Goal: Task Accomplishment & Management: Manage account settings

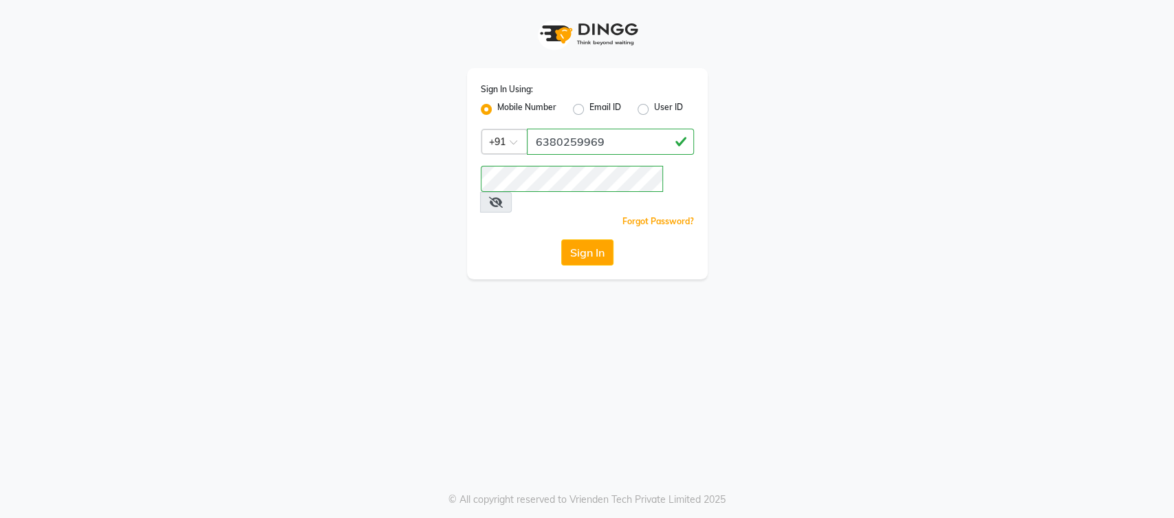
click at [595, 239] on button "Sign In" at bounding box center [587, 252] width 52 height 26
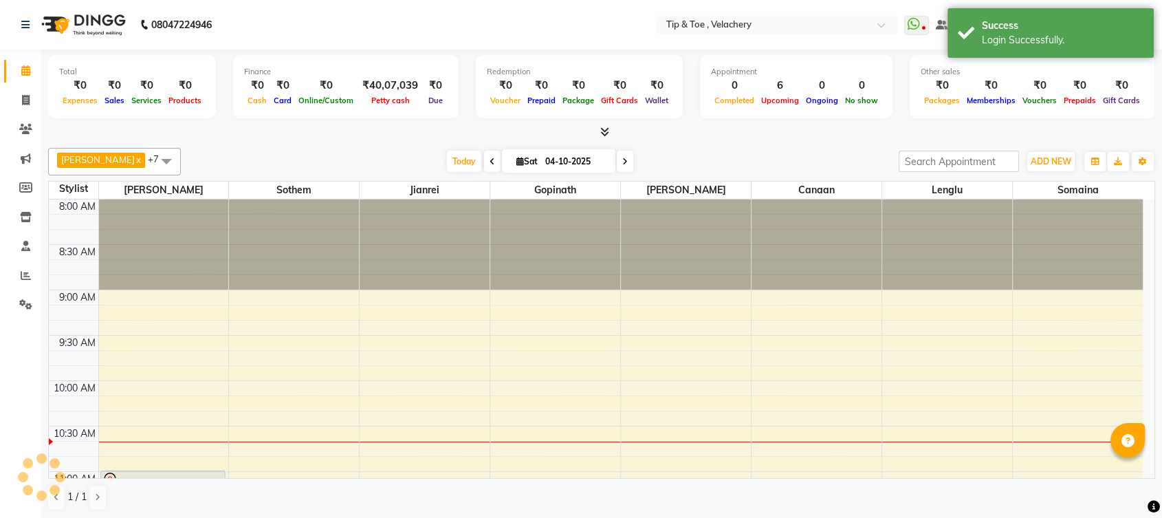
select select "en"
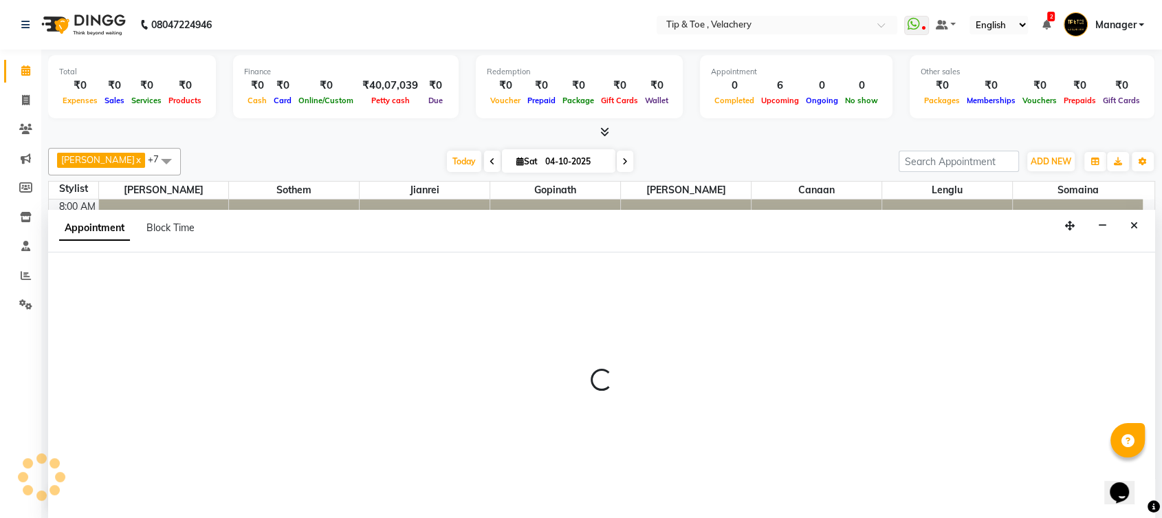
select select "41031"
select select "600"
select select "tentative"
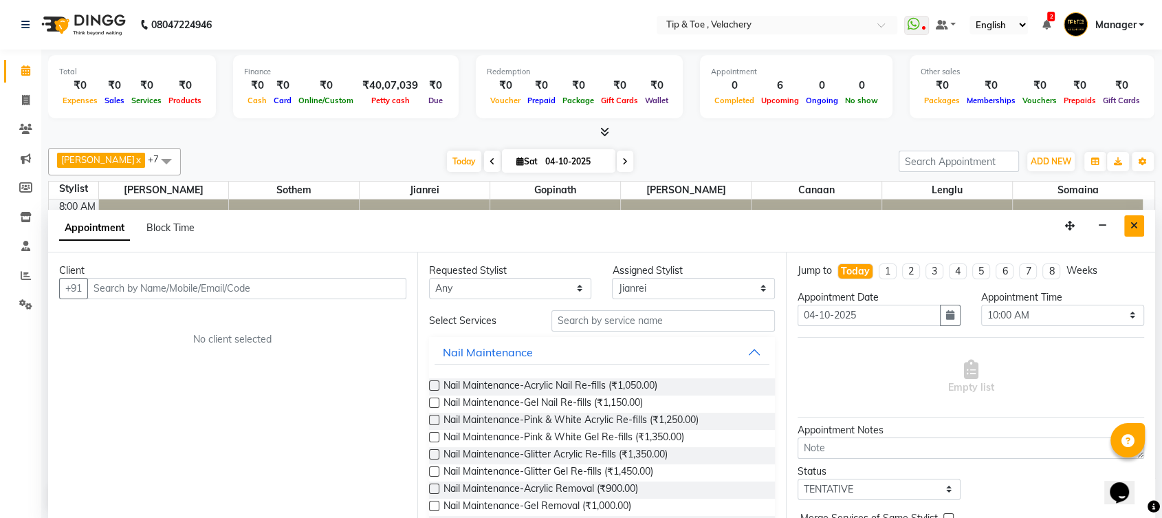
click at [1126, 217] on button "Close" at bounding box center [1134, 225] width 20 height 21
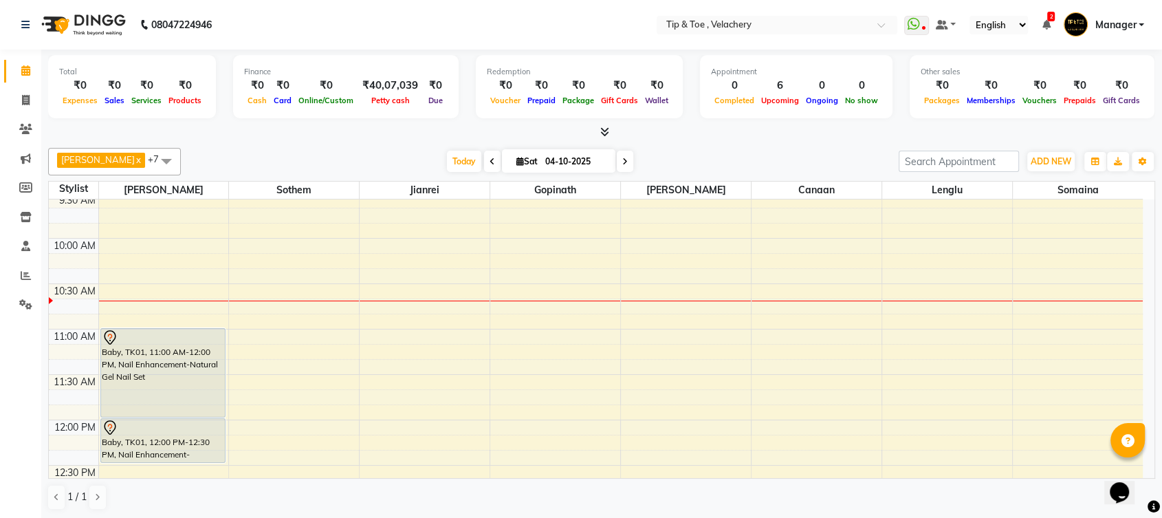
scroll to position [243, 0]
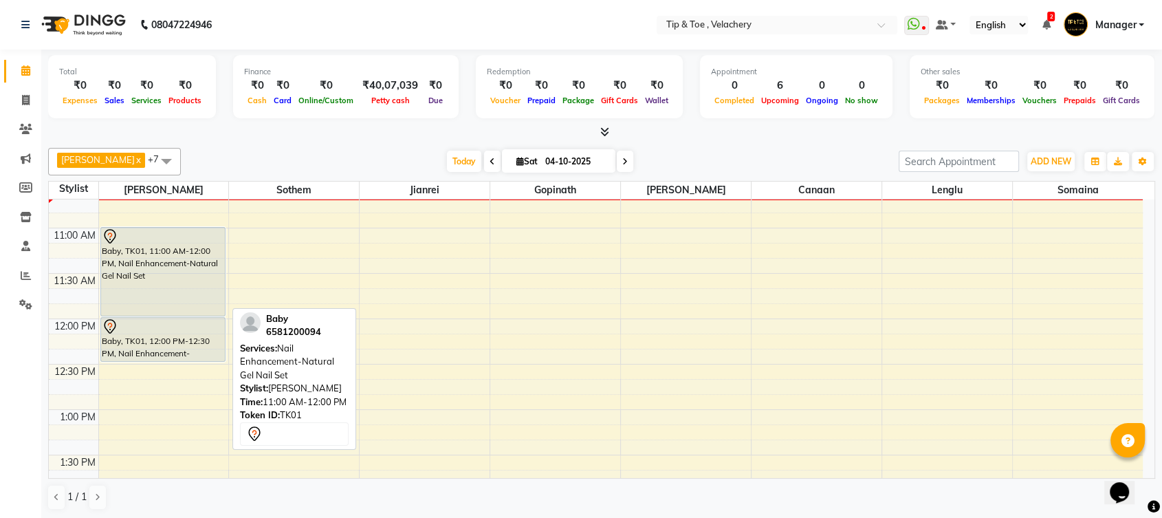
click at [185, 261] on div "Baby, TK01, 11:00 AM-12:00 PM, Nail Enhancement-Natural Gel Nail Set" at bounding box center [163, 272] width 124 height 88
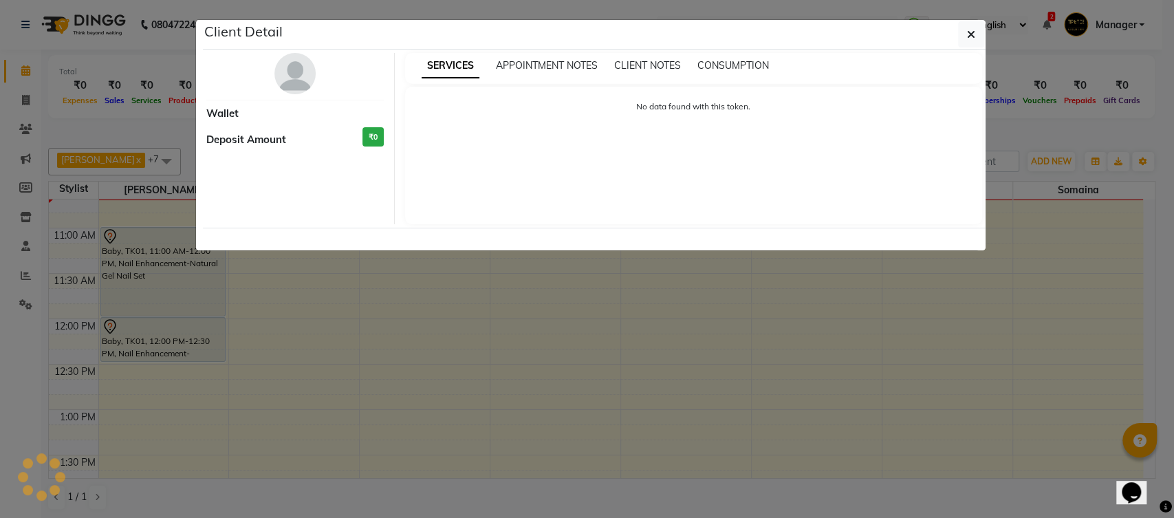
select select "7"
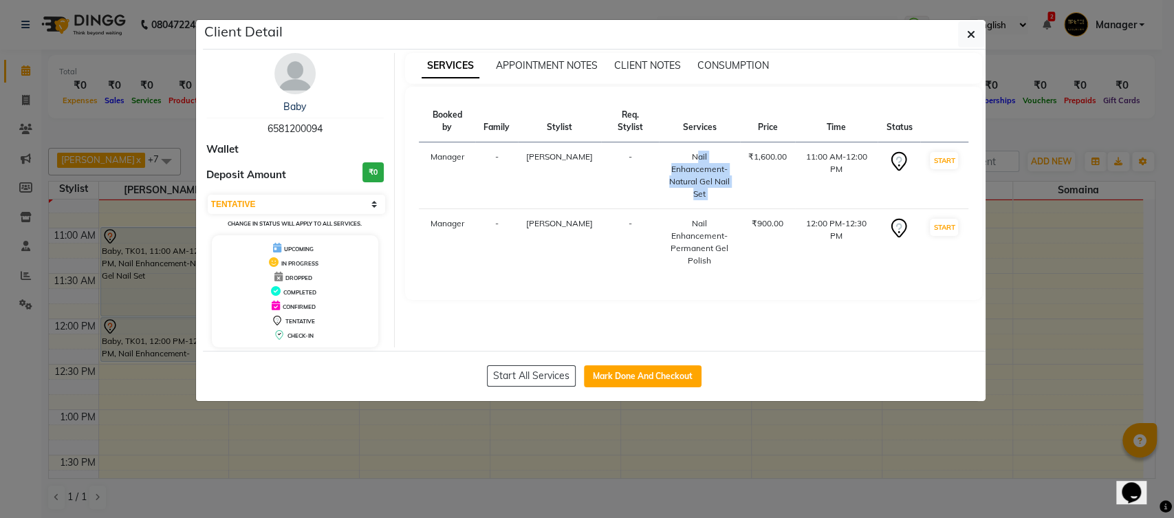
drag, startPoint x: 655, startPoint y: 141, endPoint x: 732, endPoint y: 175, distance: 84.3
click at [732, 175] on tr "Manager - Yapi Likha - Nail Enhancement-Natural Gel Nail Set ₹1,600.00 11:00 AM…" at bounding box center [693, 175] width 549 height 67
copy div "Nail Enhancement-Natural Gel Nail Set"
drag, startPoint x: 666, startPoint y: 212, endPoint x: 710, endPoint y: 248, distance: 56.3
click at [712, 248] on div "Nail Enhancement-Permanent Gel Polish" at bounding box center [699, 242] width 65 height 50
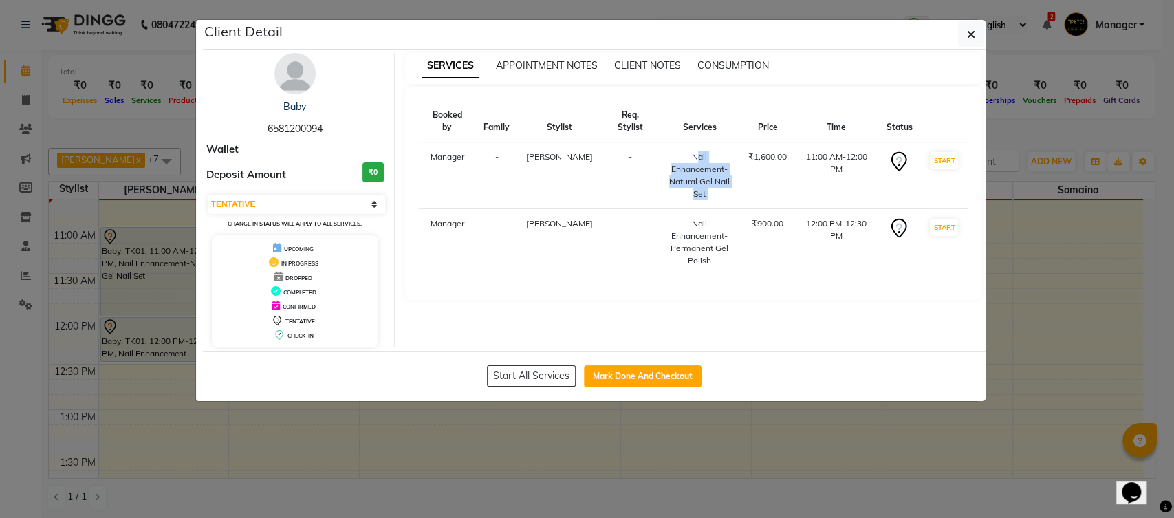
copy div "Nail Enhancement-Permanent Gel Polish"
click at [965, 36] on button "button" at bounding box center [971, 34] width 26 height 26
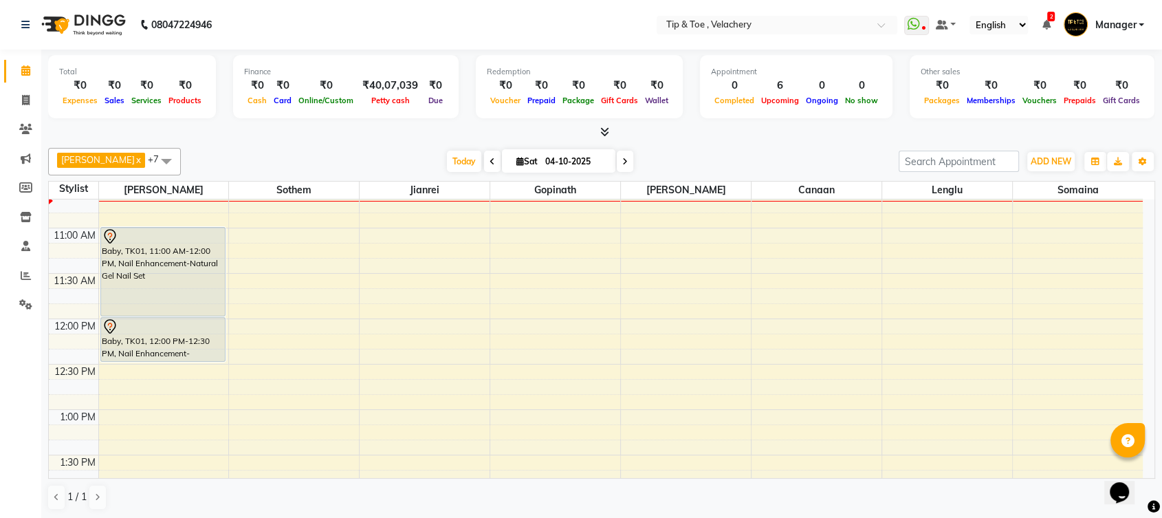
scroll to position [488, 0]
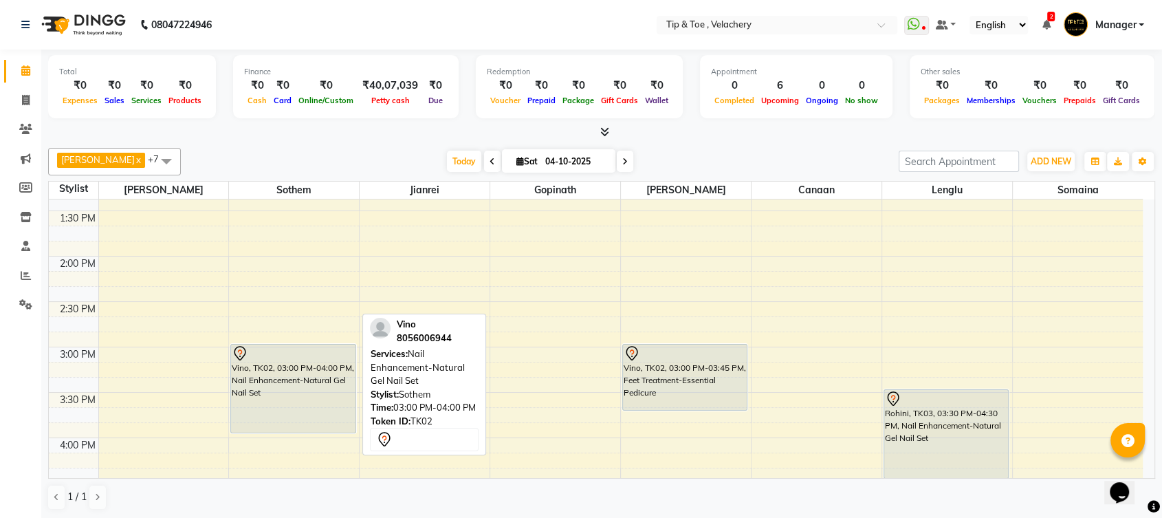
click at [259, 396] on div "Vino, TK02, 03:00 PM-04:00 PM, Nail Enhancement-Natural Gel Nail Set" at bounding box center [293, 389] width 124 height 88
select select "7"
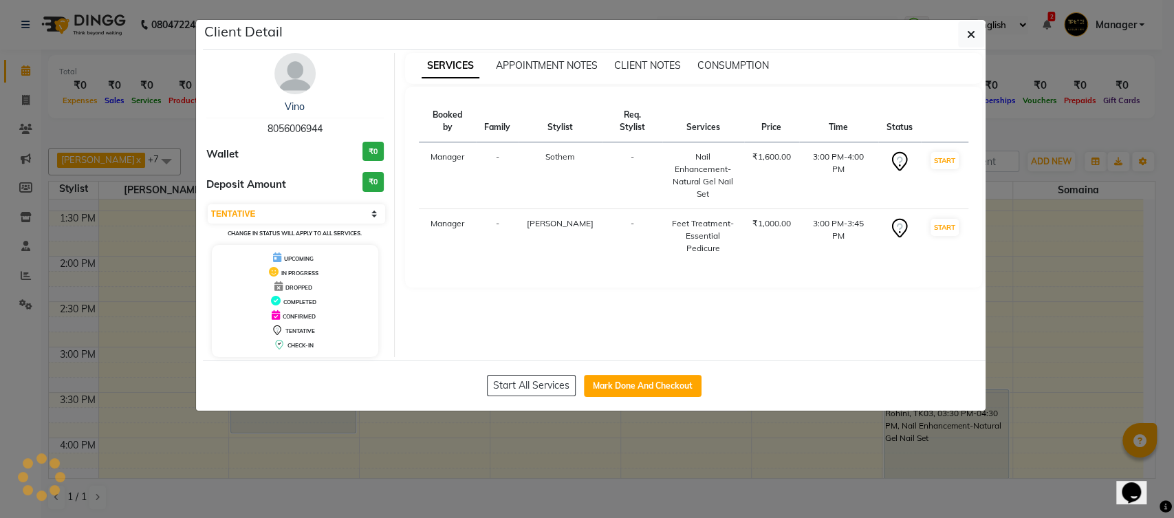
drag, startPoint x: 659, startPoint y: 137, endPoint x: 703, endPoint y: 177, distance: 59.9
click at [703, 177] on td "Nail Enhancement-Natural Gel Nail Set" at bounding box center [703, 175] width 82 height 67
copy div "Nail Enhancement-Natural Gel Nail Set"
drag, startPoint x: 705, startPoint y: 317, endPoint x: 737, endPoint y: 312, distance: 32.7
click at [708, 316] on div "SERVICES APPOINTMENT NOTES CLIENT NOTES CONSUMPTION Booked by Family Stylist Re…" at bounding box center [694, 205] width 598 height 304
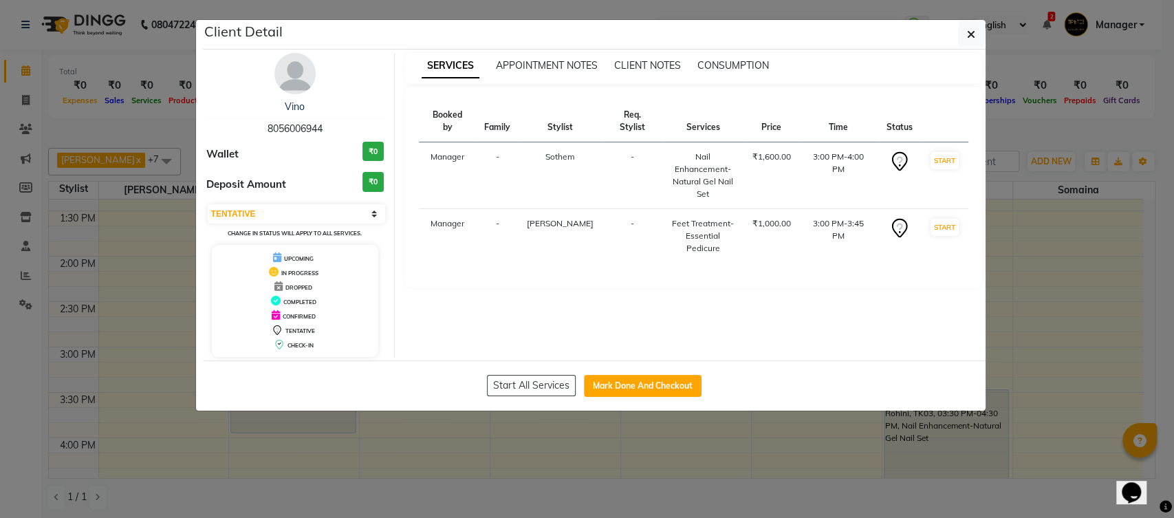
drag, startPoint x: 642, startPoint y: 205, endPoint x: 718, endPoint y: 226, distance: 79.1
click at [718, 226] on td "Feet Treatment-Essential Pedicure" at bounding box center [703, 236] width 82 height 54
copy div "Feet Treatment-Essential Pedicure"
click at [963, 30] on button "button" at bounding box center [971, 34] width 26 height 26
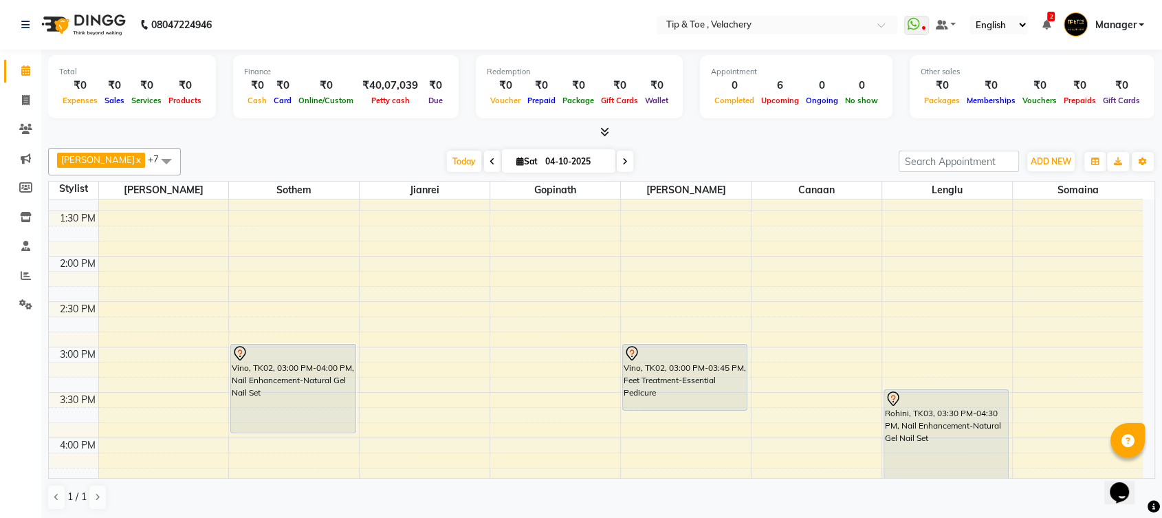
click at [279, 259] on div "8:00 AM 8:30 AM 9:00 AM 9:30 AM 10:00 AM 10:30 AM 11:00 AM 11:30 AM 12:00 PM 12…" at bounding box center [596, 392] width 1094 height 1361
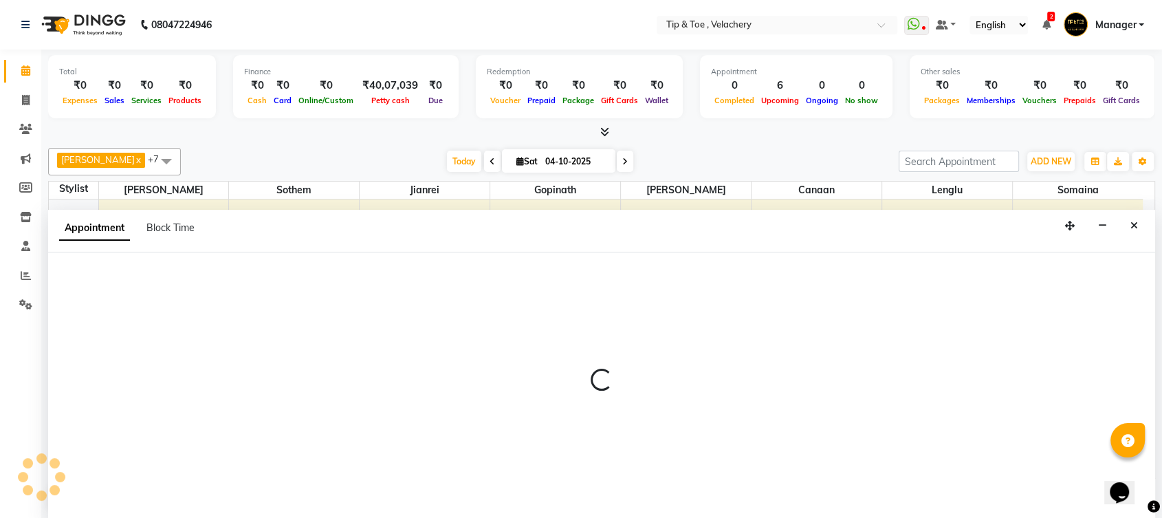
select select "41035"
select select "840"
select select "tentative"
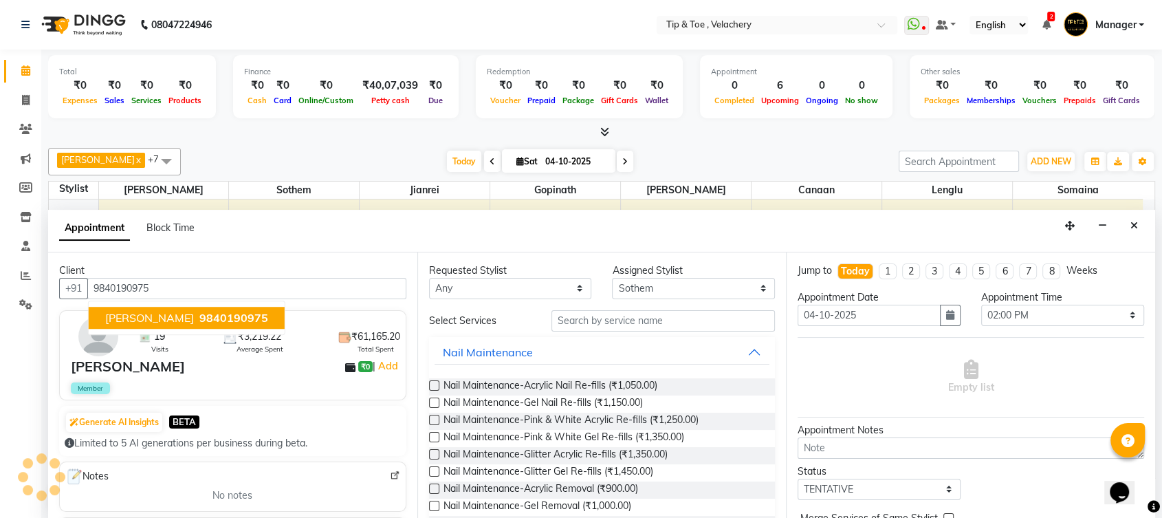
click at [132, 314] on span "deepthi" at bounding box center [149, 318] width 89 height 14
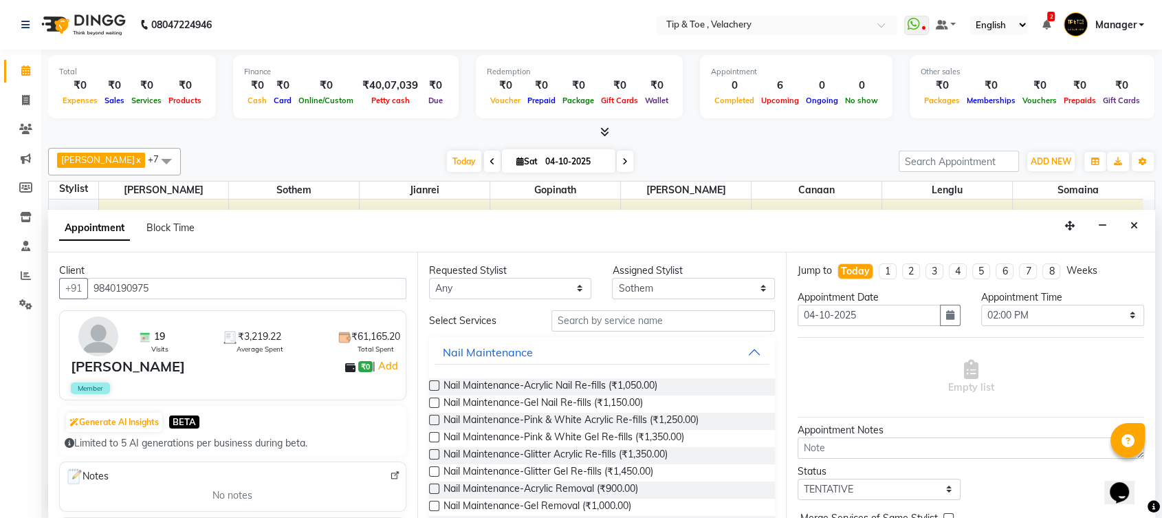
type input "9840190975"
click at [587, 320] on input "text" at bounding box center [663, 320] width 224 height 21
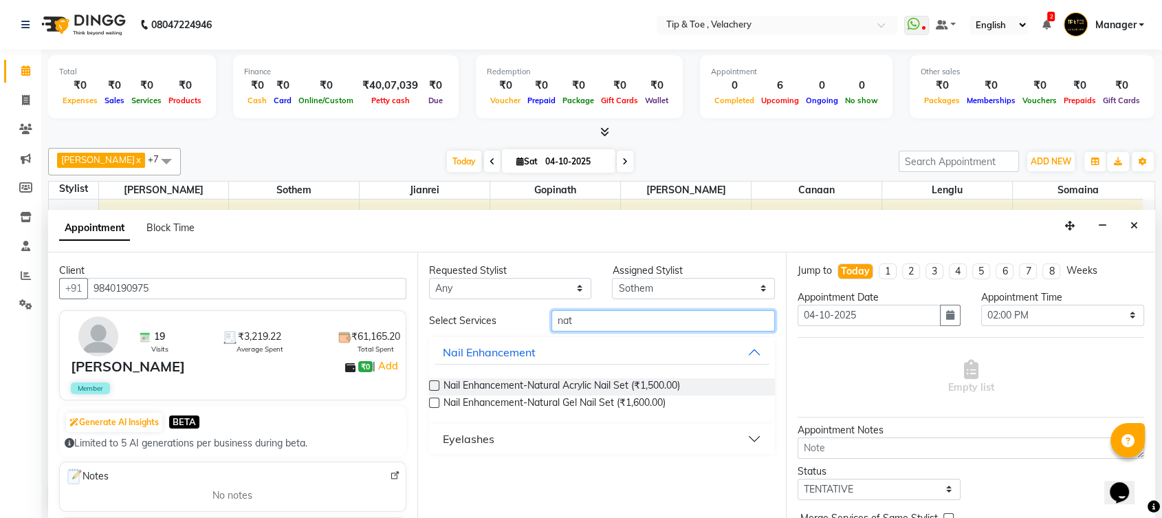
type input "nat"
click at [430, 401] on label at bounding box center [434, 402] width 10 height 10
click at [430, 401] on input "checkbox" at bounding box center [433, 404] width 9 height 9
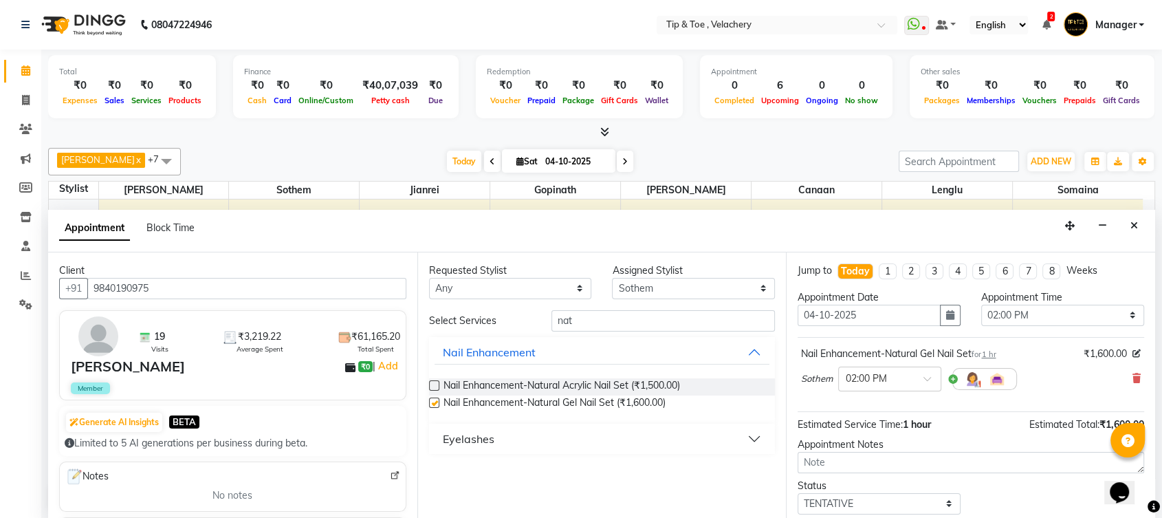
checkbox input "false"
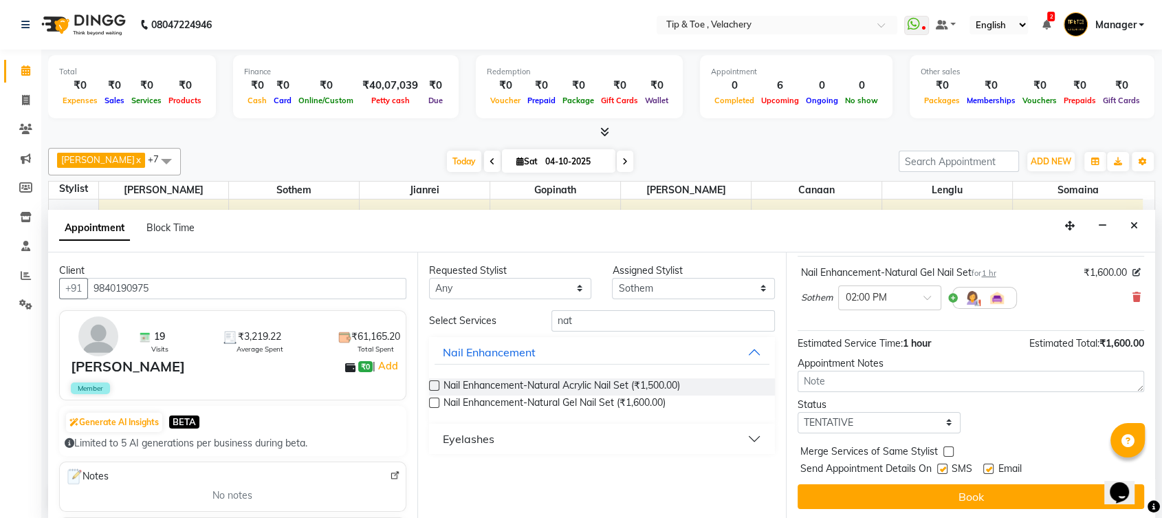
scroll to position [0, 0]
click at [583, 319] on input "nat" at bounding box center [663, 320] width 224 height 21
type input "n"
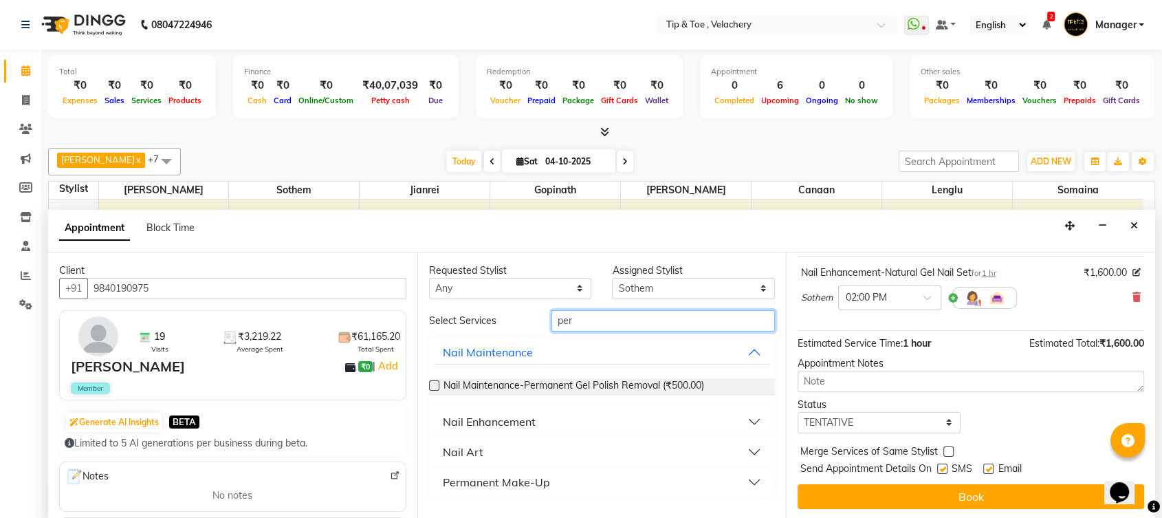
type input "per"
click at [433, 382] on label at bounding box center [434, 385] width 10 height 10
click at [433, 382] on input "checkbox" at bounding box center [433, 386] width 9 height 9
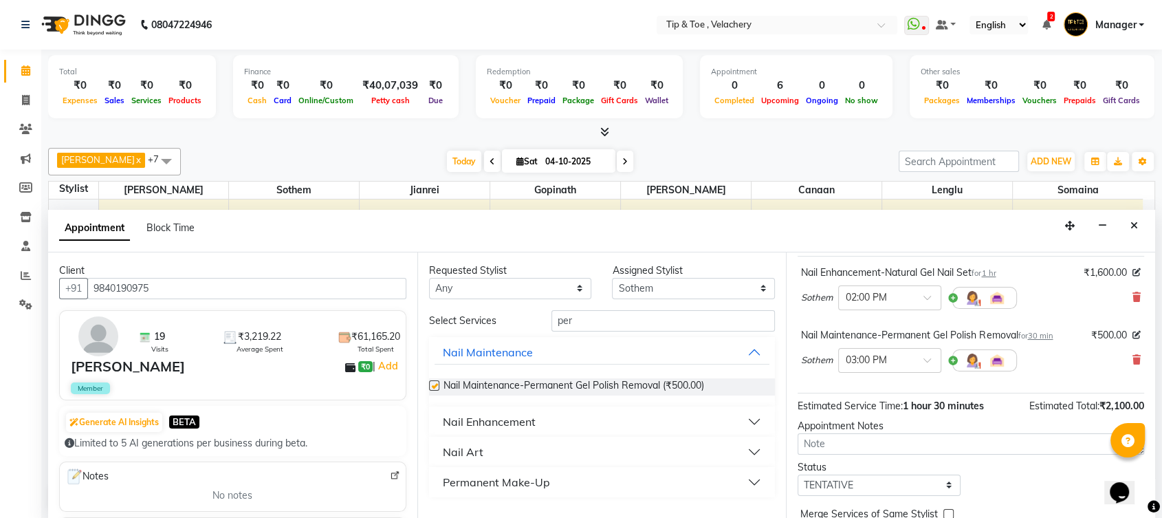
checkbox input "false"
click at [765, 286] on select "Select Afroz Canaan Gopinath Jianrei Lenglu Somaina Sothem Yapi Likha" at bounding box center [693, 288] width 163 height 21
select select "41027"
click at [612, 278] on select "Select Afroz Canaan Gopinath Jianrei Lenglu Somaina Sothem Yapi Likha" at bounding box center [693, 288] width 163 height 21
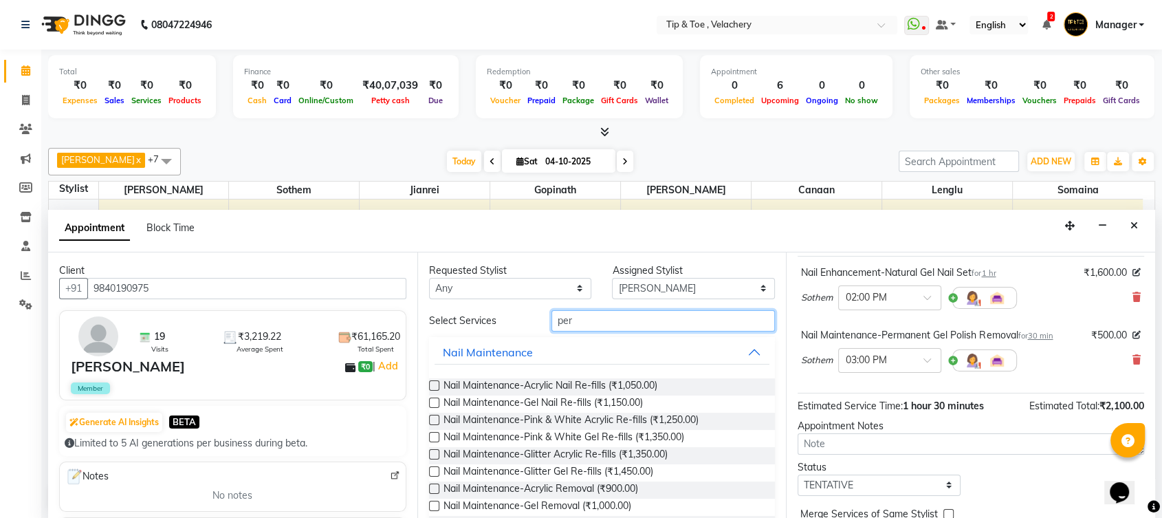
click at [589, 314] on input "per" at bounding box center [663, 320] width 224 height 21
type input "p"
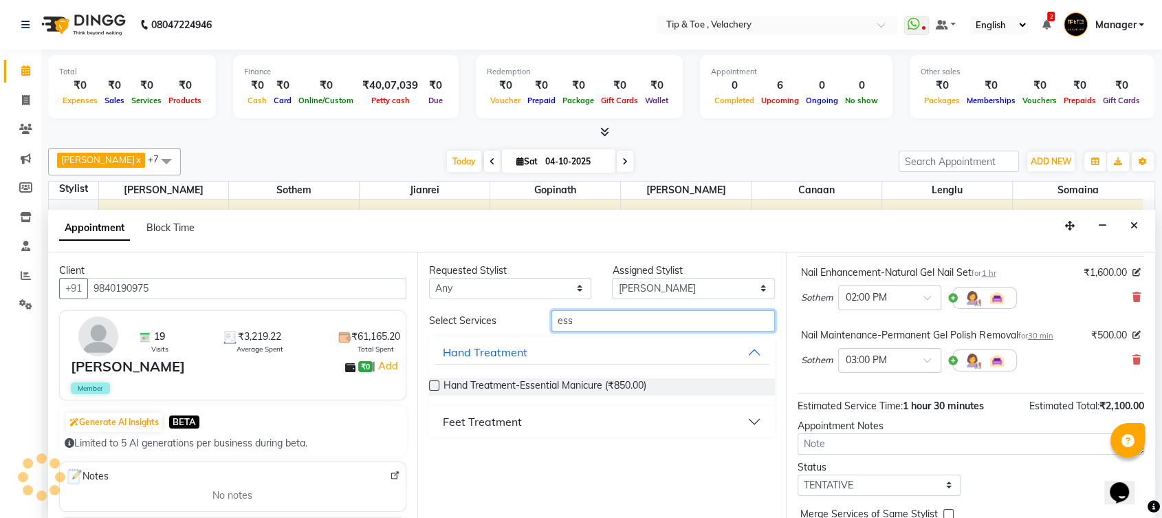
type input "ess"
click at [483, 422] on div "Feet Treatment" at bounding box center [482, 421] width 79 height 17
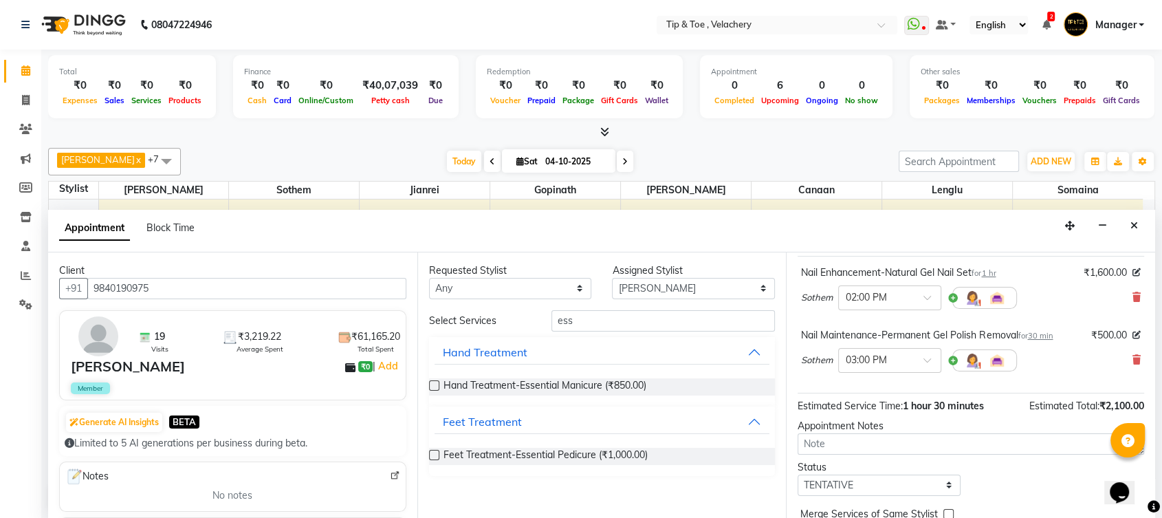
click at [430, 455] on label at bounding box center [434, 455] width 10 height 10
click at [430, 455] on input "checkbox" at bounding box center [433, 456] width 9 height 9
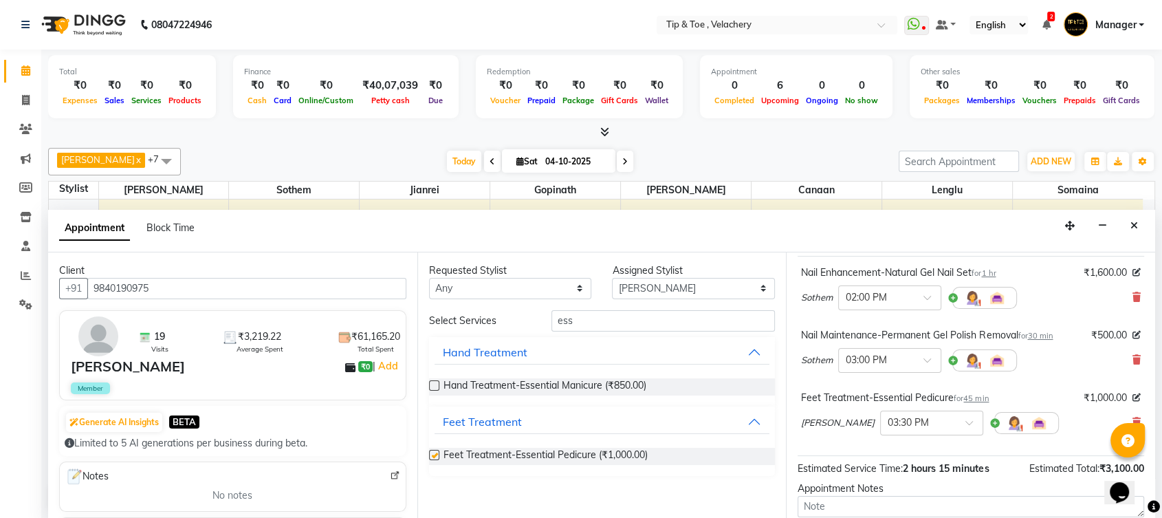
checkbox input "false"
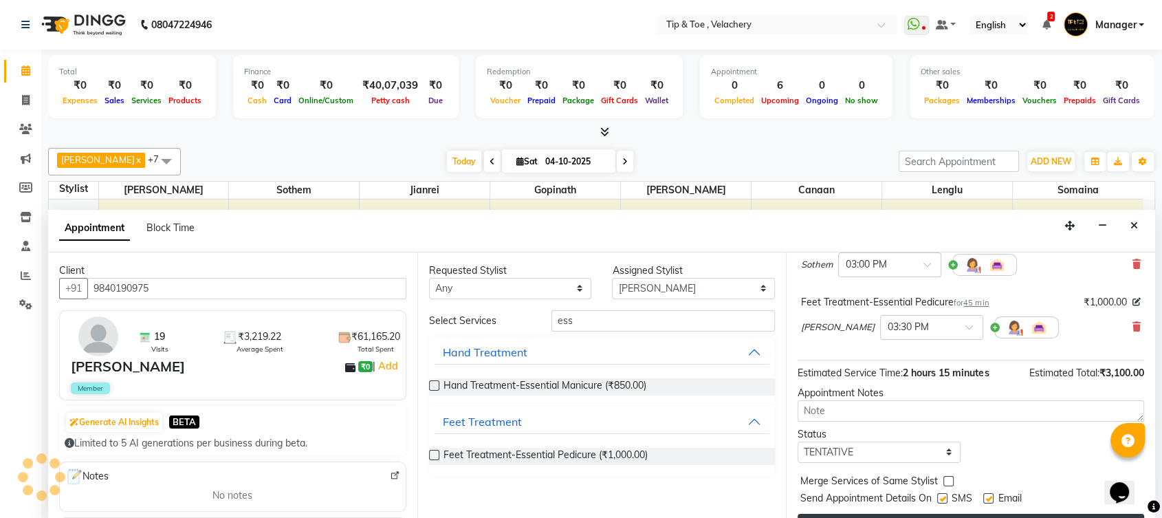
scroll to position [206, 0]
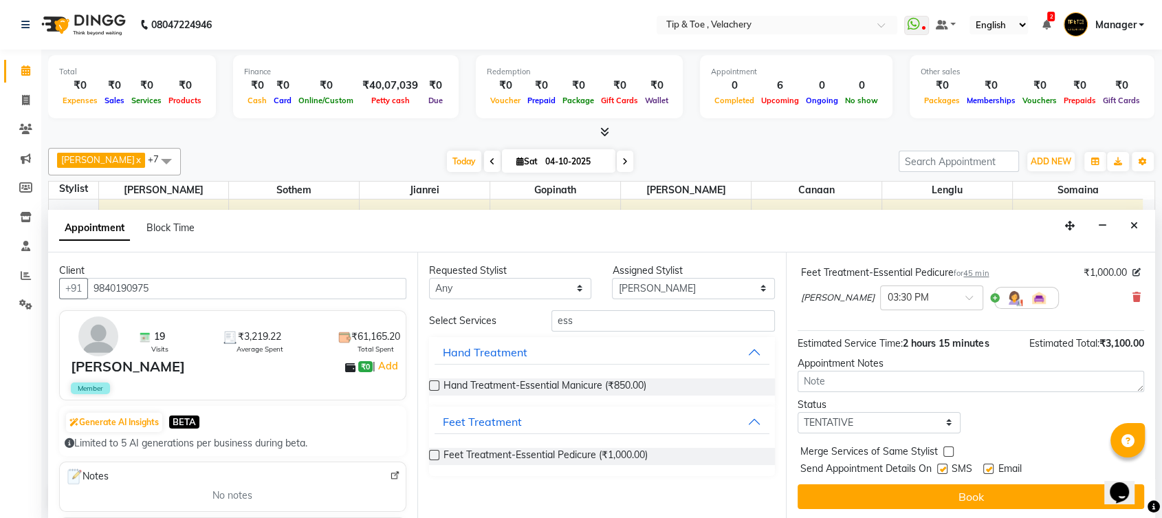
click at [988, 465] on label at bounding box center [988, 468] width 10 height 10
click at [988, 466] on input "checkbox" at bounding box center [987, 470] width 9 height 9
checkbox input "false"
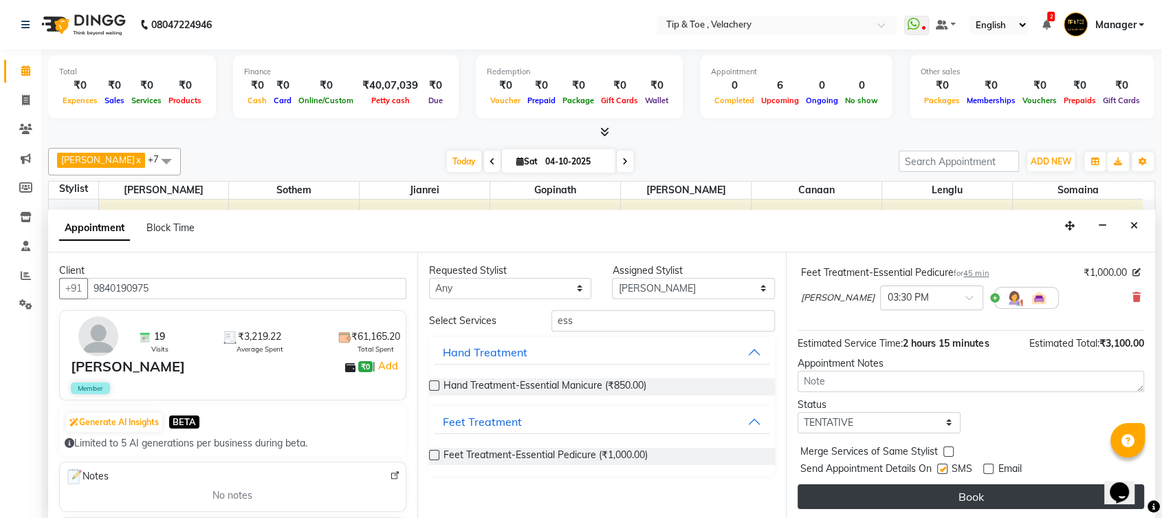
click at [973, 485] on button "Book" at bounding box center [971, 496] width 347 height 25
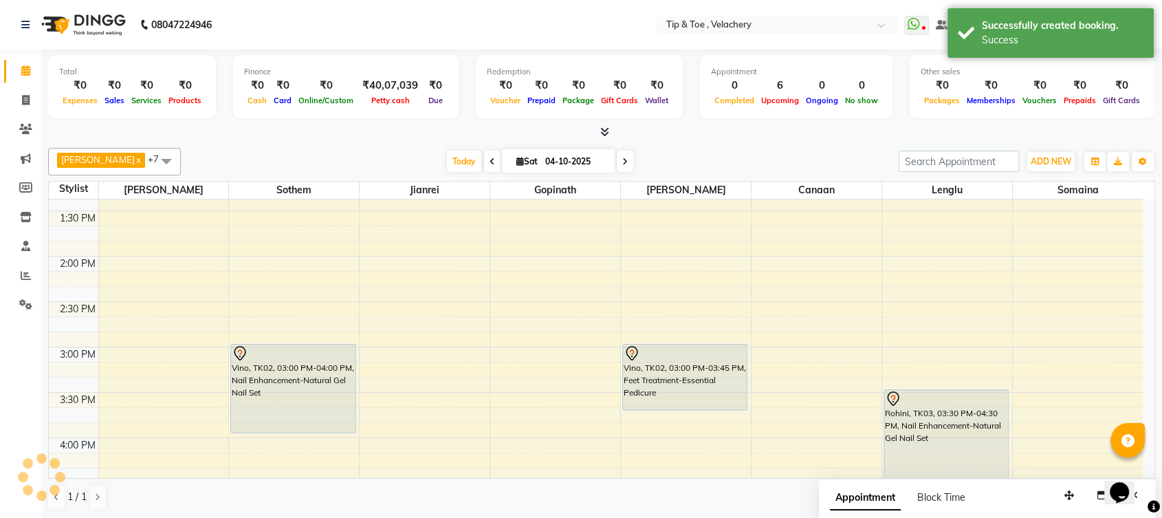
scroll to position [0, 0]
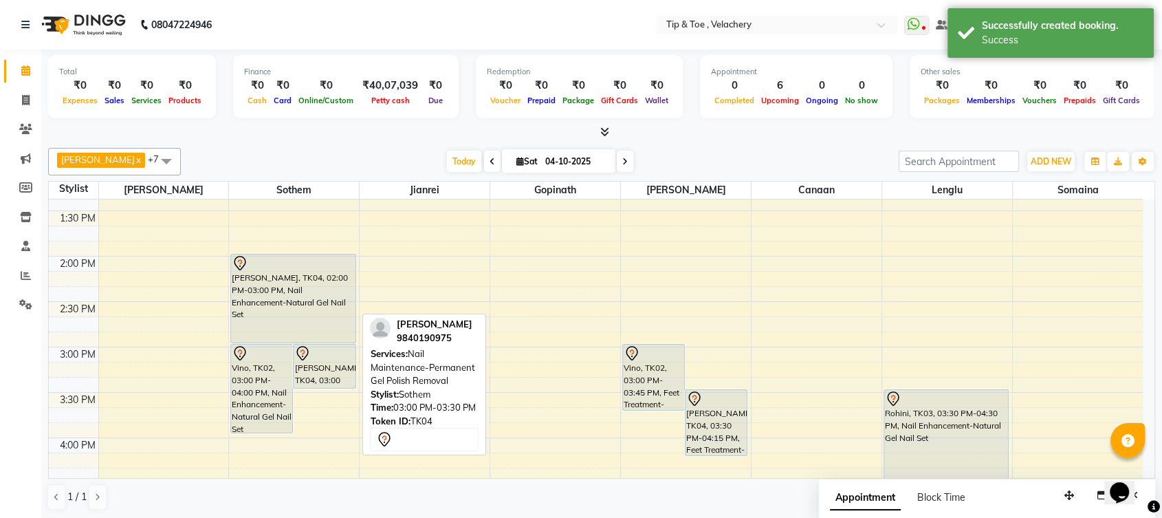
click at [306, 364] on div "deepthi, TK04, 03:00 PM-03:30 PM, Nail Maintenance-Permanent Gel Polish Removal" at bounding box center [324, 366] width 61 height 43
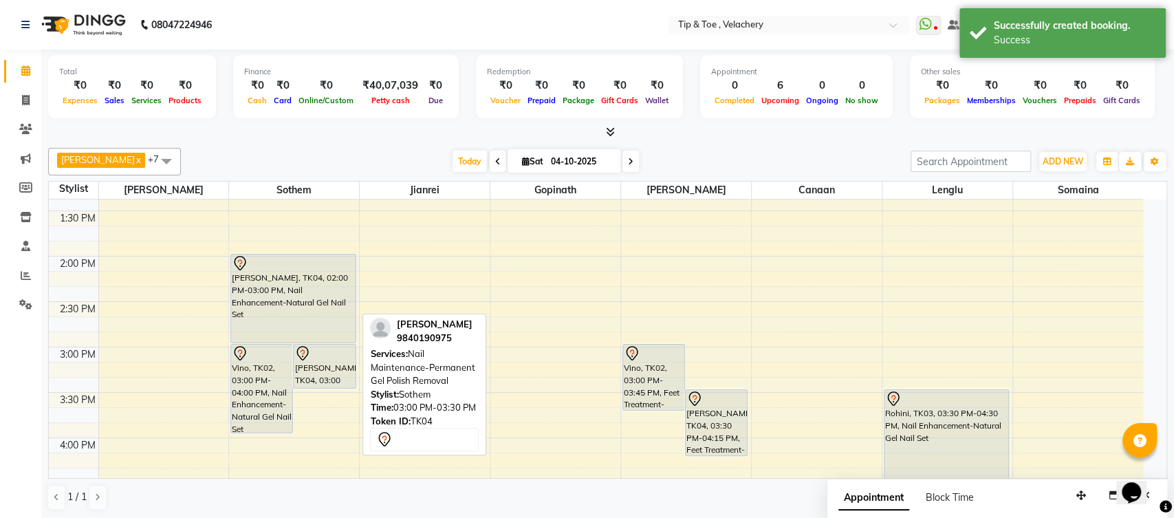
select select "7"
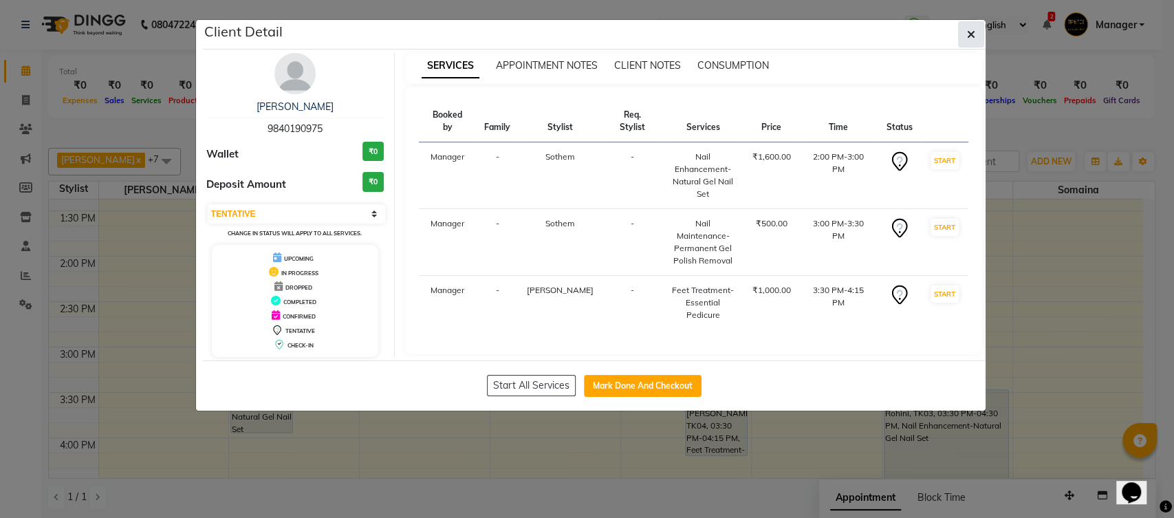
click at [974, 35] on icon "button" at bounding box center [971, 34] width 8 height 11
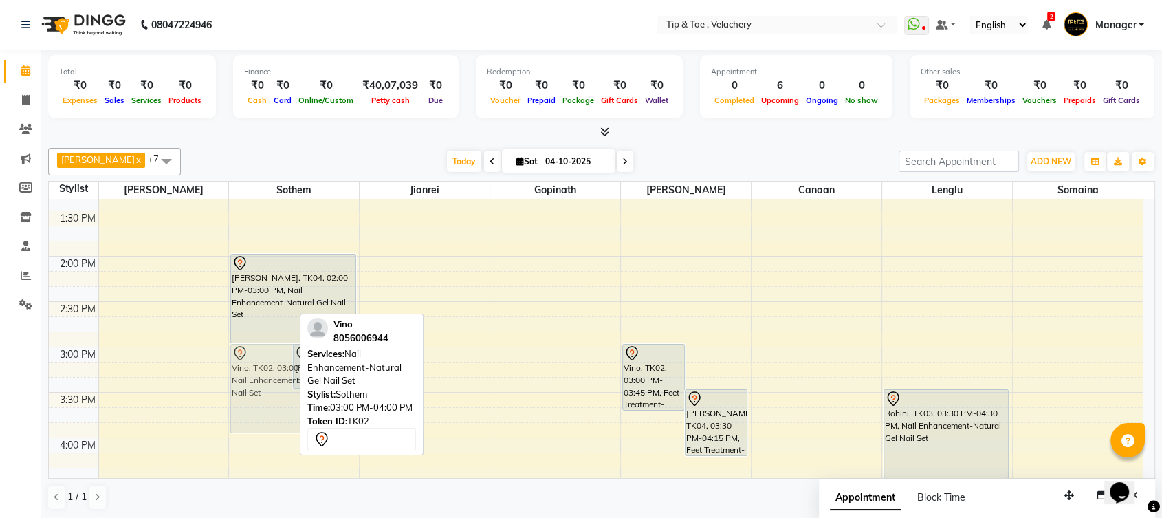
click at [235, 379] on div "Vino, TK02, 03:00 PM-04:00 PM, Nail Enhancement-Natural Gel Nail Set deepthi, T…" at bounding box center [294, 392] width 130 height 1361
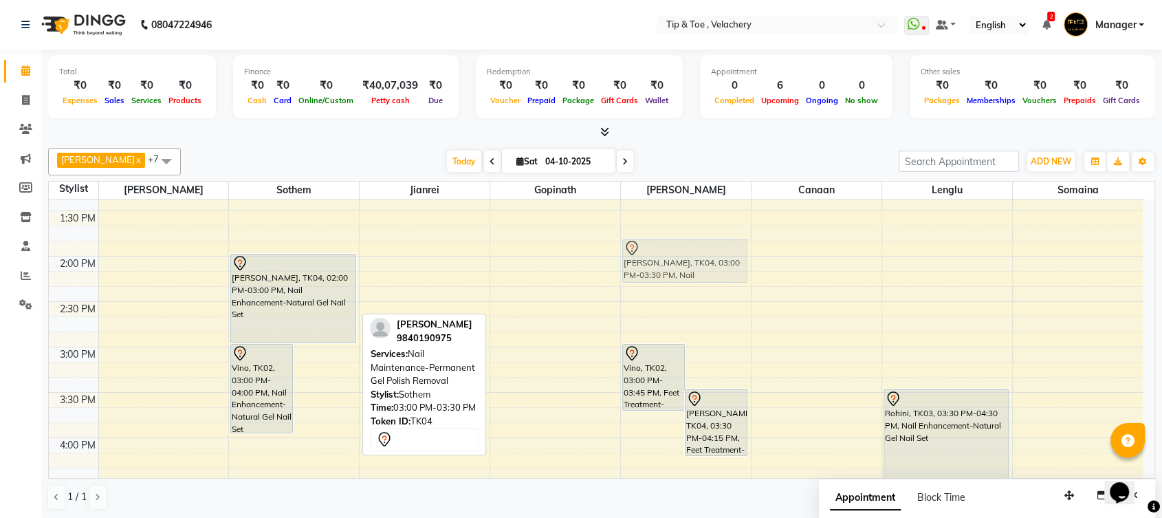
drag, startPoint x: 325, startPoint y: 361, endPoint x: 665, endPoint y: 258, distance: 355.7
click at [665, 258] on tr "Baby, TK01, 11:00 AM-12:00 PM, Nail Enhancement-Natural Gel Nail Set Baby, TK01…" at bounding box center [596, 392] width 1094 height 1361
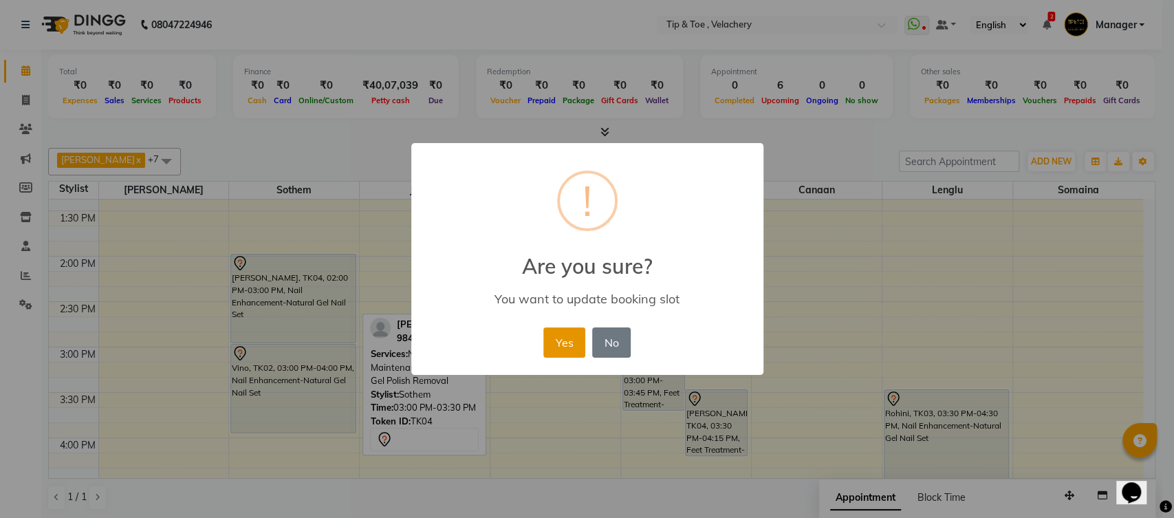
click at [557, 352] on button "Yes" at bounding box center [564, 342] width 42 height 30
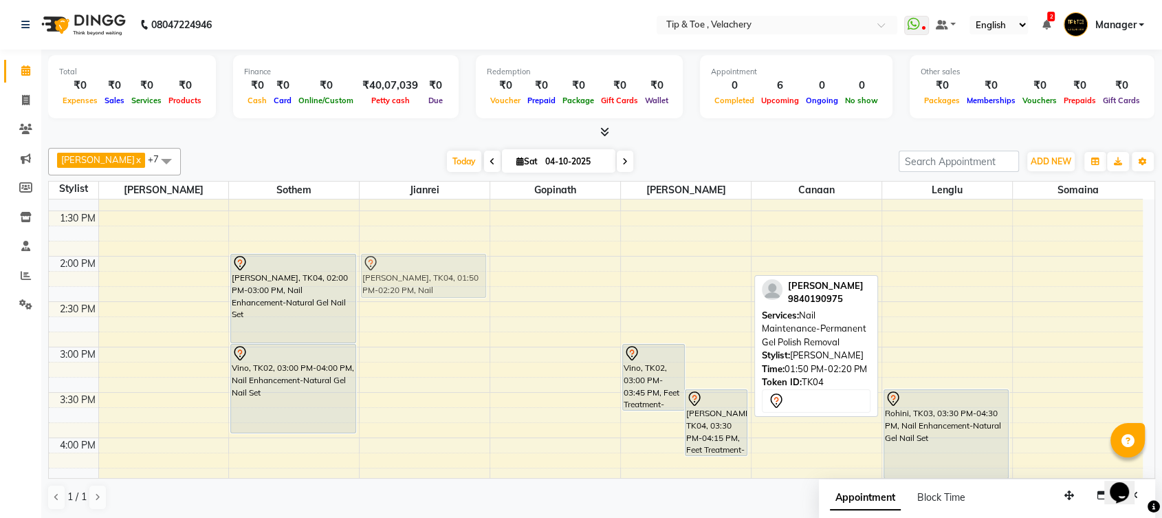
drag, startPoint x: 688, startPoint y: 270, endPoint x: 436, endPoint y: 287, distance: 252.3
click at [436, 287] on tr "Baby, TK01, 11:00 AM-12:00 PM, Nail Enhancement-Natural Gel Nail Set Baby, TK01…" at bounding box center [596, 392] width 1094 height 1361
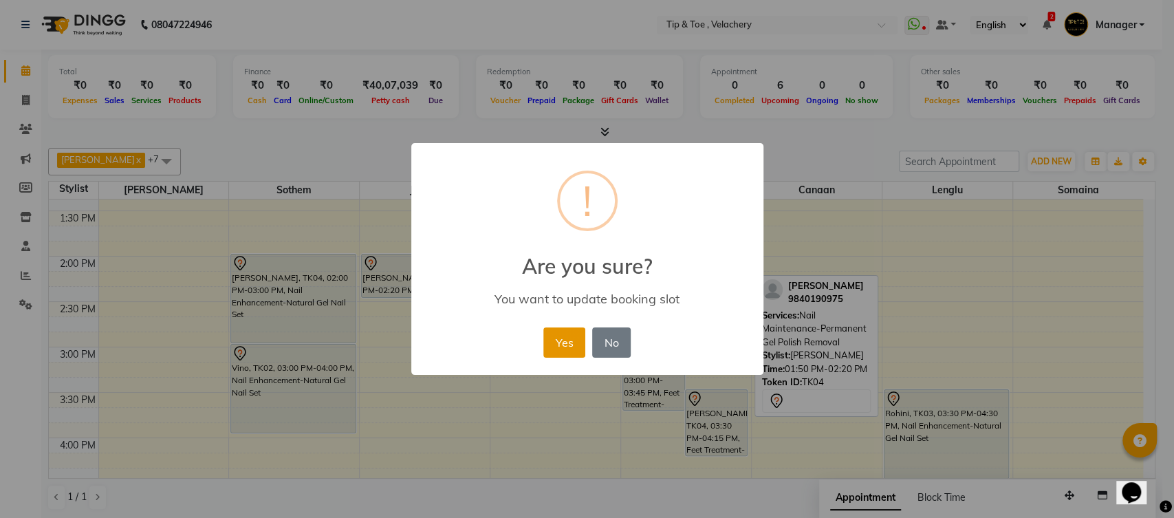
click at [553, 341] on button "Yes" at bounding box center [564, 342] width 42 height 30
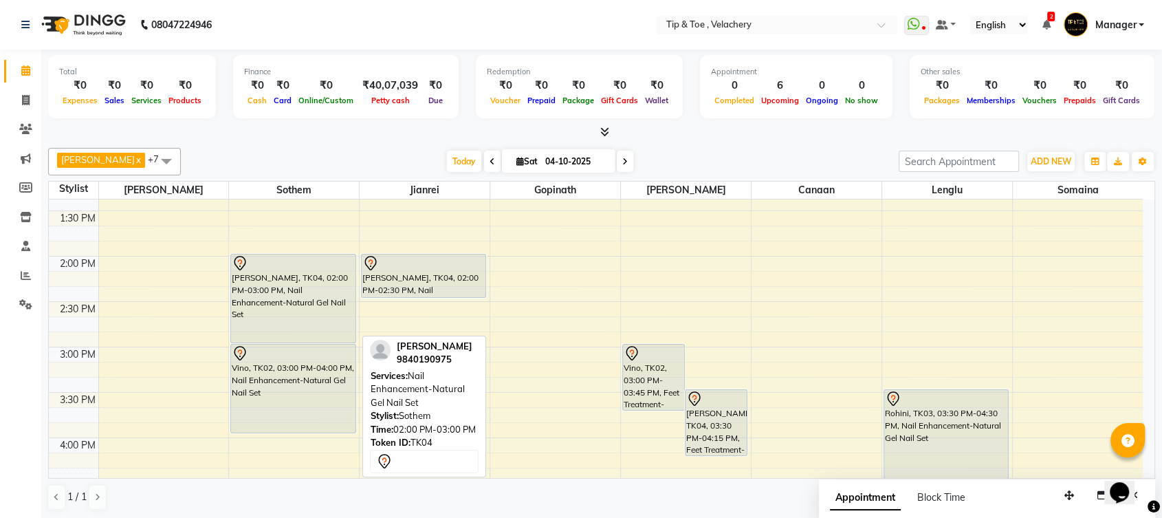
click at [281, 287] on div "[PERSON_NAME], TK04, 02:00 PM-03:00 PM, Nail Enhancement-Natural Gel Nail Set" at bounding box center [293, 298] width 124 height 88
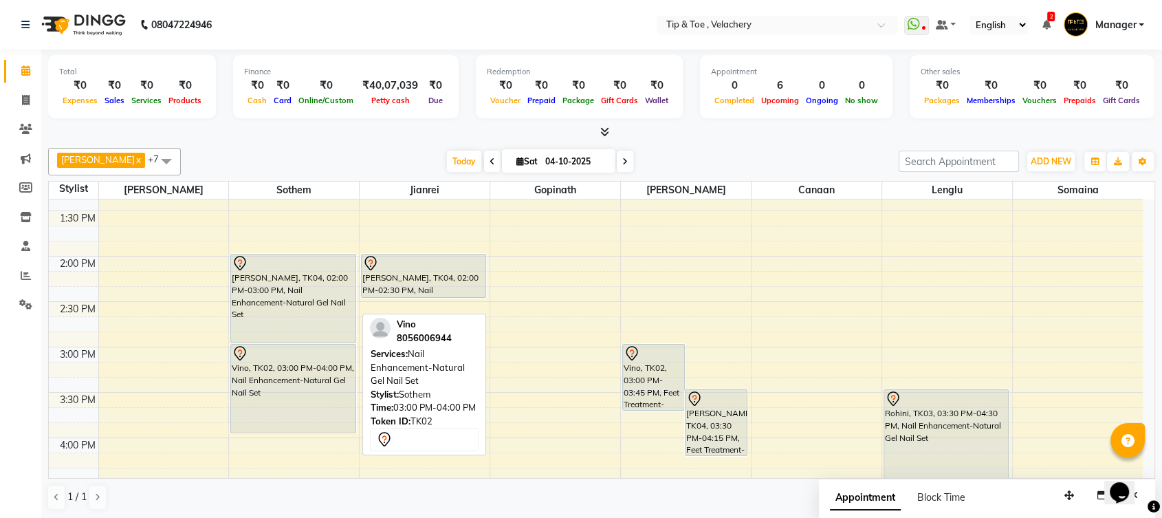
click at [274, 422] on div "Vino, TK02, 03:00 PM-04:00 PM, Nail Enhancement-Natural Gel Nail Set" at bounding box center [293, 389] width 124 height 88
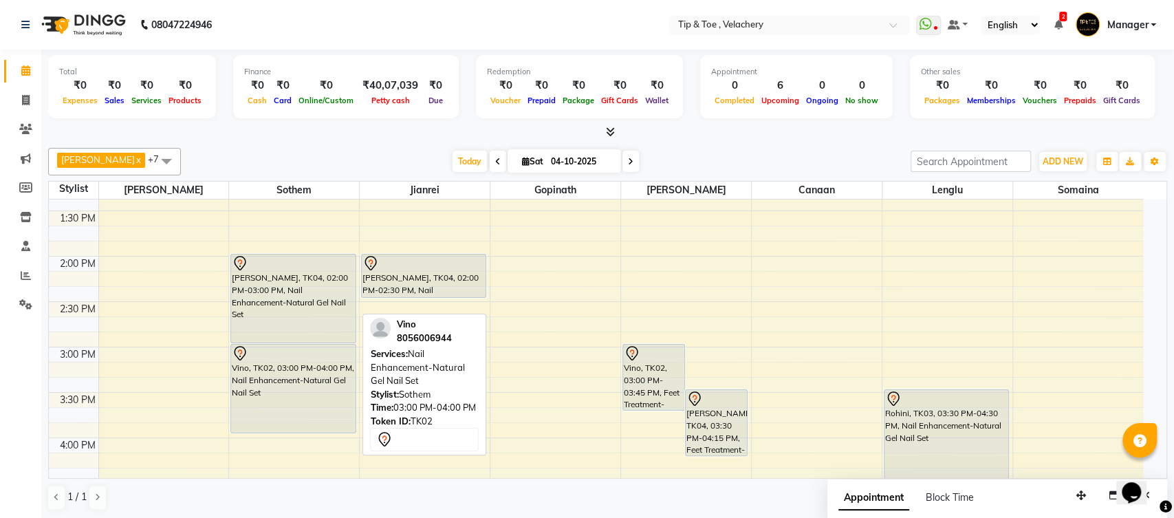
select select "7"
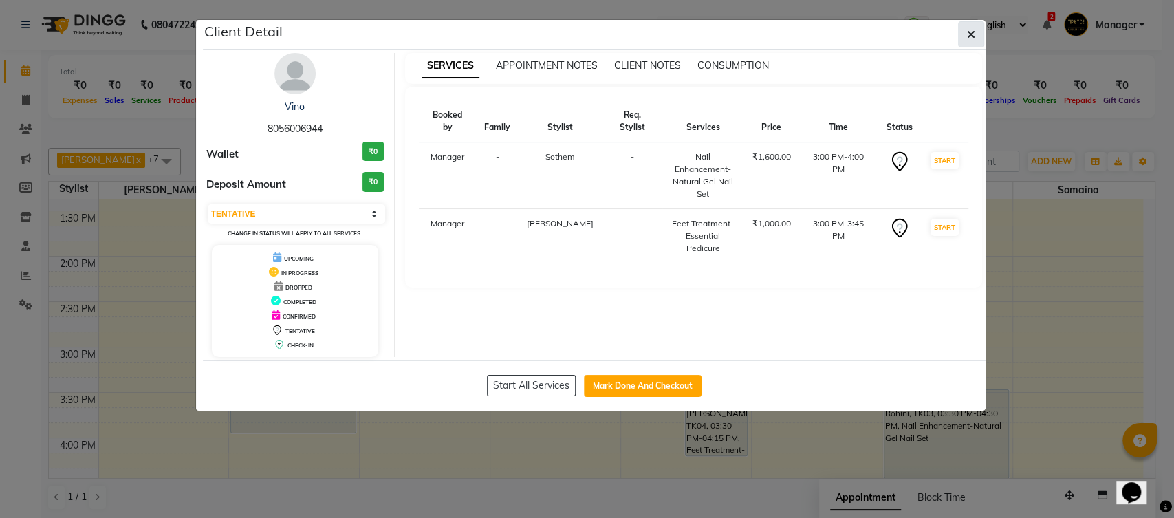
click at [965, 34] on button "button" at bounding box center [971, 34] width 26 height 26
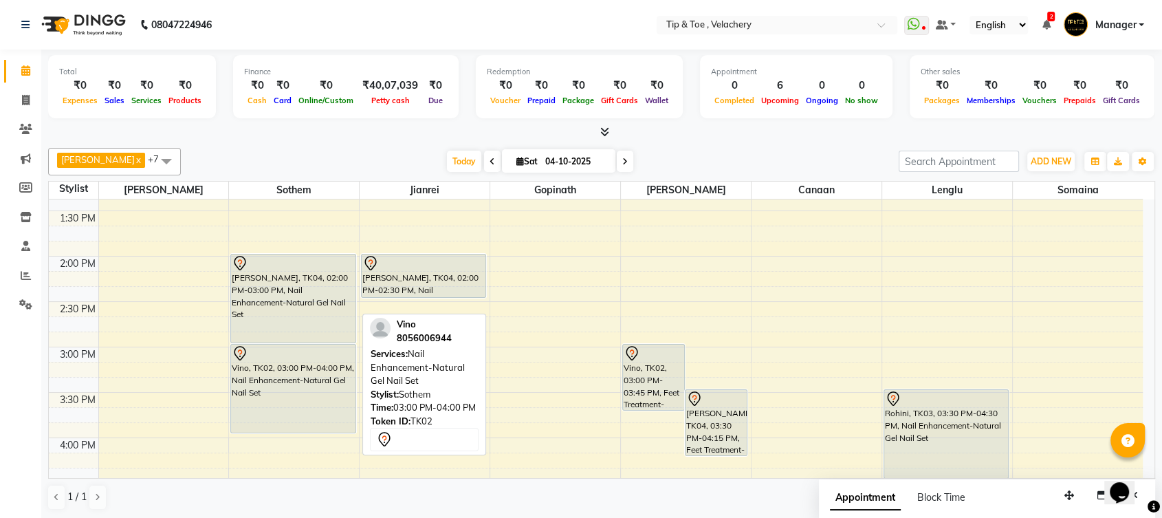
click at [278, 375] on div "Vino, TK02, 03:00 PM-04:00 PM, Nail Enhancement-Natural Gel Nail Set" at bounding box center [293, 389] width 124 height 88
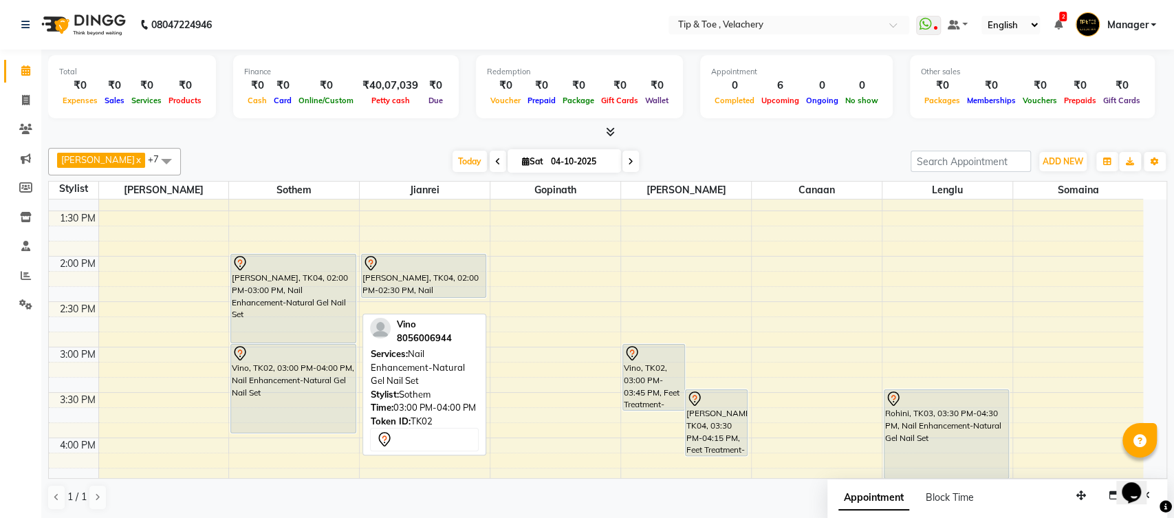
select select "7"
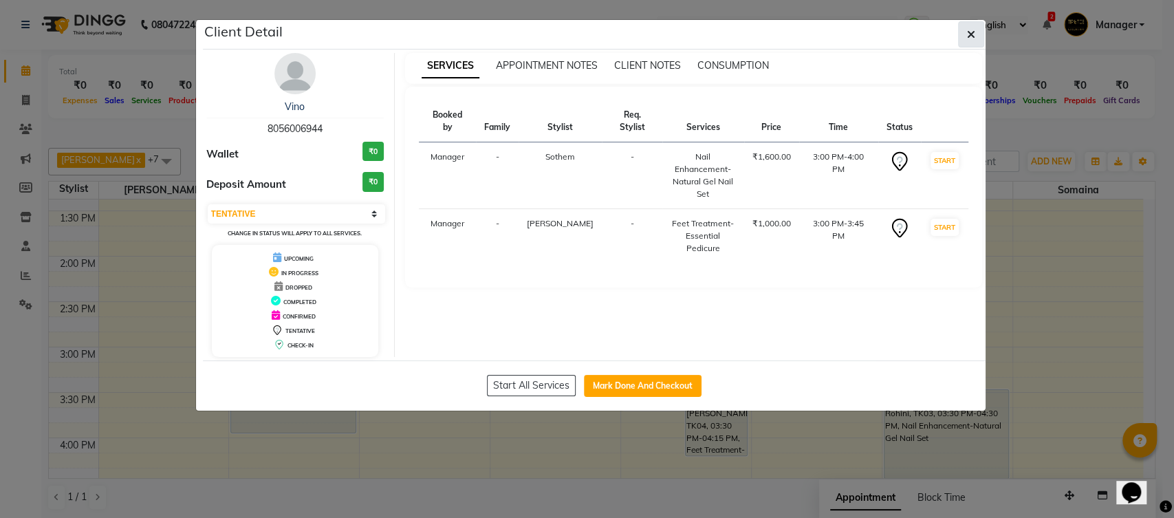
click at [971, 33] on icon "button" at bounding box center [971, 34] width 8 height 11
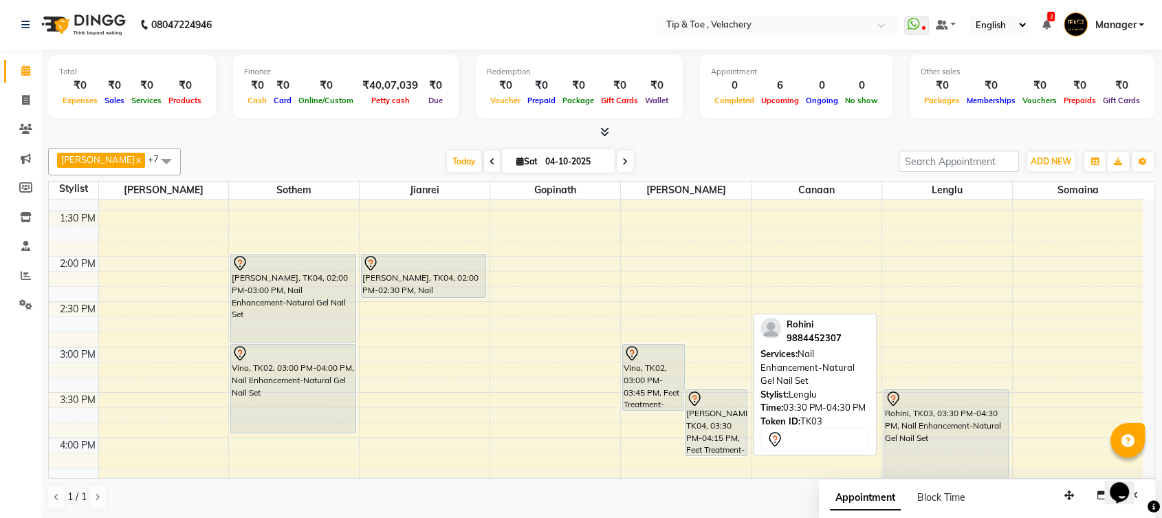
click at [941, 422] on div "Rohini, TK03, 03:30 PM-04:30 PM, Nail Enhancement-Natural Gel Nail Set" at bounding box center [946, 434] width 124 height 88
select select "7"
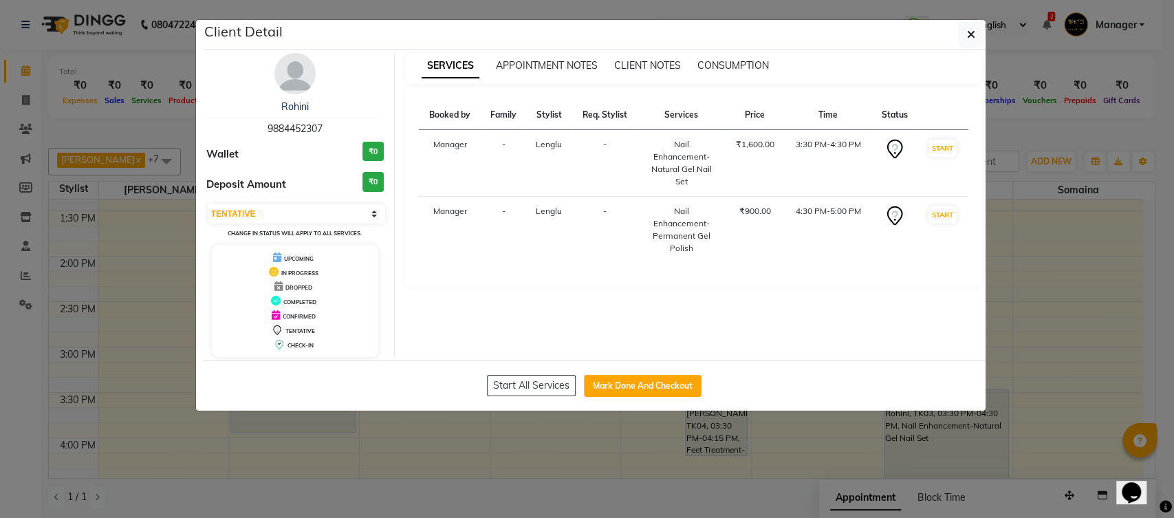
copy div "Nail Enhancement-Natural Gel Nail Set"
drag, startPoint x: 670, startPoint y: 139, endPoint x: 701, endPoint y: 179, distance: 51.4
click at [701, 179] on div "Nail Enhancement-Natural Gel Nail Set" at bounding box center [681, 163] width 72 height 50
click at [968, 32] on icon "button" at bounding box center [971, 34] width 8 height 11
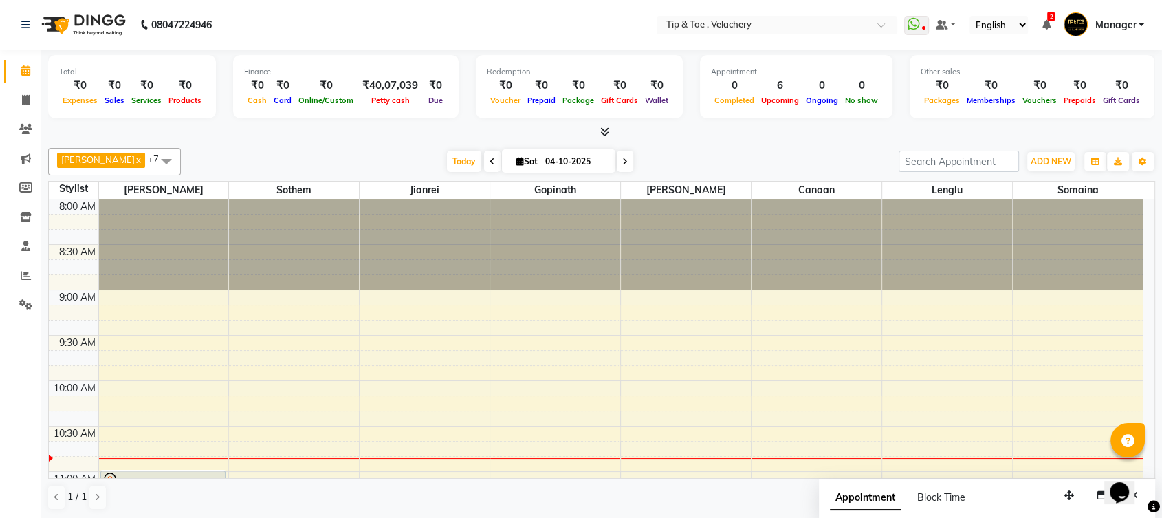
scroll to position [732, 0]
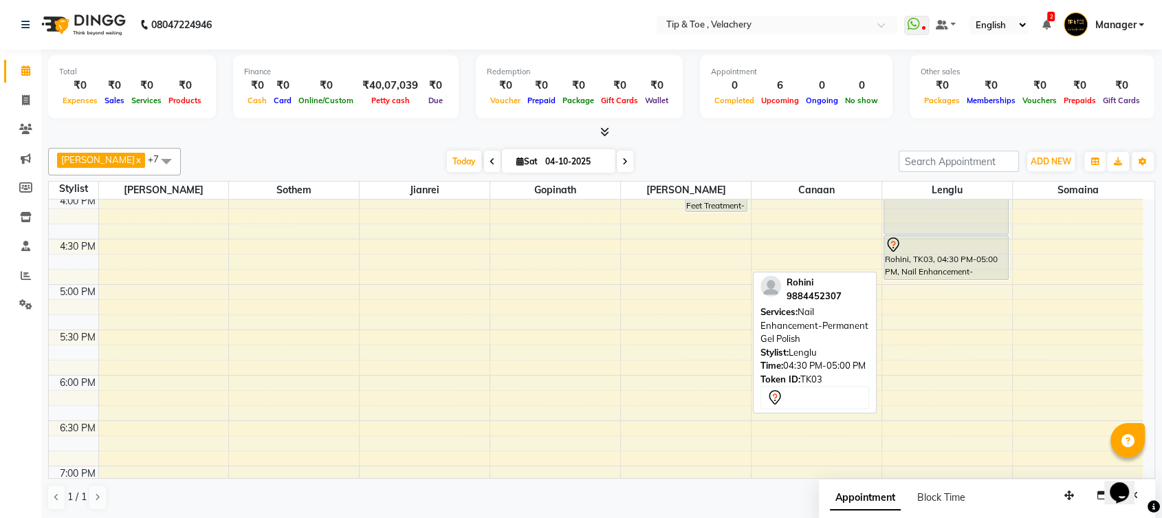
click at [934, 256] on div "Rohini, TK03, 04:30 PM-05:00 PM, Nail Enhancement-Permanent Gel Polish" at bounding box center [946, 257] width 124 height 43
select select "7"
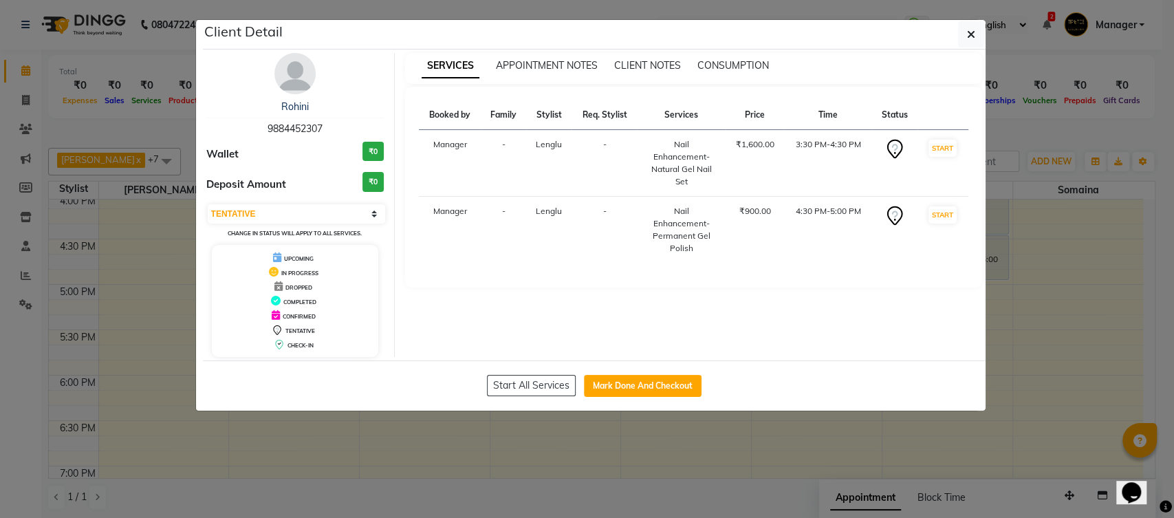
drag, startPoint x: 644, startPoint y: 207, endPoint x: 693, endPoint y: 256, distance: 69.5
click at [693, 256] on td "Nail Enhancement-Permanent Gel Polish" at bounding box center [681, 230] width 88 height 67
copy div "Nail Enhancement-Permanent Gel Polish"
click at [681, 281] on div "Booked by Family Stylist Req. Stylist Services Price Time Status Manager - Leng…" at bounding box center [693, 187] width 577 height 201
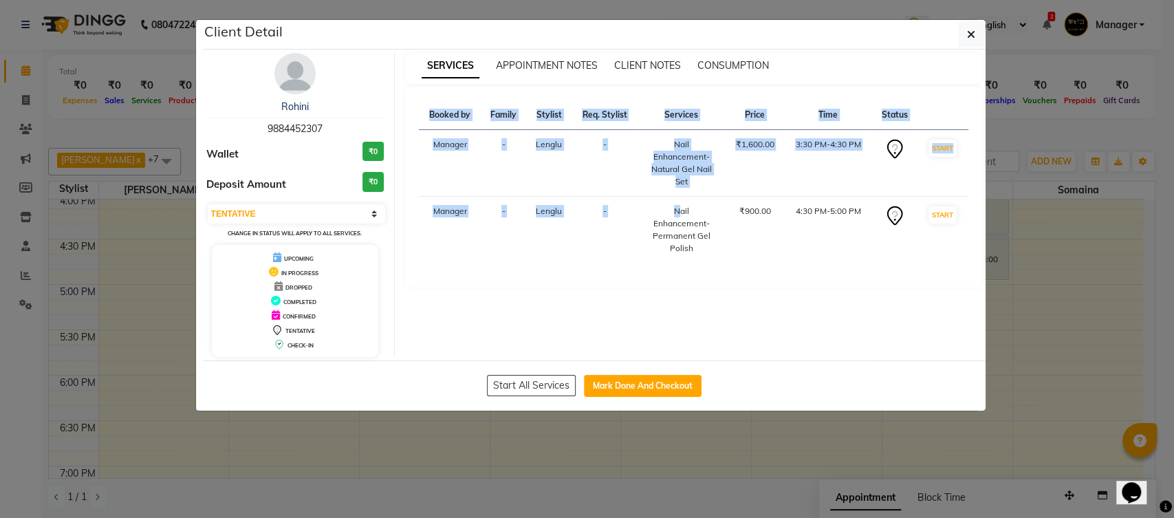
drag, startPoint x: 659, startPoint y: 204, endPoint x: 699, endPoint y: 263, distance: 71.3
click at [699, 263] on div "Booked by Family Stylist Req. Stylist Services Price Time Status Manager - Leng…" at bounding box center [693, 186] width 549 height 173
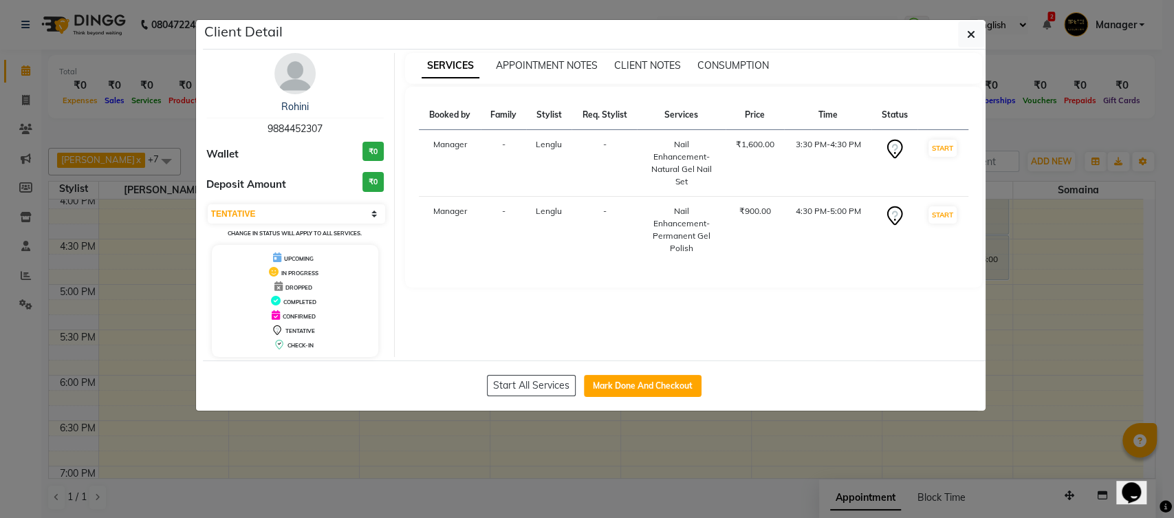
click at [684, 267] on div "Booked by Family Stylist Req. Stylist Services Price Time Status Manager - Leng…" at bounding box center [693, 186] width 549 height 173
drag, startPoint x: 657, startPoint y: 204, endPoint x: 696, endPoint y: 254, distance: 63.7
click at [696, 254] on td "Nail Enhancement-Permanent Gel Polish" at bounding box center [681, 230] width 88 height 67
copy div "Nail Enhancement-Permanent Gel Polish"
click at [694, 257] on td "Nail Enhancement-Permanent Gel Polish" at bounding box center [681, 230] width 88 height 67
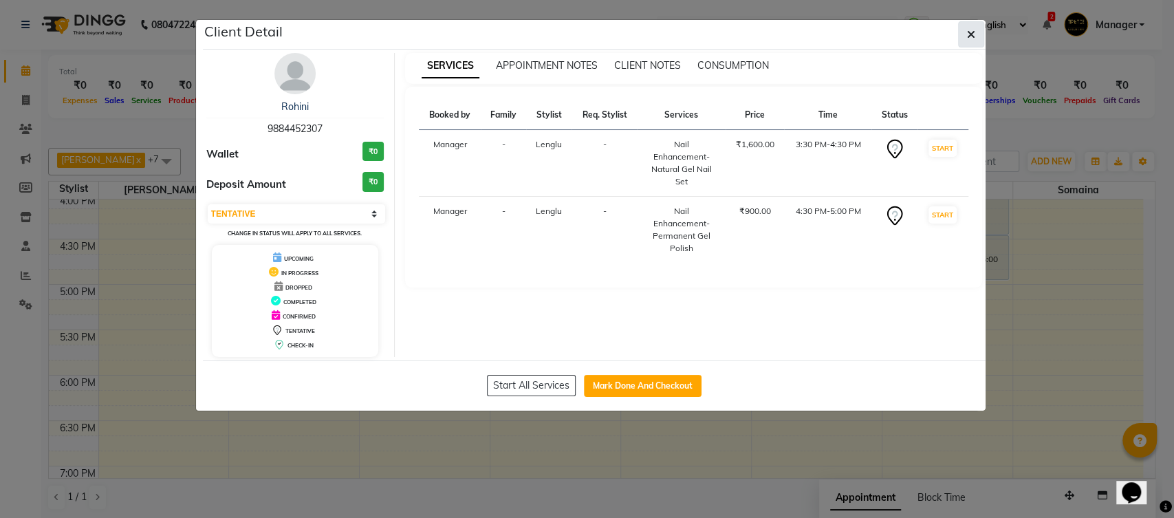
click at [978, 33] on button "button" at bounding box center [971, 34] width 26 height 26
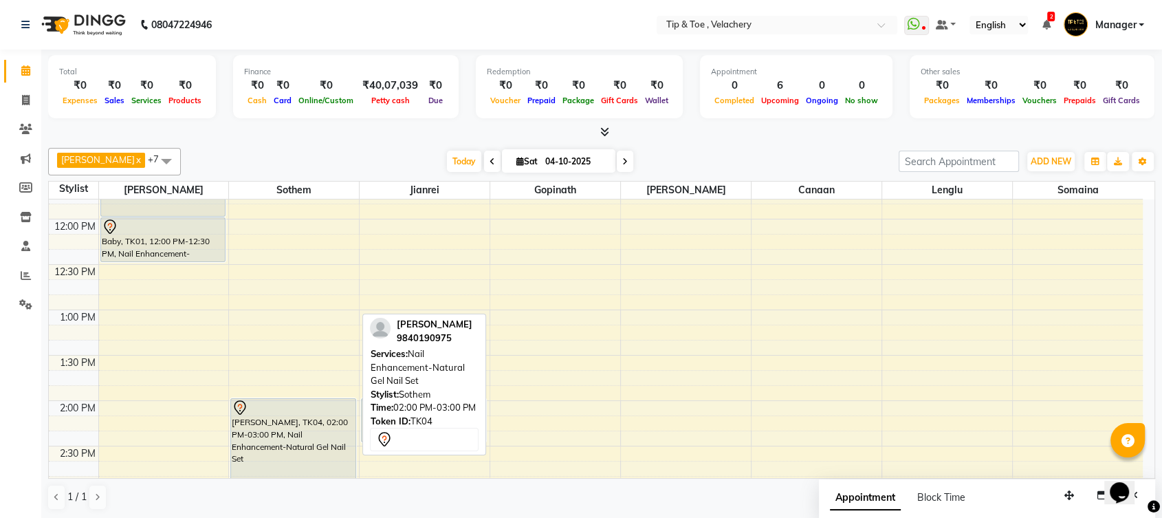
scroll to position [587, 0]
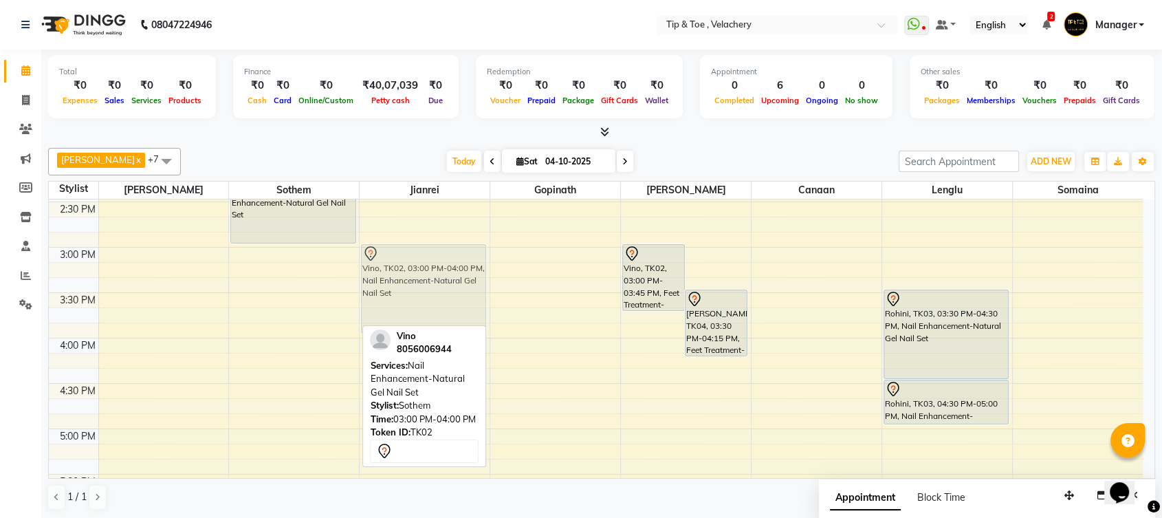
drag, startPoint x: 280, startPoint y: 271, endPoint x: 391, endPoint y: 270, distance: 111.4
click at [391, 270] on tr "Baby, TK01, 11:00 AM-12:00 PM, Nail Enhancement-Natural Gel Nail Set Baby, TK01…" at bounding box center [596, 292] width 1094 height 1361
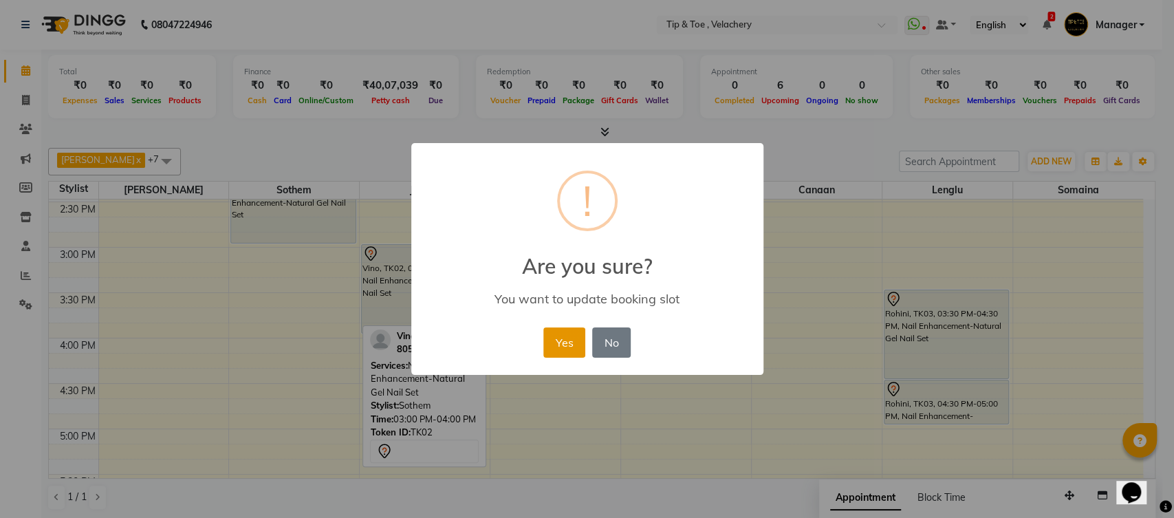
click at [570, 345] on button "Yes" at bounding box center [564, 342] width 42 height 30
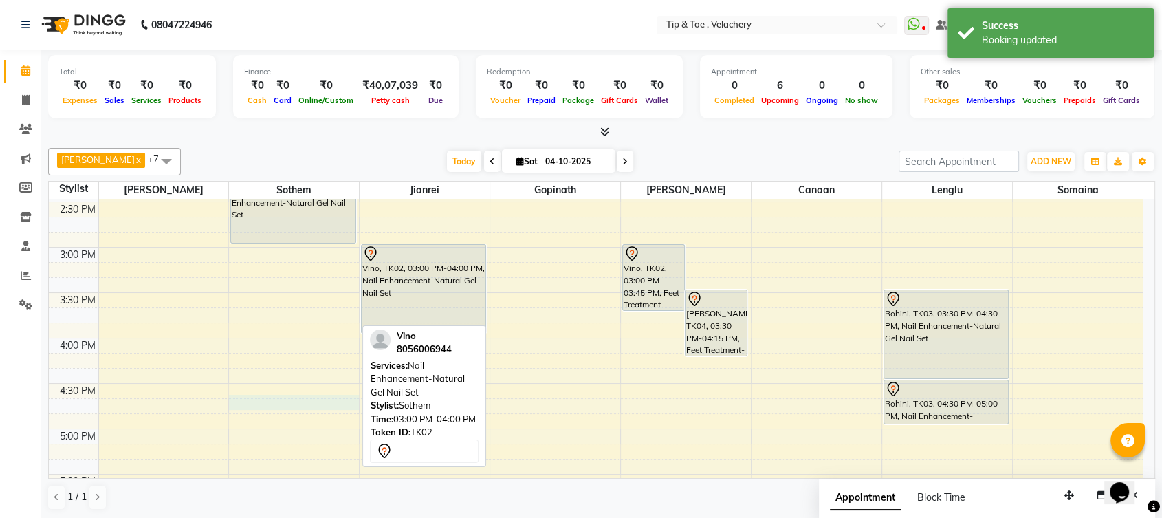
click at [270, 403] on div "8:00 AM 8:30 AM 9:00 AM 9:30 AM 10:00 AM 10:30 AM 11:00 AM 11:30 AM 12:00 PM 12…" at bounding box center [596, 292] width 1094 height 1361
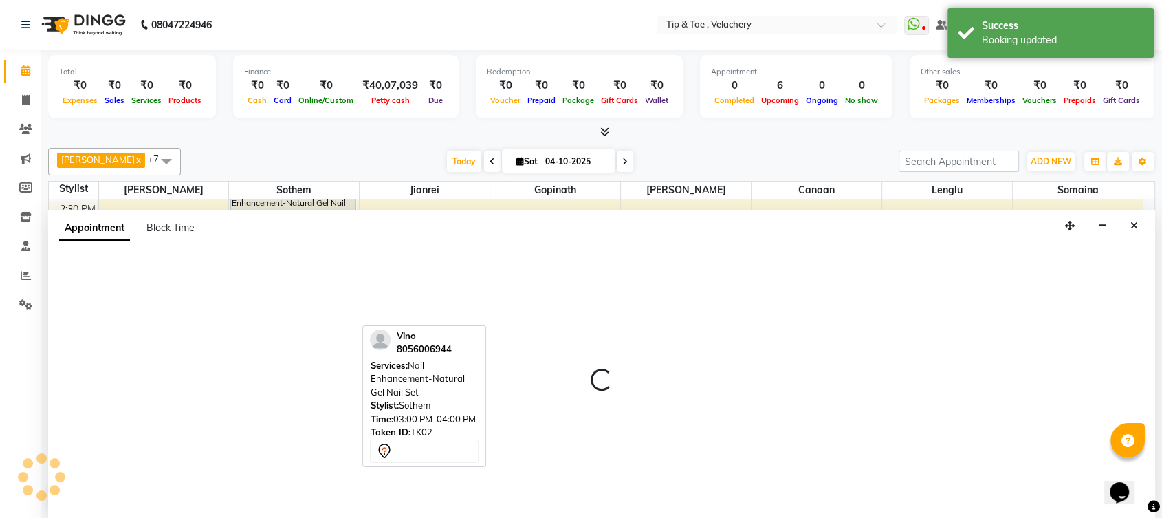
select select "41035"
select select "1005"
select select "tentative"
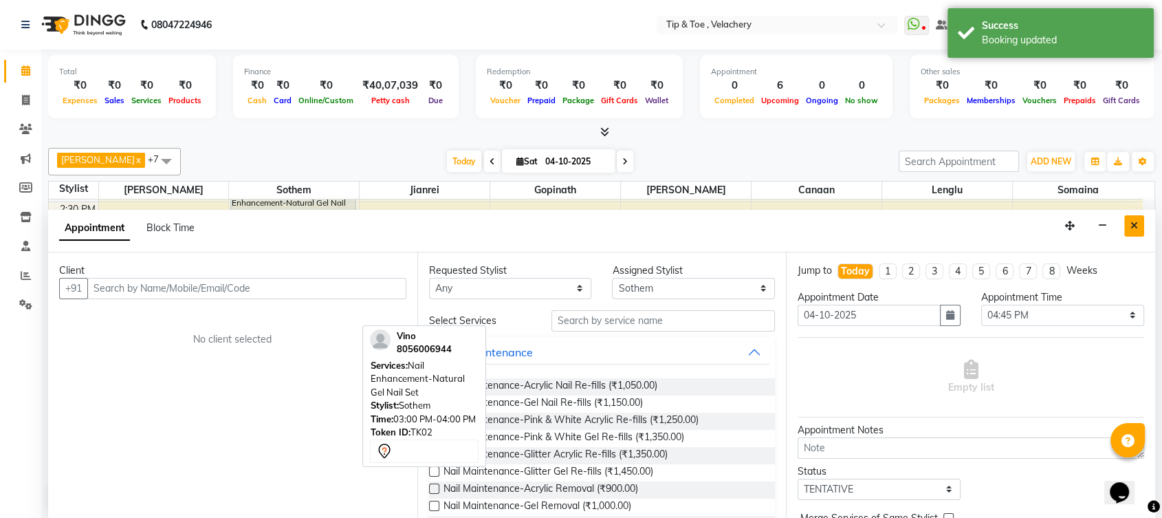
click at [1133, 223] on icon "Close" at bounding box center [1134, 226] width 8 height 10
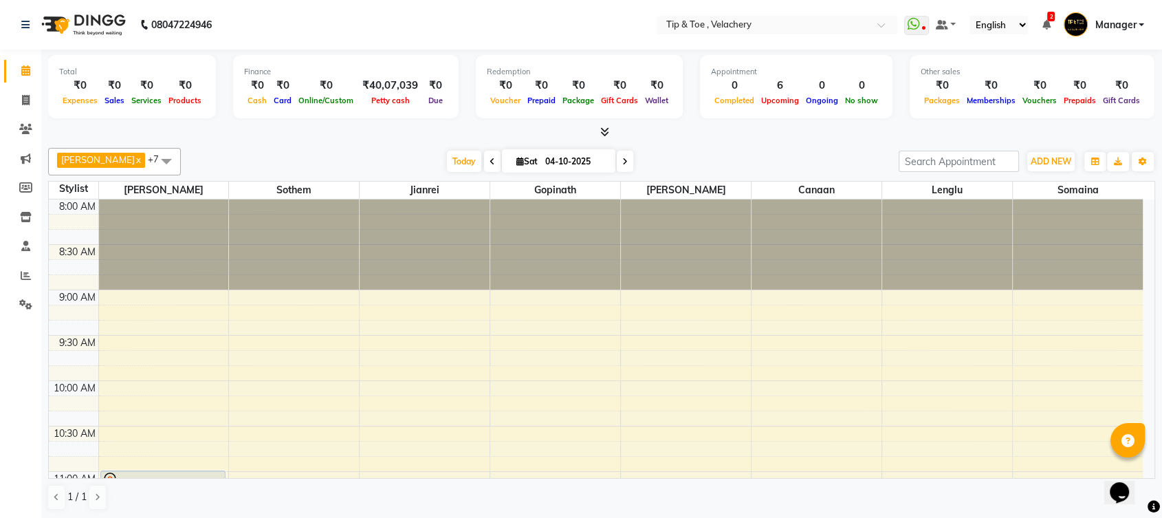
scroll to position [243, 0]
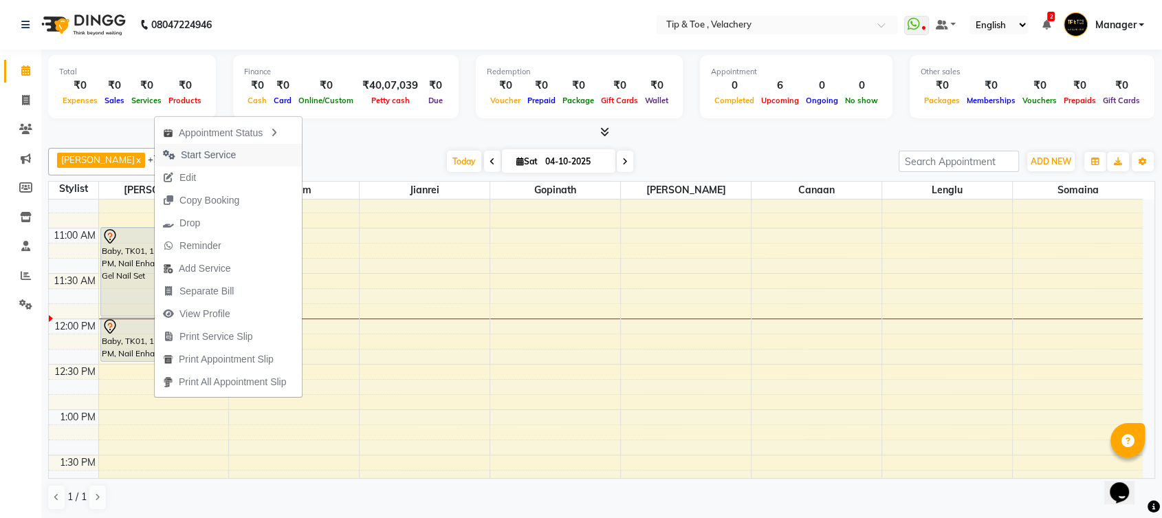
click at [244, 156] on button "Start Service" at bounding box center [228, 155] width 147 height 23
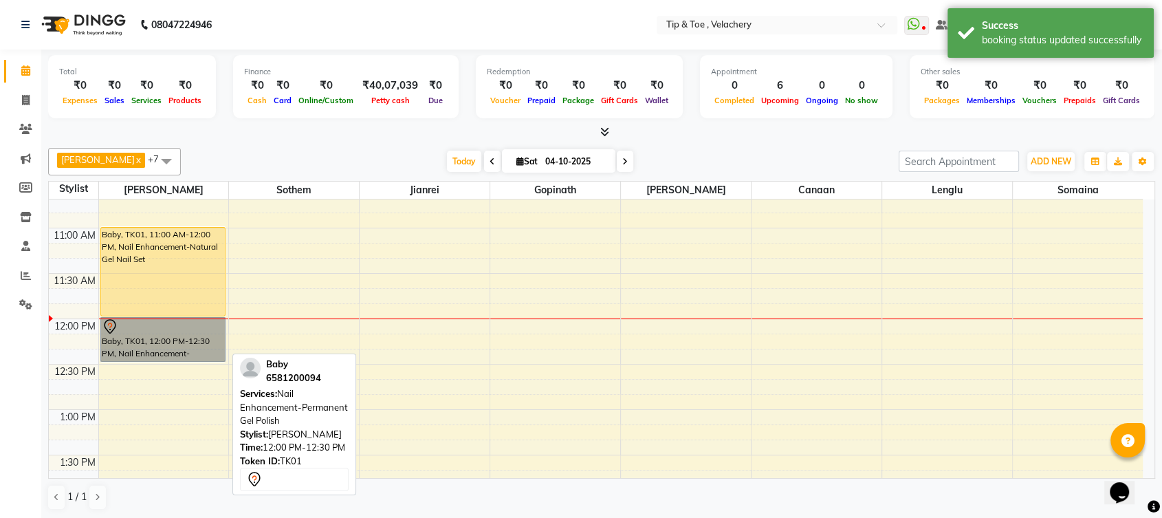
drag, startPoint x: 144, startPoint y: 340, endPoint x: 138, endPoint y: 345, distance: 7.4
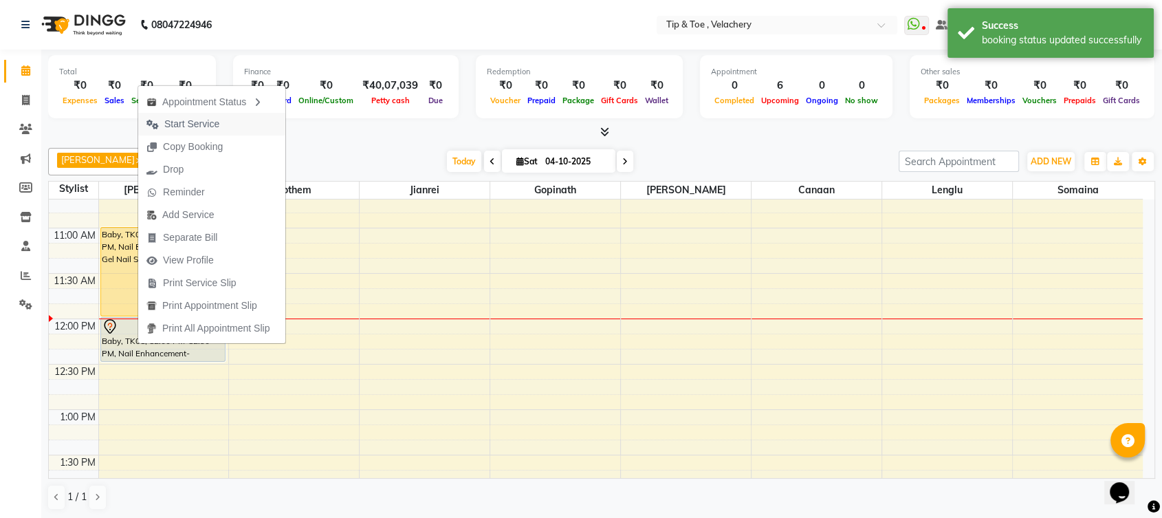
click at [195, 128] on span "Start Service" at bounding box center [191, 124] width 55 height 14
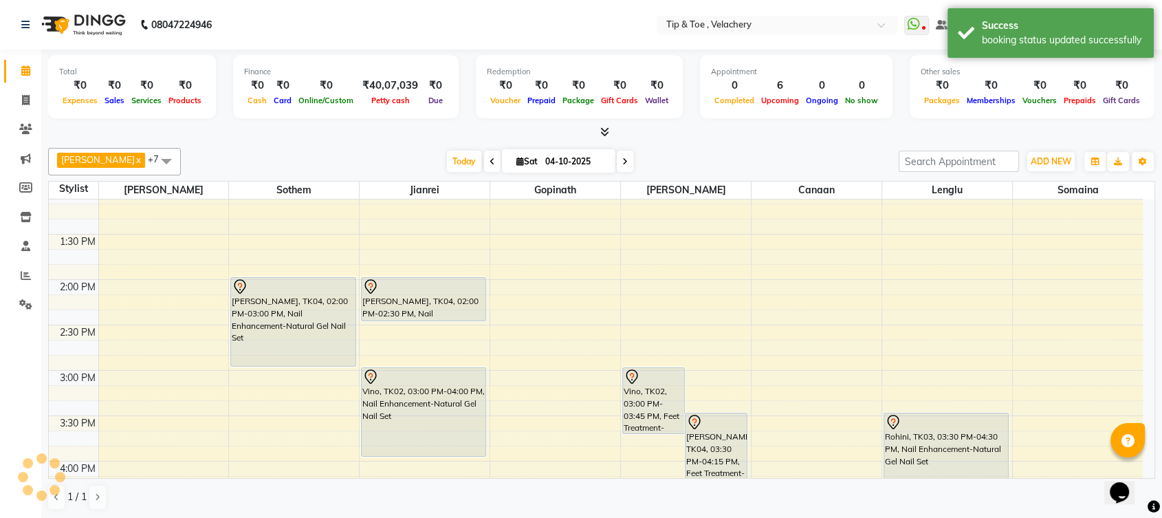
scroll to position [343, 0]
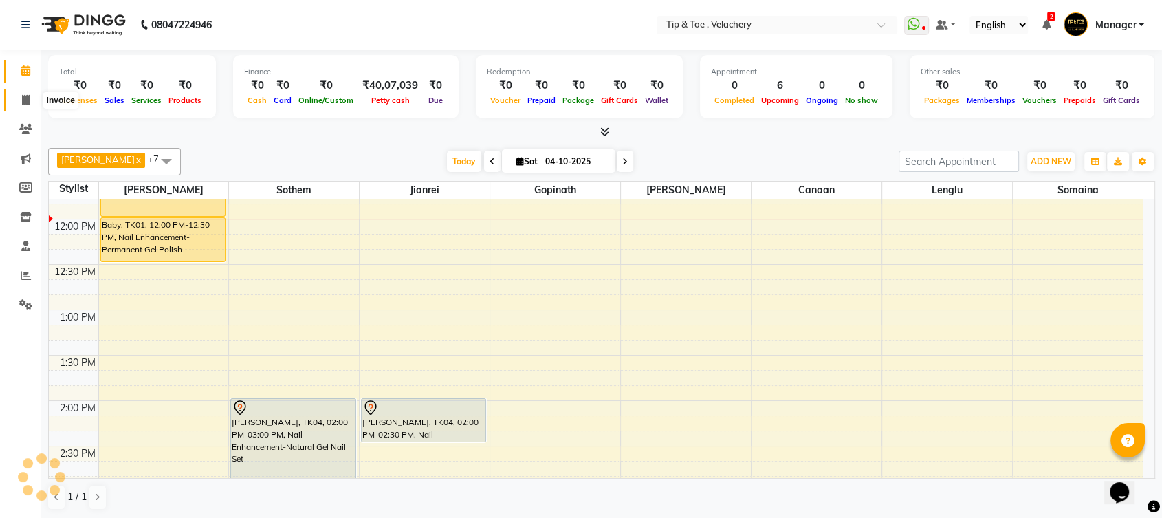
click at [21, 98] on span at bounding box center [26, 101] width 24 height 16
select select "service"
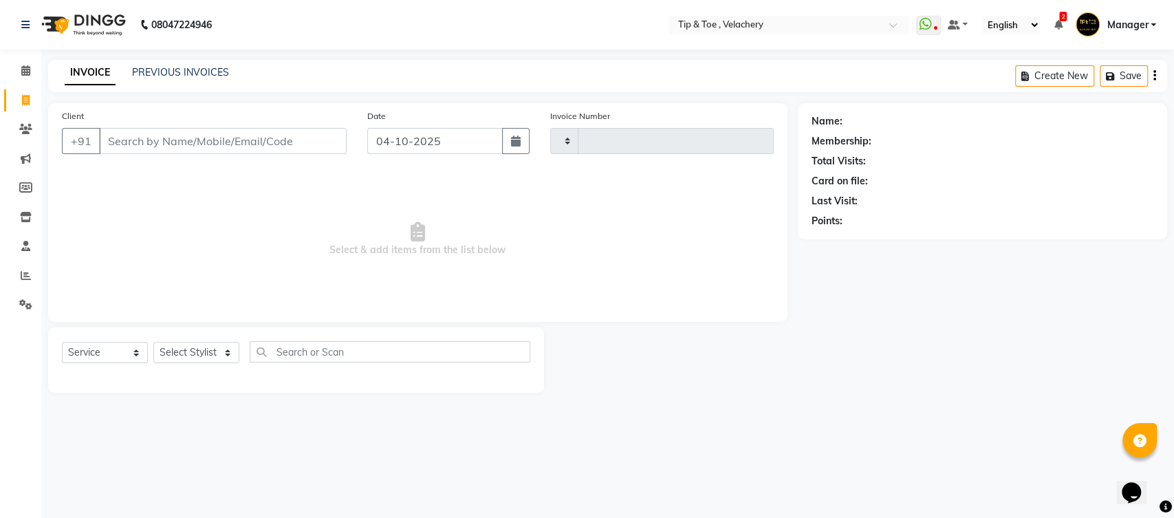
type input "2399"
select select "5863"
click at [25, 67] on icon at bounding box center [25, 70] width 9 height 10
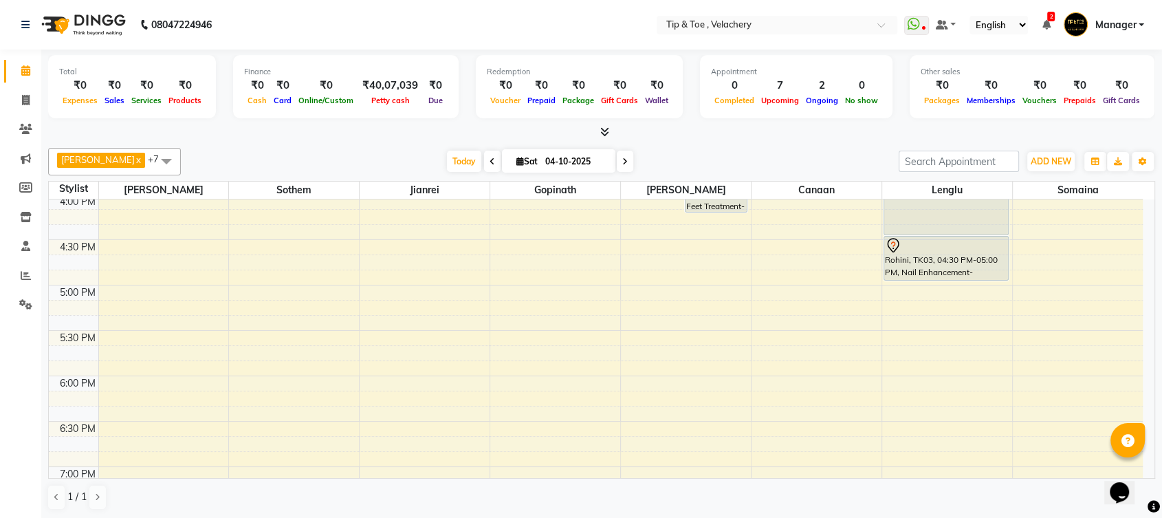
scroll to position [732, 0]
click at [1038, 284] on div "8:00 AM 8:30 AM 9:00 AM 9:30 AM 10:00 AM 10:30 AM 11:00 AM 11:30 AM 12:00 PM 12…" at bounding box center [596, 148] width 1094 height 1361
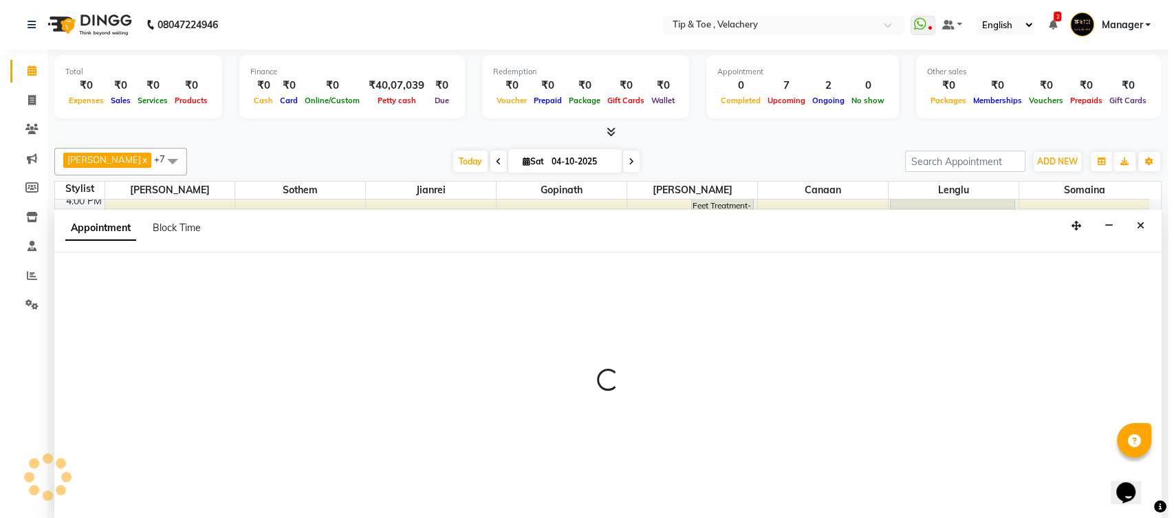
scroll to position [0, 0]
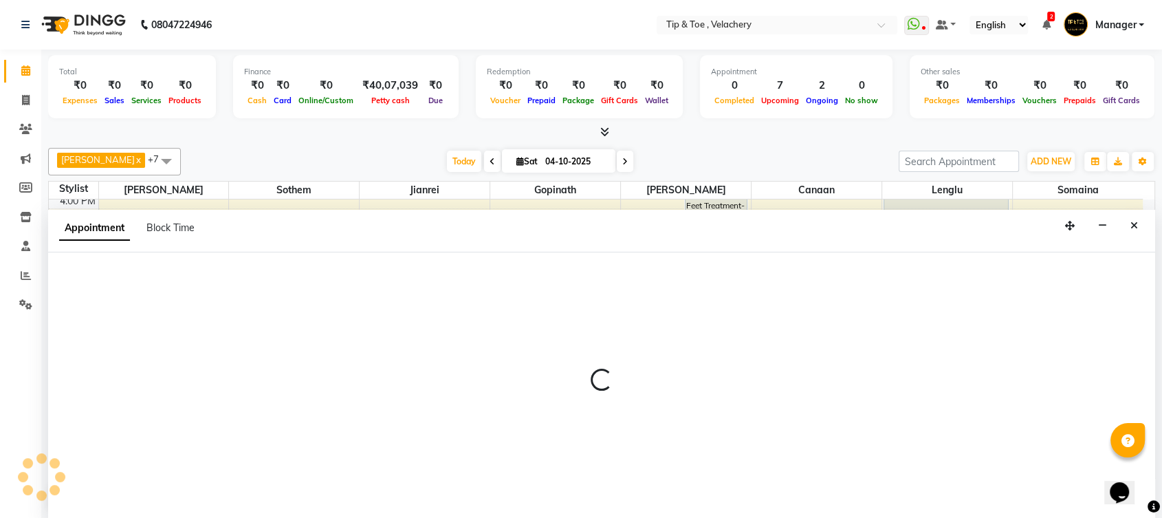
select select "63979"
select select "1020"
select select "tentative"
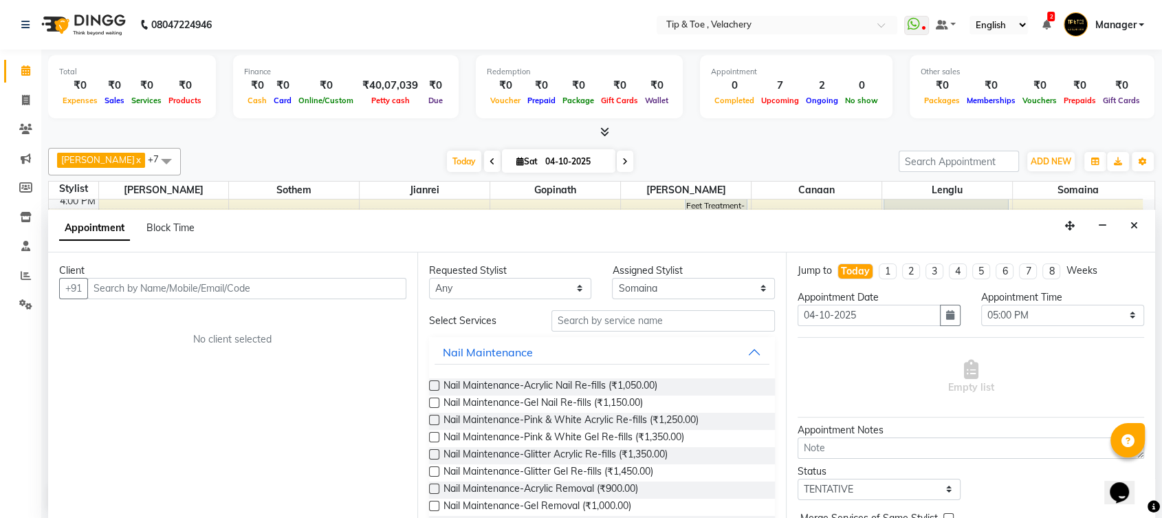
click at [225, 293] on input "text" at bounding box center [246, 288] width 319 height 21
type input "6380898235"
click at [375, 286] on span "Add Client" at bounding box center [378, 288] width 46 height 12
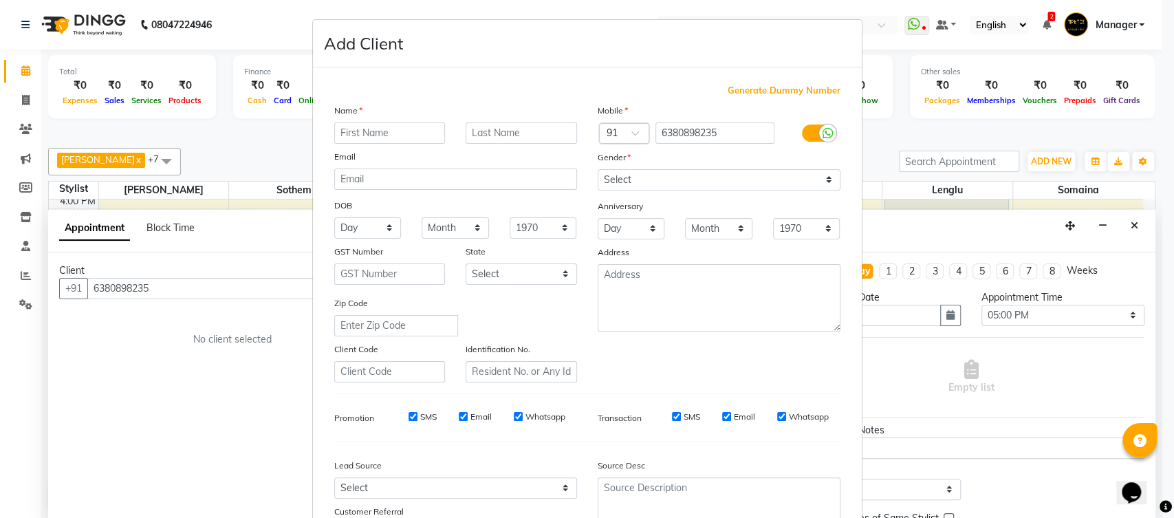
click at [334, 134] on input "text" at bounding box center [389, 132] width 111 height 21
type input "b"
type input "Berry"
click at [682, 182] on select "Select Male Female Other Prefer Not To Say" at bounding box center [719, 179] width 243 height 21
select select "female"
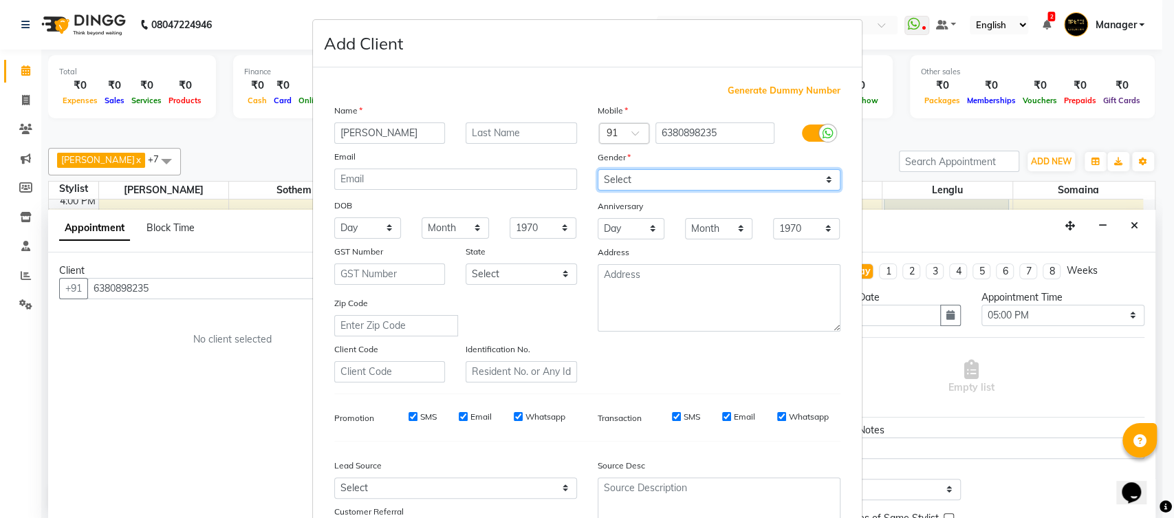
click at [598, 169] on select "Select Male Female Other Prefer Not To Say" at bounding box center [719, 179] width 243 height 21
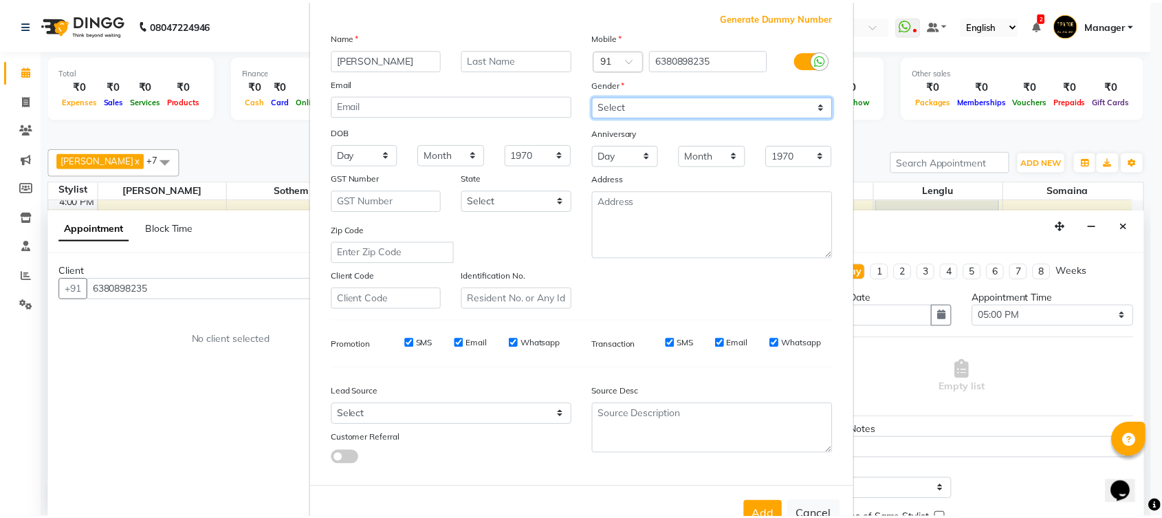
scroll to position [114, 0]
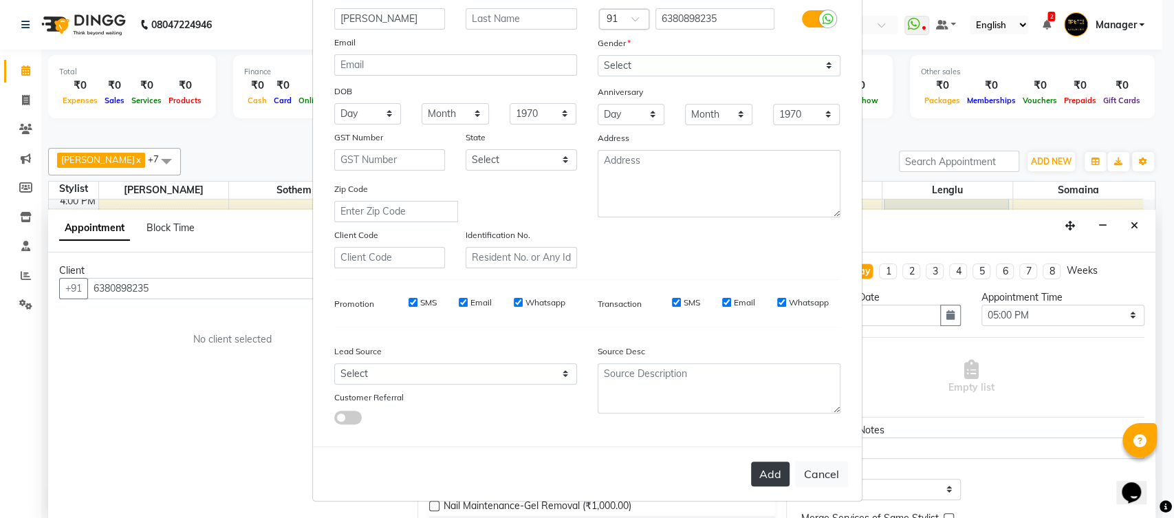
click at [761, 469] on button "Add" at bounding box center [770, 473] width 39 height 25
select select
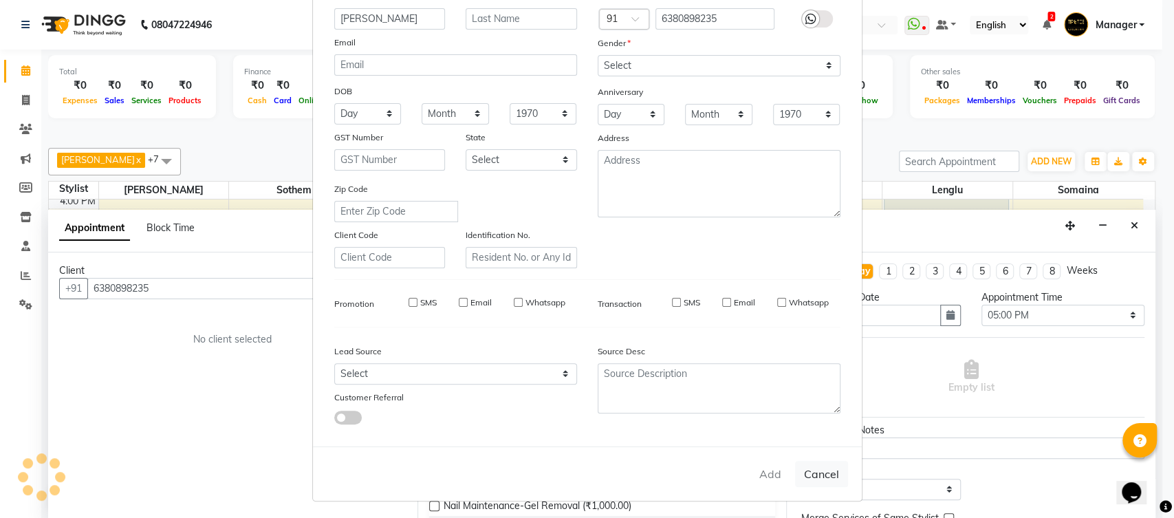
select select
checkbox input "false"
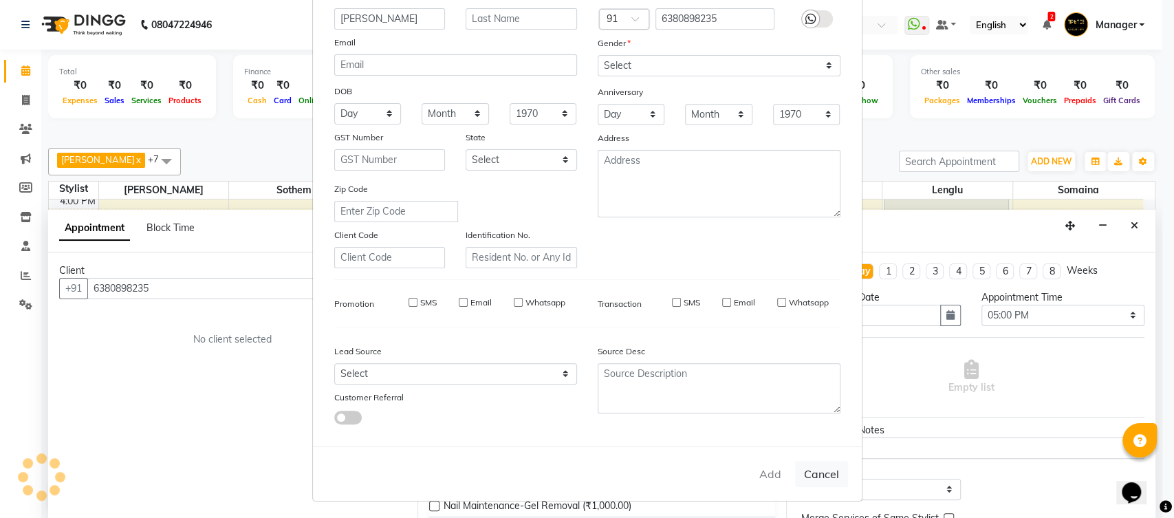
checkbox input "false"
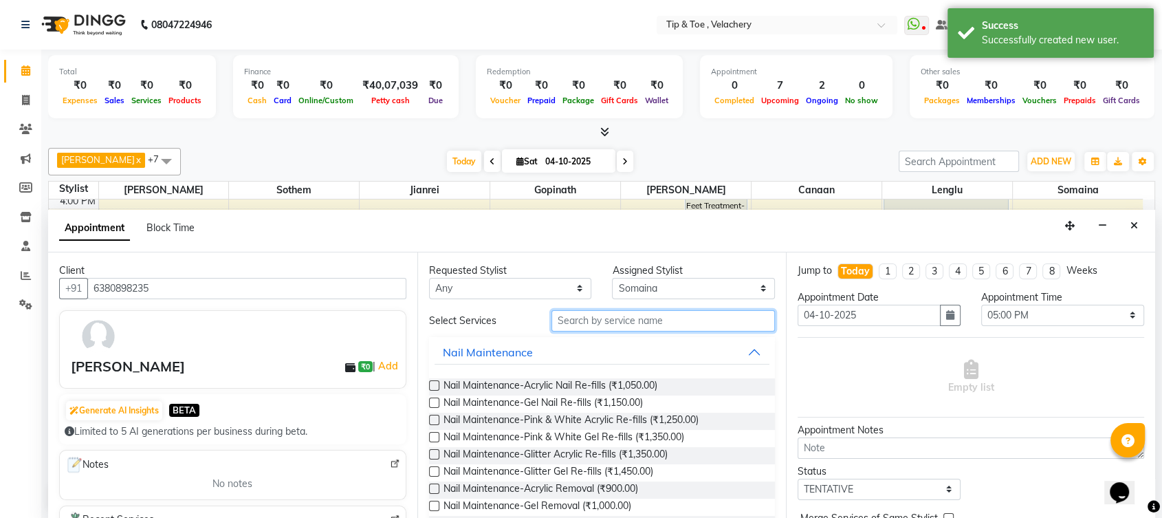
click at [600, 315] on input "text" at bounding box center [663, 320] width 224 height 21
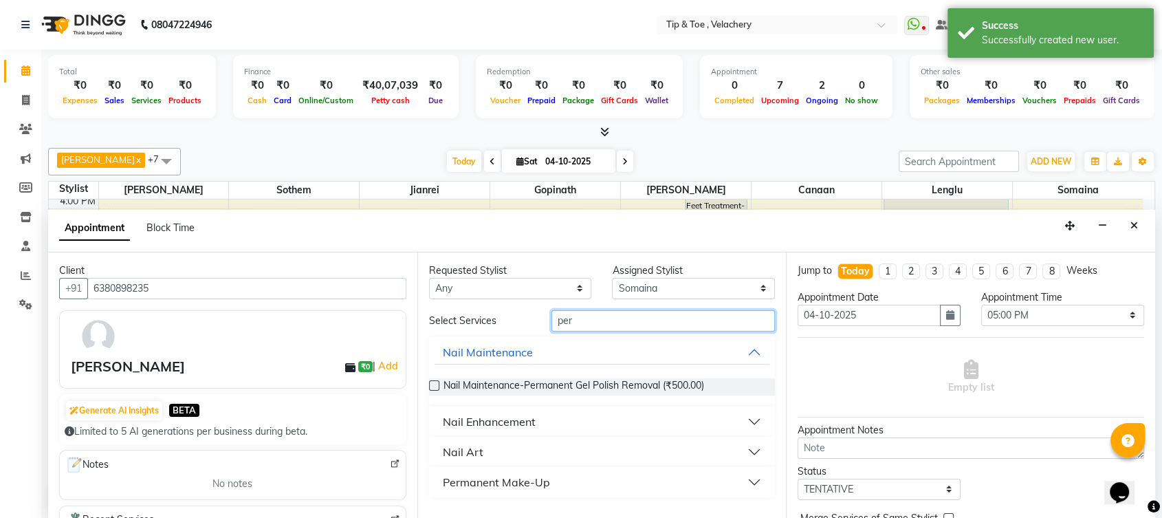
type input "per"
click at [490, 420] on div "Nail Enhancement" at bounding box center [489, 421] width 93 height 17
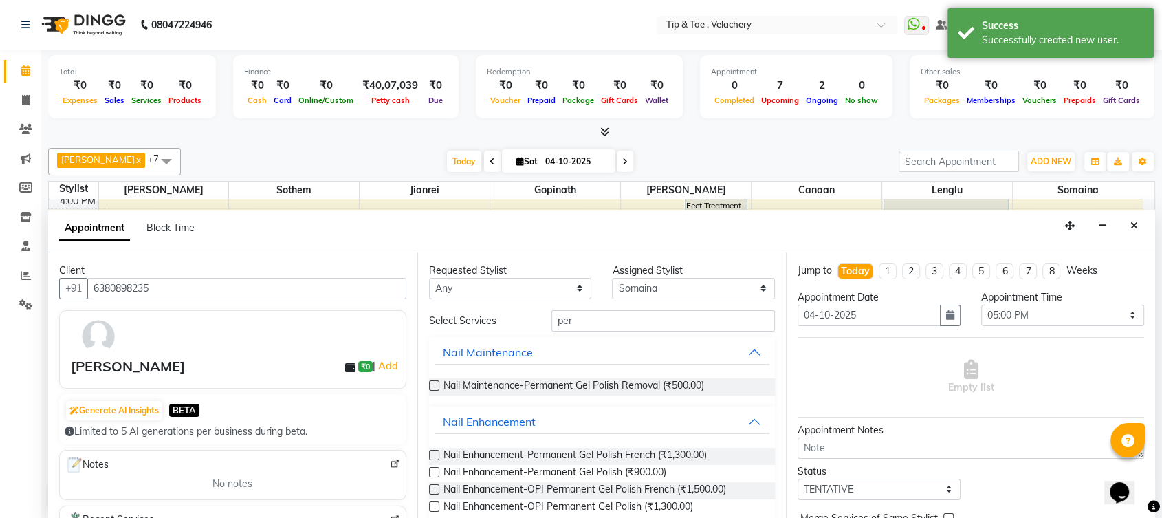
click at [435, 470] on label at bounding box center [434, 472] width 10 height 10
click at [435, 470] on input "checkbox" at bounding box center [433, 473] width 9 height 9
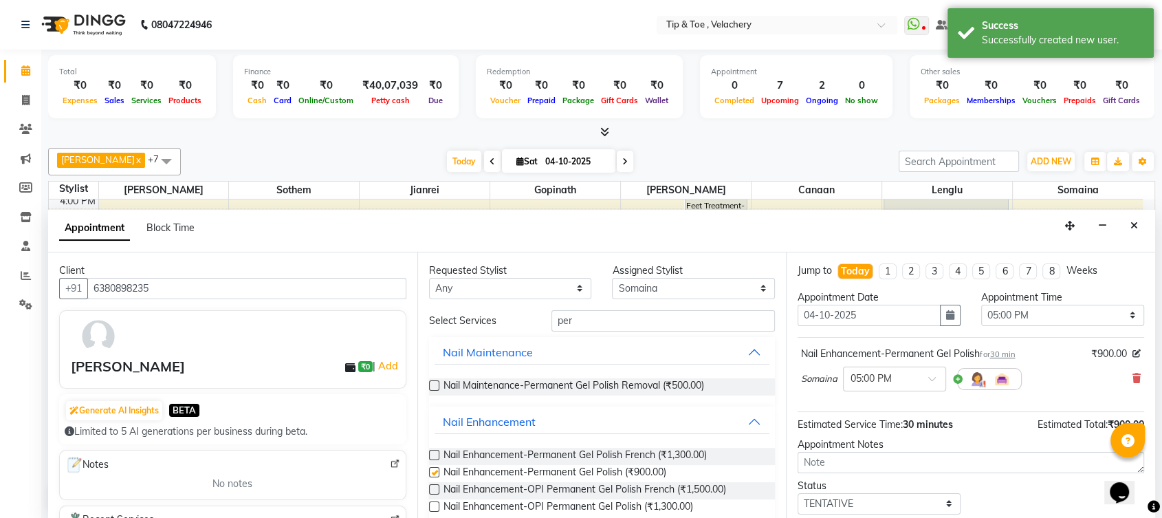
checkbox input "false"
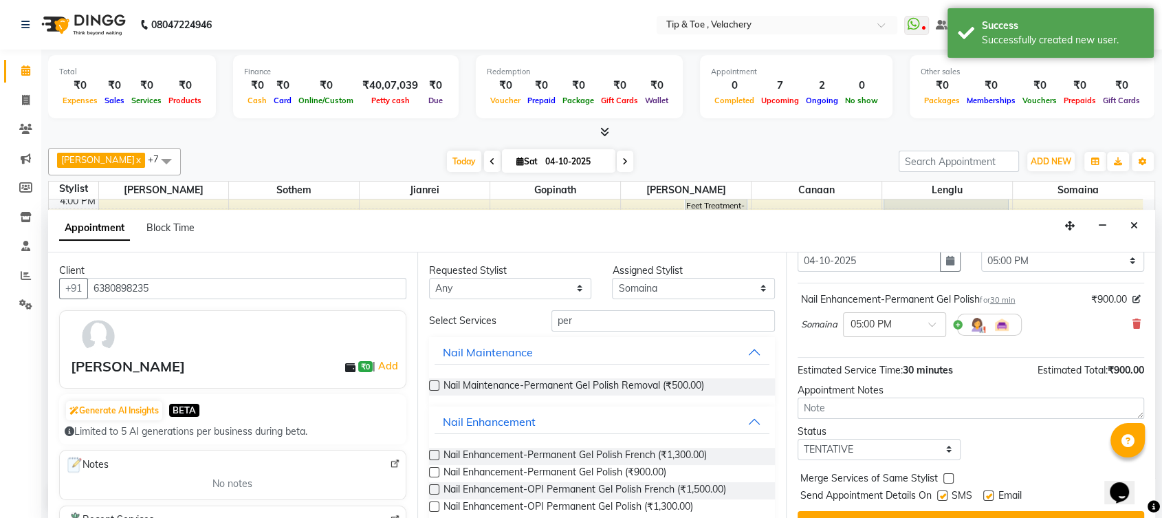
scroll to position [81, 0]
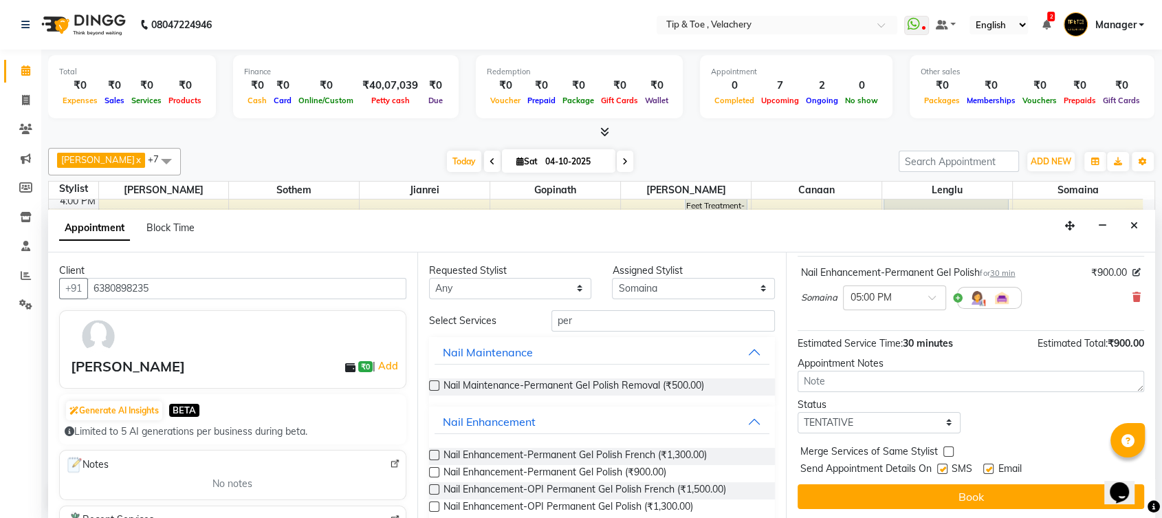
click at [990, 468] on label at bounding box center [988, 468] width 10 height 10
click at [990, 468] on input "checkbox" at bounding box center [987, 470] width 9 height 9
checkbox input "false"
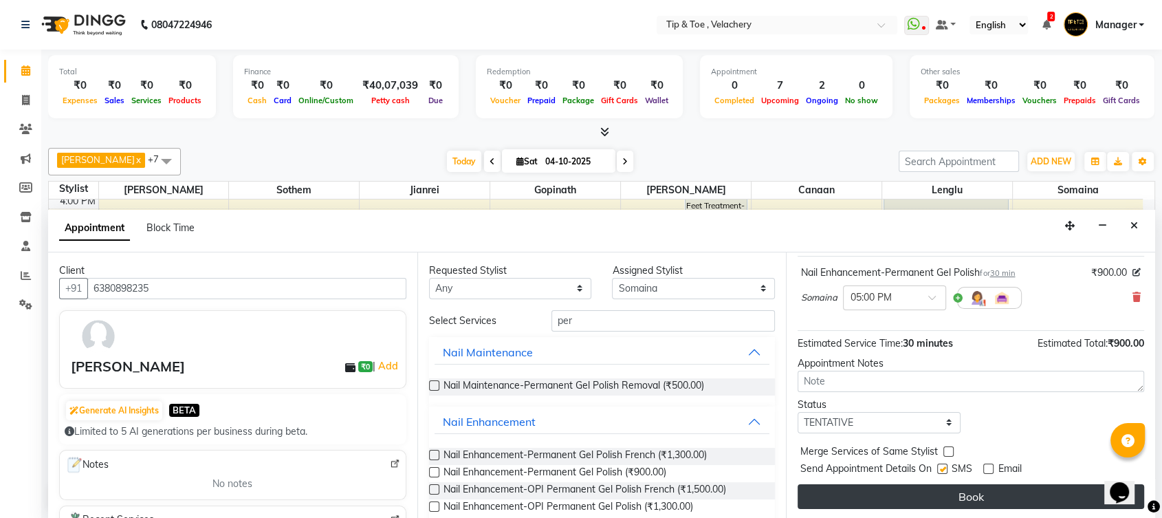
click at [958, 491] on button "Book" at bounding box center [971, 496] width 347 height 25
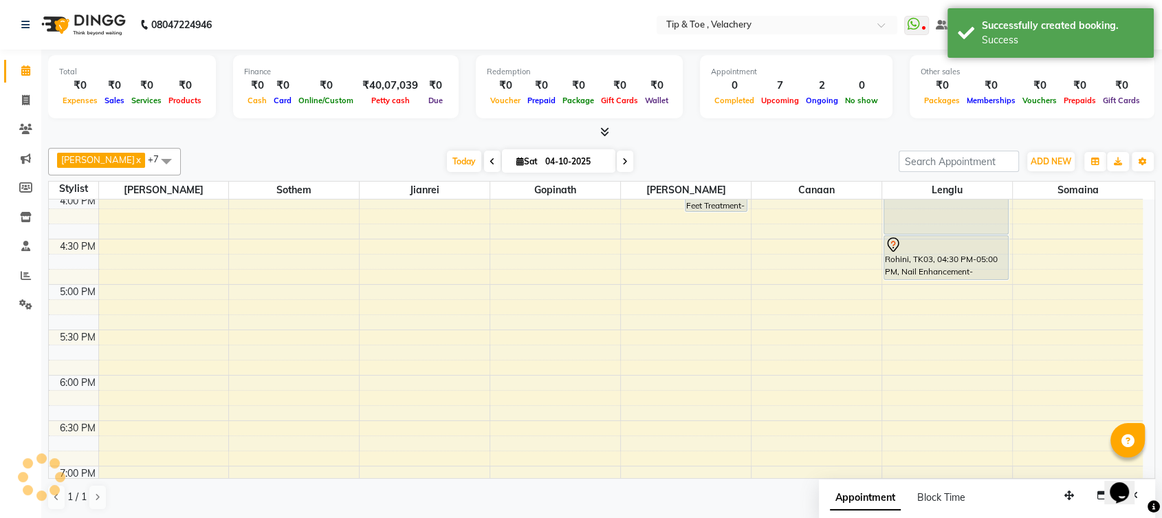
scroll to position [0, 0]
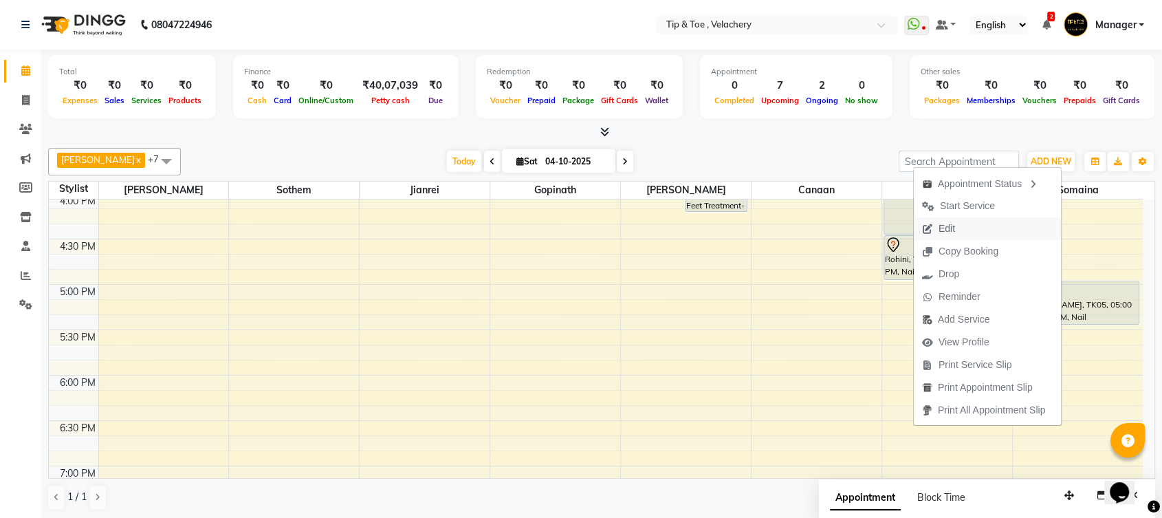
click at [946, 227] on span "Edit" at bounding box center [947, 228] width 17 height 14
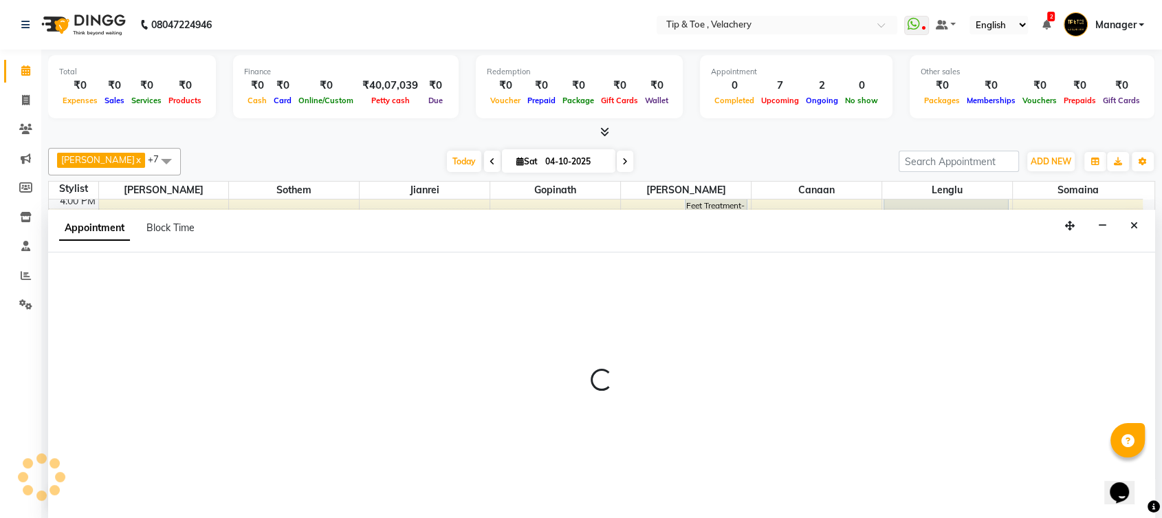
select select "tentative"
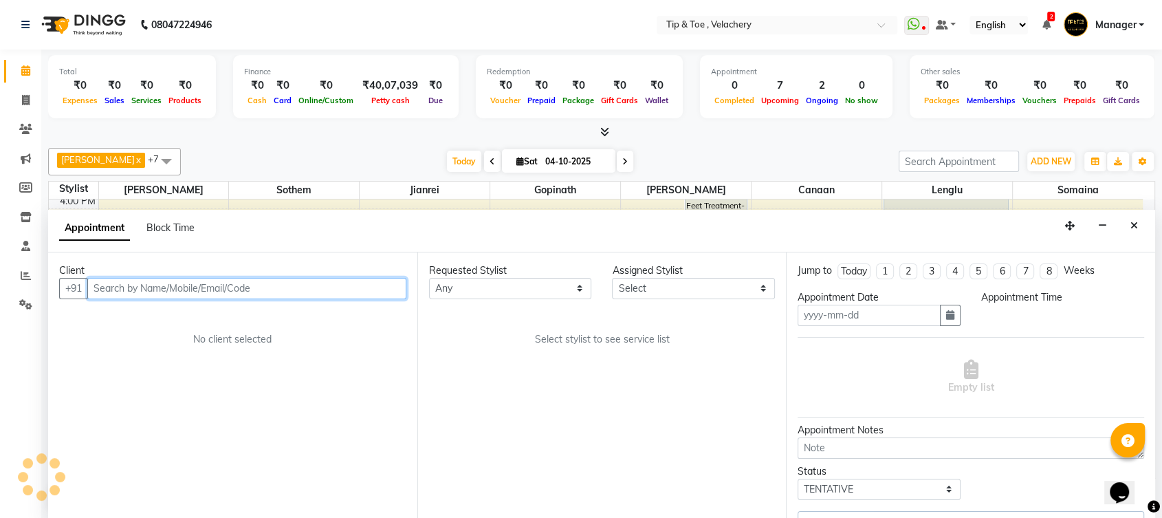
type input "04-10-2025"
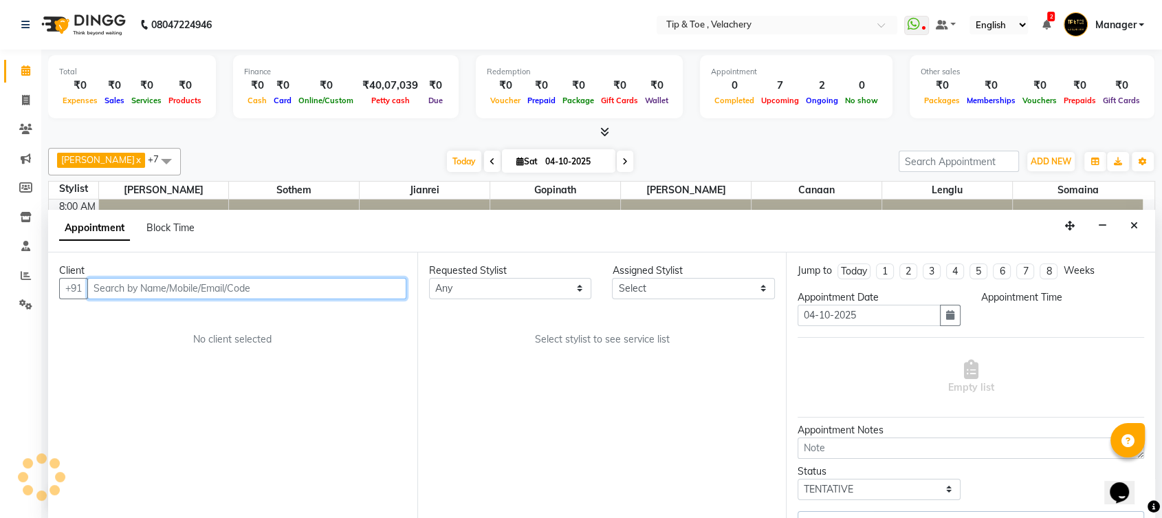
select select "1020"
select select "63979"
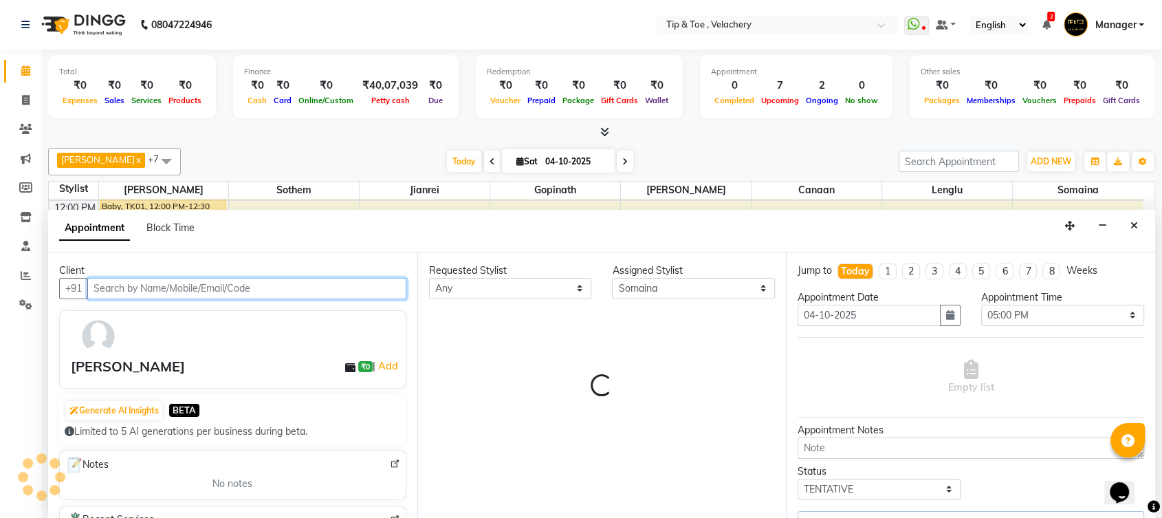
select select "2839"
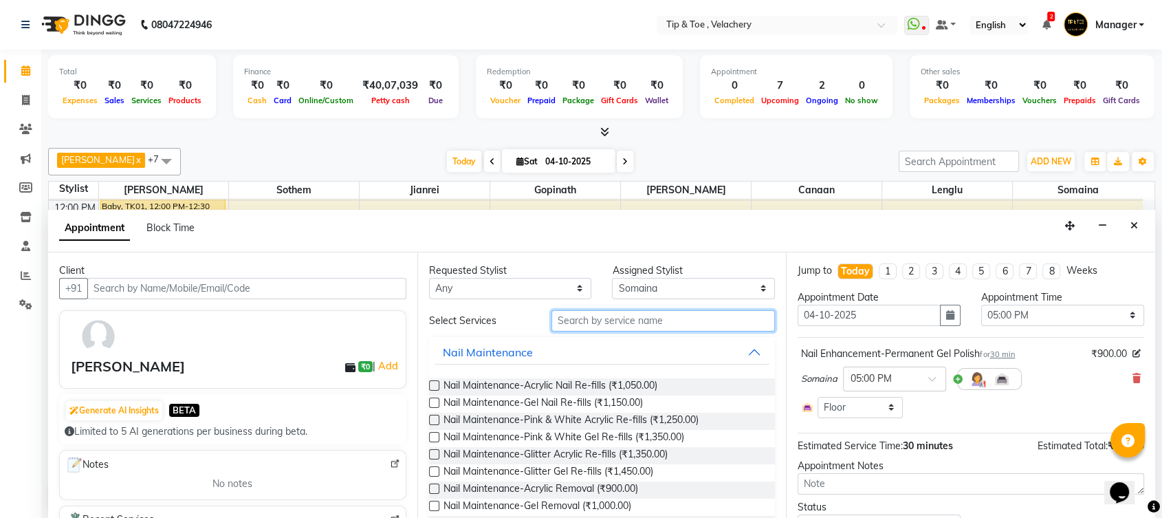
click at [628, 323] on input "text" at bounding box center [663, 320] width 224 height 21
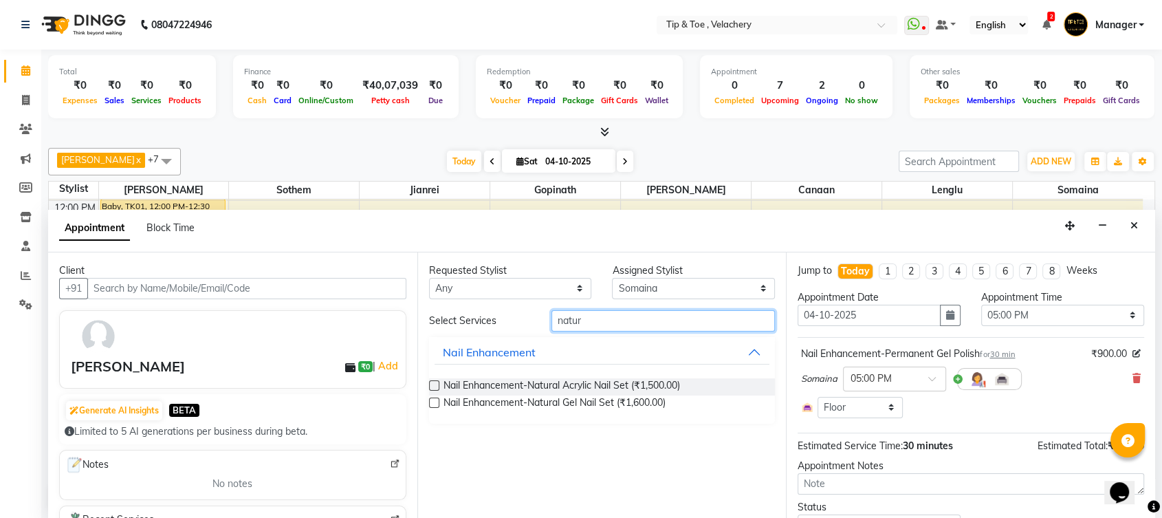
type input "natur"
click at [434, 398] on label at bounding box center [434, 402] width 10 height 10
click at [434, 400] on input "checkbox" at bounding box center [433, 404] width 9 height 9
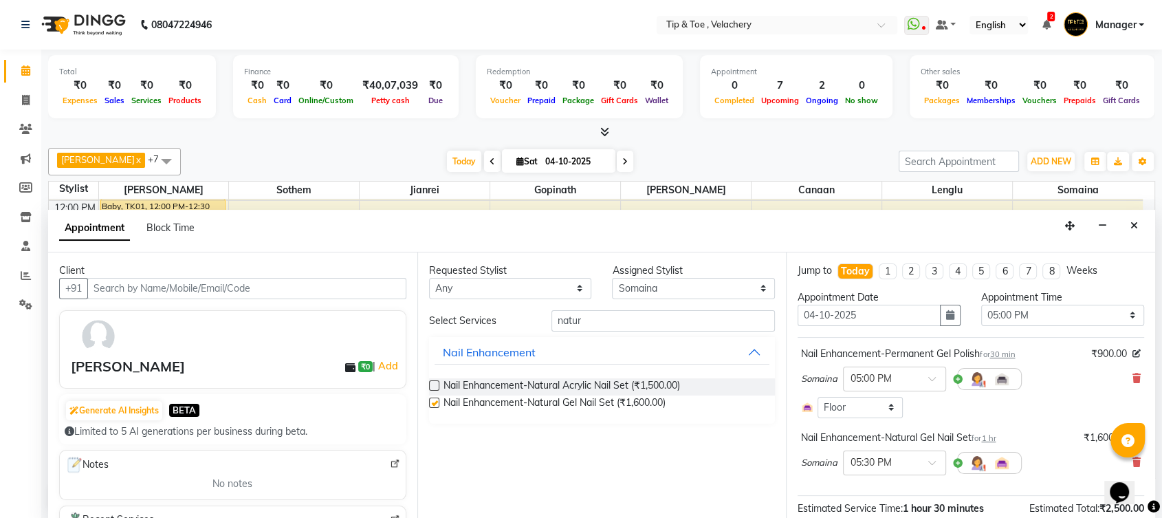
checkbox input "false"
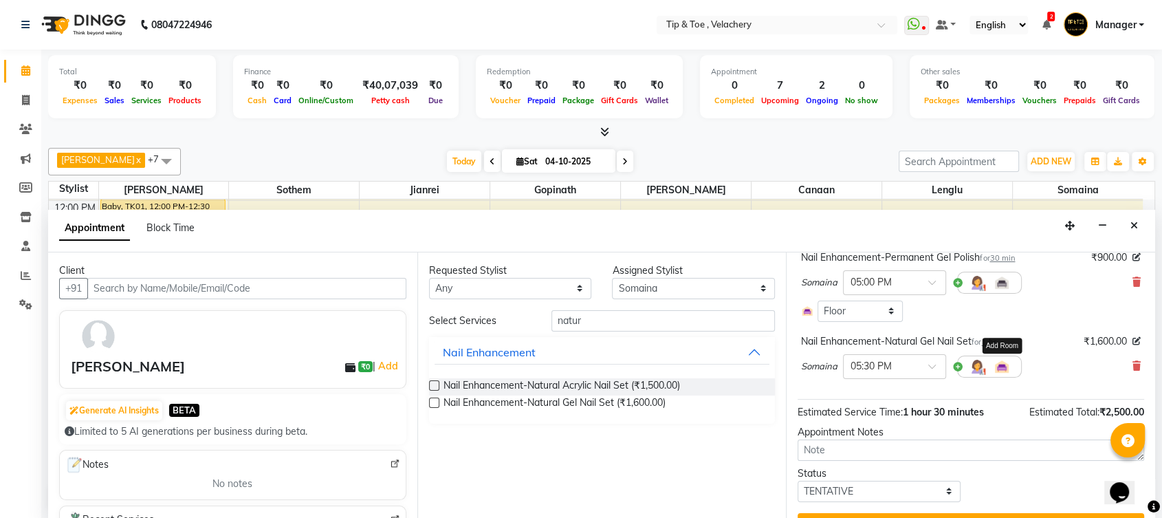
scroll to position [125, 0]
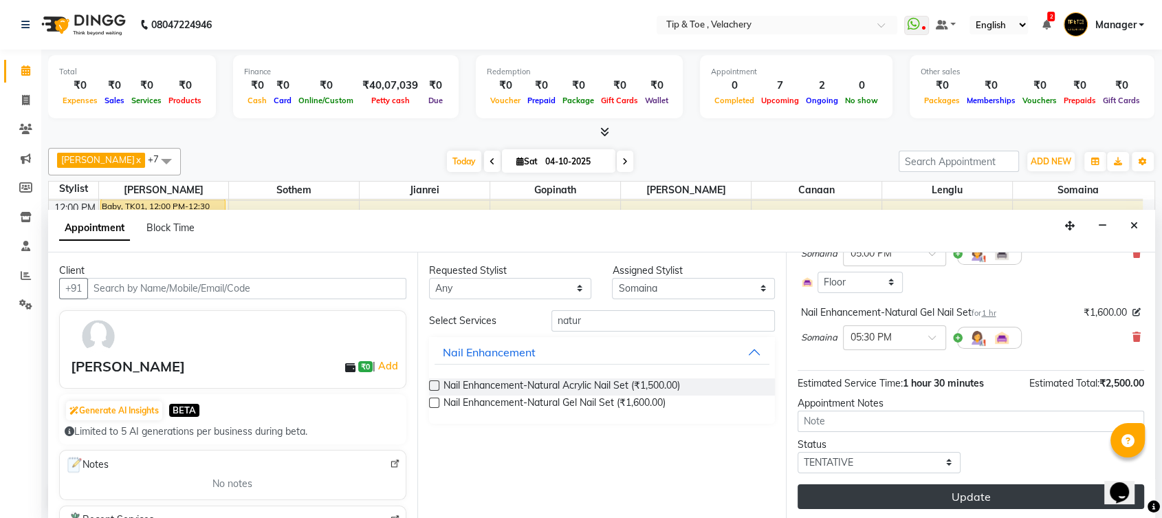
click at [958, 492] on button "Update" at bounding box center [971, 496] width 347 height 25
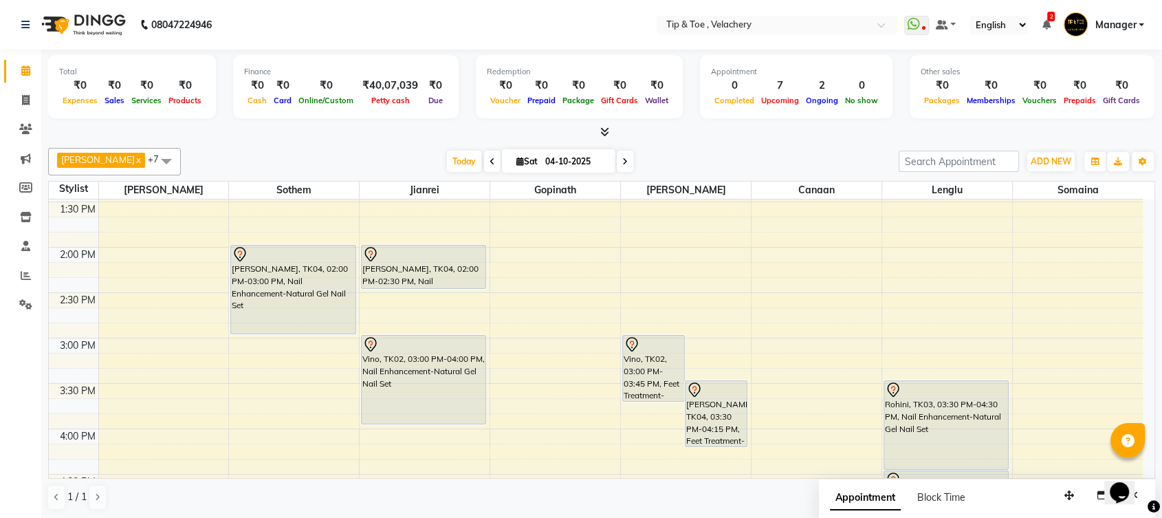
scroll to position [488, 0]
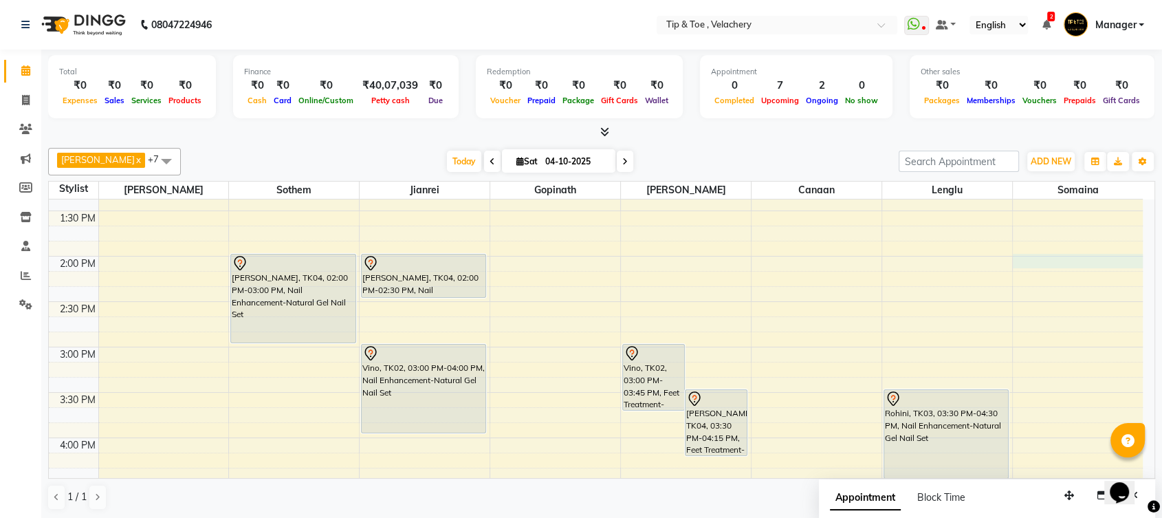
click at [1063, 261] on div "8:00 AM 8:30 AM 9:00 AM 9:30 AM 10:00 AM 10:30 AM 11:00 AM 11:30 AM 12:00 PM 12…" at bounding box center [596, 392] width 1094 height 1361
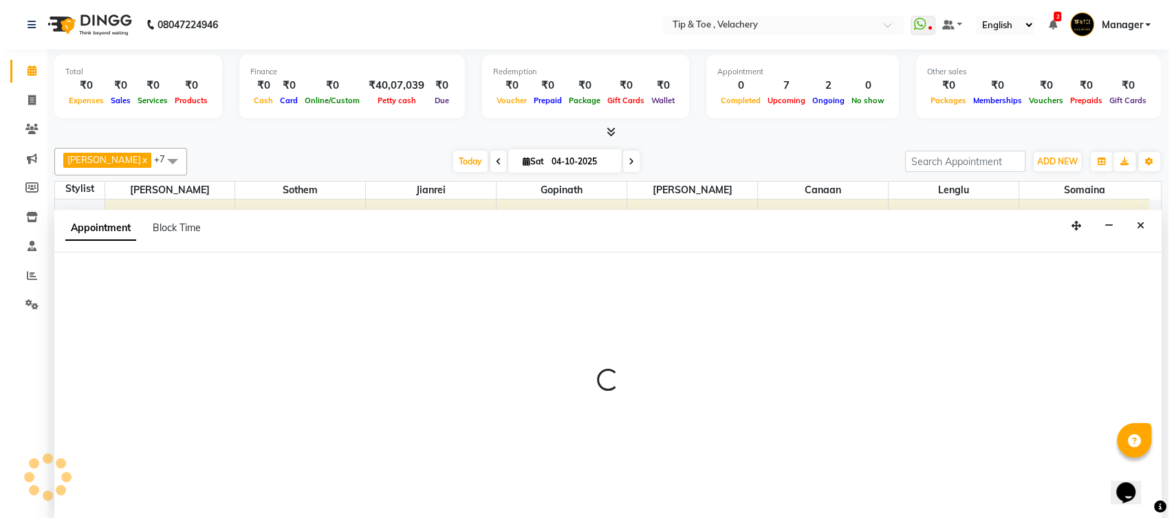
scroll to position [0, 0]
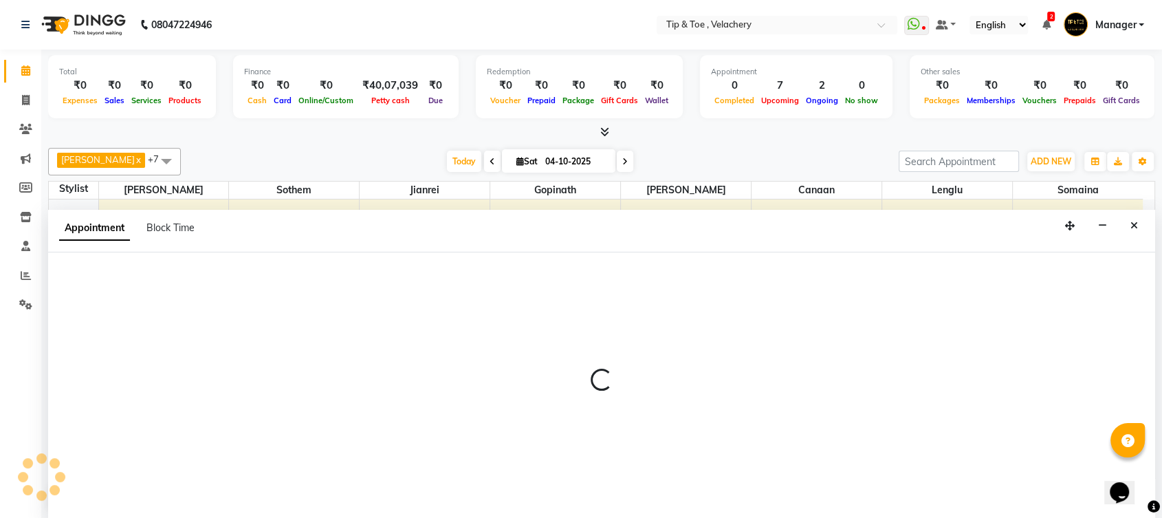
select select "63979"
select select "840"
select select "tentative"
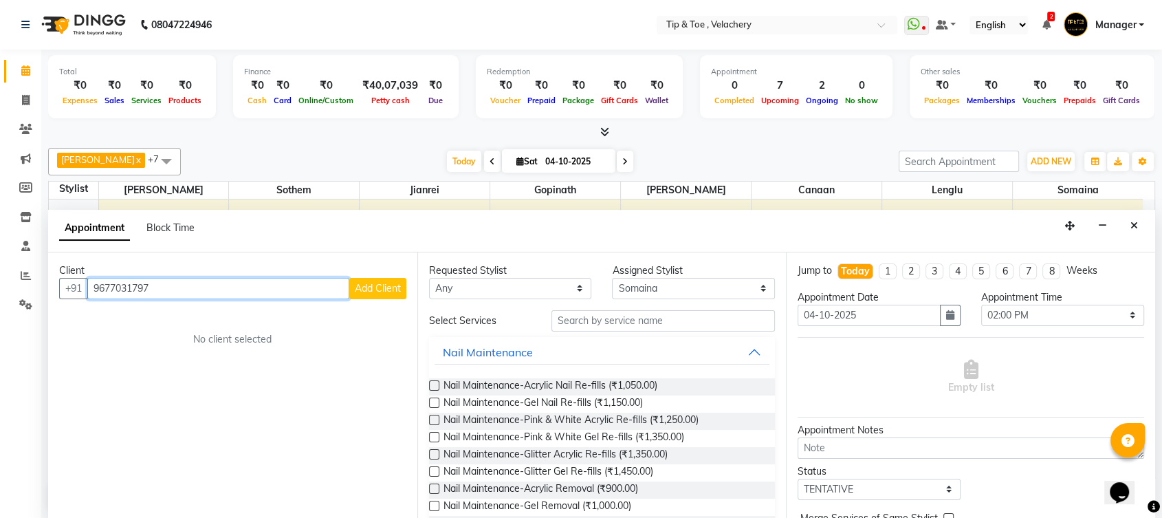
type input "9677031797"
click at [368, 287] on span "Add Client" at bounding box center [378, 288] width 46 height 12
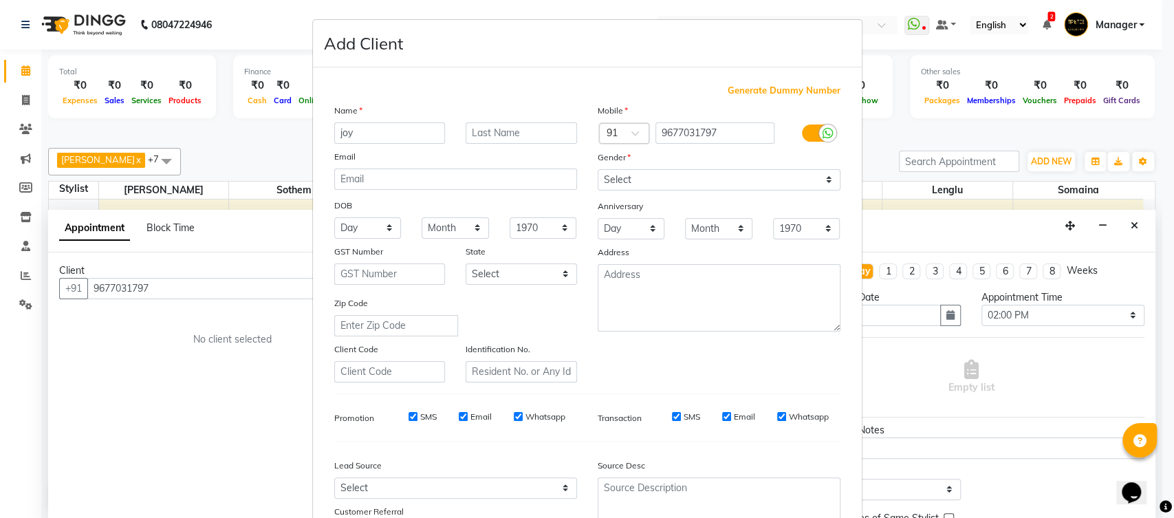
type input "joy"
click at [634, 179] on select "Select Male Female Other Prefer Not To Say" at bounding box center [719, 179] width 243 height 21
select select "female"
click at [598, 169] on select "Select Male Female Other Prefer Not To Say" at bounding box center [719, 179] width 243 height 21
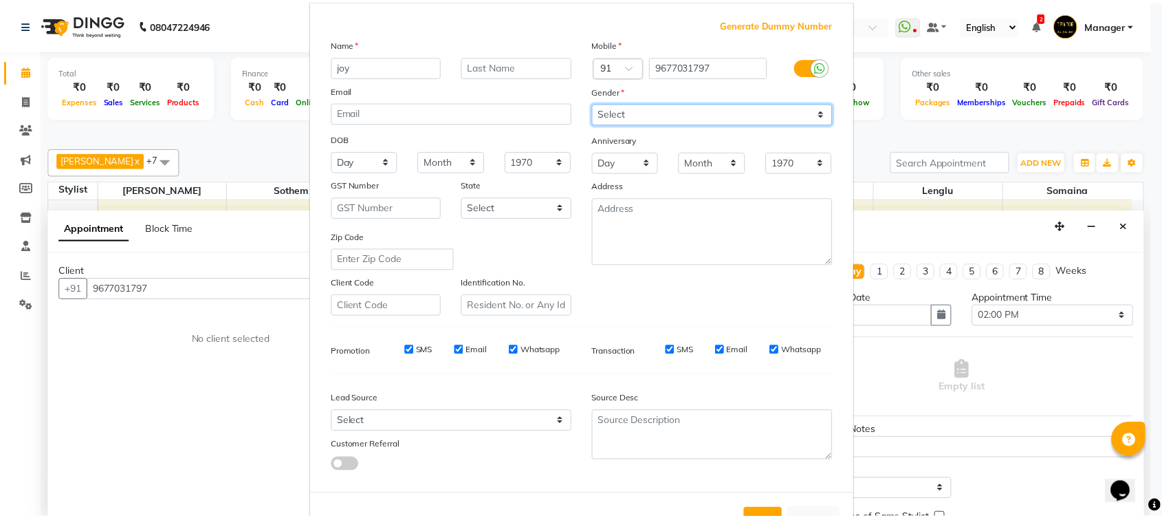
scroll to position [114, 0]
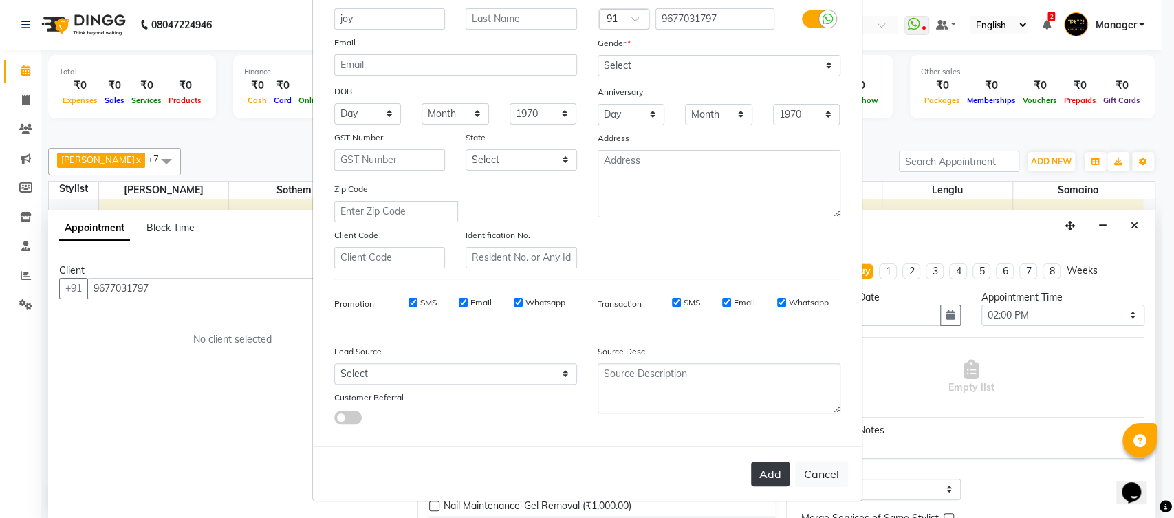
click at [751, 471] on button "Add" at bounding box center [770, 473] width 39 height 25
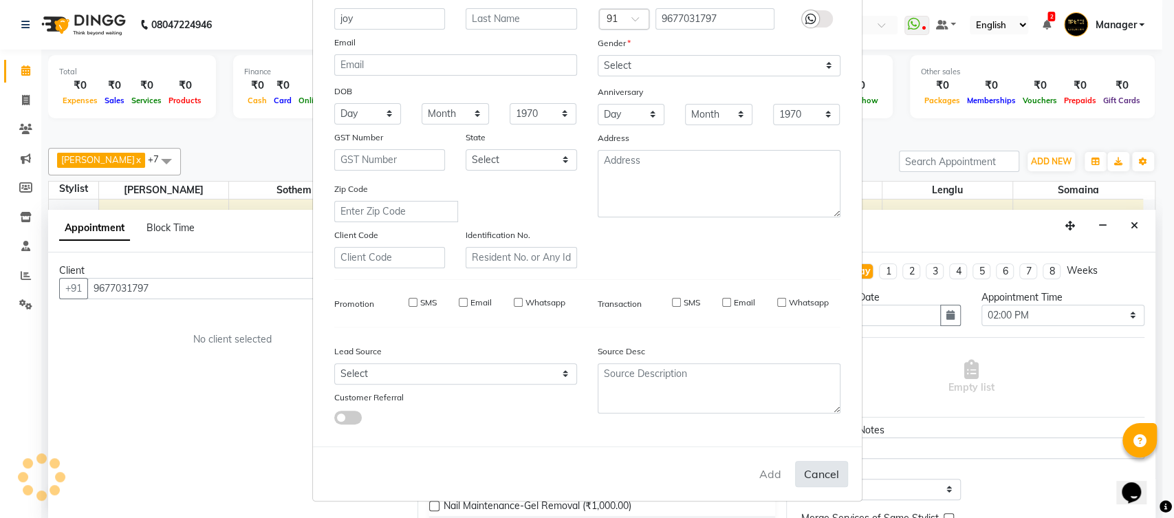
select select
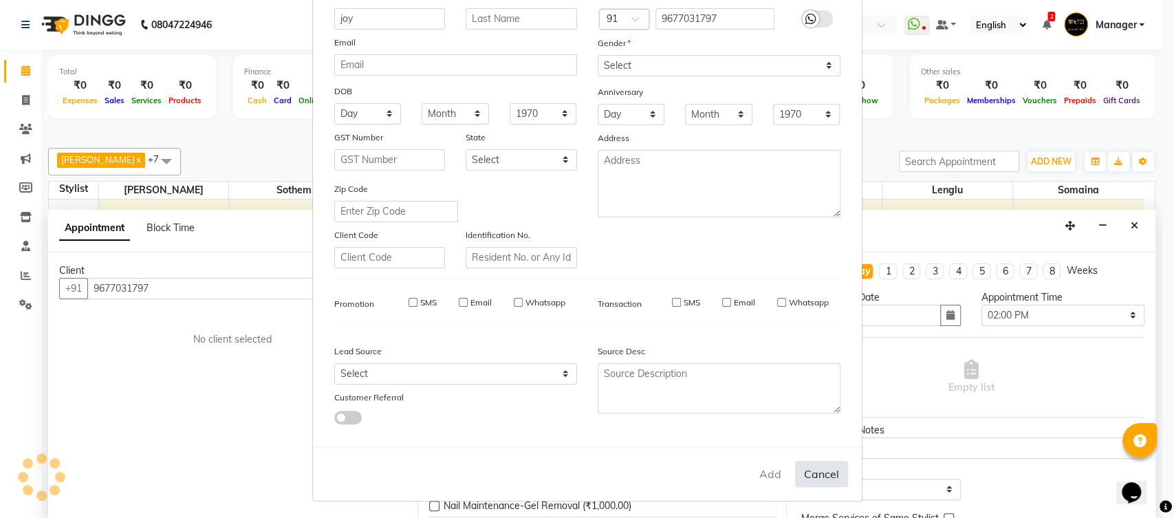
select select
checkbox input "false"
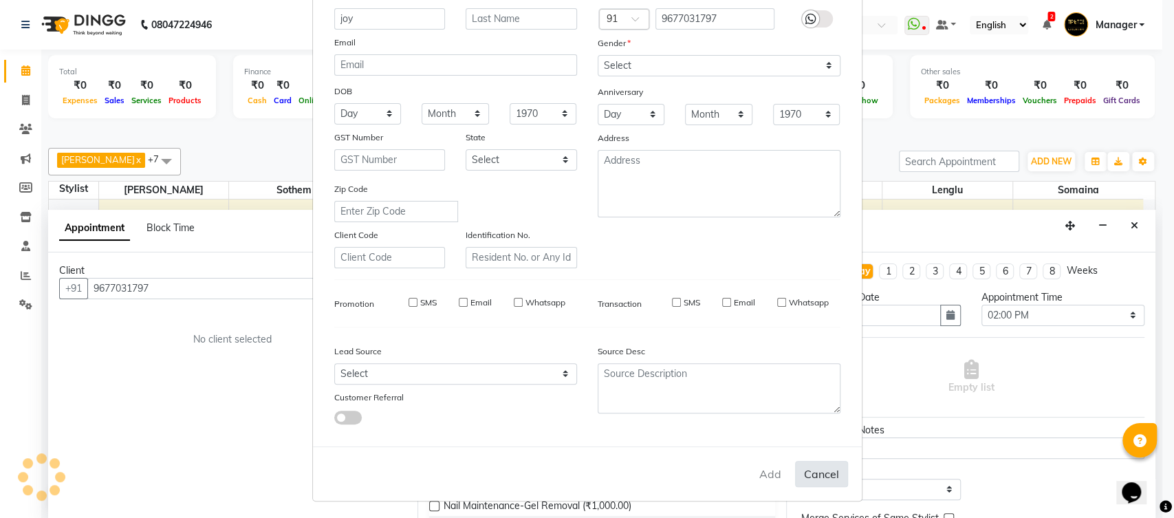
checkbox input "false"
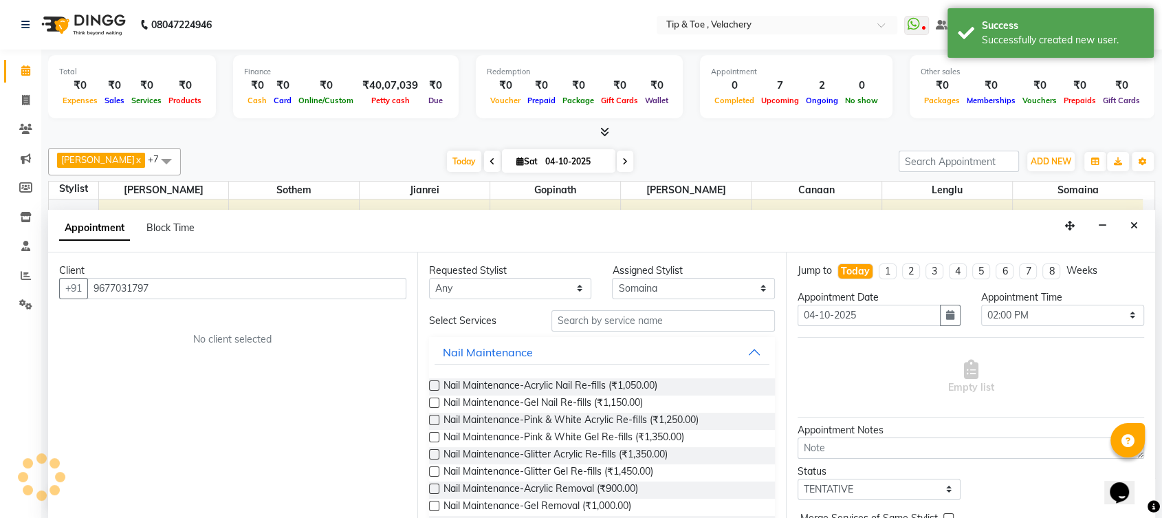
scroll to position [67, 0]
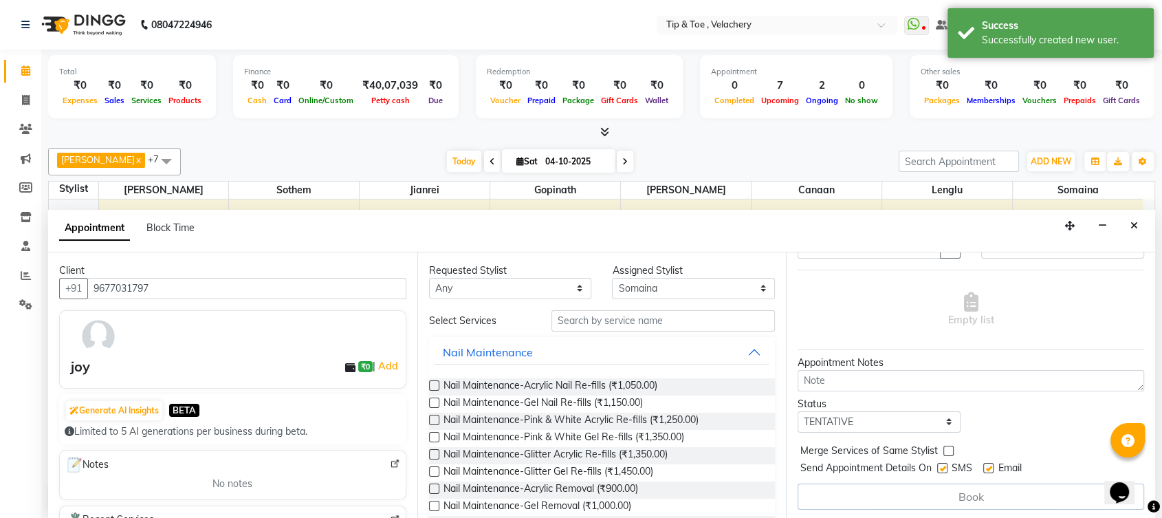
click at [992, 468] on label at bounding box center [988, 468] width 10 height 10
click at [992, 468] on input "checkbox" at bounding box center [987, 469] width 9 height 9
checkbox input "false"
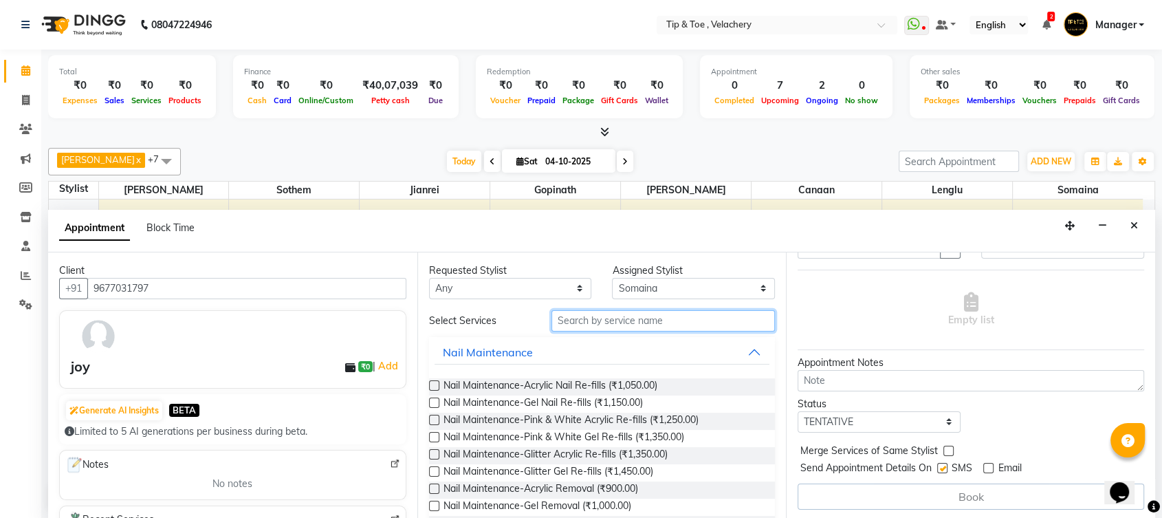
click at [587, 313] on input "text" at bounding box center [663, 320] width 224 height 21
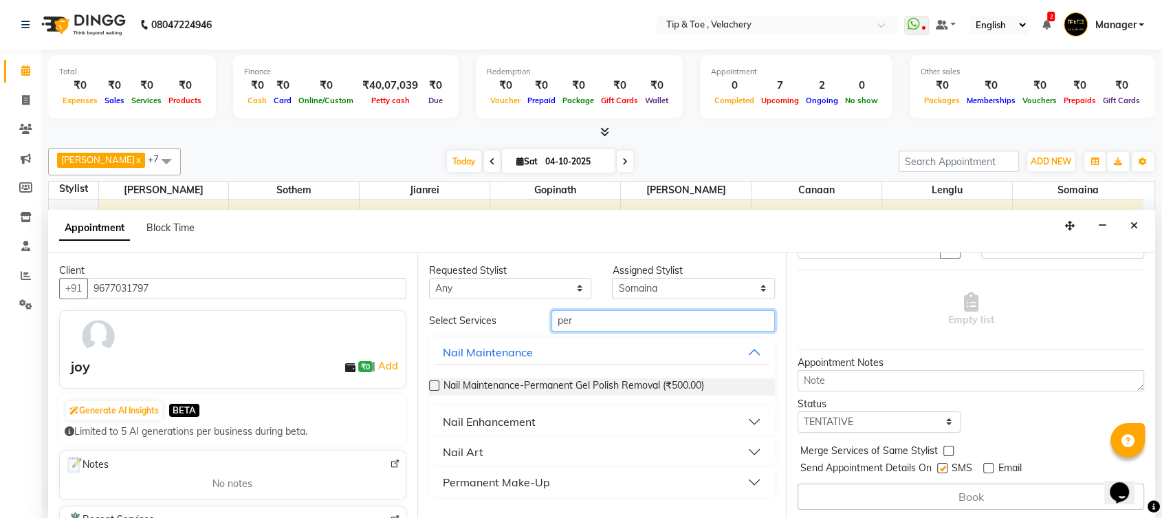
type input "per"
click at [472, 419] on div "Nail Enhancement" at bounding box center [489, 421] width 93 height 17
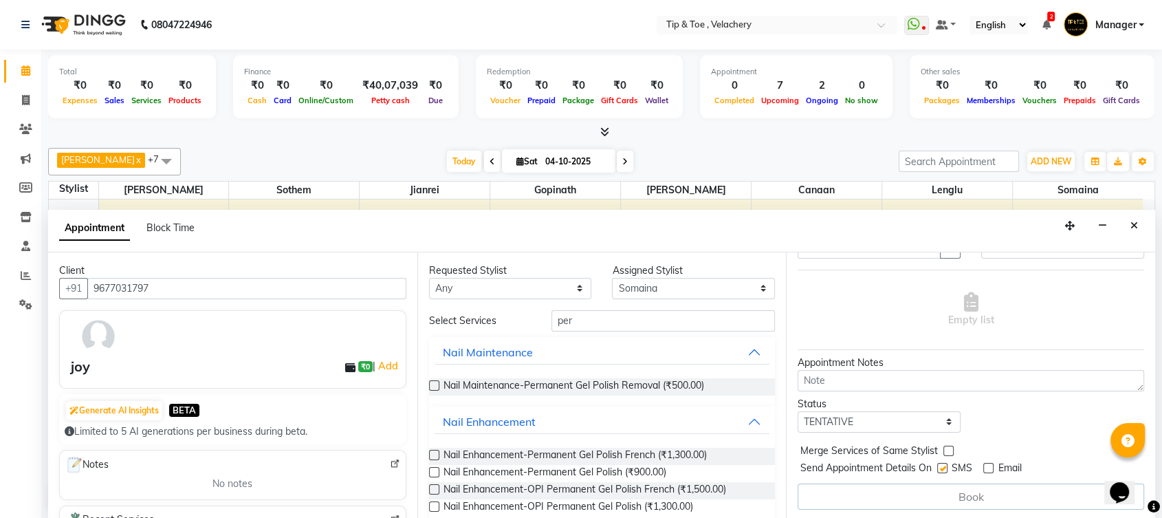
click at [433, 468] on label at bounding box center [434, 472] width 10 height 10
click at [433, 469] on input "checkbox" at bounding box center [433, 473] width 9 height 9
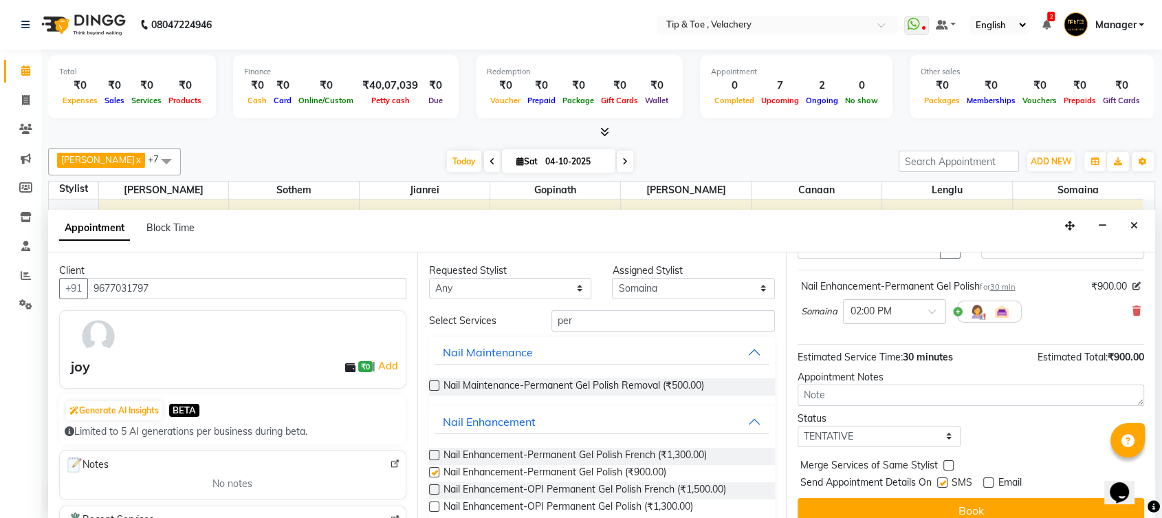
checkbox input "false"
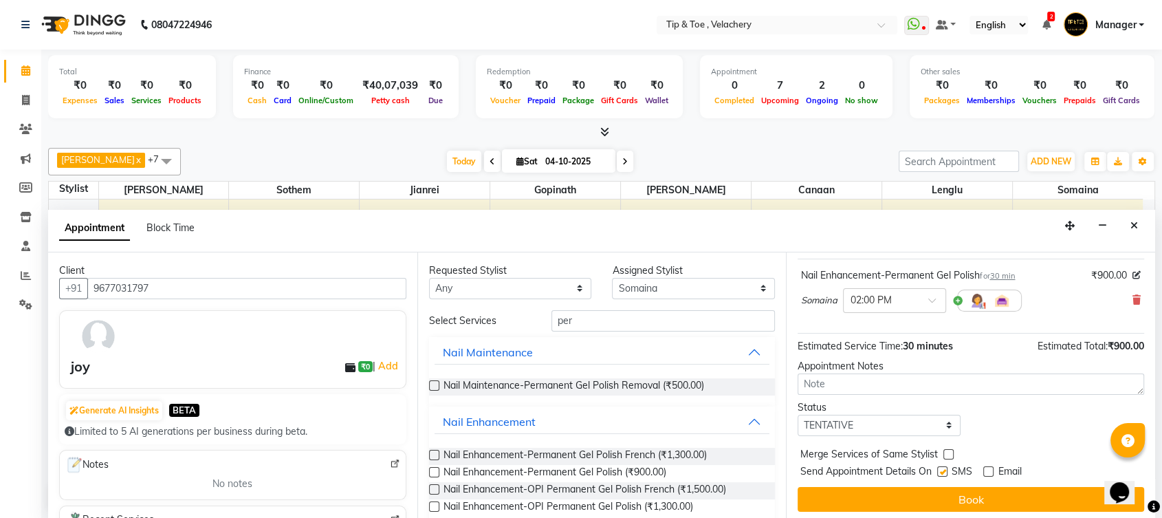
scroll to position [81, 0]
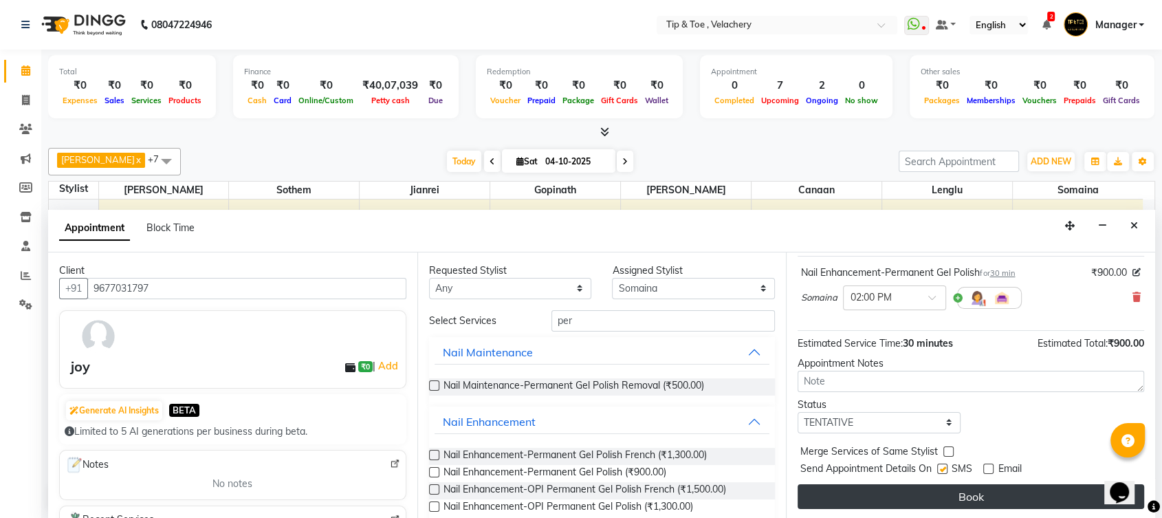
click at [952, 499] on button "Book" at bounding box center [971, 496] width 347 height 25
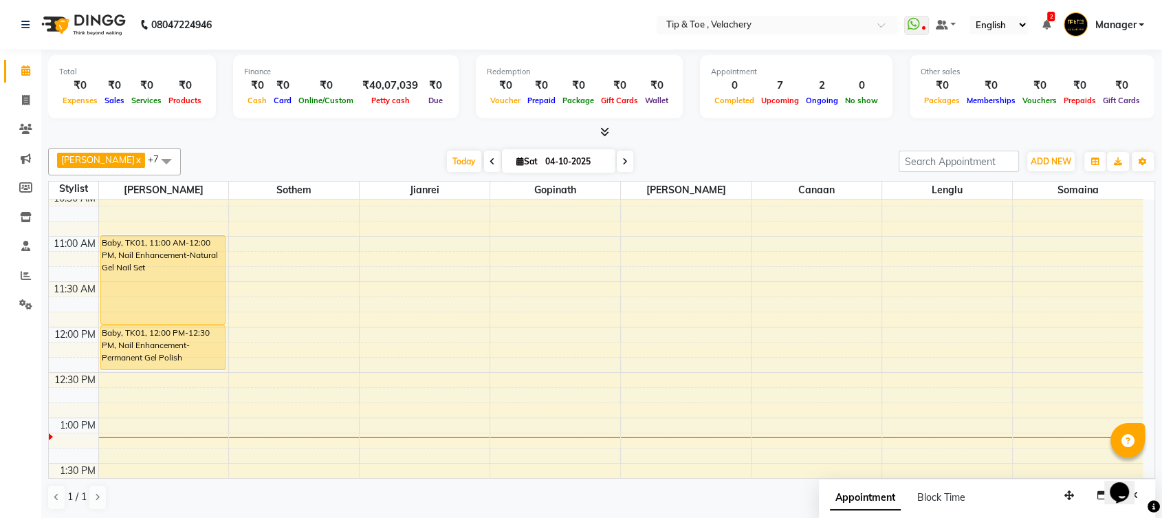
scroll to position [243, 0]
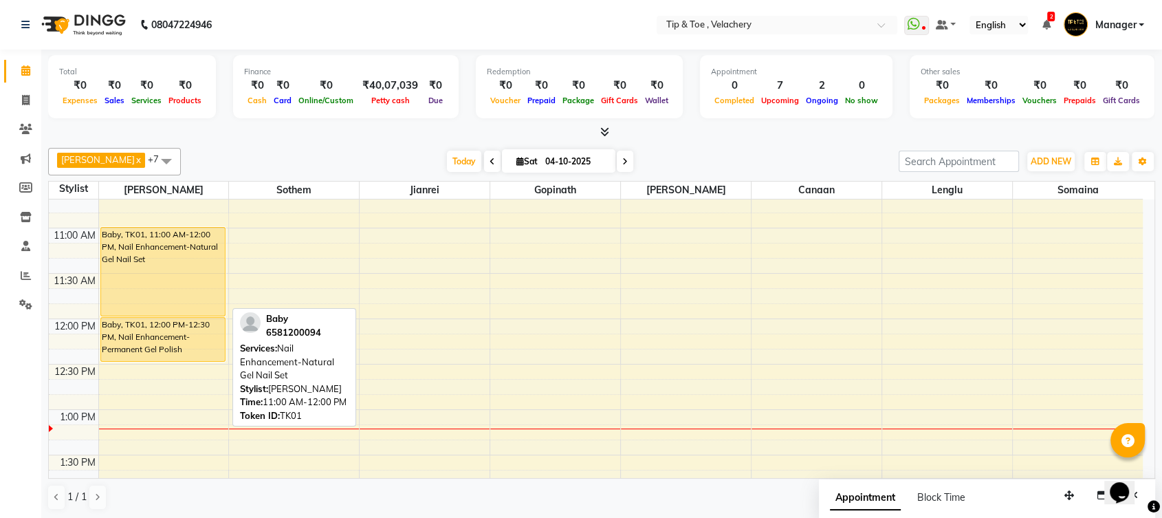
click at [149, 259] on div "Baby, TK01, 11:00 AM-12:00 PM, Nail Enhancement-Natural Gel Nail Set" at bounding box center [163, 272] width 124 height 88
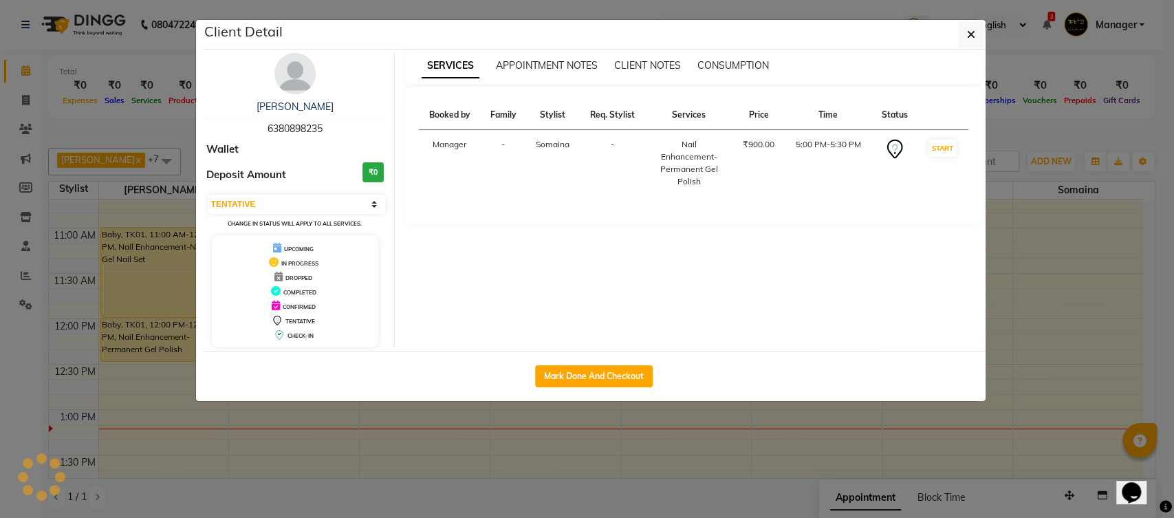
select select "1"
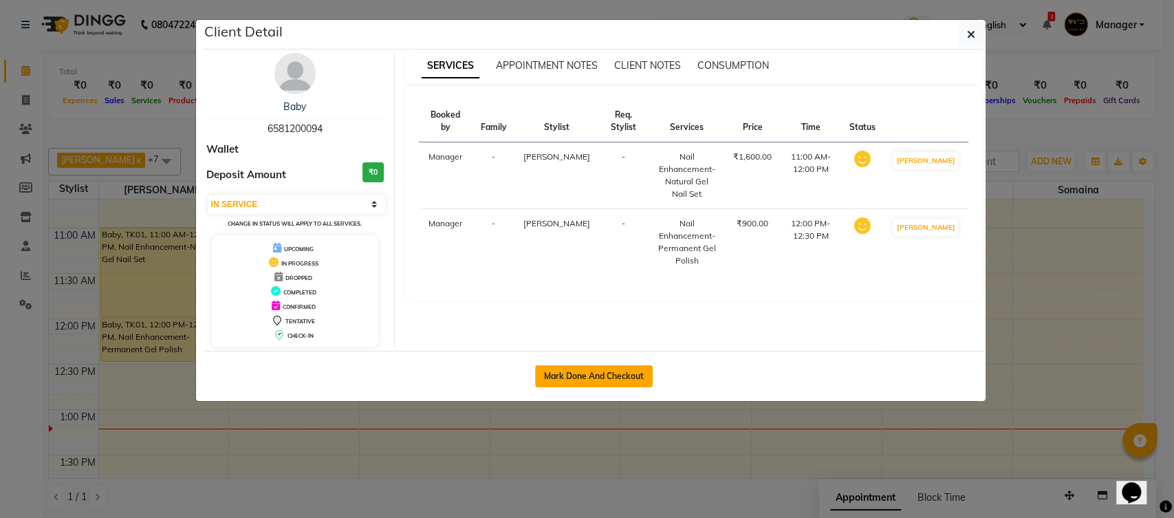
click at [588, 369] on button "Mark Done And Checkout" at bounding box center [594, 376] width 118 height 22
select select "service"
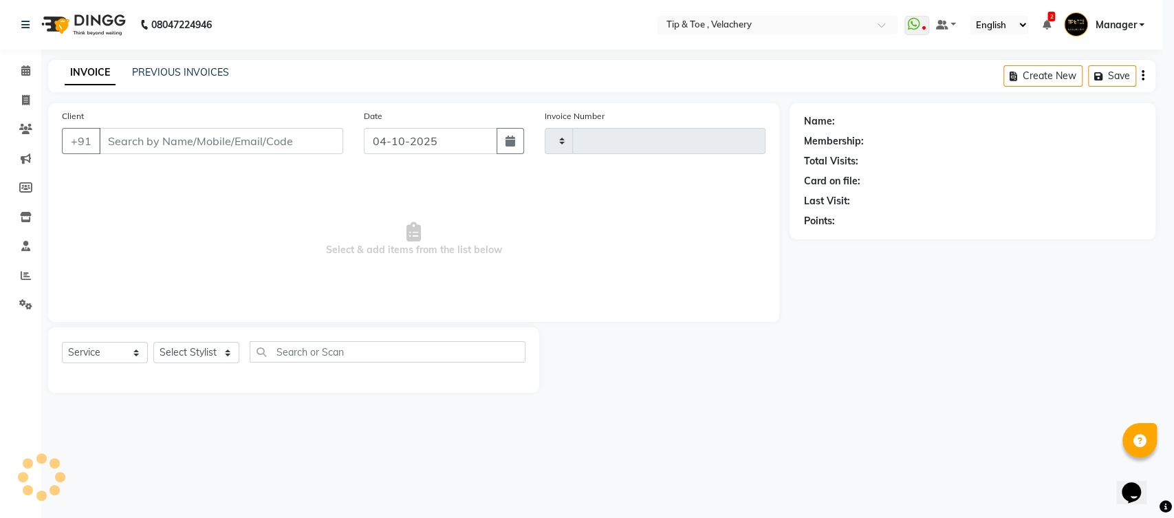
type input "2399"
select select "5863"
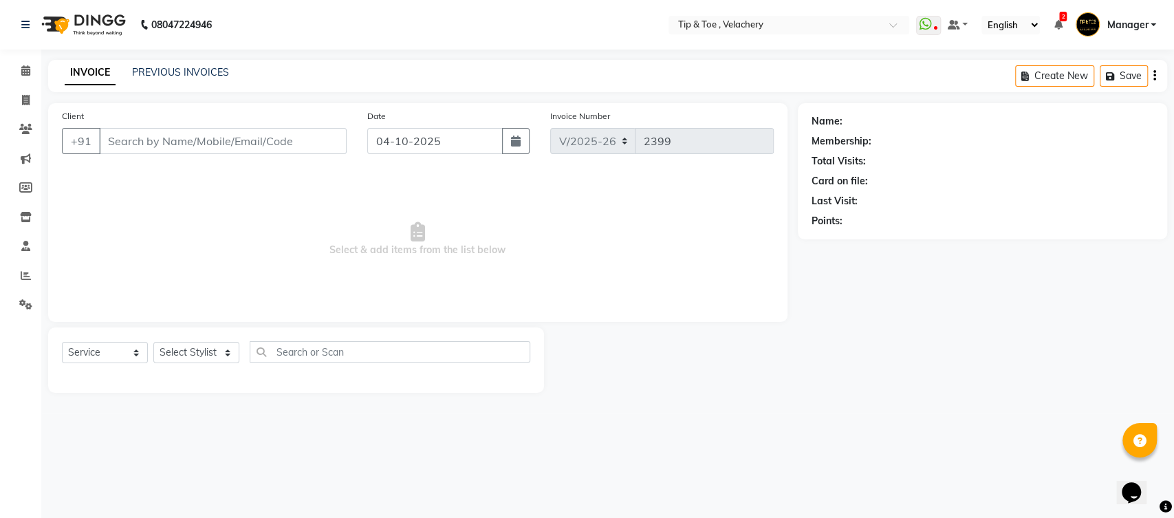
click at [174, 129] on input "Client" at bounding box center [223, 141] width 248 height 26
type input "6581200094"
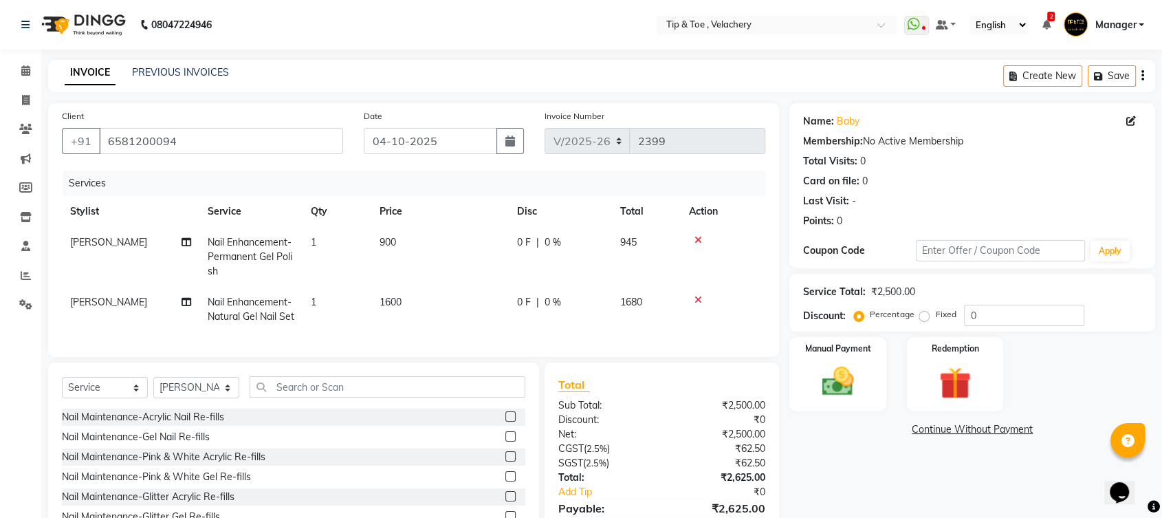
click at [706, 234] on td at bounding box center [723, 257] width 85 height 60
click at [224, 398] on select "Select Stylist Afroz Canaan Gopinath Jianrei Joycee Lenglu Manager Sharmila Som…" at bounding box center [196, 387] width 86 height 21
select select "41023"
click at [153, 398] on select "Select Stylist Afroz Canaan Gopinath Jianrei Joycee Lenglu Manager Sharmila Som…" at bounding box center [196, 387] width 86 height 21
drag, startPoint x: 299, startPoint y: 425, endPoint x: 301, endPoint y: 416, distance: 9.2
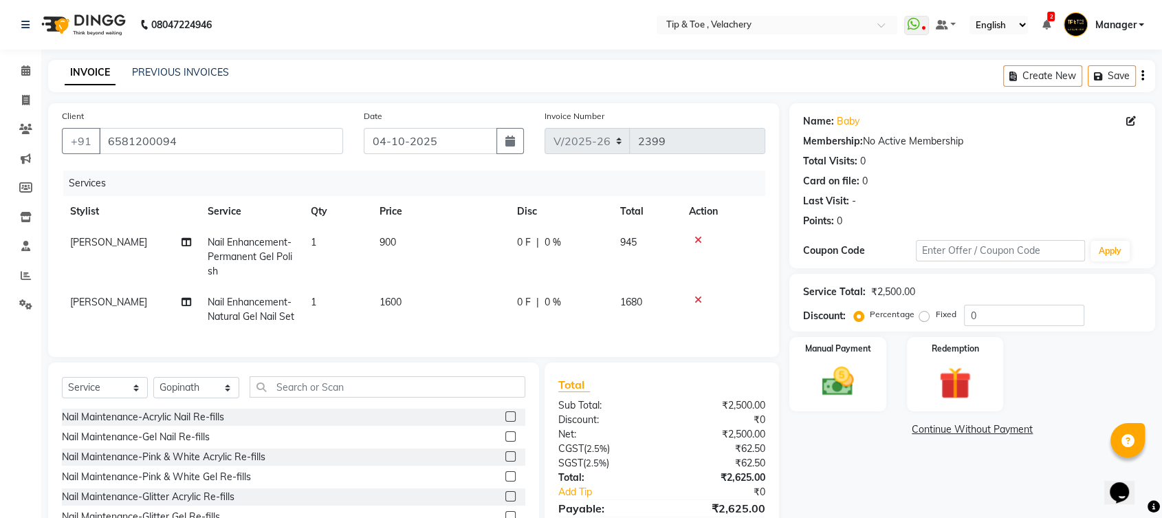
click at [300, 408] on div "Select Service Product Membership Package Voucher Prepaid Gift Card Select Styl…" at bounding box center [293, 392] width 463 height 32
click at [308, 397] on input "text" at bounding box center [388, 386] width 276 height 21
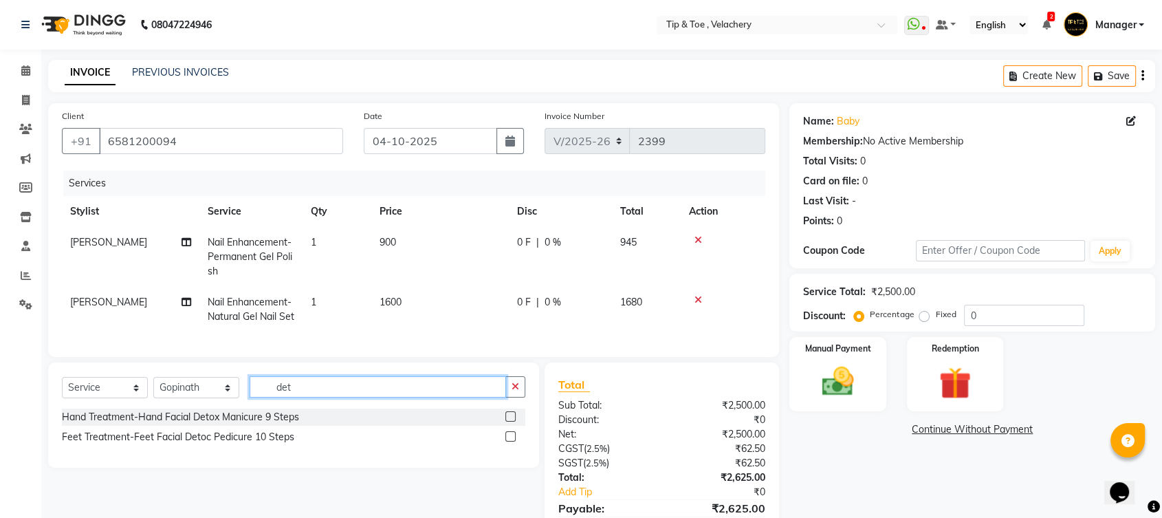
type input "det"
click at [514, 441] on label at bounding box center [510, 436] width 10 height 10
click at [514, 441] on input "checkbox" at bounding box center [509, 437] width 9 height 9
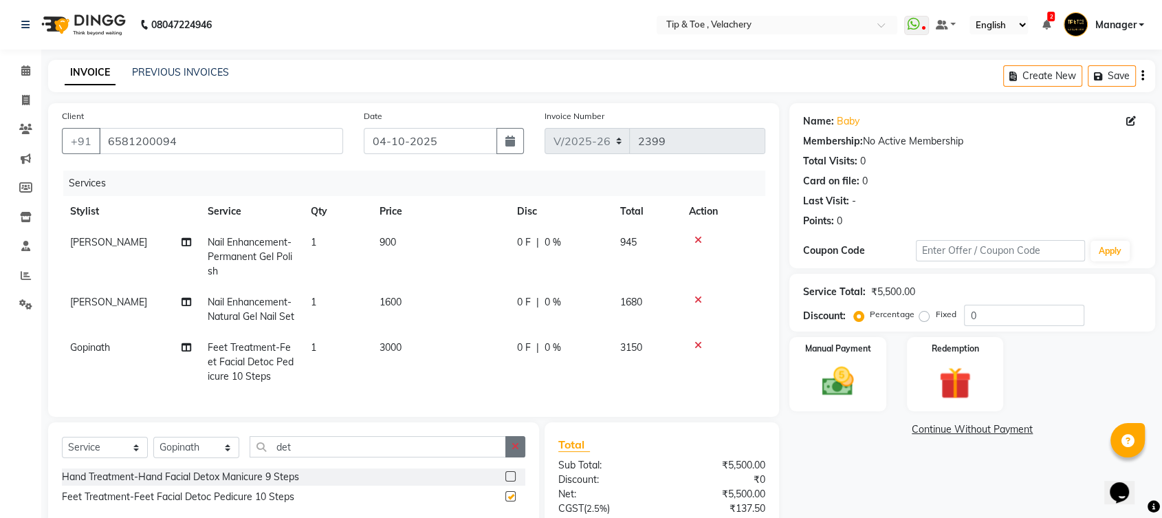
checkbox input "false"
click at [303, 457] on input "det" at bounding box center [378, 446] width 256 height 21
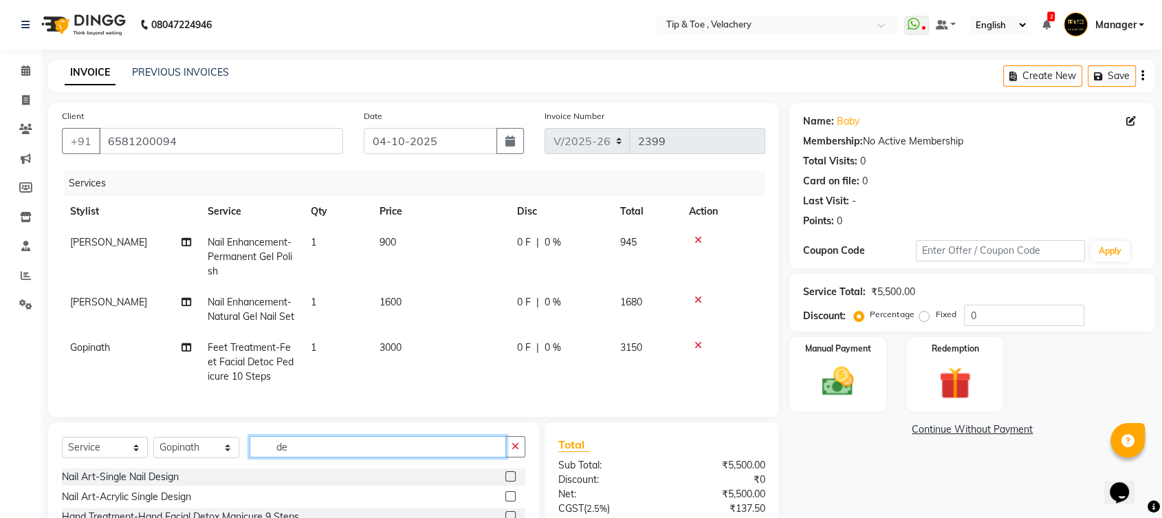
type input "d"
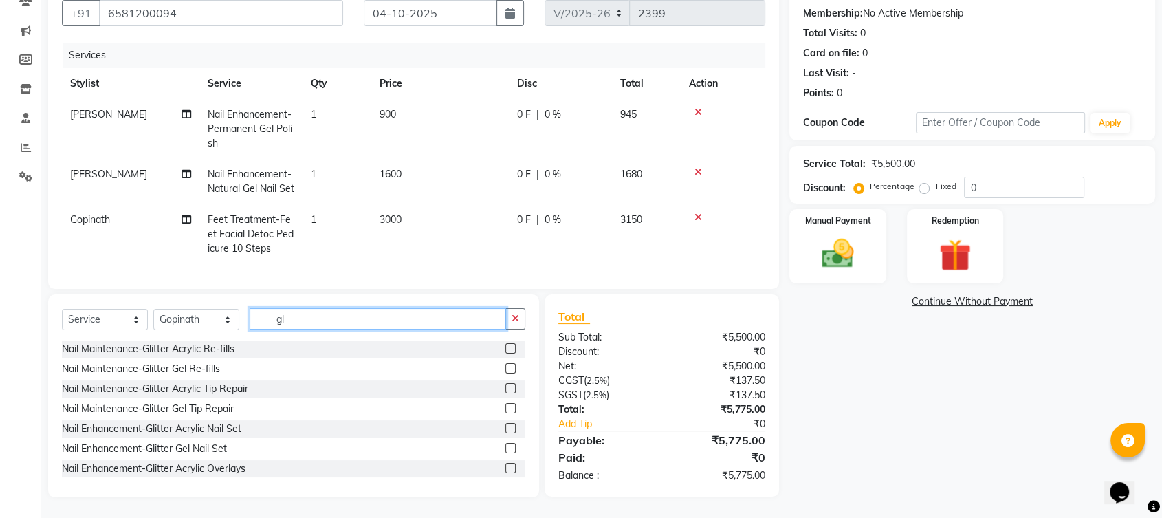
type input "g"
type input "p"
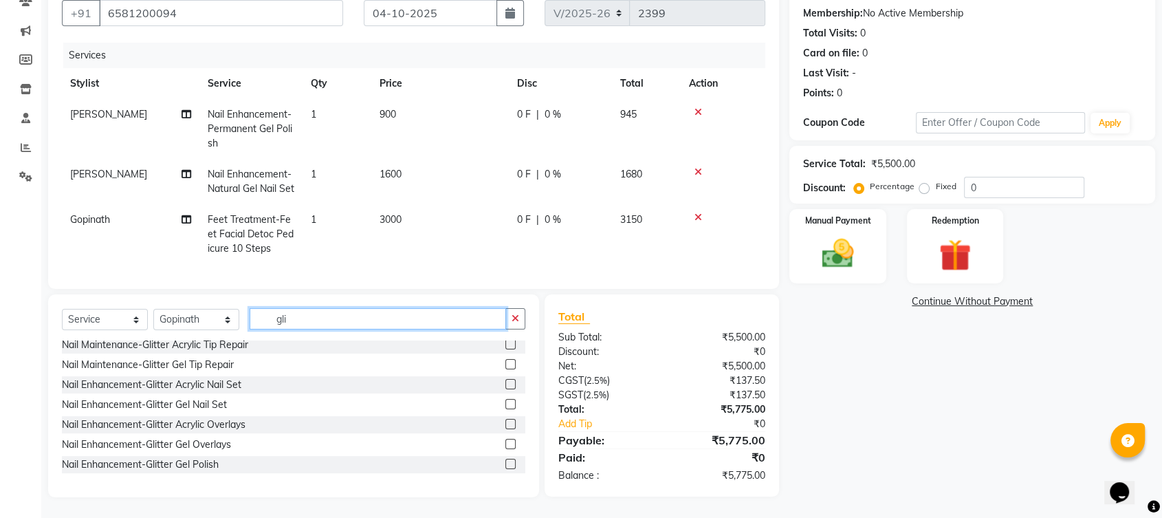
scroll to position [82, 0]
type input "gli"
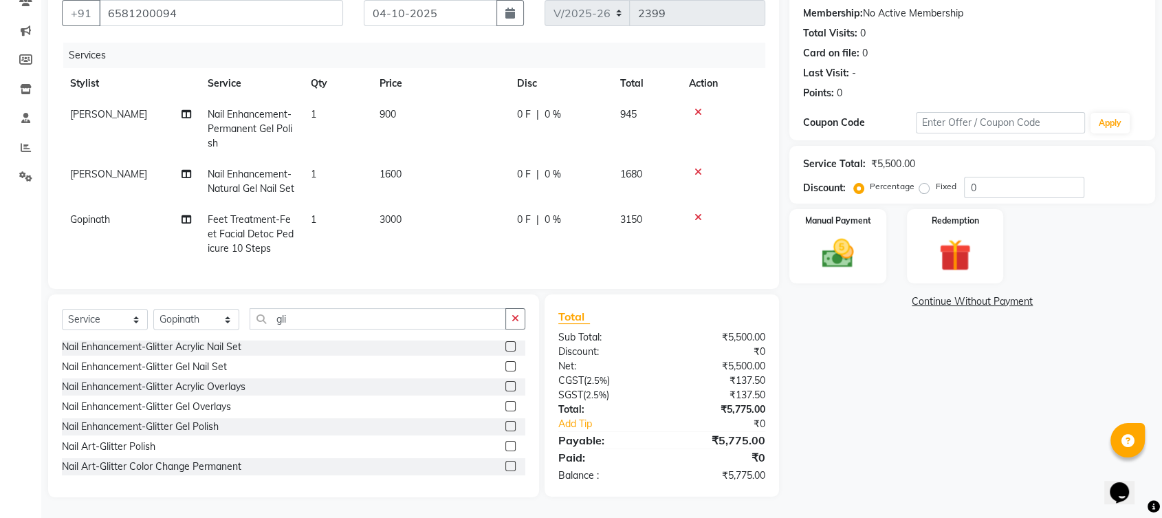
click at [505, 426] on label at bounding box center [510, 426] width 10 height 10
click at [505, 426] on input "checkbox" at bounding box center [509, 426] width 9 height 9
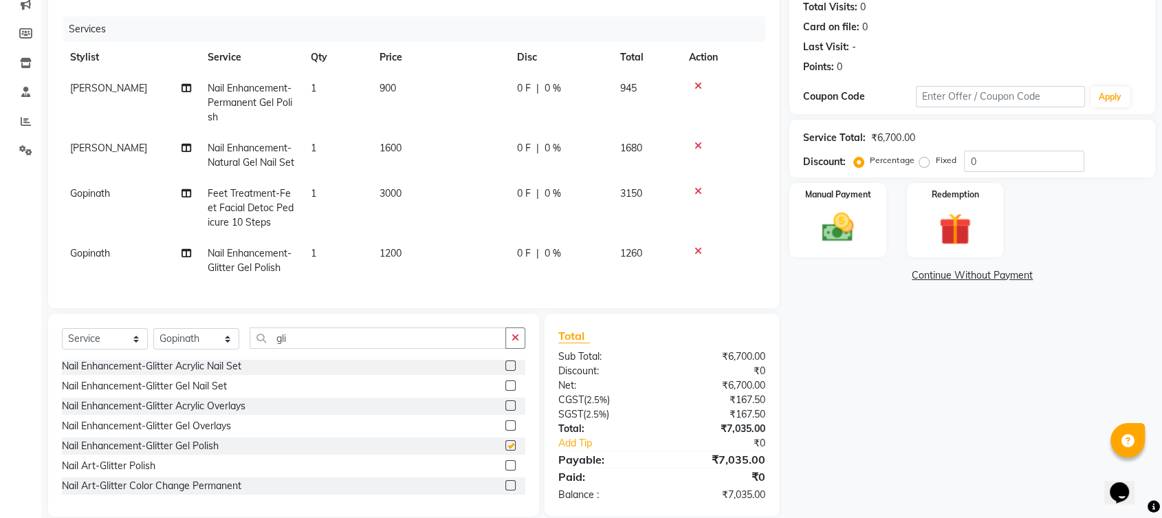
checkbox input "false"
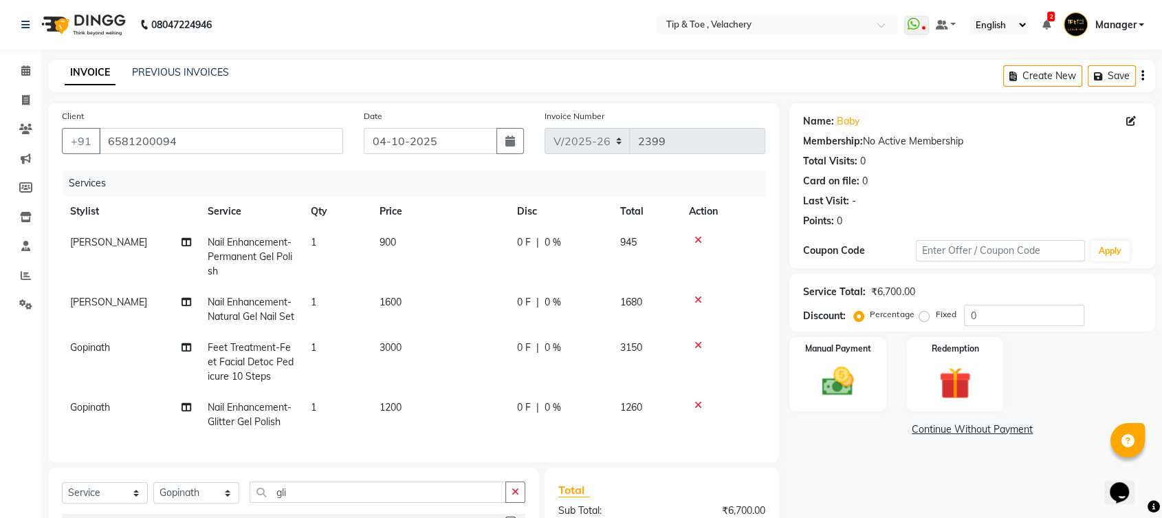
scroll to position [199, 0]
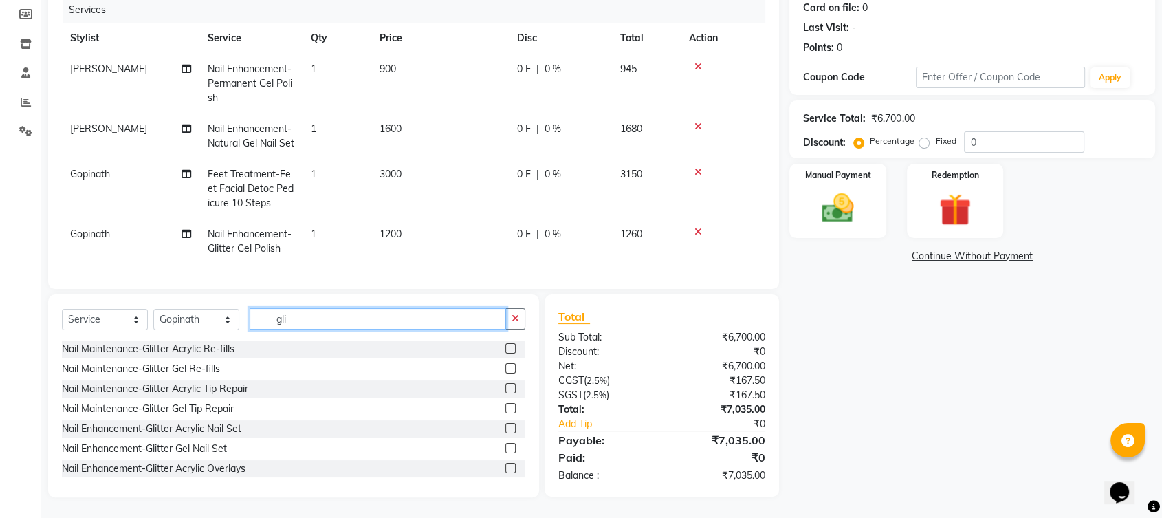
click at [345, 325] on input "gli" at bounding box center [378, 318] width 256 height 21
type input "g"
type input "n"
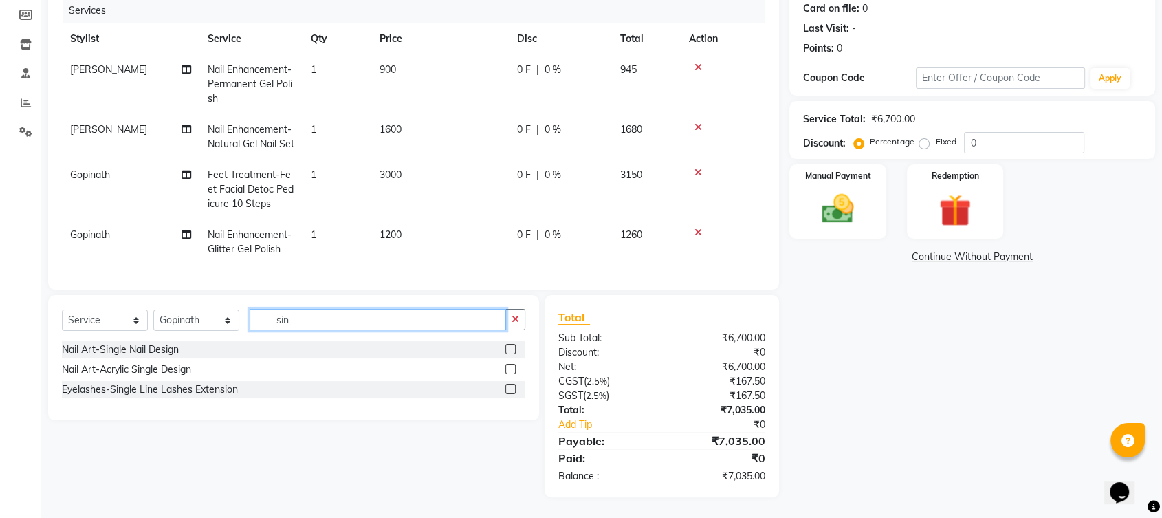
type input "sin"
click at [507, 349] on label at bounding box center [510, 349] width 10 height 10
click at [507, 349] on input "checkbox" at bounding box center [509, 349] width 9 height 9
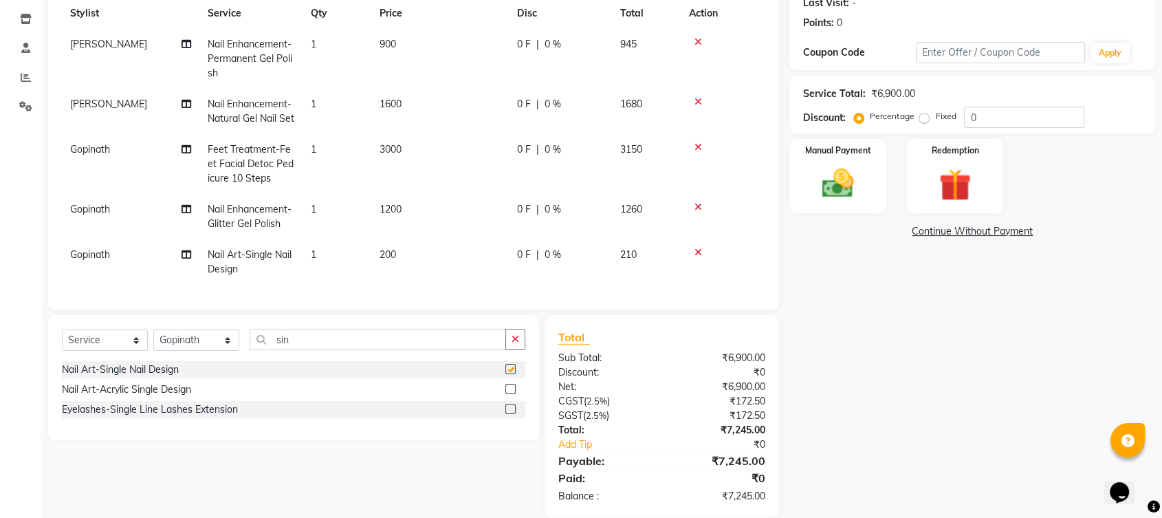
checkbox input "false"
click at [341, 350] on input "sin" at bounding box center [378, 339] width 256 height 21
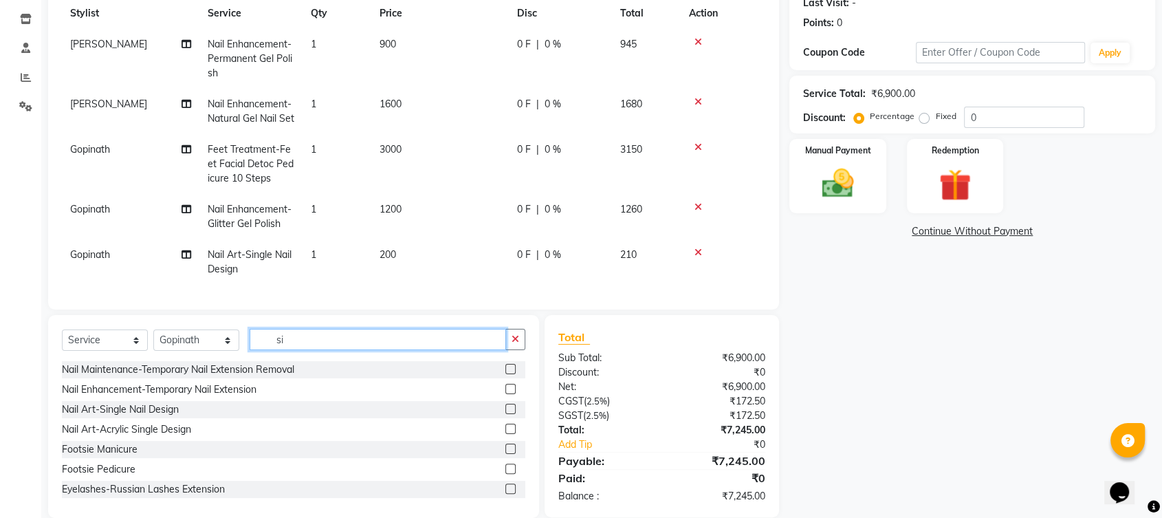
type input "s"
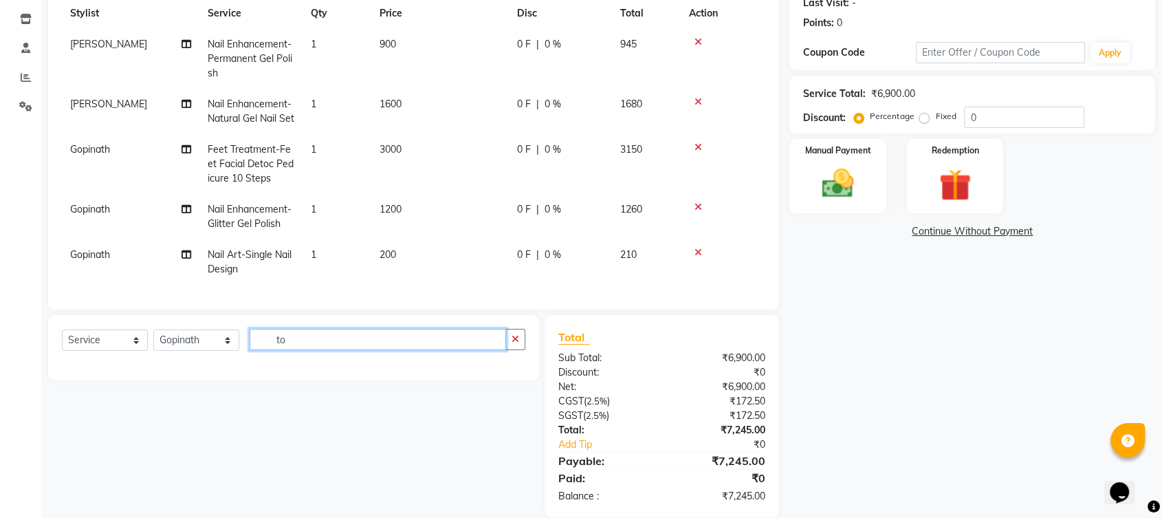
type input "t"
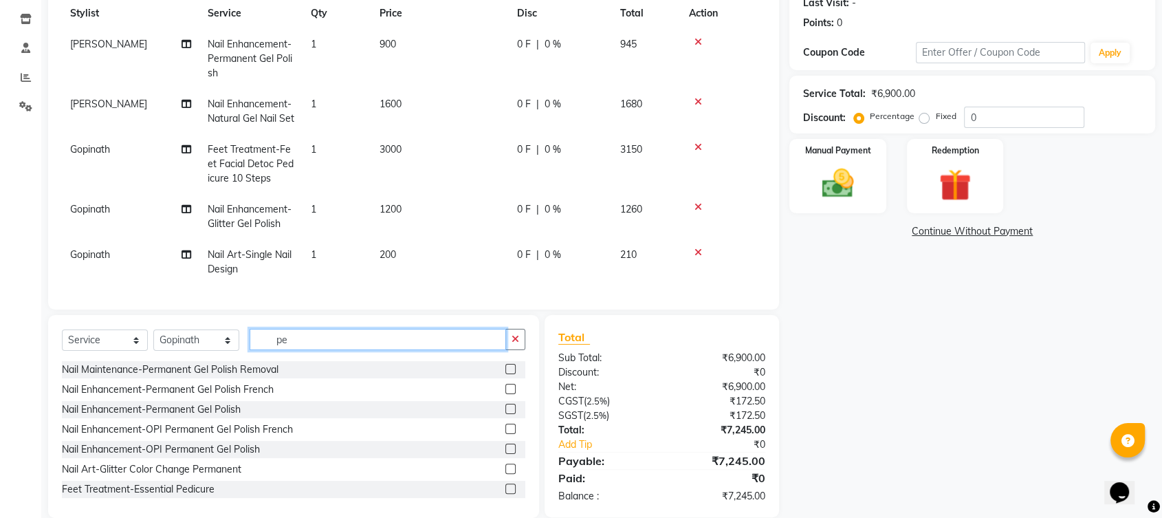
type input "p"
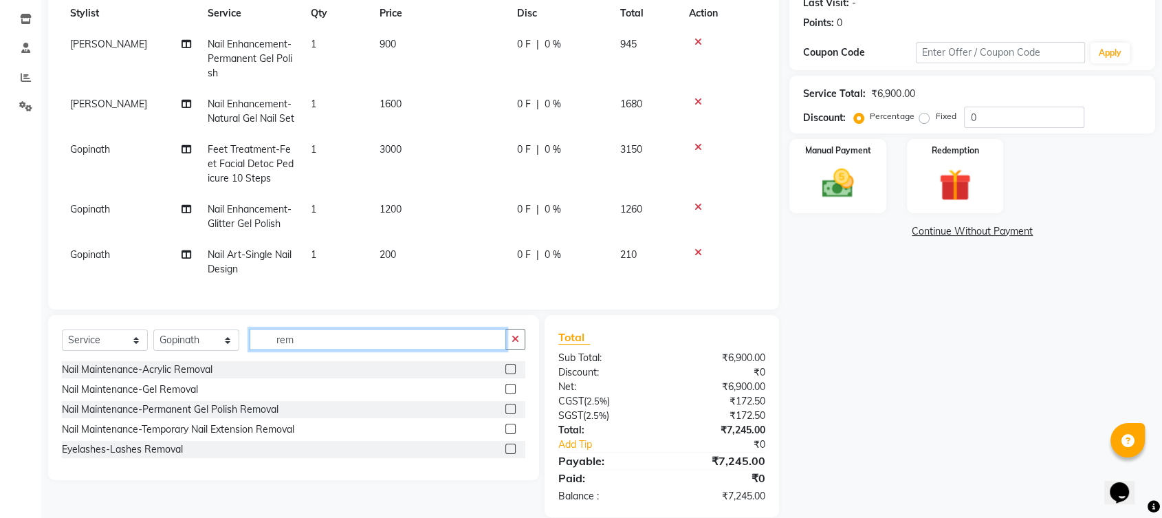
type input "rem"
click at [511, 414] on label at bounding box center [510, 409] width 10 height 10
click at [511, 414] on input "checkbox" at bounding box center [509, 409] width 9 height 9
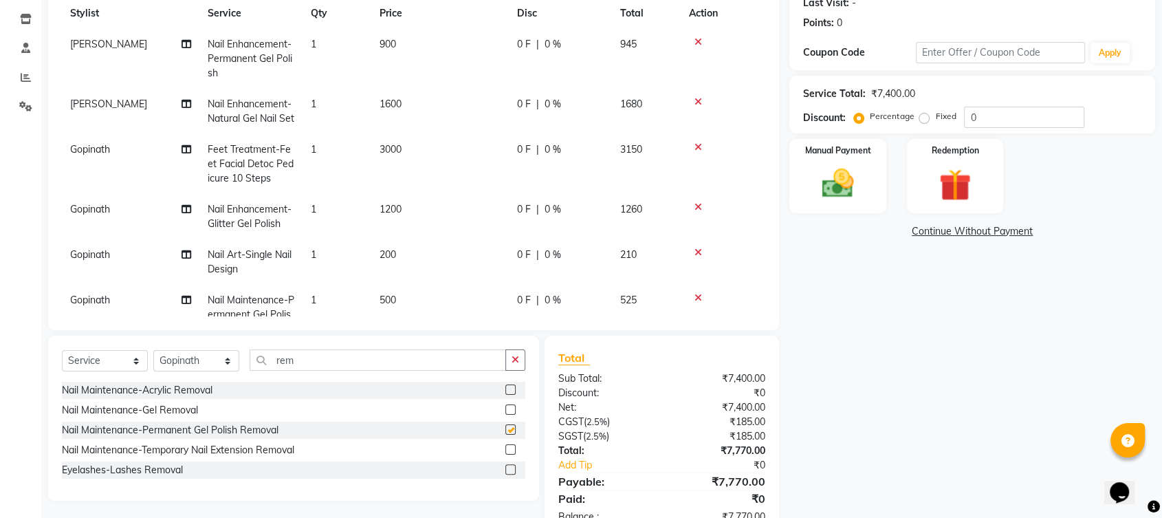
checkbox input "false"
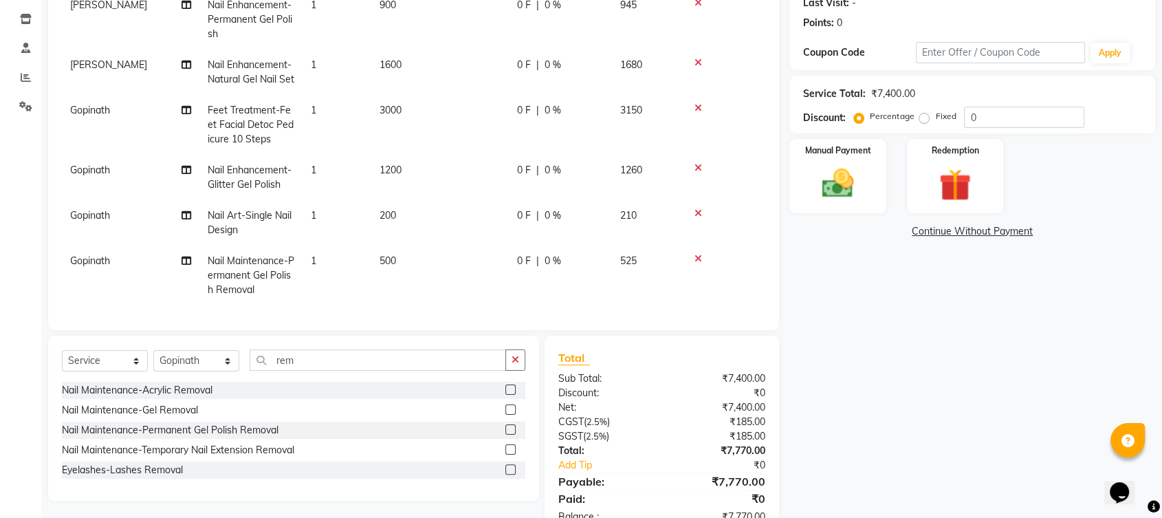
click at [406, 249] on td "500" at bounding box center [440, 275] width 138 height 60
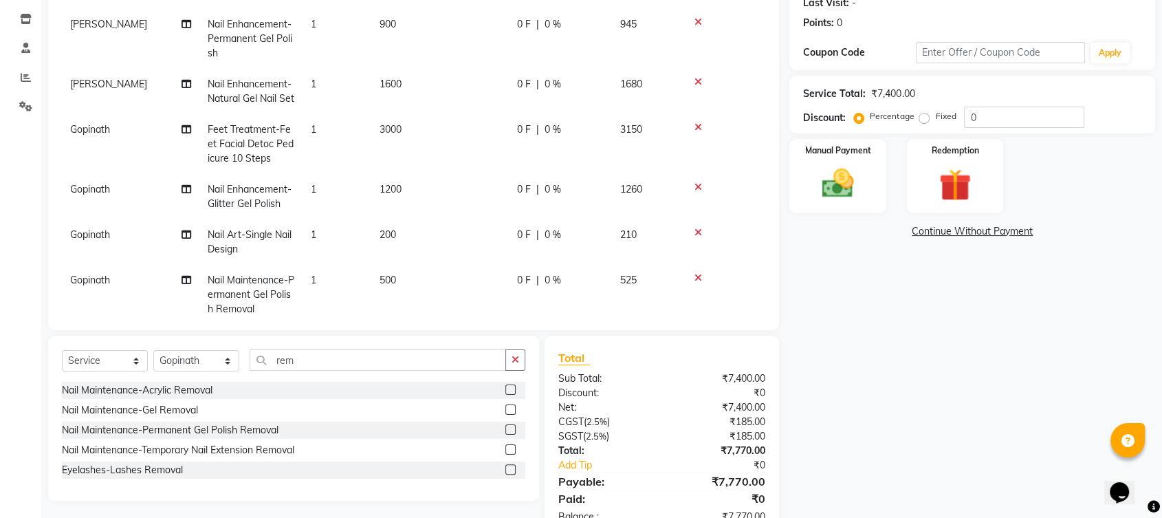
select select "41023"
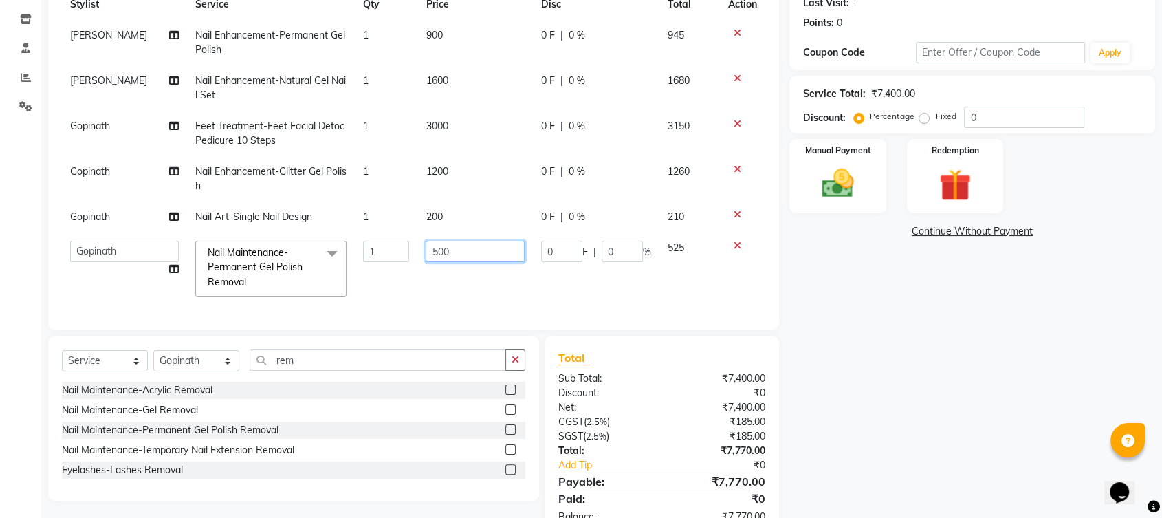
click at [441, 241] on input "500" at bounding box center [475, 251] width 99 height 21
type input "5"
type input "250"
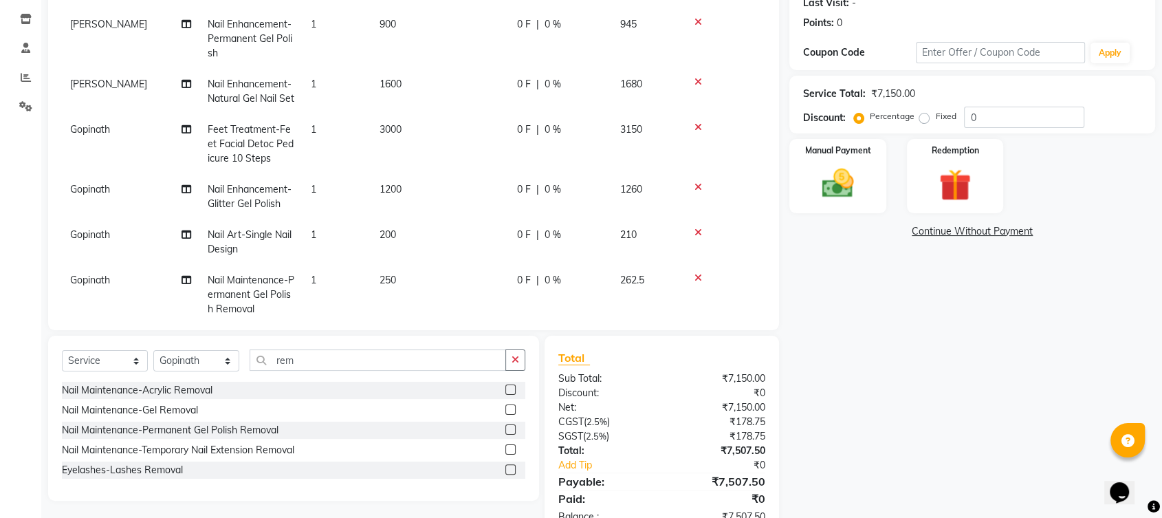
click at [349, 294] on div "Services Stylist Service Qty Price Disc Total Action Yapi Likha Nail Enhancemen…" at bounding box center [413, 144] width 703 height 344
click at [342, 245] on td "1" at bounding box center [337, 241] width 69 height 45
select select "41023"
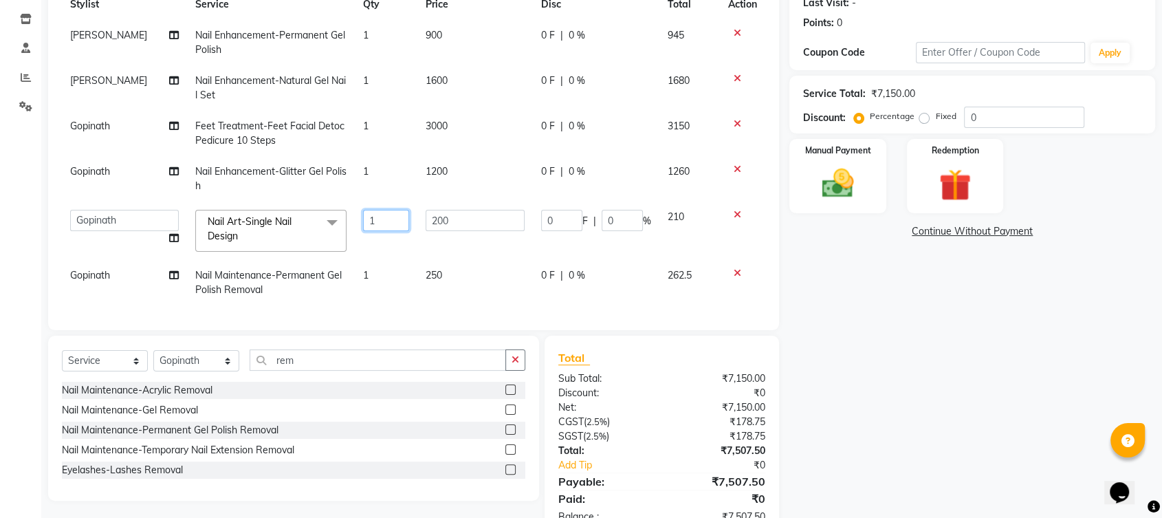
click at [380, 210] on input "1" at bounding box center [386, 220] width 46 height 21
type input "10"
click at [355, 292] on td "1" at bounding box center [386, 282] width 63 height 45
select select "41023"
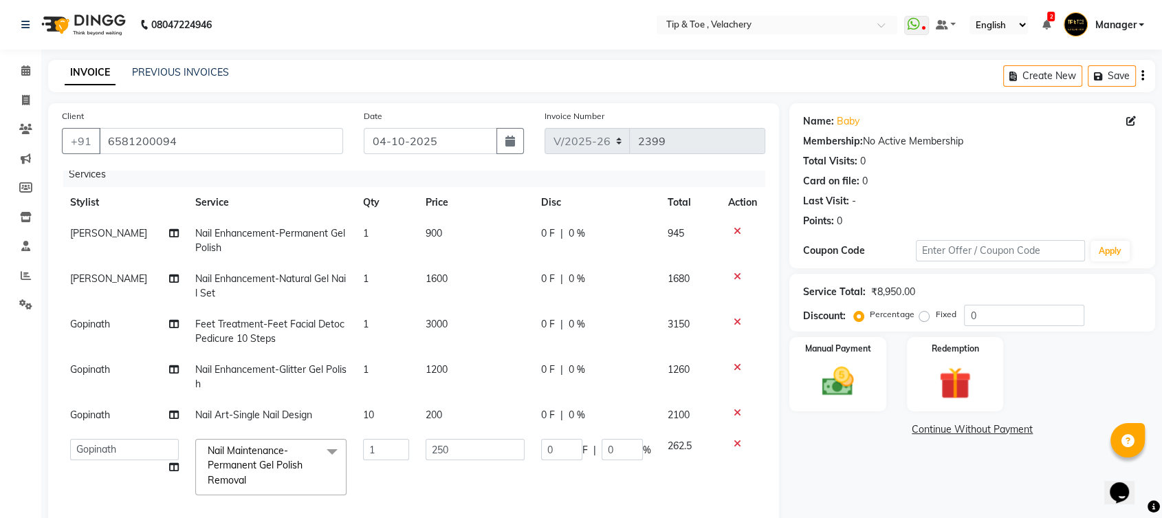
scroll to position [238, 0]
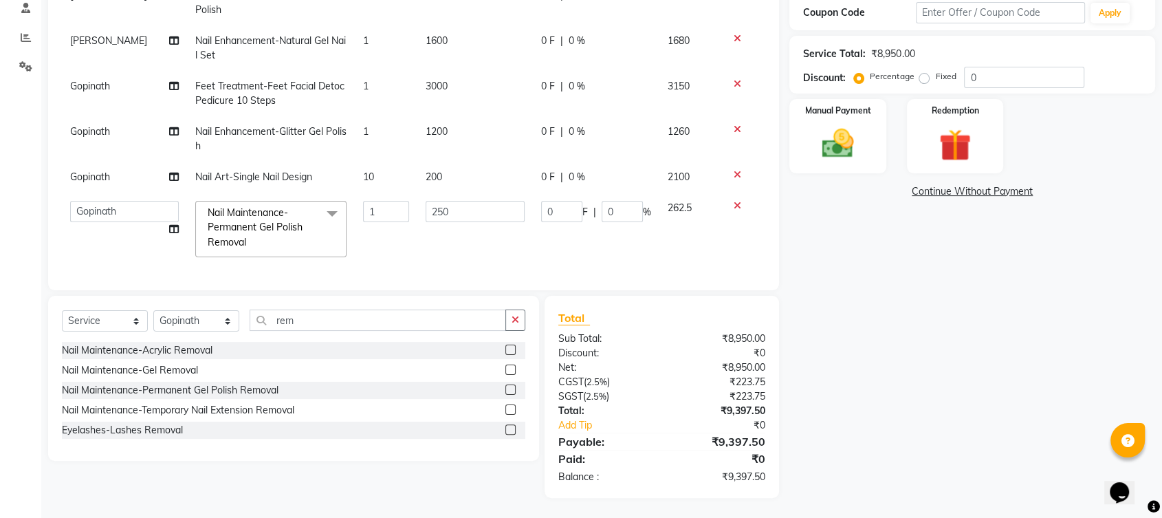
click at [734, 170] on icon at bounding box center [738, 175] width 8 height 10
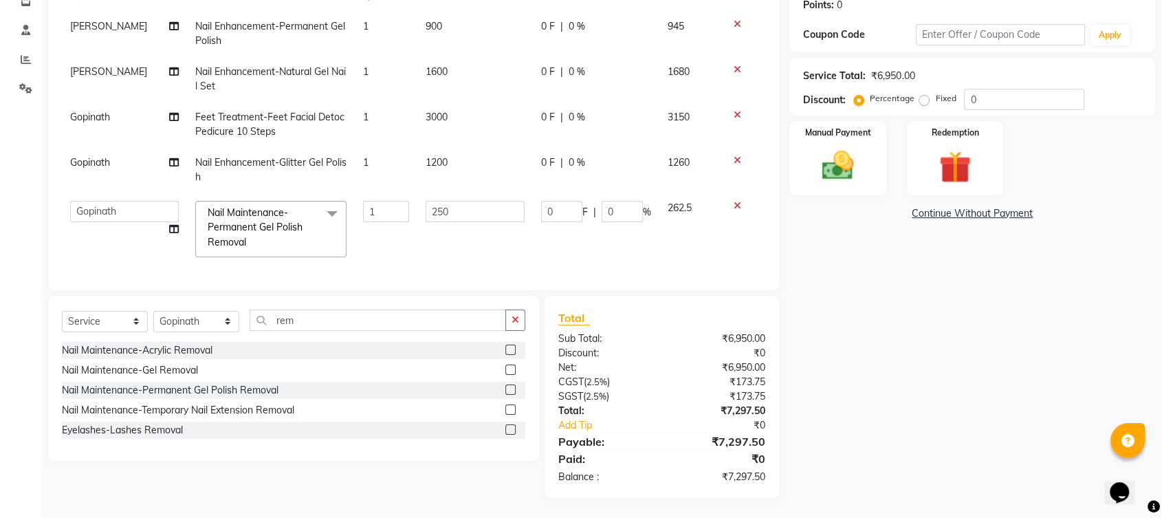
scroll to position [228, 0]
click at [231, 321] on select "Select Stylist Afroz Canaan Gopinath Jianrei Joycee Lenglu Manager Sharmila Som…" at bounding box center [196, 320] width 86 height 21
select select "41021"
click at [153, 310] on select "Select Stylist Afroz Canaan Gopinath Jianrei Joycee Lenglu Manager Sharmila Som…" at bounding box center [196, 320] width 86 height 21
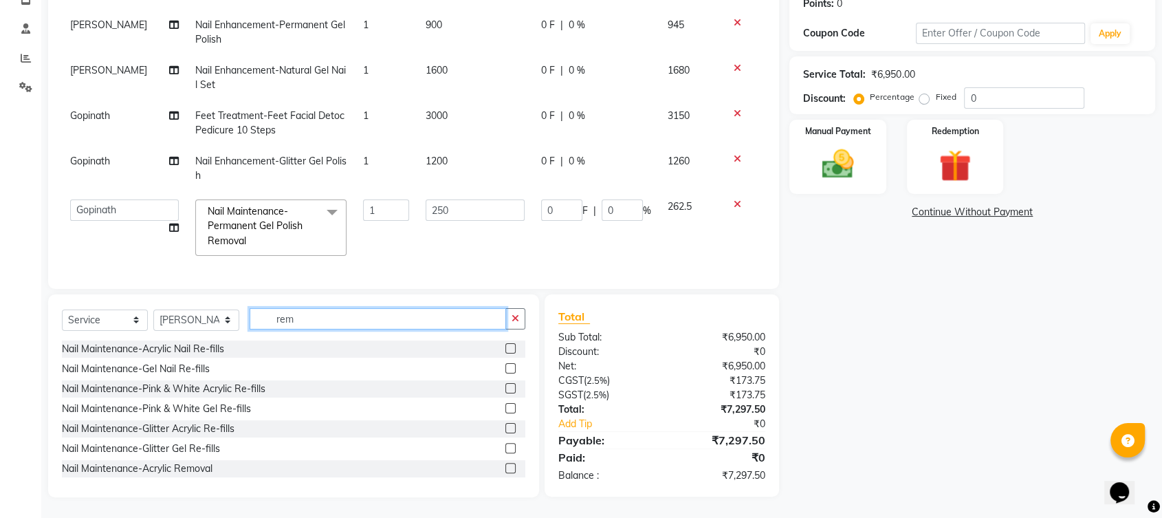
click at [315, 315] on input "rem" at bounding box center [378, 318] width 256 height 21
type input "r"
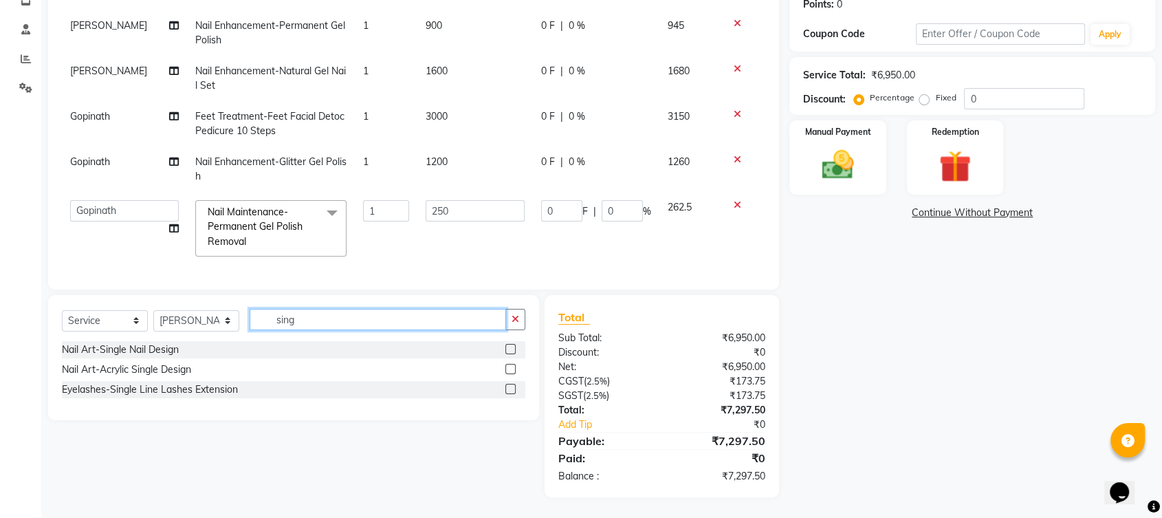
type input "sing"
click at [510, 346] on label at bounding box center [510, 349] width 10 height 10
click at [510, 346] on input "checkbox" at bounding box center [509, 349] width 9 height 9
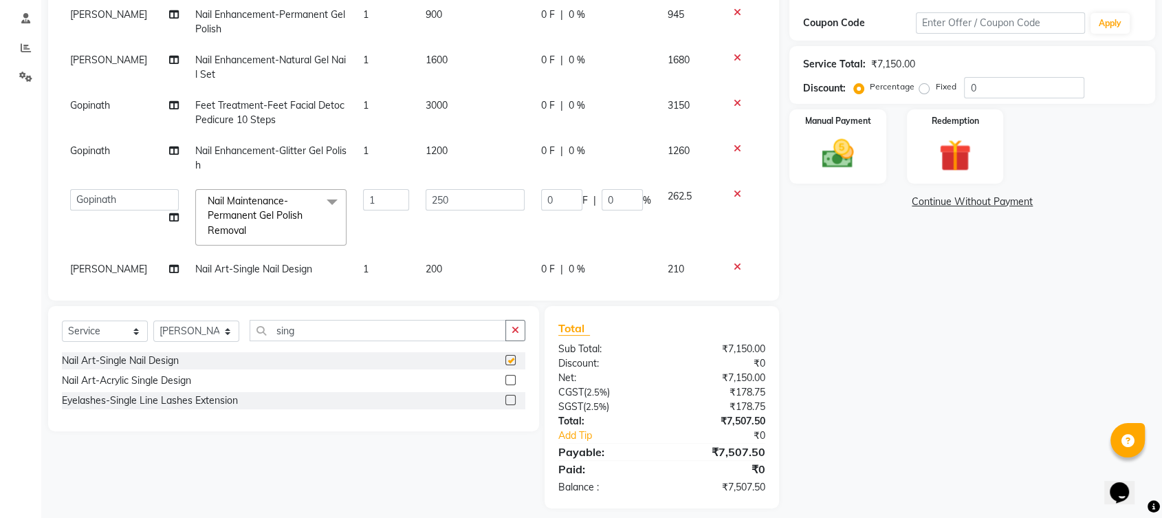
checkbox input "false"
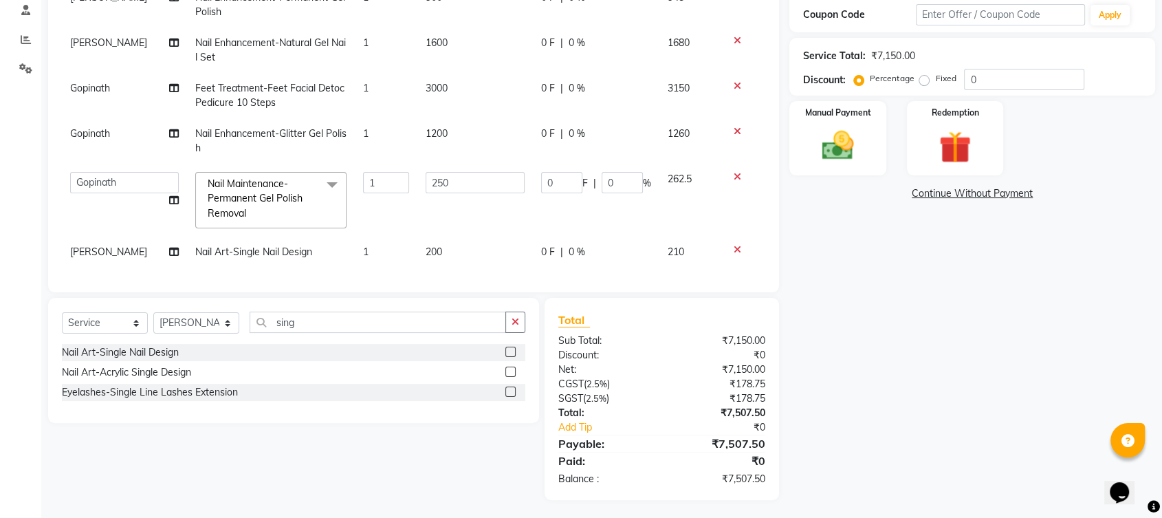
scroll to position [238, 0]
click at [380, 234] on td "1" at bounding box center [386, 249] width 63 height 31
select select "41021"
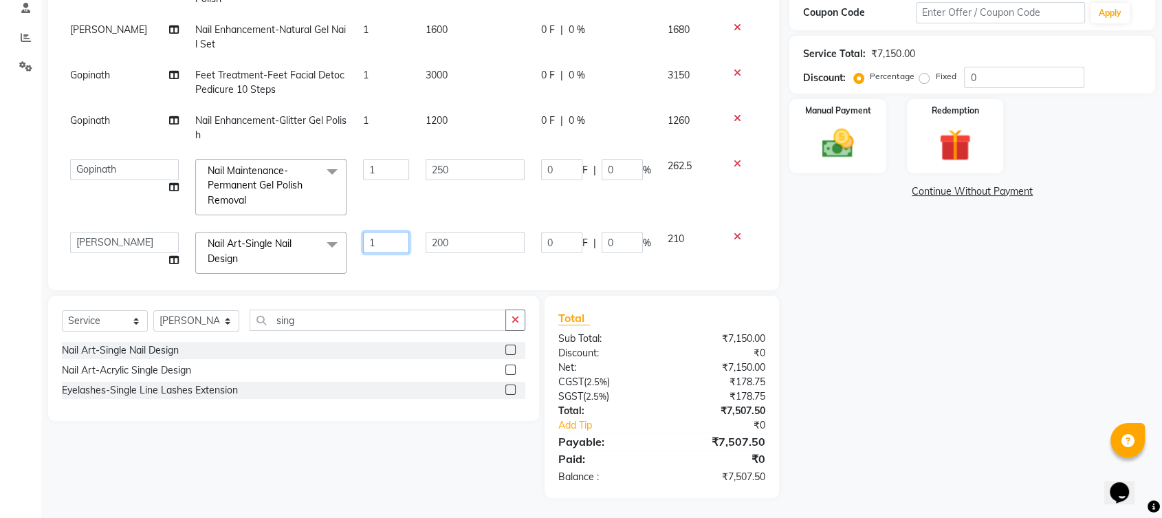
click at [380, 232] on input "1" at bounding box center [386, 242] width 46 height 21
type input "10"
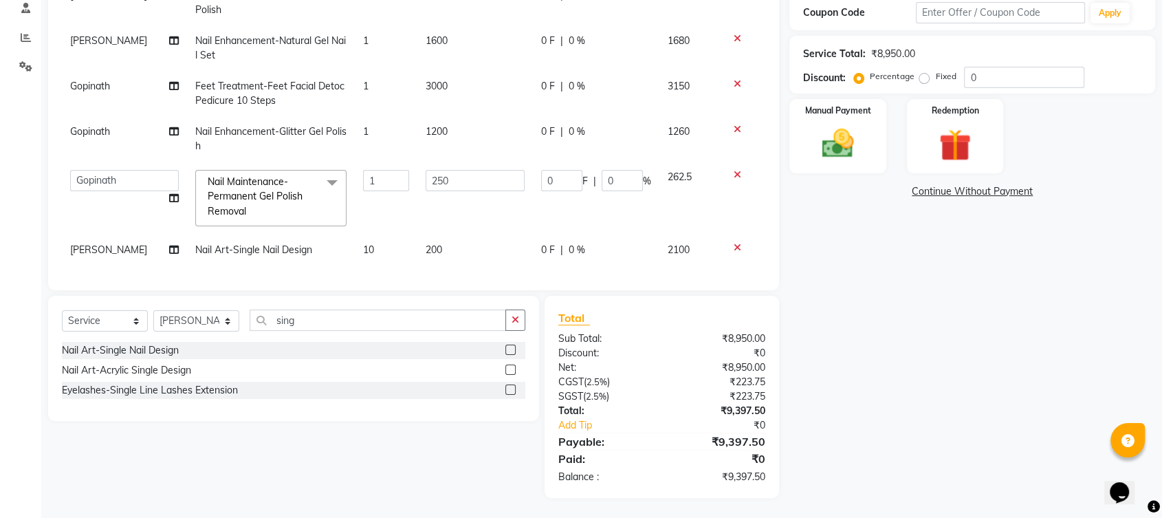
click at [536, 239] on td "0 F | 0 %" at bounding box center [596, 249] width 127 height 31
select select "41021"
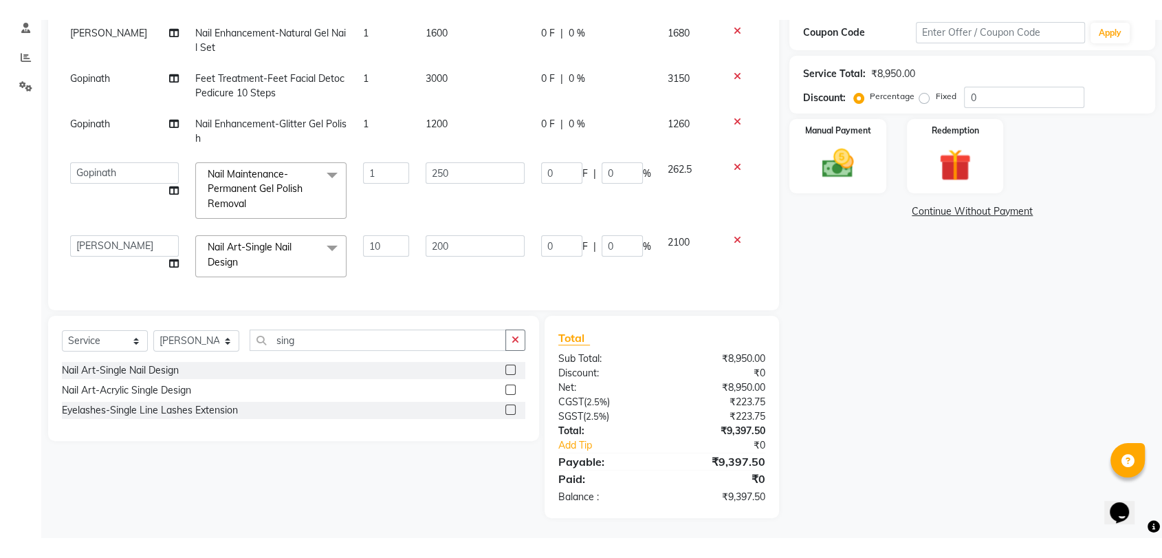
scroll to position [0, 0]
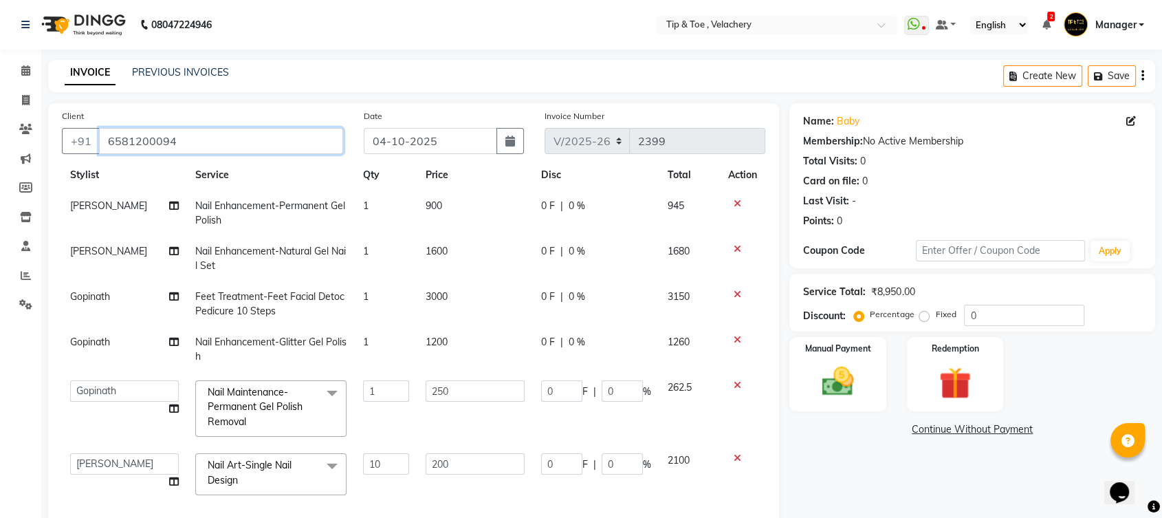
drag, startPoint x: 104, startPoint y: 135, endPoint x: 210, endPoint y: 132, distance: 106.0
click at [210, 132] on input "6581200094" at bounding box center [221, 141] width 244 height 26
click at [25, 72] on icon at bounding box center [25, 70] width 9 height 10
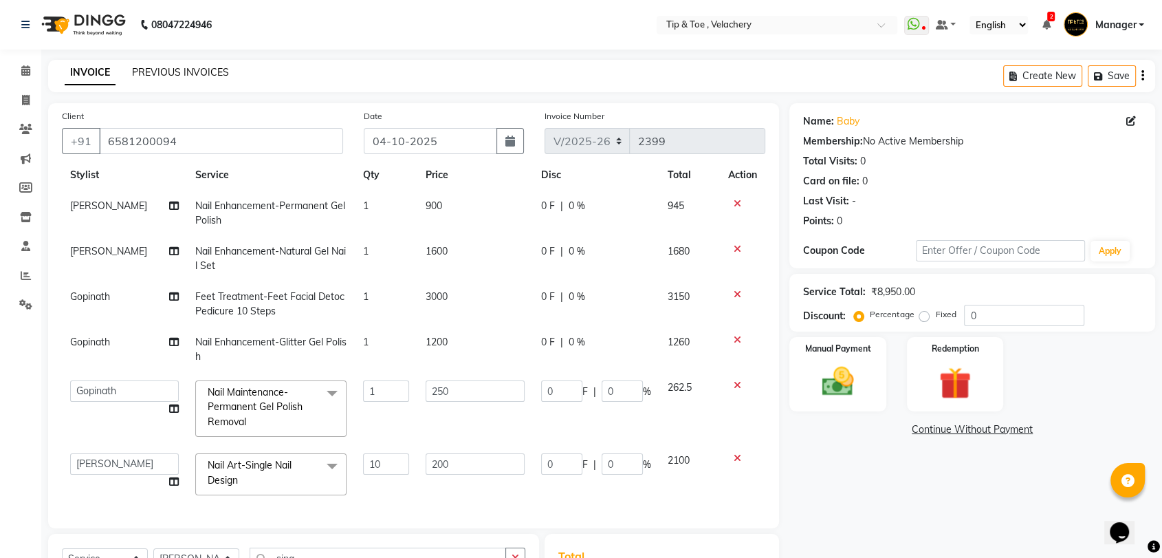
click at [182, 74] on link "PREVIOUS INVOICES" at bounding box center [180, 72] width 97 height 12
click at [150, 69] on link "PREVIOUS INVOICES" at bounding box center [180, 72] width 97 height 12
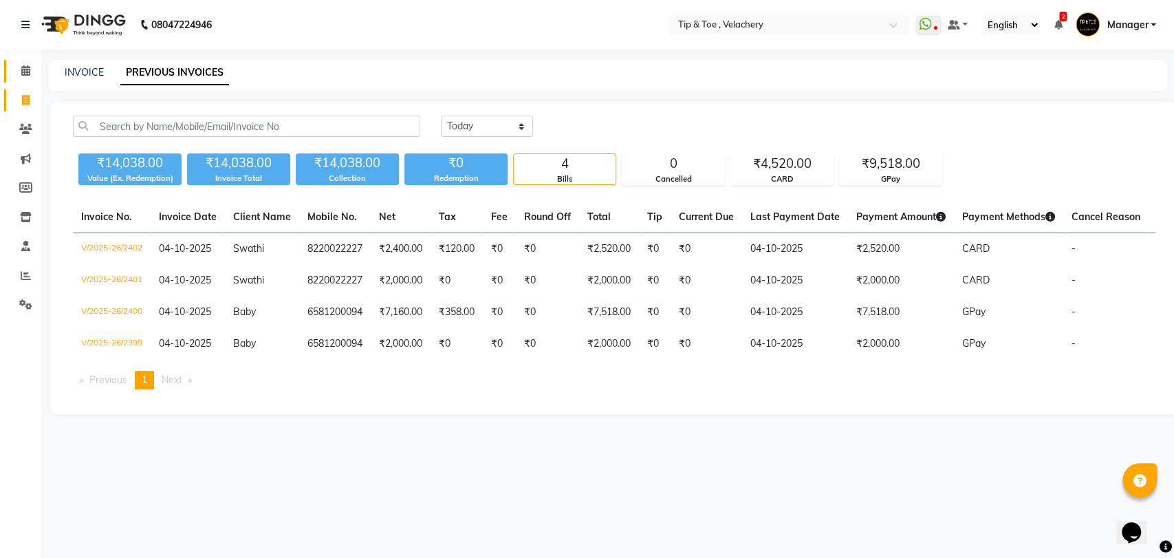
click at [21, 67] on icon at bounding box center [25, 70] width 9 height 10
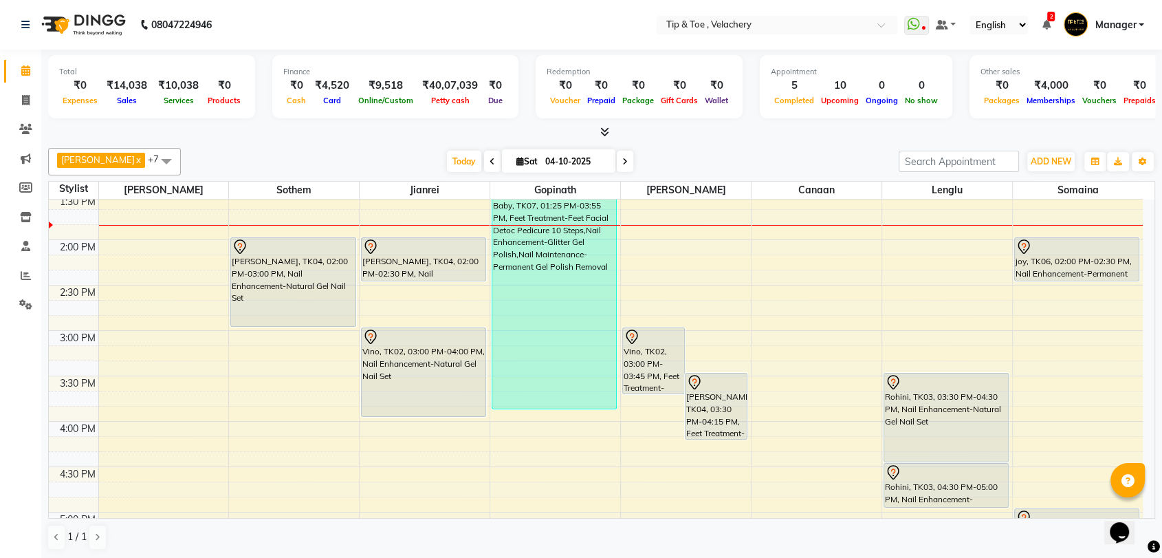
scroll to position [450, 0]
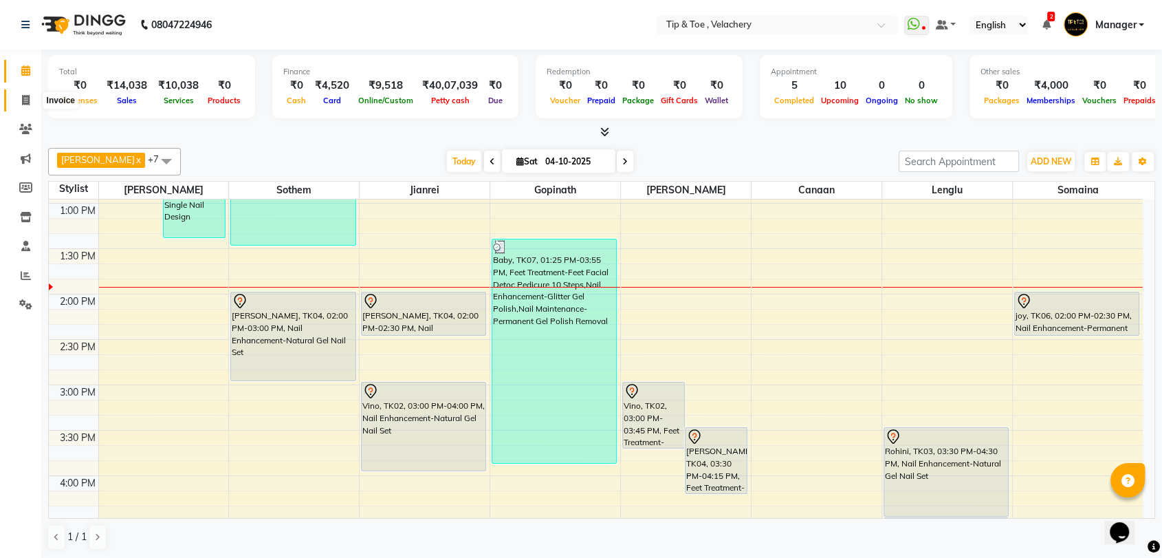
click at [22, 103] on icon at bounding box center [26, 100] width 8 height 10
select select "service"
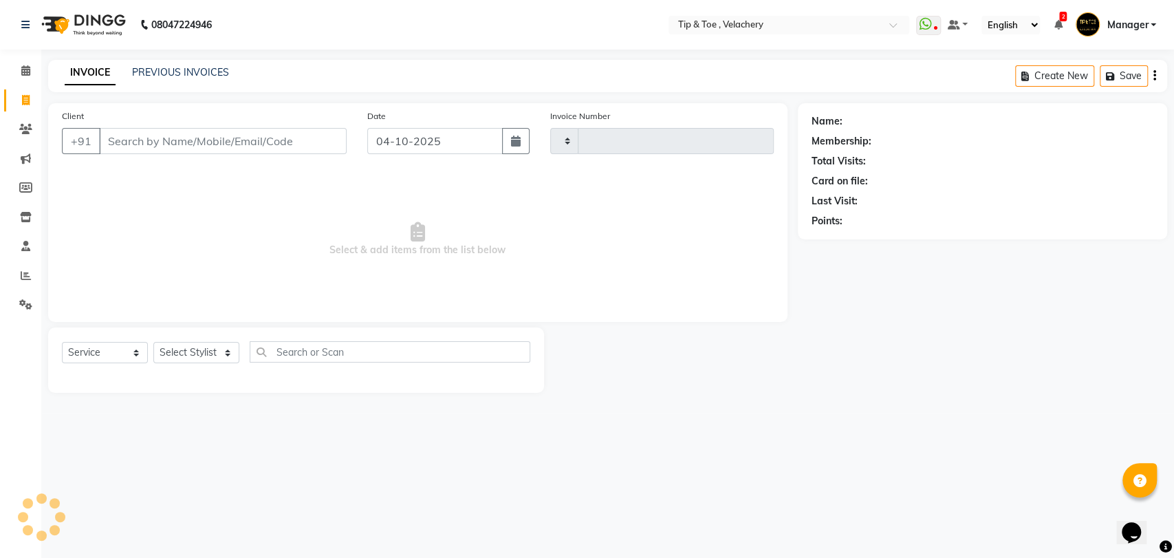
type input "2403"
select select "5863"
click at [164, 65] on div "PREVIOUS INVOICES" at bounding box center [180, 72] width 97 height 14
click at [173, 77] on link "PREVIOUS INVOICES" at bounding box center [180, 72] width 97 height 12
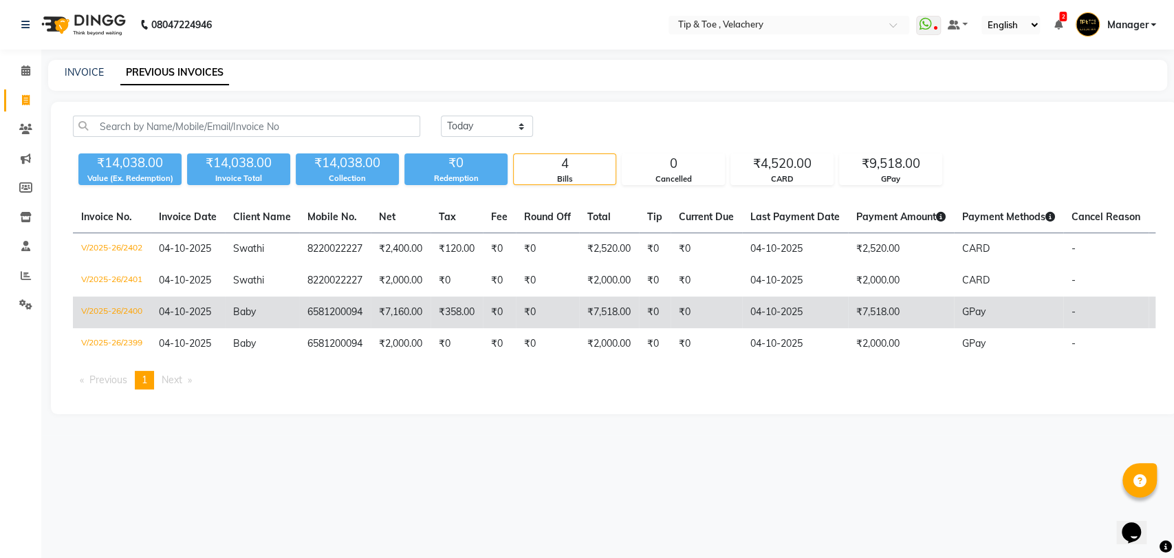
click at [314, 313] on td "6581200094" at bounding box center [335, 312] width 72 height 32
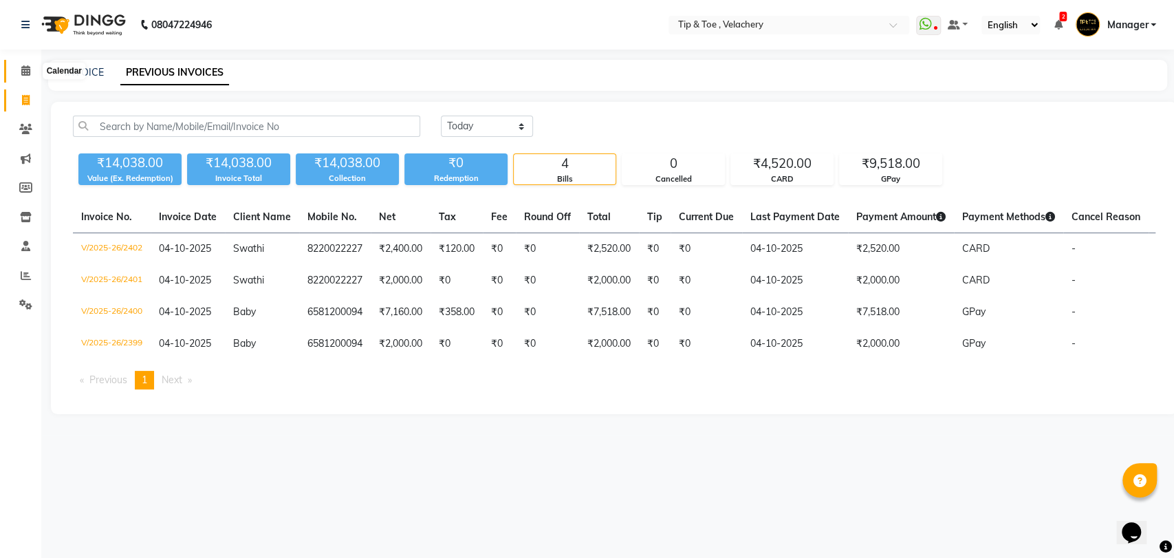
drag, startPoint x: 24, startPoint y: 72, endPoint x: 147, endPoint y: 6, distance: 140.0
click at [24, 72] on icon at bounding box center [25, 70] width 9 height 10
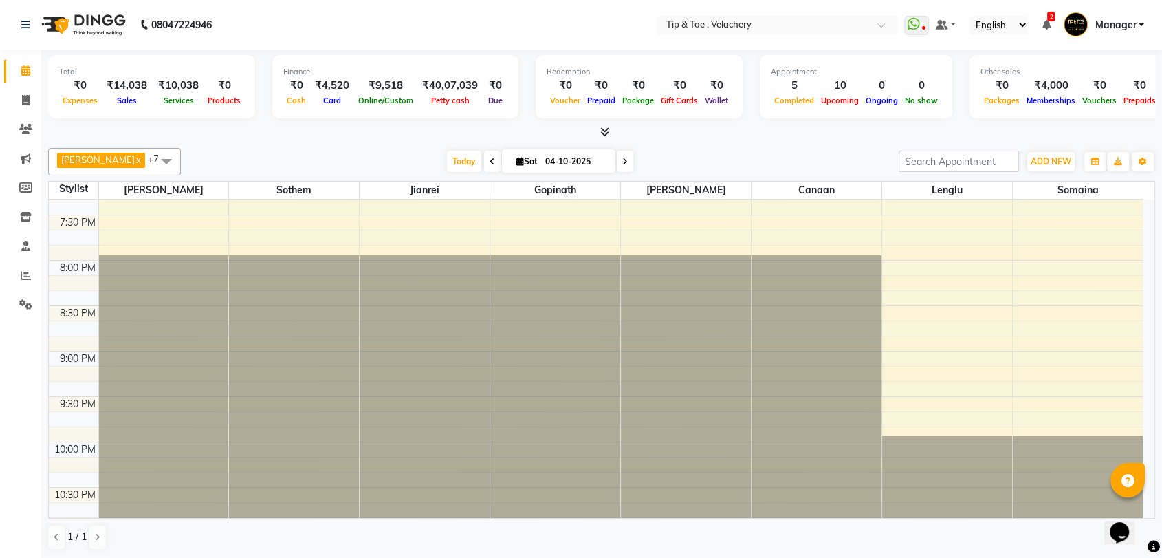
scroll to position [471, 0]
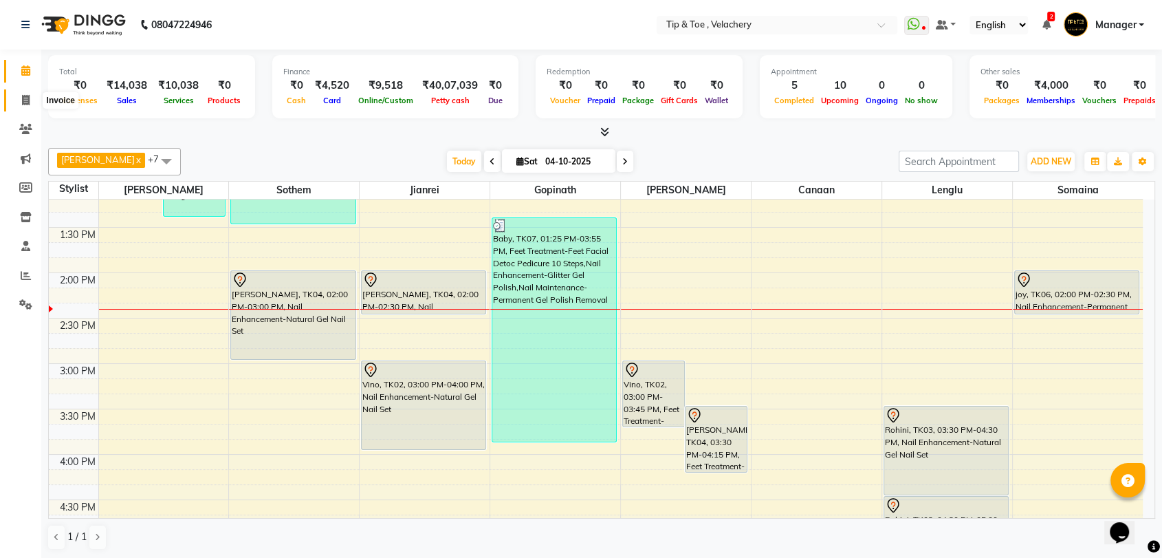
click at [22, 94] on span at bounding box center [26, 101] width 24 height 16
select select "service"
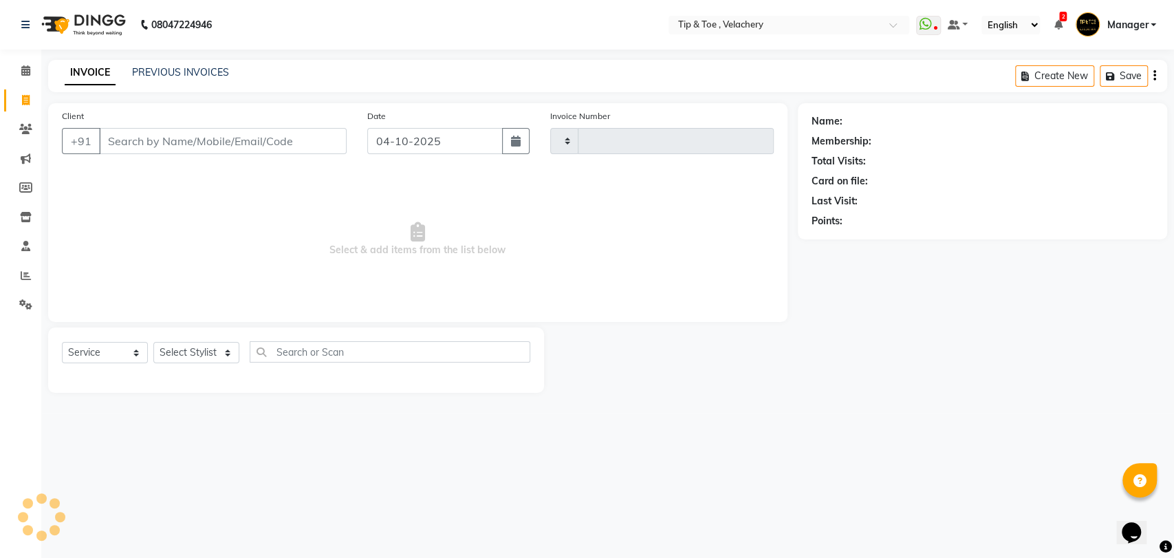
type input "2403"
select select "5863"
click at [170, 67] on link "PREVIOUS INVOICES" at bounding box center [180, 72] width 97 height 12
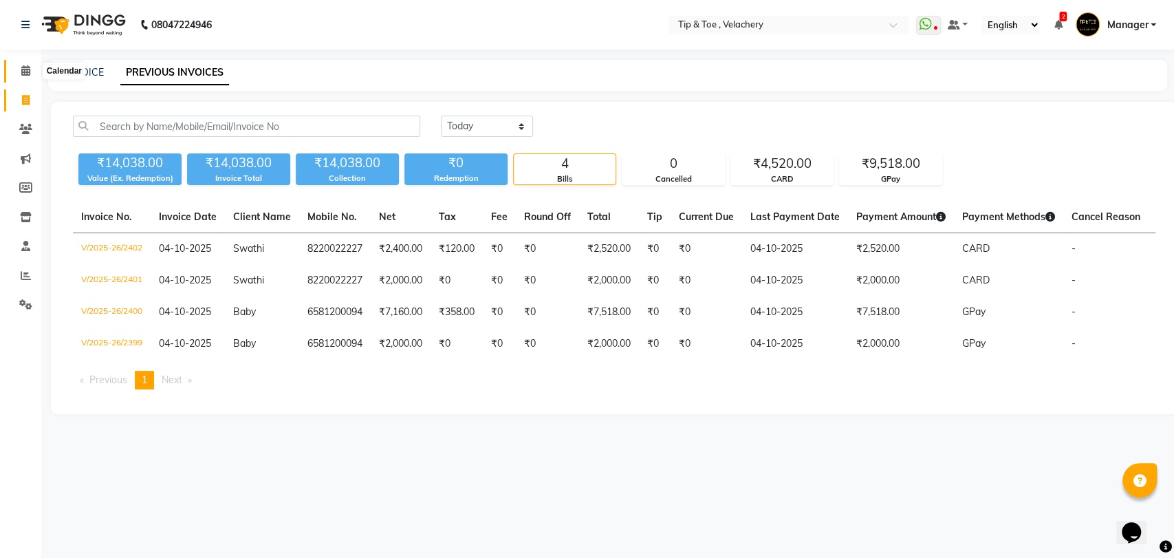
click at [26, 67] on icon at bounding box center [25, 70] width 9 height 10
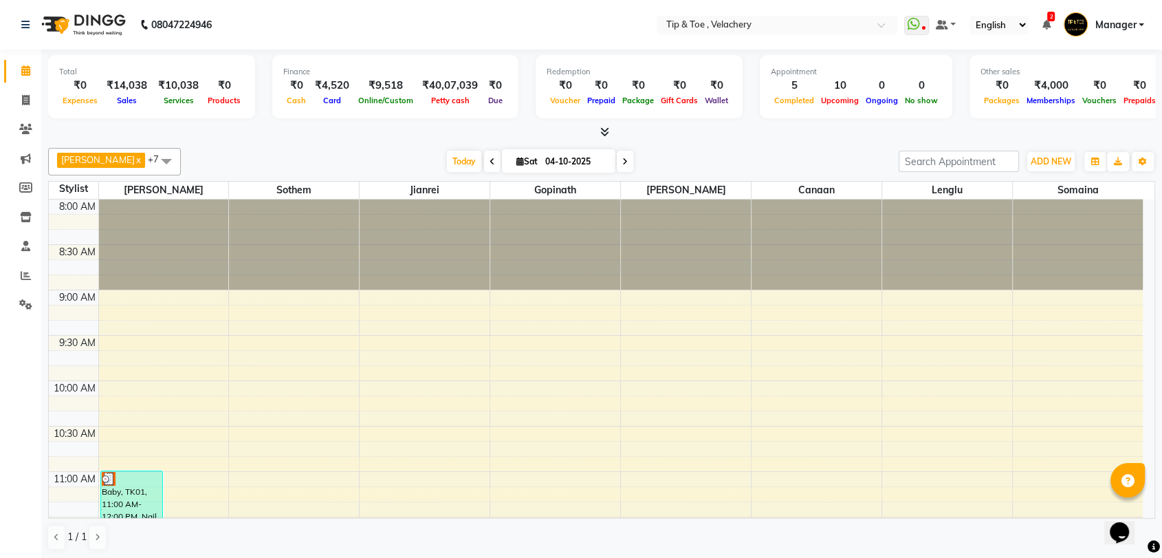
scroll to position [278, 0]
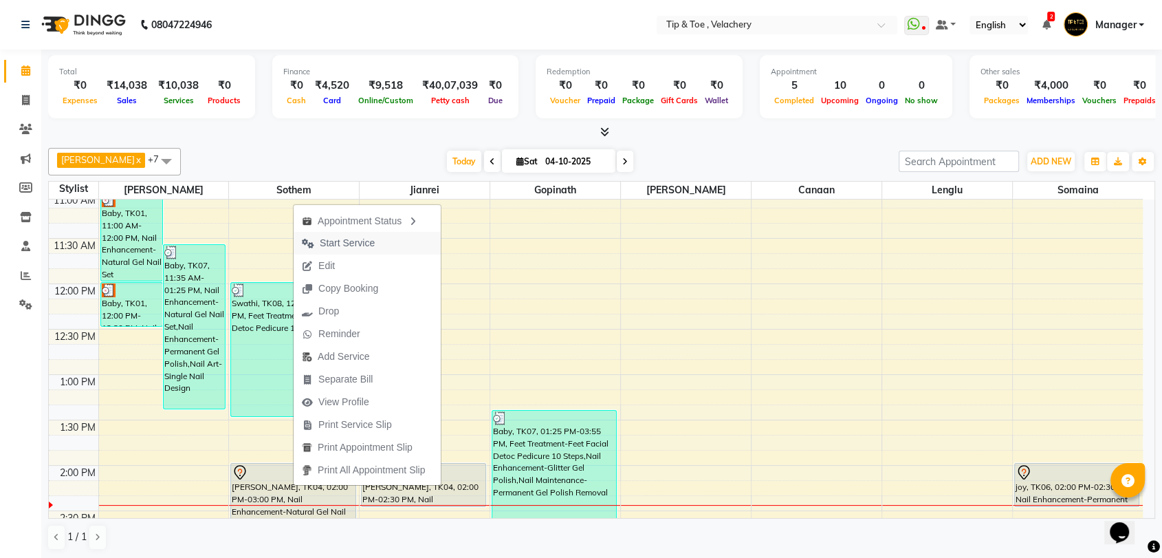
click at [367, 242] on span "Start Service" at bounding box center [347, 243] width 55 height 14
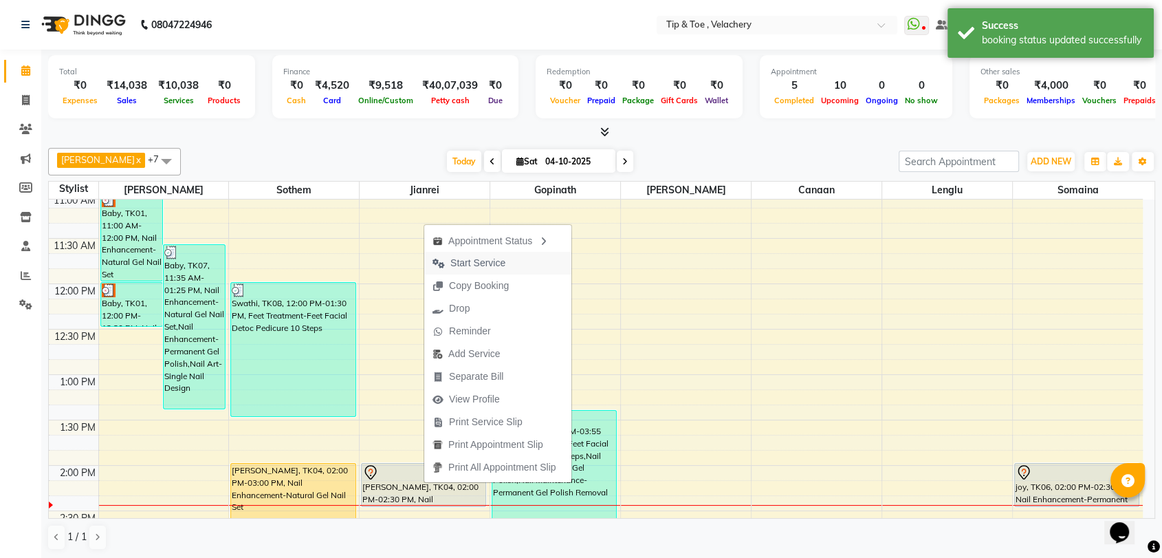
click at [479, 261] on span "Start Service" at bounding box center [477, 263] width 55 height 14
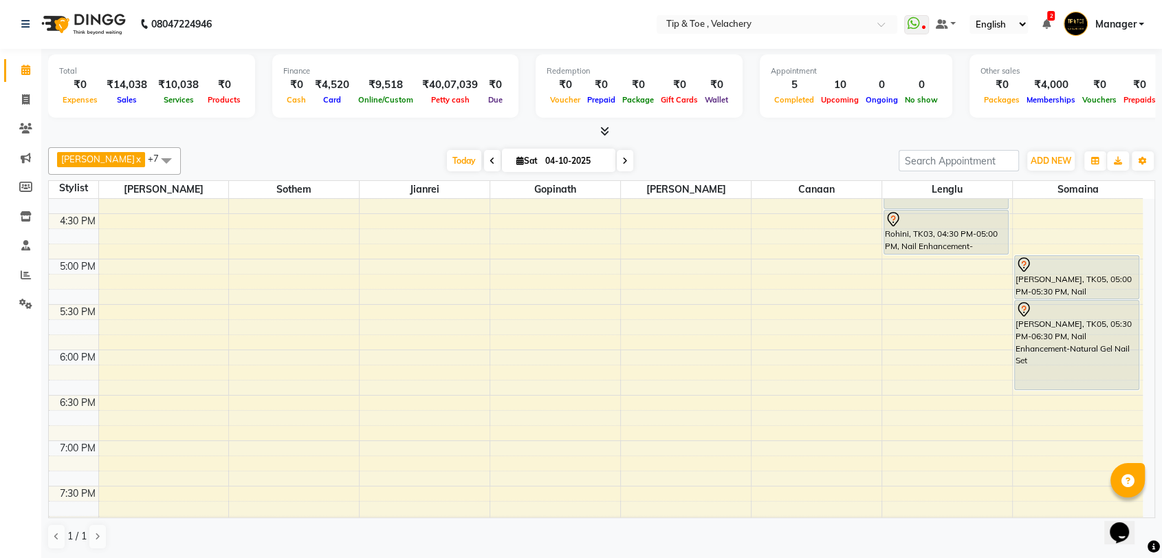
scroll to position [478, 0]
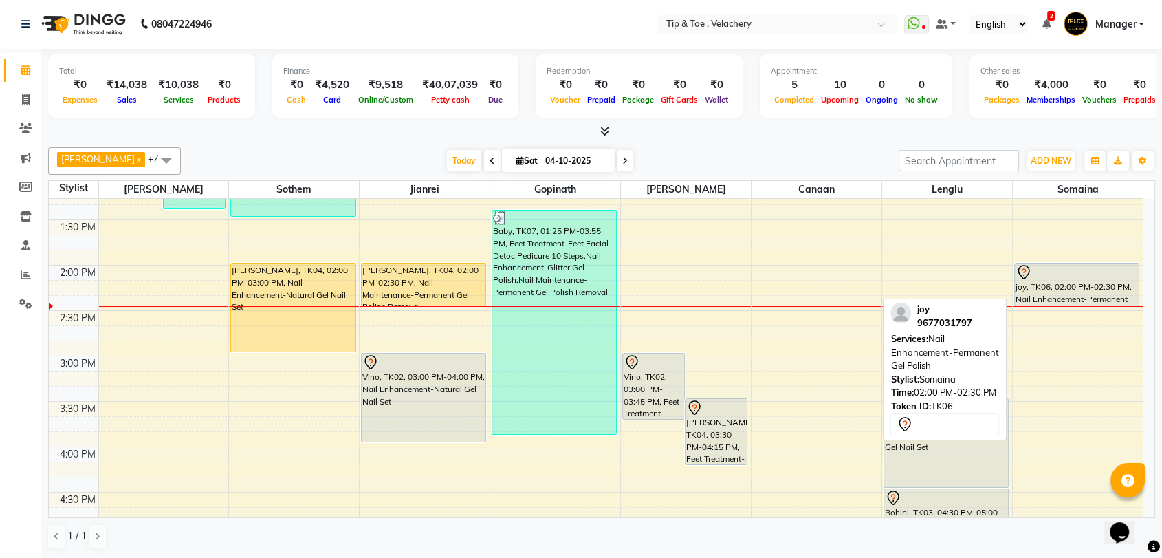
click at [1054, 281] on div "joy, TK06, 02:00 PM-02:30 PM, Nail Enhancement-Permanent Gel Polish" at bounding box center [1077, 284] width 124 height 43
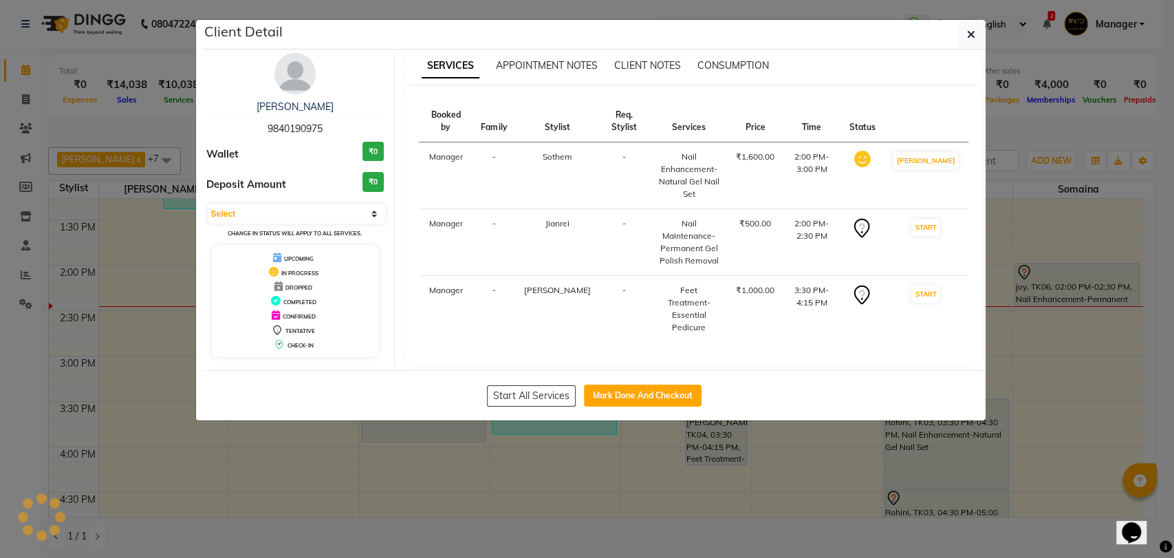
select select "7"
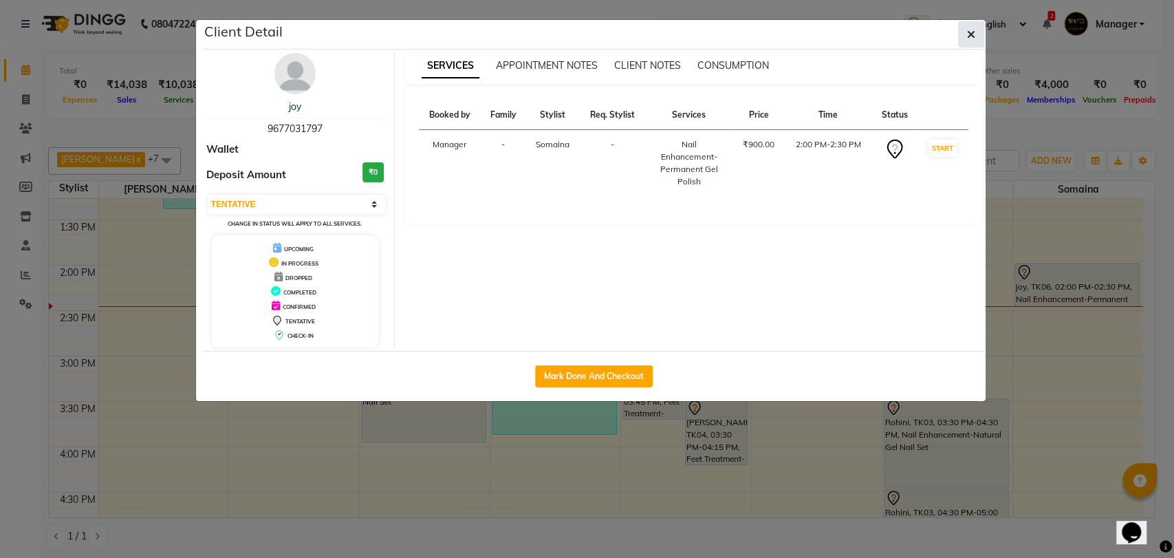
click at [963, 28] on button "button" at bounding box center [971, 34] width 26 height 26
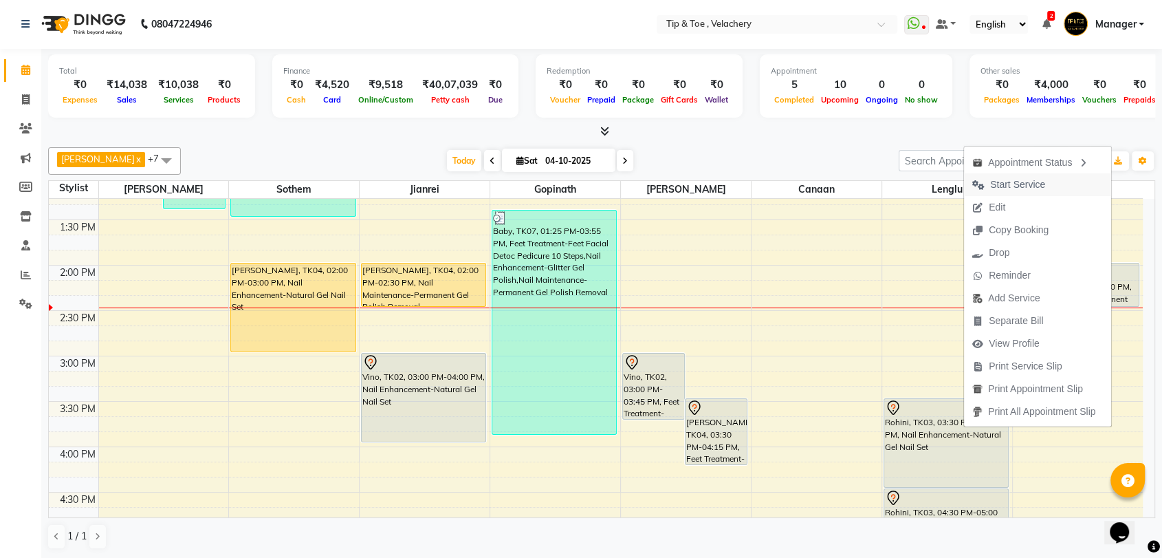
click at [1003, 186] on span "Start Service" at bounding box center [1017, 184] width 55 height 14
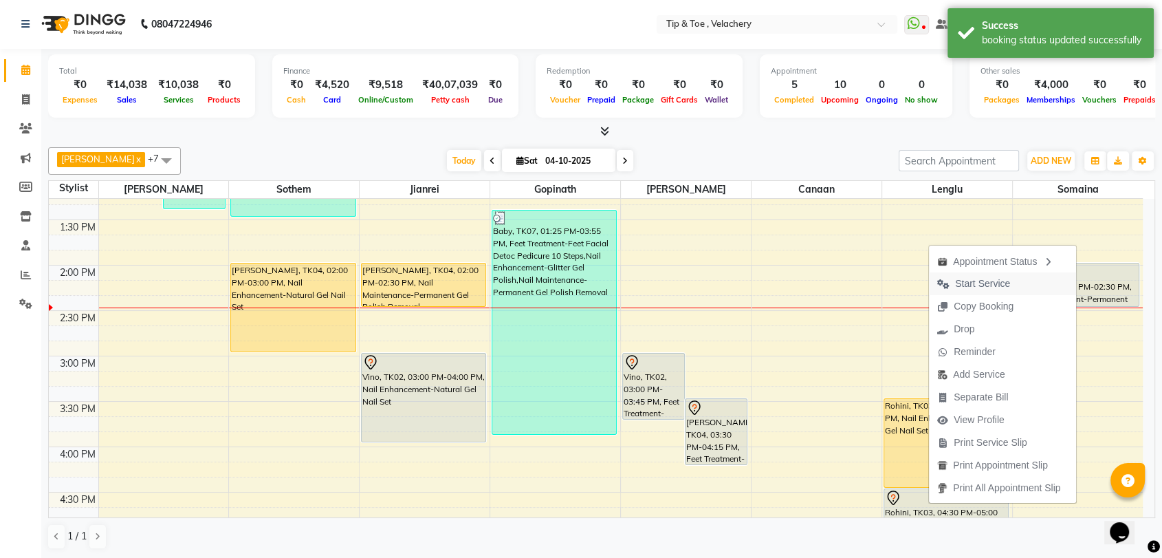
click at [990, 285] on span "Start Service" at bounding box center [982, 283] width 55 height 14
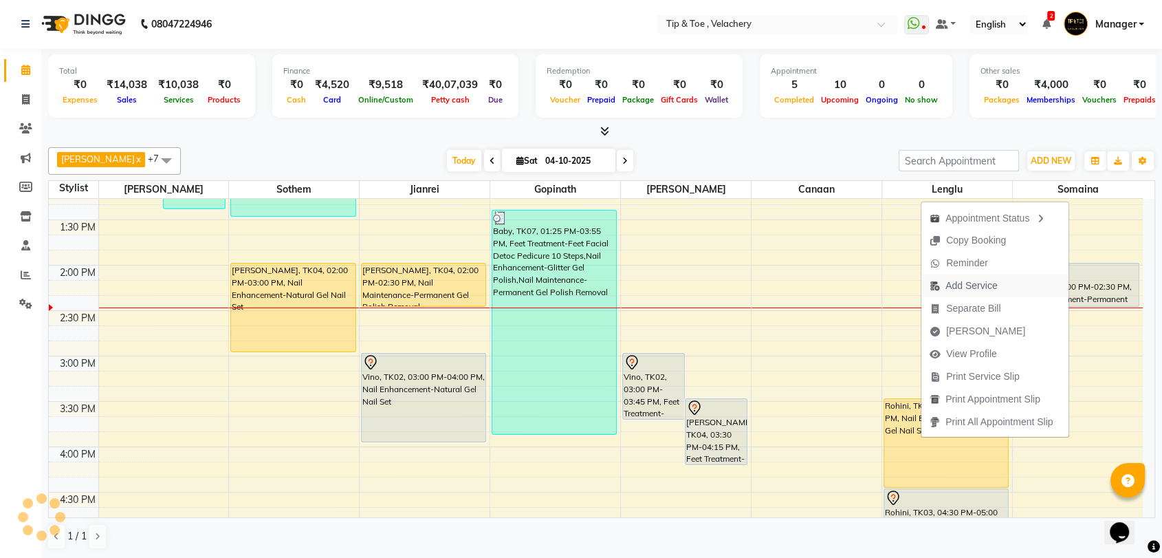
click at [965, 281] on span "Add Service" at bounding box center [972, 285] width 52 height 14
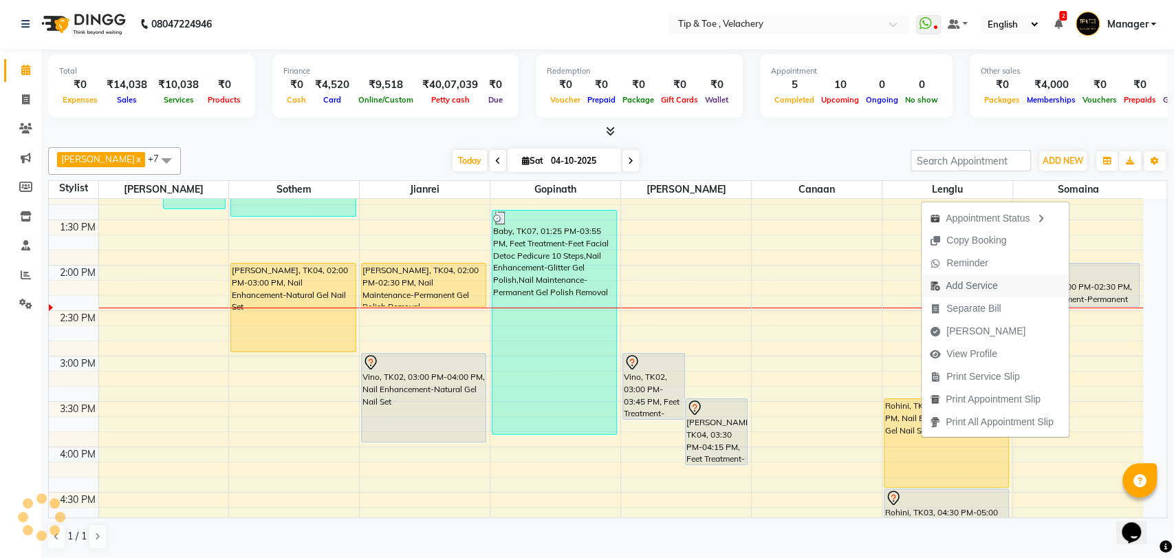
select select "56374"
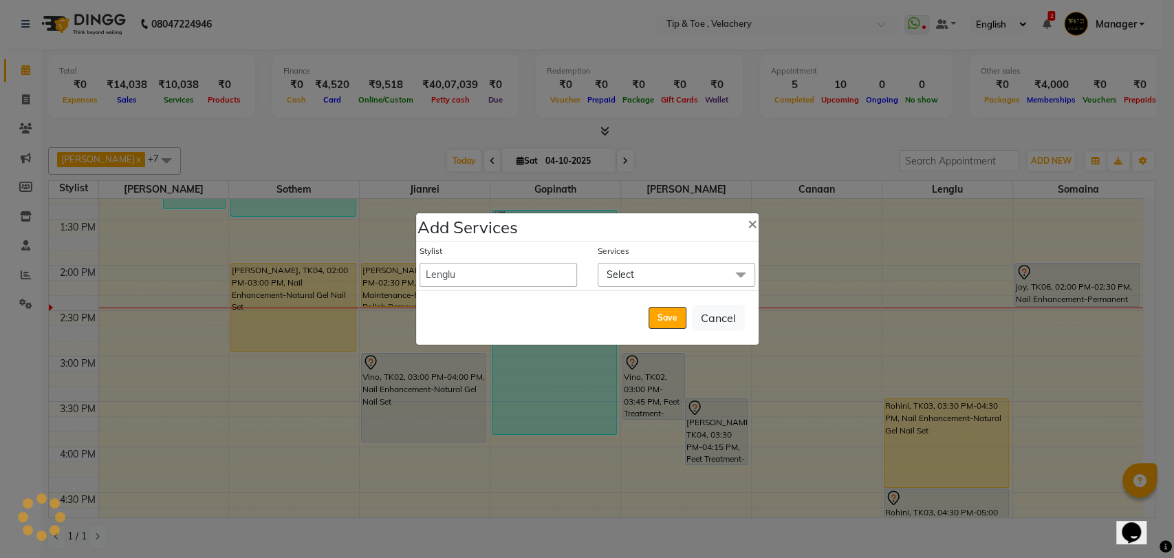
click at [723, 275] on span "Select" at bounding box center [676, 275] width 157 height 24
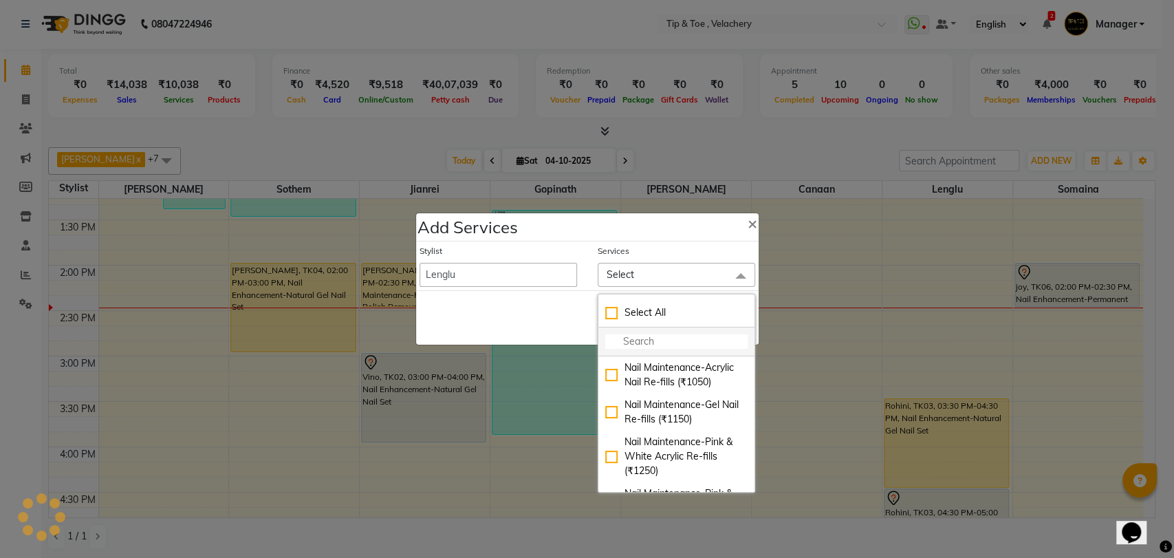
click at [652, 334] on input "multiselect-search" at bounding box center [676, 341] width 142 height 14
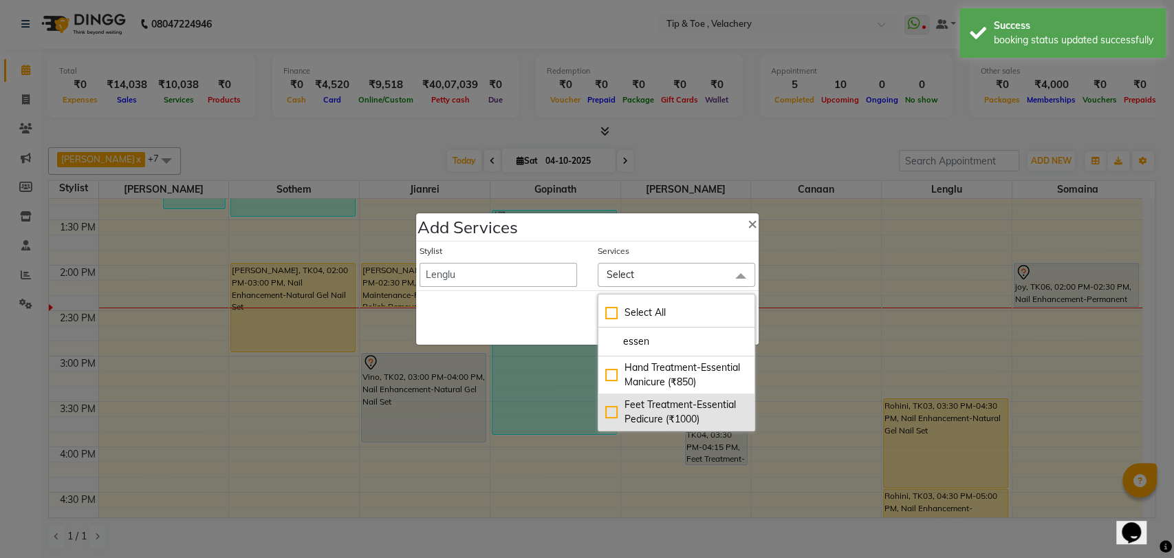
type input "essen"
click at [611, 409] on div "Feet Treatment-Essential Pedicure (₹1000)" at bounding box center [676, 411] width 142 height 29
checkbox input "true"
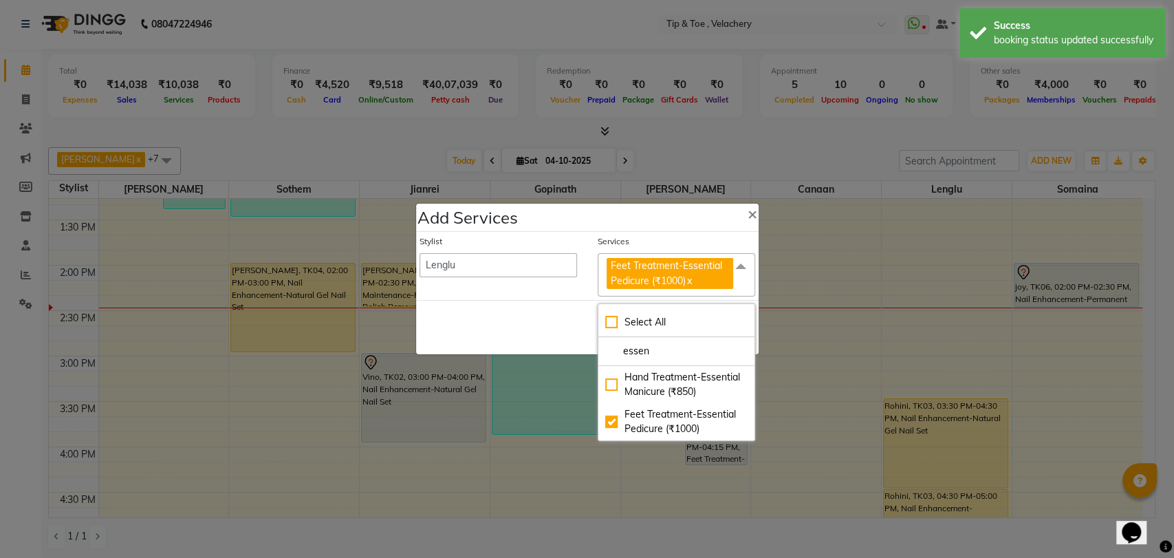
click at [741, 263] on span at bounding box center [741, 266] width 28 height 26
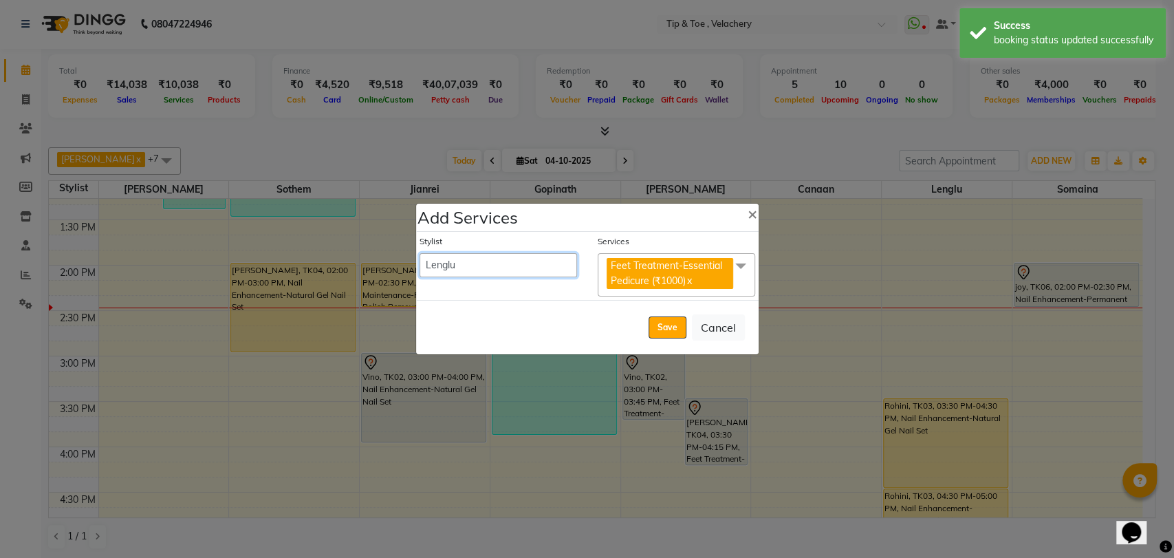
click at [506, 264] on select "Afroz Canaan Gopinath Jianrei Joycee Lenglu Manager Sharmila Somaina Sothem Yap…" at bounding box center [497, 265] width 157 height 24
select select "41023"
click at [419, 253] on select "Afroz Canaan Gopinath Jianrei Joycee Lenglu Manager Sharmila Somaina Sothem Yap…" at bounding box center [497, 265] width 157 height 24
select select "990"
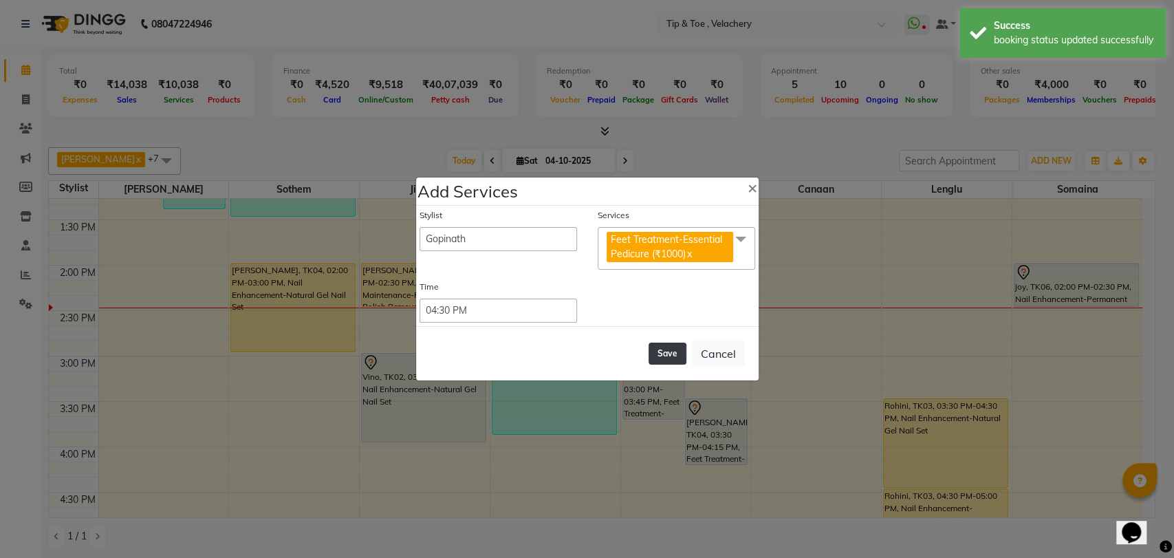
click at [672, 359] on button "Save" at bounding box center [667, 353] width 38 height 22
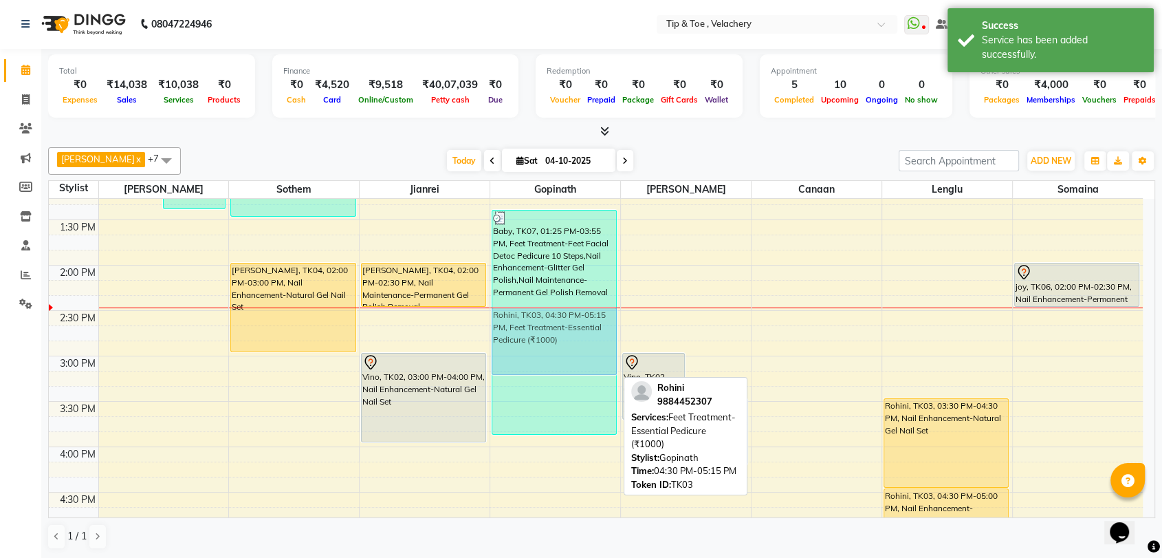
drag, startPoint x: 539, startPoint y: 507, endPoint x: 558, endPoint y: 329, distance: 179.8
click at [558, 329] on div "Baby, TK07, 01:25 PM-03:55 PM, Feet Treatment-Feet Facial Detoc Pedicure 10 Ste…" at bounding box center [555, 401] width 130 height 1361
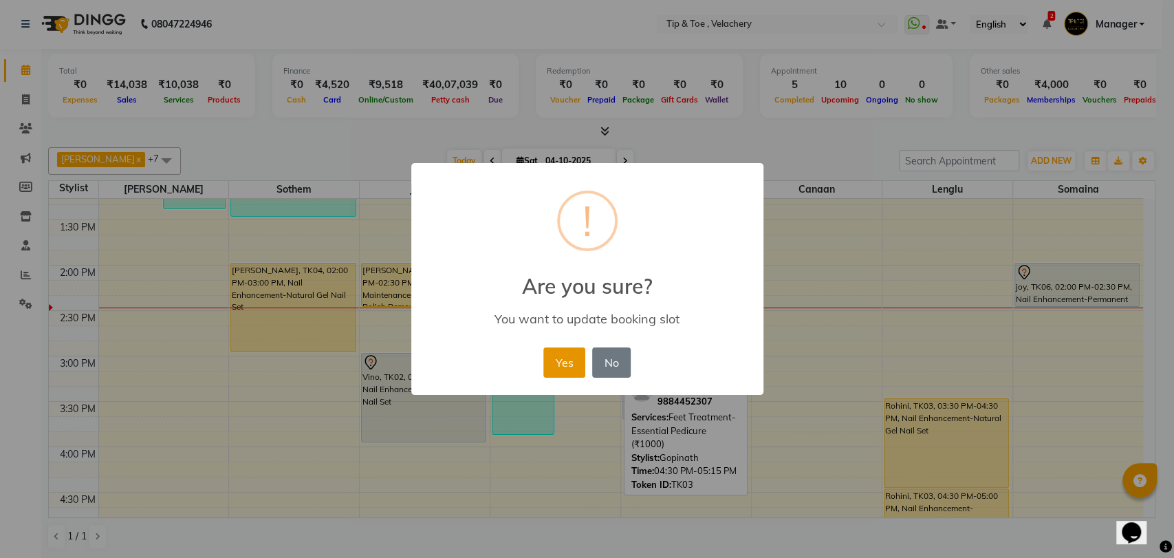
click at [560, 360] on button "Yes" at bounding box center [564, 362] width 42 height 30
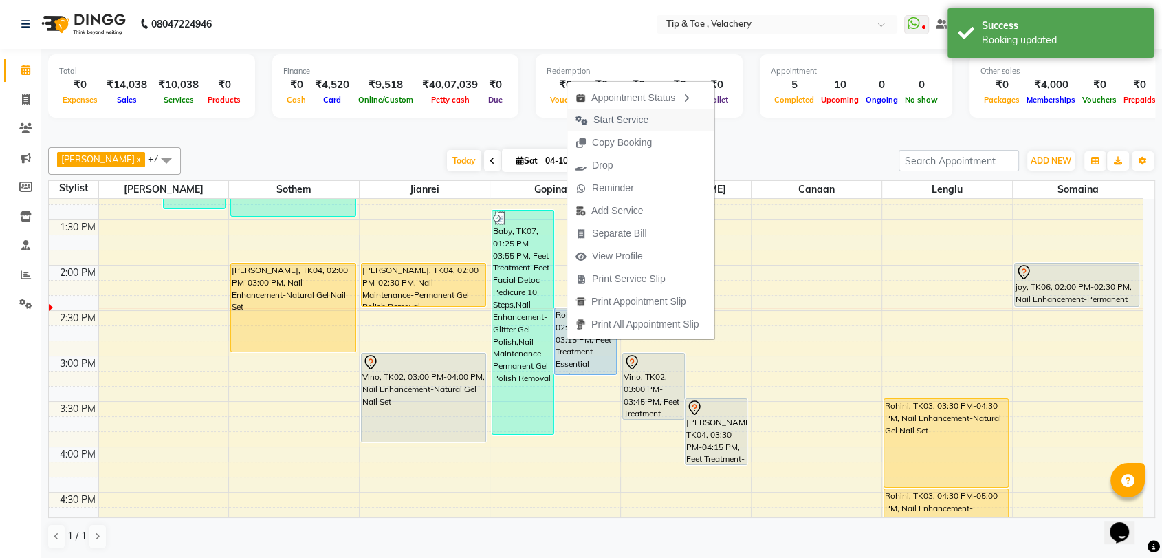
click at [607, 122] on span "Start Service" at bounding box center [620, 120] width 55 height 14
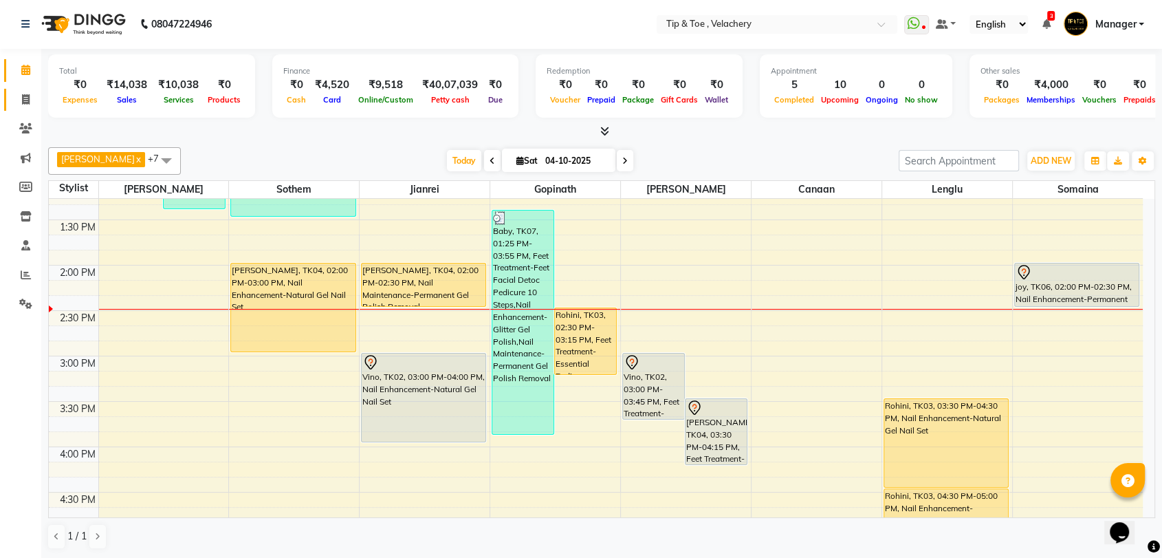
click at [19, 96] on span at bounding box center [26, 100] width 24 height 16
select select "service"
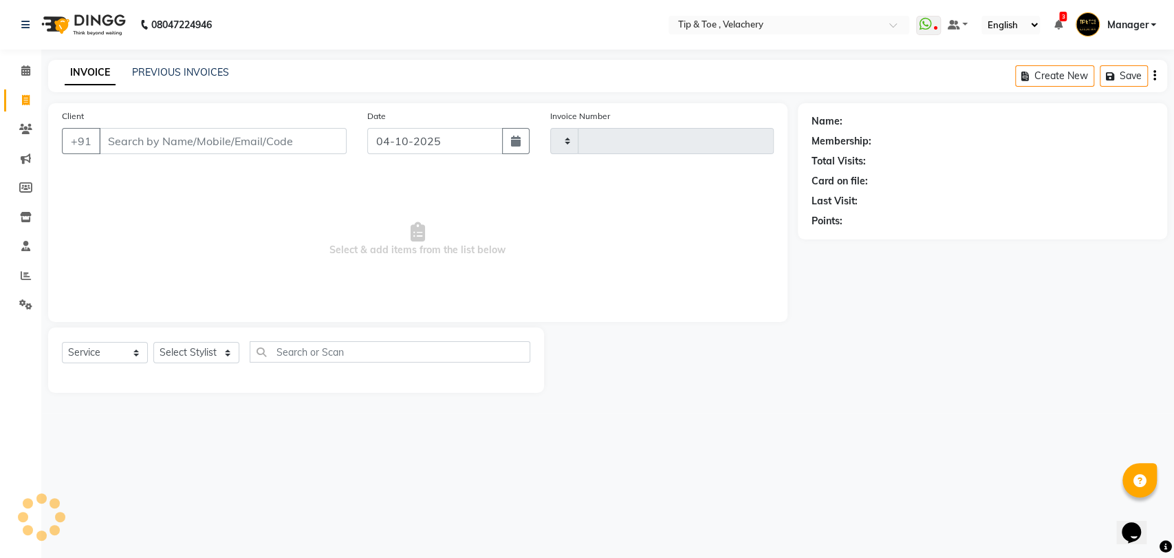
type input "2403"
select select "5863"
click at [153, 80] on div "INVOICE PREVIOUS INVOICES" at bounding box center [146, 73] width 197 height 16
click at [161, 69] on link "PREVIOUS INVOICES" at bounding box center [180, 72] width 97 height 12
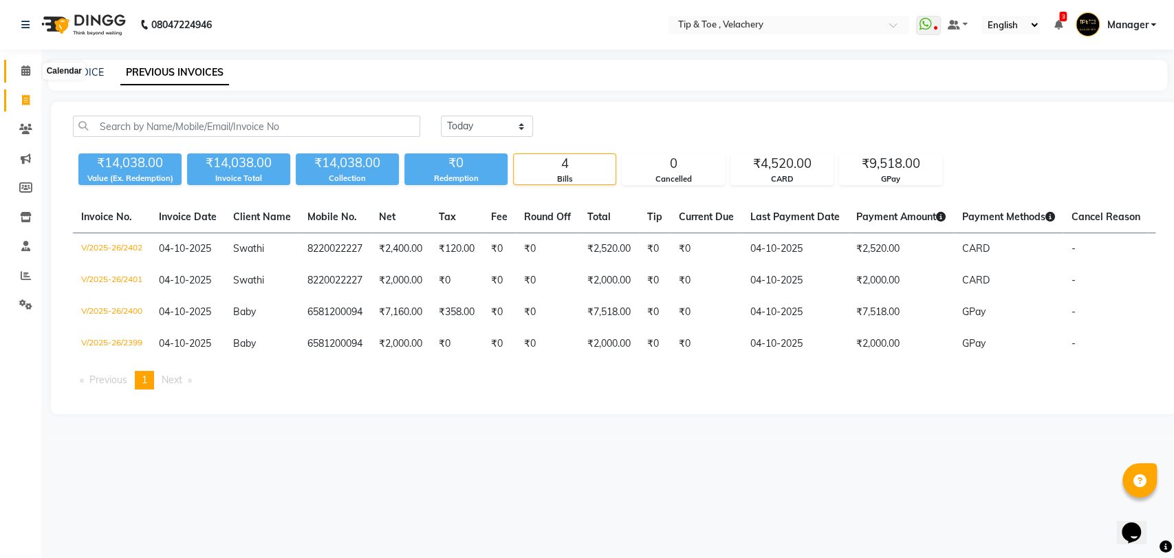
click at [24, 76] on icon at bounding box center [25, 70] width 9 height 10
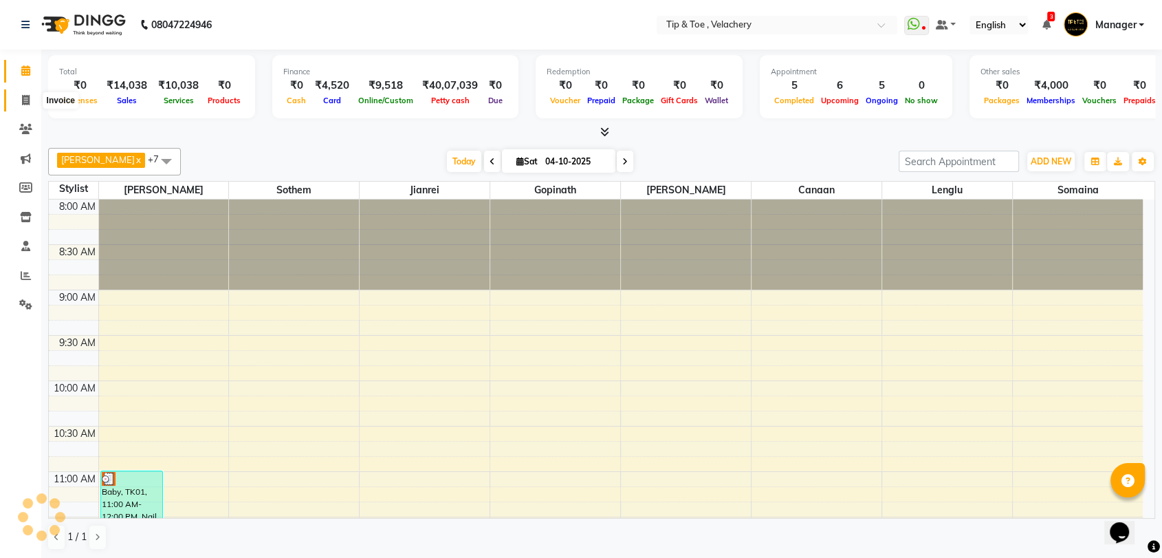
click at [29, 98] on icon at bounding box center [26, 100] width 8 height 10
select select "service"
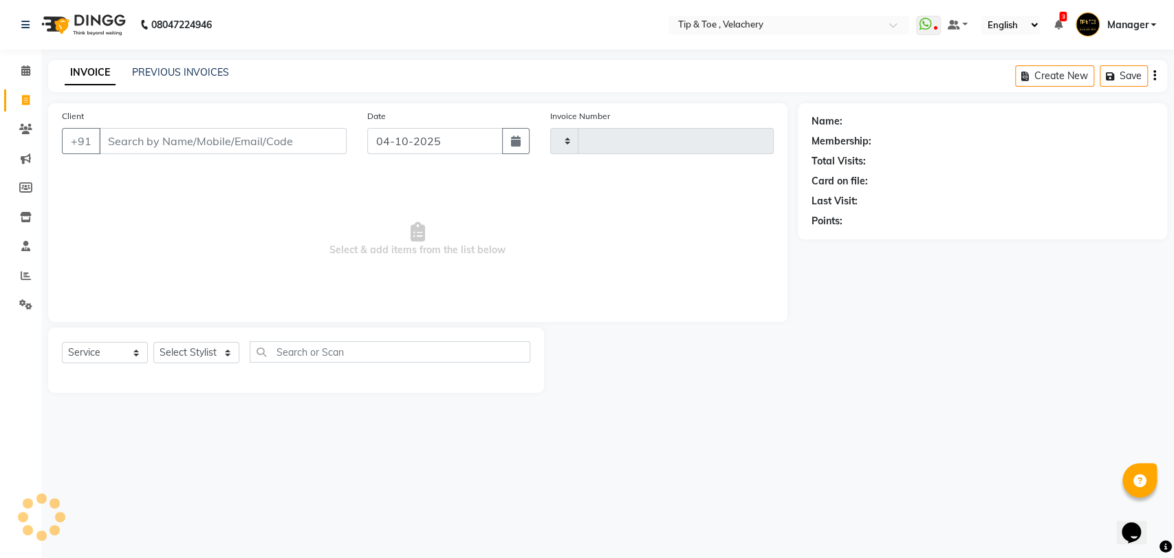
type input "2403"
select select "5863"
click at [168, 72] on link "PREVIOUS INVOICES" at bounding box center [180, 72] width 97 height 12
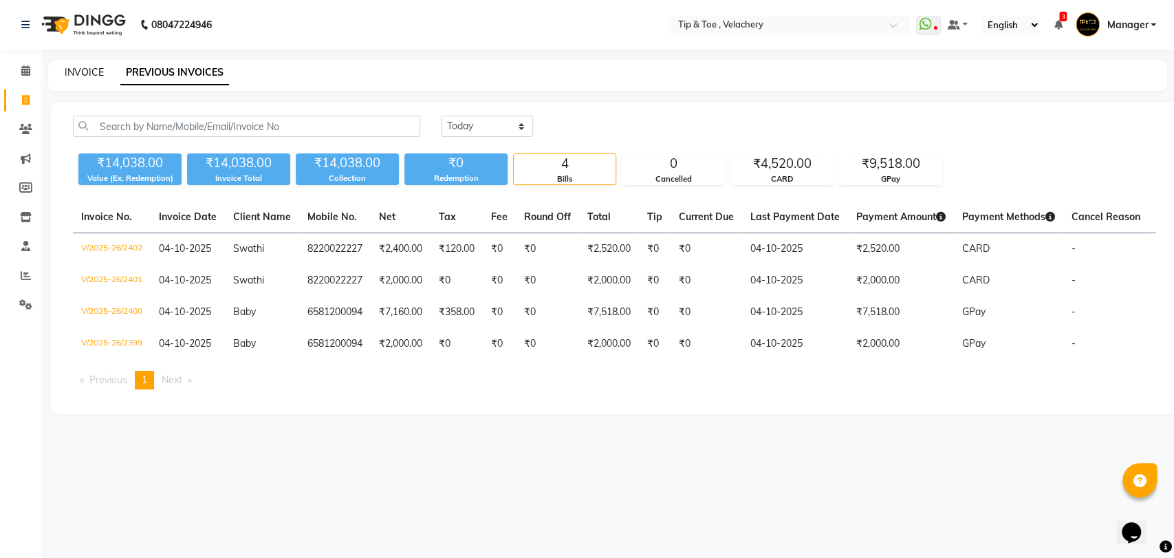
click at [74, 71] on link "INVOICE" at bounding box center [84, 72] width 39 height 12
select select "service"
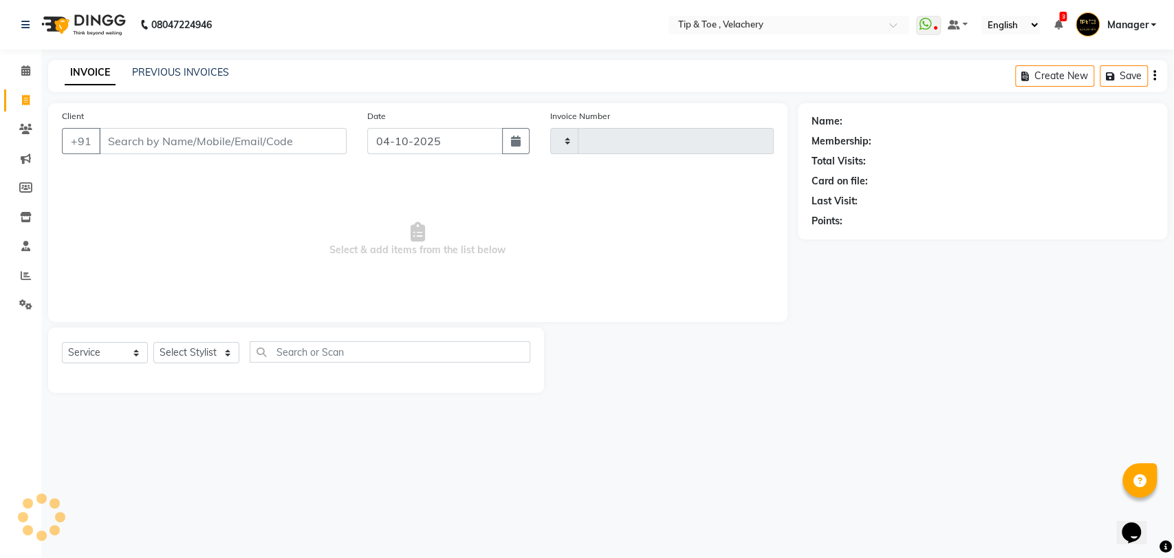
type input "2403"
select select "5863"
click at [25, 73] on icon at bounding box center [25, 70] width 9 height 10
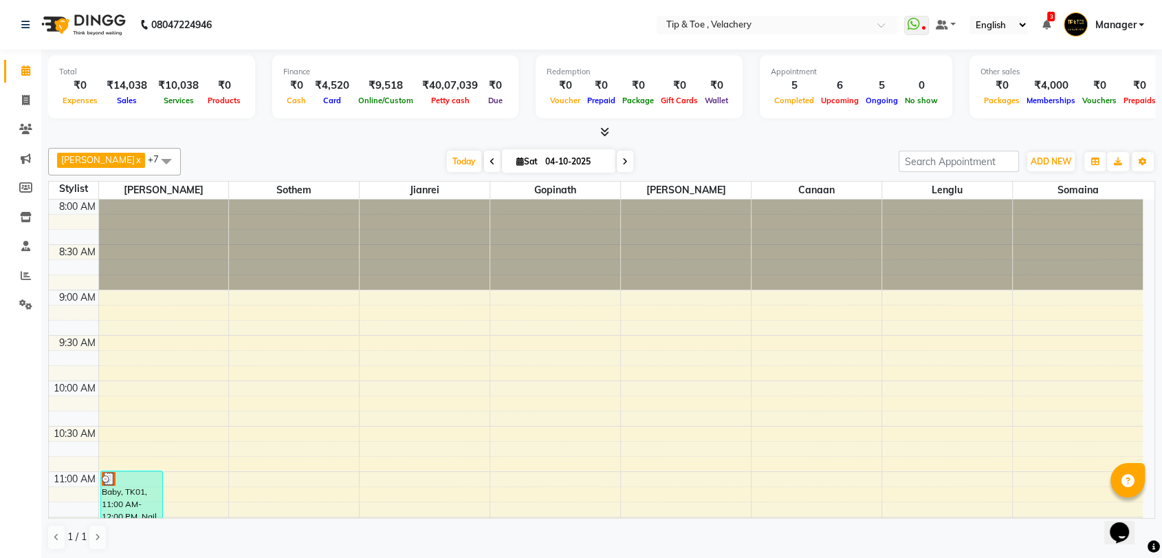
scroll to position [557, 0]
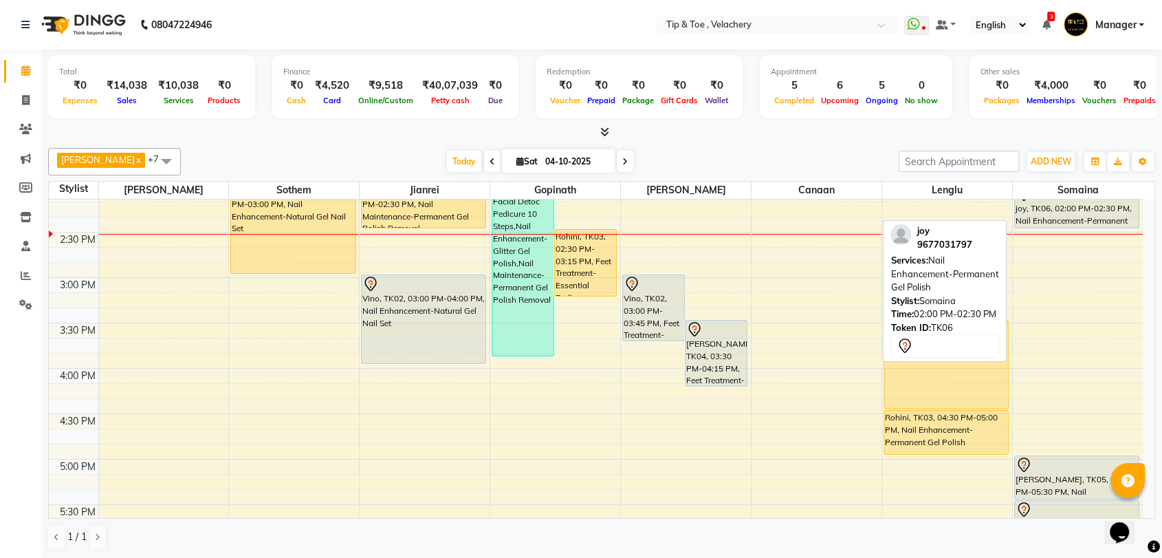
click at [1067, 210] on div "joy, TK06, 02:00 PM-02:30 PM, Nail Enhancement-Permanent Gel Polish" at bounding box center [1077, 206] width 124 height 43
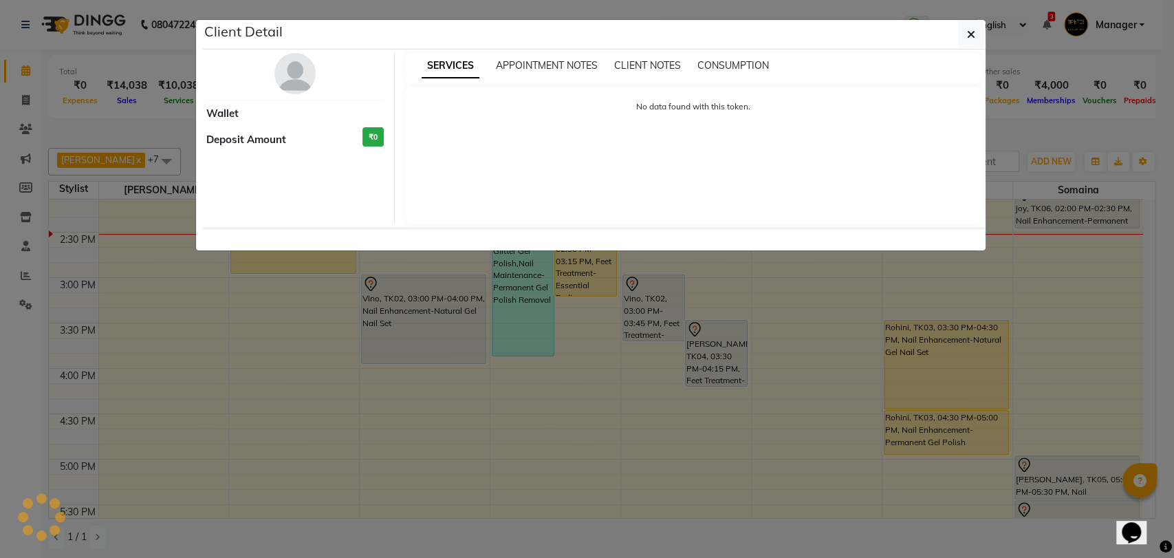
select select "7"
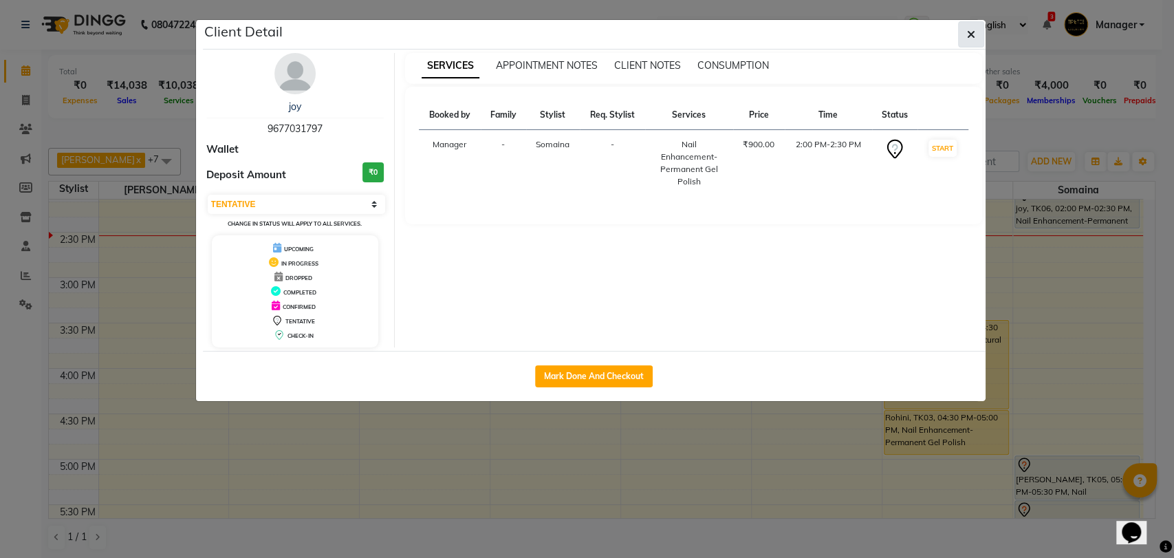
click at [970, 32] on icon "button" at bounding box center [971, 34] width 8 height 11
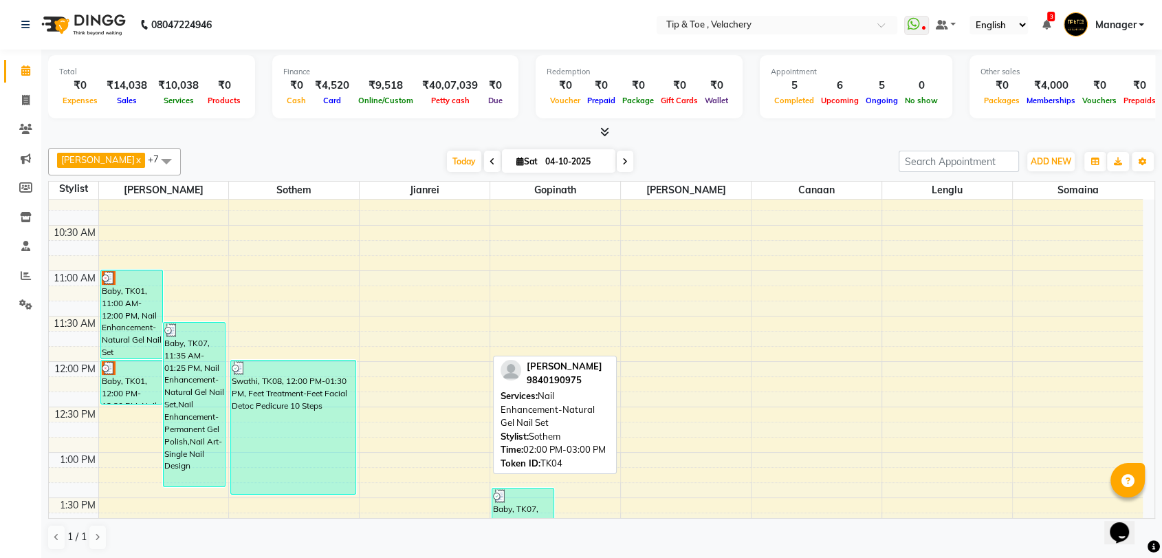
scroll to position [199, 0]
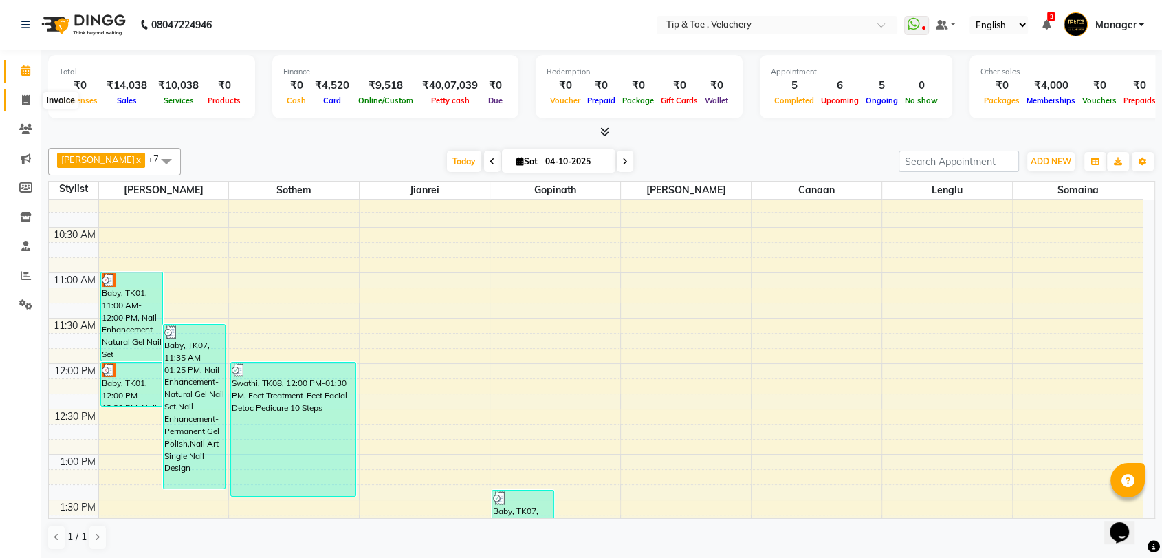
click at [28, 96] on icon at bounding box center [26, 100] width 8 height 10
select select "service"
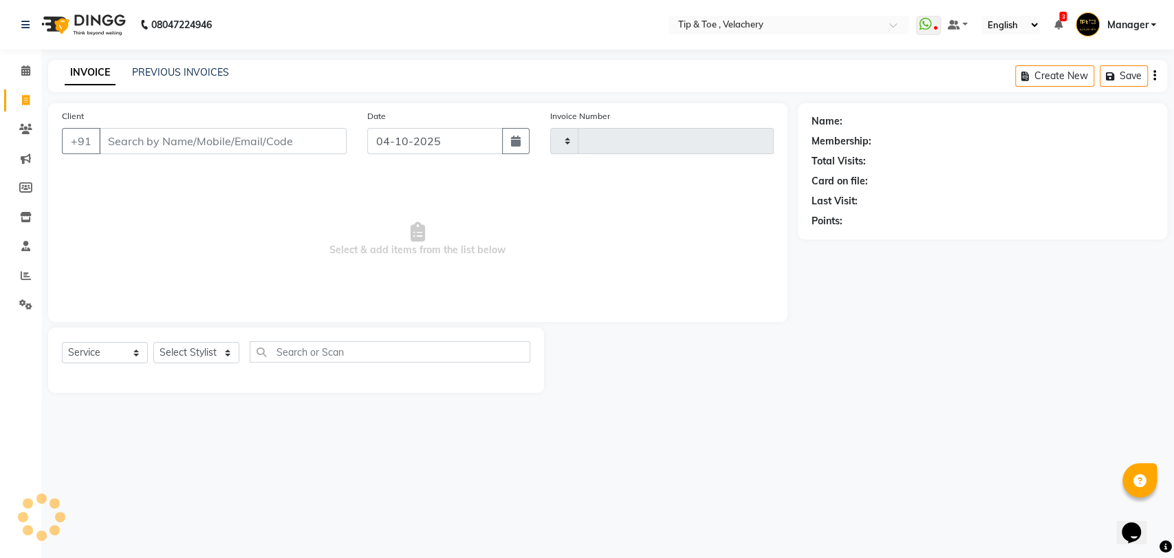
type input "2403"
select select "5863"
click at [142, 66] on link "PREVIOUS INVOICES" at bounding box center [180, 72] width 97 height 12
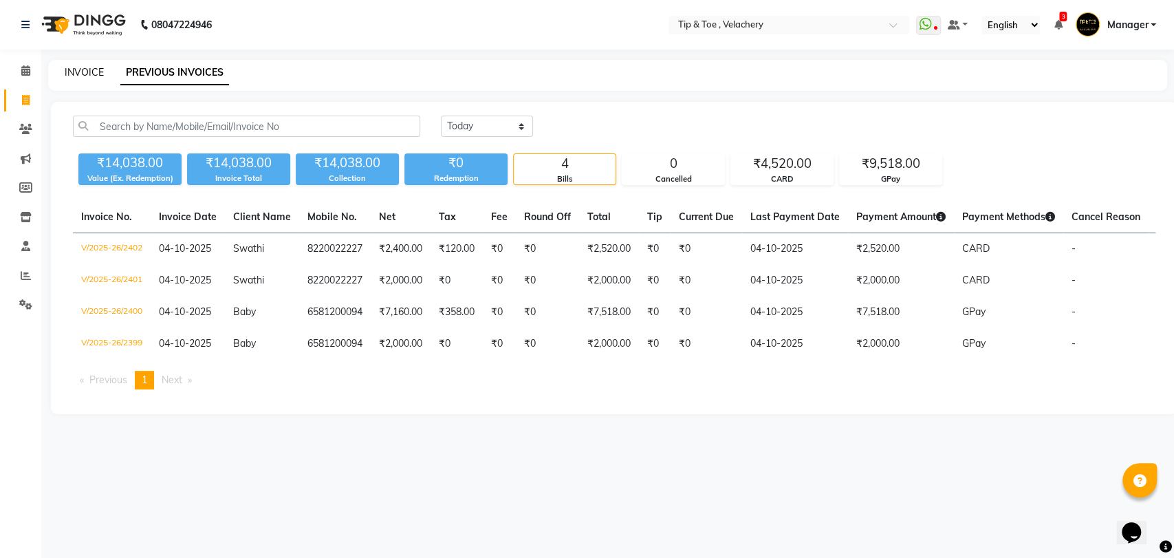
click at [74, 71] on link "INVOICE" at bounding box center [84, 72] width 39 height 12
select select "service"
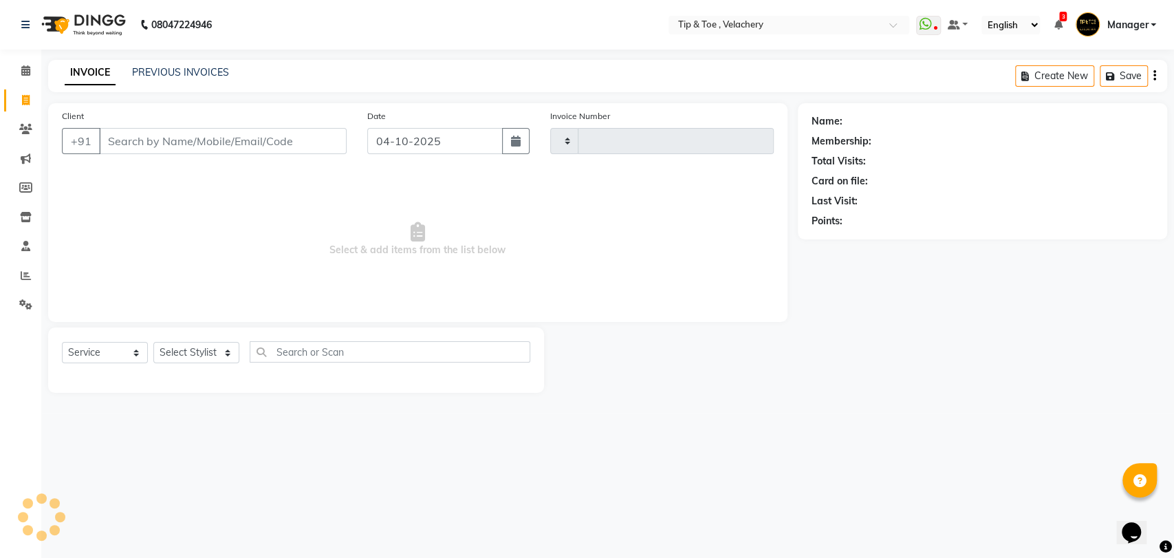
type input "2403"
select select "5863"
click at [203, 67] on link "PREVIOUS INVOICES" at bounding box center [180, 72] width 97 height 12
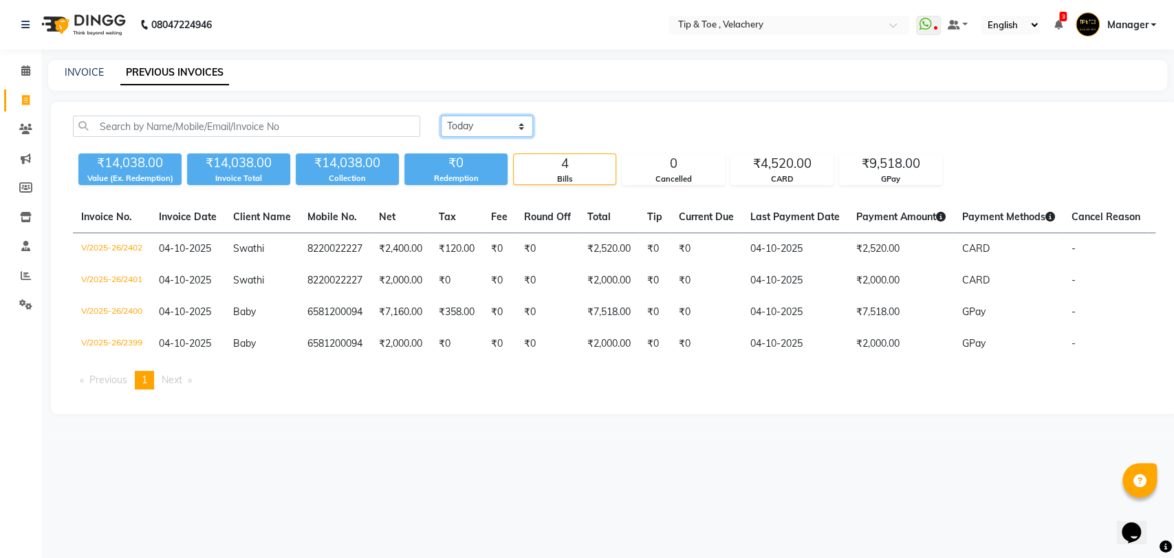
click at [477, 125] on select "[DATE] [DATE] Custom Range" at bounding box center [487, 126] width 92 height 21
select select "range"
click at [441, 116] on select "[DATE] [DATE] Custom Range" at bounding box center [487, 126] width 92 height 21
click at [595, 126] on input "04-10-2025" at bounding box center [599, 126] width 96 height 19
select select "10"
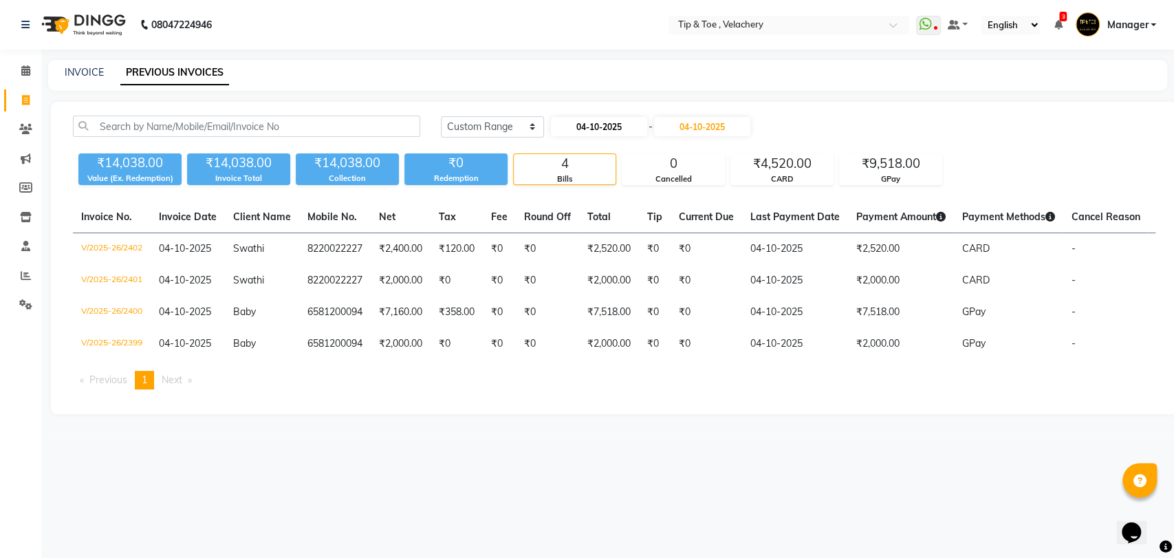
select select "2025"
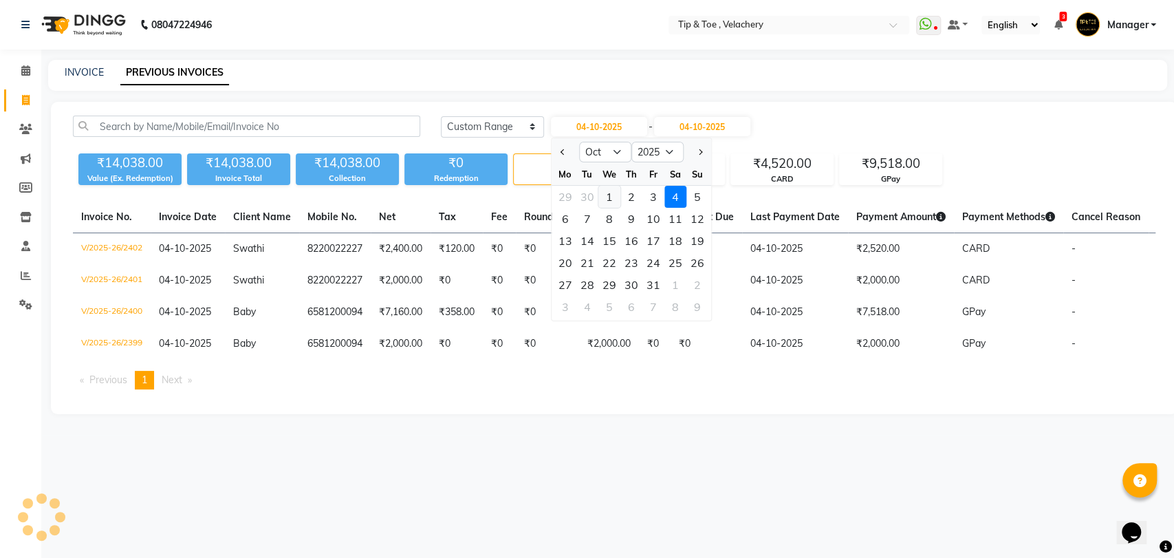
click at [606, 195] on div "1" at bounding box center [609, 197] width 22 height 22
type input "01-10-2025"
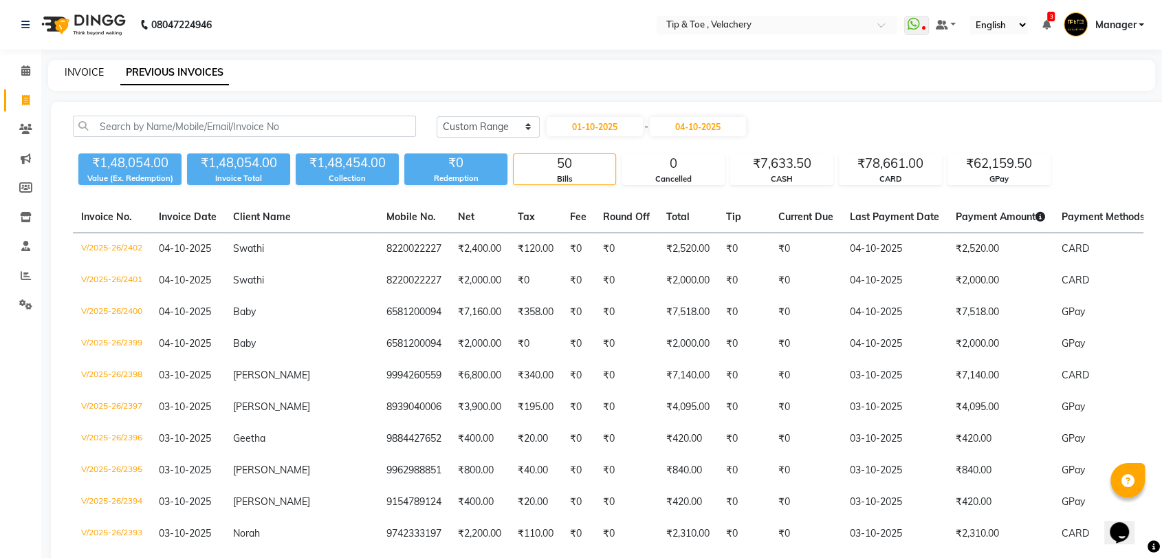
click at [85, 75] on link "INVOICE" at bounding box center [84, 72] width 39 height 12
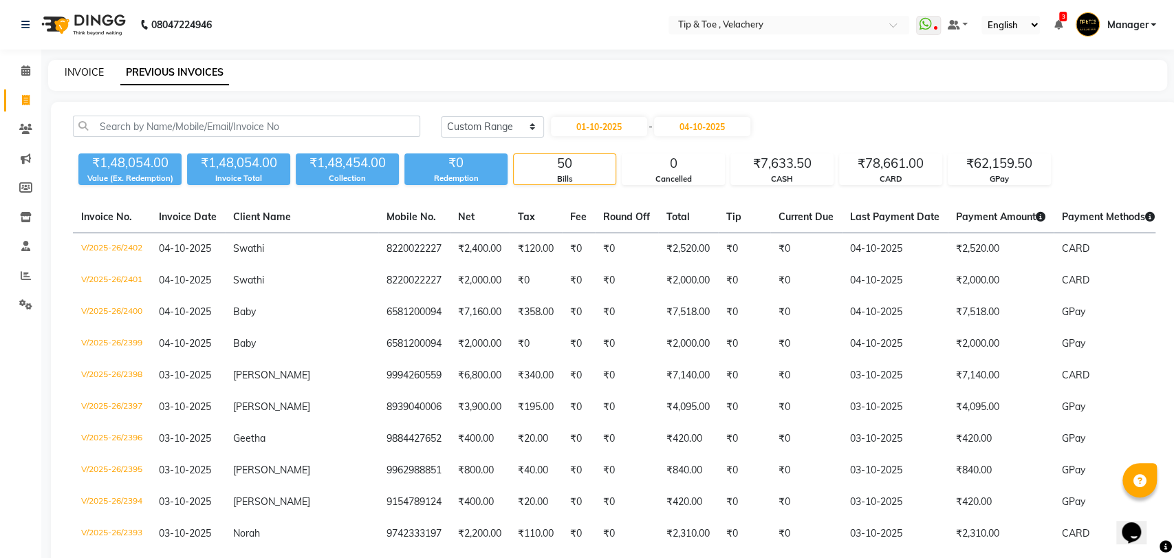
select select "service"
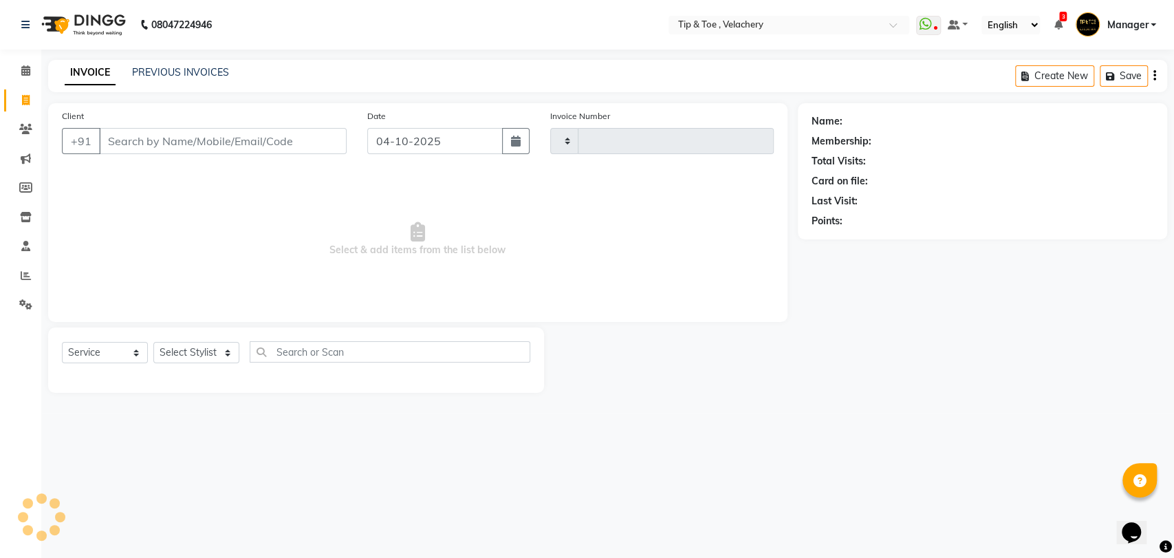
type input "2403"
select select "5863"
click at [25, 75] on icon at bounding box center [25, 70] width 9 height 10
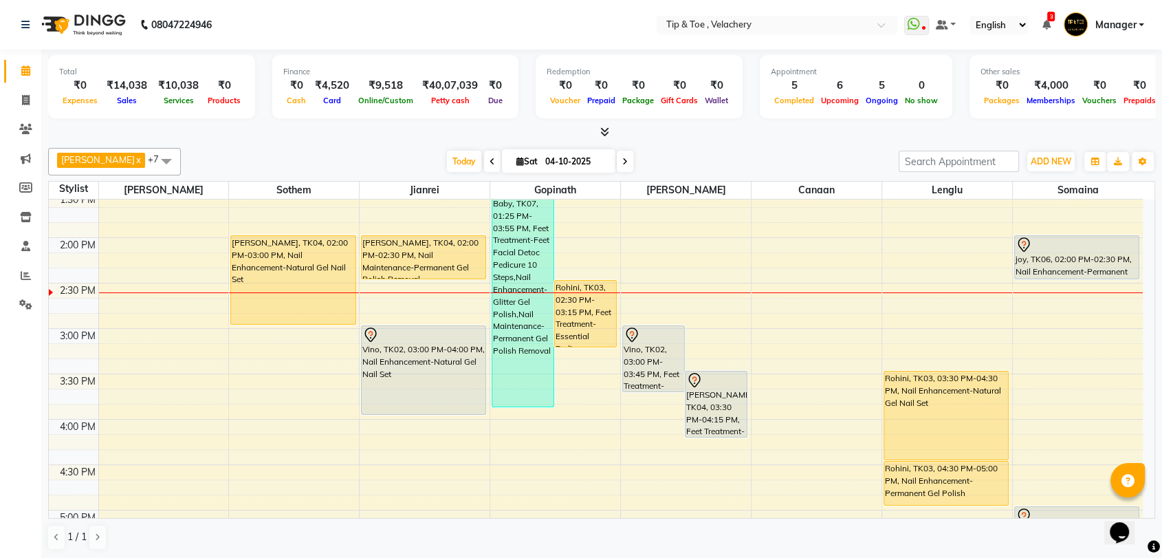
scroll to position [557, 0]
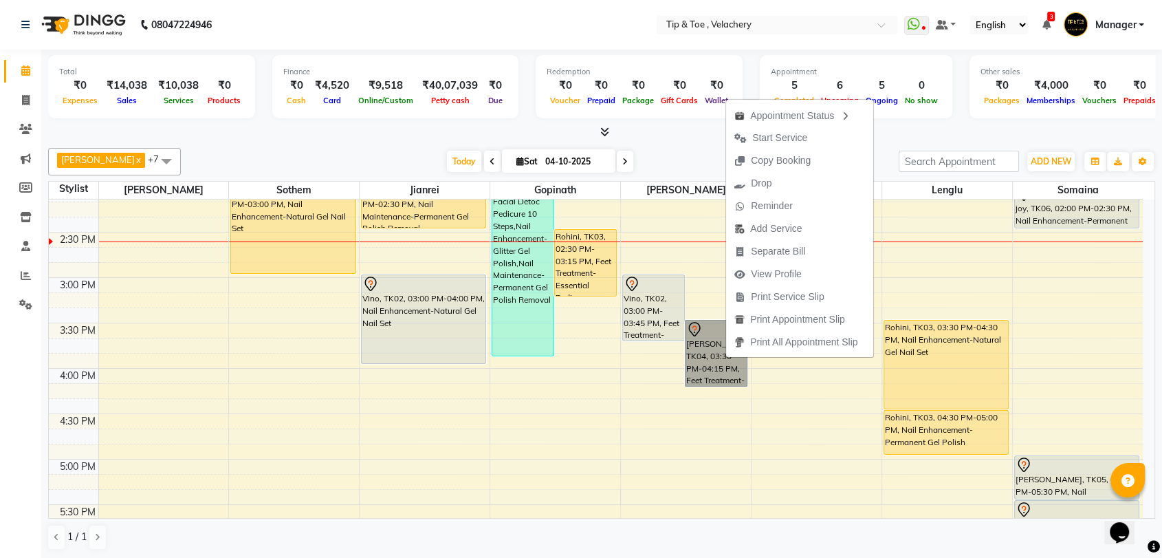
click at [648, 417] on div "8:00 AM 8:30 AM 9:00 AM 9:30 AM 10:00 AM 10:30 AM 11:00 AM 11:30 AM 12:00 PM 12…" at bounding box center [596, 322] width 1094 height 1361
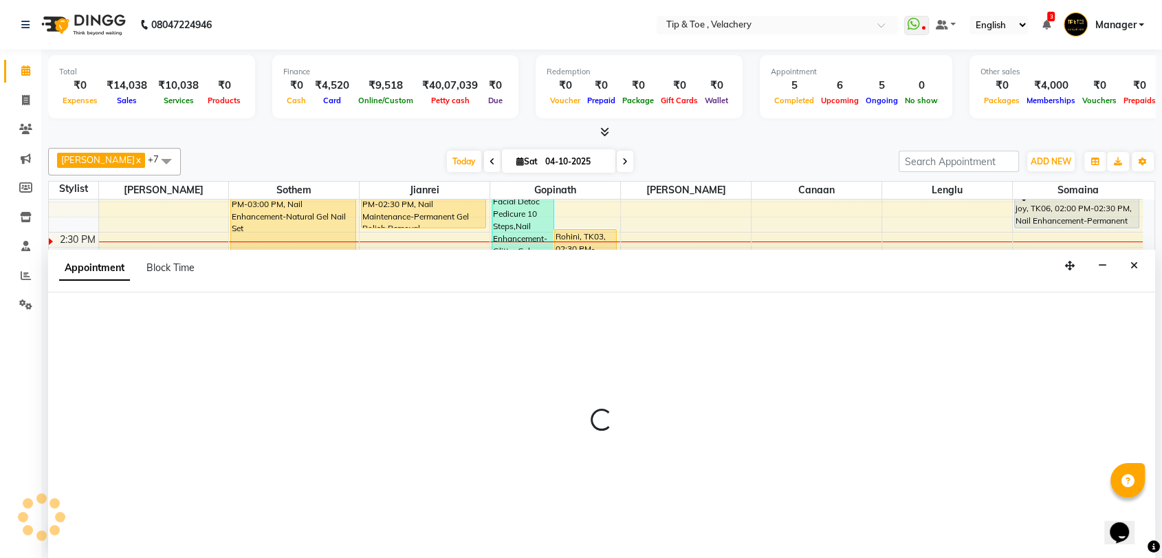
scroll to position [1, 0]
select select "41027"
select select "990"
select select "tentative"
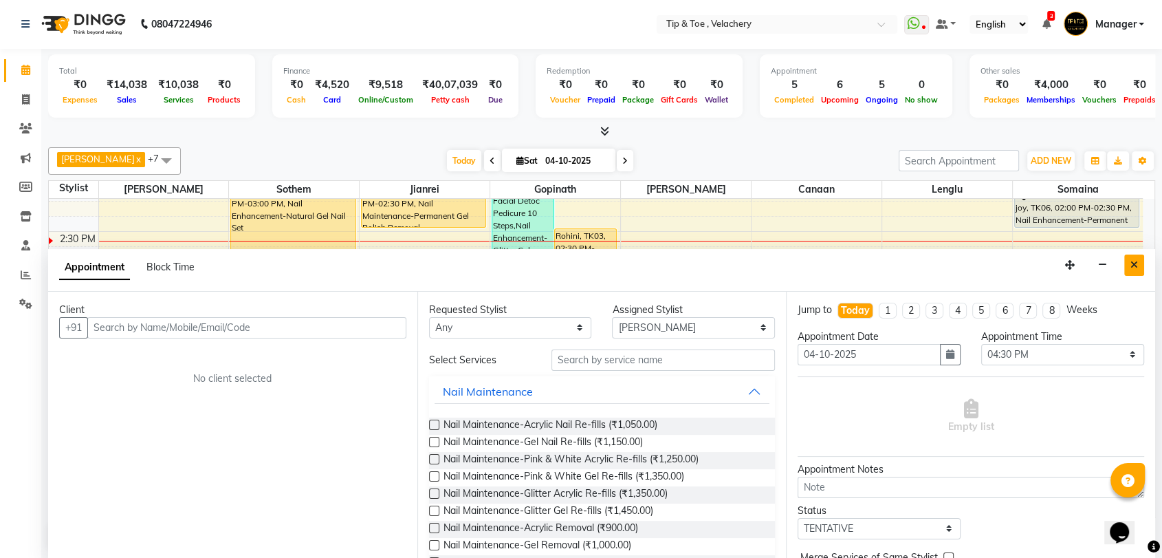
click at [1132, 263] on icon "Close" at bounding box center [1134, 265] width 8 height 10
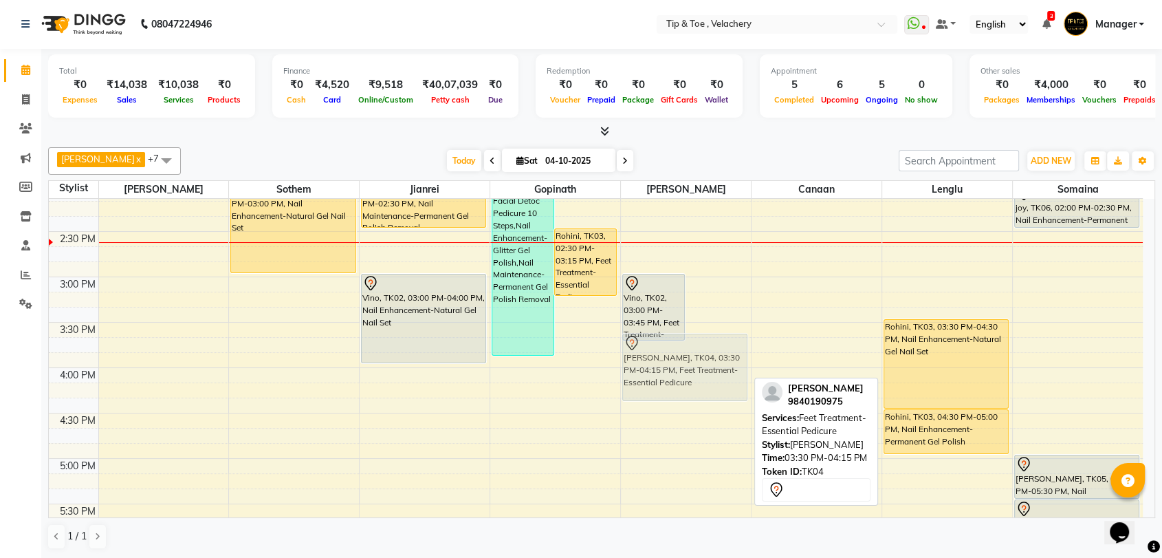
drag, startPoint x: 711, startPoint y: 345, endPoint x: 677, endPoint y: 360, distance: 36.9
click at [677, 360] on div "Vino, TK02, 03:00 PM-03:45 PM, Feet Treatment-Essential Pedicure deepthi, TK04,…" at bounding box center [686, 322] width 130 height 1361
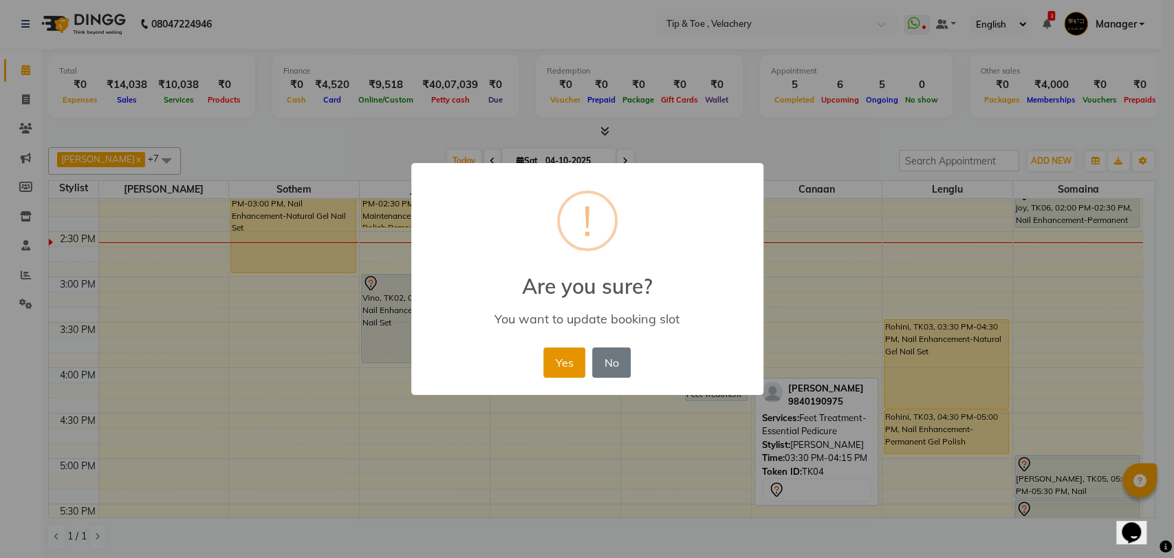
click at [556, 362] on button "Yes" at bounding box center [564, 362] width 42 height 30
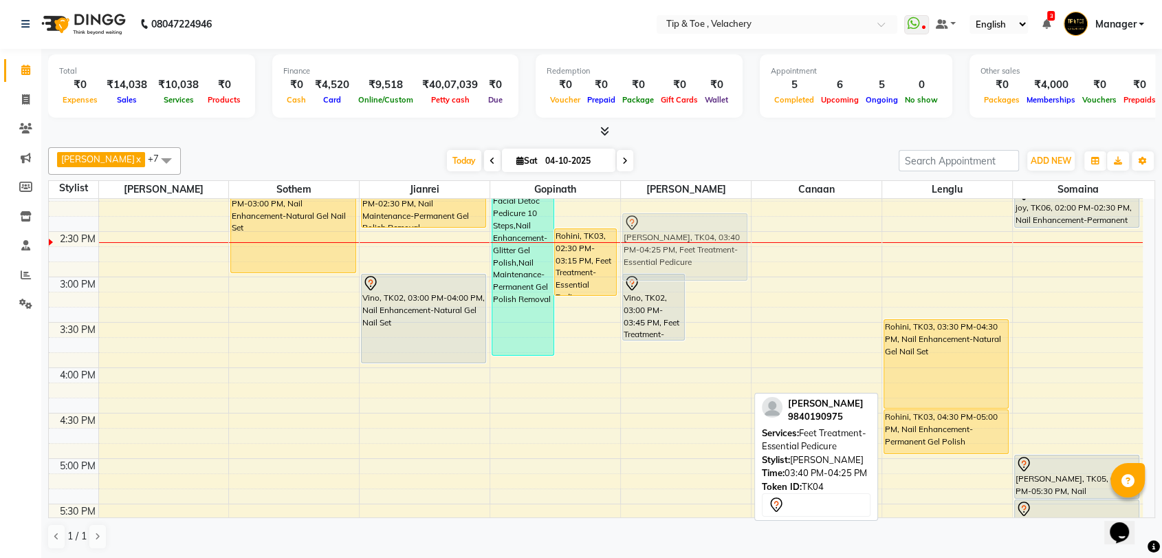
drag, startPoint x: 702, startPoint y: 358, endPoint x: 714, endPoint y: 237, distance: 121.6
click at [714, 237] on div "Vino, TK02, 03:00 PM-03:45 PM, Feet Treatment-Essential Pedicure deepthi, TK04,…" at bounding box center [686, 322] width 130 height 1361
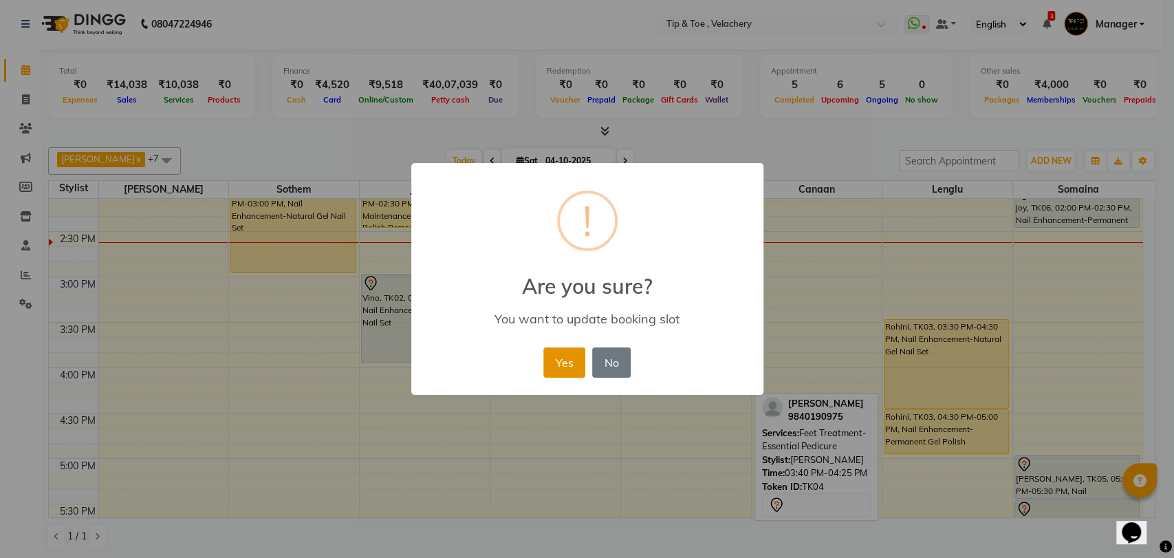
click at [577, 360] on button "Yes" at bounding box center [564, 362] width 42 height 30
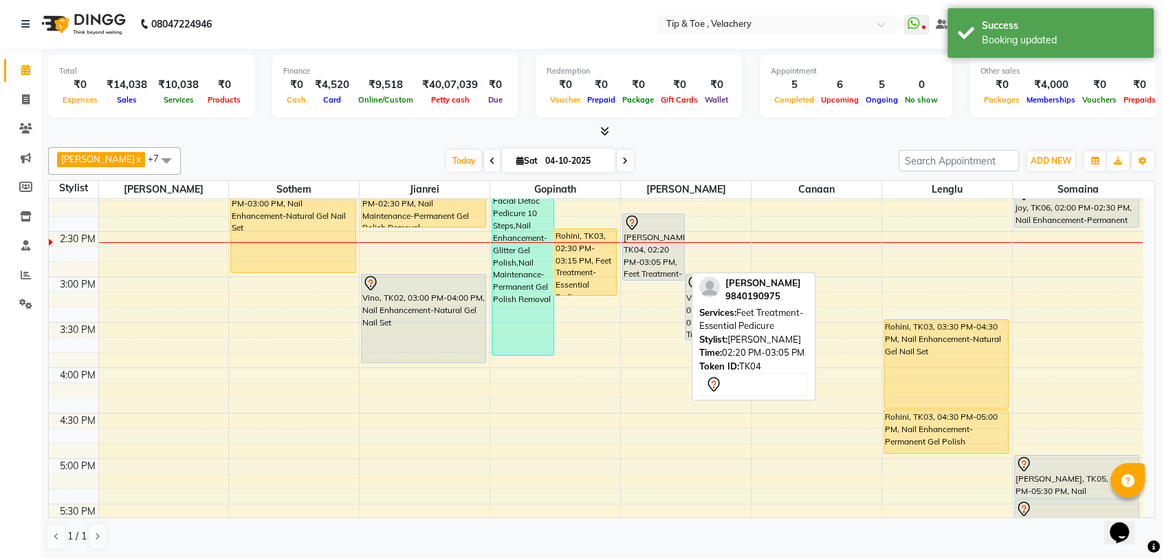
click at [629, 254] on div "[PERSON_NAME], TK04, 02:20 PM-03:05 PM, Feet Treatment-Essential Pedicure" at bounding box center [653, 247] width 61 height 66
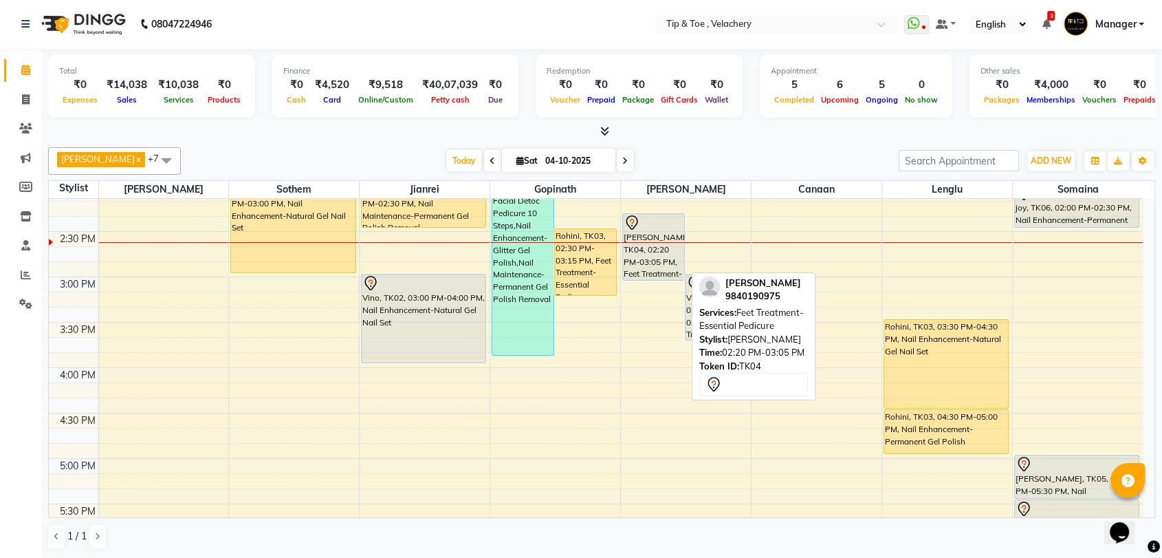
click at [644, 250] on div "[PERSON_NAME], TK04, 02:20 PM-03:05 PM, Feet Treatment-Essential Pedicure" at bounding box center [653, 247] width 61 height 66
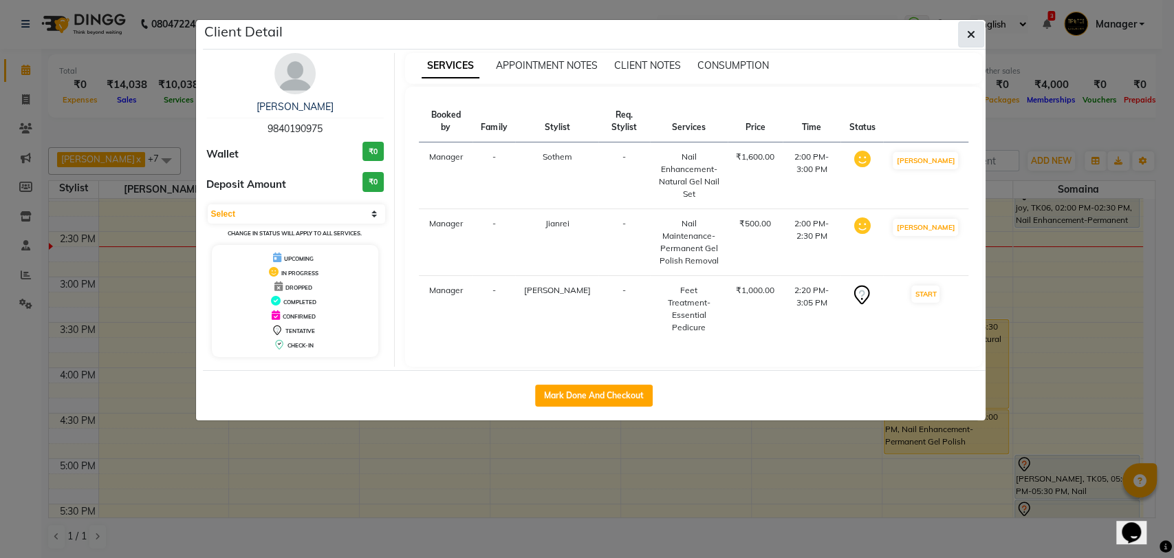
click at [965, 32] on button "button" at bounding box center [971, 34] width 26 height 26
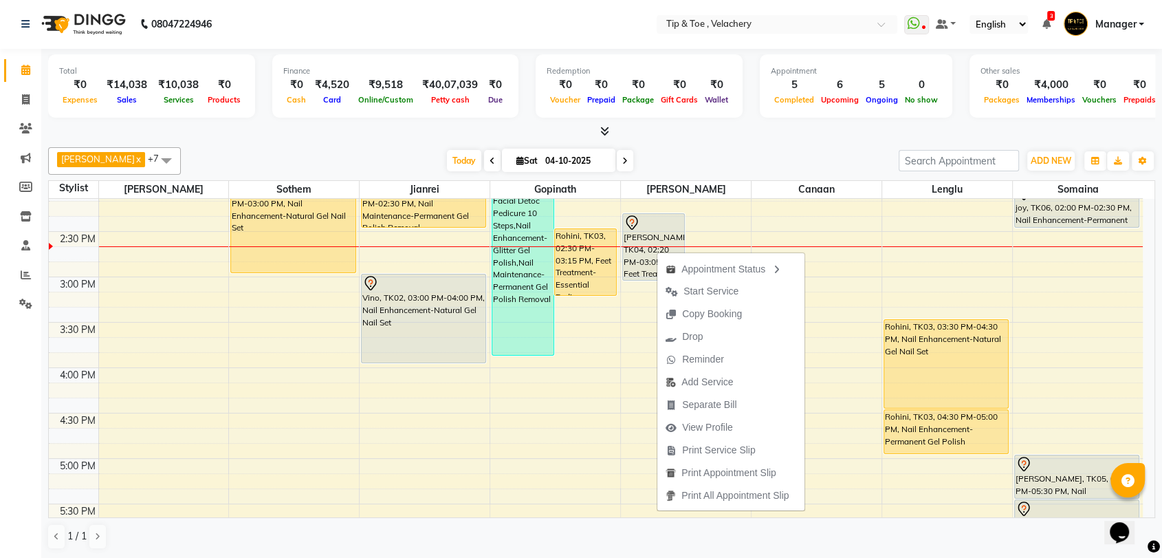
drag, startPoint x: 700, startPoint y: 291, endPoint x: 725, endPoint y: 284, distance: 26.4
click at [709, 288] on span "Start Service" at bounding box center [711, 291] width 55 height 14
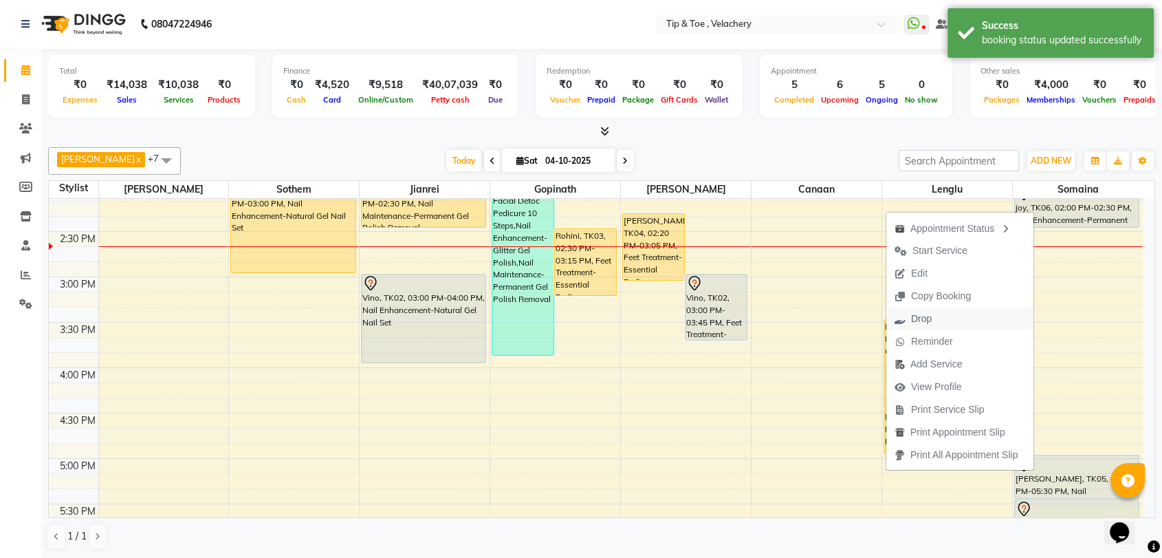
click at [934, 326] on span "Drop" at bounding box center [913, 318] width 54 height 23
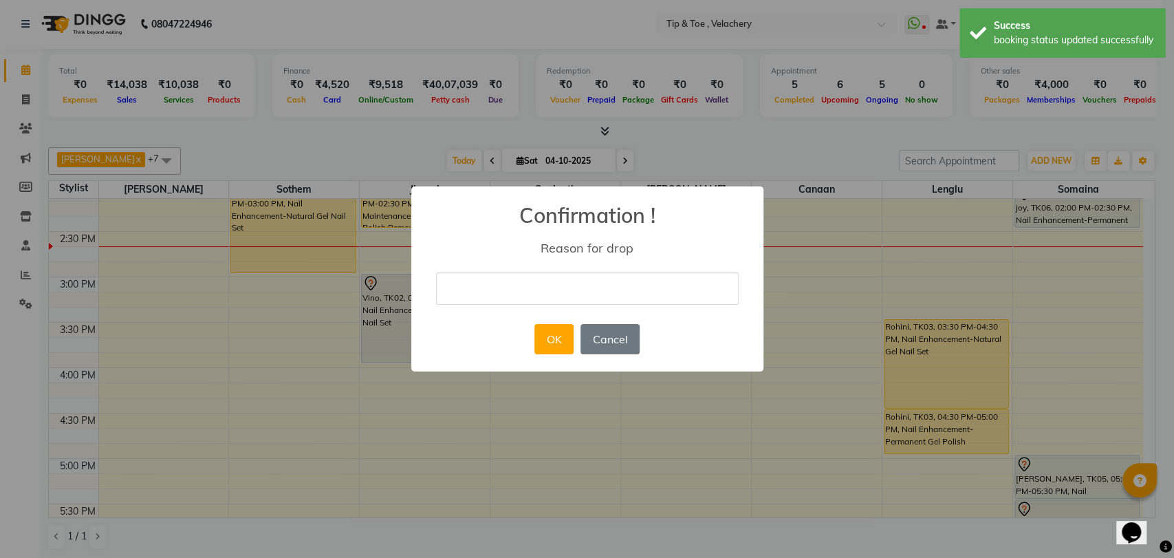
click at [569, 295] on input "text" at bounding box center [587, 288] width 303 height 32
type input "changed"
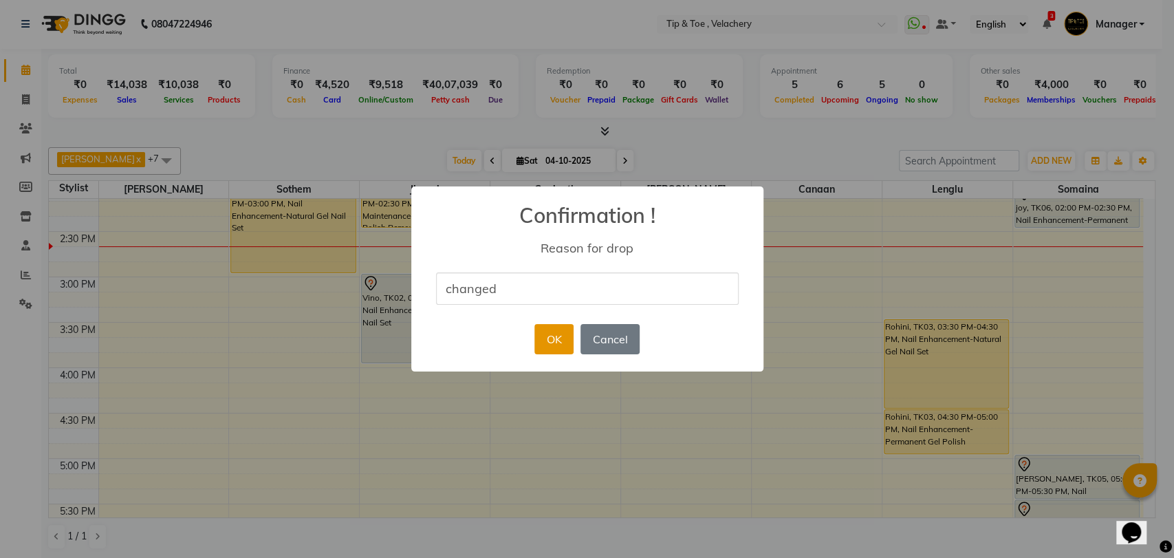
click at [555, 334] on button "OK" at bounding box center [553, 339] width 39 height 30
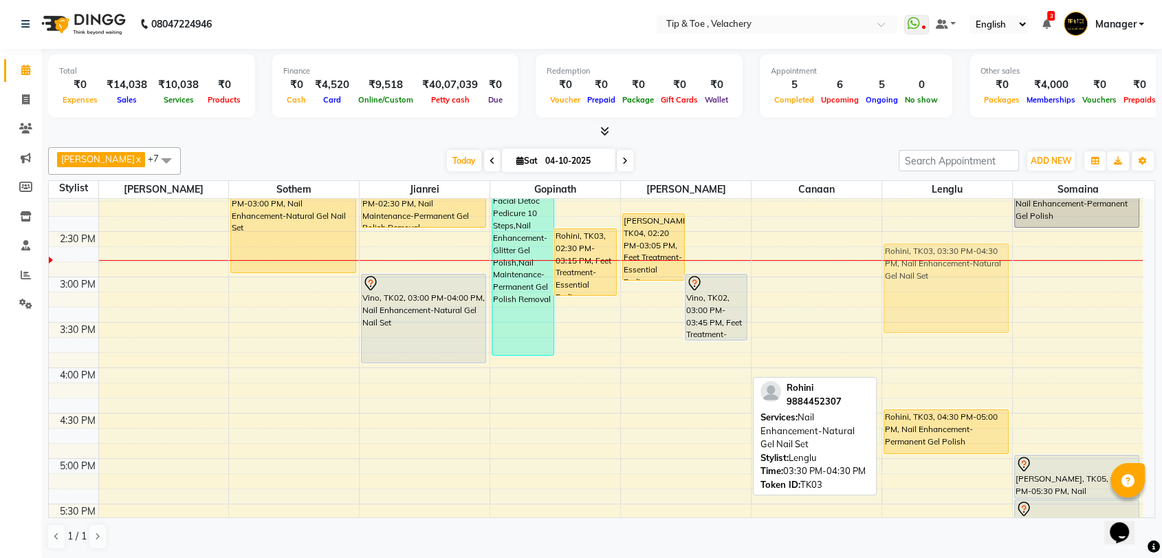
drag, startPoint x: 939, startPoint y: 333, endPoint x: 947, endPoint y: 251, distance: 82.2
click at [947, 251] on div "Rohini, TK03, 03:30 PM-04:30 PM, Nail Enhancement-Natural Gel Nail Set Rohini, …" at bounding box center [947, 322] width 130 height 1361
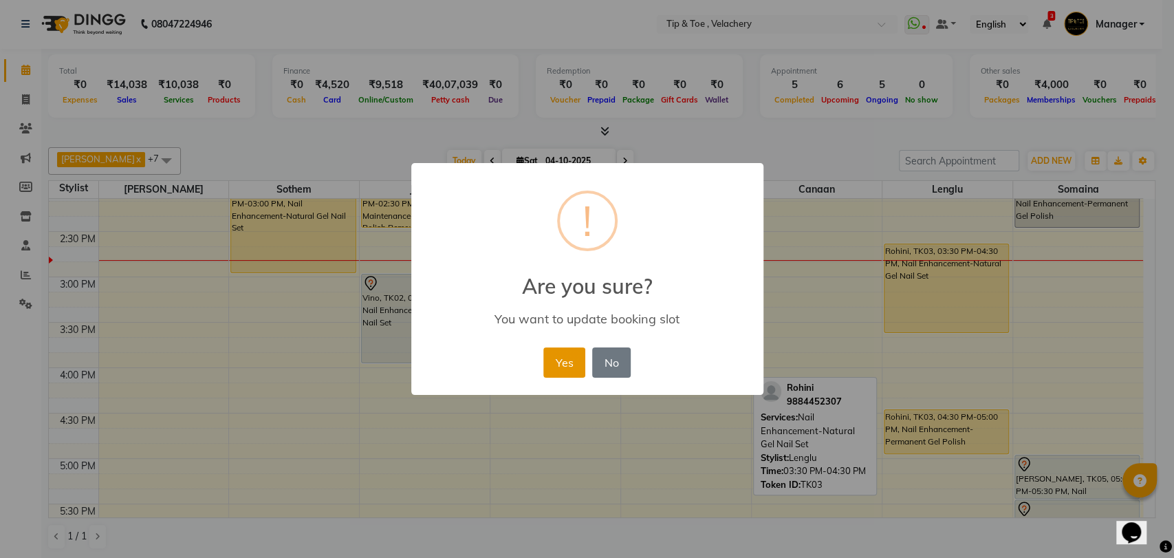
click at [553, 363] on button "Yes" at bounding box center [564, 362] width 42 height 30
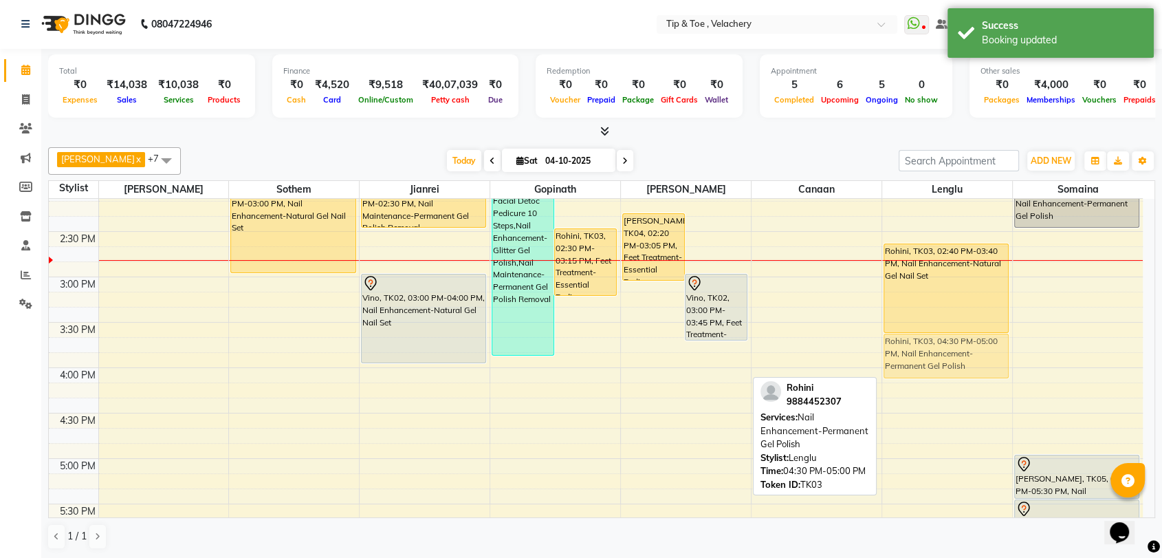
drag, startPoint x: 941, startPoint y: 430, endPoint x: 941, endPoint y: 360, distance: 69.5
click at [941, 360] on div "Rohini, TK03, 02:40 PM-03:40 PM, Nail Enhancement-Natural Gel Nail Set Rohini, …" at bounding box center [947, 322] width 130 height 1361
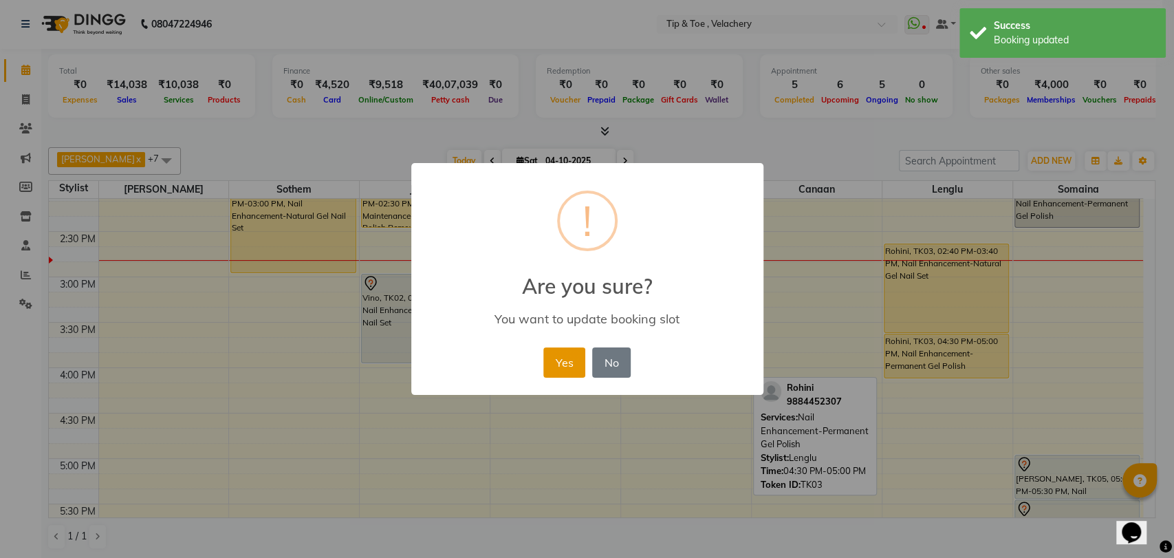
click at [559, 355] on button "Yes" at bounding box center [564, 362] width 42 height 30
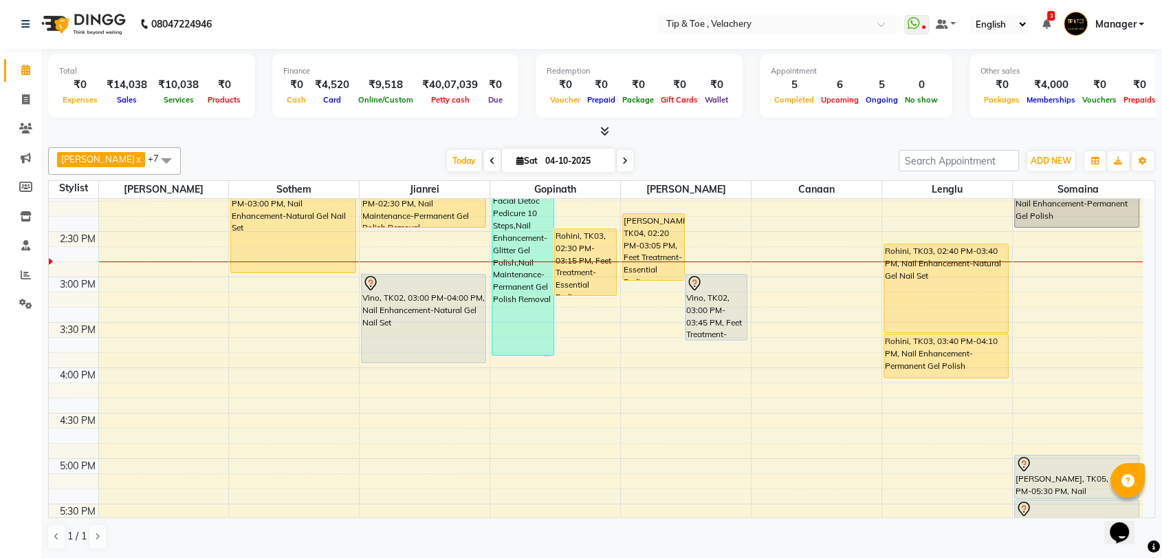
click at [1155, 357] on td "8:00 AM 8:30 AM 9:00 AM 9:30 AM 10:00 AM 10:30 AM 11:00 AM 11:30 AM 12:00 PM 12…" at bounding box center [602, 358] width 1106 height 319
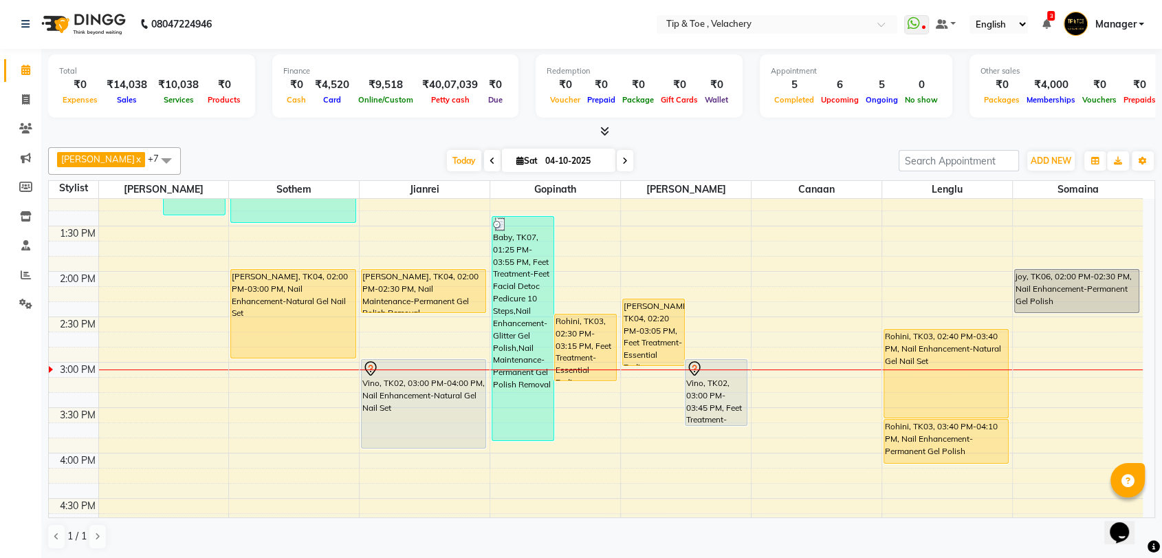
scroll to position [462, 0]
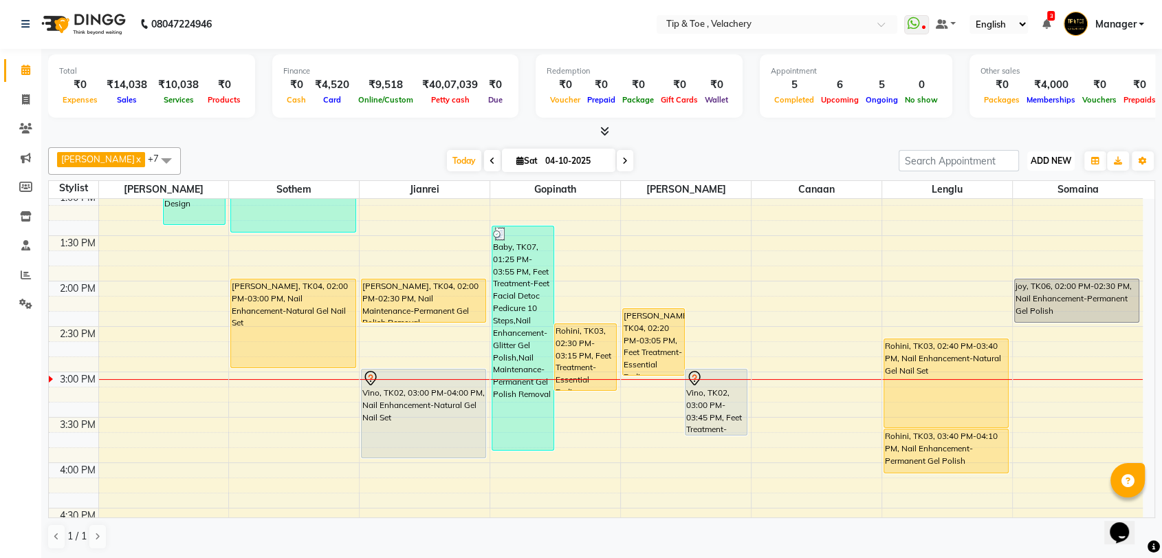
click at [1049, 160] on span "ADD NEW" at bounding box center [1051, 160] width 41 height 10
click at [1004, 200] on link "Add Invoice" at bounding box center [1019, 205] width 109 height 18
select select "service"
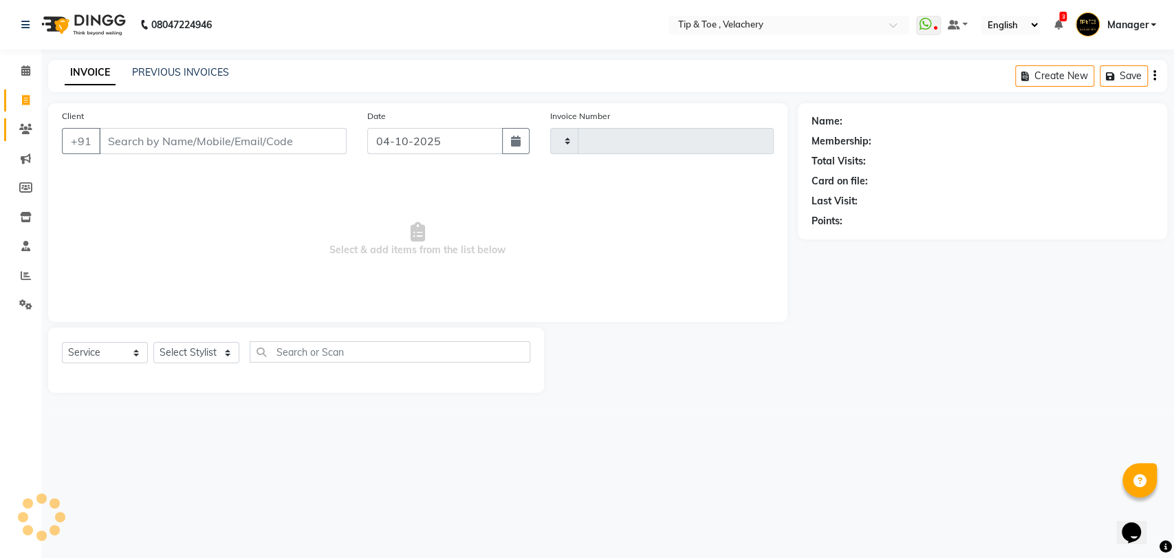
type input "2403"
select select "5863"
type input "9"
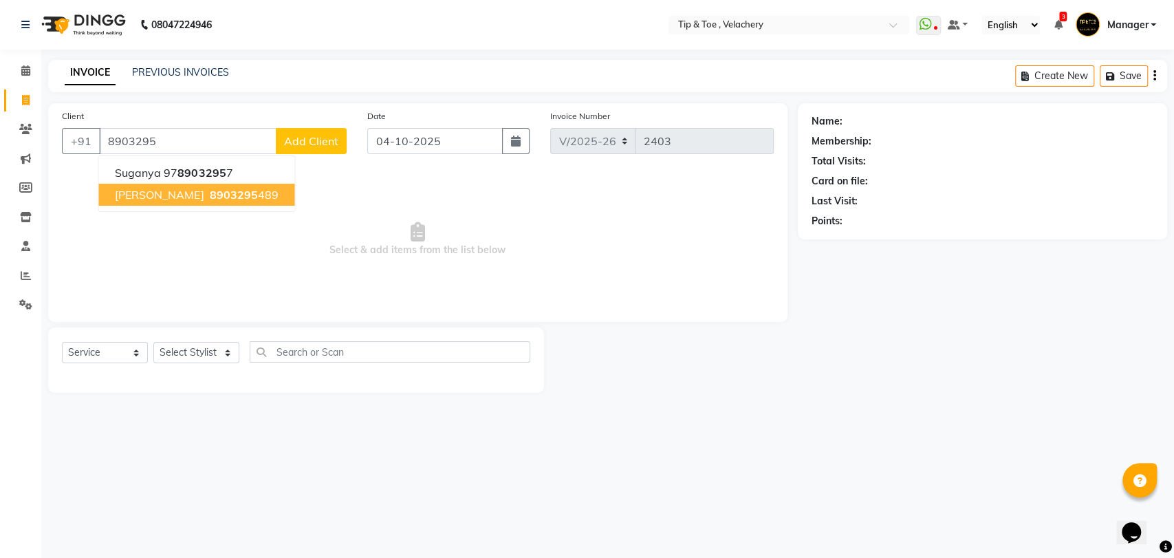
click at [209, 197] on span "8903295" at bounding box center [233, 195] width 48 height 14
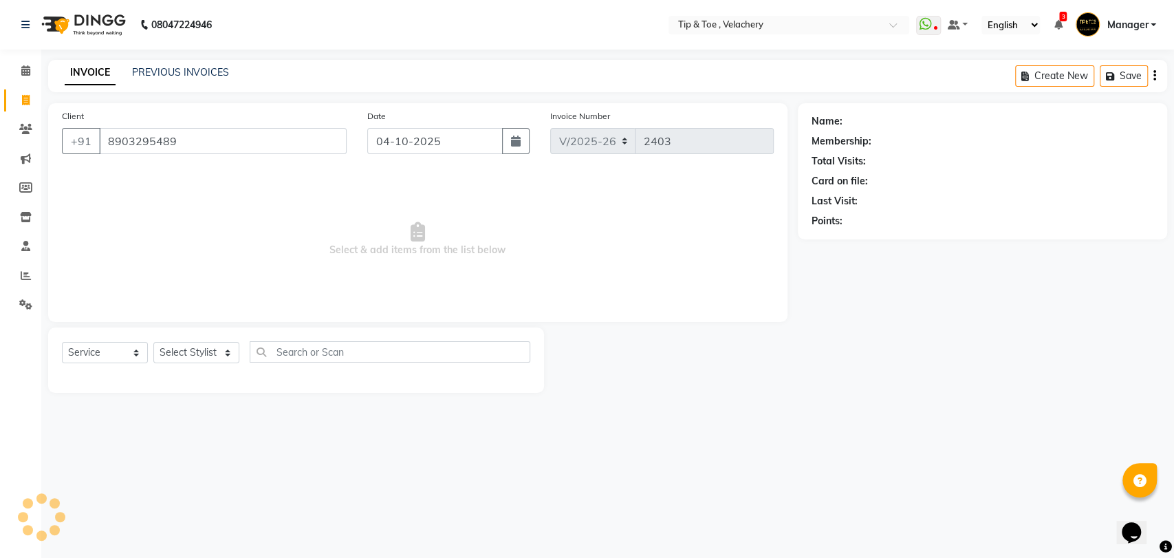
type input "8903295489"
select select "1: Object"
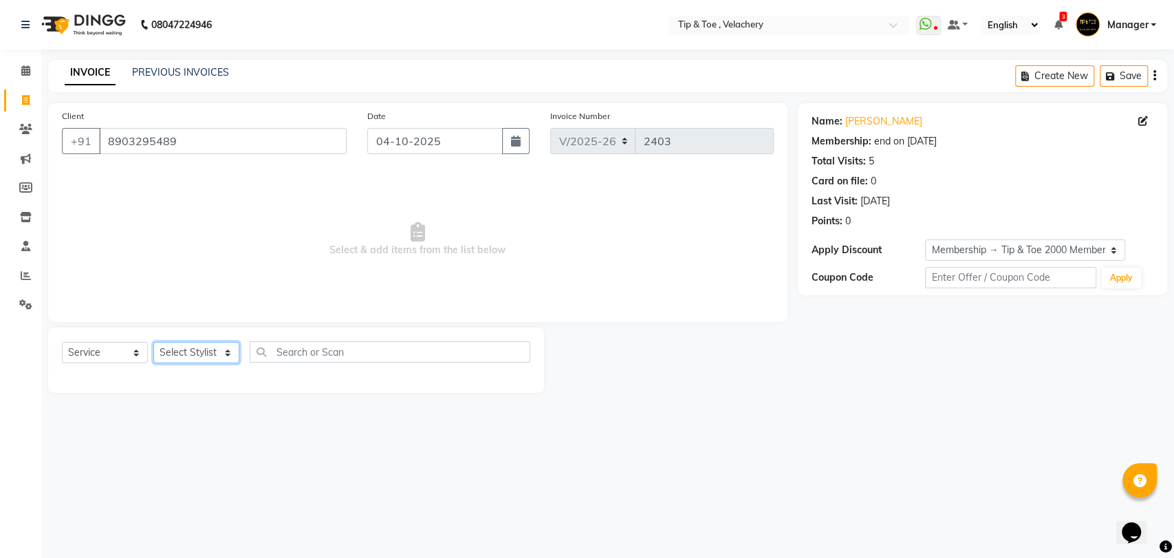
click at [210, 348] on select "Select Stylist Afroz Canaan Gopinath Jianrei Joycee Lenglu Manager Sharmila Som…" at bounding box center [196, 352] width 86 height 21
select select "63979"
click at [153, 342] on select "Select Stylist Afroz Canaan Gopinath Jianrei Joycee Lenglu Manager Sharmila Som…" at bounding box center [196, 352] width 86 height 21
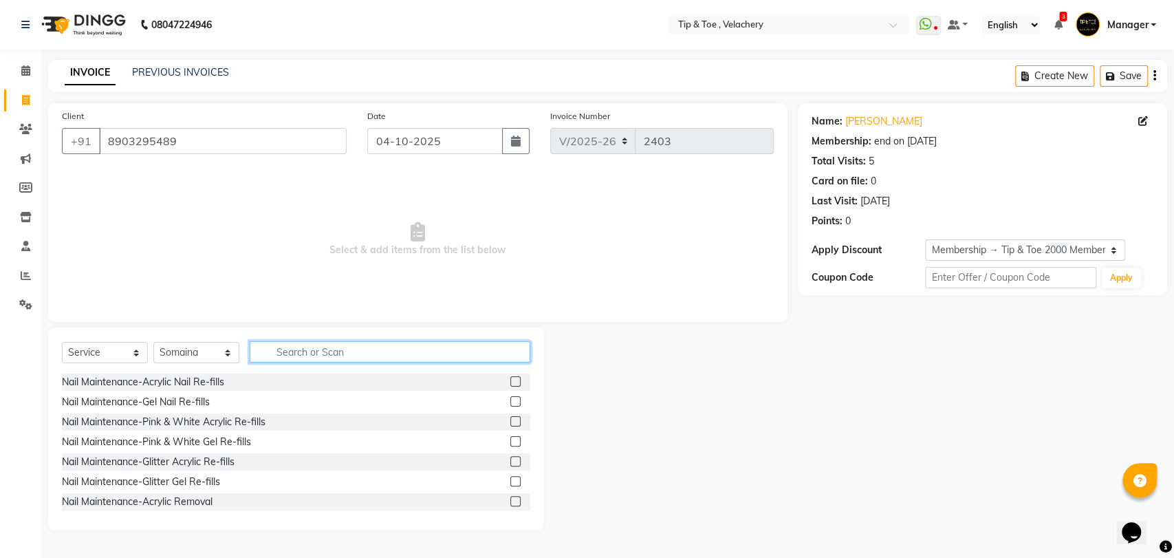
click at [342, 349] on input "text" at bounding box center [390, 351] width 281 height 21
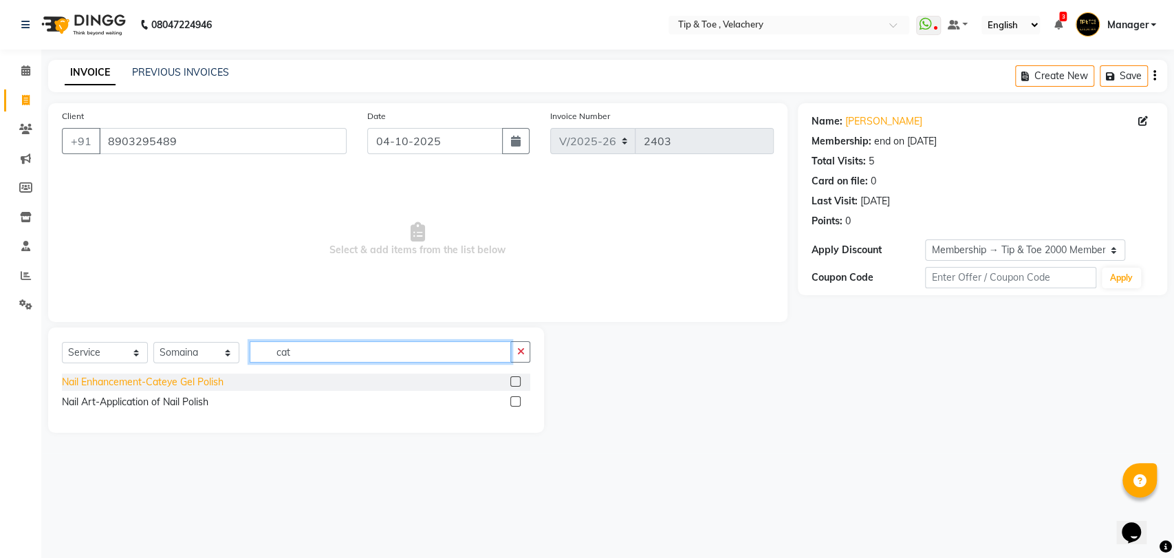
type input "cat"
click at [173, 380] on div "Nail Enhancement-Cateye Gel Polish" at bounding box center [143, 382] width 162 height 14
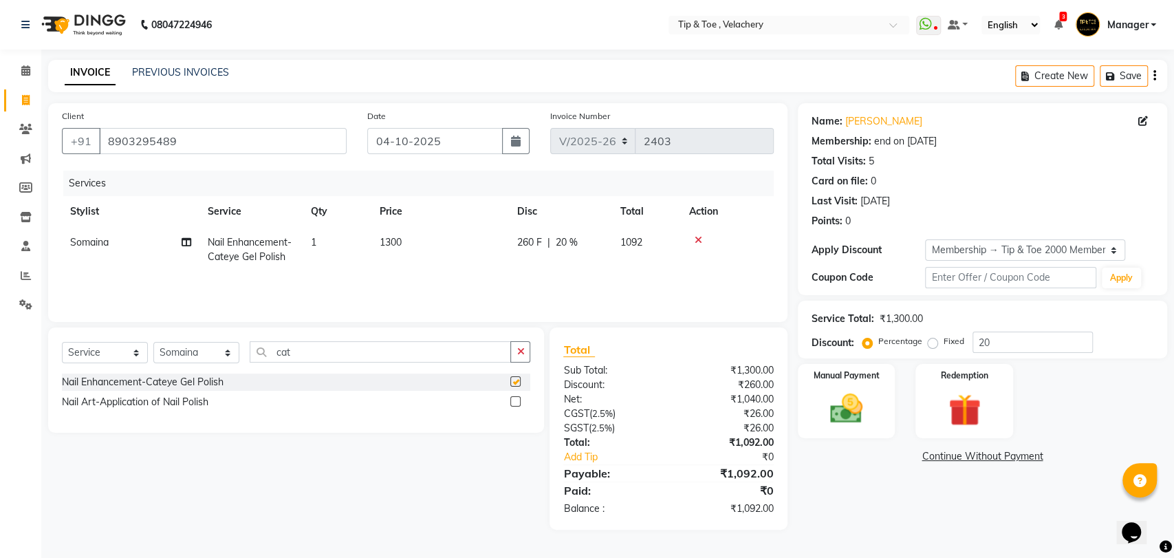
checkbox input "false"
drag, startPoint x: 338, startPoint y: 239, endPoint x: 357, endPoint y: 245, distance: 20.2
click at [337, 239] on td "1" at bounding box center [337, 249] width 69 height 45
select select "63979"
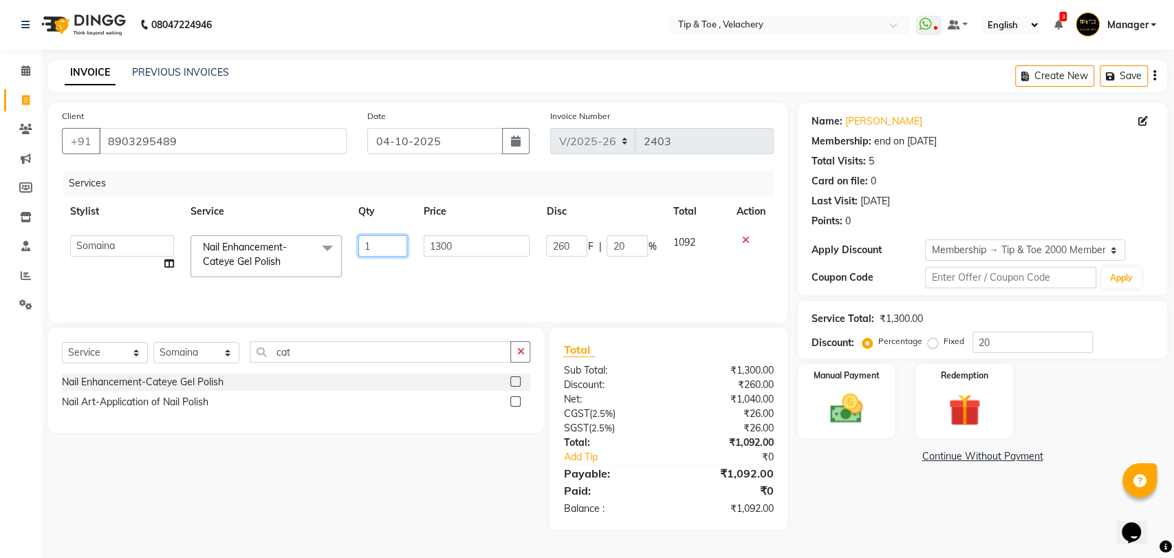
click at [376, 243] on input "1" at bounding box center [382, 245] width 48 height 21
type input "2"
click at [327, 417] on div "Nail Enhancement-Cateye Gel Polish Nail Art-Application of Nail Polish" at bounding box center [296, 395] width 468 height 45
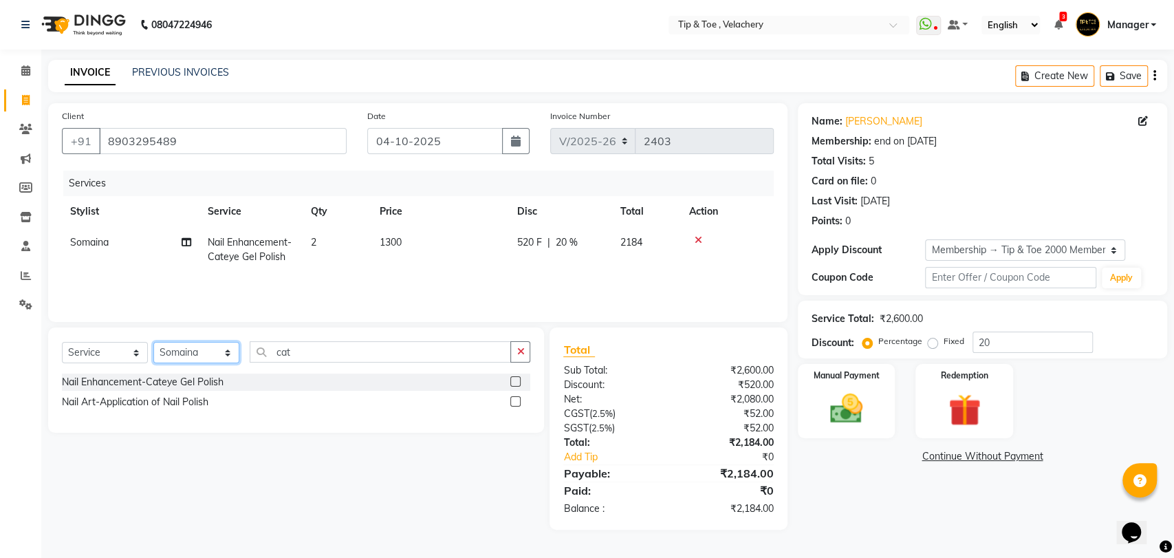
click at [177, 353] on select "Select Stylist Afroz Canaan Gopinath Jianrei Joycee Lenglu Manager Sharmila Som…" at bounding box center [196, 352] width 86 height 21
select select "41031"
click at [153, 342] on select "Select Stylist Afroz Canaan Gopinath Jianrei Joycee Lenglu Manager Sharmila Som…" at bounding box center [196, 352] width 86 height 21
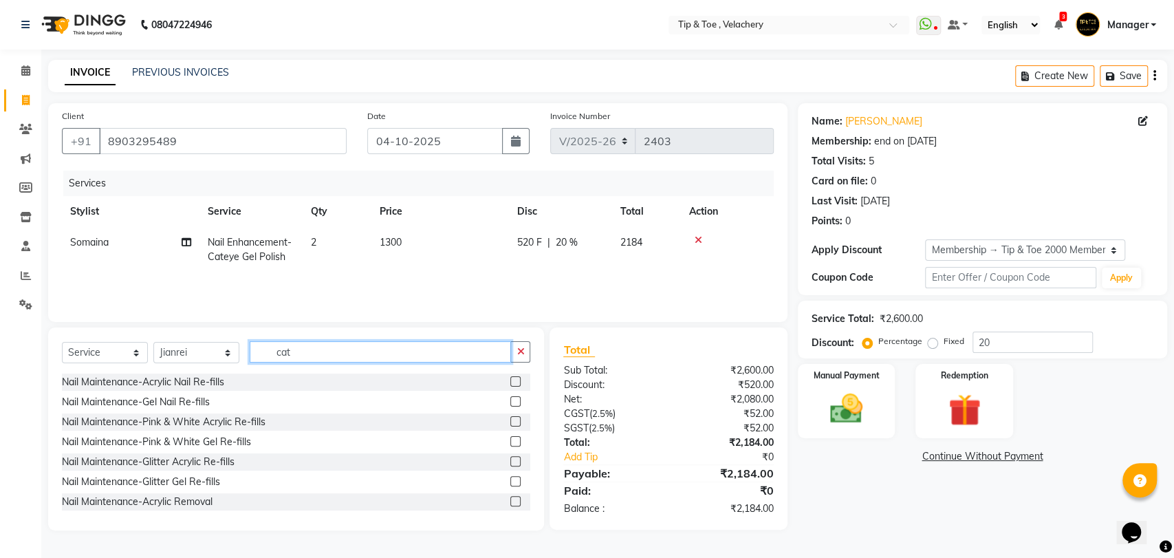
click at [303, 349] on input "cat" at bounding box center [380, 351] width 261 height 21
type input "c"
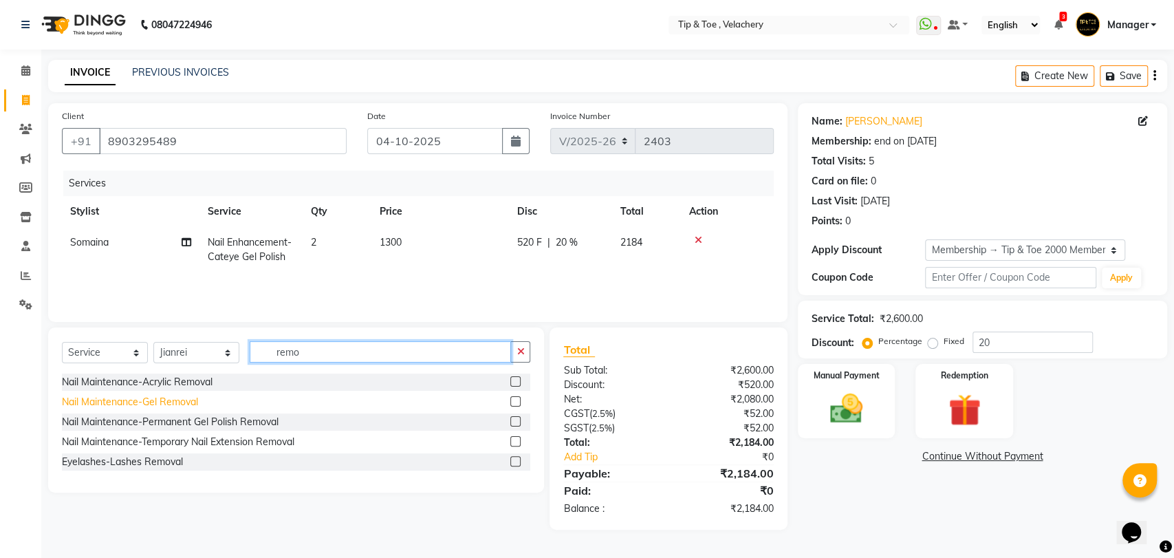
type input "remo"
click at [165, 401] on div "Nail Maintenance-Gel Removal" at bounding box center [130, 402] width 136 height 14
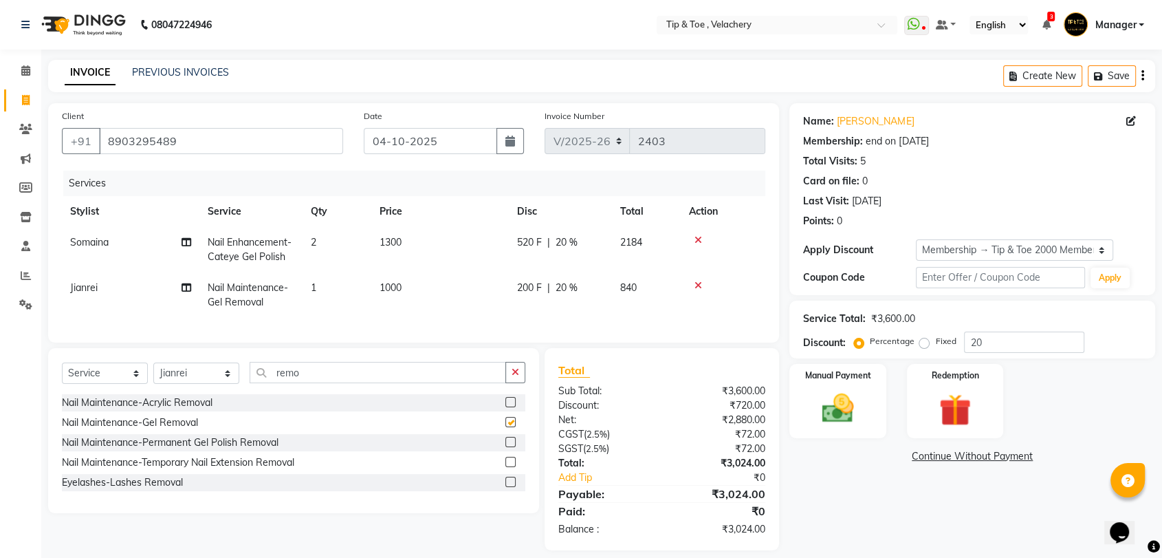
checkbox input "false"
drag, startPoint x: 407, startPoint y: 386, endPoint x: 241, endPoint y: 393, distance: 165.8
click at [241, 393] on div "Select Service Product Membership Package Voucher Prepaid Gift Card Select Styl…" at bounding box center [293, 378] width 463 height 32
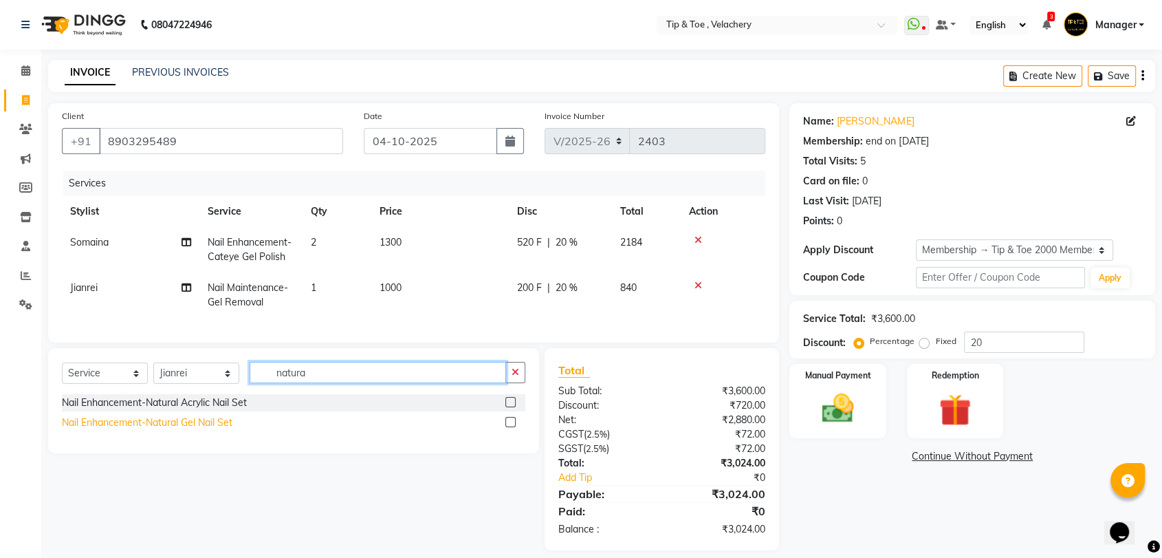
type input "natura"
click at [215, 430] on div "Nail Enhancement-Natural Gel Nail Set" at bounding box center [147, 422] width 171 height 14
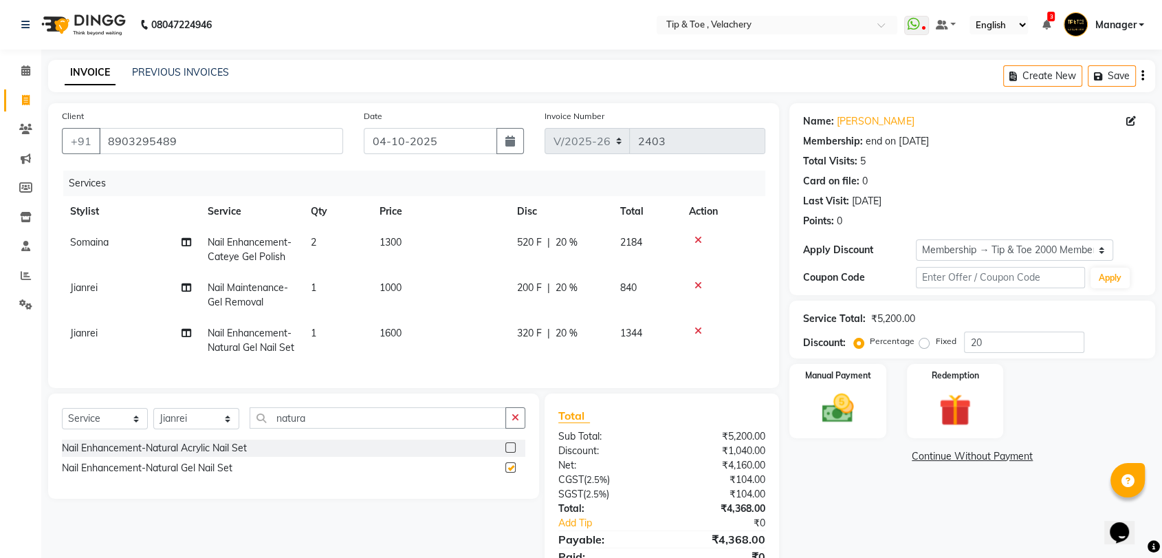
checkbox input "false"
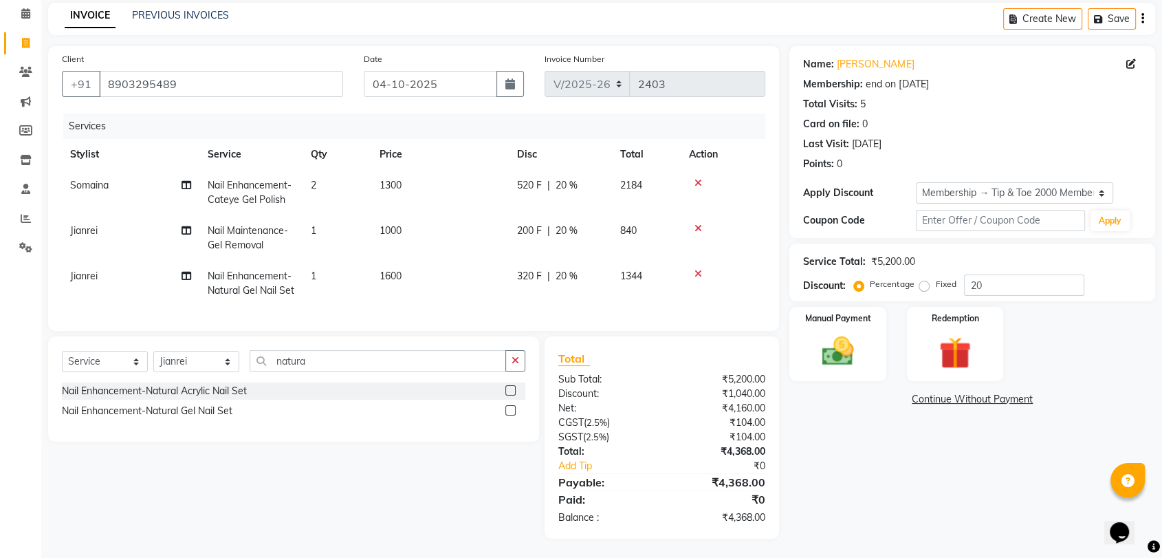
scroll to position [84, 0]
click at [342, 353] on input "natura" at bounding box center [378, 359] width 256 height 21
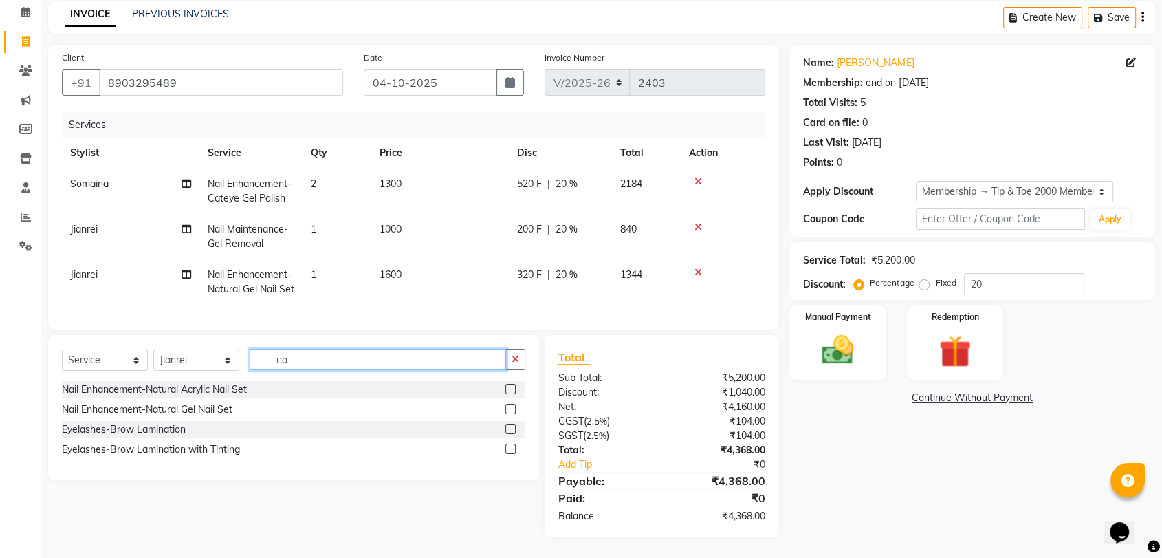
type input "n"
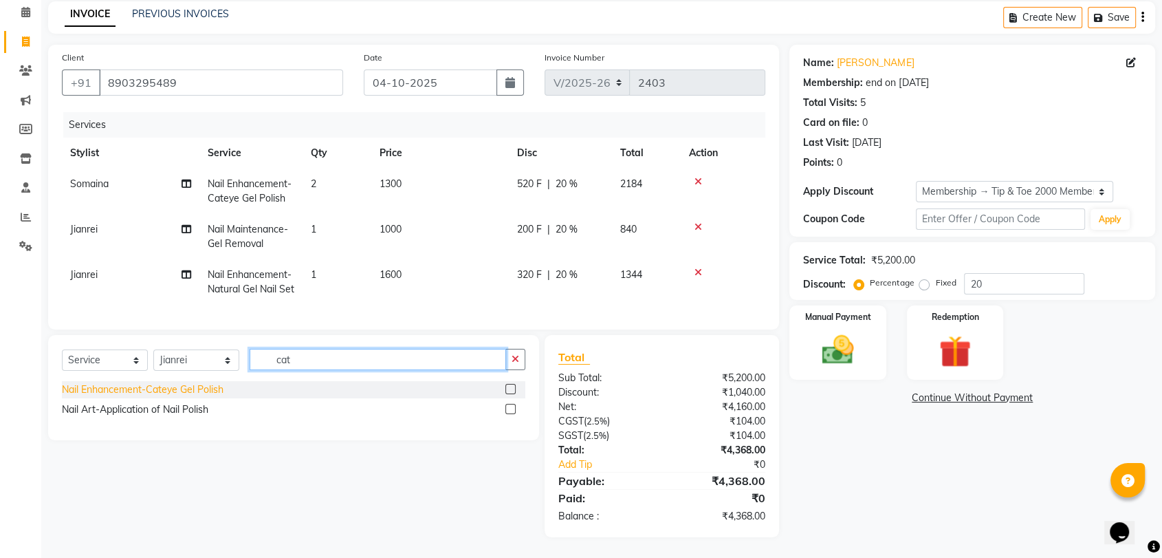
type input "cat"
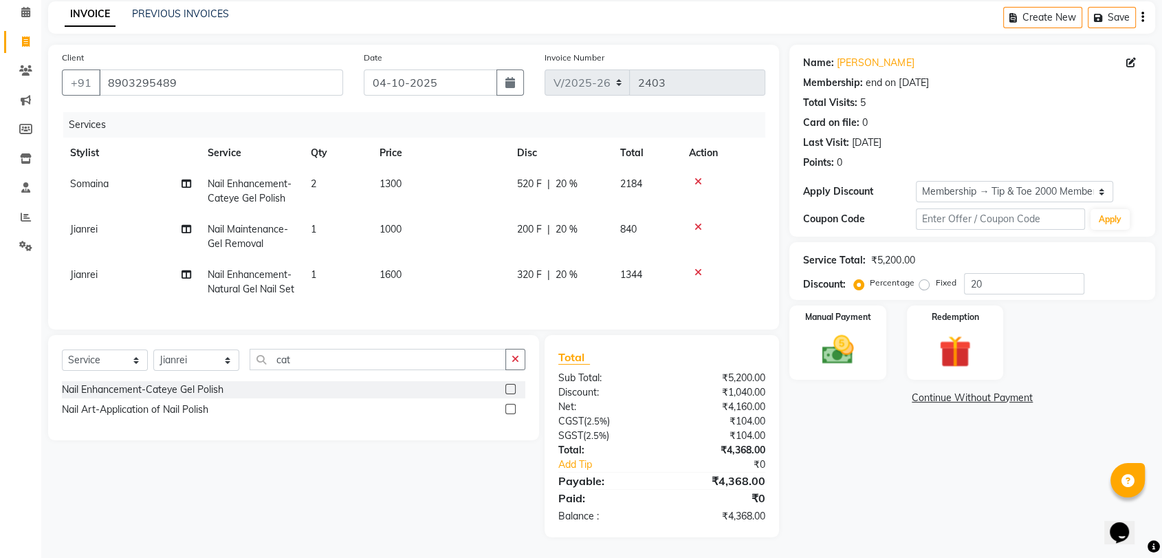
click at [187, 384] on div "Nail Enhancement-Cateye Gel Polish" at bounding box center [143, 389] width 162 height 14
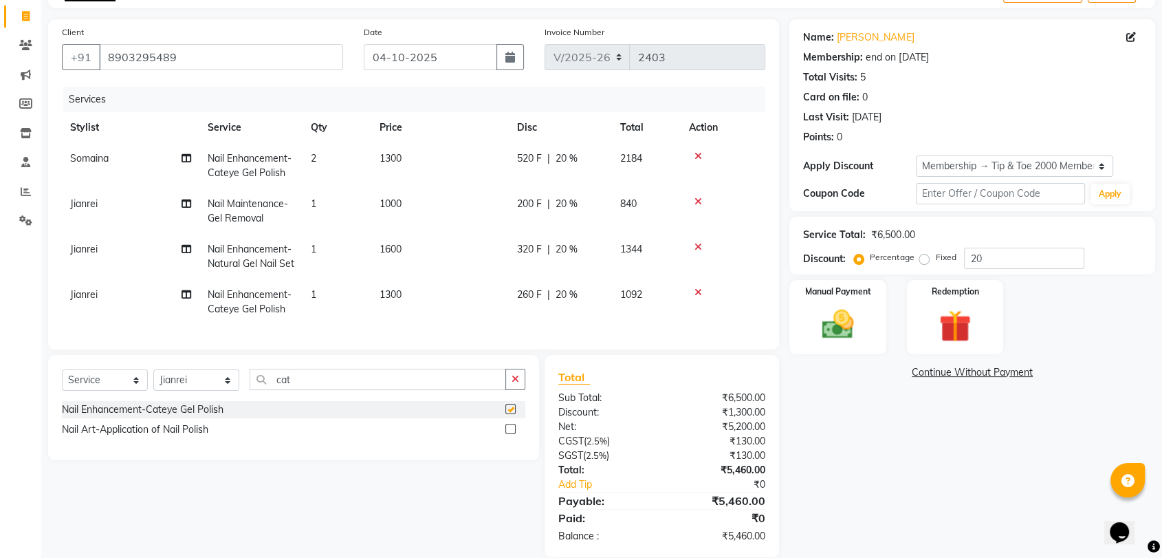
checkbox input "false"
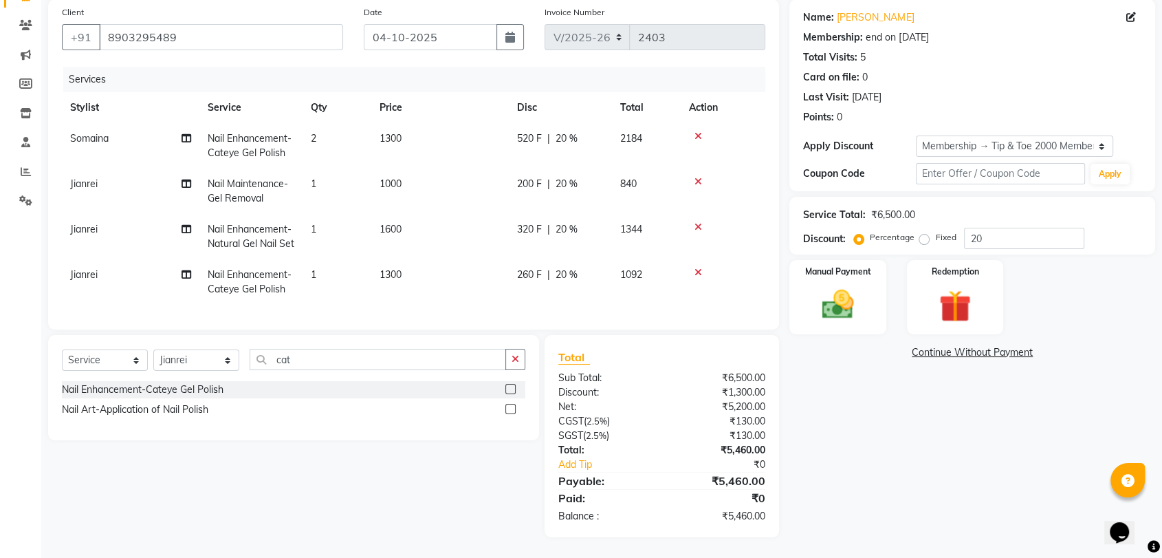
click at [407, 265] on td "1300" at bounding box center [440, 281] width 138 height 45
select select "41031"
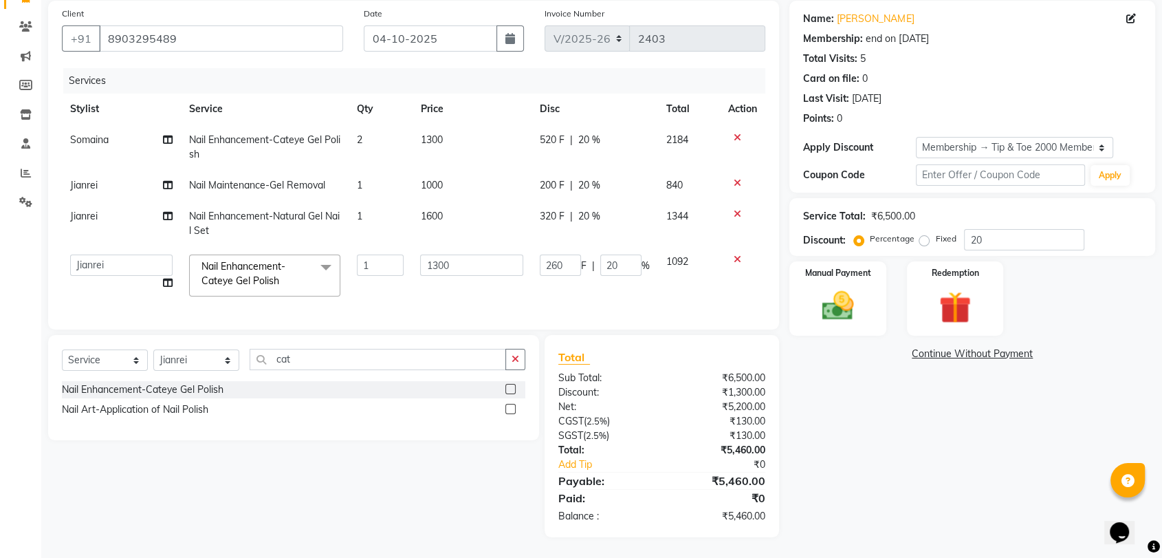
scroll to position [113, 0]
drag, startPoint x: 435, startPoint y: 255, endPoint x: 446, endPoint y: 254, distance: 10.3
click at [437, 254] on input "1300" at bounding box center [471, 264] width 102 height 21
type input "1500"
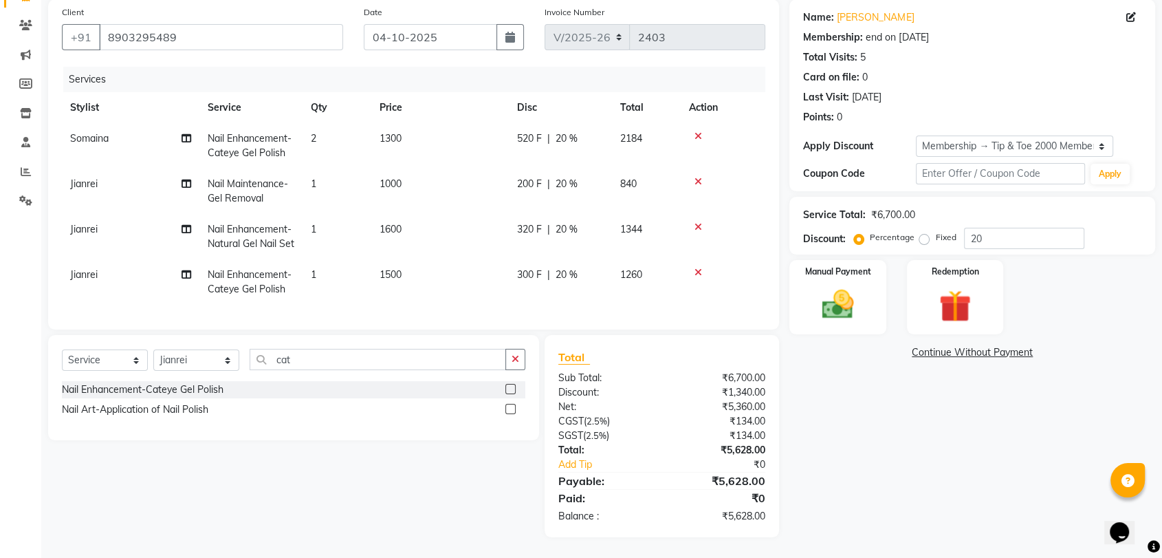
click at [859, 418] on div "Name: Poongothai Membership: end on 24-09-2027 Total Visits: 5 Card on file: 0 …" at bounding box center [977, 268] width 376 height 538
click at [856, 289] on img at bounding box center [838, 304] width 54 height 39
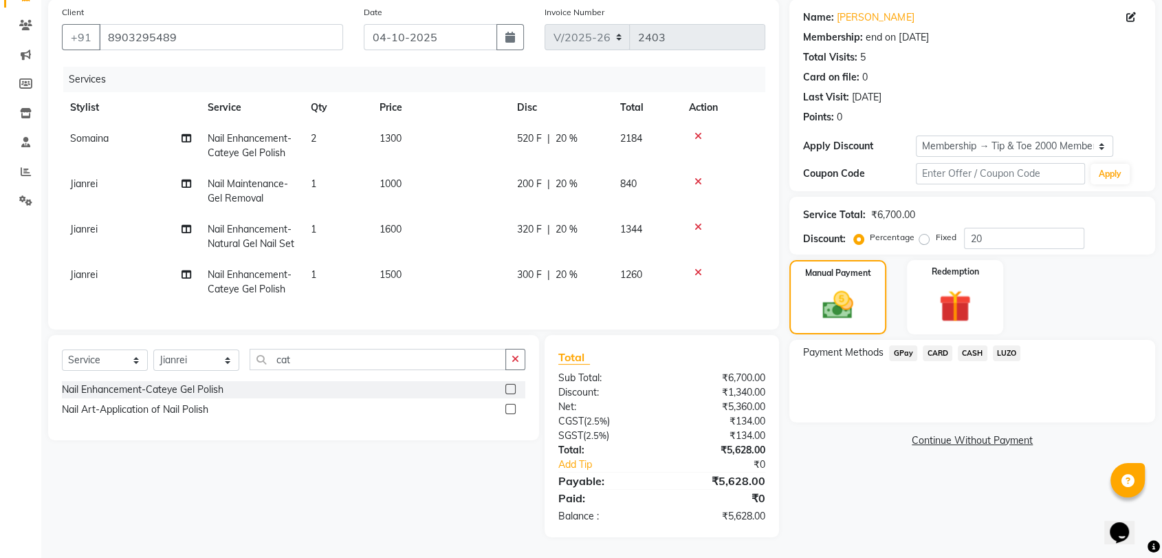
click at [973, 345] on span "CASH" at bounding box center [973, 353] width 30 height 16
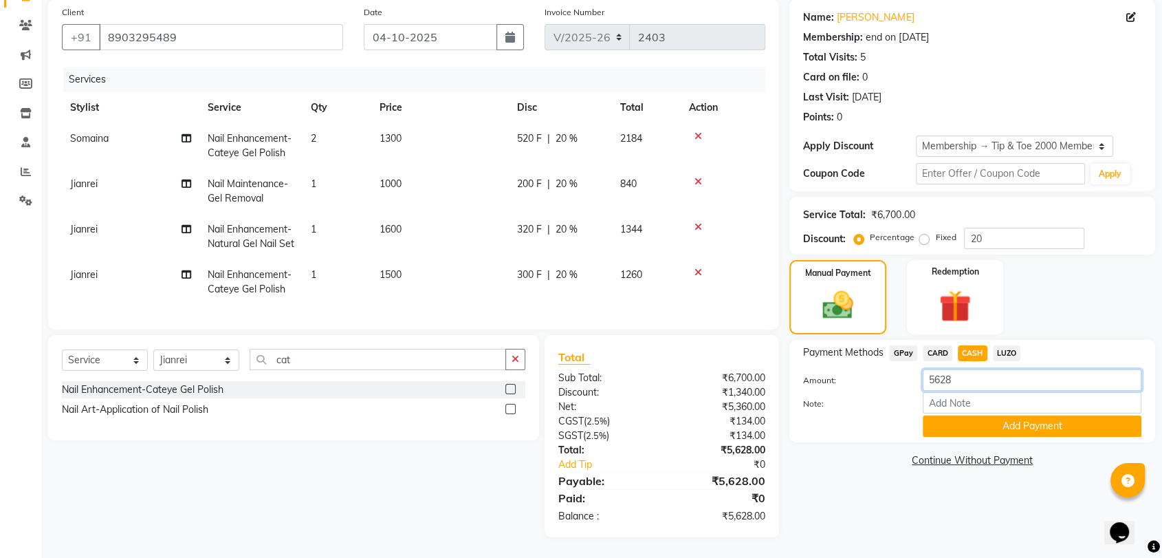
drag, startPoint x: 964, startPoint y: 356, endPoint x: 886, endPoint y: 358, distance: 78.4
click at [888, 369] on div "Amount: 5628" at bounding box center [972, 380] width 359 height 23
type input "5500"
click at [982, 415] on button "Add Payment" at bounding box center [1032, 425] width 219 height 21
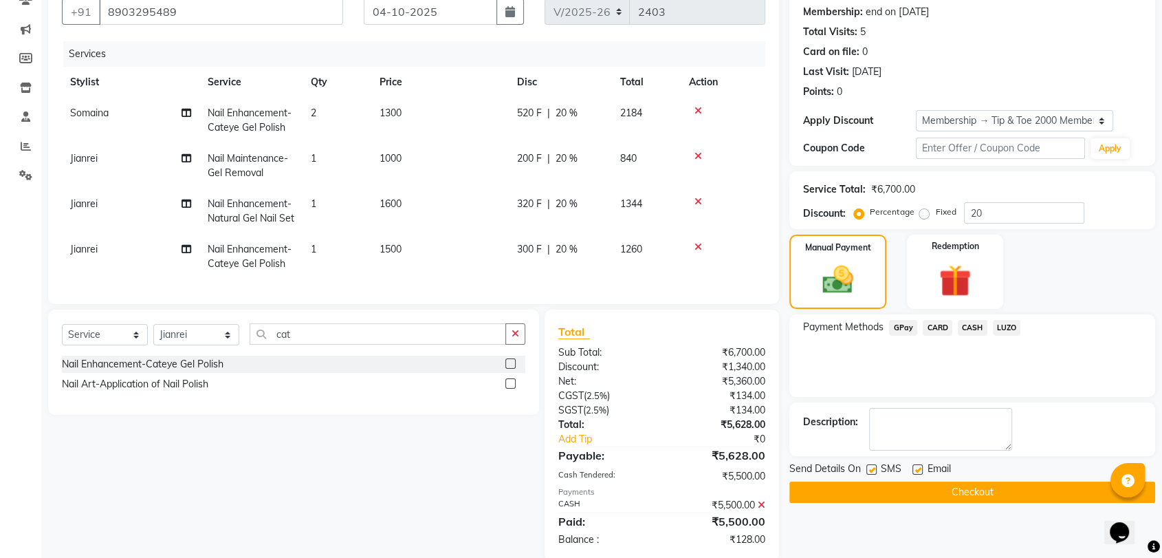
drag, startPoint x: 908, startPoint y: 324, endPoint x: 951, endPoint y: 340, distance: 45.7
click at [910, 325] on span "GPay" at bounding box center [903, 328] width 28 height 16
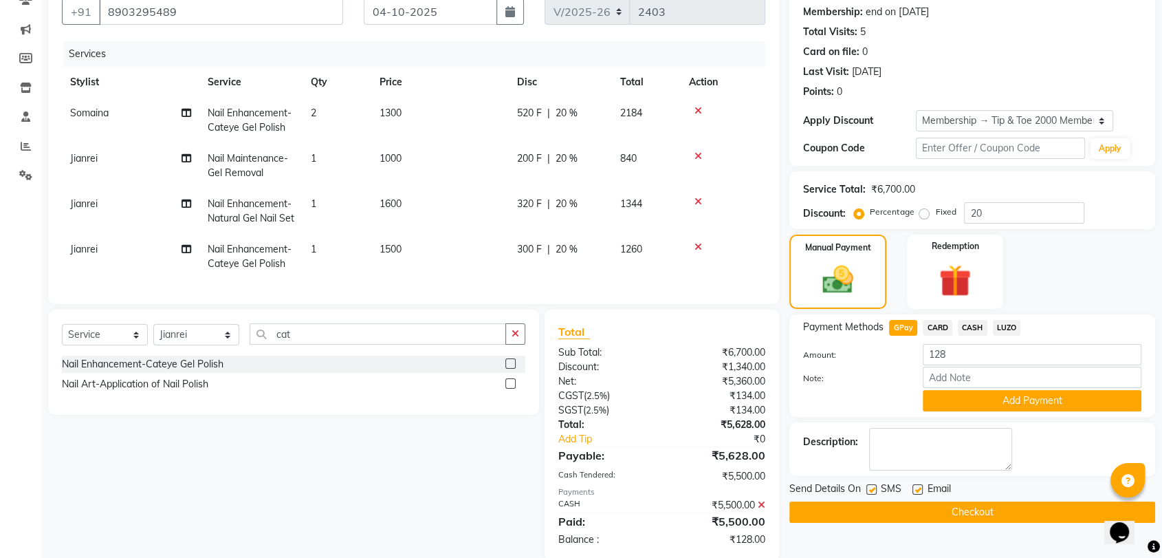
scroll to position [178, 0]
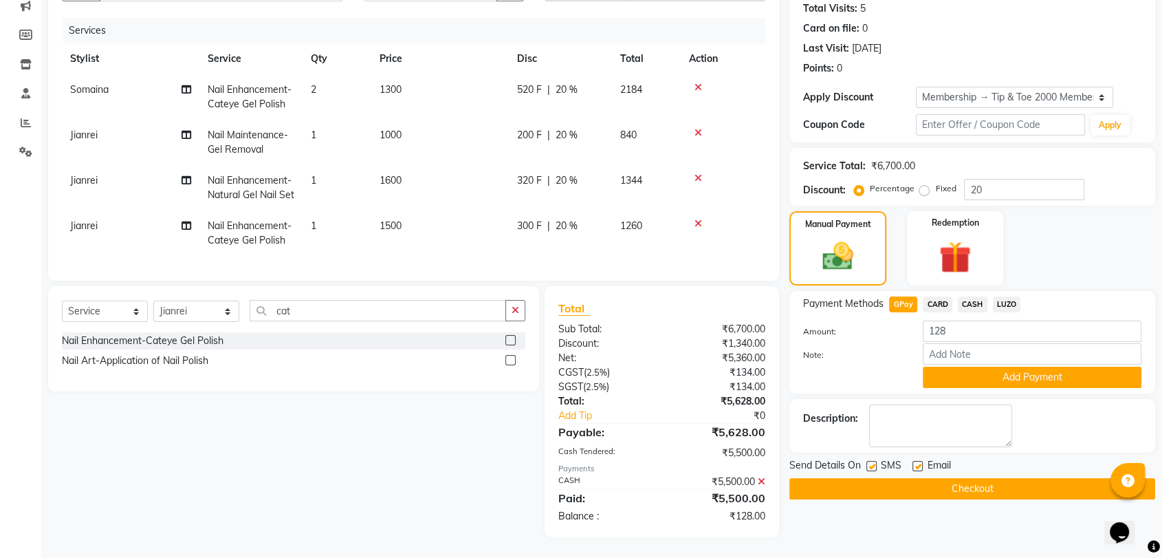
click at [758, 483] on icon at bounding box center [762, 482] width 8 height 10
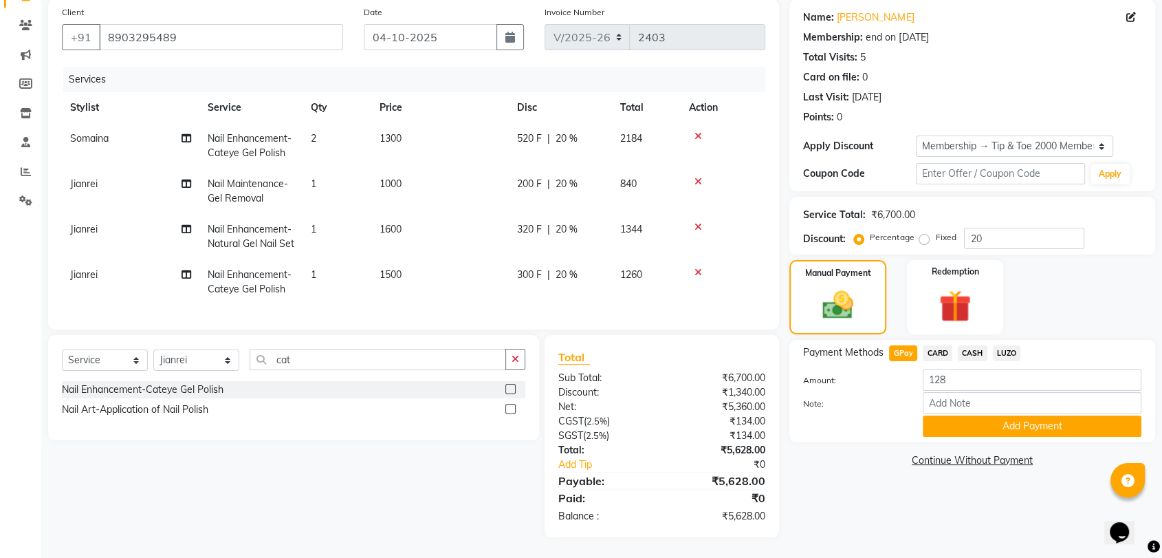
scroll to position [0, 0]
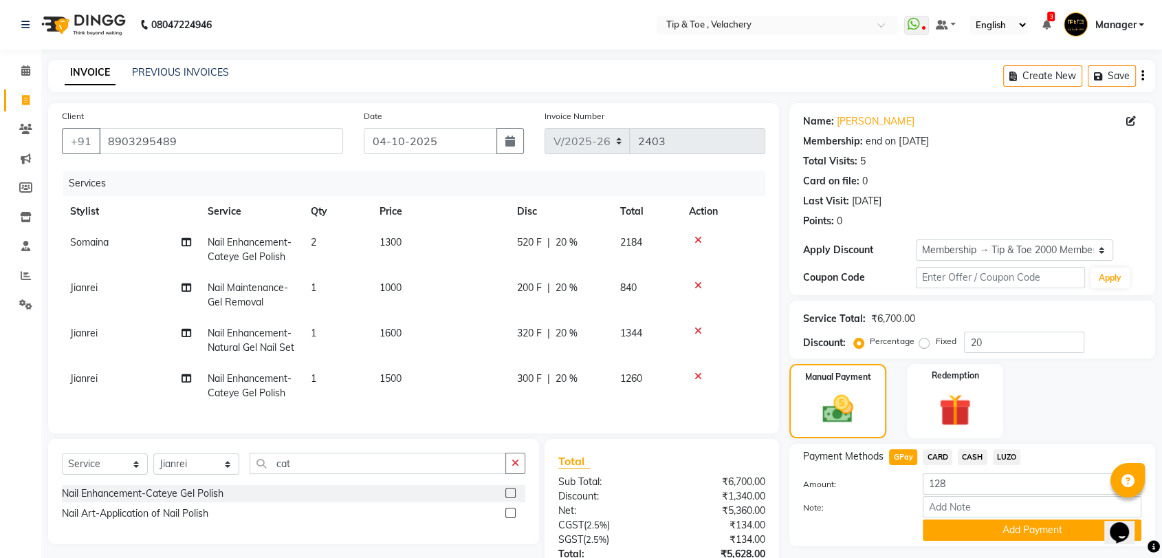
drag, startPoint x: 405, startPoint y: 289, endPoint x: 419, endPoint y: 289, distance: 13.8
click at [408, 289] on td "1000" at bounding box center [440, 294] width 138 height 45
select select "41031"
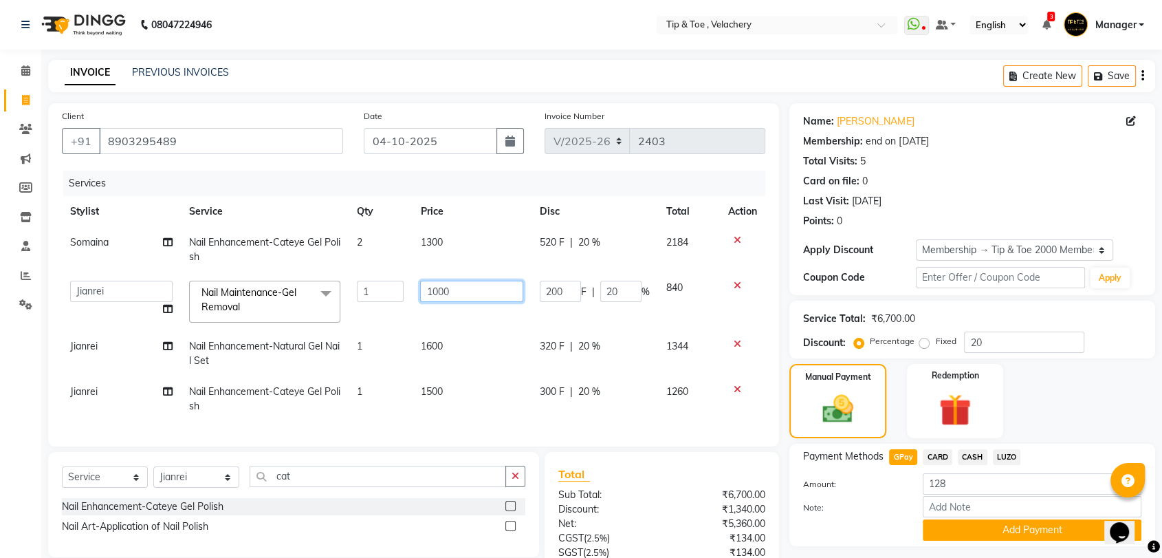
click at [499, 294] on input "1000" at bounding box center [471, 291] width 102 height 21
type input "1"
type input "500"
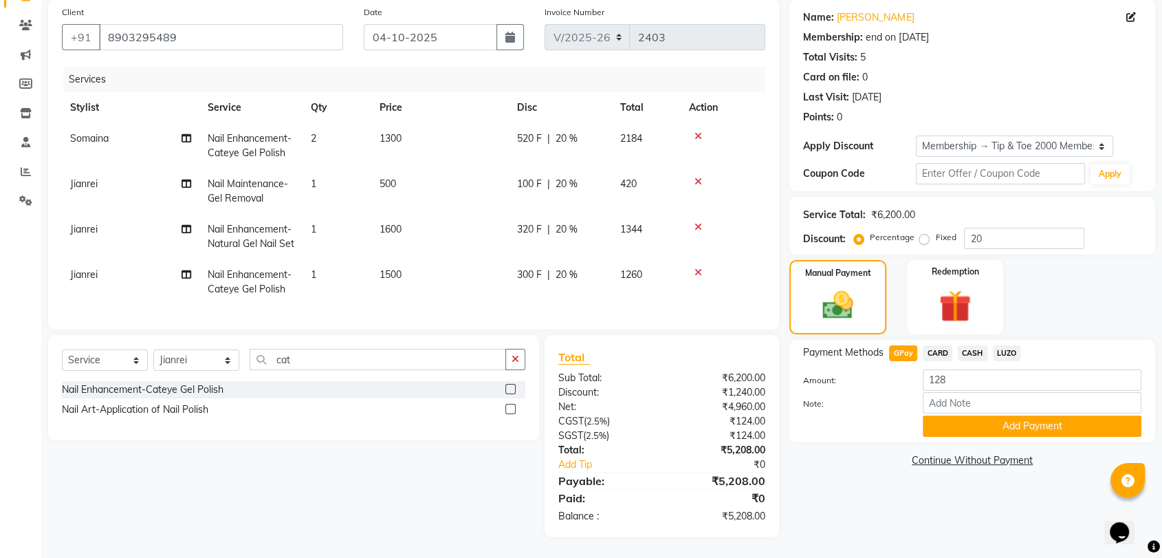
click at [887, 474] on div "Name: Poongothai Membership: end on 24-09-2027 Total Visits: 5 Card on file: 0 …" at bounding box center [977, 268] width 376 height 538
drag, startPoint x: 971, startPoint y: 322, endPoint x: 974, endPoint y: 341, distance: 19.6
click at [969, 345] on span "CASH" at bounding box center [973, 353] width 30 height 16
drag, startPoint x: 959, startPoint y: 351, endPoint x: 886, endPoint y: 358, distance: 73.3
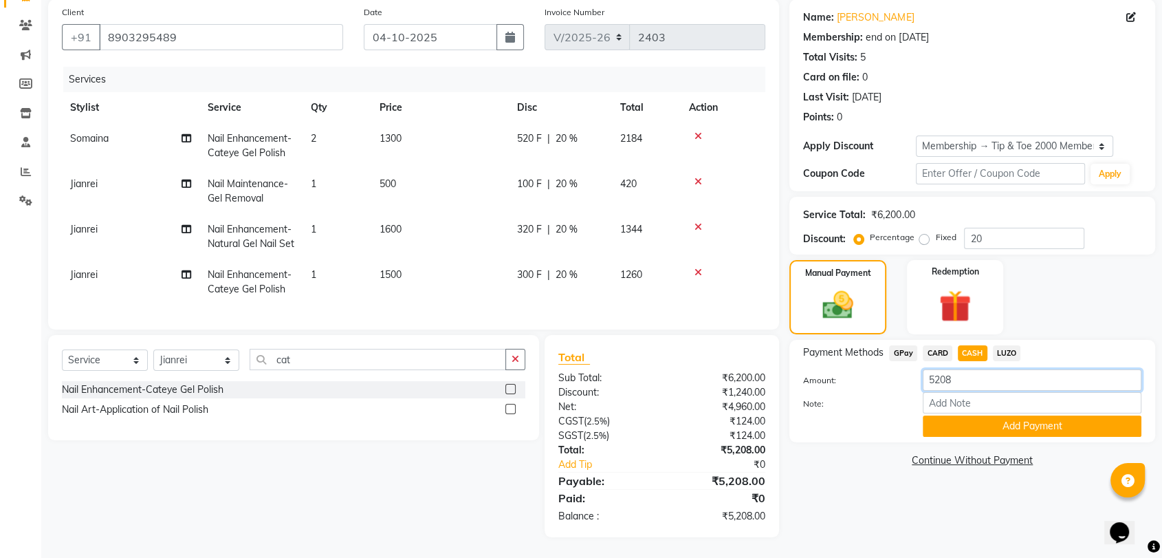
click at [886, 369] on div "Amount: 5208" at bounding box center [972, 380] width 359 height 23
type input "5000"
click at [982, 415] on button "Add Payment" at bounding box center [1032, 425] width 219 height 21
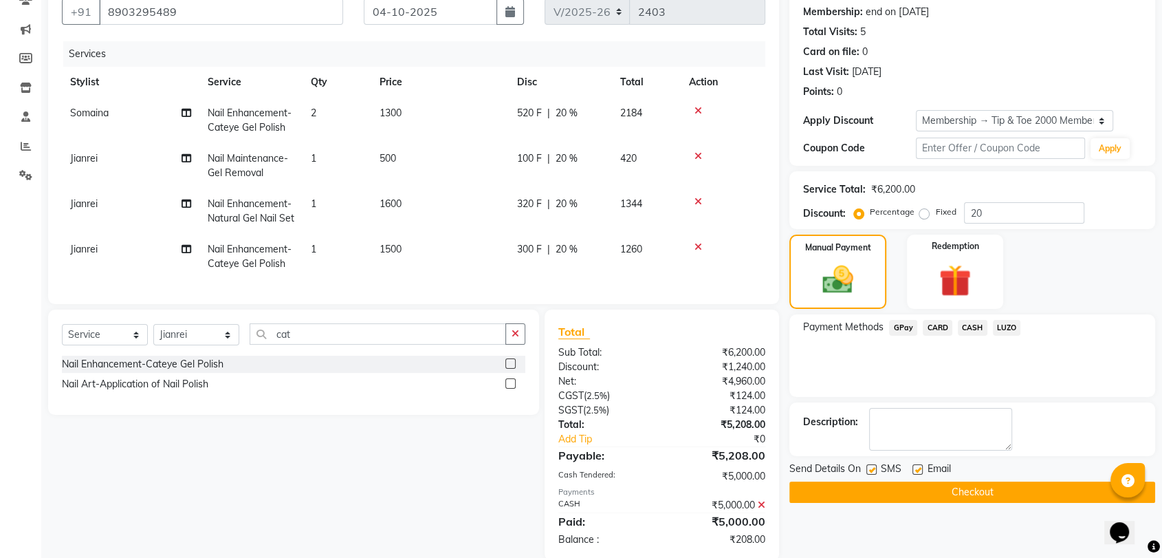
drag, startPoint x: 904, startPoint y: 326, endPoint x: 913, endPoint y: 331, distance: 9.6
click at [904, 326] on span "GPay" at bounding box center [903, 328] width 28 height 16
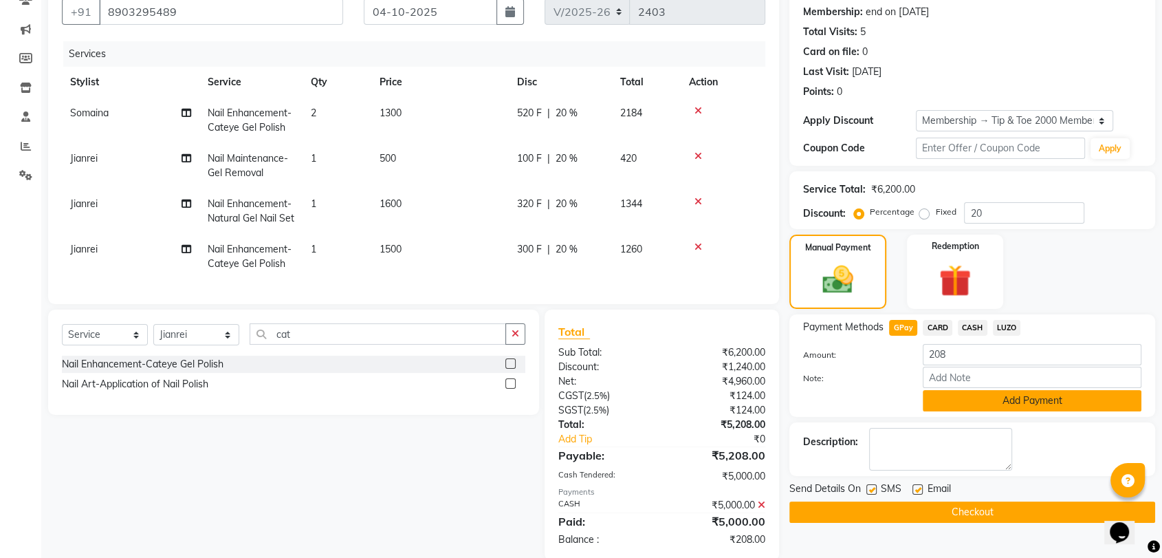
click at [1011, 398] on button "Add Payment" at bounding box center [1032, 400] width 219 height 21
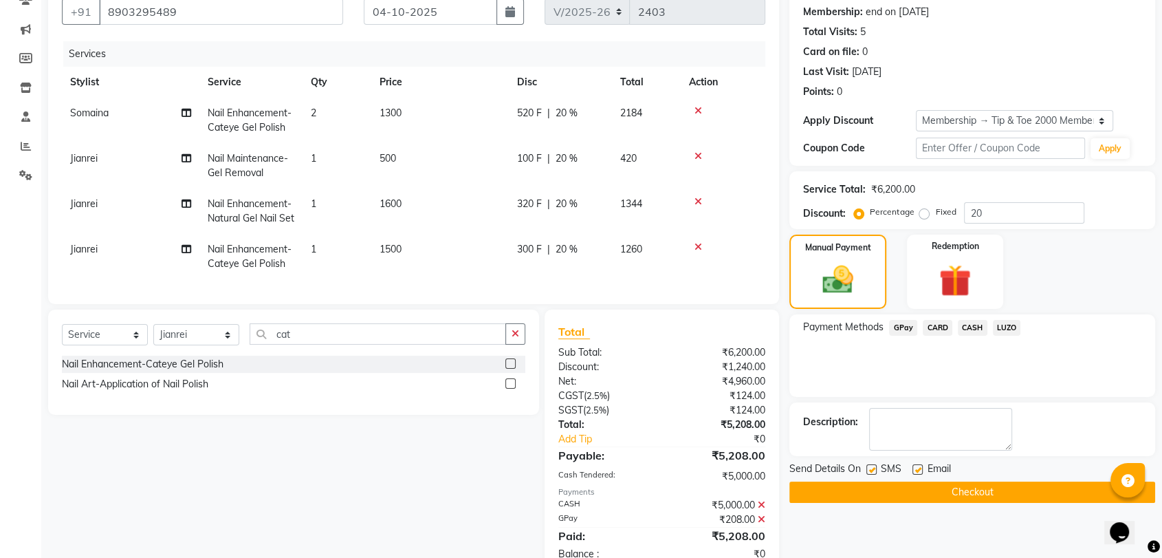
scroll to position [193, 0]
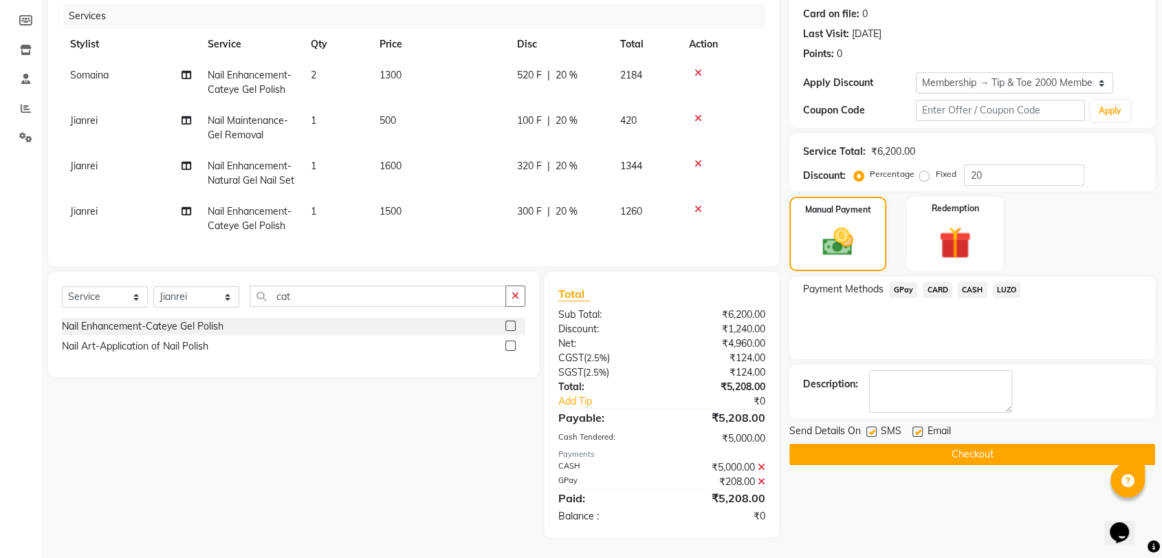
click at [917, 426] on label at bounding box center [918, 431] width 10 height 10
click at [917, 428] on input "checkbox" at bounding box center [917, 432] width 9 height 9
checkbox input "false"
click at [946, 444] on button "Checkout" at bounding box center [972, 454] width 366 height 21
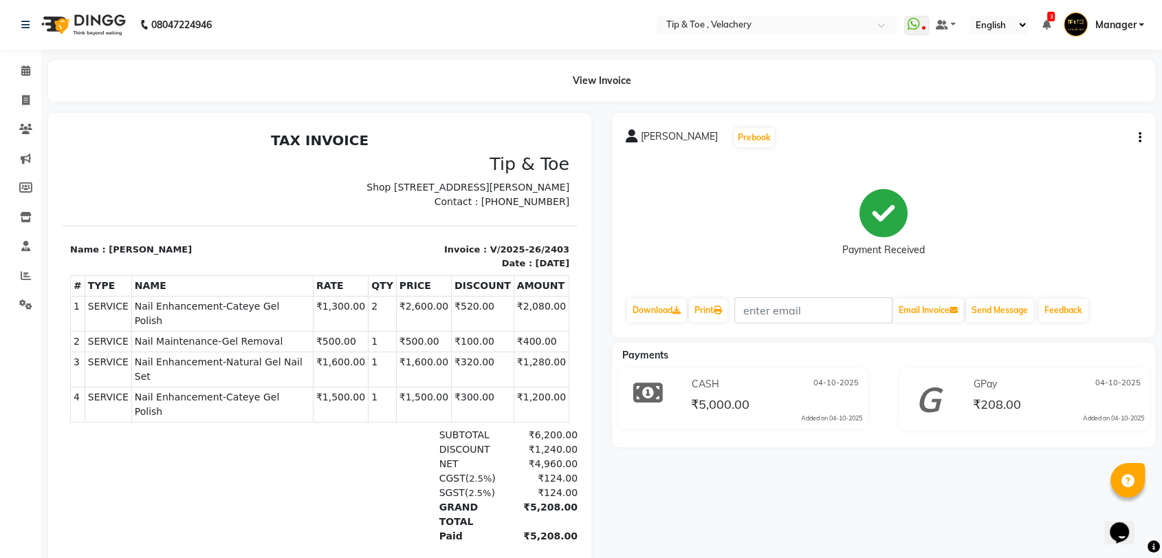
click at [184, 313] on span "Nail Enhancement-Cateye Gel Polish" at bounding box center [222, 313] width 175 height 29
click at [184, 314] on span "Nail Enhancement-Cateye Gel Polish" at bounding box center [222, 313] width 175 height 29
copy tr "Nail Enhancement-Cateye Gel Polish"
click at [223, 340] on span "Nail Maintenance-Gel Removal" at bounding box center [222, 341] width 175 height 14
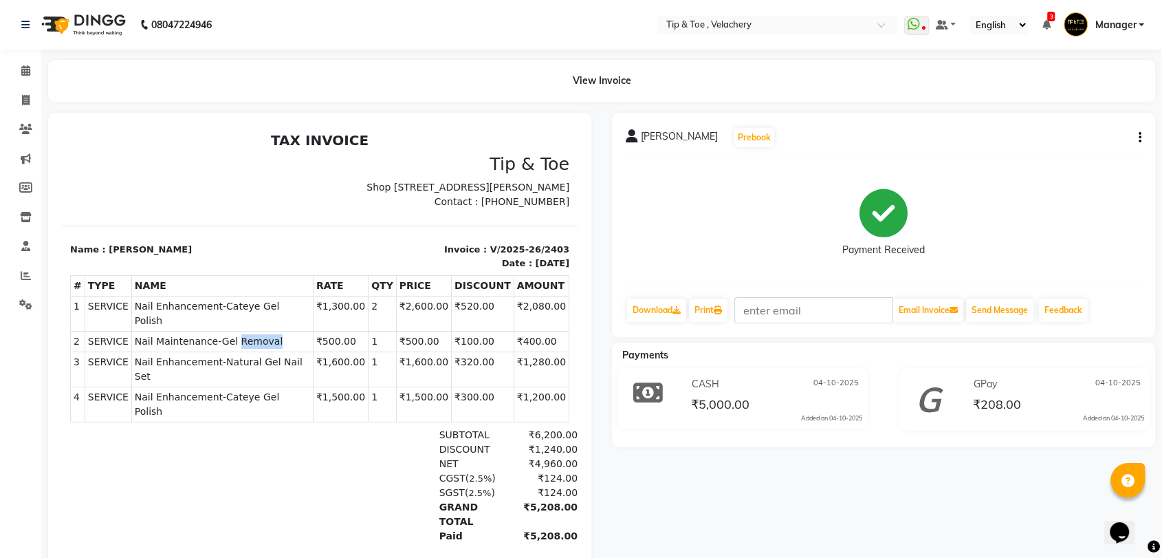
click at [223, 340] on span "Nail Maintenance-Gel Removal" at bounding box center [222, 341] width 175 height 14
copy tr "Nail Maintenance-Gel Removal"
click at [220, 364] on span "Nail Enhancement-Natural Gel Nail Set" at bounding box center [222, 369] width 175 height 29
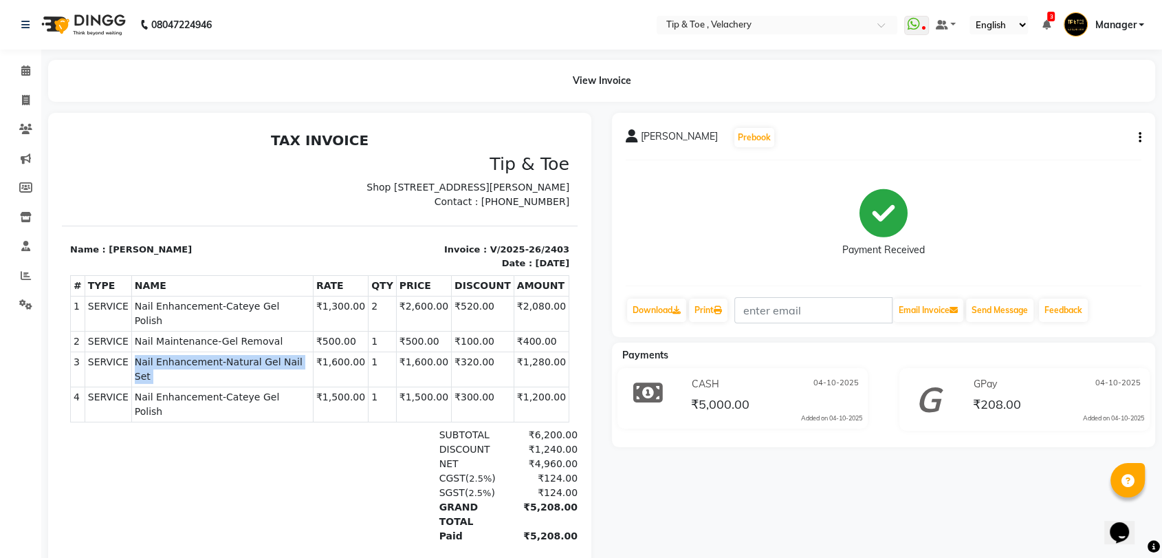
click at [219, 361] on span "Nail Enhancement-Natural Gel Nail Set" at bounding box center [222, 369] width 175 height 29
copy tr "Nail Enhancement-Natural Gel Nail Set"
click at [22, 100] on icon at bounding box center [26, 100] width 8 height 10
select select "service"
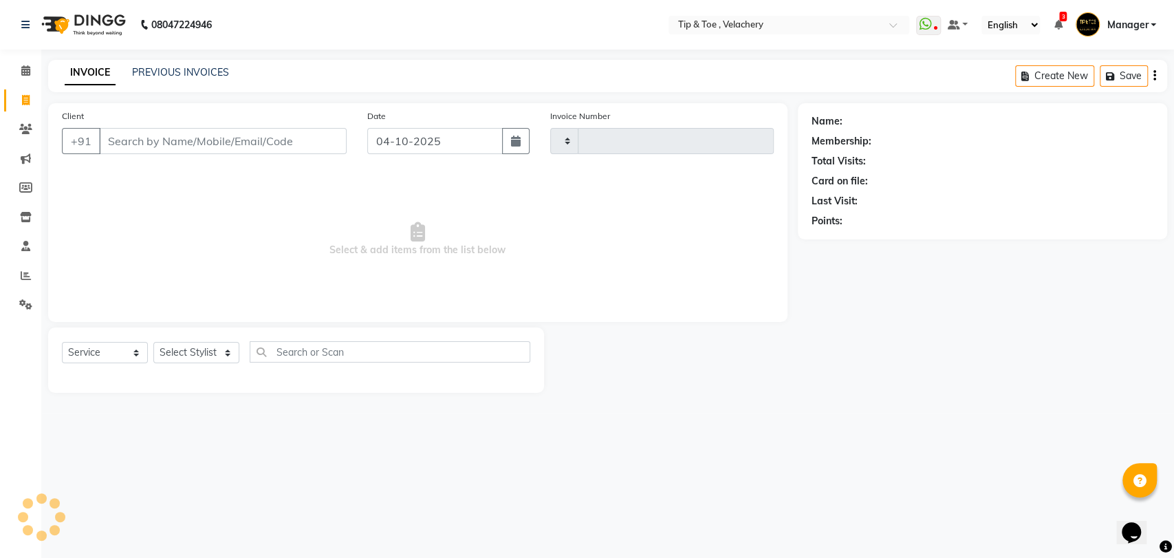
type input "2404"
select select "5863"
click at [149, 67] on link "PREVIOUS INVOICES" at bounding box center [180, 72] width 97 height 12
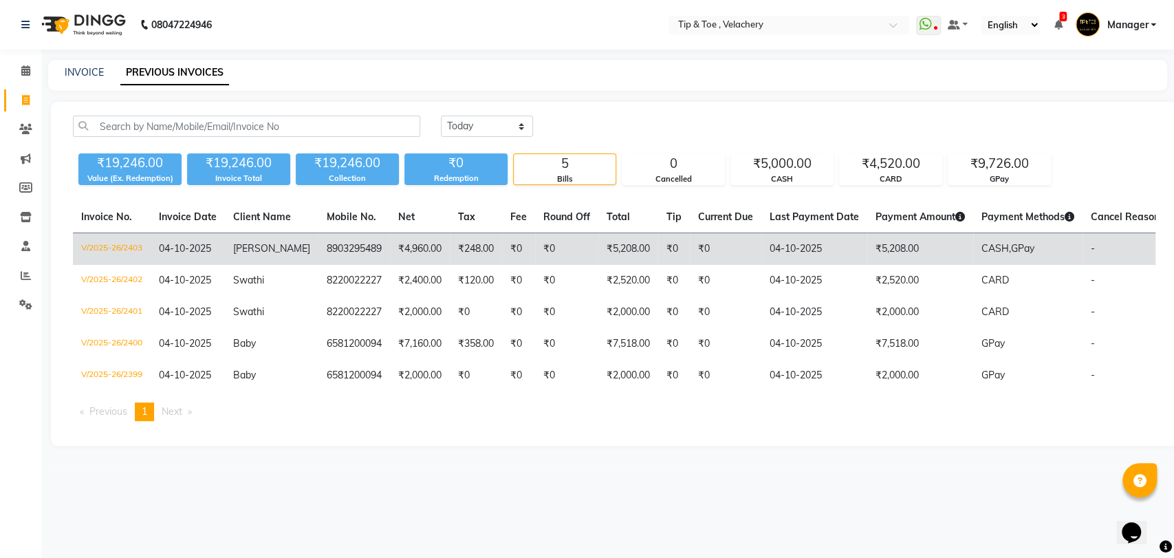
click at [886, 240] on td "₹5,208.00" at bounding box center [920, 249] width 106 height 32
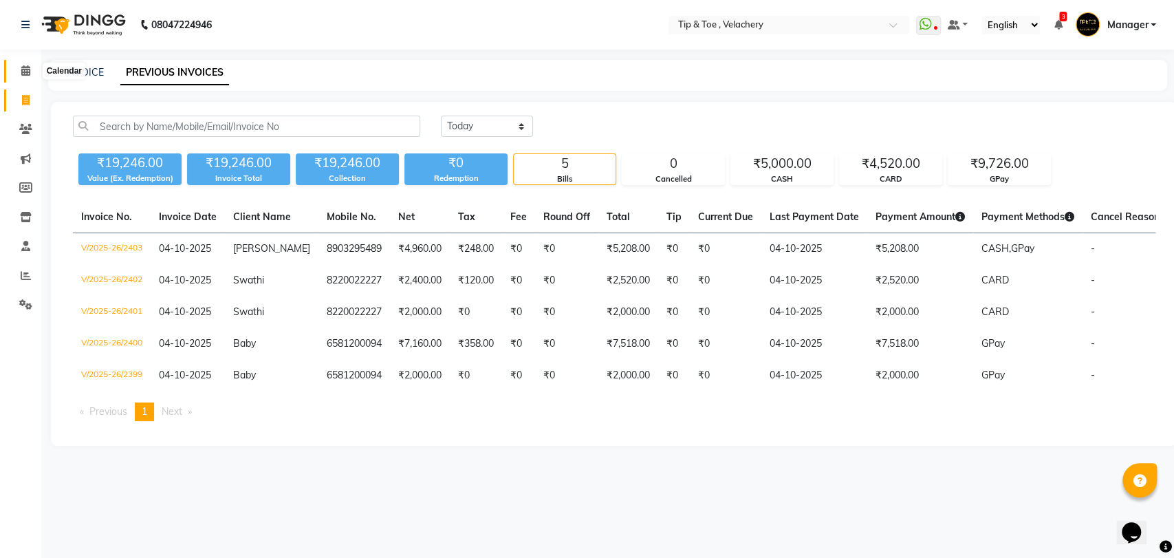
click at [33, 72] on span at bounding box center [26, 71] width 24 height 16
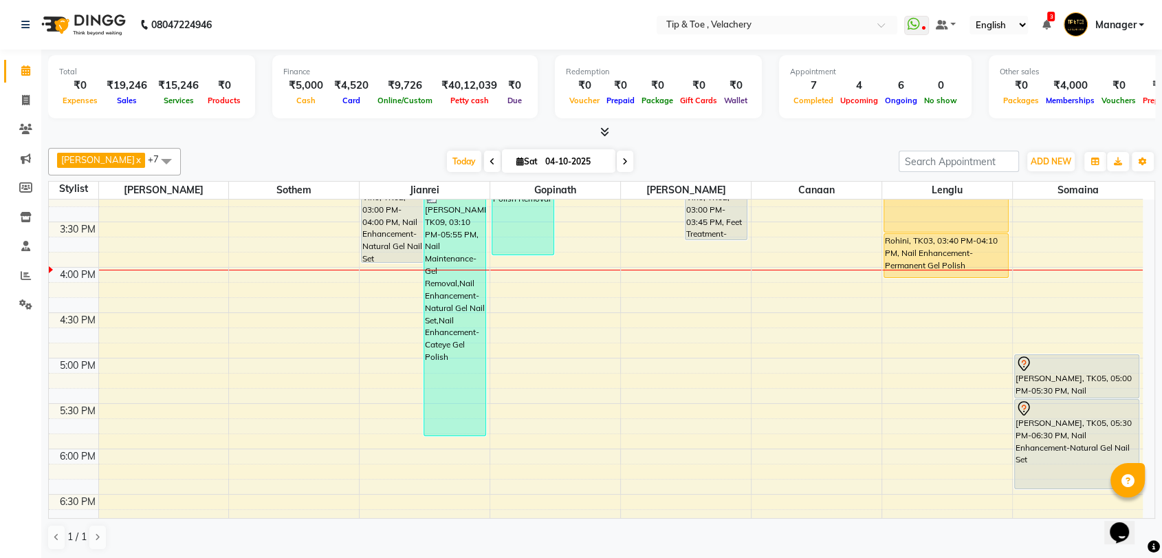
scroll to position [666, 0]
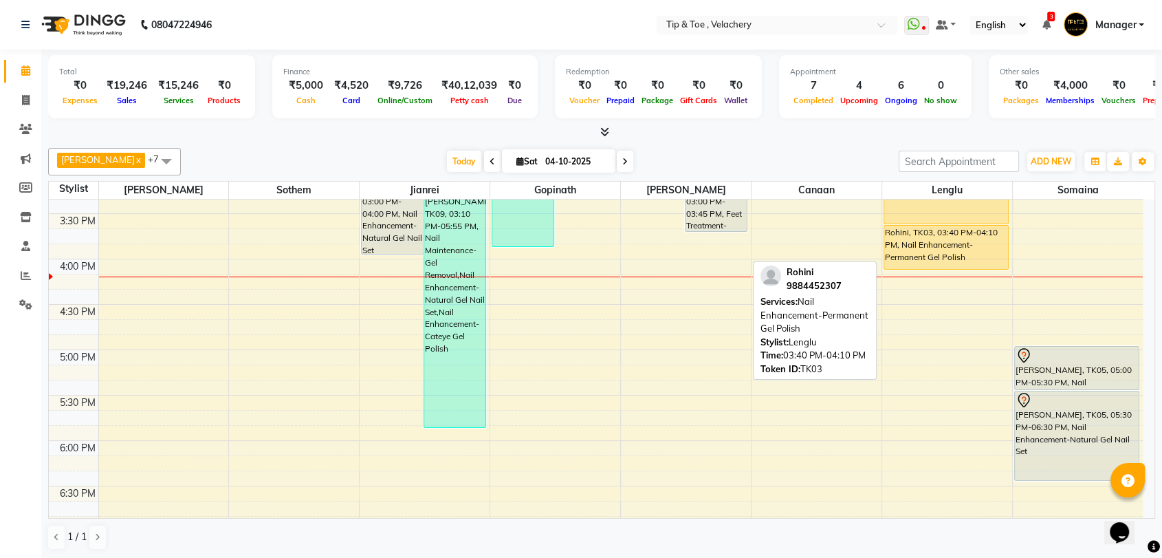
click at [941, 230] on div "Rohini, TK03, 03:40 PM-04:10 PM, Nail Enhancement-Permanent Gel Polish" at bounding box center [946, 247] width 124 height 43
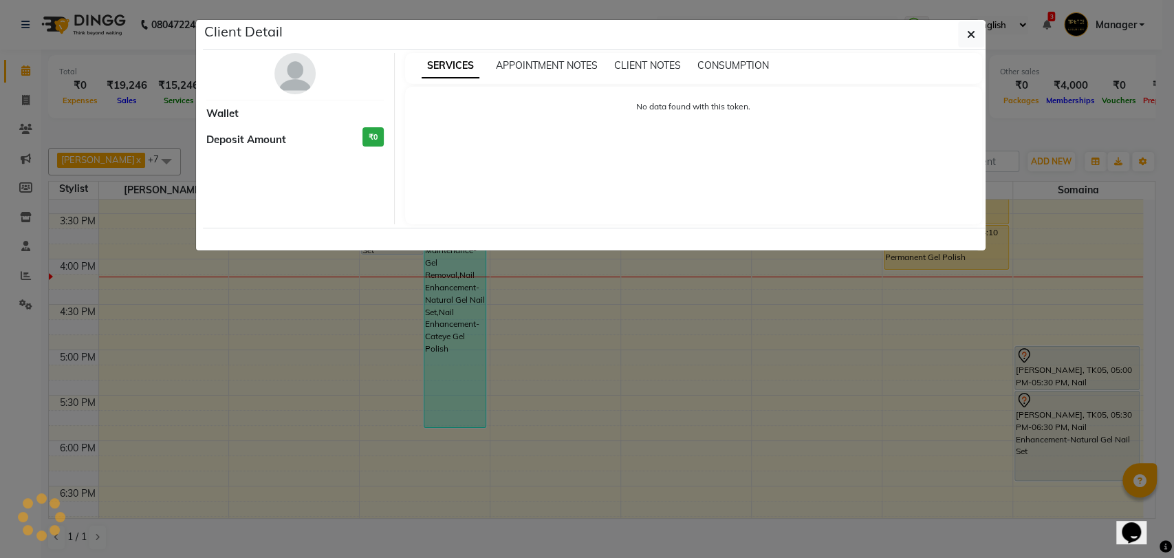
select select "1"
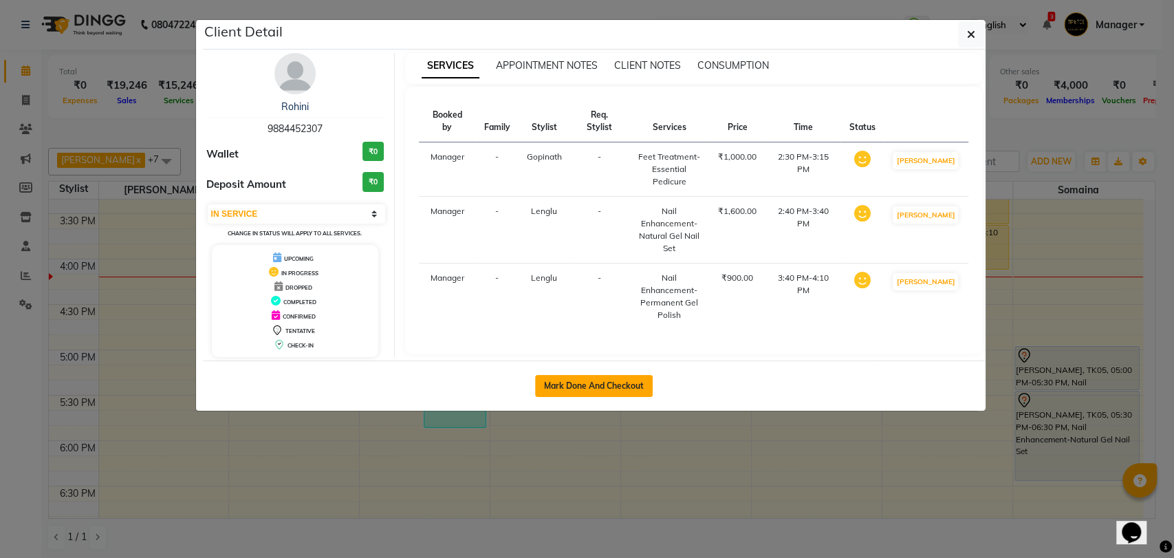
drag, startPoint x: 589, startPoint y: 388, endPoint x: 562, endPoint y: 375, distance: 28.9
click at [588, 389] on button "Mark Done And Checkout" at bounding box center [594, 386] width 118 height 22
select select "service"
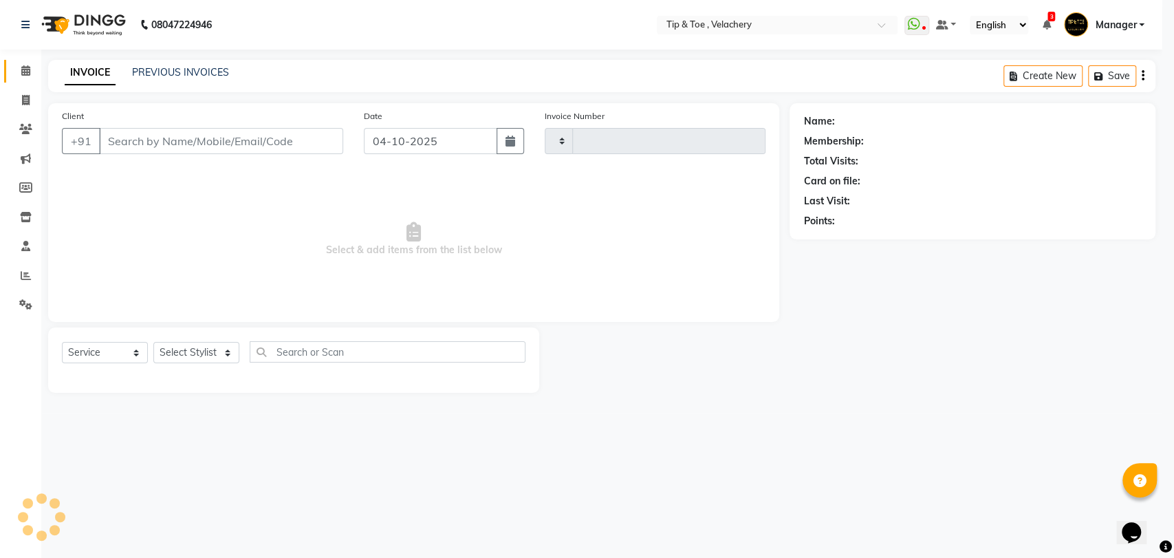
type input "2404"
select select "5863"
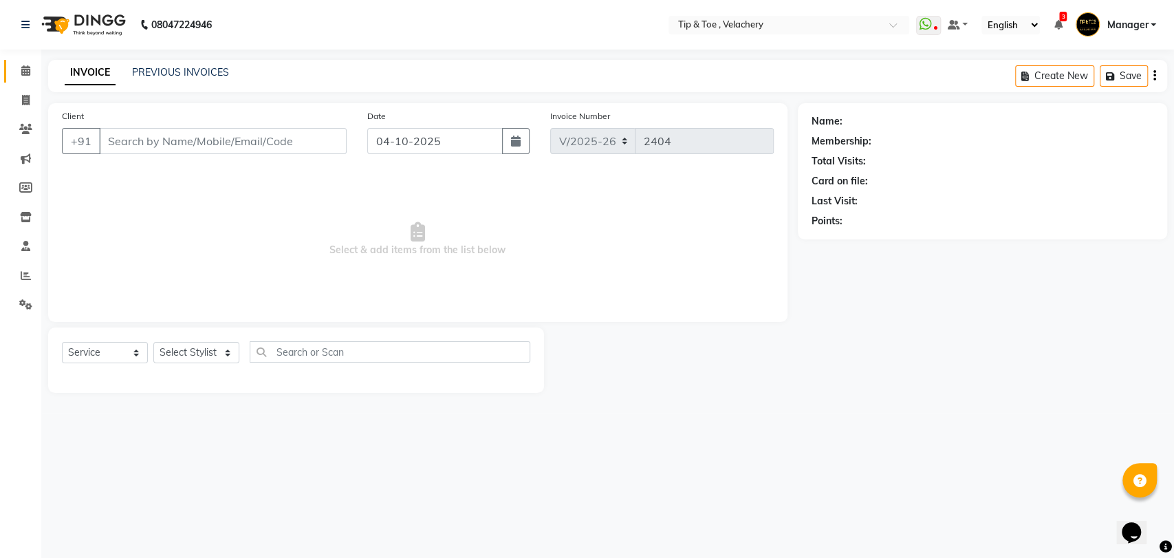
type input "9884452307"
select select "41023"
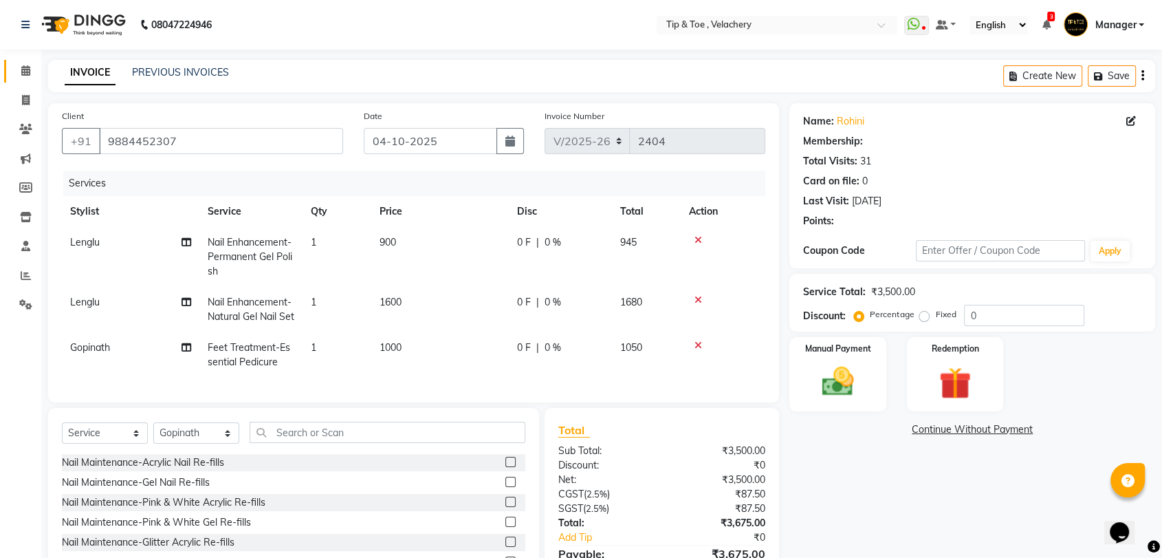
select select "1: Object"
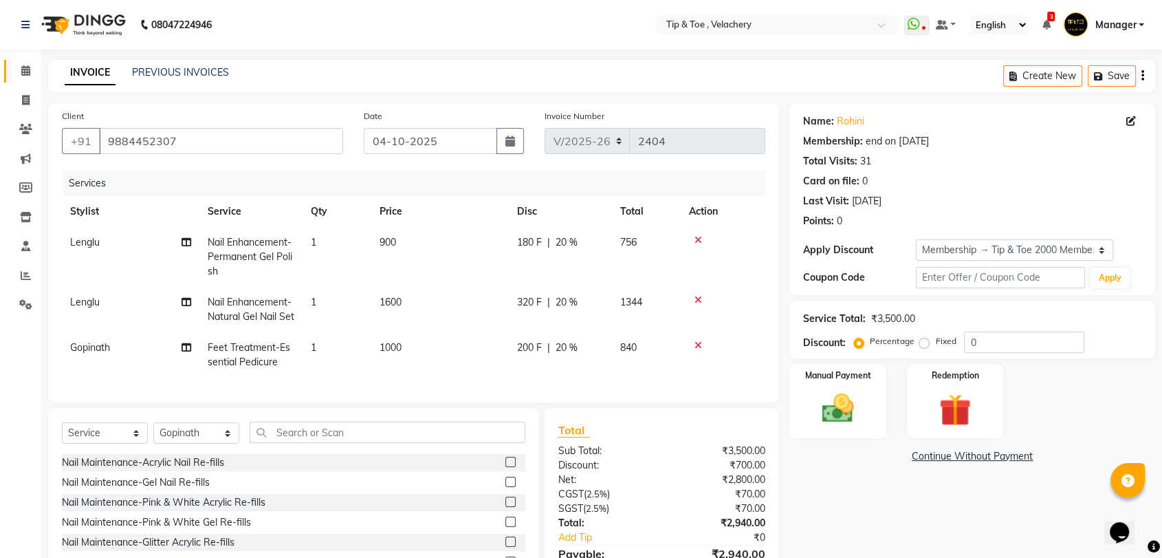
type input "20"
click at [264, 249] on td "Nail Enhancement-Permanent Gel Polish" at bounding box center [250, 257] width 103 height 60
select select "56374"
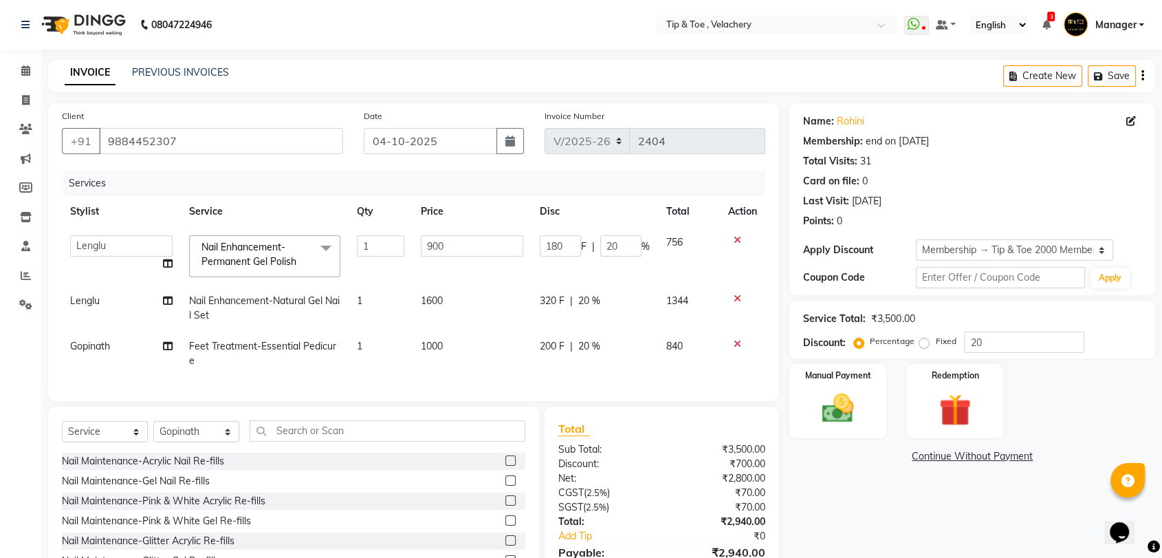
click at [291, 265] on span "Nail Enhancement-Permanent Gel Polish" at bounding box center [248, 254] width 95 height 27
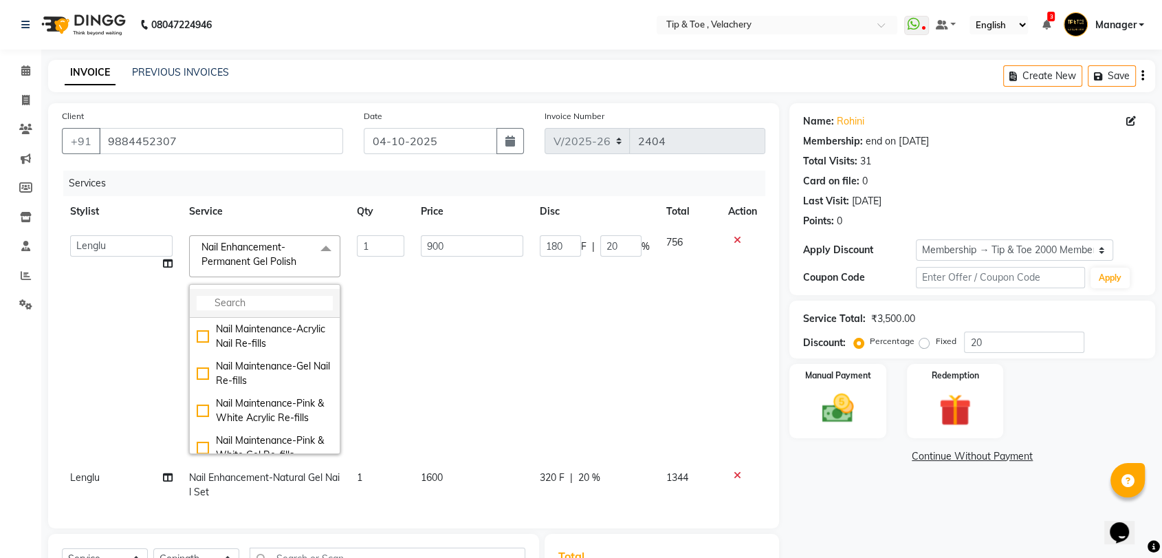
click at [291, 302] on input "multiselect-search" at bounding box center [265, 303] width 136 height 14
type input "OPI"
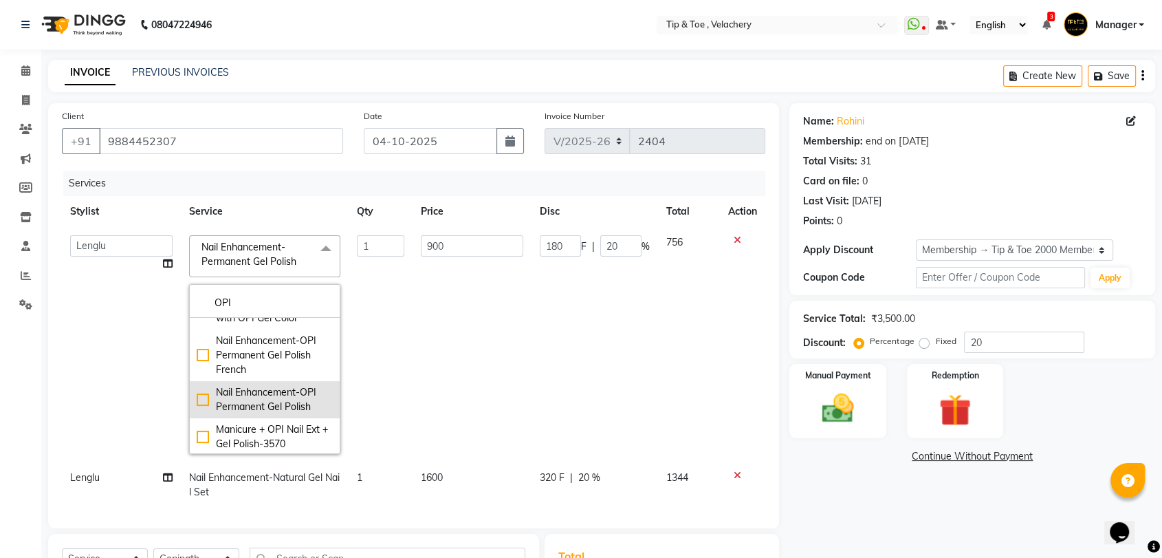
click at [283, 411] on div "Nail Enhancement-OPI Permanent Gel Polish" at bounding box center [265, 399] width 136 height 29
checkbox input "true"
click at [455, 362] on td "1300" at bounding box center [472, 344] width 119 height 235
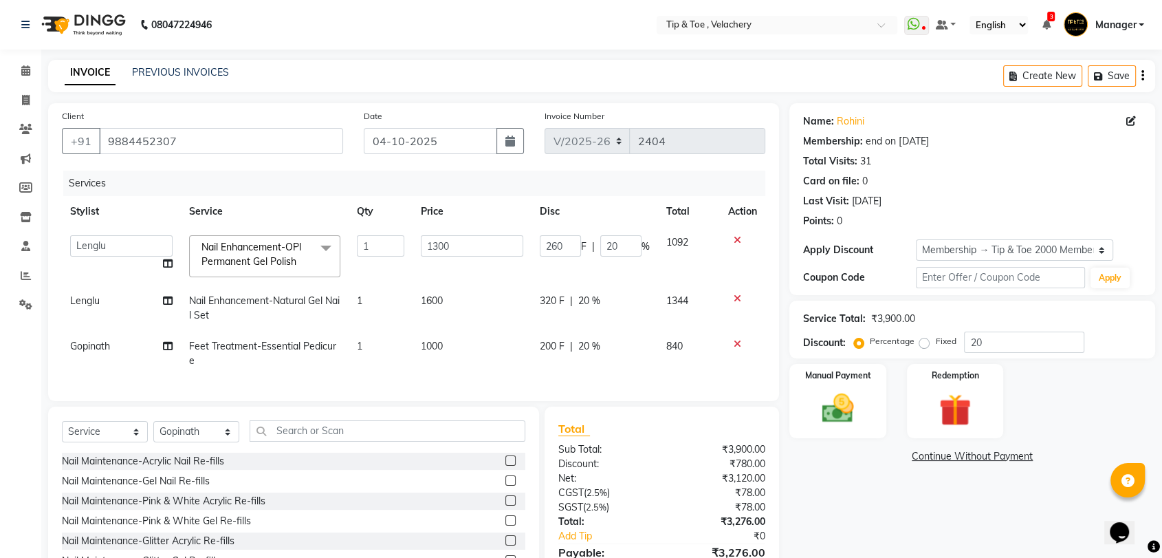
click at [289, 294] on span "Nail Enhancement-Natural Gel Nail Set" at bounding box center [264, 307] width 151 height 27
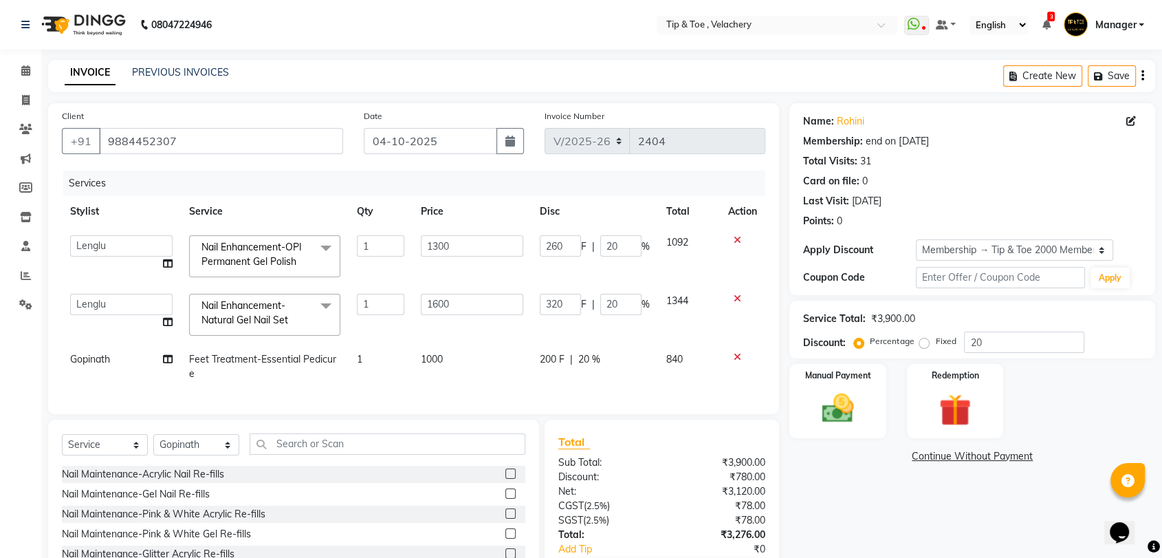
click at [388, 425] on div "Client +91 9884452307 Date 04-10-2025 Invoice Number V/2025 V/2025-26 2404 Serv…" at bounding box center [414, 362] width 752 height 519
click at [472, 355] on td "1000" at bounding box center [472, 366] width 119 height 45
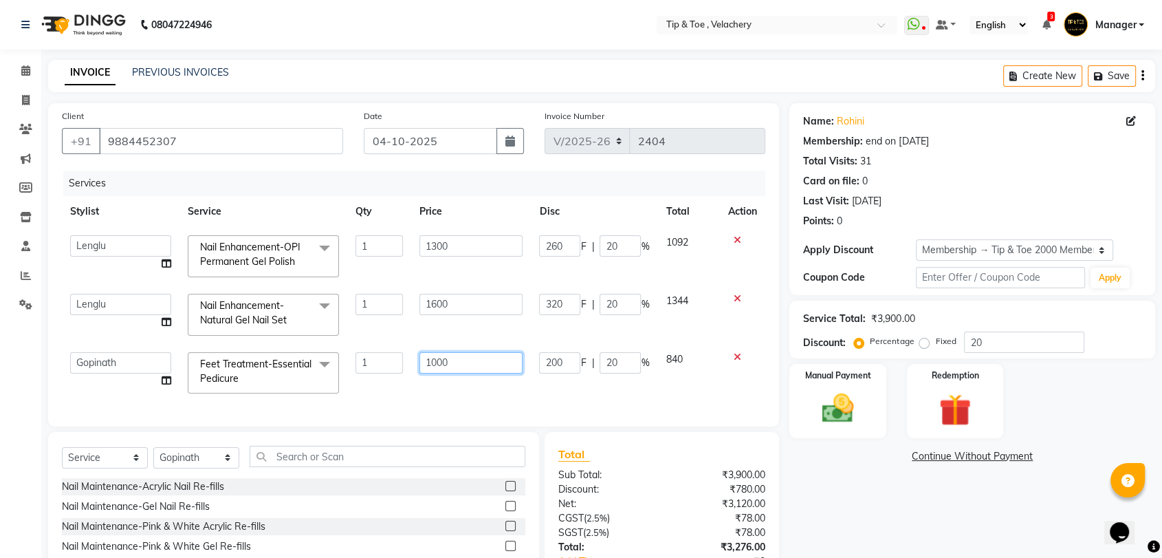
drag, startPoint x: 488, startPoint y: 358, endPoint x: 485, endPoint y: 365, distance: 8.0
click at [488, 359] on input "1000" at bounding box center [471, 362] width 104 height 21
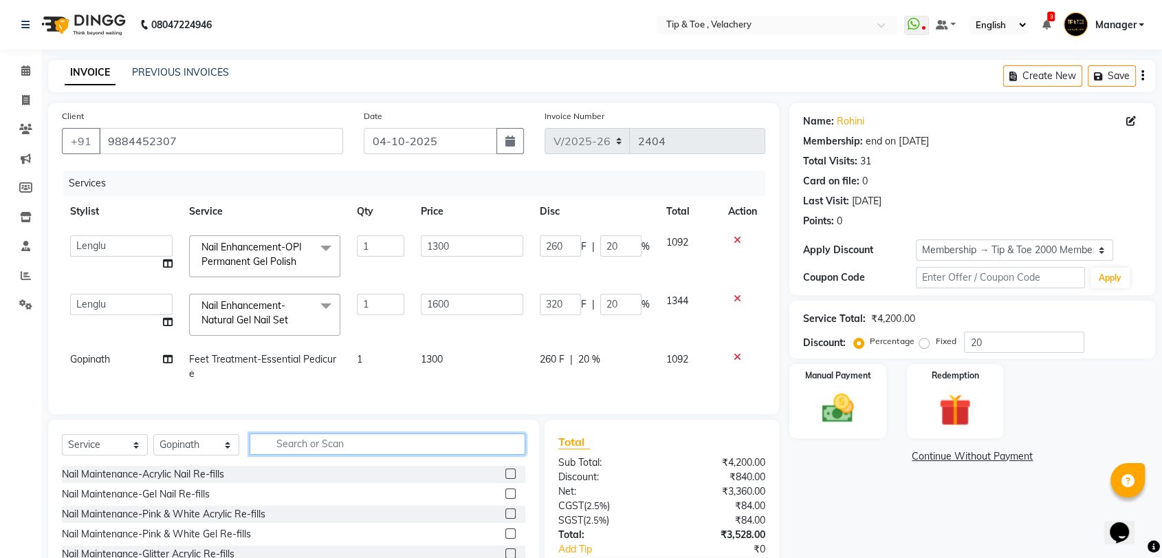
click at [318, 466] on div "Select Service Product Membership Package Voucher Prepaid Gift Card Select Styl…" at bounding box center [293, 449] width 463 height 32
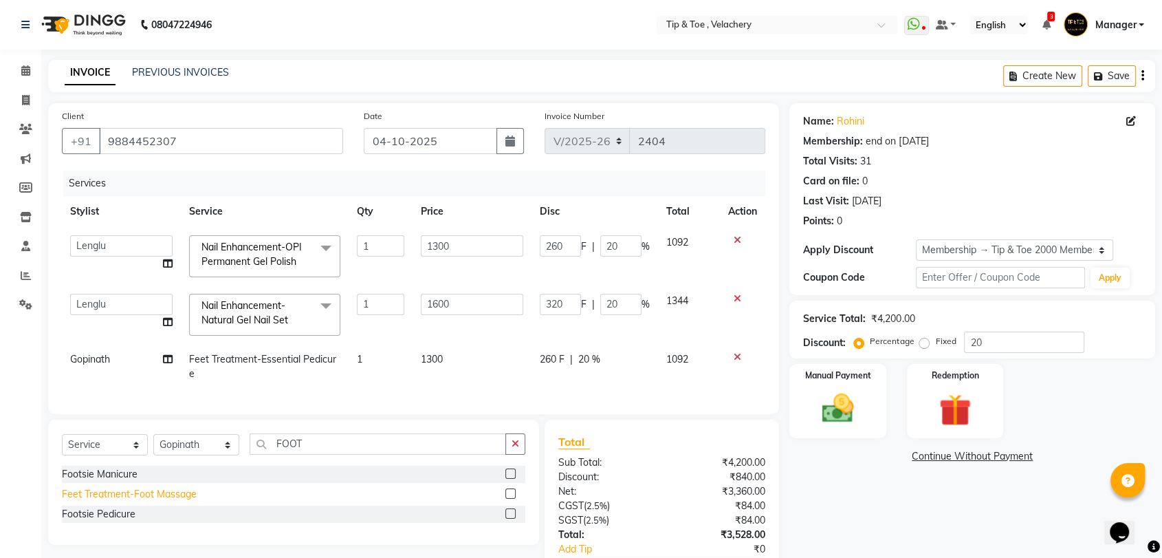
click at [157, 500] on div "Feet Treatment-Foot Massage" at bounding box center [129, 494] width 135 height 14
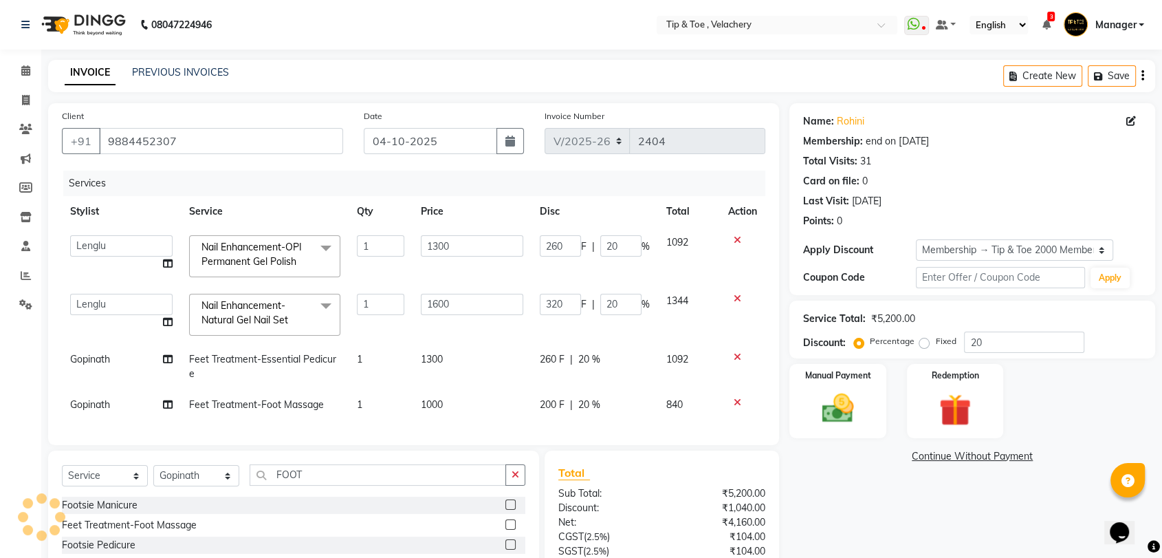
scroll to position [127, 0]
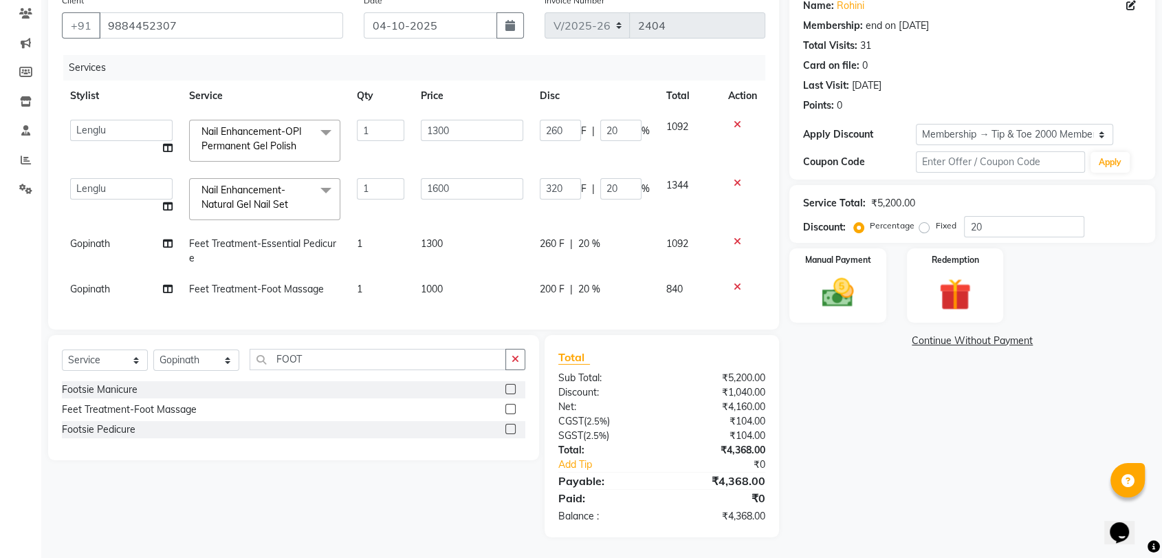
click at [465, 280] on td "1000" at bounding box center [472, 289] width 119 height 31
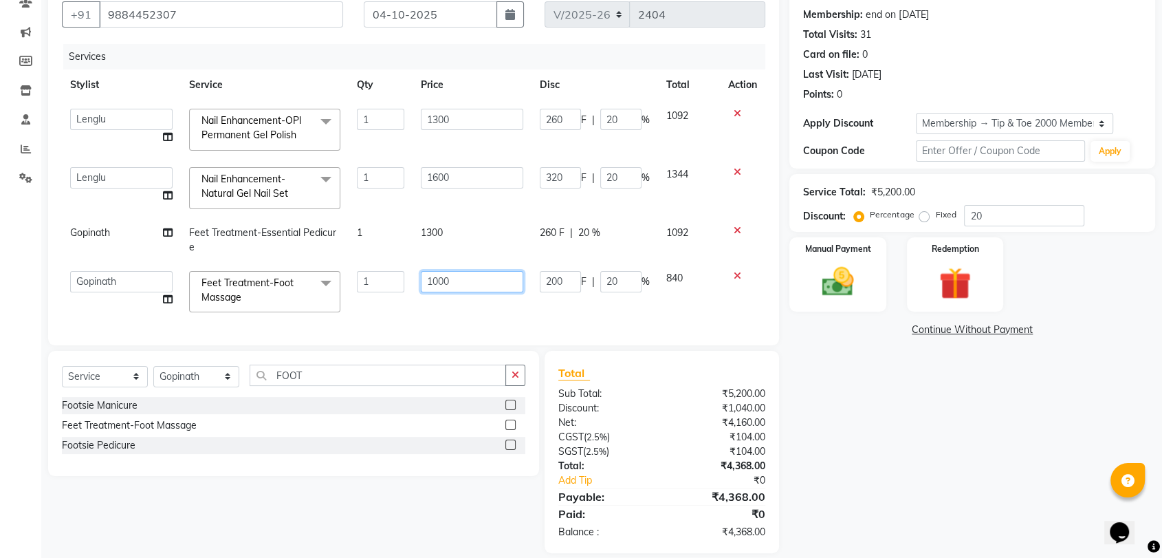
click at [516, 276] on input "1000" at bounding box center [472, 281] width 102 height 21
click at [961, 469] on div "Name: Rohini Membership: end on 11-01-2027 Total Visits: 31 Card on file: 0 Las…" at bounding box center [977, 265] width 376 height 576
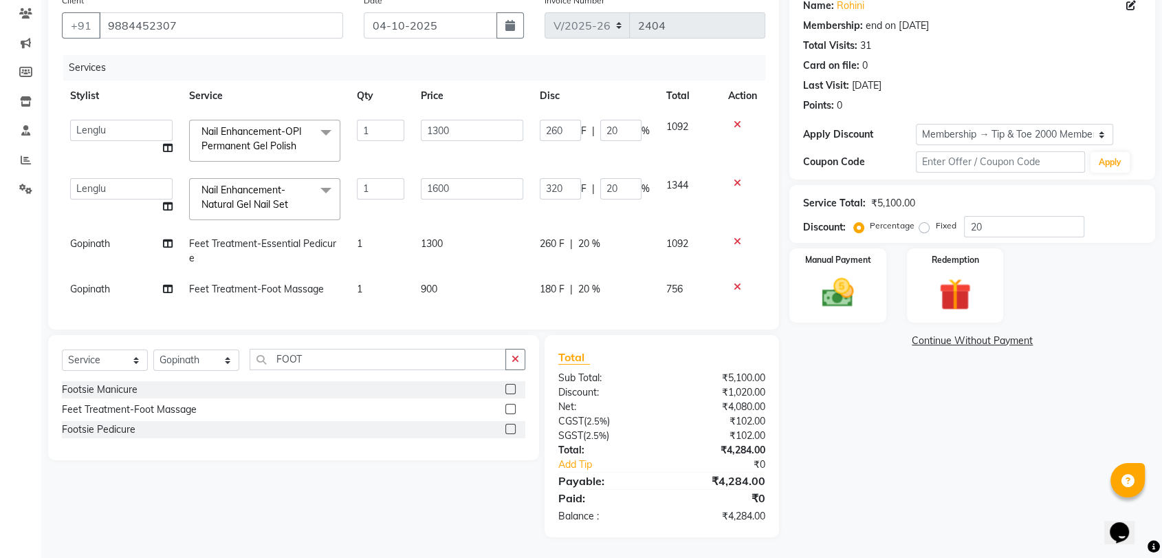
click at [248, 189] on span "Nail Enhancement-Natural Gel Nail Set" at bounding box center [244, 197] width 87 height 27
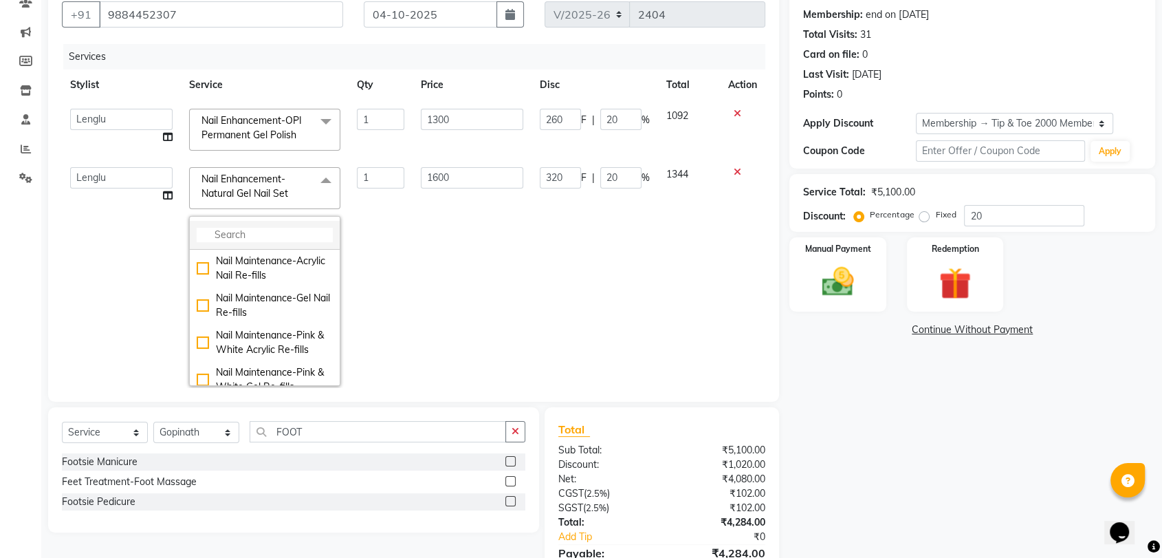
click at [269, 228] on input "multiselect-search" at bounding box center [265, 235] width 136 height 14
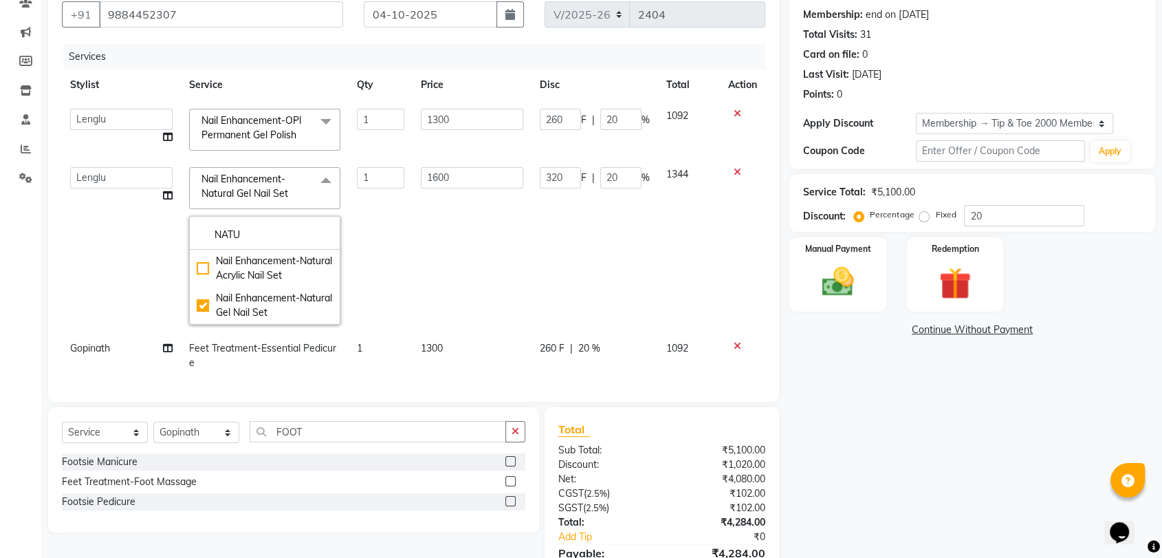
drag, startPoint x: 283, startPoint y: 277, endPoint x: 459, endPoint y: 261, distance: 176.1
click at [283, 276] on div "Nail Enhancement-Natural Acrylic Nail Set" at bounding box center [265, 268] width 136 height 29
click at [553, 254] on td "300 F | 20 %" at bounding box center [595, 246] width 127 height 174
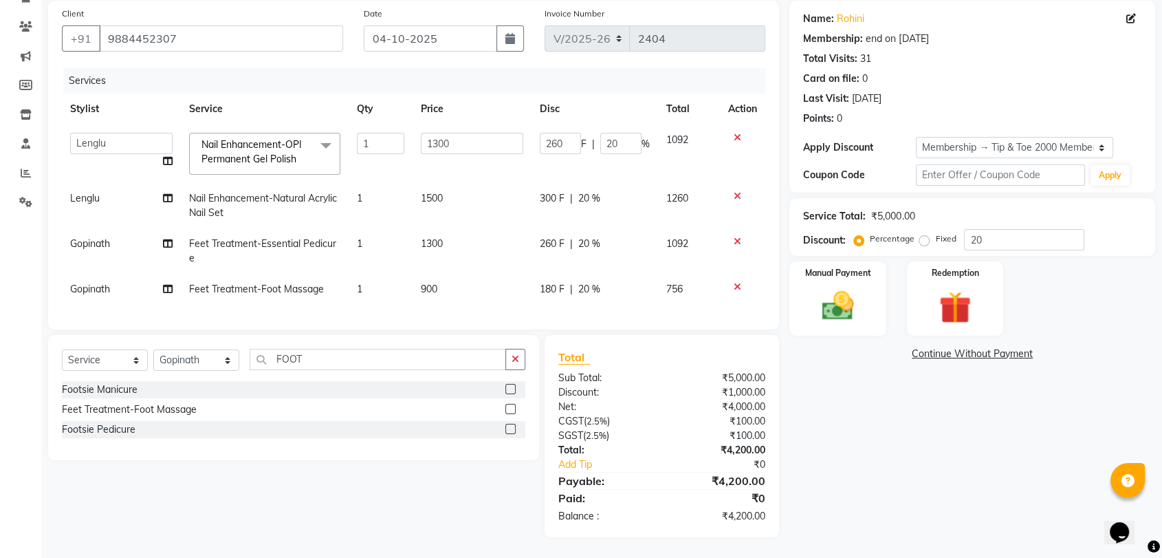
scroll to position [113, 0]
click at [910, 468] on div "Name: Rohini Membership: end on 11-01-2027 Total Visits: 31 Card on file: 0 Las…" at bounding box center [977, 269] width 376 height 536
click at [897, 427] on div "Name: Rohini Membership: end on 11-01-2027 Total Visits: 31 Card on file: 0 Las…" at bounding box center [977, 269] width 376 height 536
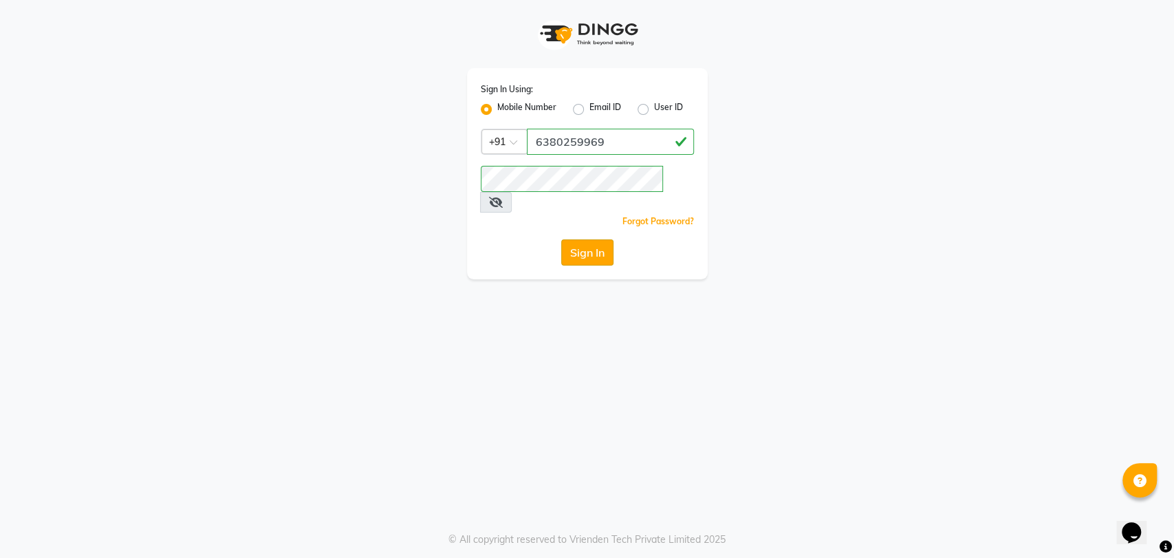
drag, startPoint x: 580, startPoint y: 230, endPoint x: 565, endPoint y: 237, distance: 16.6
click at [580, 239] on button "Sign In" at bounding box center [587, 252] width 52 height 26
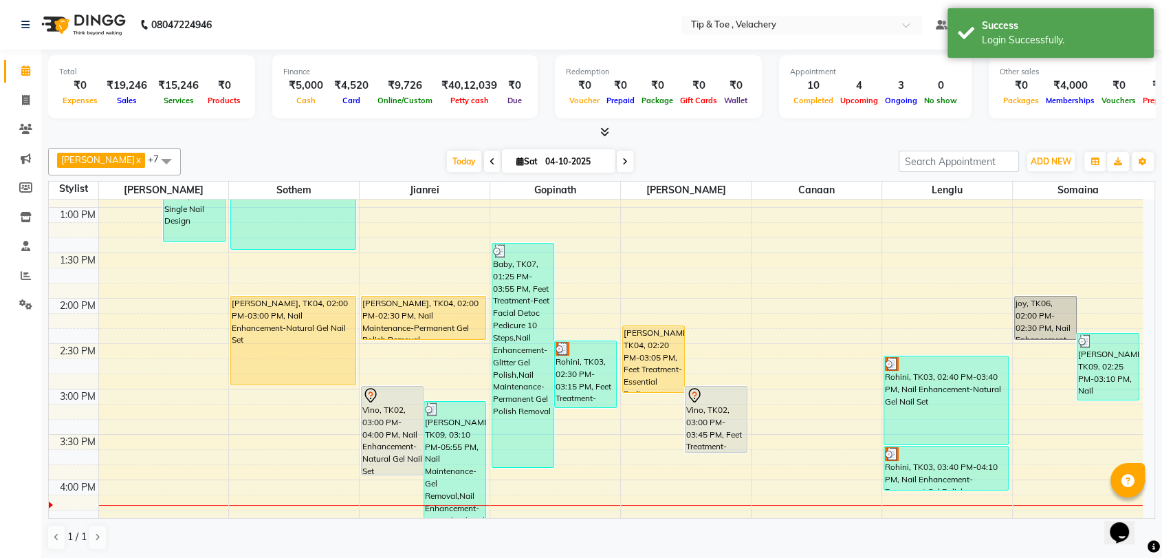
scroll to position [445, 0]
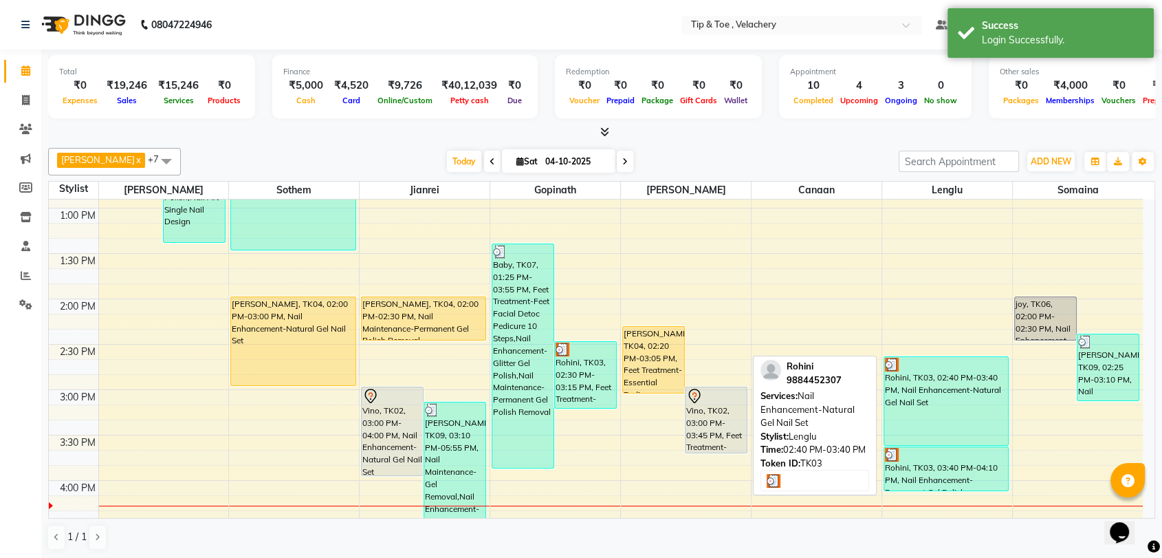
click at [952, 423] on div "Rohini, TK03, 02:40 PM-03:40 PM, Nail Enhancement-Natural Gel Nail Set" at bounding box center [946, 401] width 124 height 88
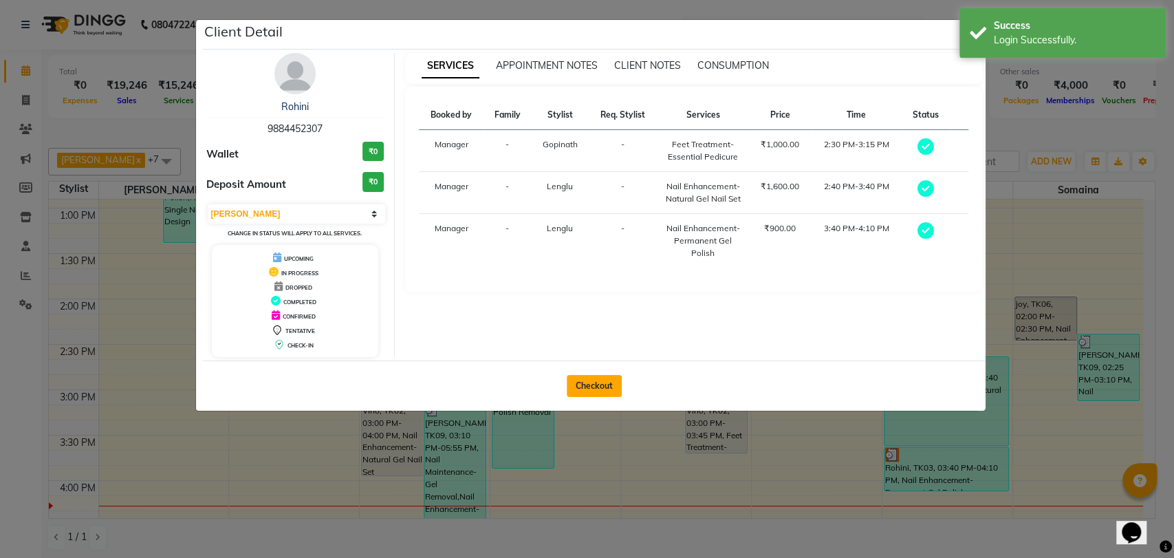
click at [584, 386] on button "Checkout" at bounding box center [594, 386] width 55 height 22
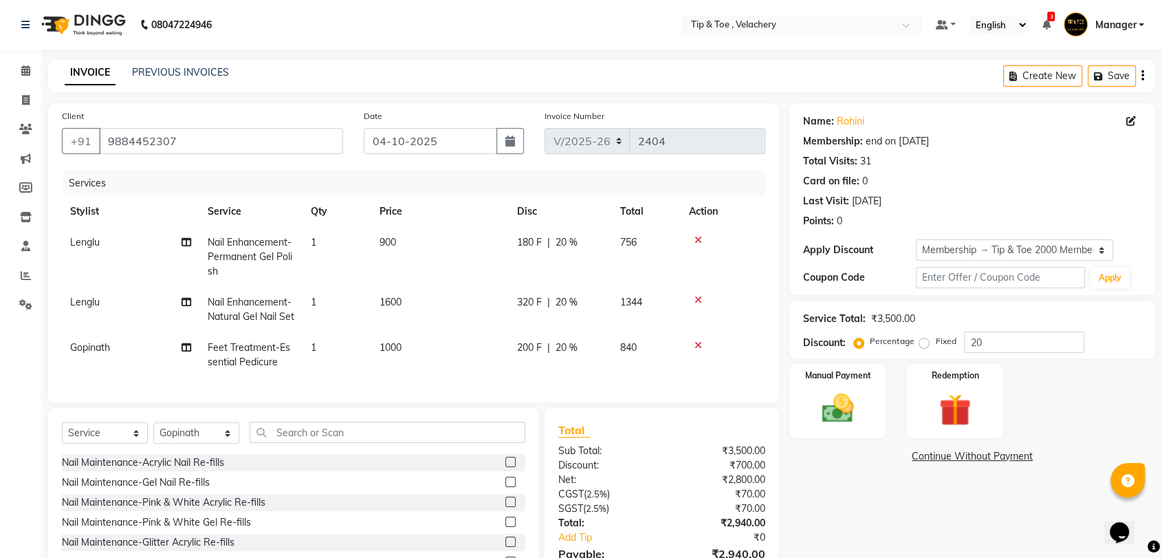
click at [261, 255] on span "Nail Enhancement-Permanent Gel Polish" at bounding box center [250, 256] width 85 height 41
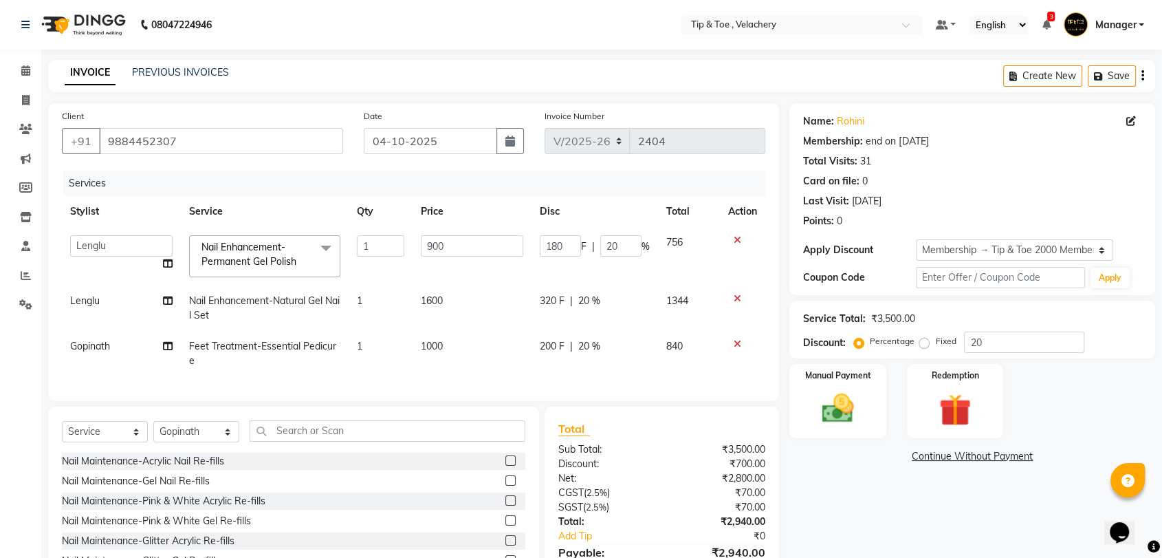
drag, startPoint x: 269, startPoint y: 258, endPoint x: 291, endPoint y: 287, distance: 36.3
click at [270, 258] on span "Nail Enhancement-Permanent Gel Polish" at bounding box center [248, 254] width 95 height 27
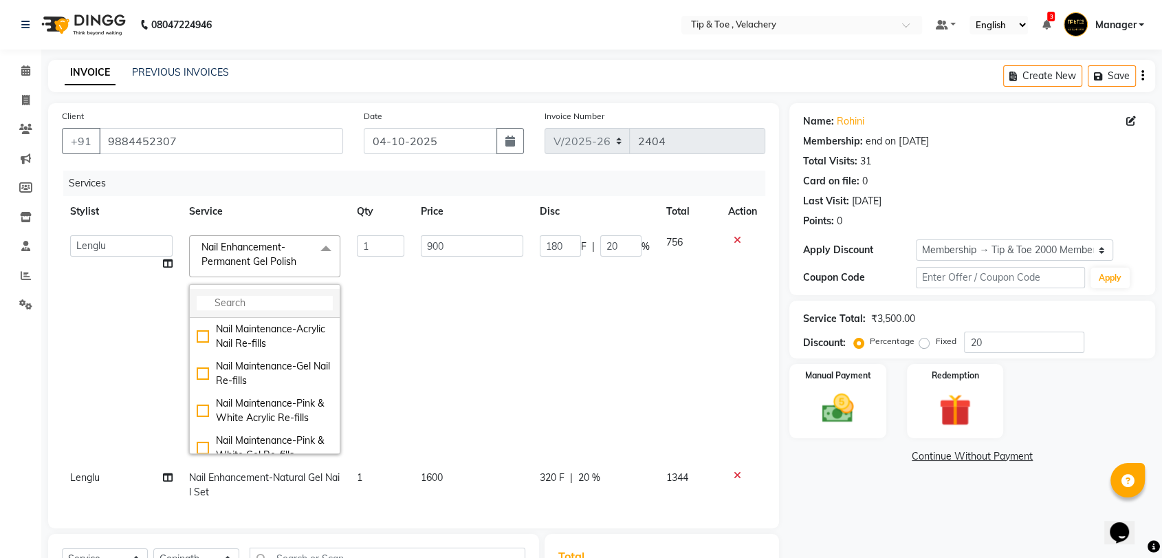
click at [275, 298] on input "multiselect-search" at bounding box center [265, 303] width 136 height 14
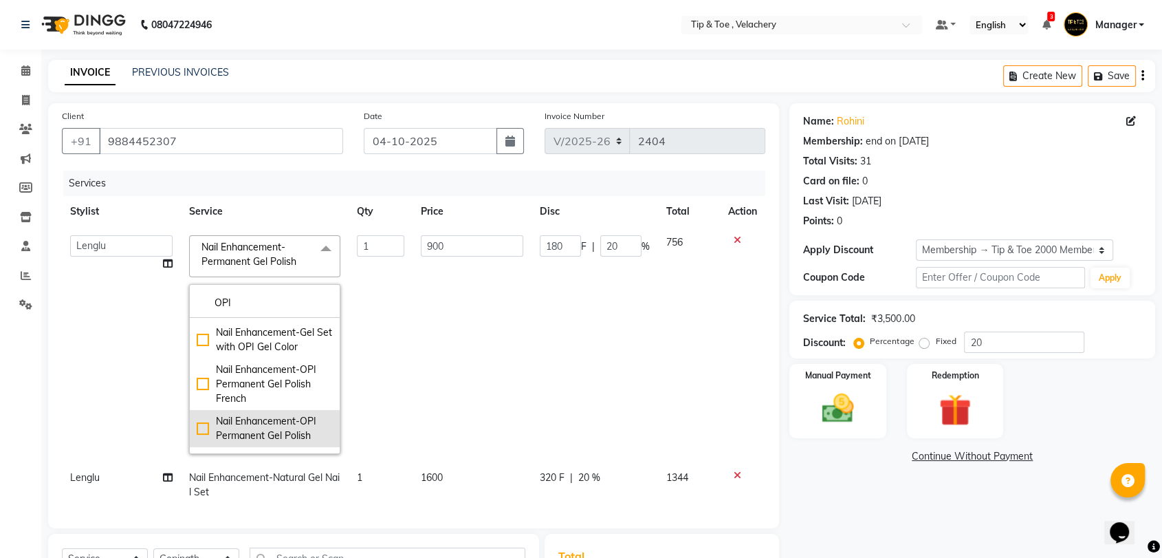
click at [286, 439] on div "Nail Enhancement-OPI Permanent Gel Polish" at bounding box center [265, 428] width 136 height 29
click at [470, 338] on td "1300" at bounding box center [472, 344] width 119 height 235
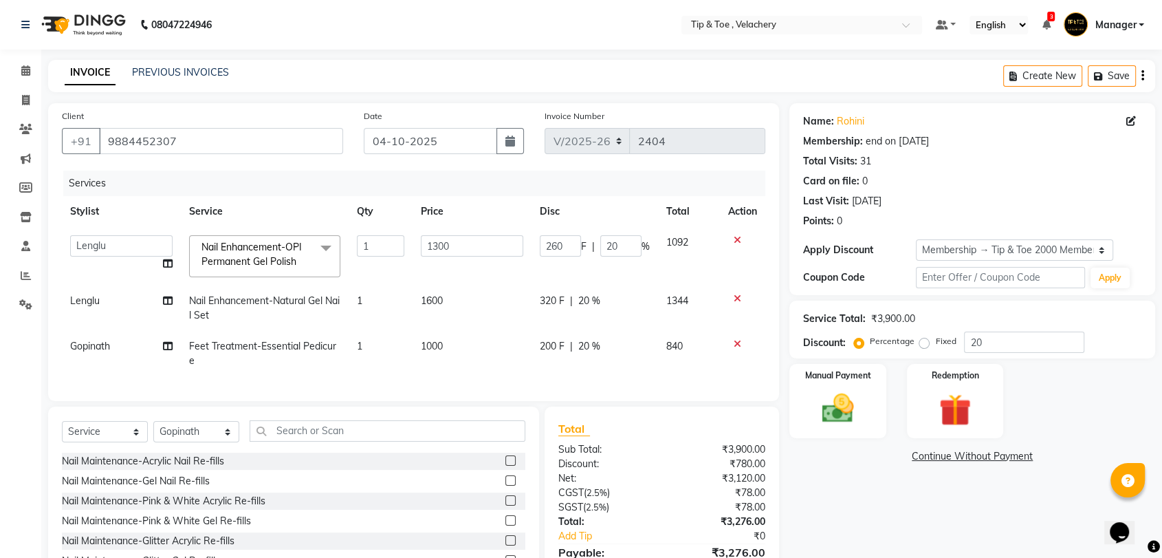
click at [298, 298] on span "Nail Enhancement-Natural Gel Nail Set" at bounding box center [264, 307] width 151 height 27
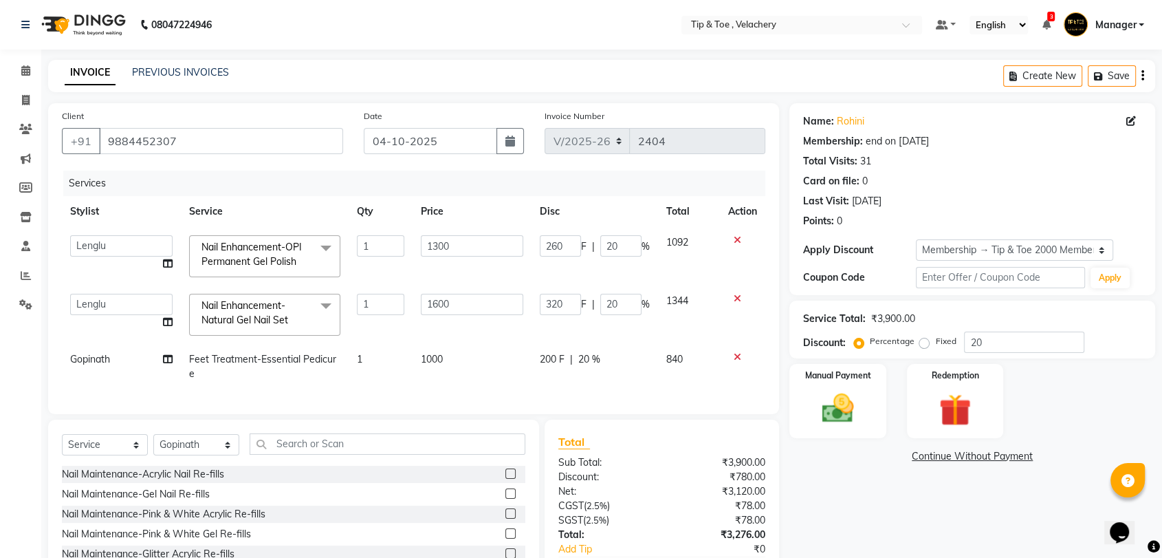
click at [294, 325] on link "x" at bounding box center [291, 320] width 6 height 12
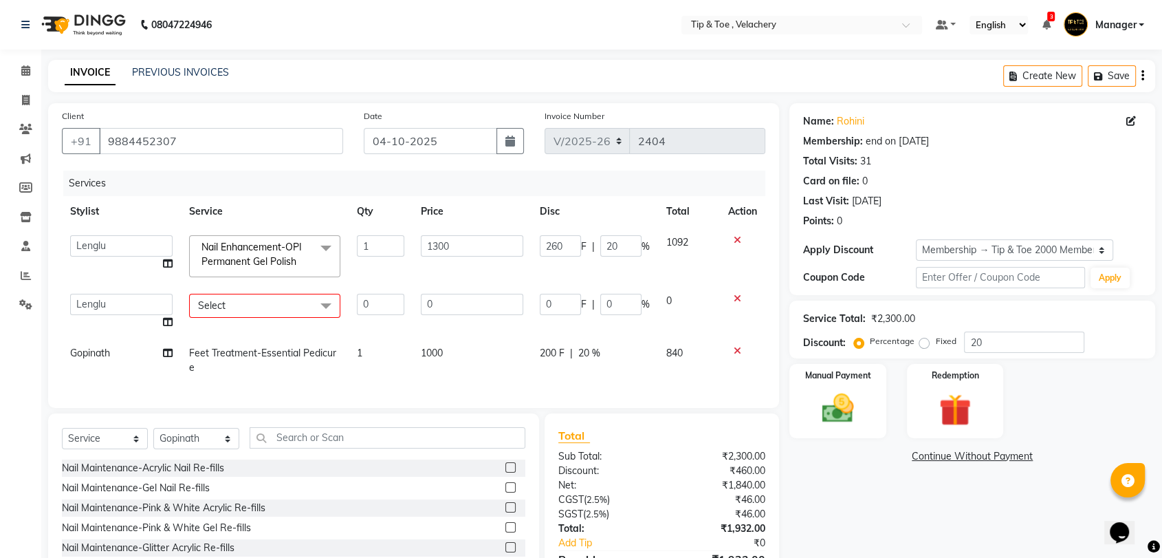
click at [253, 303] on span "Select" at bounding box center [264, 306] width 151 height 24
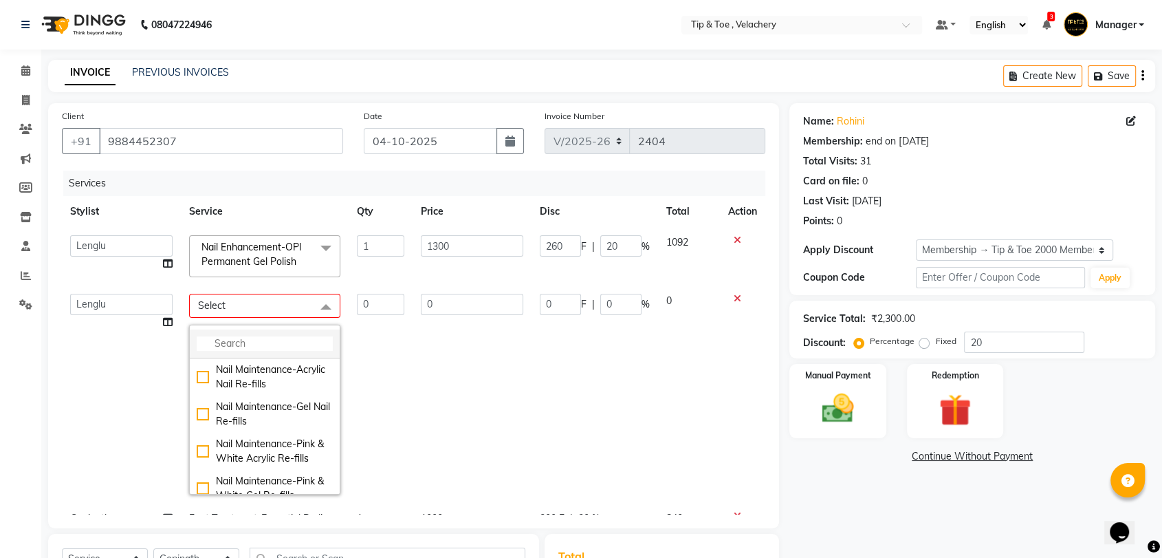
click at [270, 346] on input "multiselect-search" at bounding box center [265, 343] width 136 height 14
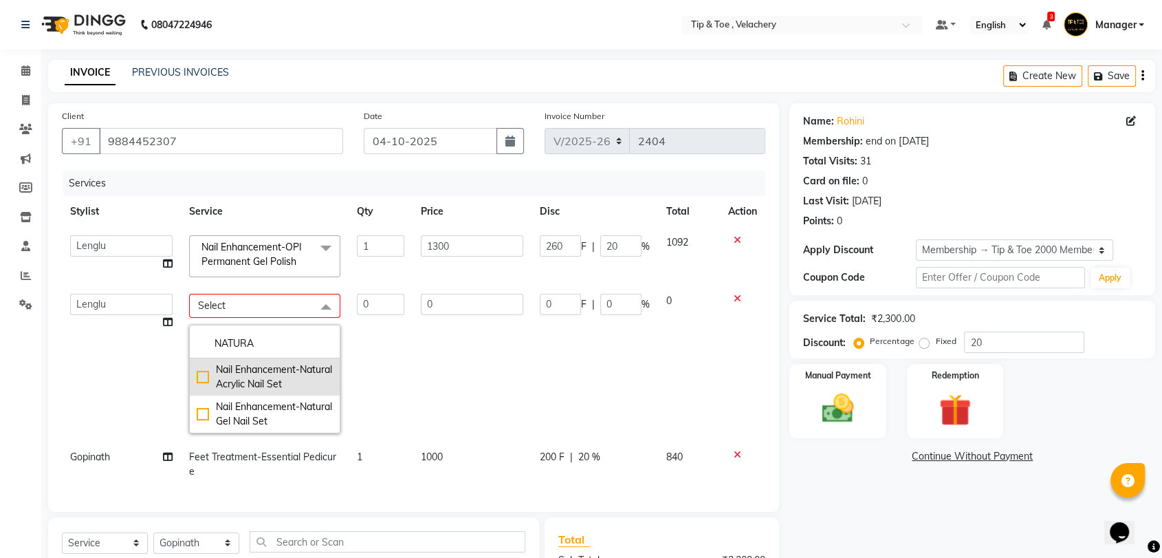
click at [266, 382] on div "Nail Enhancement-Natural Acrylic Nail Set" at bounding box center [265, 376] width 136 height 29
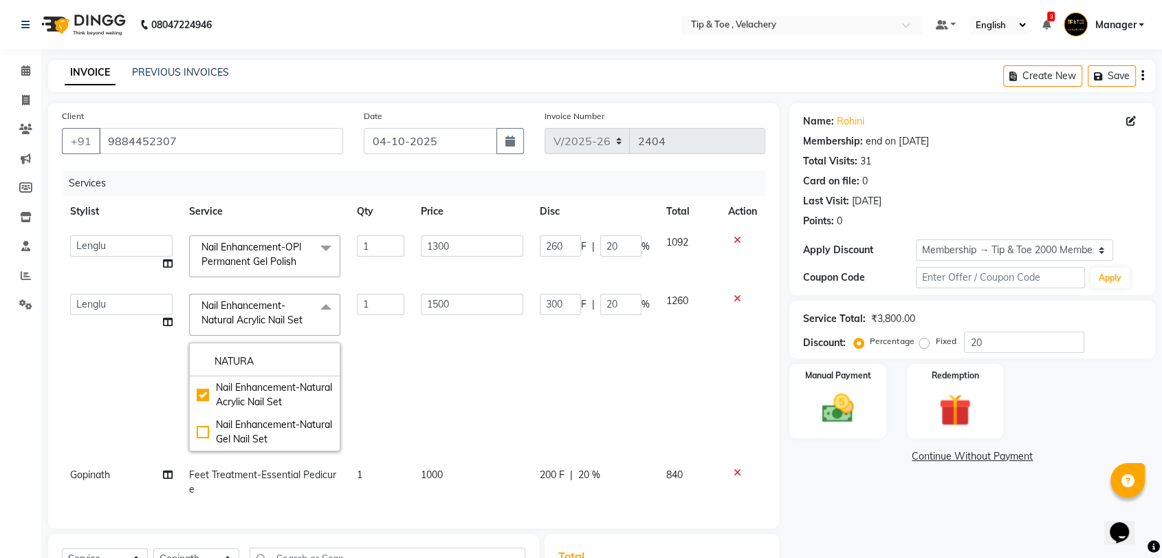
click at [441, 358] on td "1500" at bounding box center [472, 372] width 119 height 174
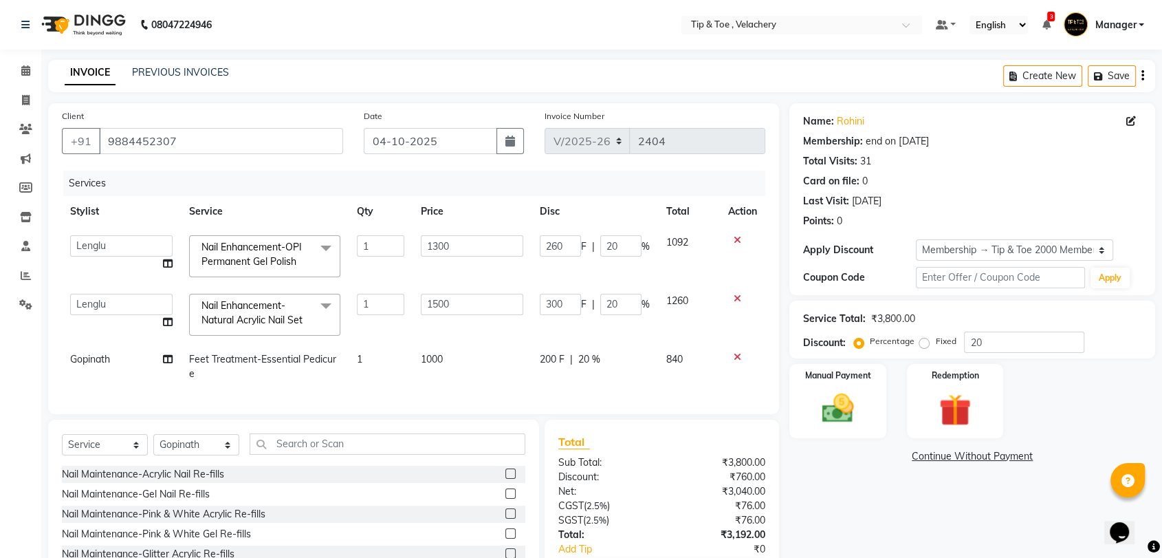
drag, startPoint x: 431, startPoint y: 353, endPoint x: 448, endPoint y: 353, distance: 16.5
click at [448, 353] on td "1000" at bounding box center [472, 366] width 119 height 45
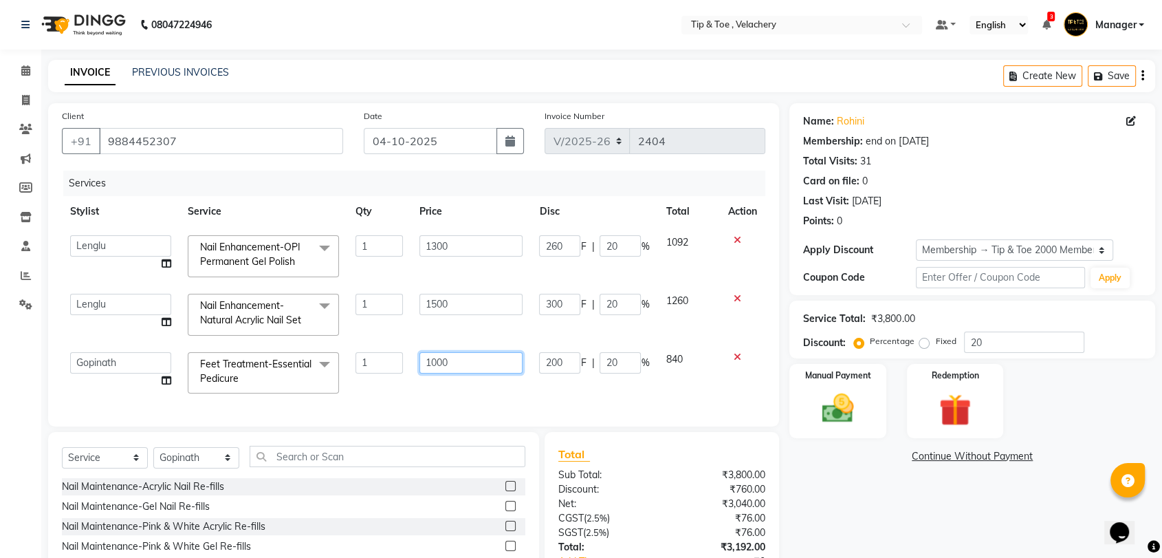
click at [501, 353] on input "1000" at bounding box center [471, 362] width 104 height 21
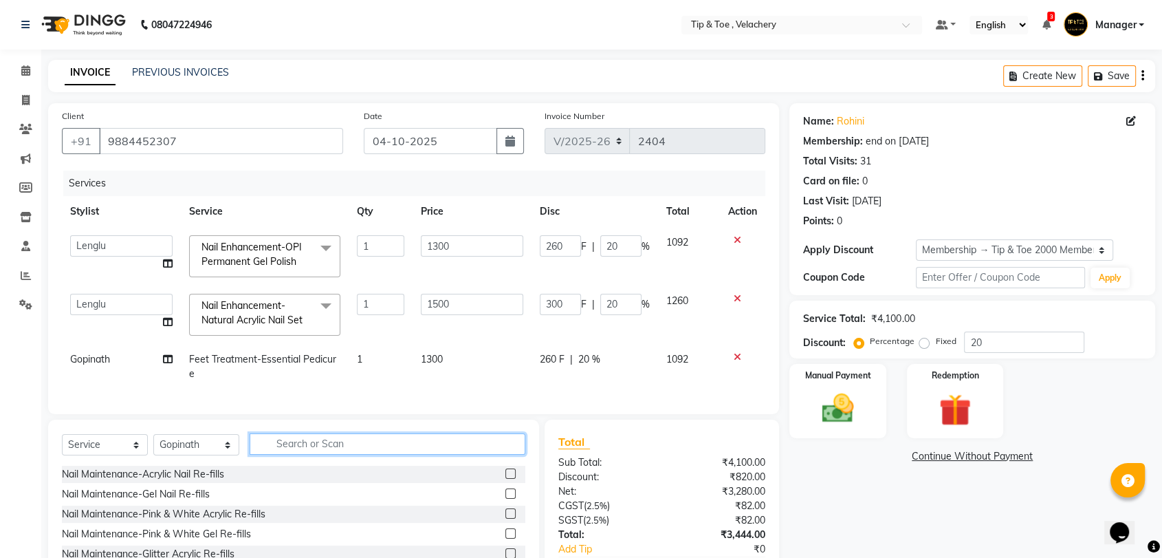
drag, startPoint x: 316, startPoint y: 468, endPoint x: 323, endPoint y: 461, distance: 9.3
click at [316, 466] on div "Select Service Product Membership Package Voucher Prepaid Gift Card Select Styl…" at bounding box center [293, 449] width 463 height 32
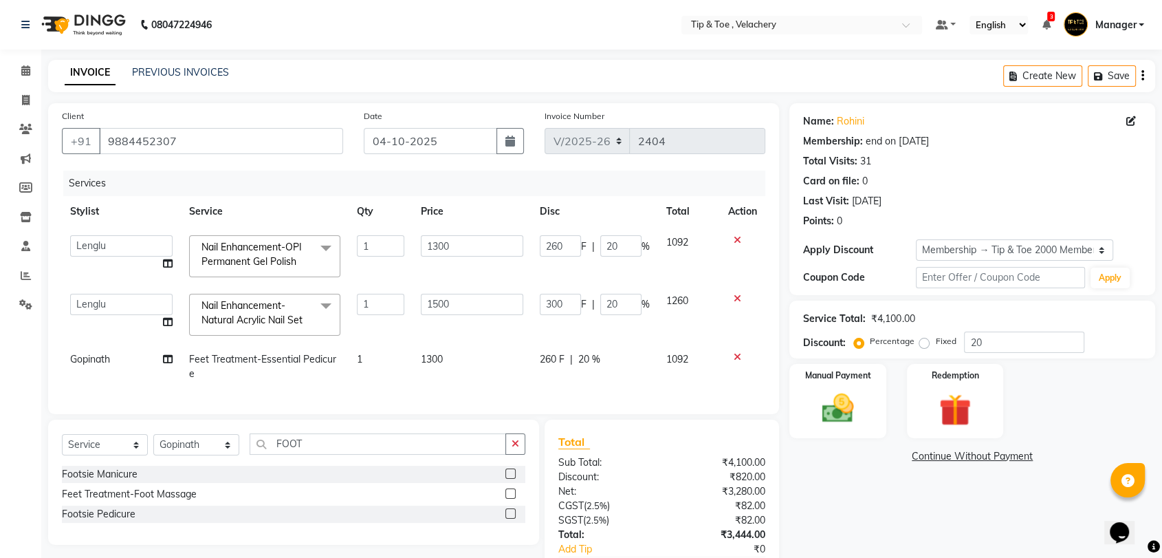
click at [112, 476] on div "Footsie Manicure" at bounding box center [293, 474] width 463 height 17
click at [105, 481] on div "Footsie Manicure" at bounding box center [100, 474] width 76 height 14
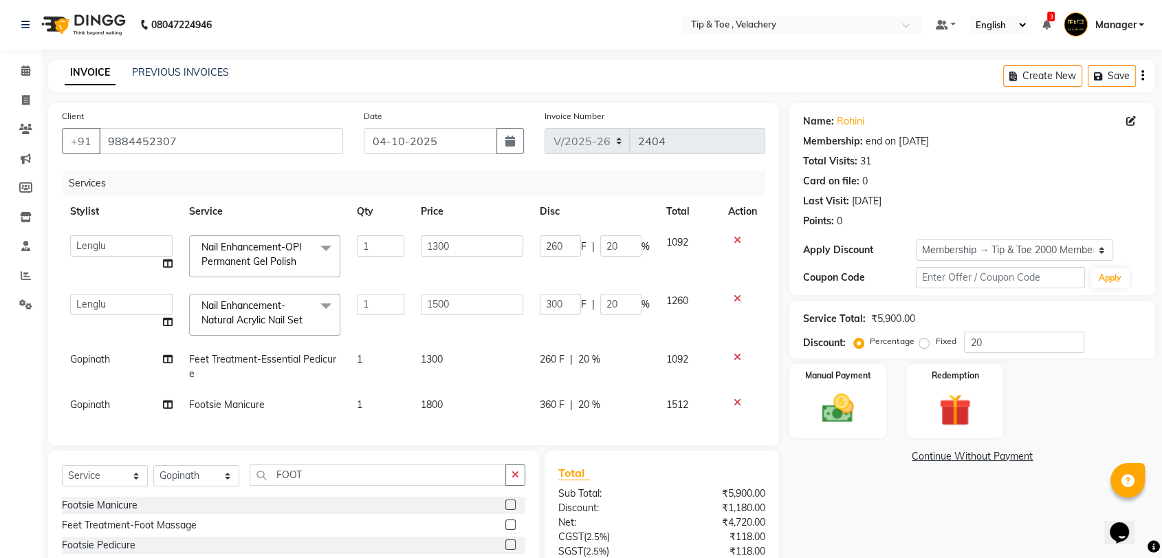
scroll to position [127, 0]
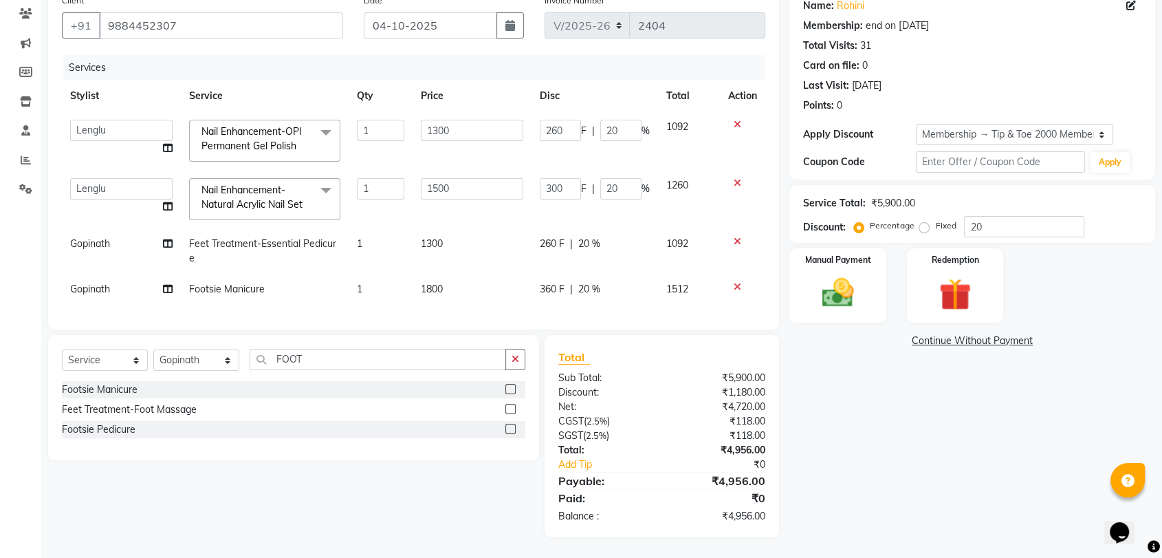
click at [464, 280] on td "1800" at bounding box center [472, 289] width 119 height 31
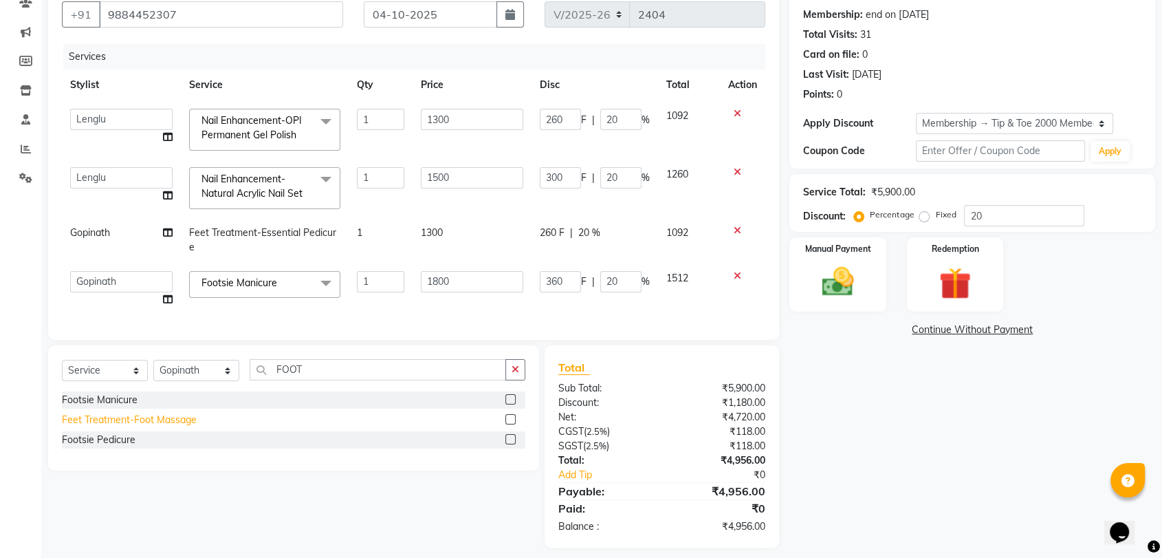
click at [160, 427] on div "Feet Treatment-Foot Massage" at bounding box center [129, 420] width 135 height 14
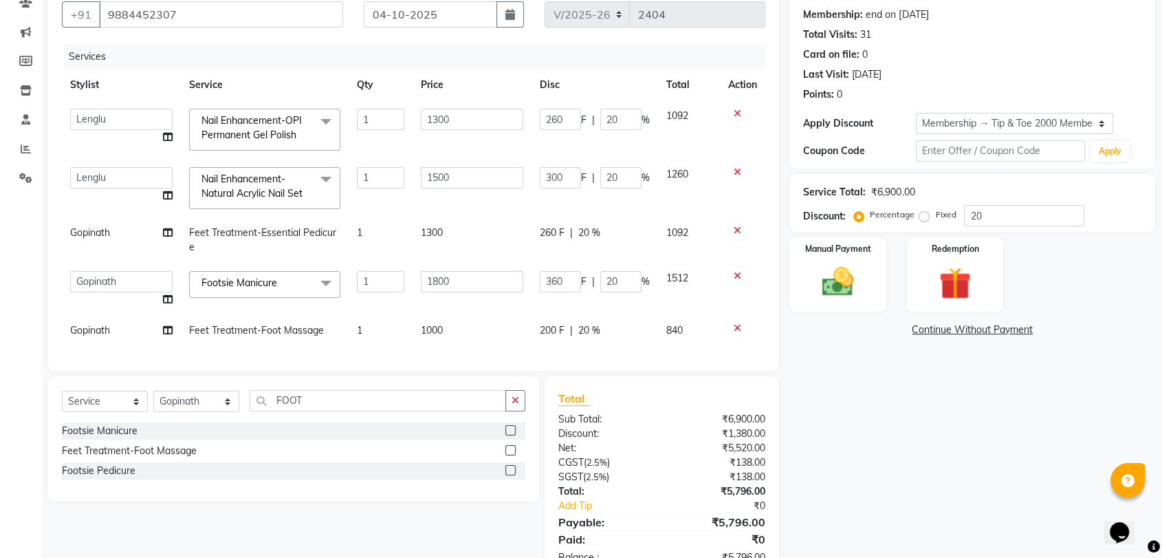
drag, startPoint x: 736, startPoint y: 271, endPoint x: 702, endPoint y: 266, distance: 34.7
click at [737, 271] on icon at bounding box center [738, 276] width 8 height 10
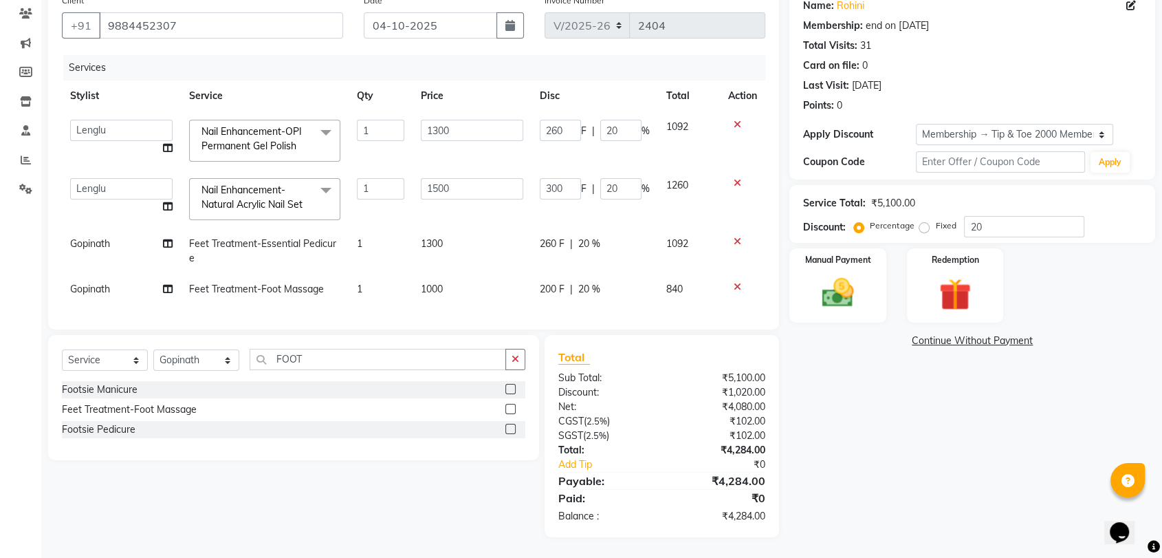
drag, startPoint x: 457, startPoint y: 273, endPoint x: 464, endPoint y: 273, distance: 7.6
click at [464, 274] on td "1000" at bounding box center [472, 289] width 119 height 31
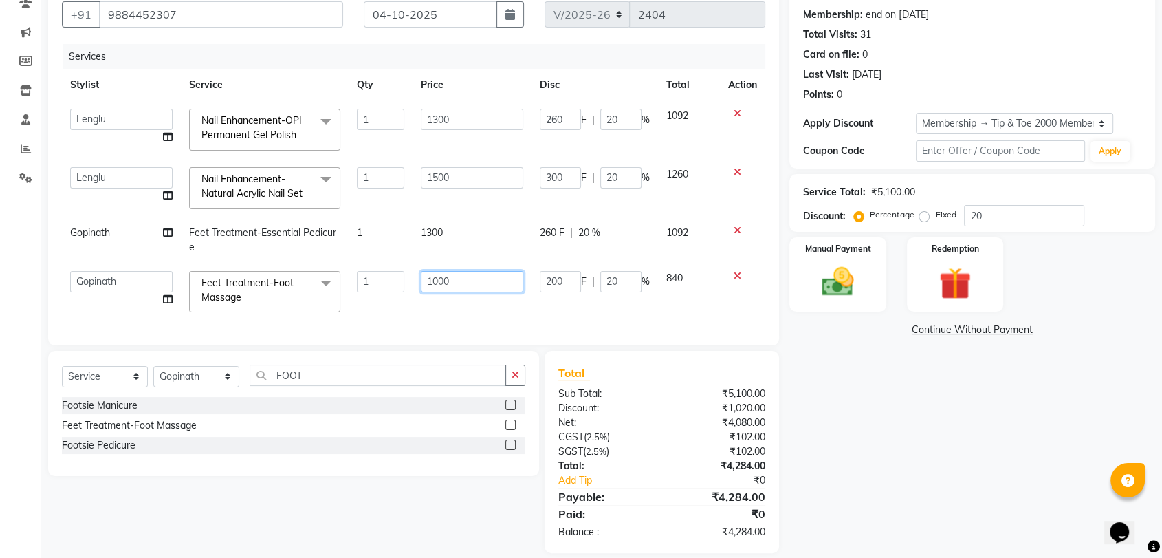
click at [507, 271] on input "1000" at bounding box center [472, 281] width 102 height 21
click at [917, 458] on div "Name: Rohini Membership: end on 11-01-2027 Total Visits: 31 Card on file: 0 Las…" at bounding box center [977, 265] width 376 height 576
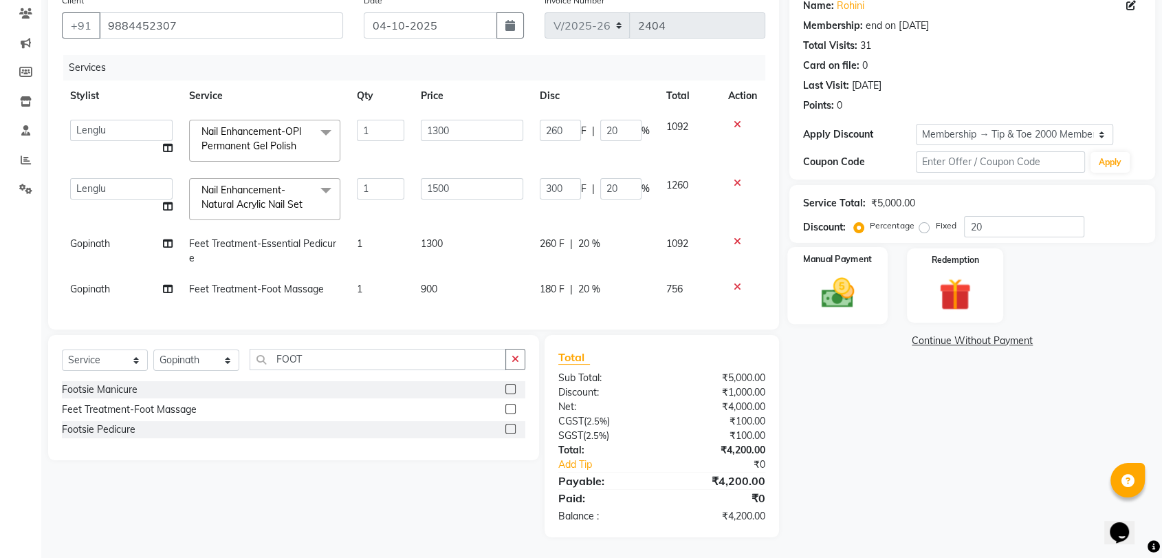
click at [835, 283] on img at bounding box center [838, 293] width 54 height 39
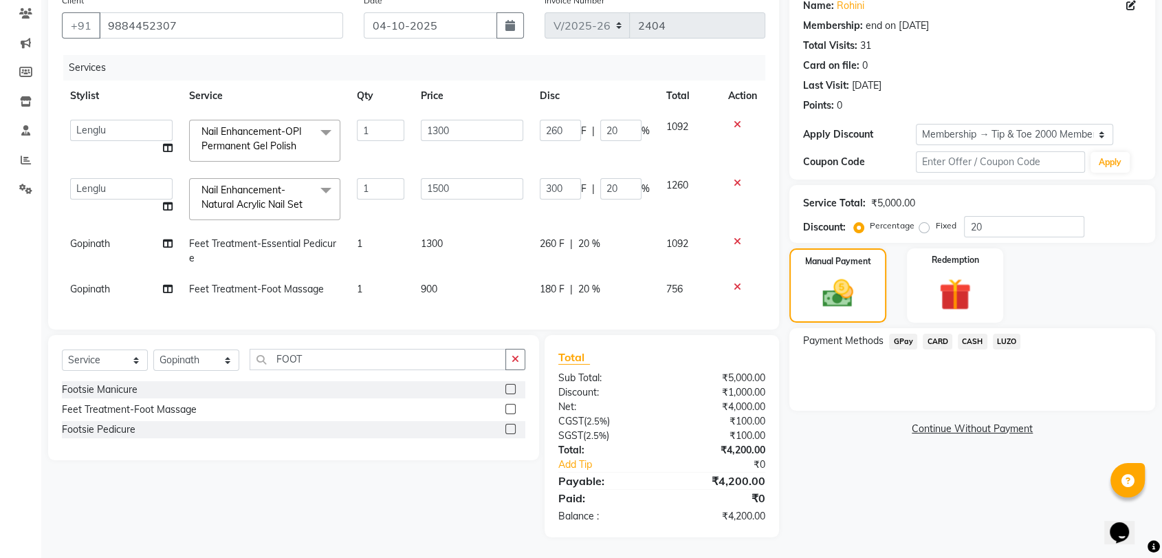
click at [929, 334] on span "CARD" at bounding box center [938, 342] width 30 height 16
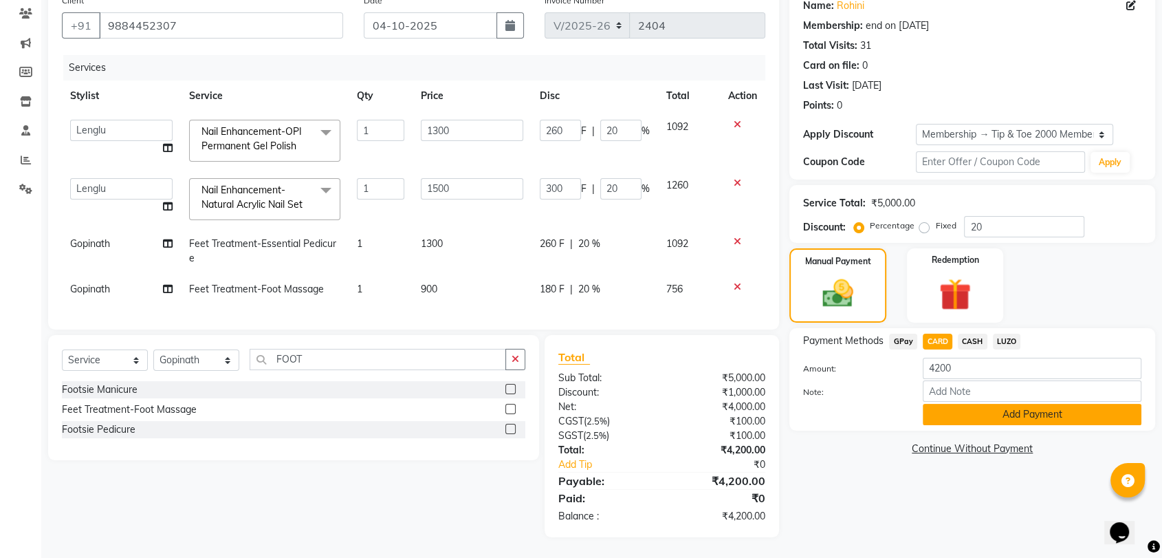
click at [971, 404] on button "Add Payment" at bounding box center [1032, 414] width 219 height 21
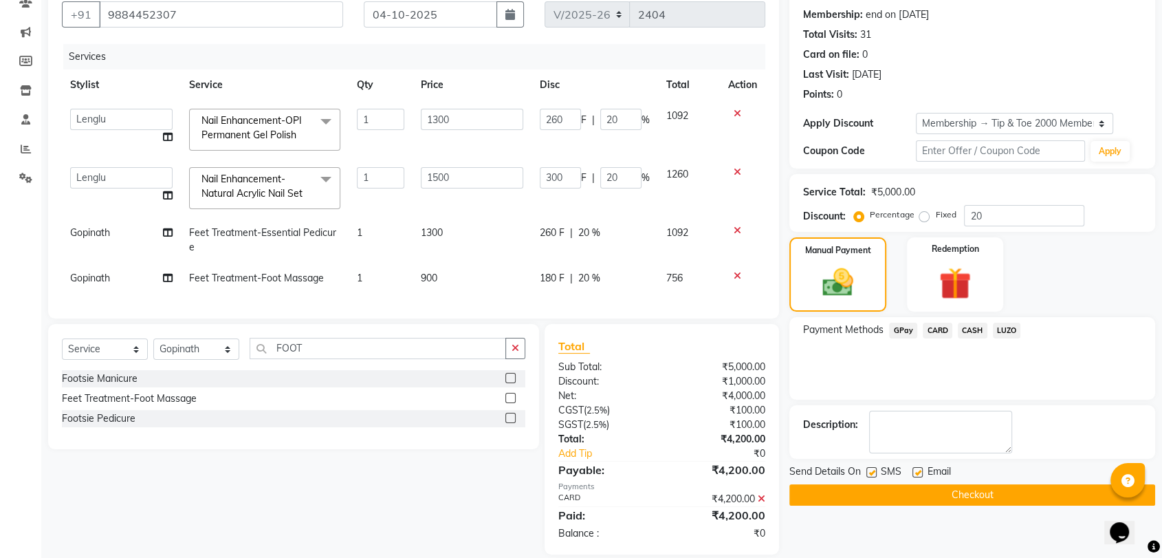
scroll to position [155, 0]
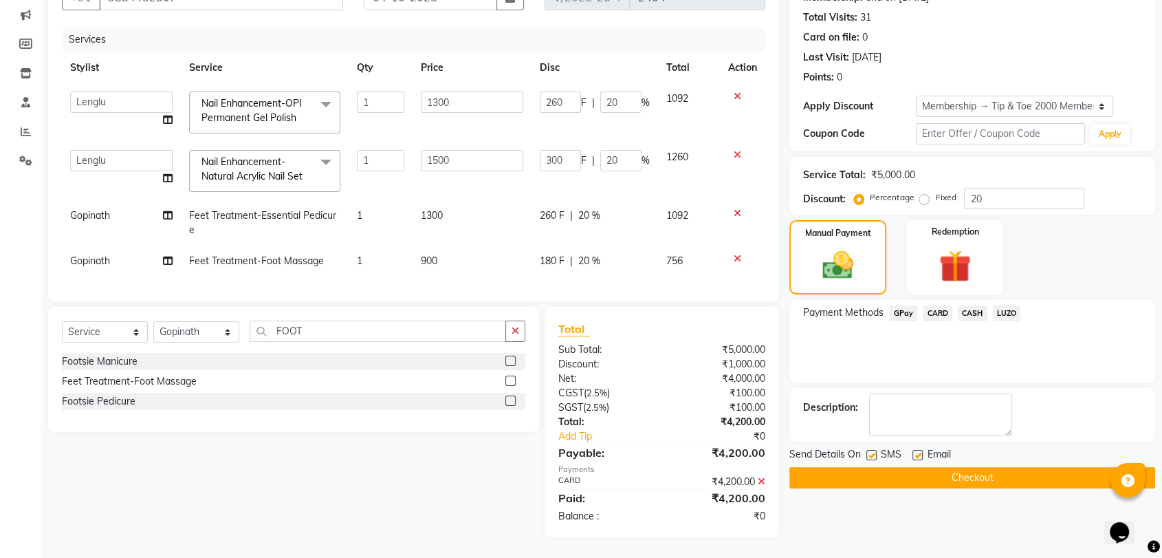
drag, startPoint x: 911, startPoint y: 440, endPoint x: 916, endPoint y: 446, distance: 7.8
click at [916, 447] on div "Send Details On SMS Email" at bounding box center [972, 455] width 366 height 17
click at [917, 450] on label at bounding box center [918, 455] width 10 height 10
click at [917, 451] on input "checkbox" at bounding box center [917, 455] width 9 height 9
click at [926, 467] on button "Checkout" at bounding box center [972, 477] width 366 height 21
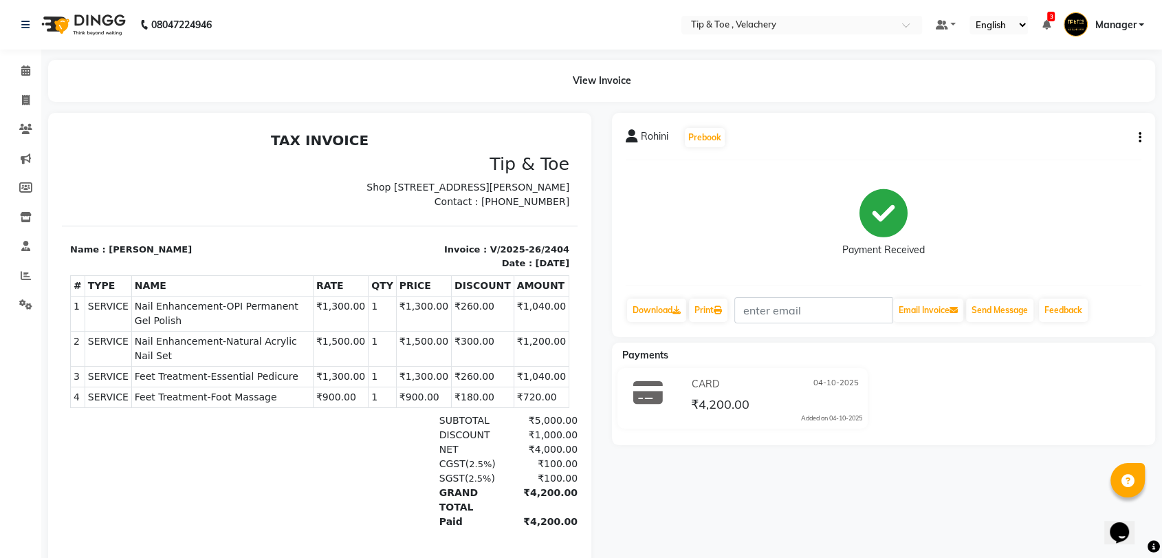
click at [190, 321] on span "Nail Enhancement-OPI Permanent Gel Polish" at bounding box center [222, 313] width 175 height 29
click at [190, 320] on span "Nail Enhancement-OPI Permanent Gel Polish" at bounding box center [222, 313] width 175 height 29
click at [251, 340] on span "Nail Enhancement-Natural Acrylic Nail Set" at bounding box center [222, 348] width 175 height 29
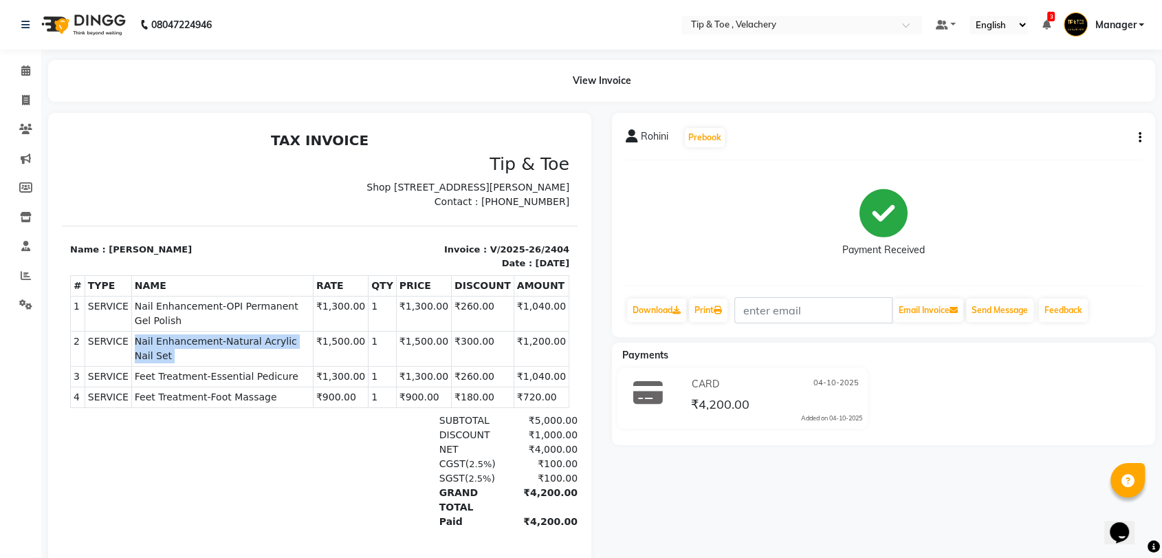
click at [251, 340] on span "Nail Enhancement-Natural Acrylic Nail Set" at bounding box center [222, 348] width 175 height 29
click at [220, 369] on span "Feet Treatment-Essential Pedicure" at bounding box center [222, 376] width 175 height 14
click at [218, 390] on span "Feet Treatment-Foot Massage" at bounding box center [222, 397] width 175 height 14
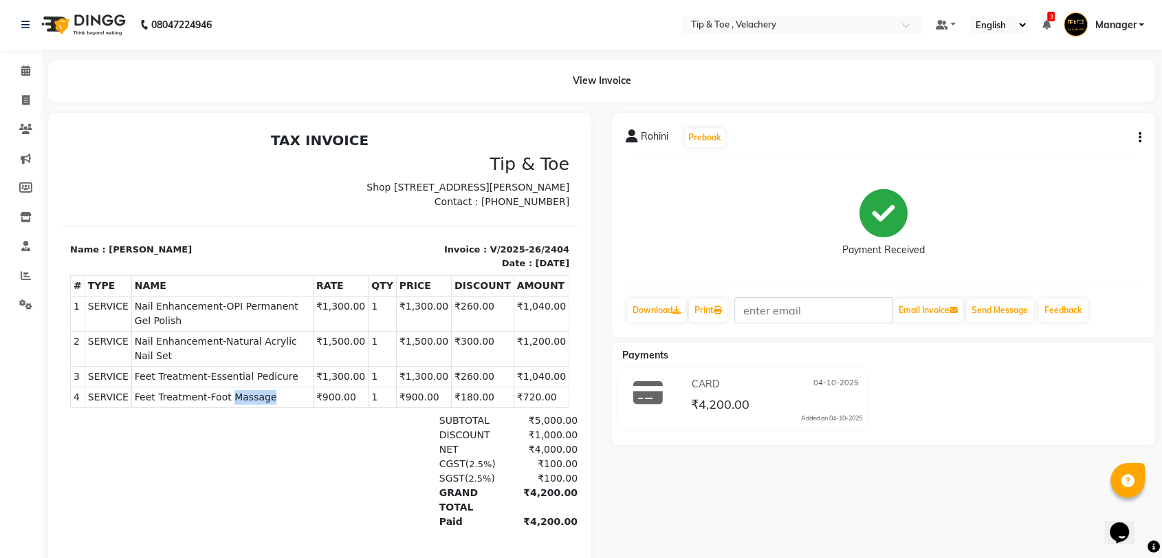
click at [218, 390] on span "Feet Treatment-Foot Massage" at bounding box center [222, 397] width 175 height 14
drag, startPoint x: 218, startPoint y: 380, endPoint x: 215, endPoint y: 386, distance: 7.1
click at [217, 390] on span "Feet Treatment-Foot Massage" at bounding box center [222, 397] width 175 height 14
drag, startPoint x: 37, startPoint y: 68, endPoint x: 732, endPoint y: 112, distance: 696.6
drag, startPoint x: 445, startPoint y: 188, endPoint x: 267, endPoint y: 149, distance: 182.2
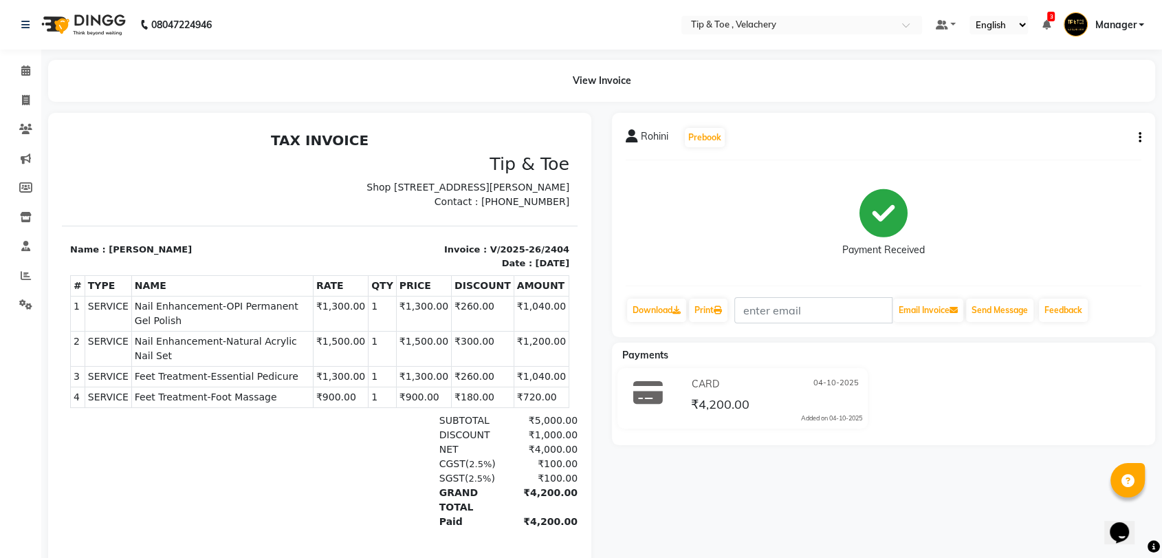
click at [439, 186] on p "Shop [STREET_ADDRESS][PERSON_NAME]" at bounding box center [448, 187] width 241 height 14
click at [26, 72] on icon at bounding box center [25, 70] width 9 height 10
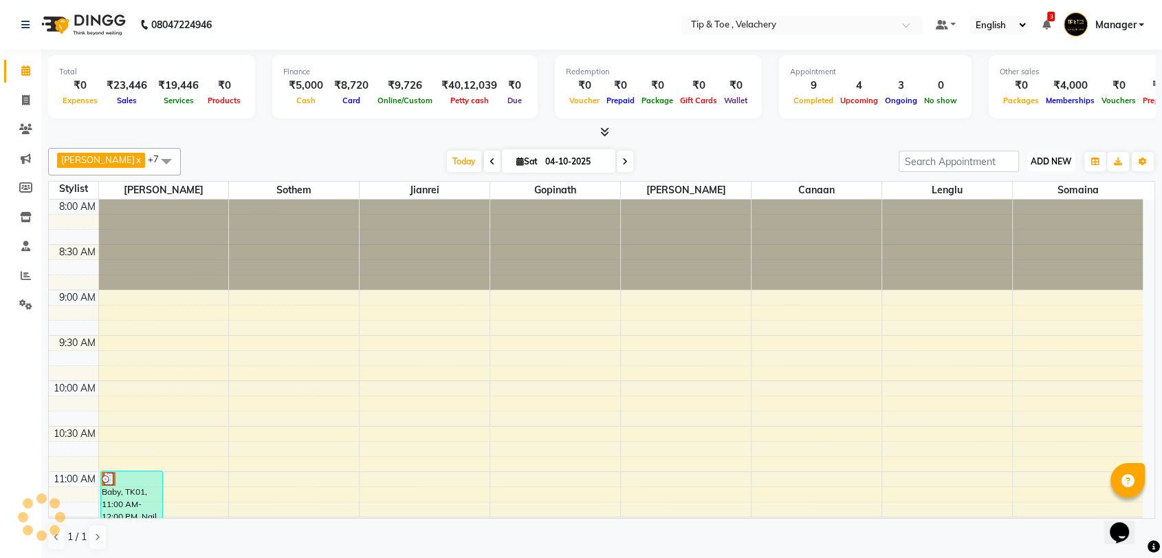
click at [1038, 164] on span "ADD NEW" at bounding box center [1051, 161] width 41 height 10
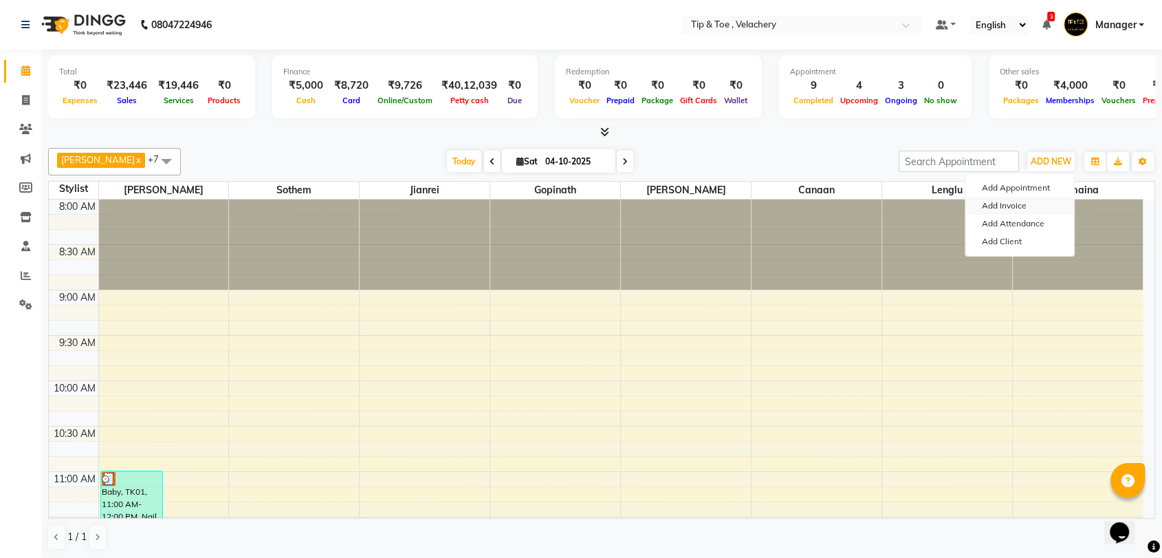
click at [1007, 203] on link "Add Invoice" at bounding box center [1019, 206] width 109 height 18
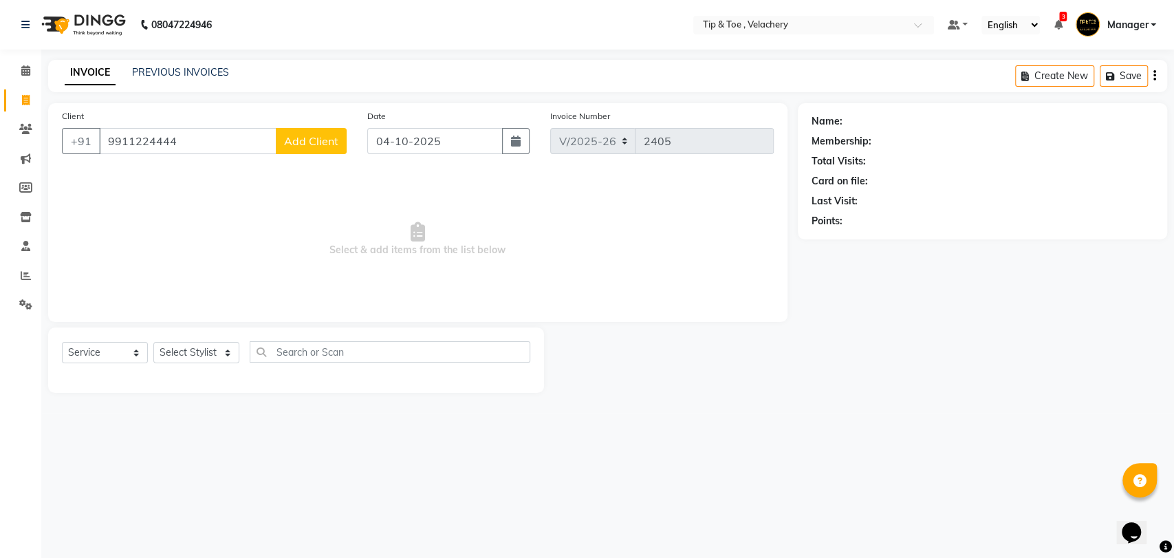
click at [309, 142] on span "Add Client" at bounding box center [311, 141] width 54 height 14
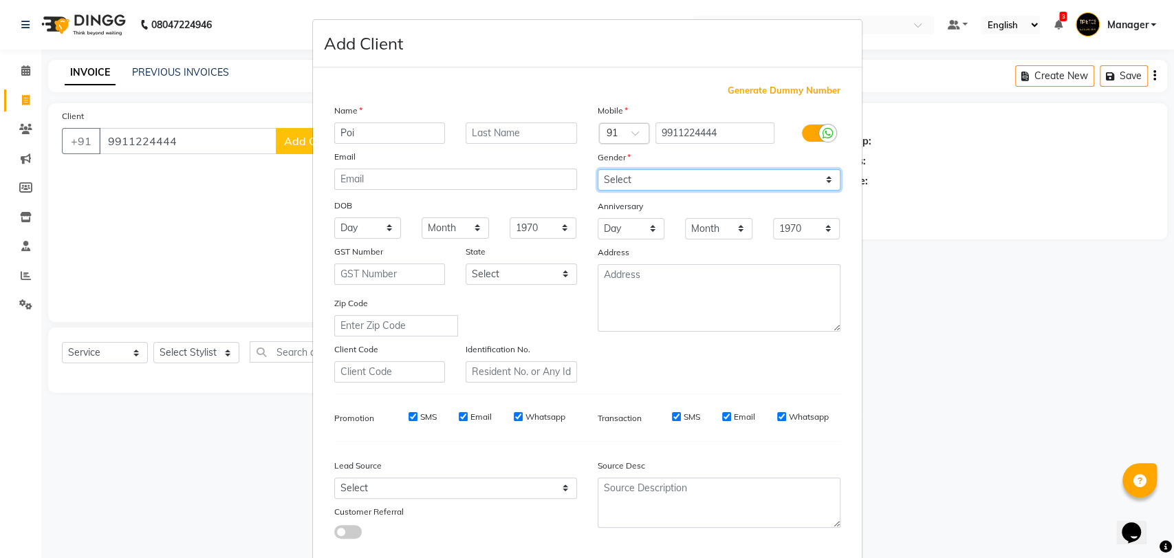
click at [691, 182] on select "Select Male Female Other Prefer Not To Say" at bounding box center [719, 179] width 243 height 21
click at [598, 169] on select "Select Male Female Other Prefer Not To Say" at bounding box center [719, 179] width 243 height 21
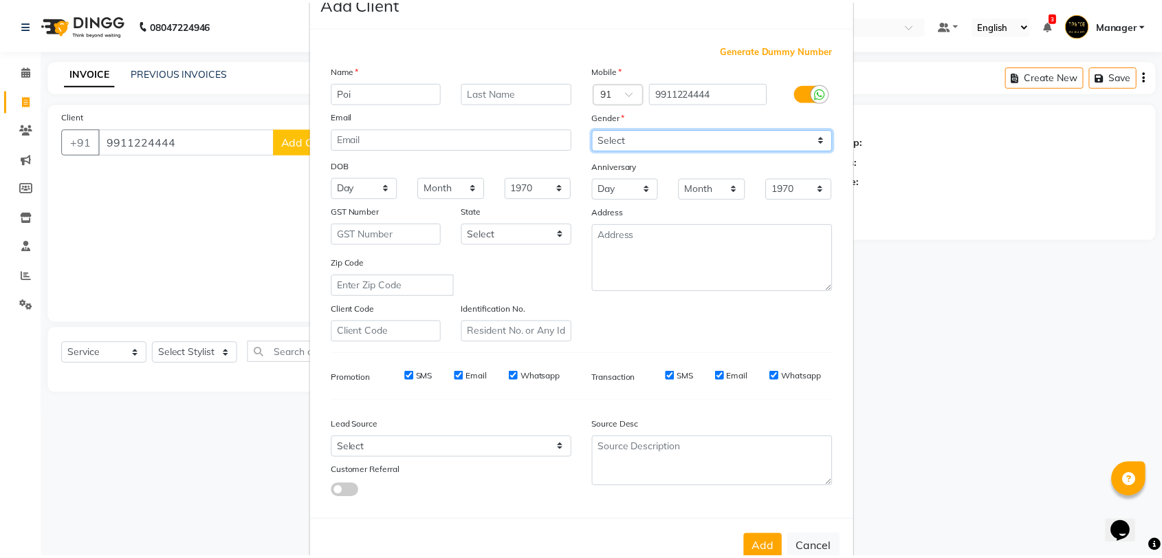
scroll to position [74, 0]
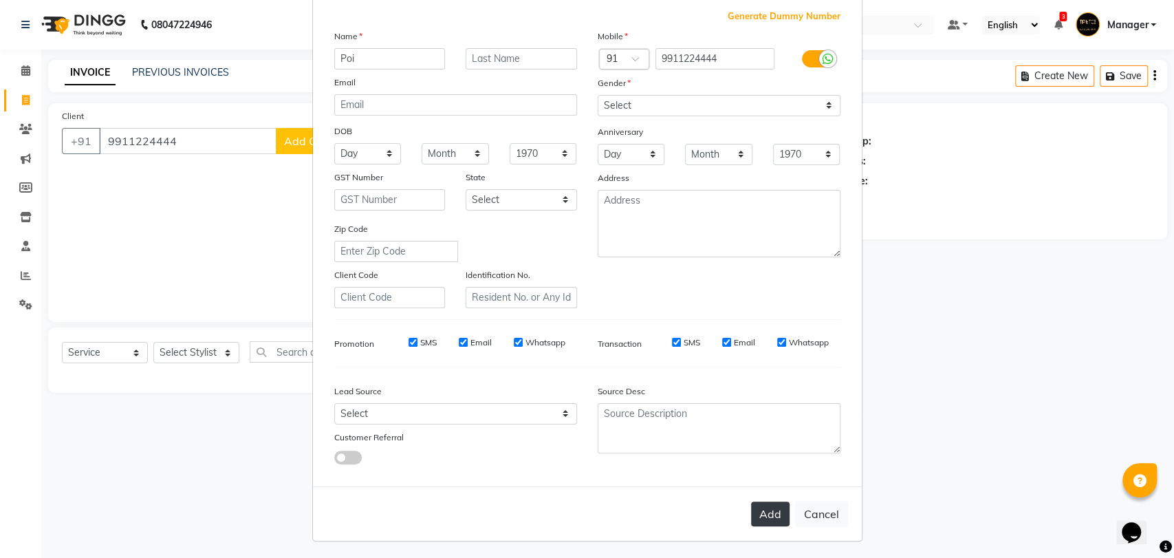
click at [756, 510] on button "Add" at bounding box center [770, 513] width 39 height 25
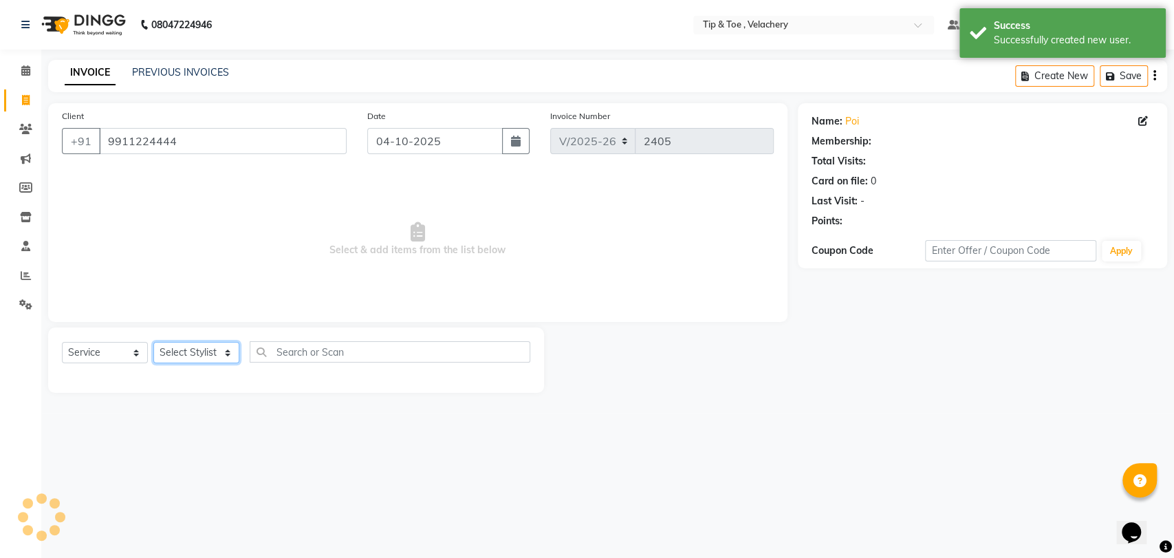
click at [187, 351] on select "Select Stylist Afroz Canaan Gopinath Jianrei Joycee Lenglu Manager Sharmila Som…" at bounding box center [196, 352] width 86 height 21
click at [153, 342] on select "Select Stylist Afroz Canaan Gopinath Jianrei Joycee Lenglu Manager Sharmila Som…" at bounding box center [196, 352] width 86 height 21
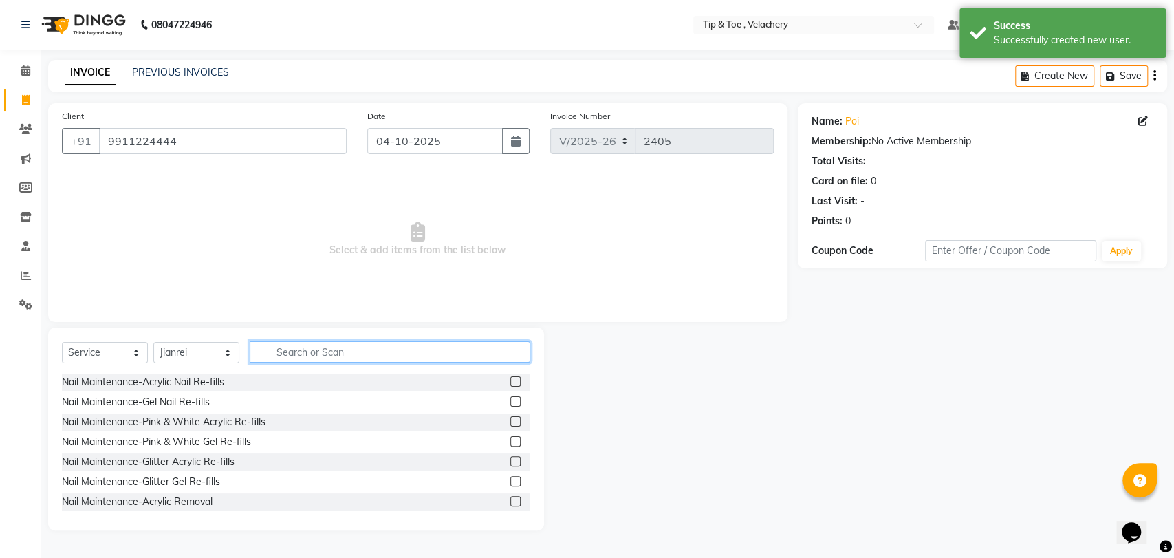
click at [298, 347] on input "text" at bounding box center [390, 351] width 281 height 21
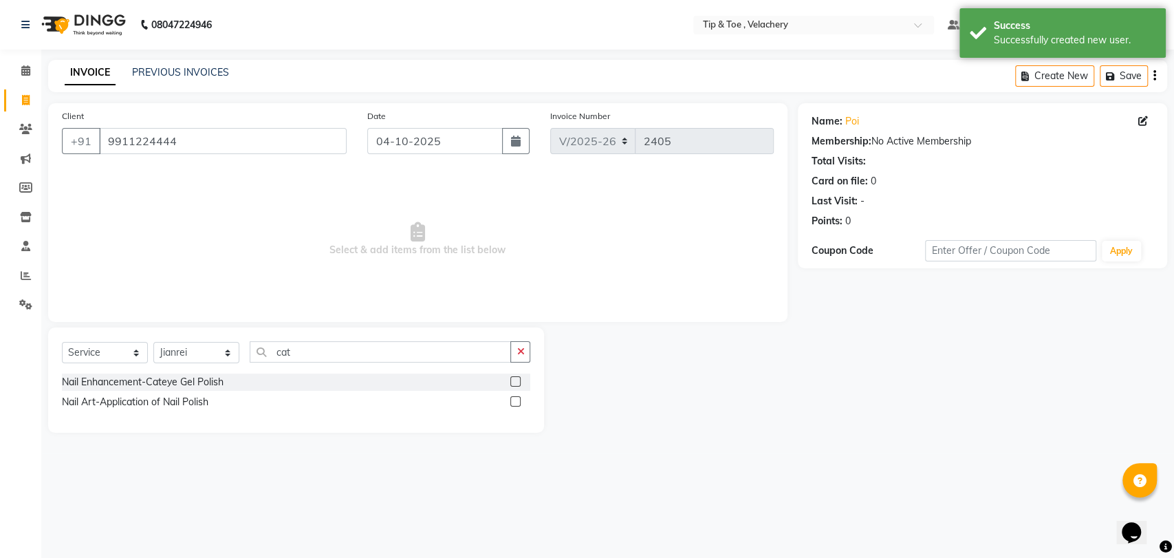
drag, startPoint x: 179, startPoint y: 378, endPoint x: 237, endPoint y: 392, distance: 60.0
click at [178, 378] on div "Nail Enhancement-Cateye Gel Polish" at bounding box center [143, 382] width 162 height 14
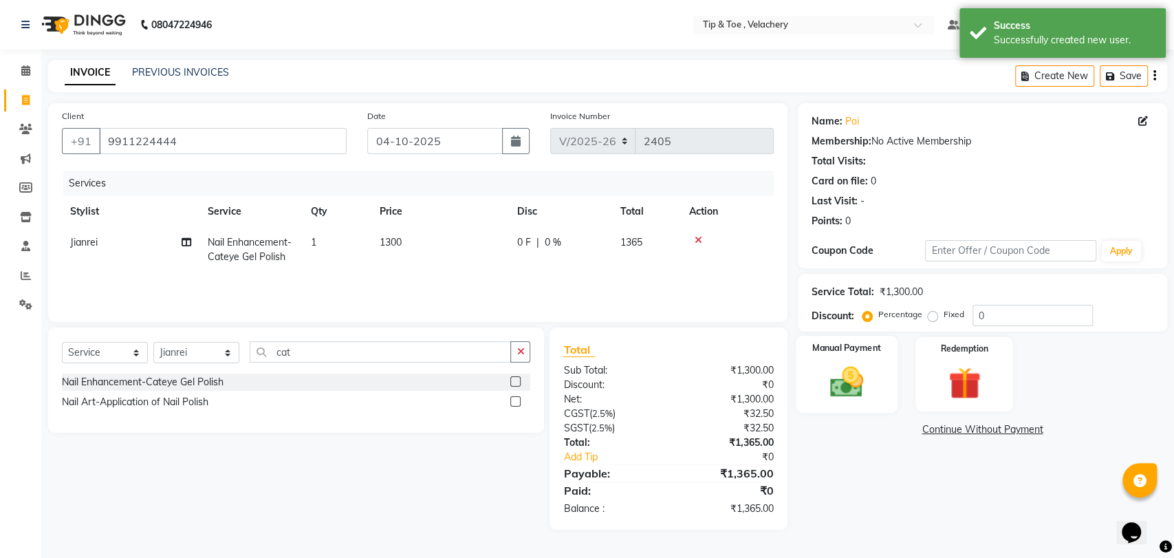
click at [853, 395] on img at bounding box center [846, 381] width 54 height 39
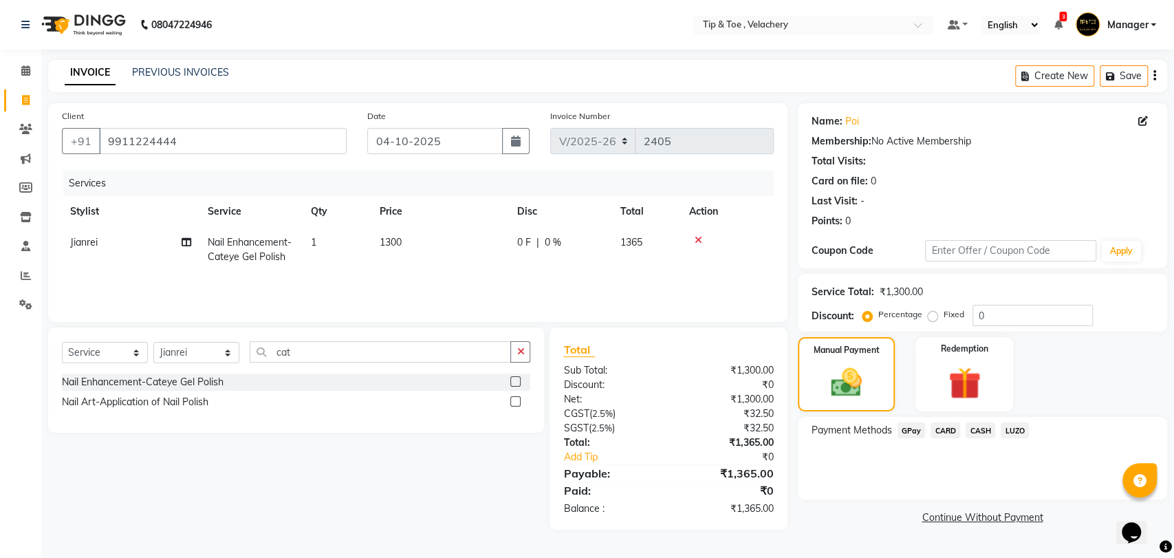
drag, startPoint x: 974, startPoint y: 421, endPoint x: 990, endPoint y: 441, distance: 25.9
click at [974, 422] on div "Payment Methods GPay CARD CASH LUZO" at bounding box center [982, 458] width 369 height 83
click at [983, 427] on span "CASH" at bounding box center [980, 430] width 30 height 16
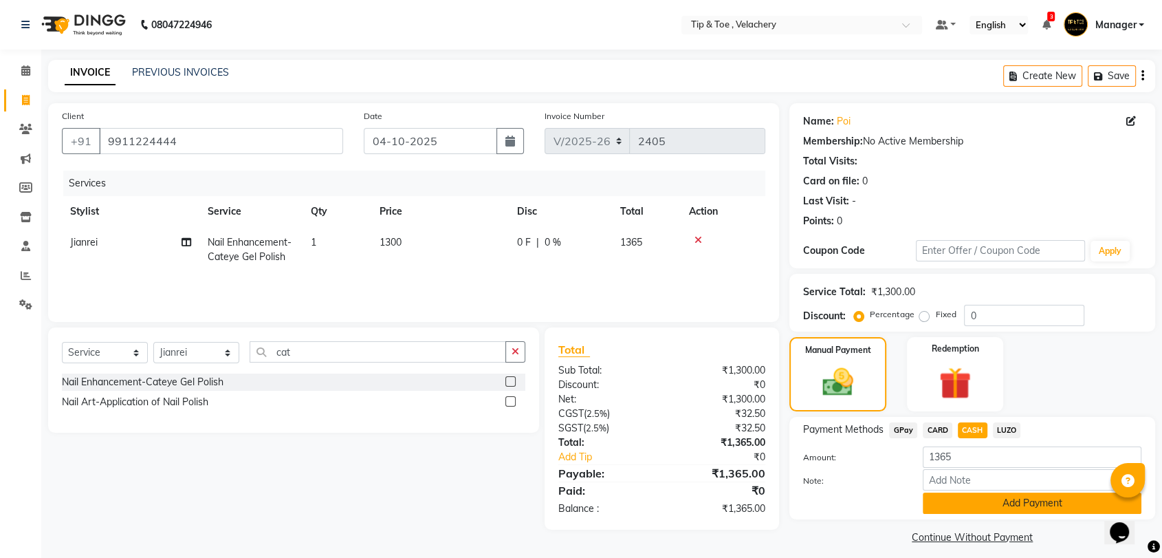
click at [971, 499] on button "Add Payment" at bounding box center [1032, 502] width 219 height 21
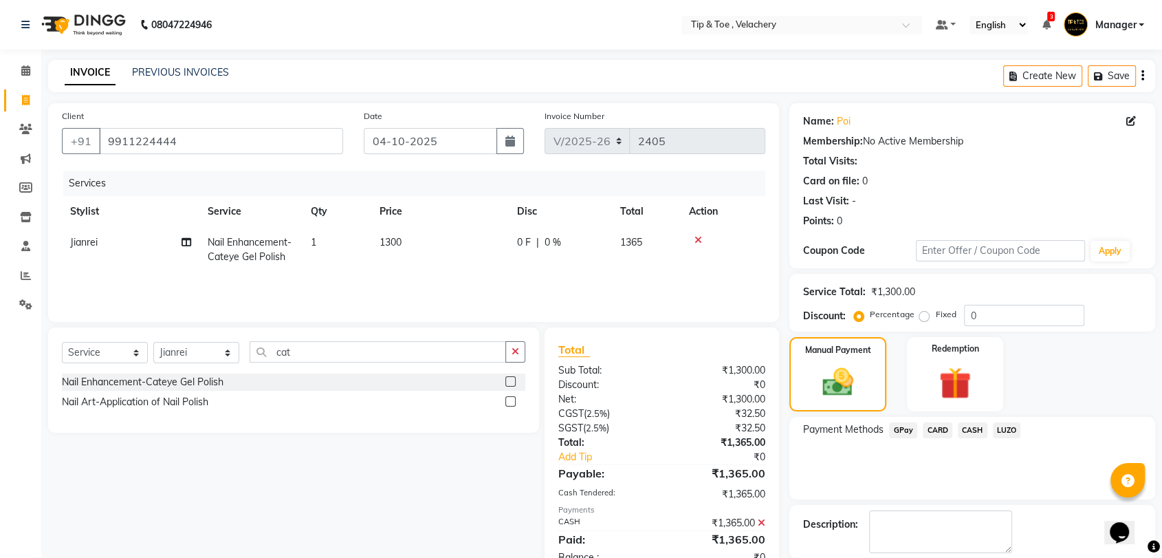
scroll to position [67, 0]
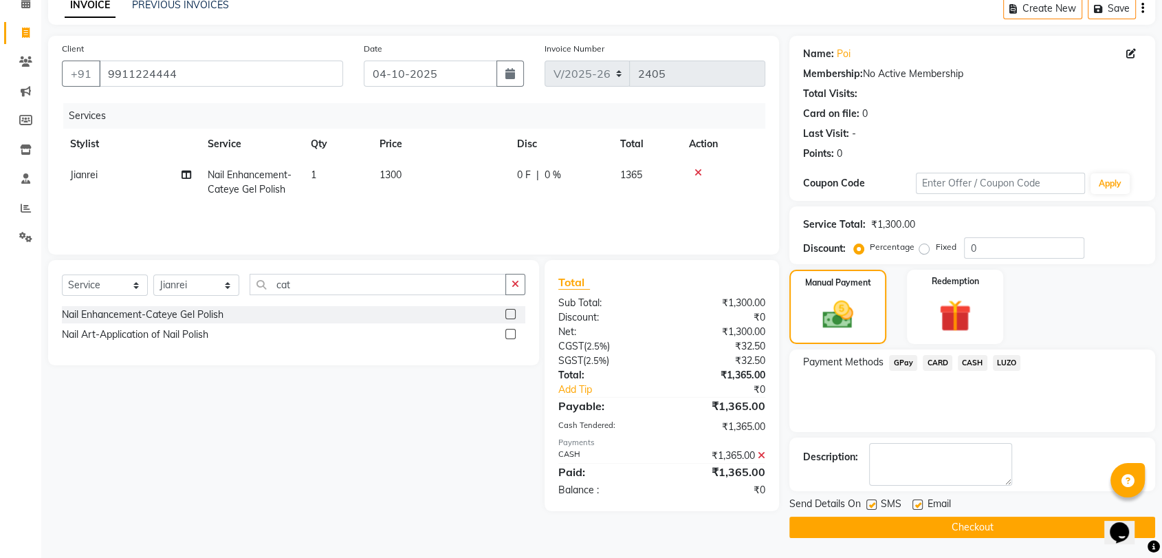
click at [922, 506] on label at bounding box center [918, 504] width 10 height 10
click at [921, 506] on input "checkbox" at bounding box center [917, 505] width 9 height 9
click at [951, 517] on button "Checkout" at bounding box center [972, 526] width 366 height 21
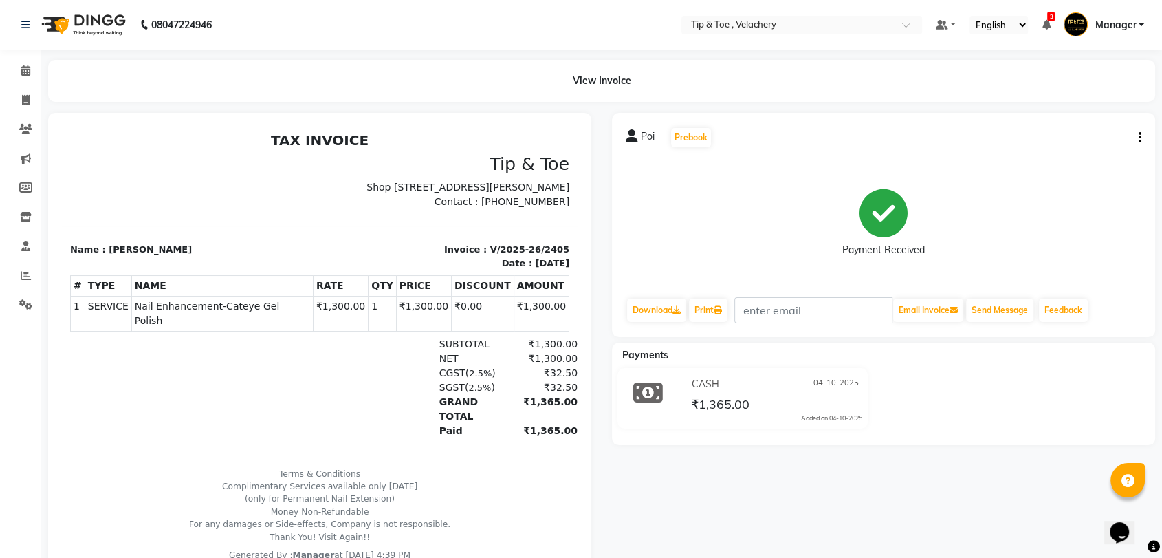
click at [195, 323] on span "Nail Enhancement-Cateye Gel Polish" at bounding box center [222, 313] width 175 height 29
click at [28, 96] on icon at bounding box center [26, 100] width 8 height 10
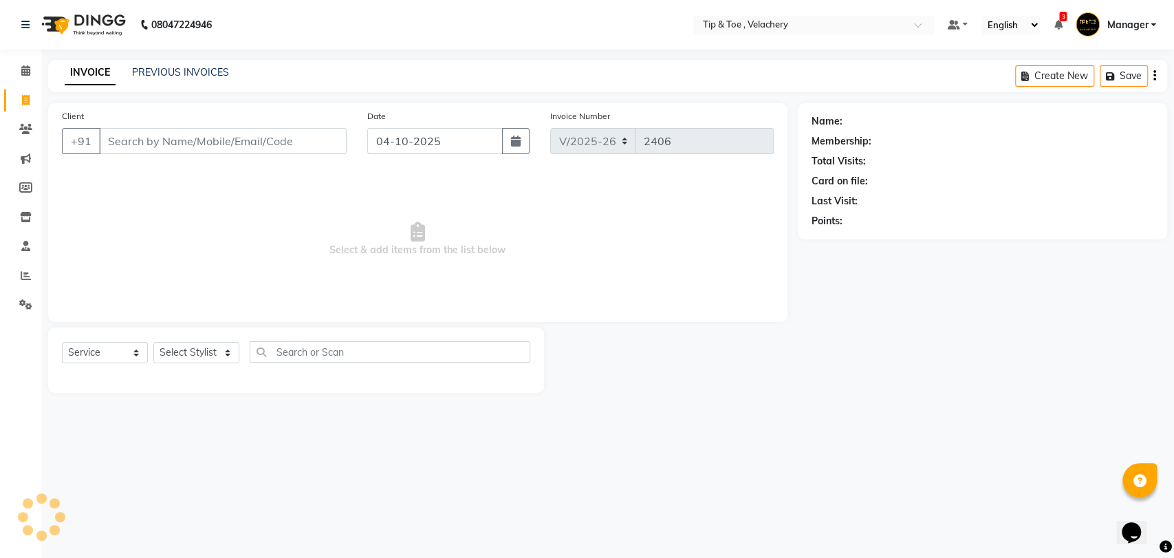
click at [160, 65] on div "PREVIOUS INVOICES" at bounding box center [180, 72] width 97 height 14
click at [28, 67] on icon at bounding box center [25, 70] width 9 height 10
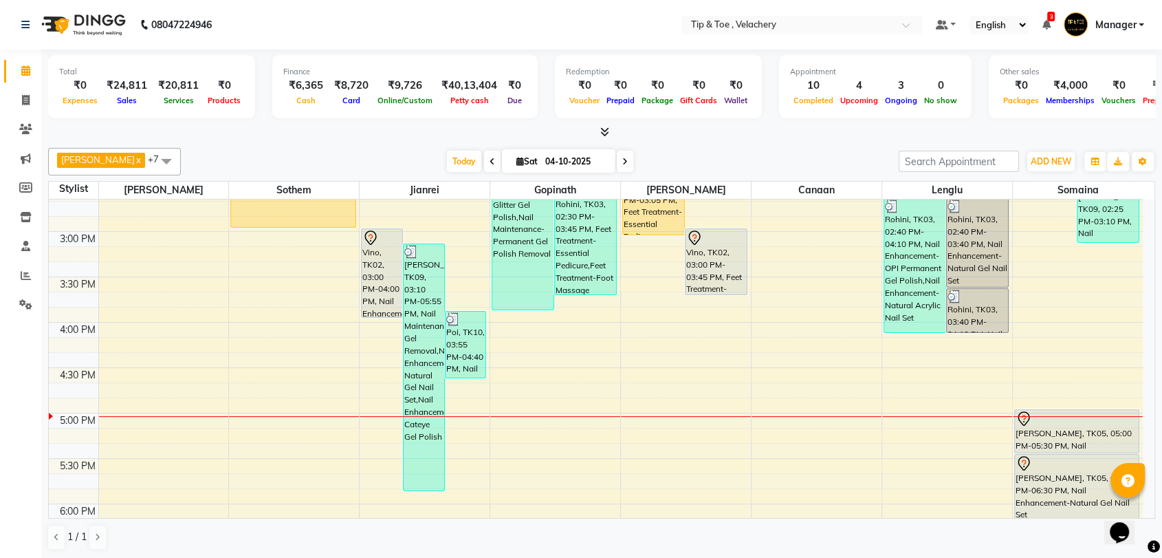
scroll to position [478, 0]
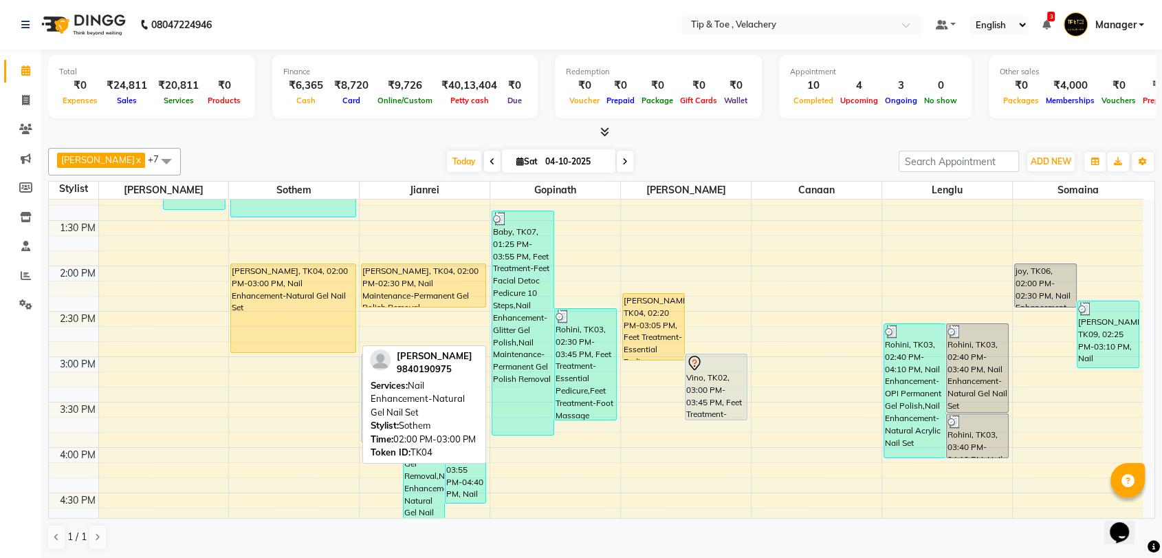
click at [248, 308] on div "[PERSON_NAME], TK04, 02:00 PM-03:00 PM, Nail Enhancement-Natural Gel Nail Set" at bounding box center [293, 308] width 124 height 88
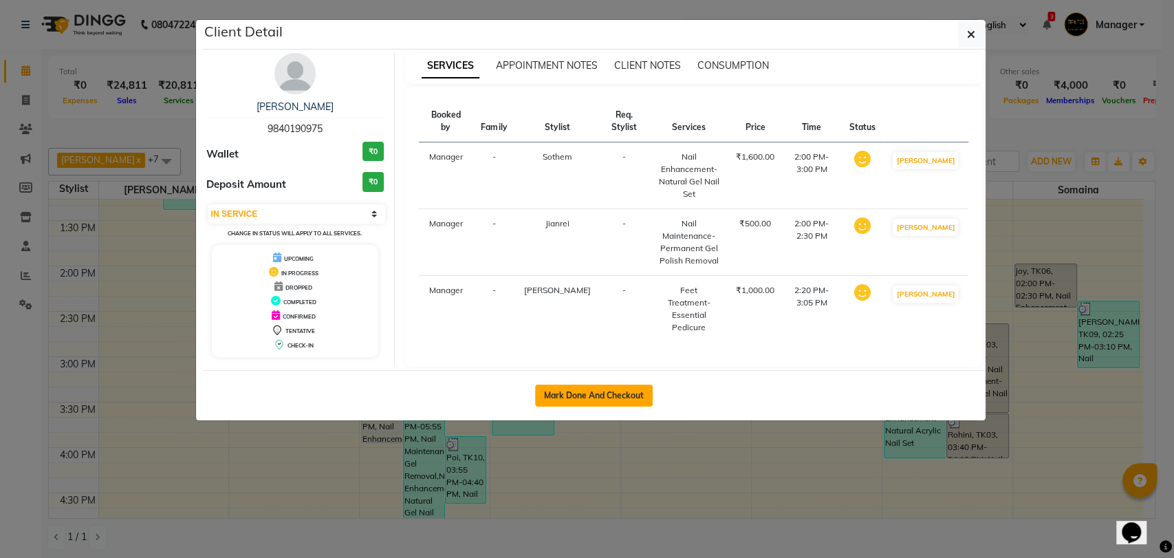
click at [592, 384] on button "Mark Done And Checkout" at bounding box center [594, 395] width 118 height 22
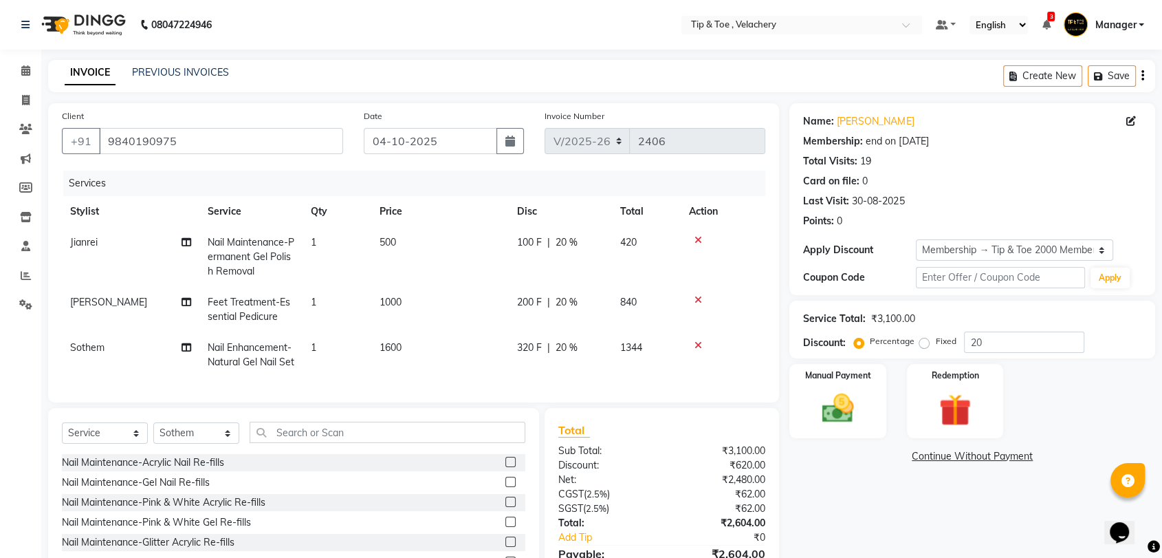
click at [417, 296] on td "1000" at bounding box center [440, 309] width 138 height 45
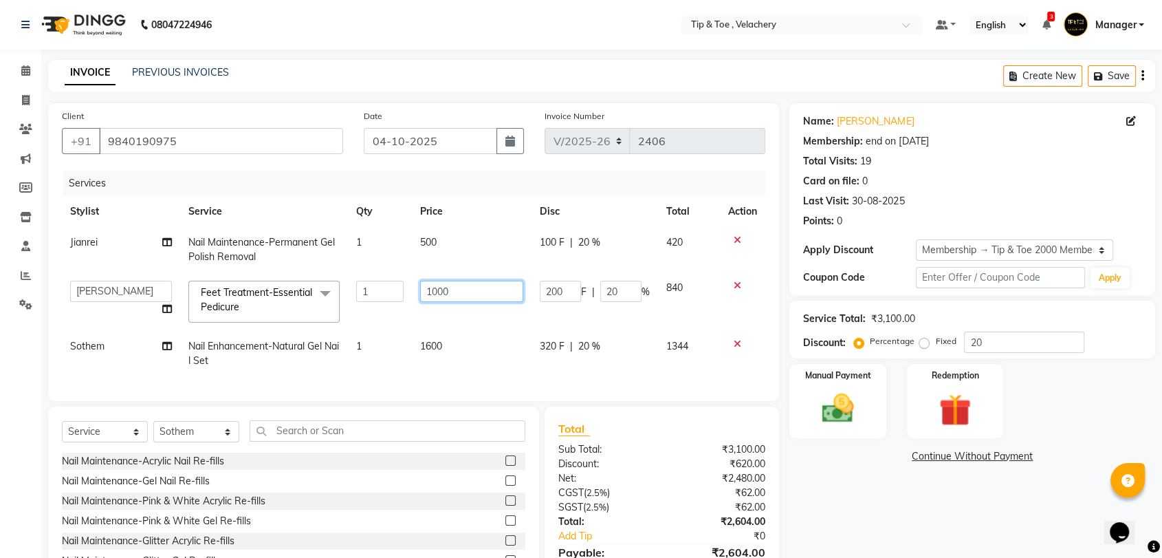
click at [483, 286] on input "1000" at bounding box center [471, 291] width 103 height 21
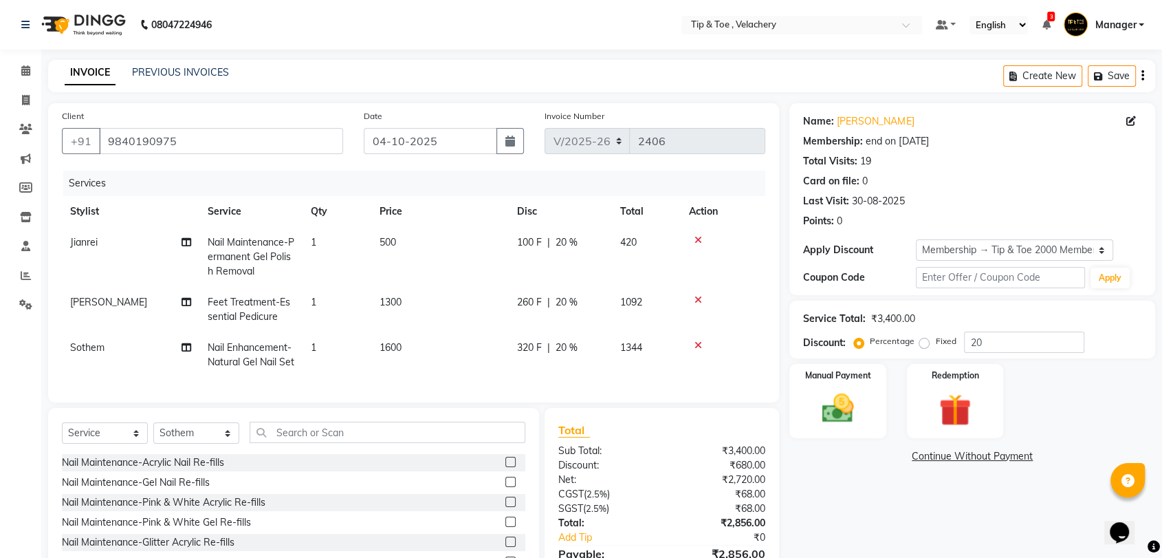
click at [450, 369] on td "1600" at bounding box center [440, 354] width 138 height 45
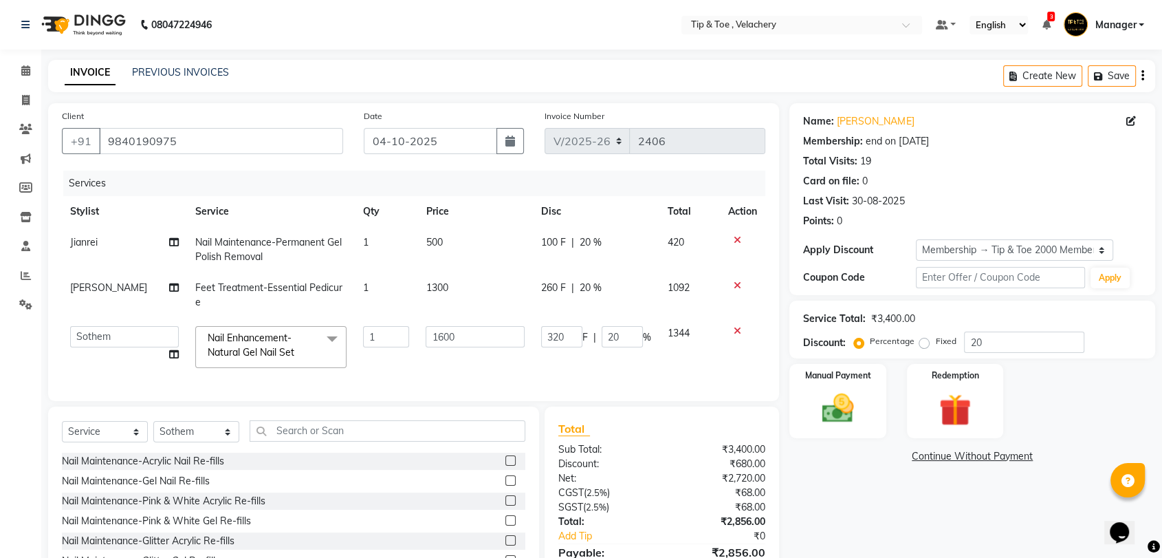
click at [735, 329] on icon at bounding box center [738, 331] width 8 height 10
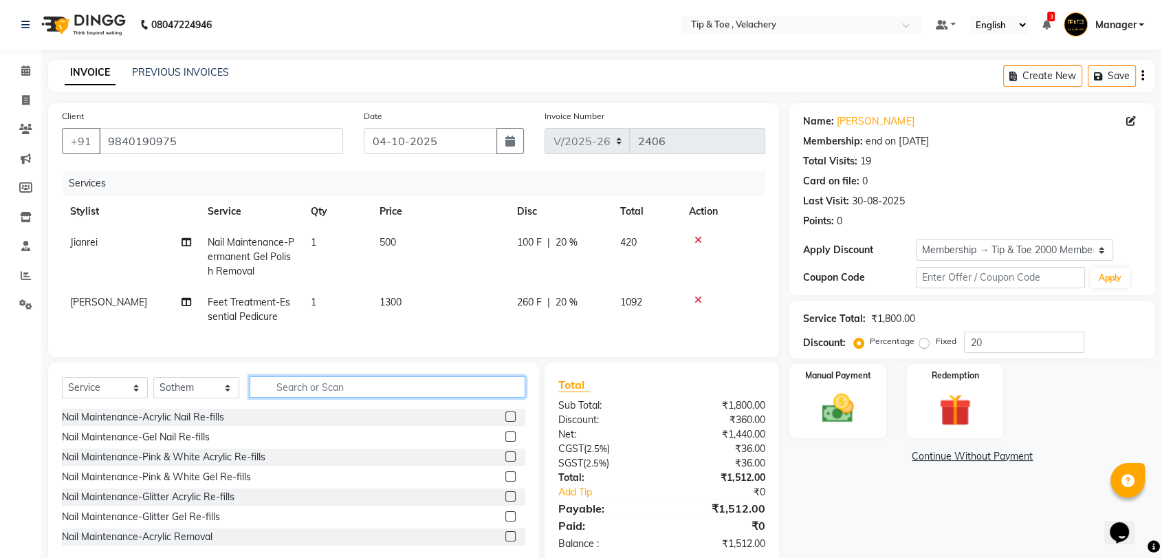
click at [279, 396] on input "text" at bounding box center [388, 386] width 276 height 21
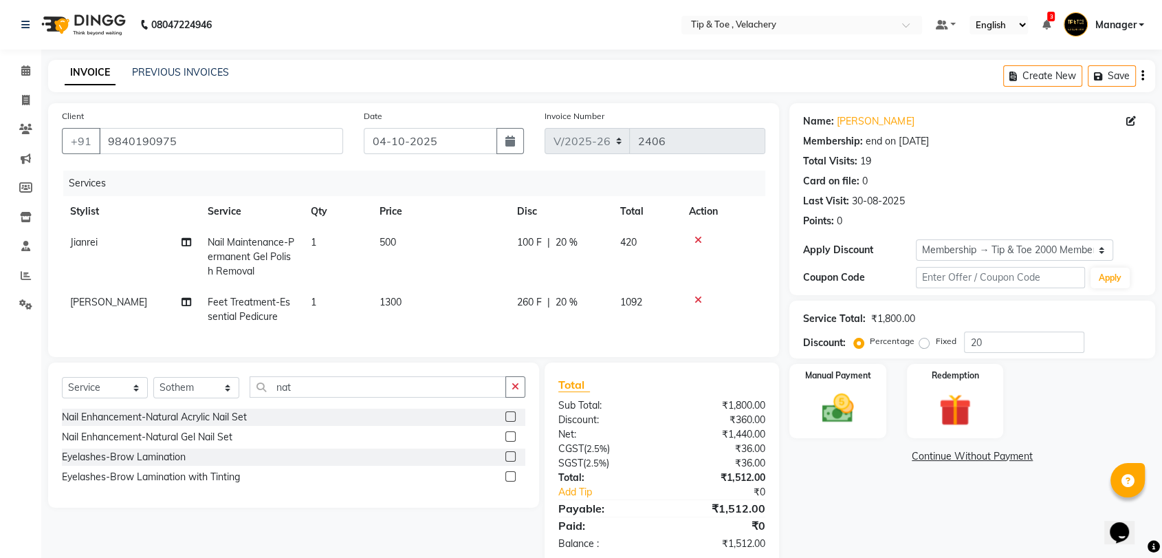
click at [509, 422] on label at bounding box center [510, 416] width 10 height 10
click at [509, 422] on input "checkbox" at bounding box center [509, 417] width 9 height 9
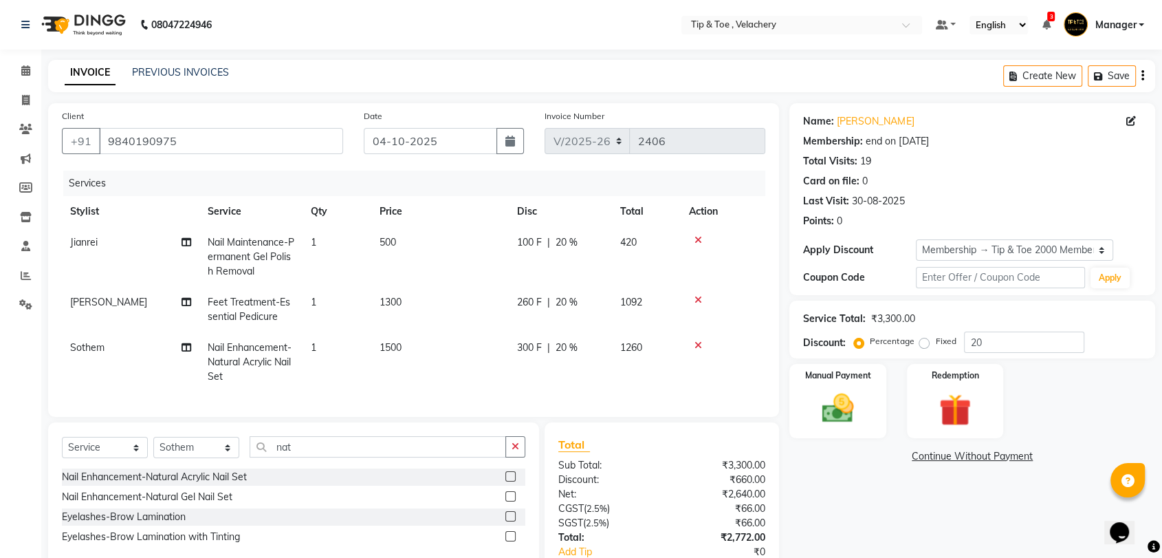
click at [701, 235] on icon at bounding box center [699, 240] width 8 height 10
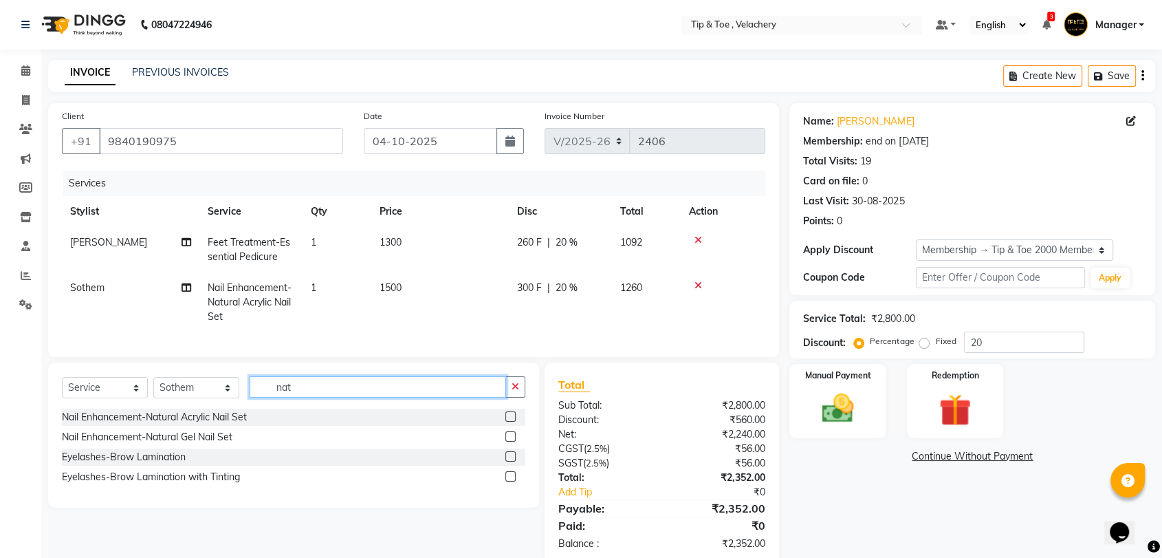
click at [326, 389] on input "nat" at bounding box center [378, 386] width 256 height 21
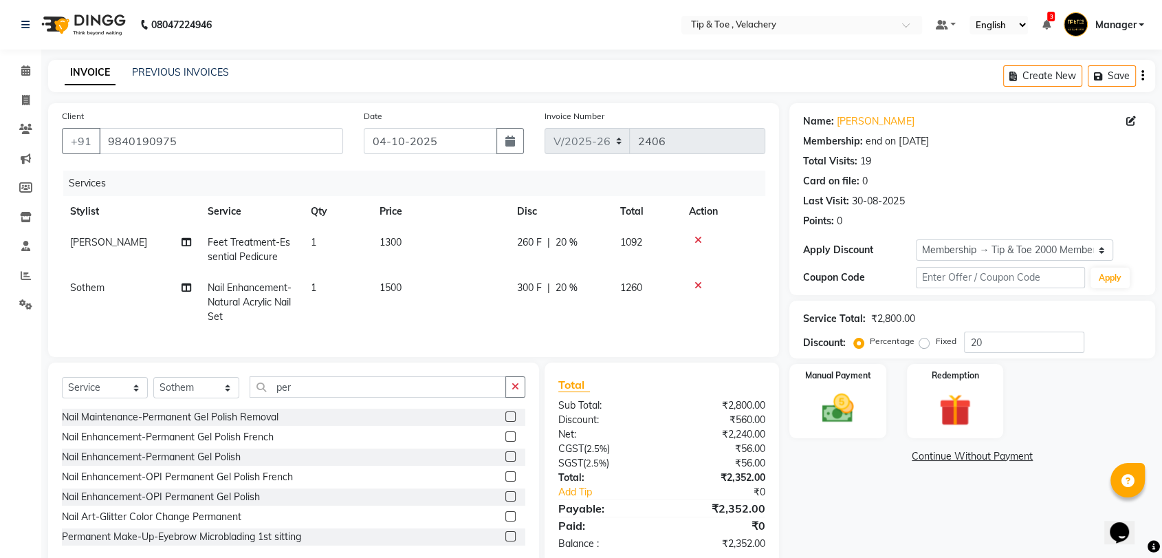
click at [505, 441] on label at bounding box center [510, 436] width 10 height 10
click at [505, 441] on input "checkbox" at bounding box center [509, 437] width 9 height 9
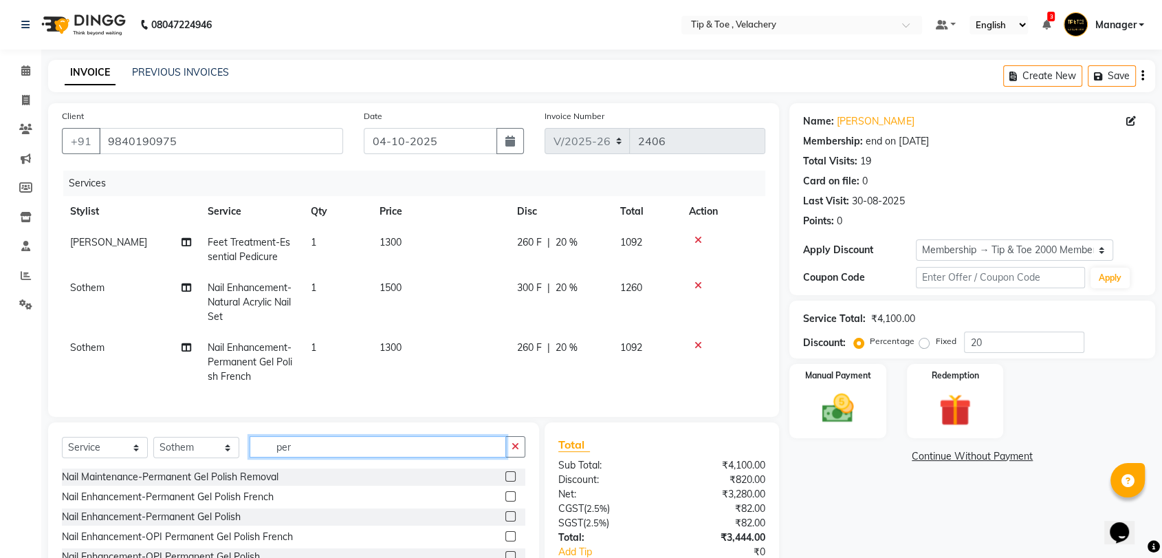
click at [375, 450] on input "per" at bounding box center [378, 446] width 256 height 21
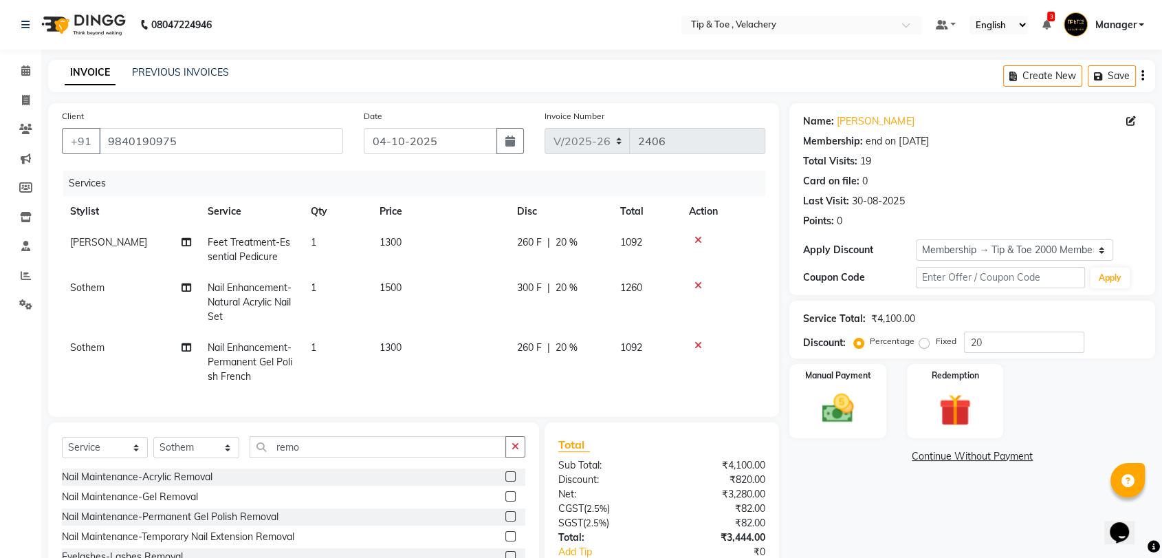
click at [508, 481] on label at bounding box center [510, 476] width 10 height 10
click at [508, 481] on input "checkbox" at bounding box center [509, 476] width 9 height 9
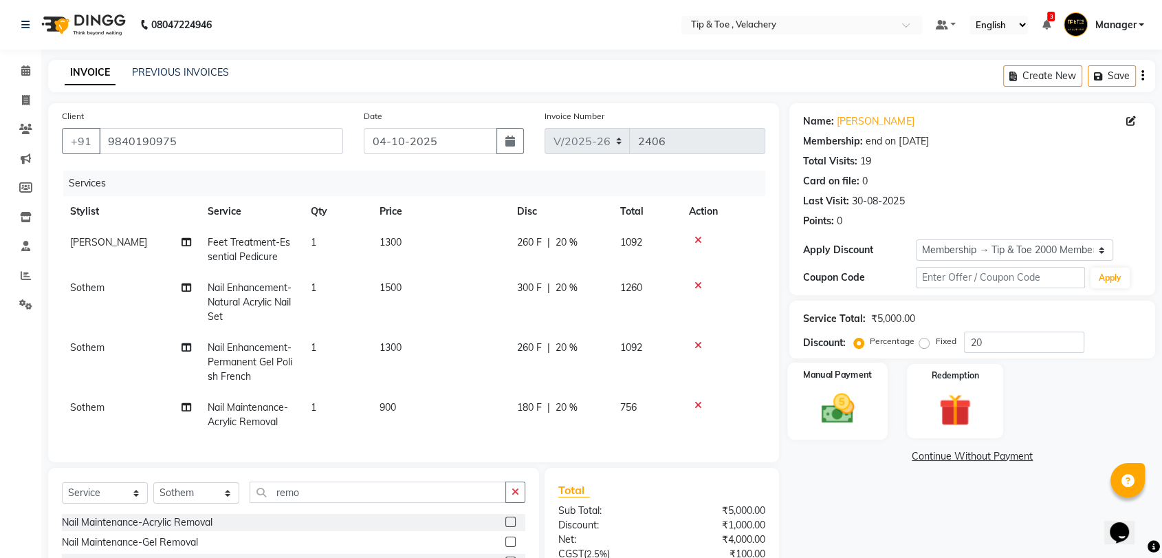
click at [853, 395] on img at bounding box center [838, 408] width 54 height 39
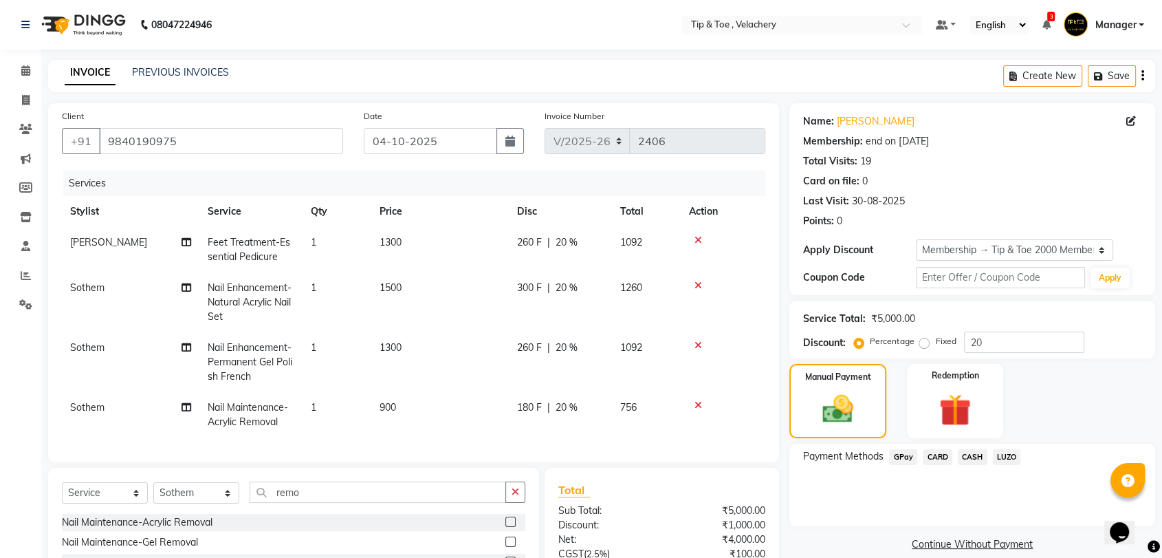
click at [974, 455] on span "CASH" at bounding box center [973, 457] width 30 height 16
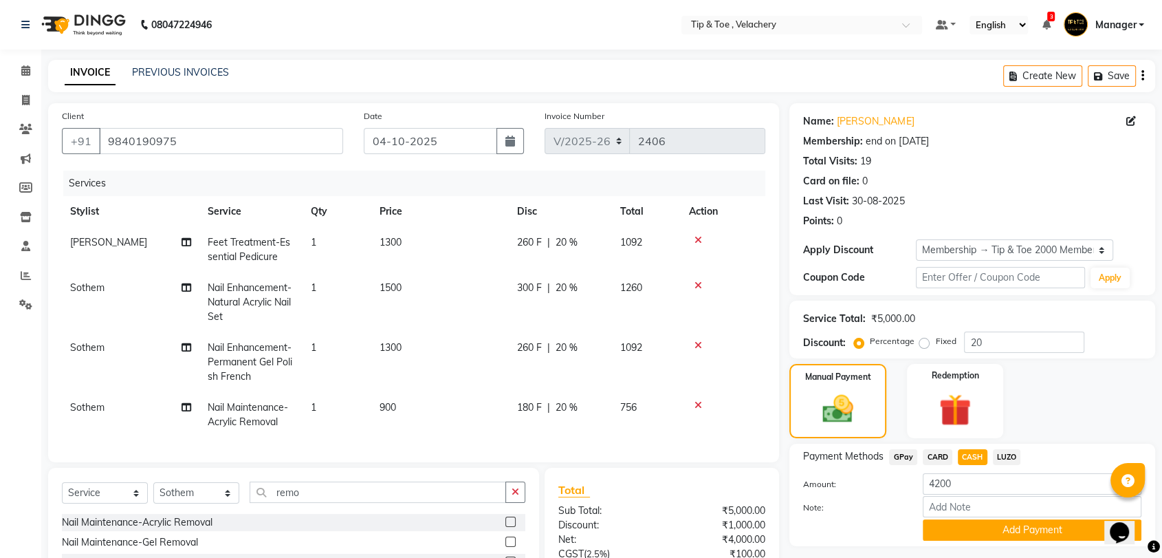
scroll to position [144, 0]
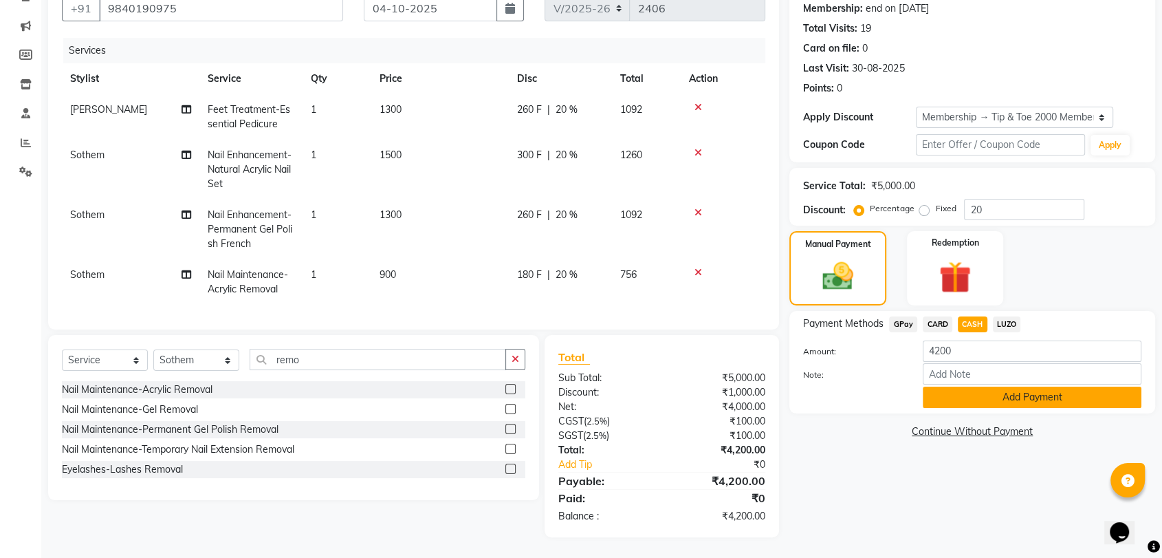
click at [938, 386] on button "Add Payment" at bounding box center [1032, 396] width 219 height 21
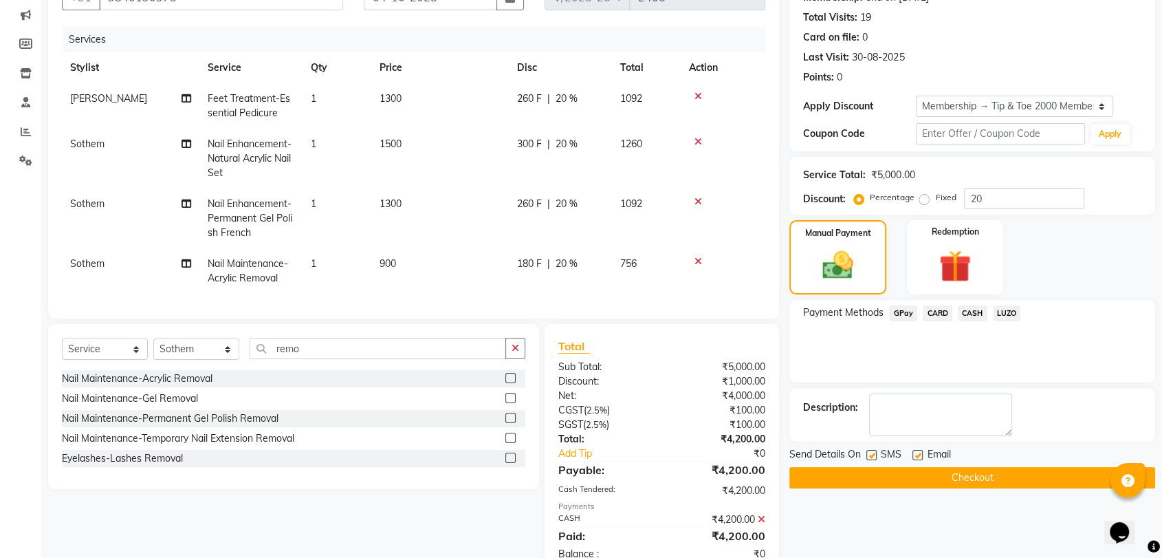
click at [910, 450] on div "SMS" at bounding box center [889, 455] width 46 height 17
click at [909, 476] on button "Checkout" at bounding box center [972, 477] width 366 height 21
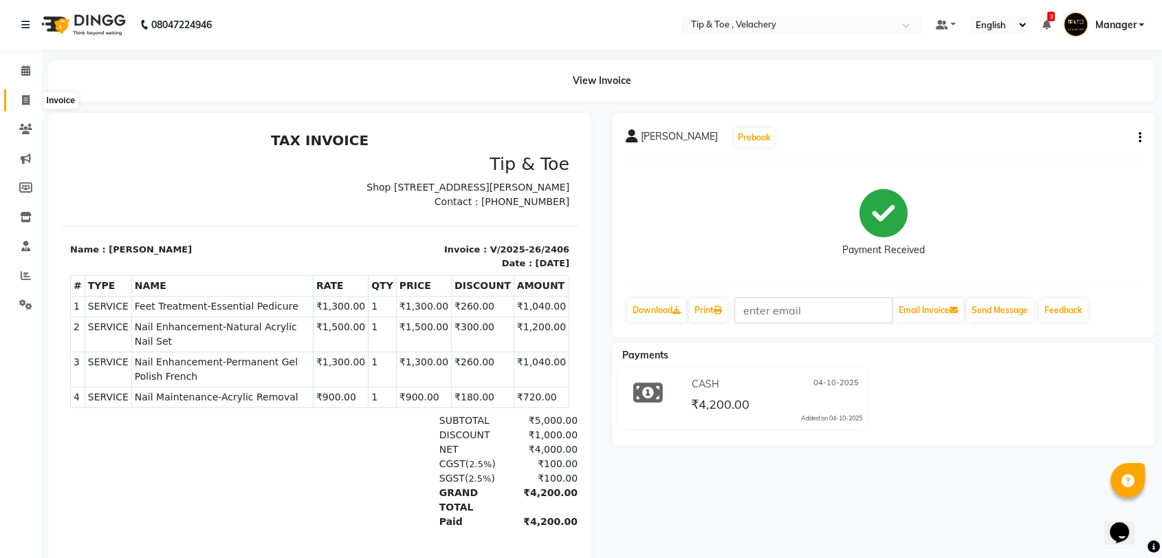
click at [20, 96] on span at bounding box center [26, 101] width 24 height 16
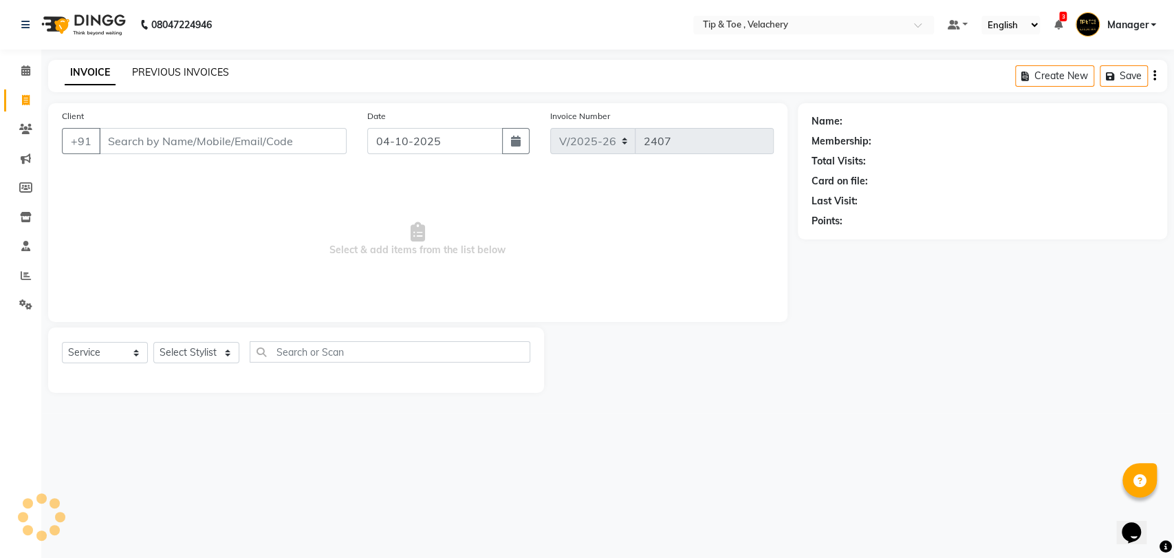
click at [196, 67] on link "PREVIOUS INVOICES" at bounding box center [180, 72] width 97 height 12
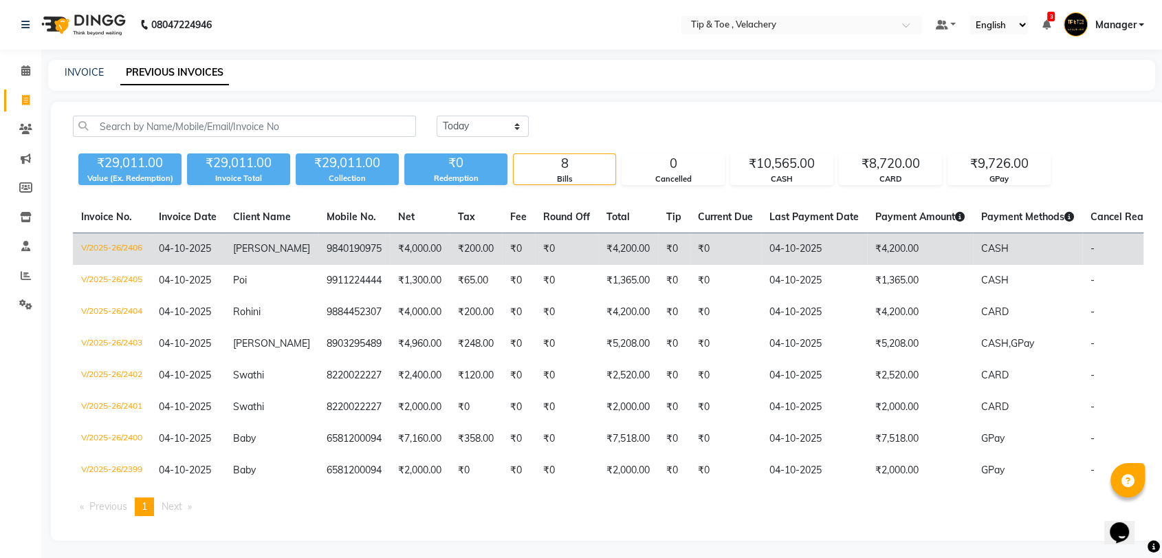
click at [256, 248] on span "[PERSON_NAME]" at bounding box center [271, 248] width 77 height 12
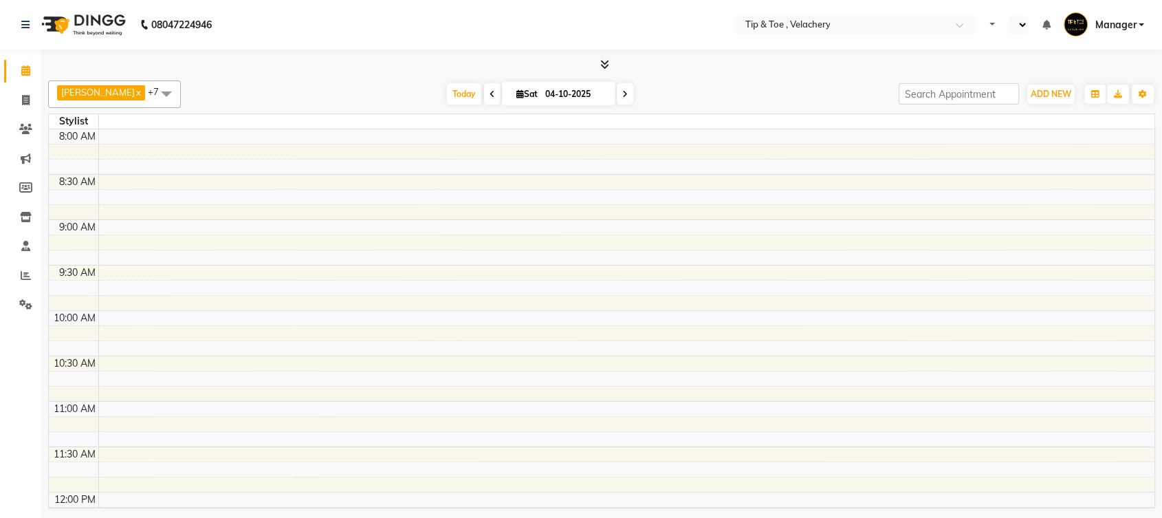
select select "en"
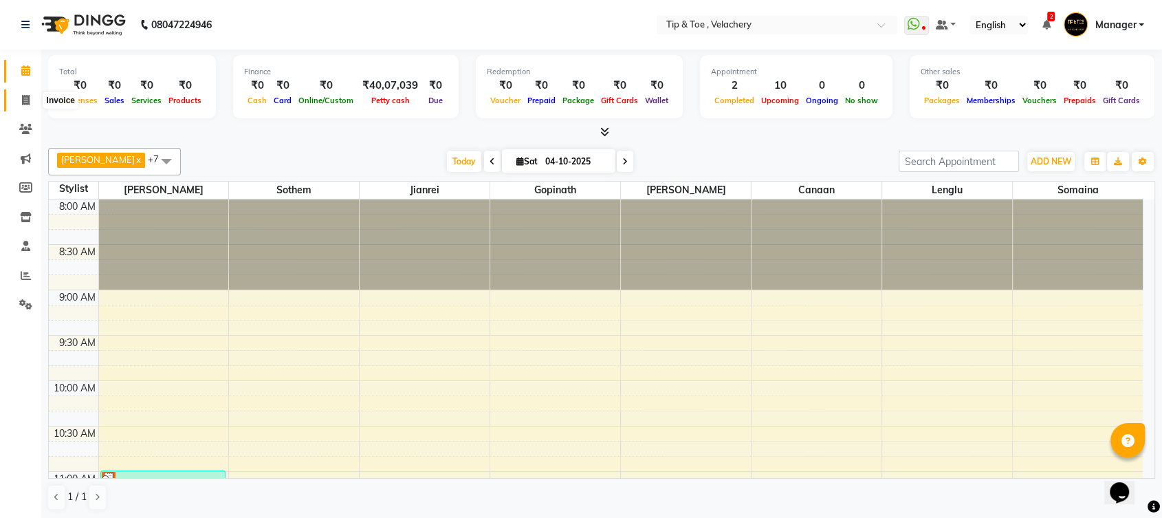
click at [30, 100] on span at bounding box center [26, 101] width 24 height 16
select select "service"
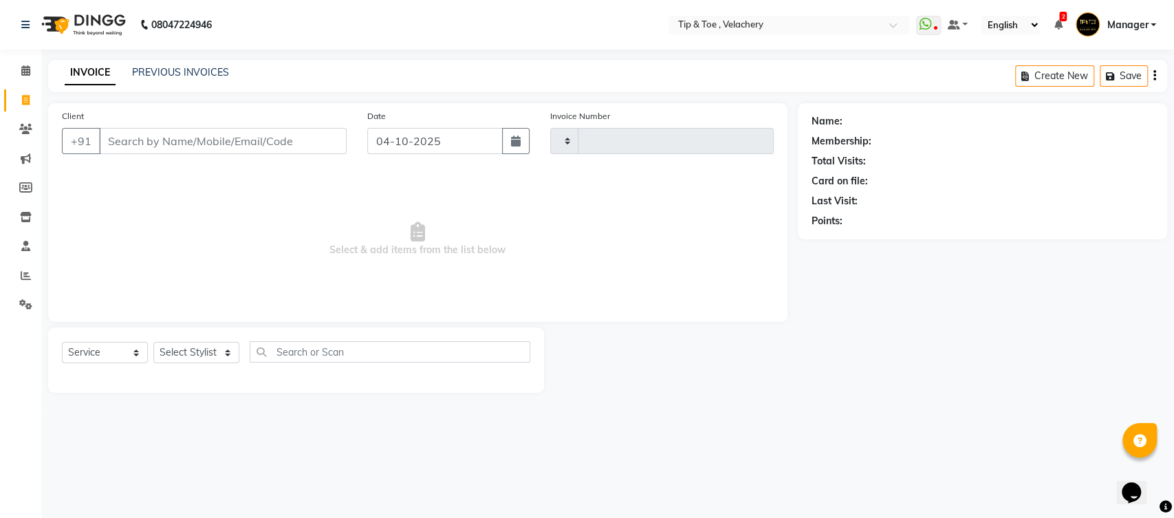
type input "2399"
select select "5863"
click at [149, 135] on input "Client" at bounding box center [223, 141] width 248 height 26
type input "6581200094"
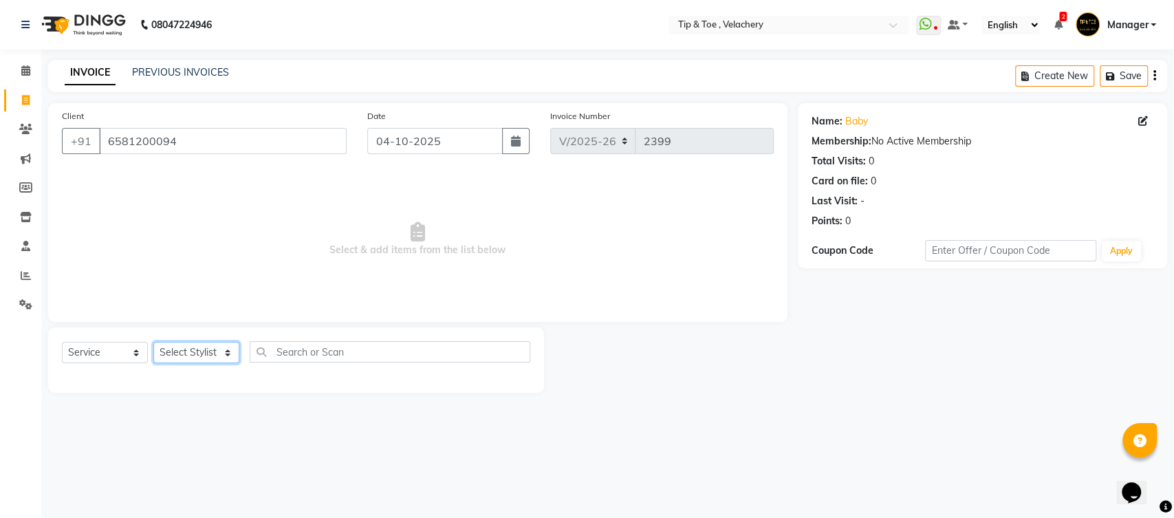
click at [217, 349] on select "Select Stylist Afroz Canaan Gopinath Jianrei Joycee Lenglu Manager Sharmila Som…" at bounding box center [196, 352] width 86 height 21
select select "87924"
click at [153, 342] on select "Select Stylist Afroz Canaan Gopinath Jianrei Joycee Lenglu Manager Sharmila Som…" at bounding box center [196, 352] width 86 height 21
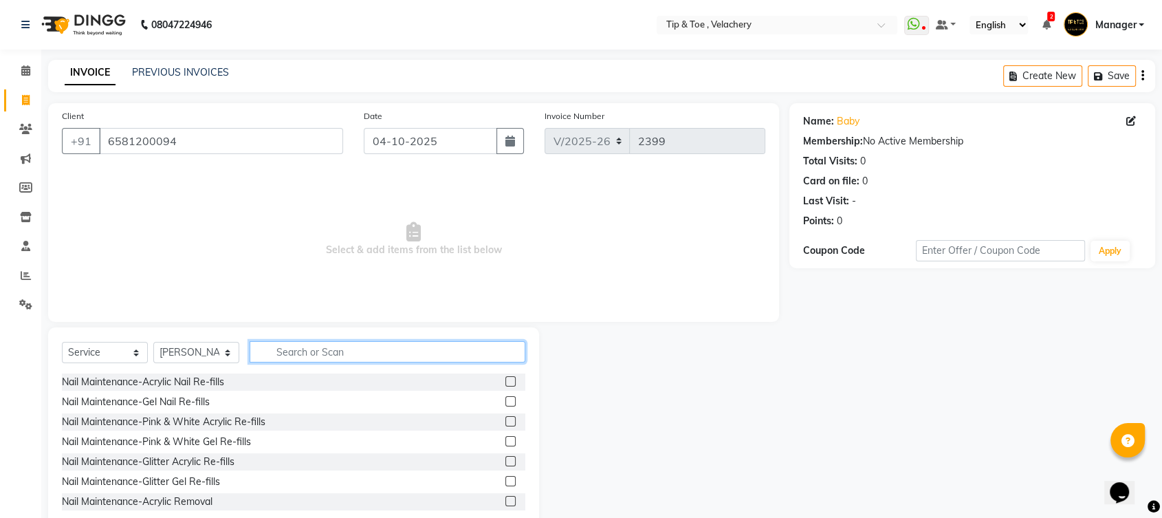
click at [272, 343] on input "text" at bounding box center [388, 351] width 276 height 21
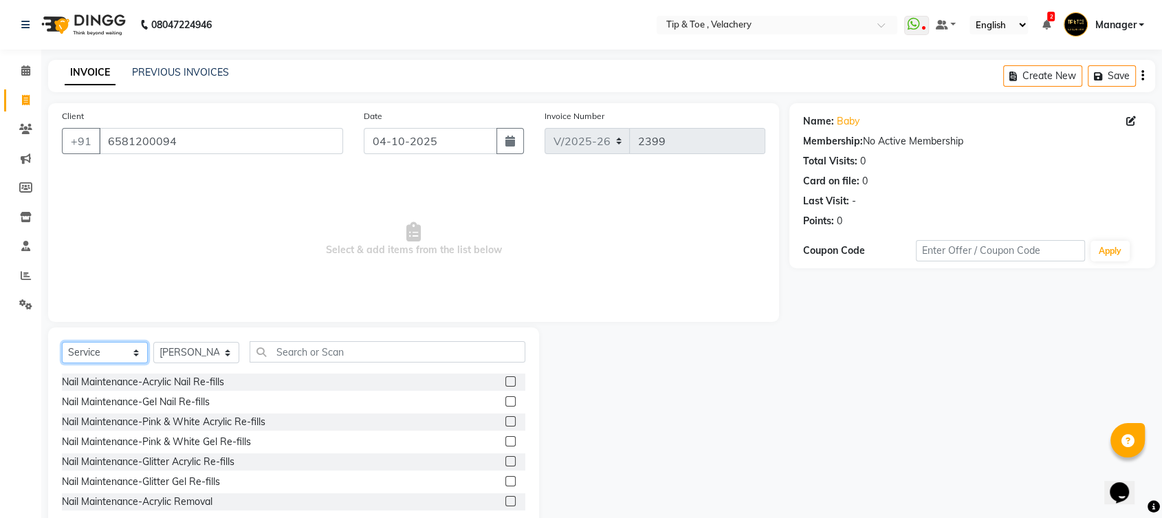
click at [133, 351] on select "Select Service Product Membership Package Voucher Prepaid Gift Card" at bounding box center [105, 352] width 86 height 21
click at [62, 342] on select "Select Service Product Membership Package Voucher Prepaid Gift Card" at bounding box center [105, 352] width 86 height 21
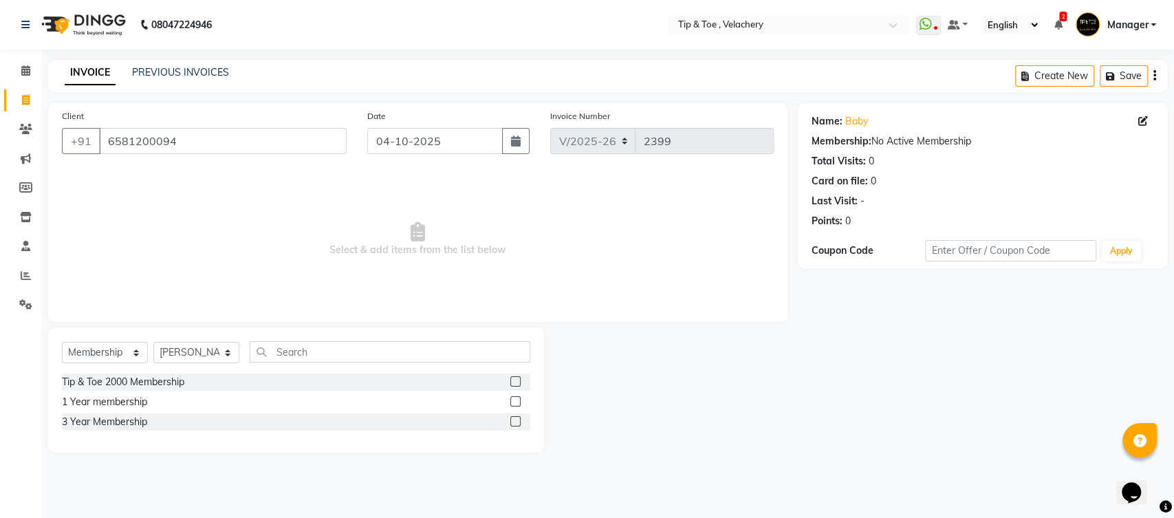
click at [514, 380] on label at bounding box center [515, 381] width 10 height 10
click at [514, 380] on input "checkbox" at bounding box center [514, 382] width 9 height 9
select select "select"
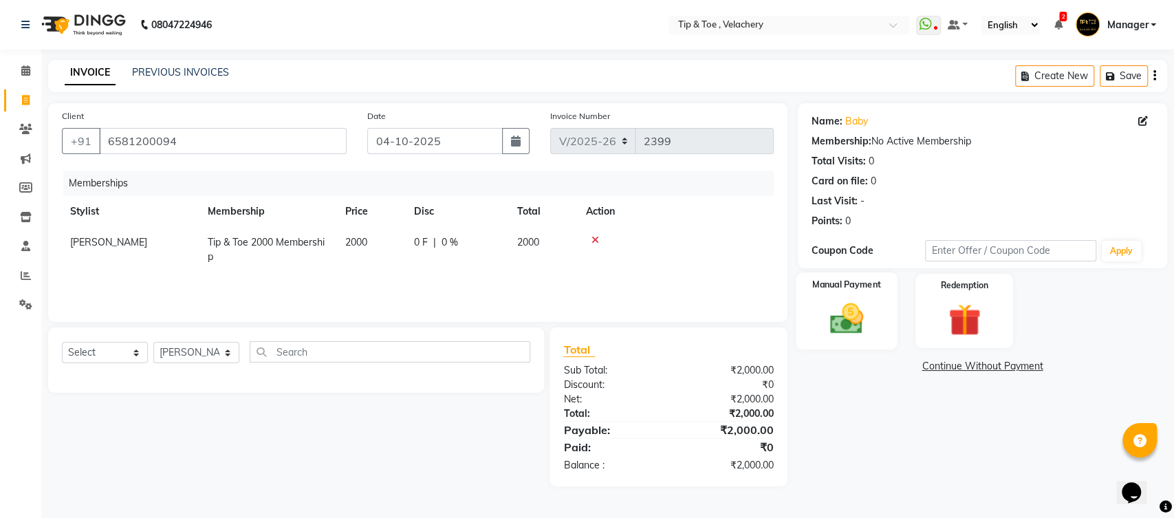
click at [858, 326] on img at bounding box center [846, 318] width 54 height 39
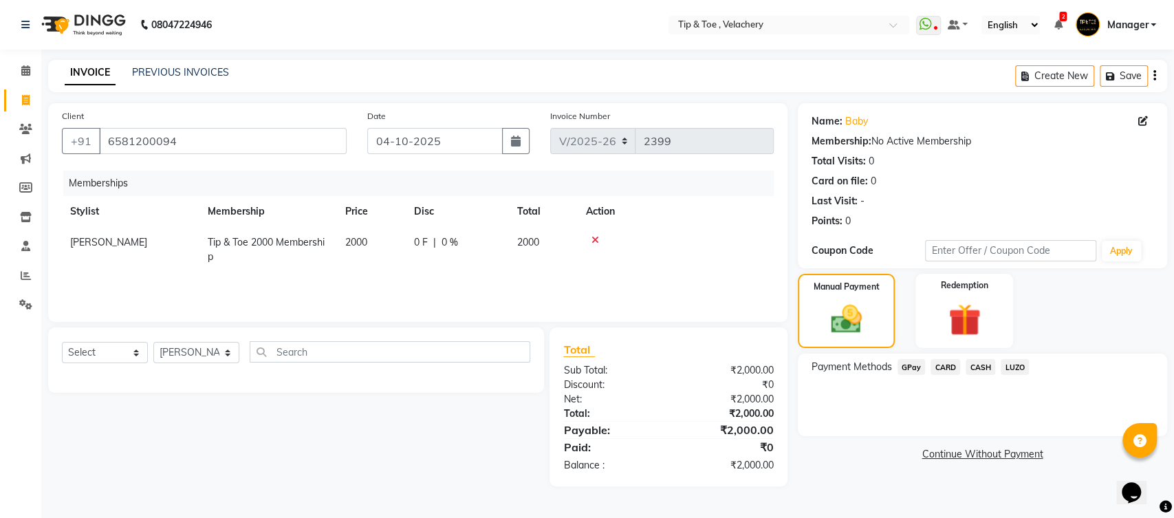
click at [909, 369] on span "GPay" at bounding box center [911, 367] width 28 height 16
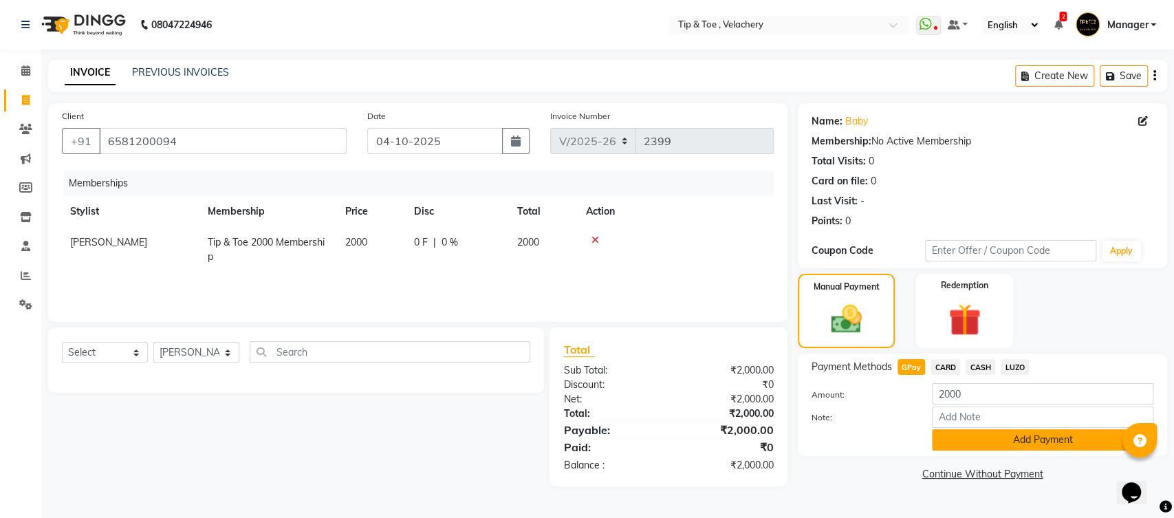
click at [956, 447] on button "Add Payment" at bounding box center [1042, 439] width 221 height 21
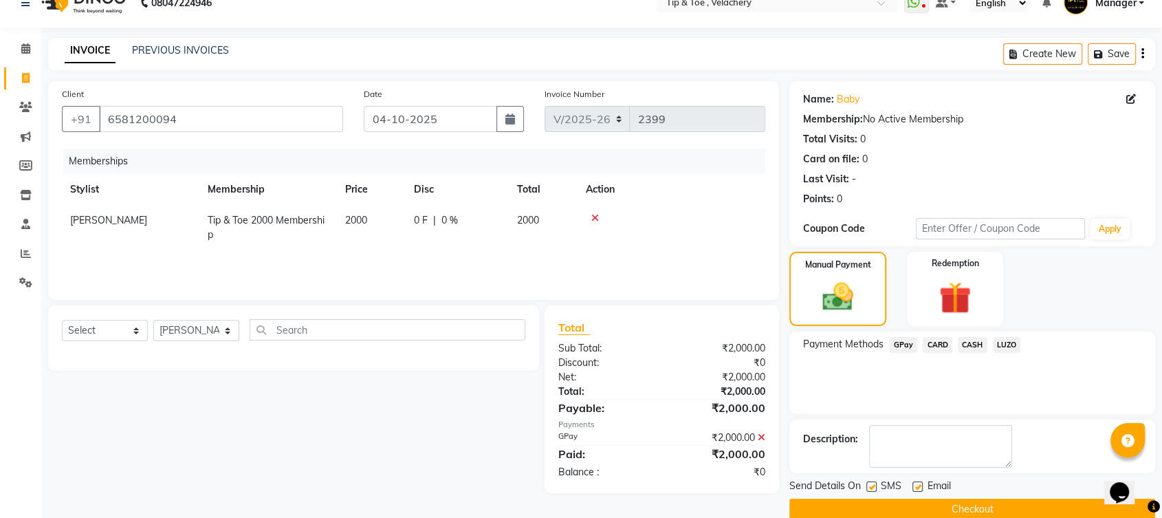
scroll to position [44, 0]
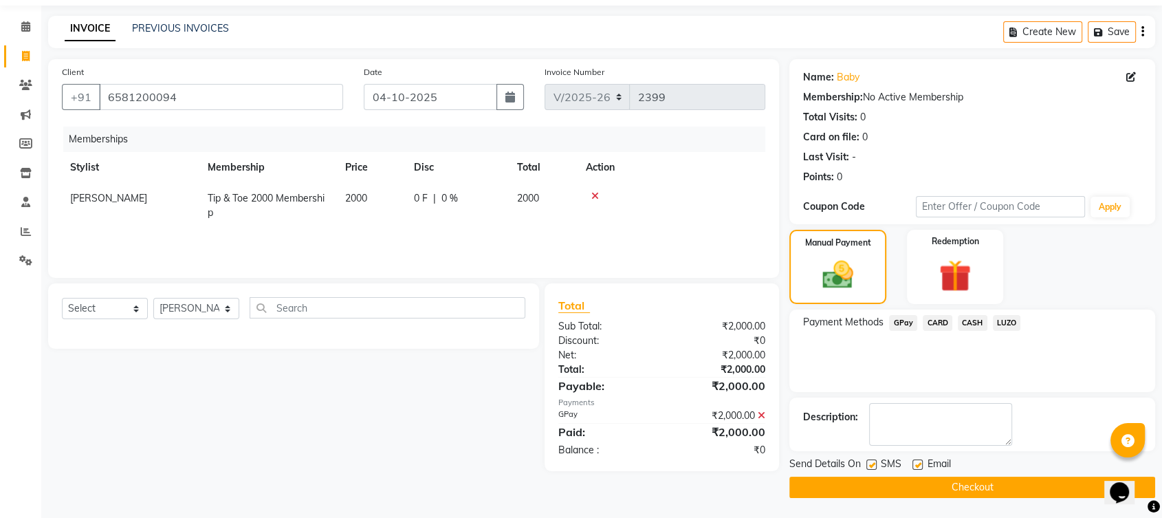
click at [917, 459] on label at bounding box center [918, 464] width 10 height 10
click at [917, 461] on input "checkbox" at bounding box center [917, 465] width 9 height 9
checkbox input "false"
click at [907, 480] on button "Checkout" at bounding box center [972, 487] width 366 height 21
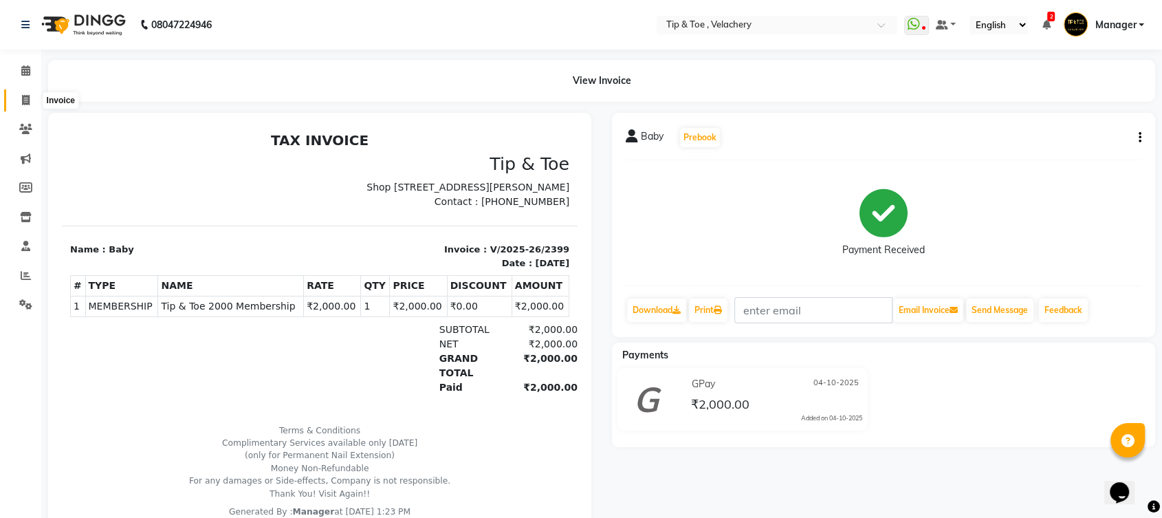
click at [24, 97] on icon at bounding box center [26, 100] width 8 height 10
select select "service"
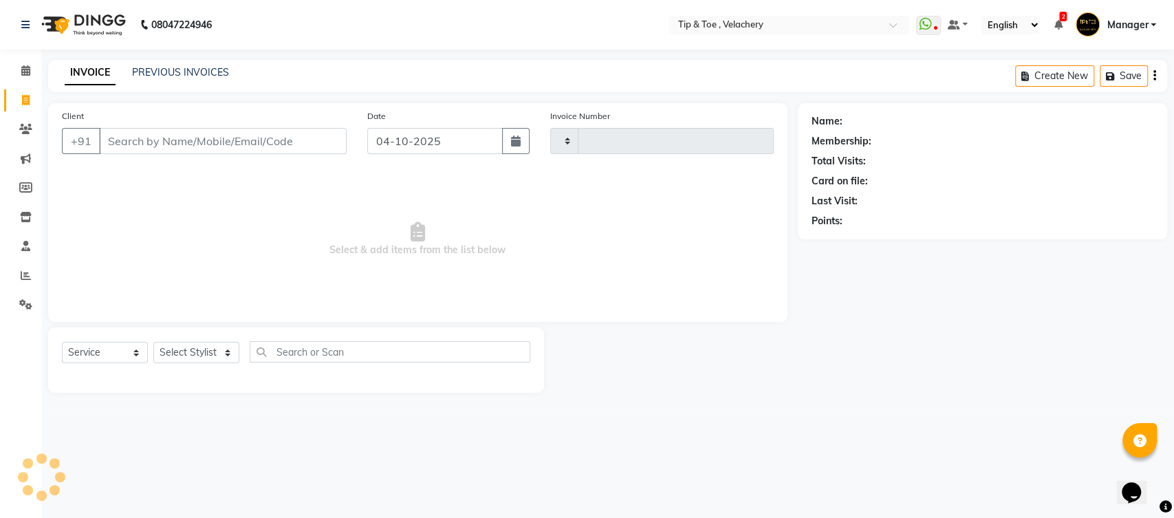
type input "2400"
select select "5863"
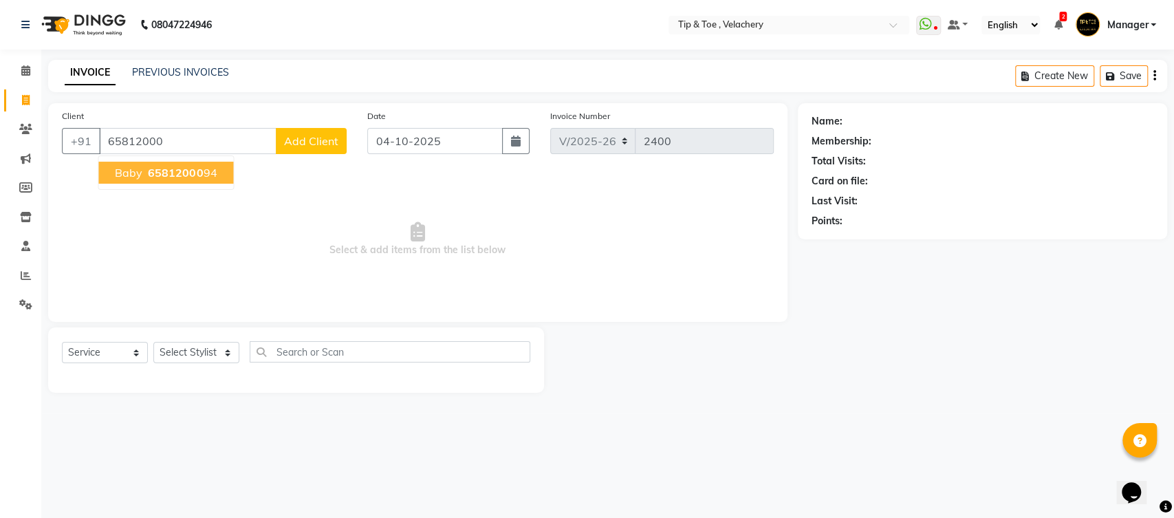
click at [185, 172] on span "65812000" at bounding box center [175, 173] width 55 height 14
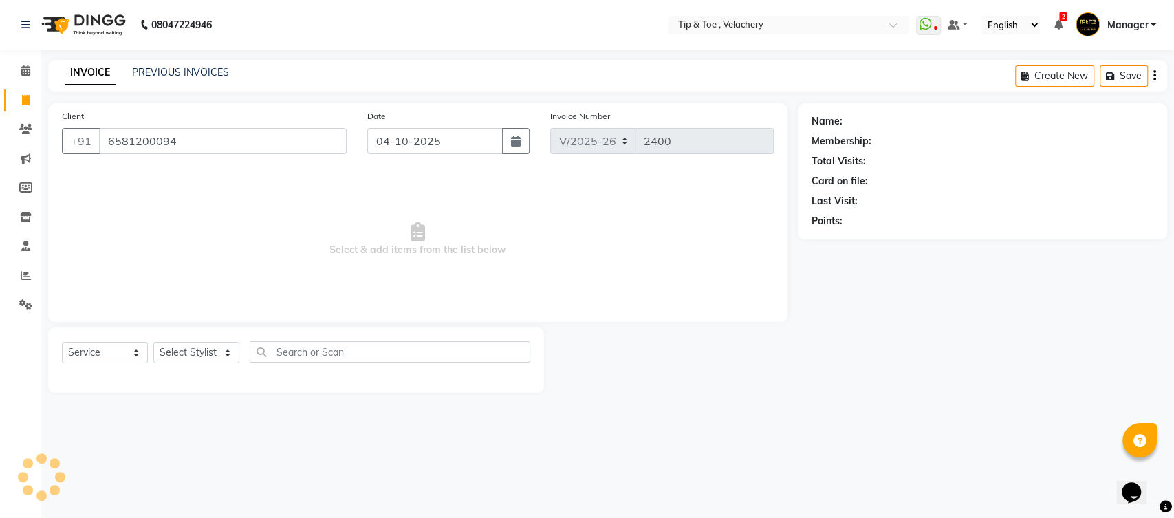
type input "6581200094"
select select "1: Object"
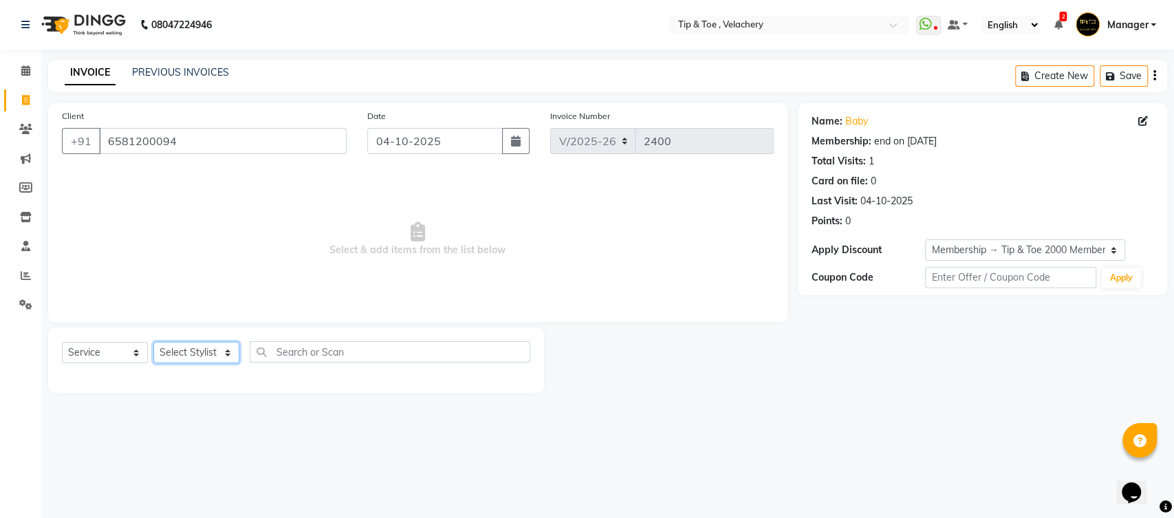
click at [234, 351] on select "Select Stylist Afroz Canaan Gopinath Jianrei Joycee Lenglu Manager Sharmila Som…" at bounding box center [196, 352] width 86 height 21
select select "41021"
click at [153, 342] on select "Select Stylist Afroz Canaan Gopinath Jianrei Joycee Lenglu Manager Sharmila Som…" at bounding box center [196, 352] width 86 height 21
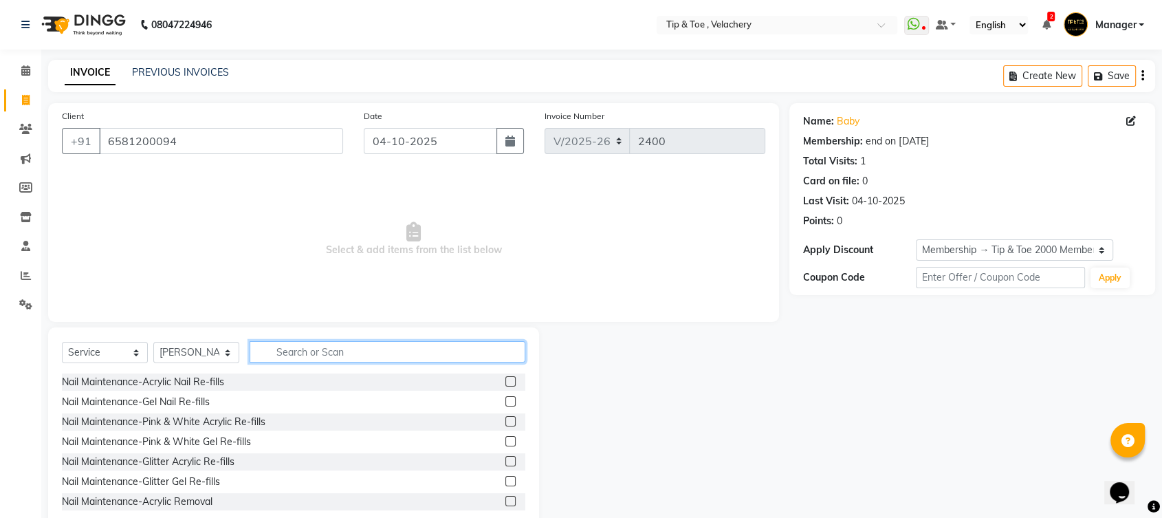
click at [292, 349] on input "text" at bounding box center [388, 351] width 276 height 21
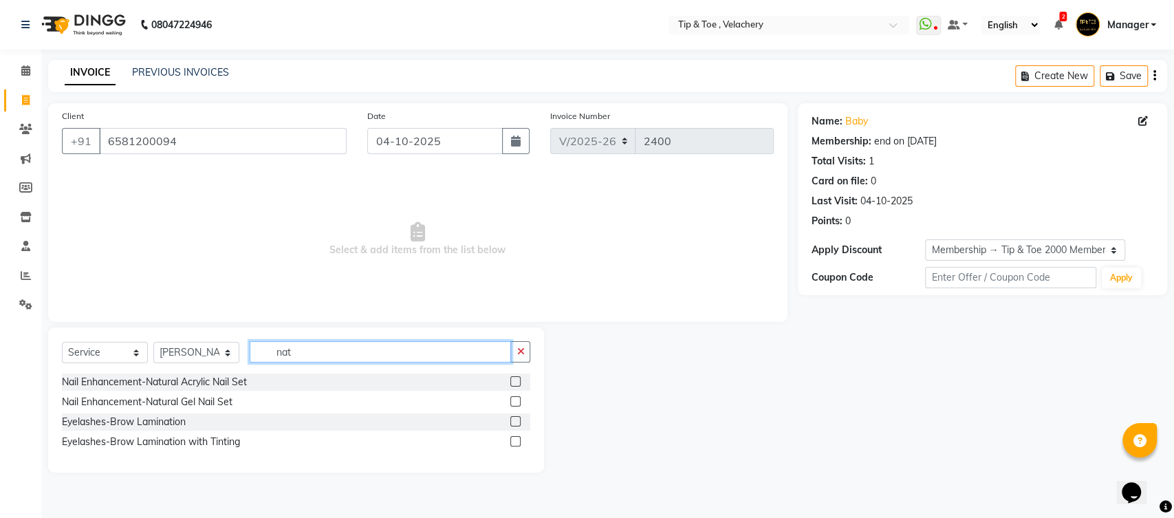
type input "nat"
click at [517, 400] on label at bounding box center [515, 401] width 10 height 10
click at [517, 400] on input "checkbox" at bounding box center [514, 401] width 9 height 9
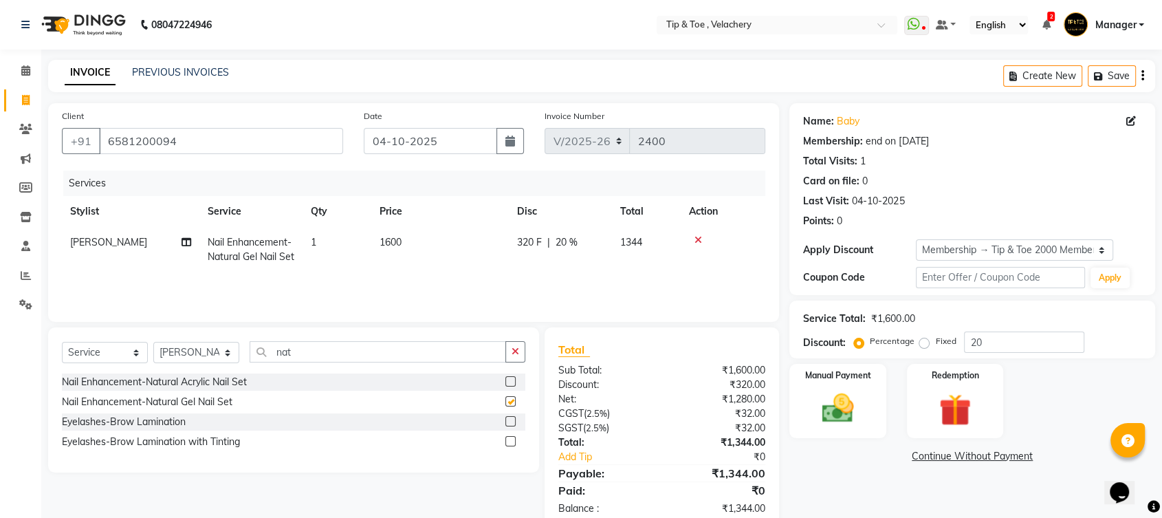
checkbox input "false"
click at [233, 353] on select "Select Stylist [PERSON_NAME] Gopinath Jianrei [PERSON_NAME] Manager [PERSON_NAM…" at bounding box center [196, 352] width 86 height 21
drag, startPoint x: 346, startPoint y: 282, endPoint x: 336, endPoint y: 318, distance: 37.9
click at [346, 272] on td "1" at bounding box center [337, 249] width 69 height 45
select select "41021"
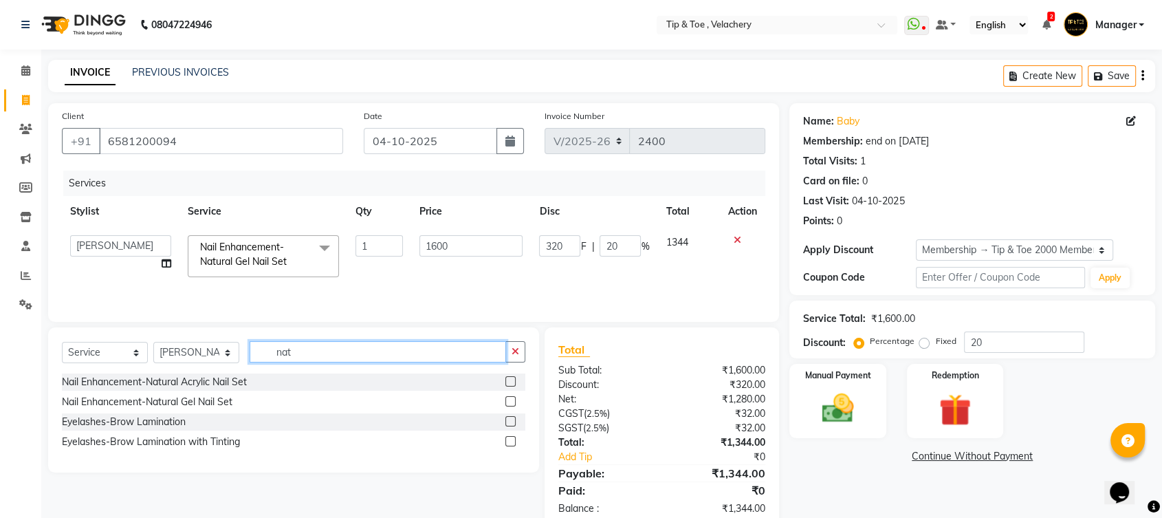
click at [310, 352] on input "nat" at bounding box center [378, 351] width 256 height 21
type input "n"
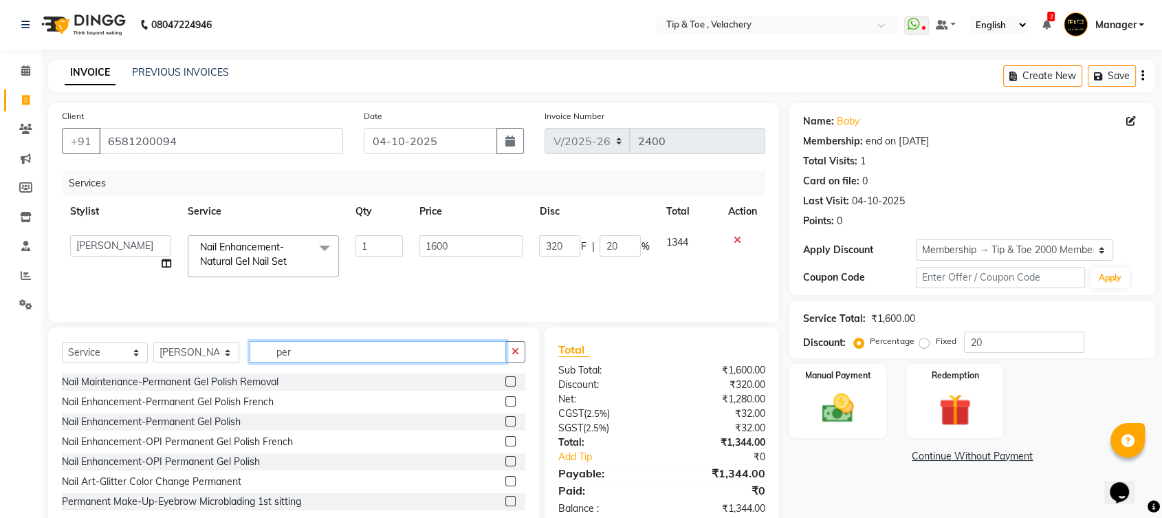
type input "per"
click at [505, 420] on label at bounding box center [510, 421] width 10 height 10
click at [505, 420] on input "checkbox" at bounding box center [509, 421] width 9 height 9
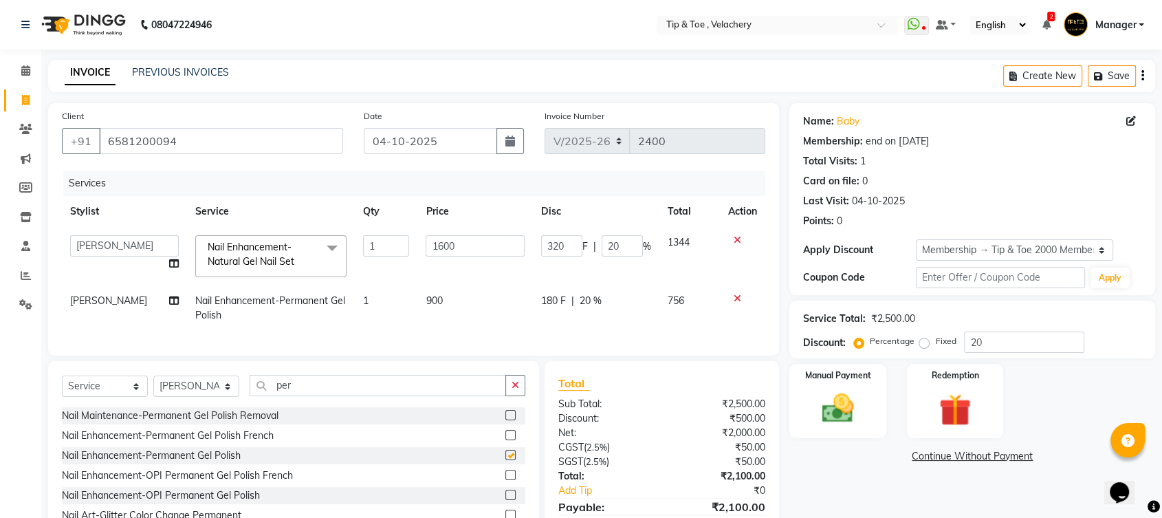
checkbox input "false"
click at [330, 396] on input "per" at bounding box center [378, 385] width 256 height 21
type input "p"
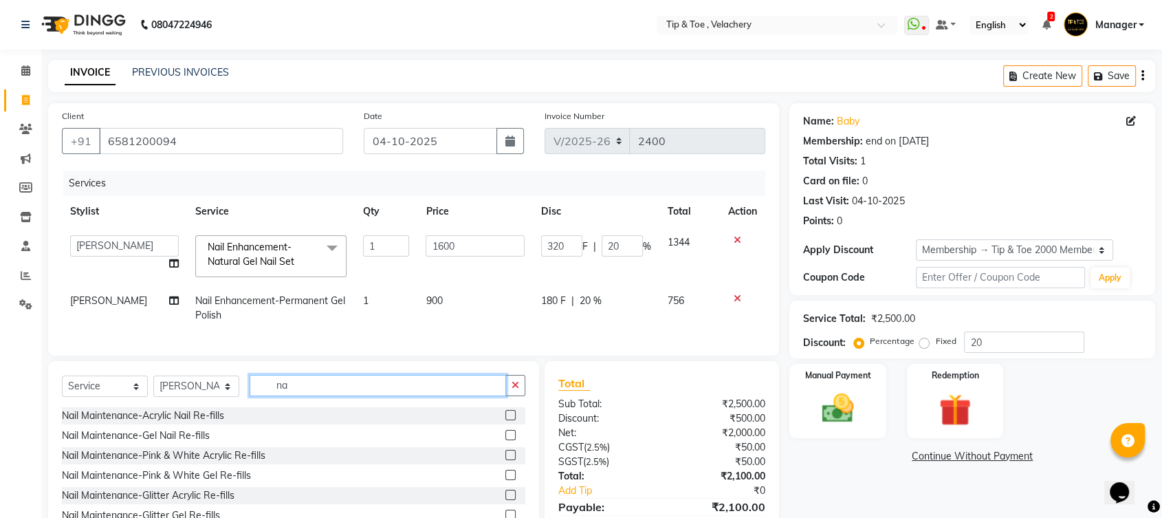
type input "n"
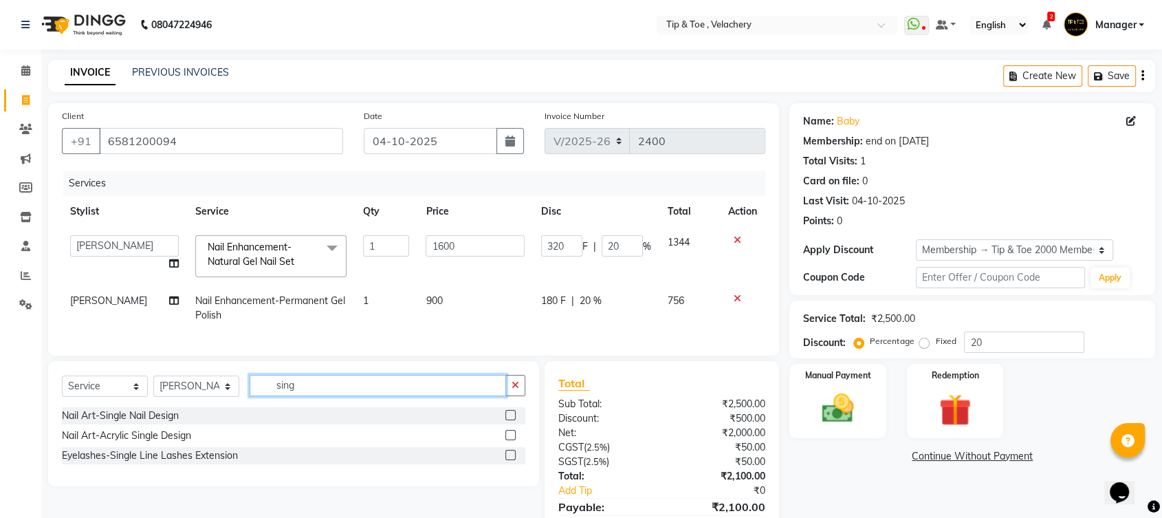
type input "sing"
click at [508, 420] on label at bounding box center [510, 415] width 10 height 10
click at [508, 420] on input "checkbox" at bounding box center [509, 415] width 9 height 9
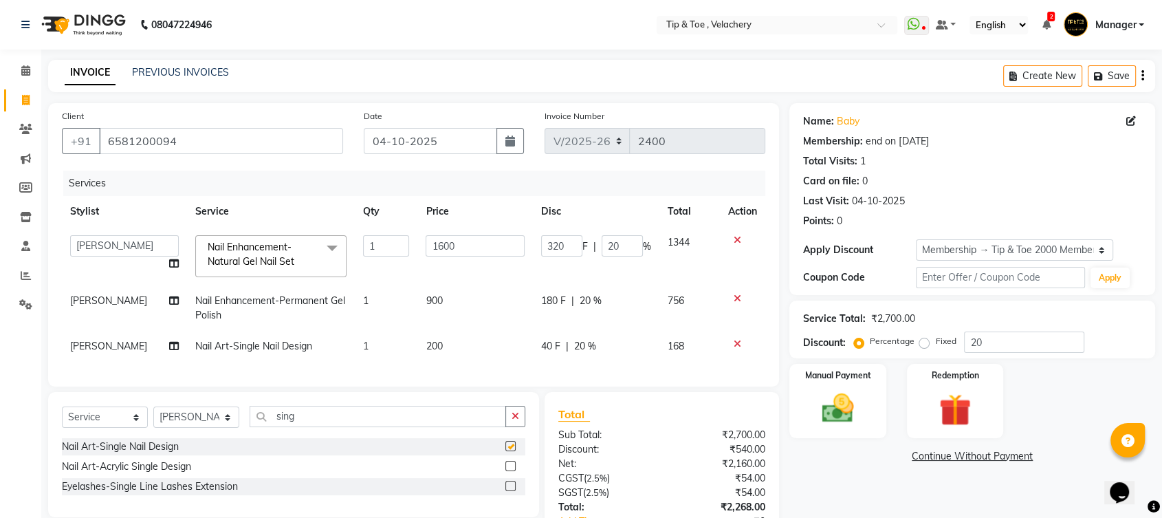
checkbox input "false"
click at [369, 342] on td "1" at bounding box center [386, 346] width 63 height 31
select select "41021"
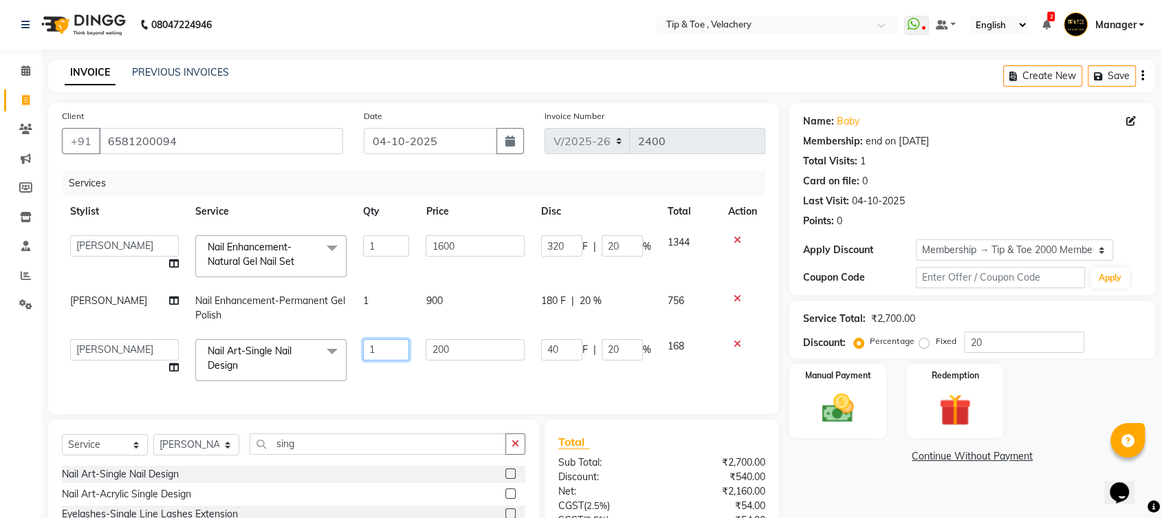
click at [374, 347] on input "1" at bounding box center [386, 349] width 46 height 21
type input "10"
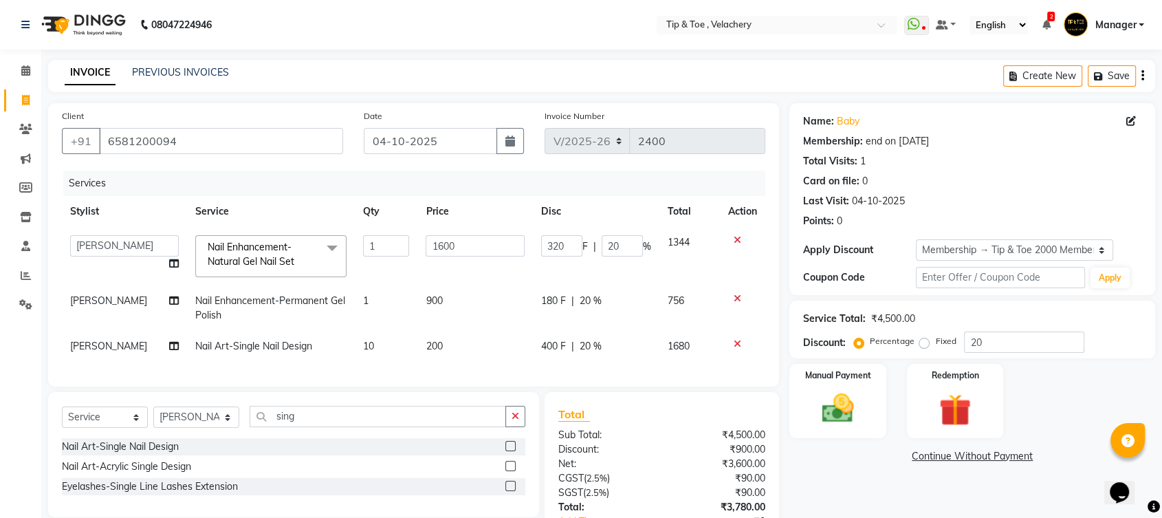
click at [364, 373] on div "Services Stylist Service Qty Price Disc Total Action Afroz Canaan Gopinath Jian…" at bounding box center [413, 272] width 703 height 202
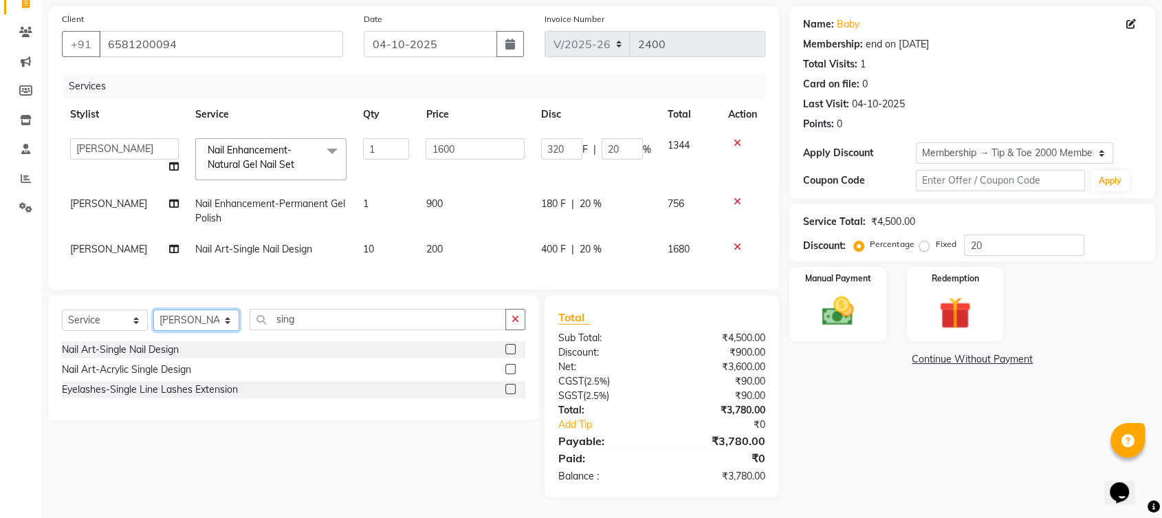
click at [232, 318] on select "Select Stylist [PERSON_NAME] Gopinath Jianrei [PERSON_NAME] Manager [PERSON_NAM…" at bounding box center [196, 319] width 86 height 21
select select "41023"
click at [153, 309] on select "Select Stylist Afroz Canaan Gopinath Jianrei Joycee Lenglu Manager Sharmila Som…" at bounding box center [196, 319] width 86 height 21
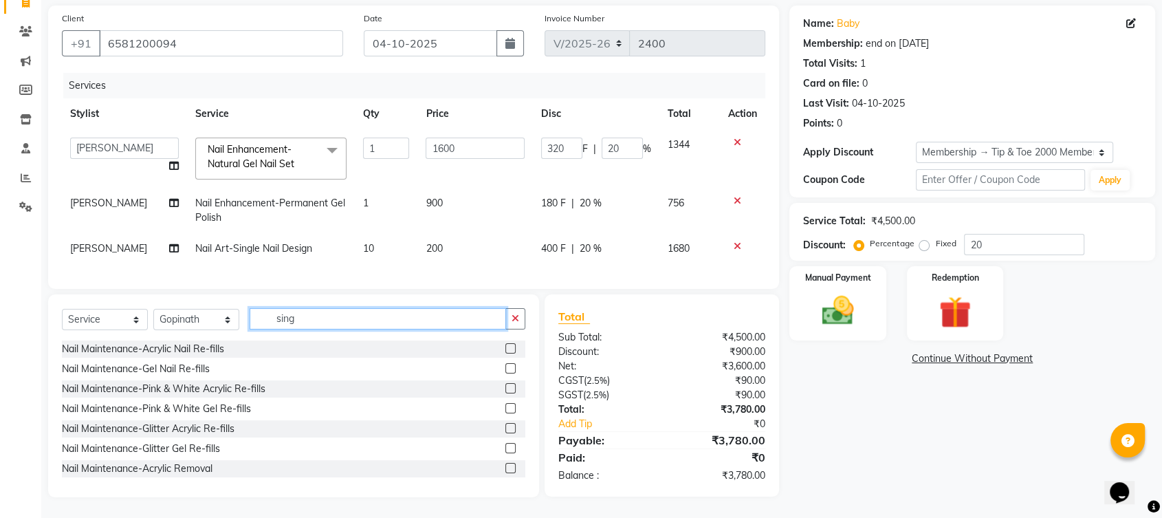
click at [309, 315] on input "sing" at bounding box center [378, 318] width 256 height 21
type input "s"
type input "f"
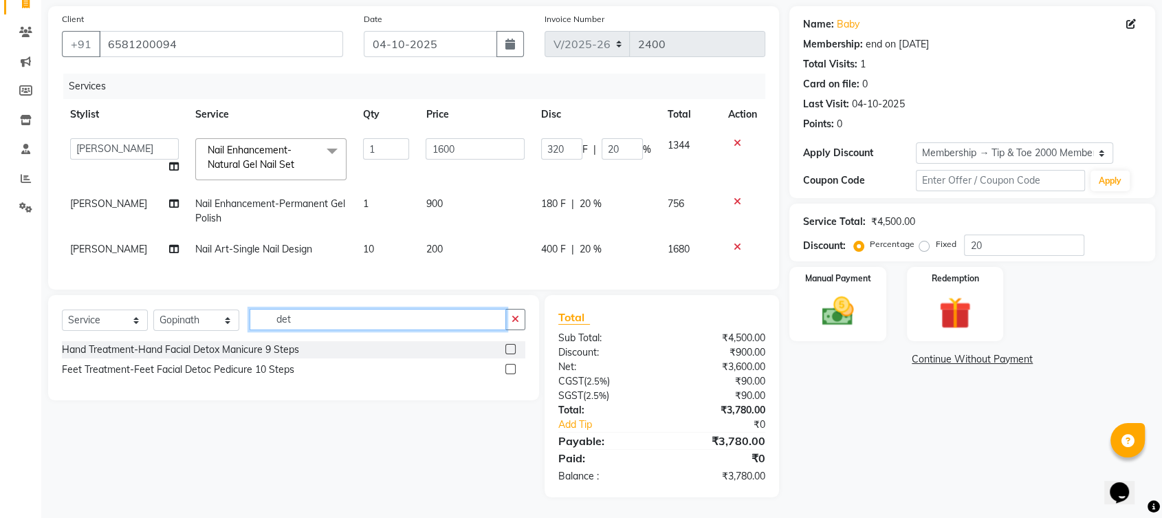
type input "det"
click at [511, 368] on label at bounding box center [510, 369] width 10 height 10
click at [511, 368] on input "checkbox" at bounding box center [509, 369] width 9 height 9
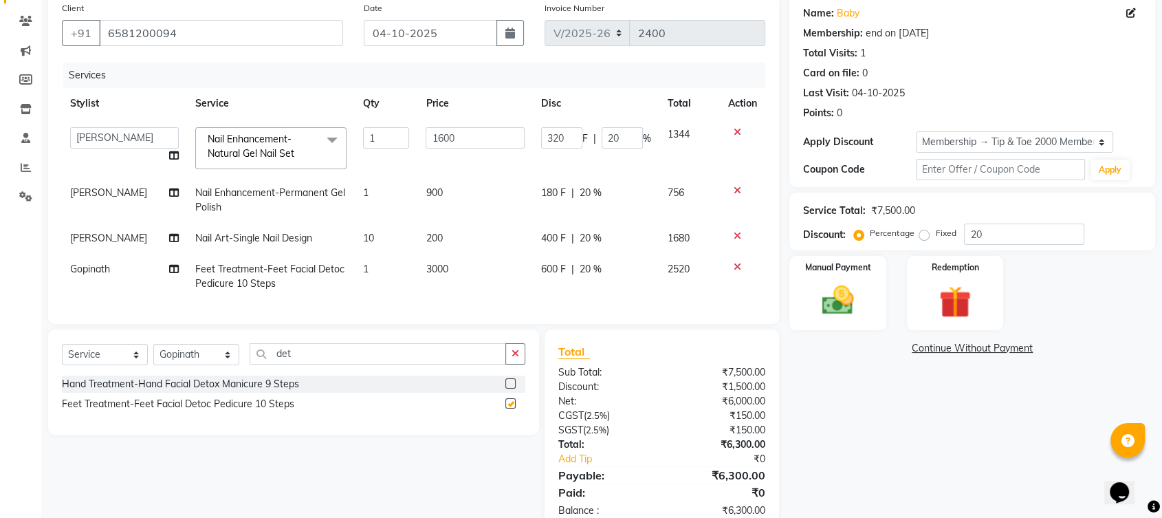
checkbox input "false"
click at [314, 360] on input "det" at bounding box center [378, 353] width 256 height 21
type input "d"
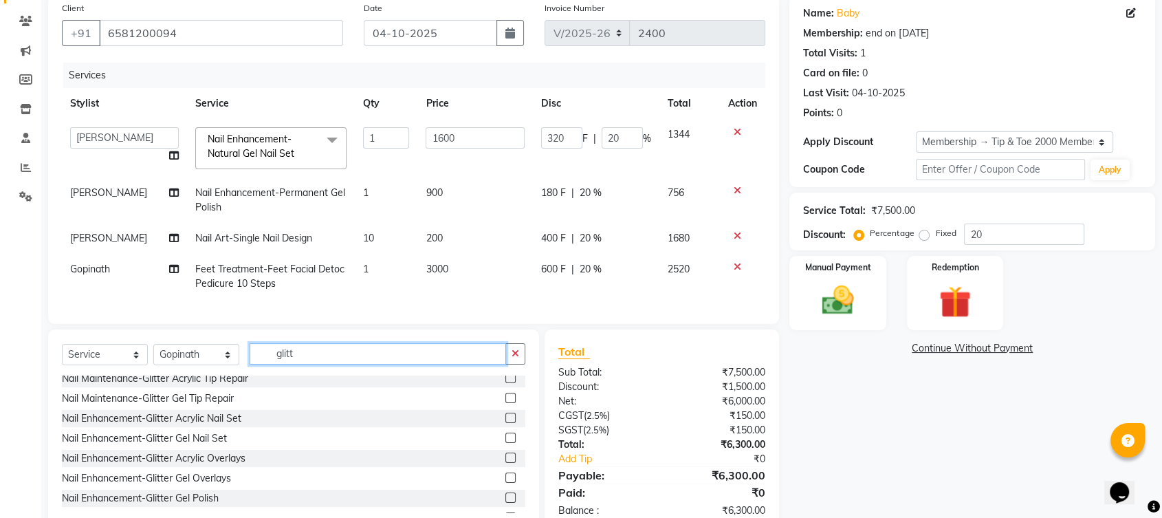
scroll to position [82, 0]
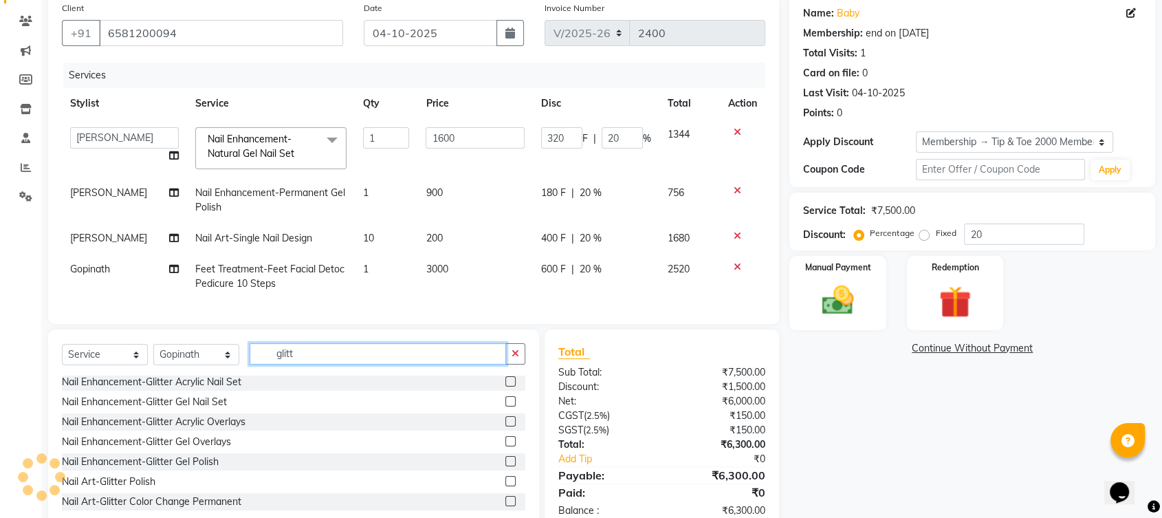
type input "glitt"
click at [505, 466] on label at bounding box center [510, 461] width 10 height 10
click at [505, 466] on input "checkbox" at bounding box center [509, 461] width 9 height 9
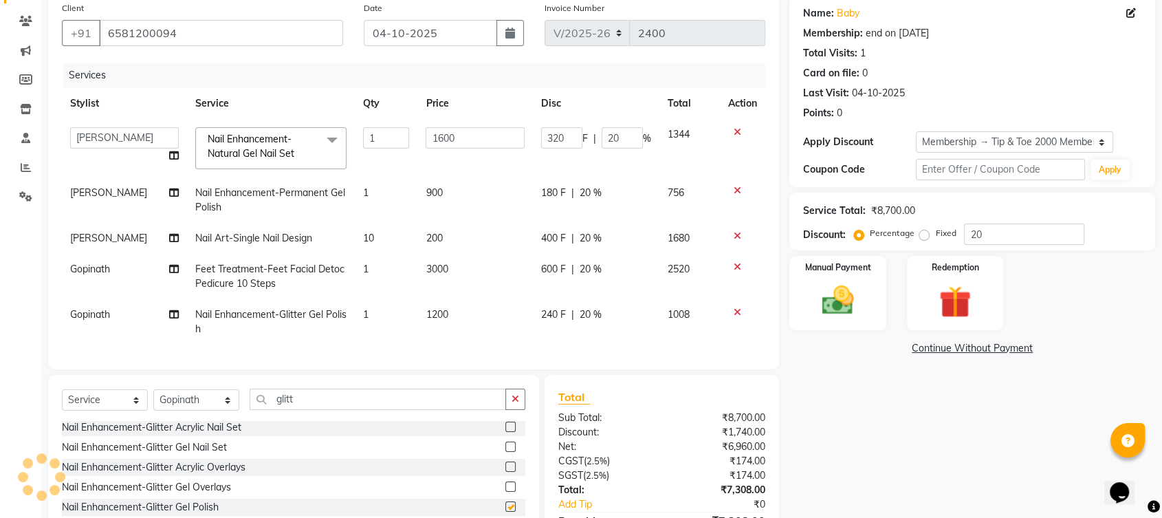
checkbox input "false"
click at [325, 410] on input "glitt" at bounding box center [378, 399] width 256 height 21
type input "g"
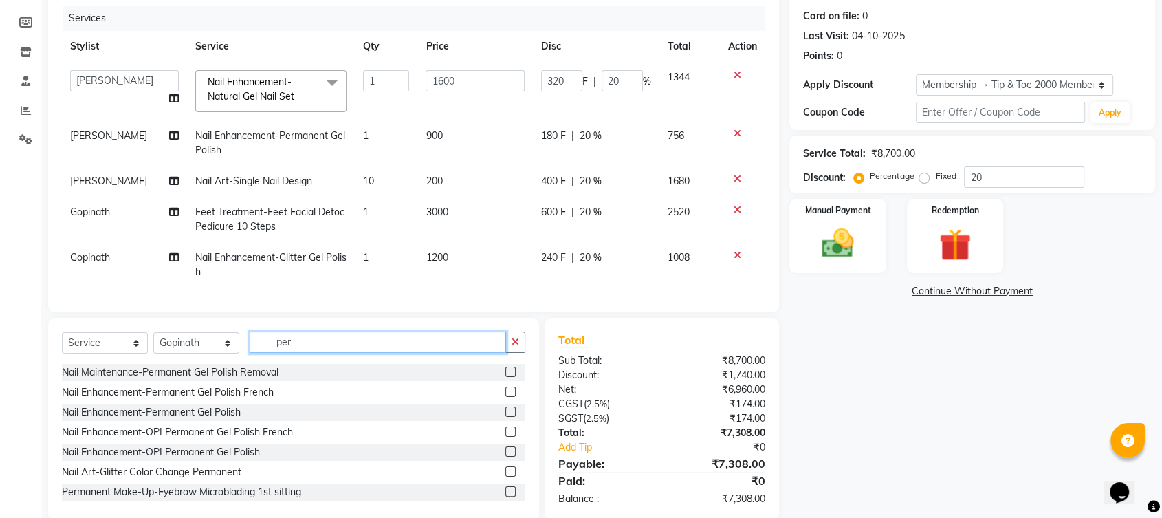
scroll to position [199, 0]
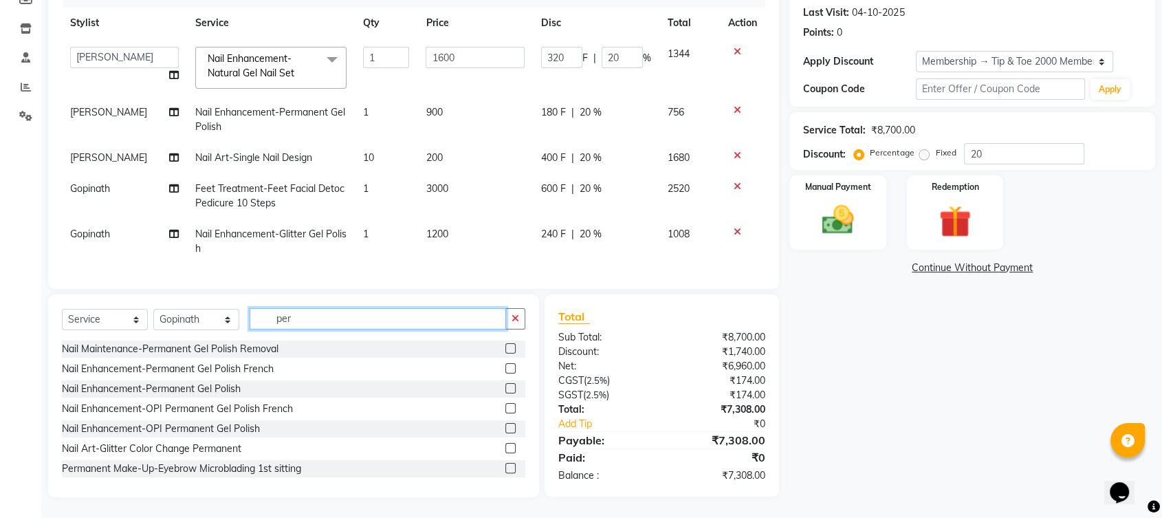
type input "per"
click at [505, 346] on label at bounding box center [510, 348] width 10 height 10
click at [505, 346] on input "checkbox" at bounding box center [509, 349] width 9 height 9
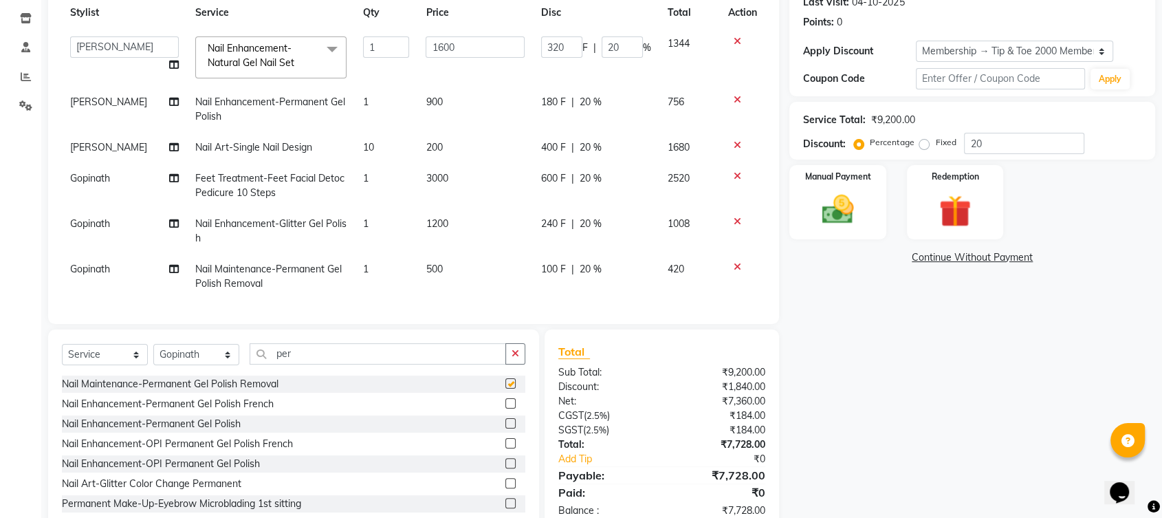
checkbox input "false"
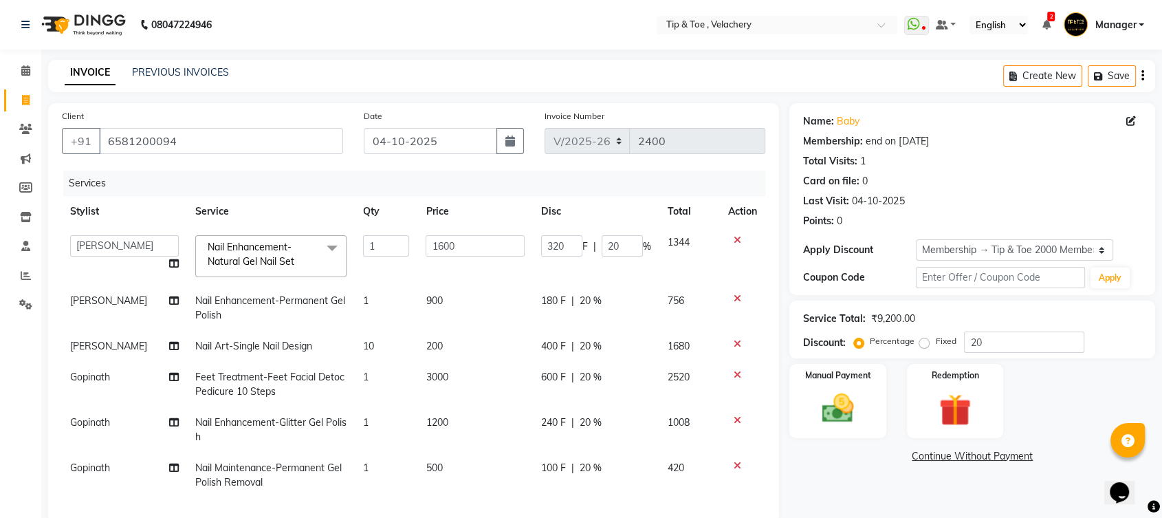
scroll to position [233, 0]
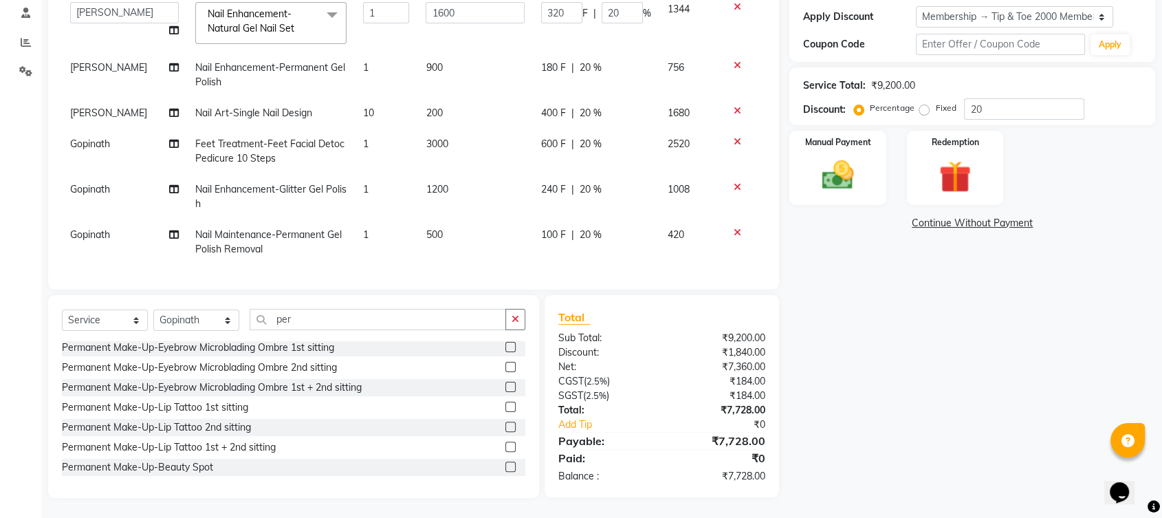
click at [457, 229] on td "500" at bounding box center [475, 241] width 116 height 45
select select "41023"
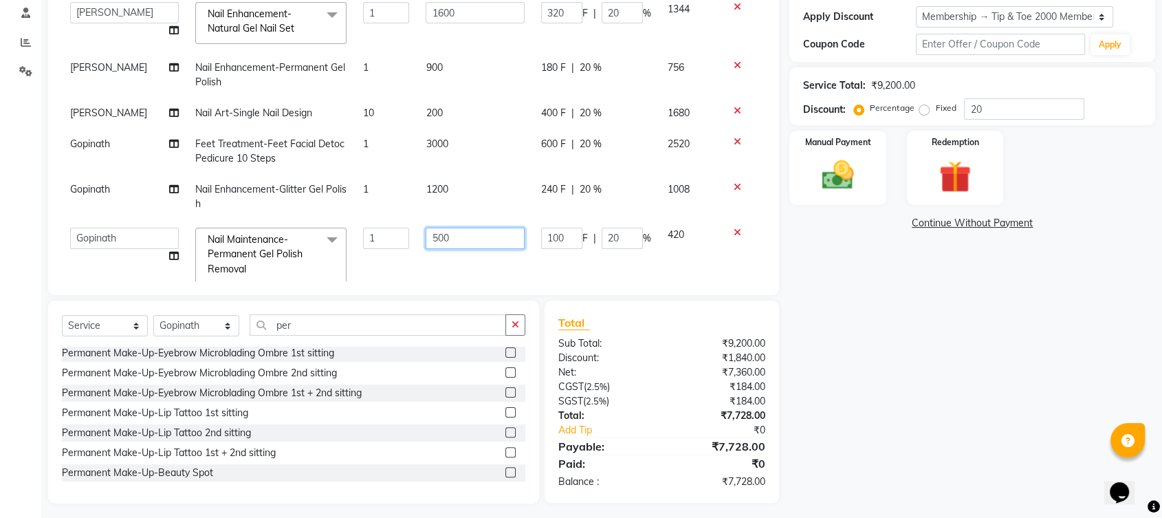
click at [460, 237] on input "500" at bounding box center [475, 238] width 99 height 21
type input "5"
type input "250"
click at [418, 257] on td "250" at bounding box center [475, 255] width 116 height 73
select select "41023"
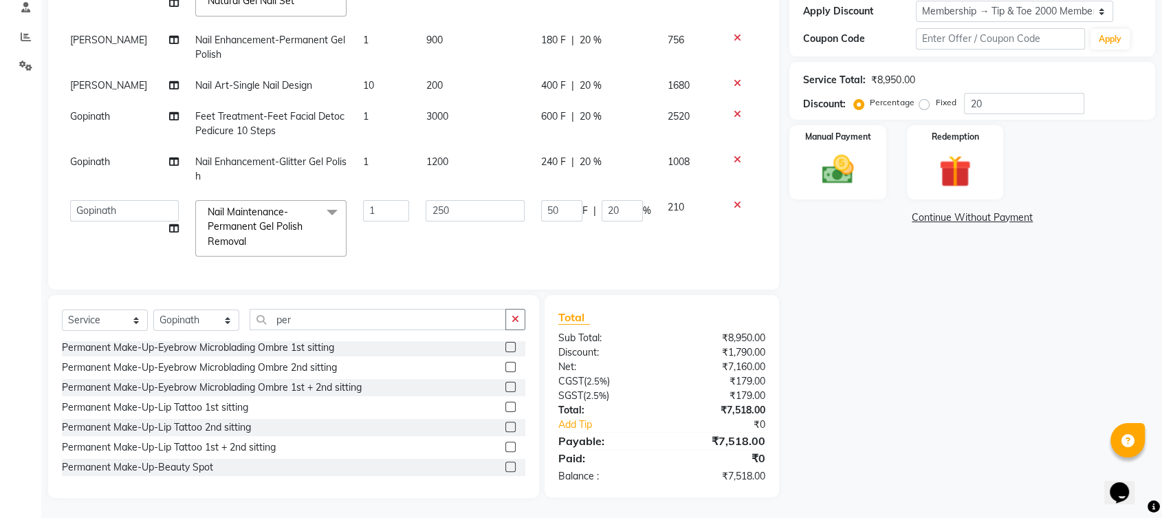
scroll to position [0, 0]
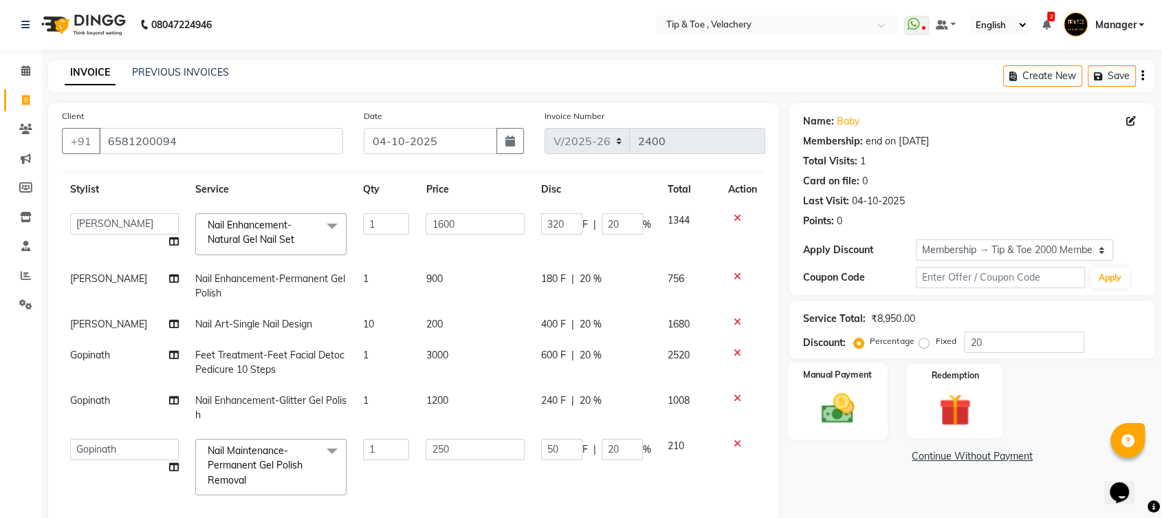
click at [832, 399] on img at bounding box center [838, 408] width 54 height 39
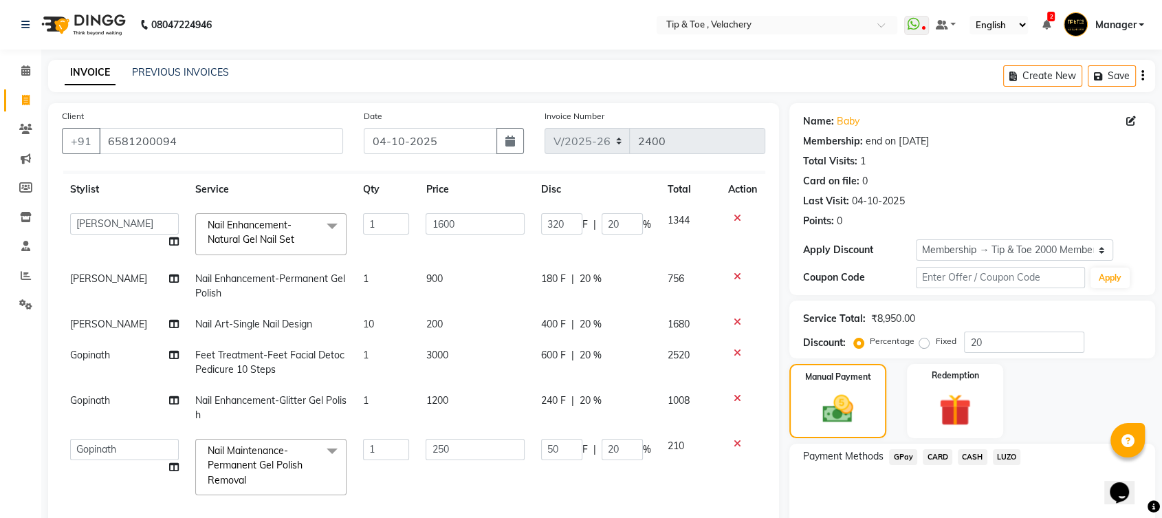
click at [898, 456] on span "GPay" at bounding box center [903, 457] width 28 height 16
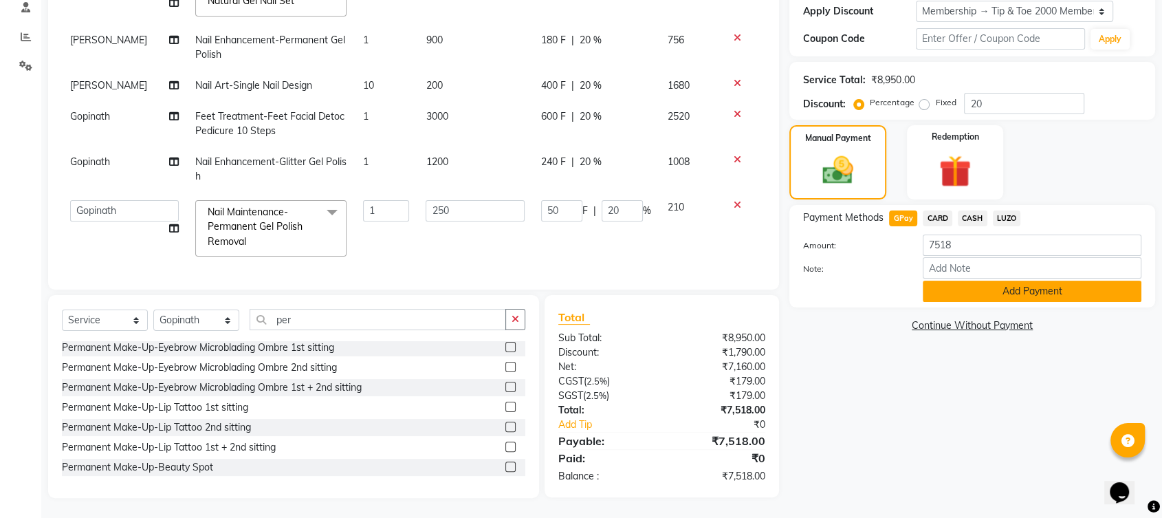
click at [1016, 285] on button "Add Payment" at bounding box center [1032, 291] width 219 height 21
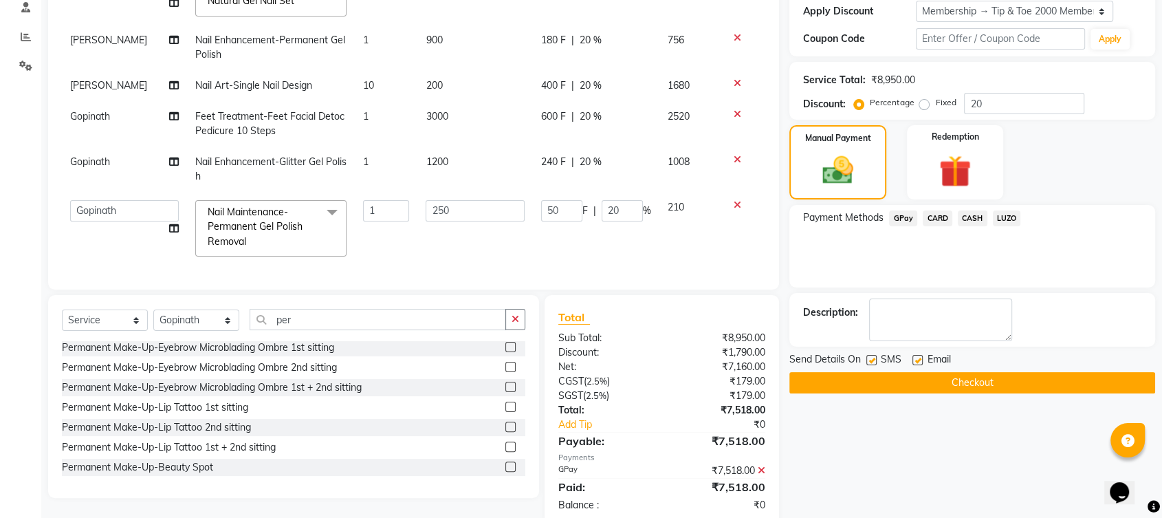
click at [915, 358] on label at bounding box center [918, 360] width 10 height 10
click at [915, 358] on input "checkbox" at bounding box center [917, 360] width 9 height 9
checkbox input "false"
click at [919, 380] on button "Checkout" at bounding box center [972, 382] width 366 height 21
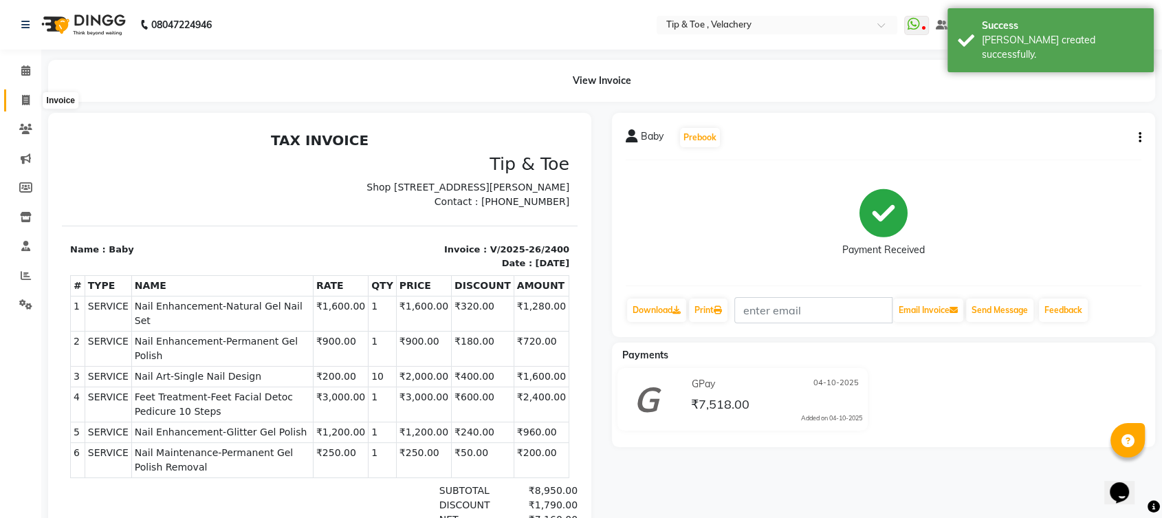
click at [18, 101] on span at bounding box center [26, 101] width 24 height 16
select select "service"
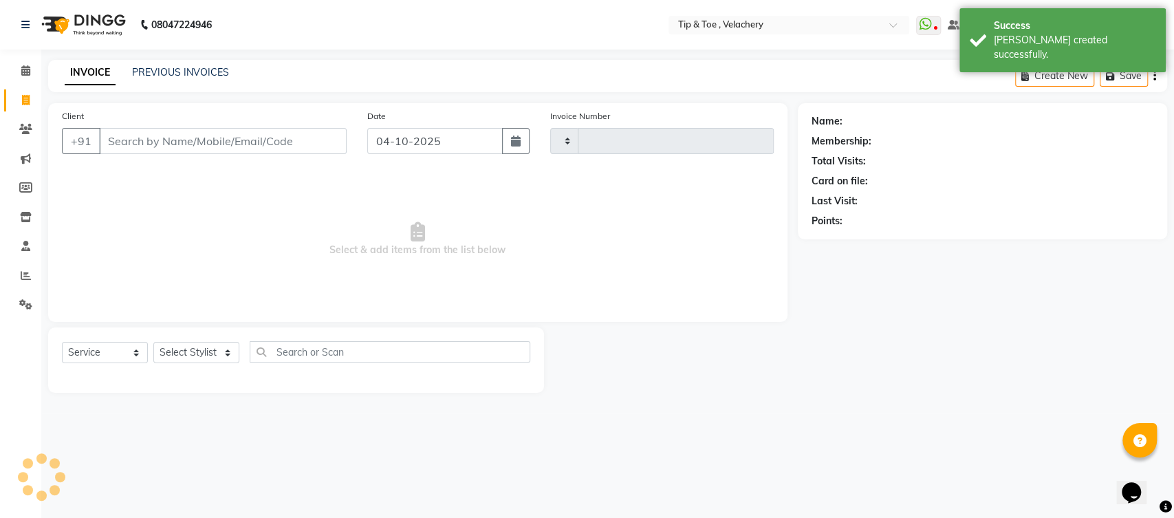
type input "2401"
select select "5863"
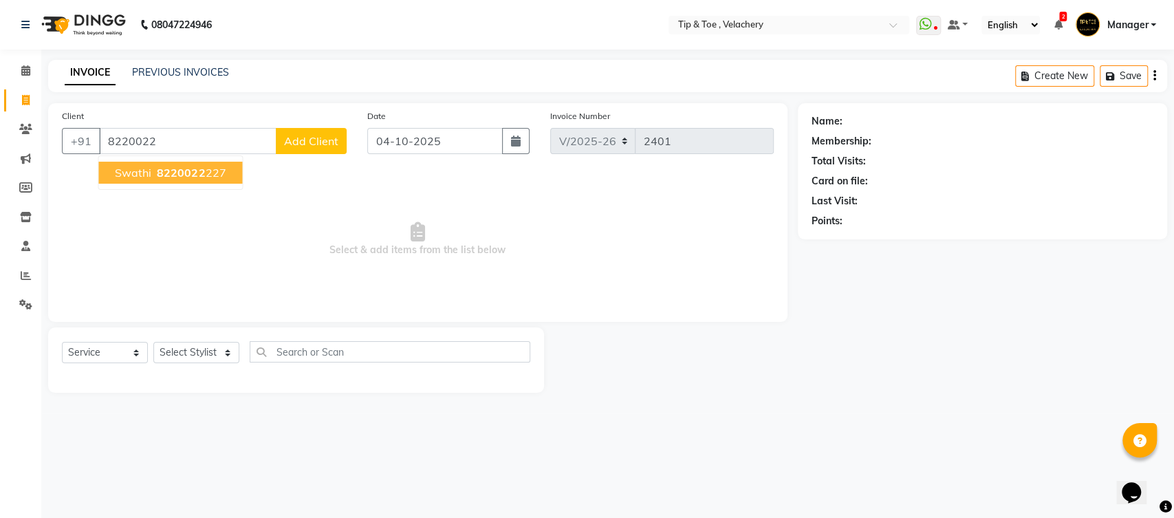
click at [110, 172] on button "Swathi 8220022 227" at bounding box center [170, 173] width 144 height 22
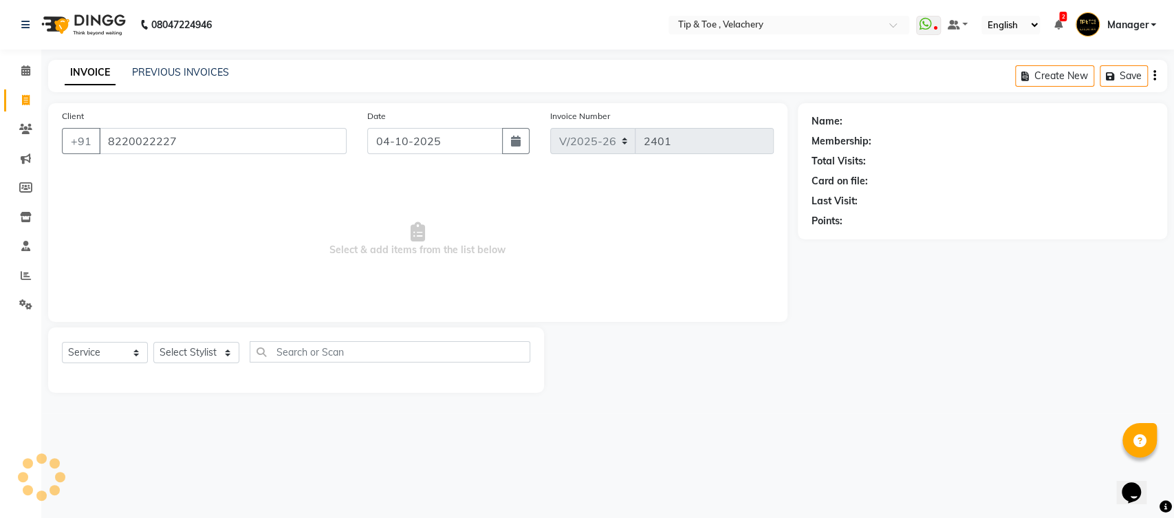
type input "8220022227"
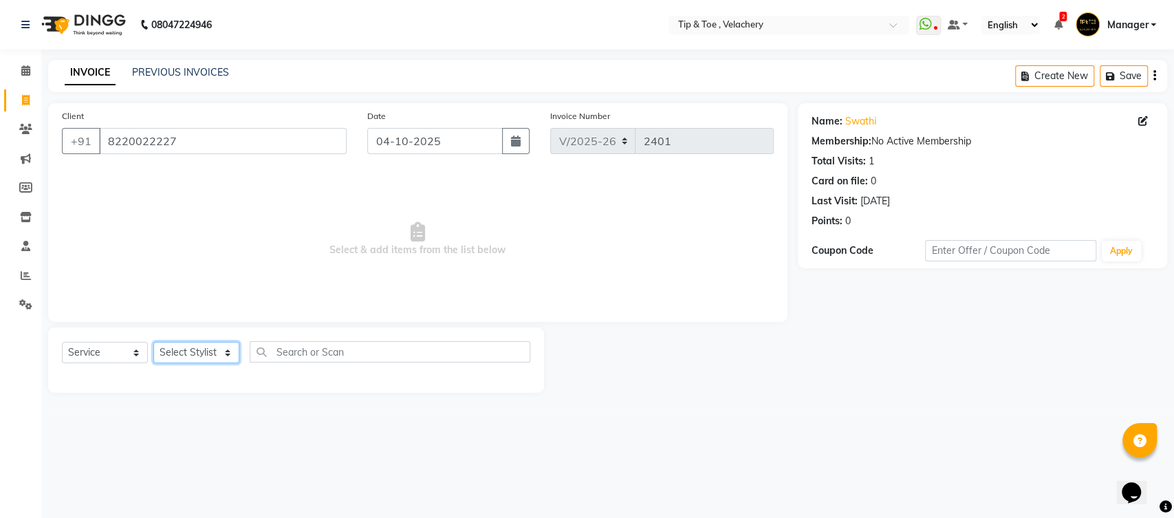
click at [231, 353] on select "Select Stylist Afroz Canaan Gopinath Jianrei Joycee Lenglu Manager Sharmila Som…" at bounding box center [196, 352] width 86 height 21
click at [153, 342] on select "Select Stylist Afroz Canaan Gopinath Jianrei Joycee Lenglu Manager Sharmila Som…" at bounding box center [196, 352] width 86 height 21
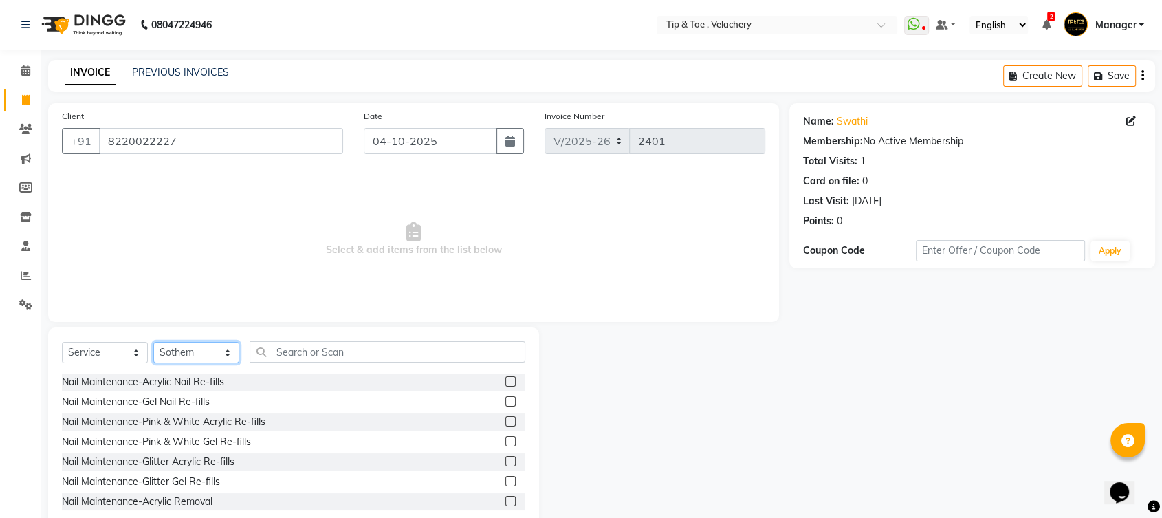
click at [224, 350] on select "Select Stylist Afroz Canaan Gopinath Jianrei Joycee Lenglu Manager Sharmila Som…" at bounding box center [196, 352] width 86 height 21
select select "87924"
click at [153, 342] on select "Select Stylist Afroz Canaan Gopinath Jianrei Joycee Lenglu Manager Sharmila Som…" at bounding box center [196, 352] width 86 height 21
click at [136, 349] on select "Select Service Product Membership Package Voucher Prepaid Gift Card" at bounding box center [105, 352] width 86 height 21
click at [62, 342] on select "Select Service Product Membership Package Voucher Prepaid Gift Card" at bounding box center [105, 352] width 86 height 21
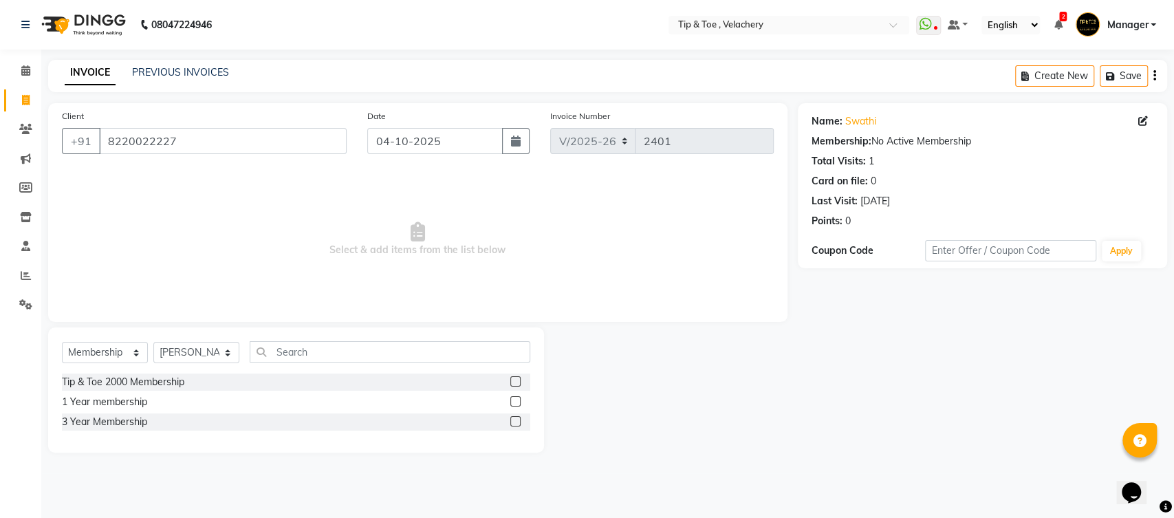
click at [513, 380] on label at bounding box center [515, 381] width 10 height 10
click at [513, 380] on input "checkbox" at bounding box center [514, 382] width 9 height 9
select select "select"
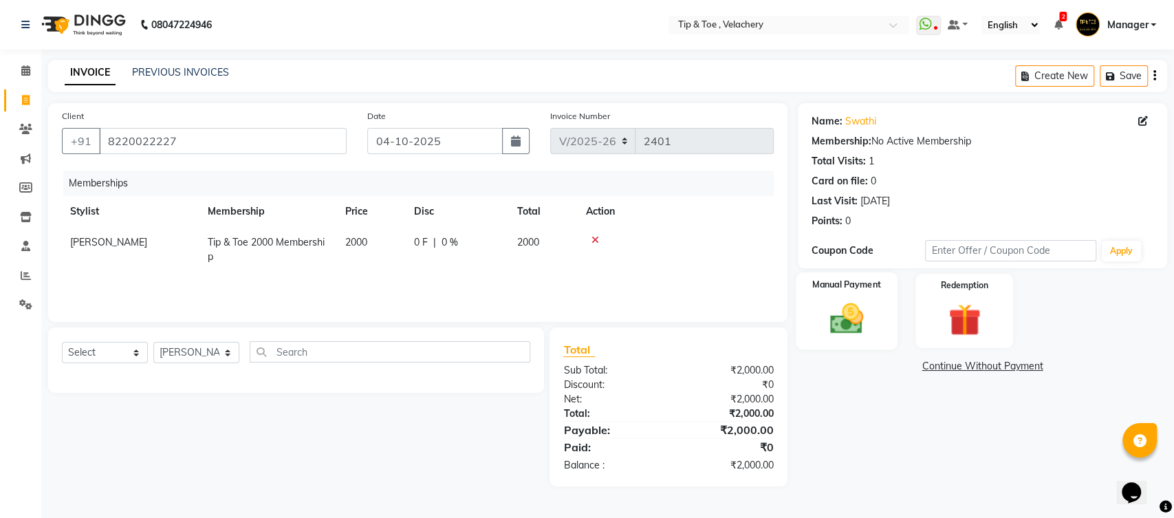
click at [853, 318] on img at bounding box center [846, 318] width 54 height 39
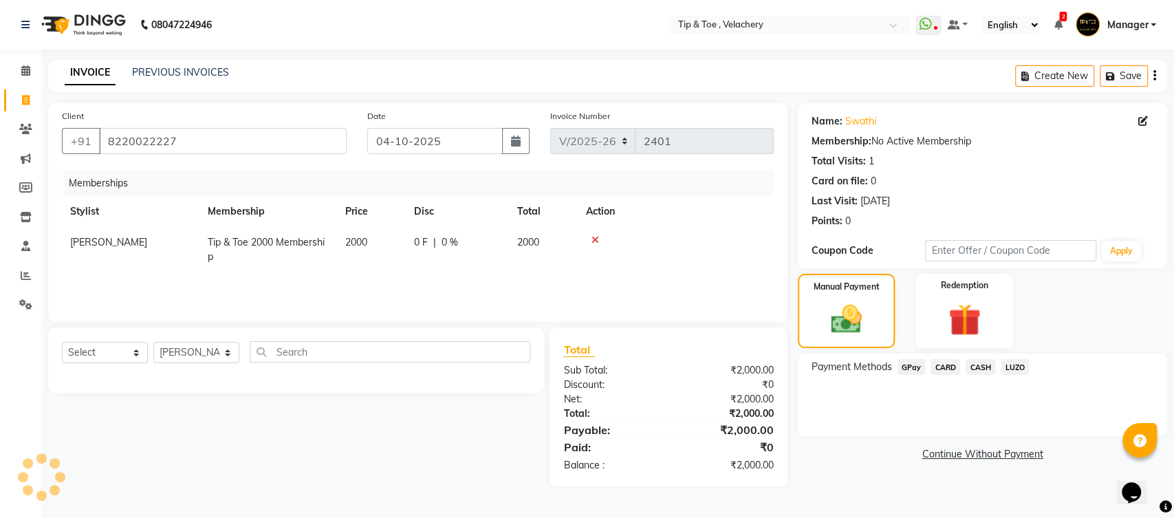
click at [952, 367] on span "CARD" at bounding box center [945, 367] width 30 height 16
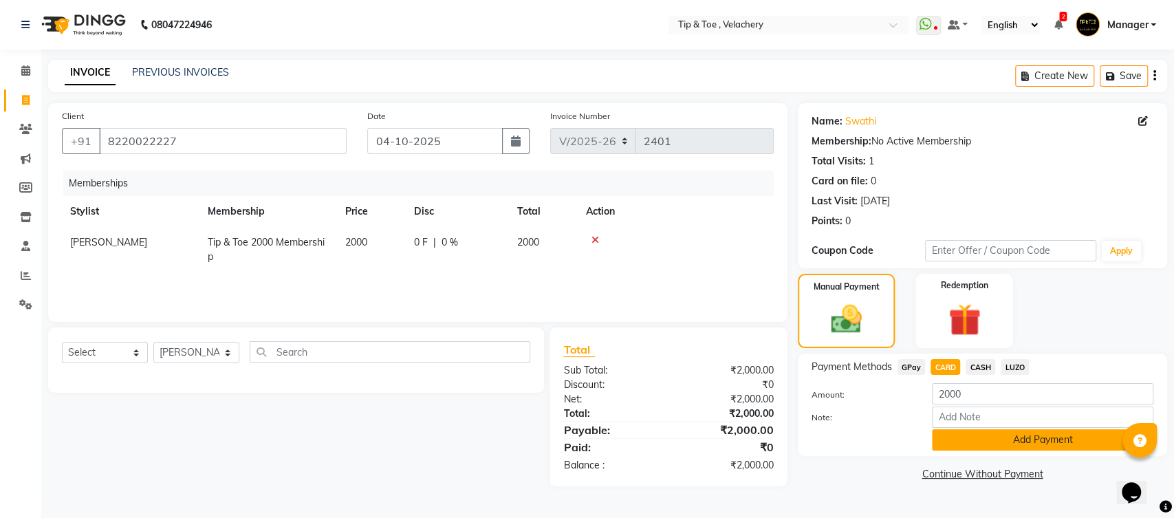
click at [1005, 441] on button "Add Payment" at bounding box center [1042, 439] width 221 height 21
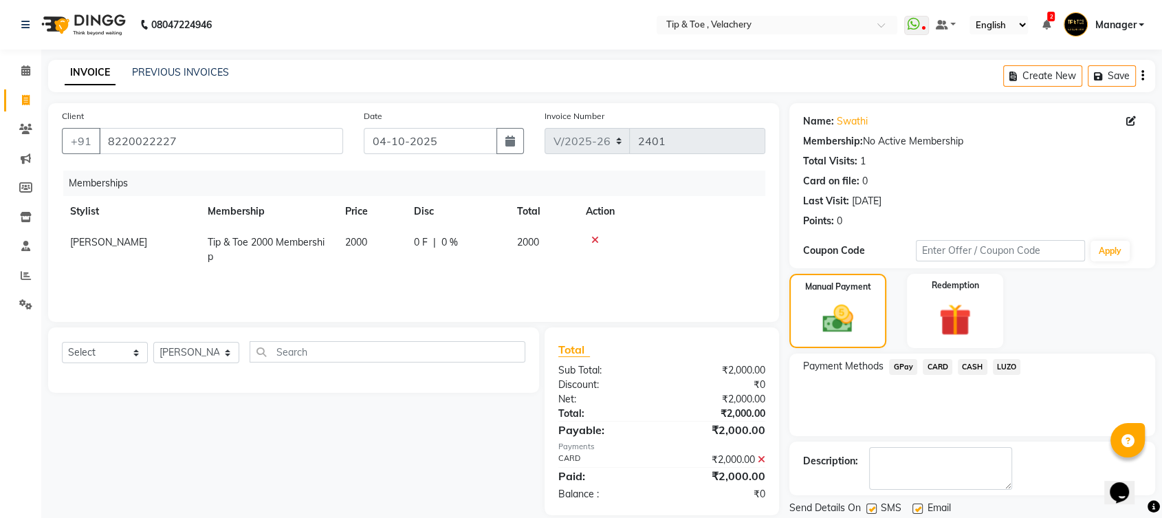
scroll to position [44, 0]
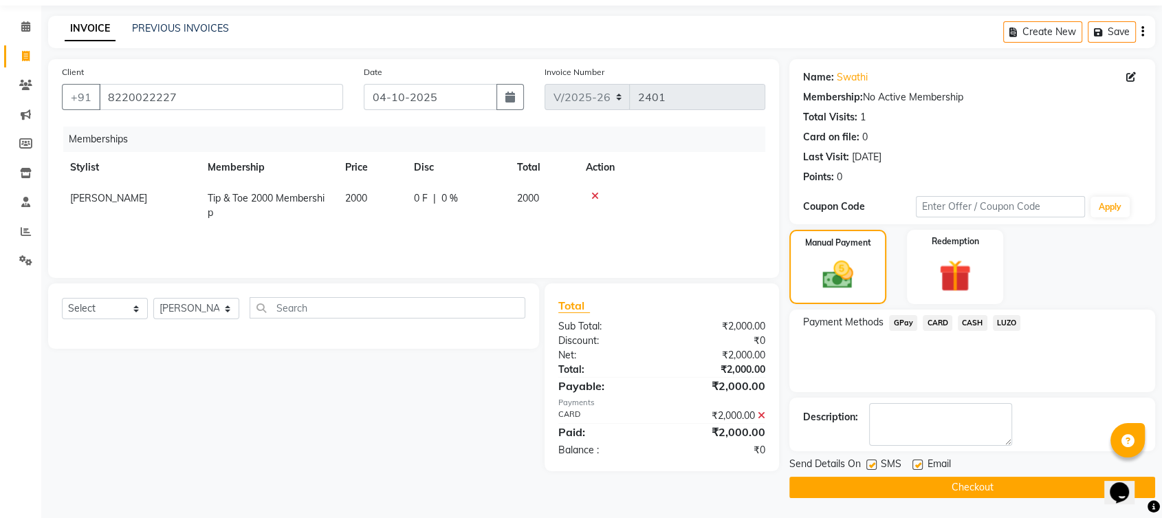
click at [917, 459] on label at bounding box center [918, 464] width 10 height 10
click at [917, 461] on input "checkbox" at bounding box center [917, 465] width 9 height 9
checkbox input "false"
click at [919, 479] on button "Checkout" at bounding box center [972, 487] width 366 height 21
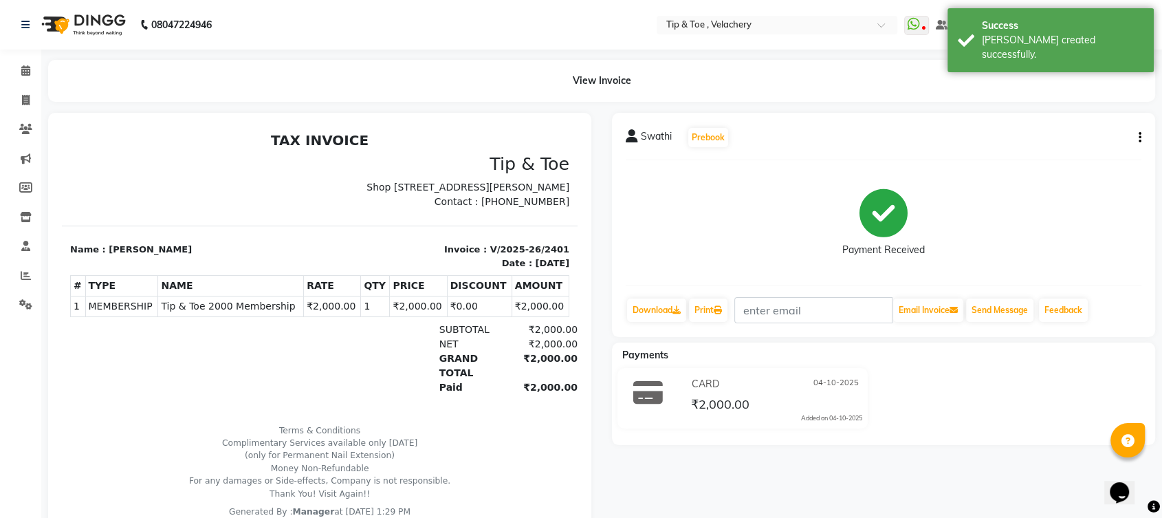
click at [118, 256] on p "Name : Swathi" at bounding box center [190, 250] width 241 height 14
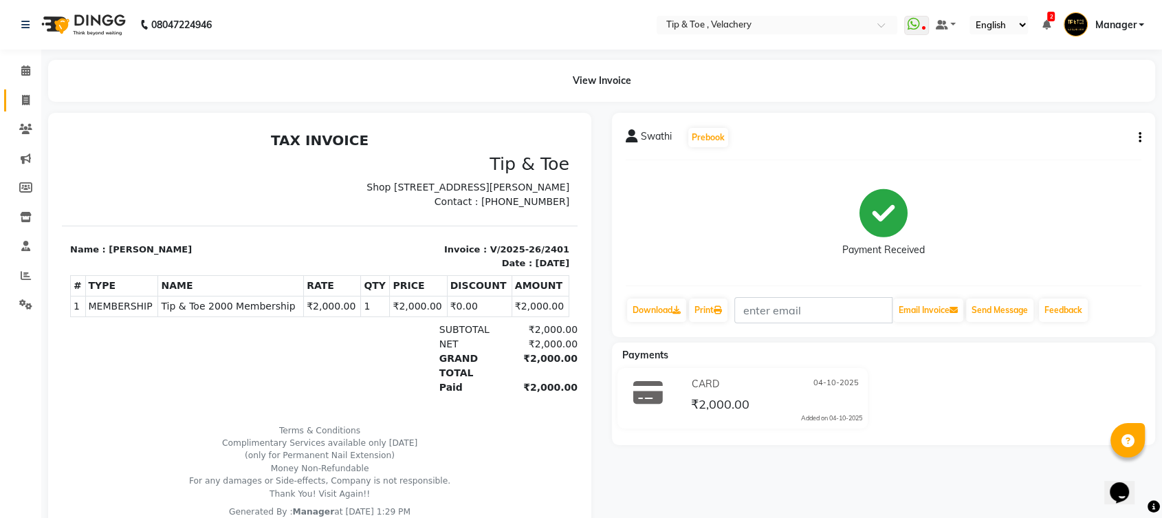
click at [25, 91] on link "Invoice" at bounding box center [20, 100] width 33 height 23
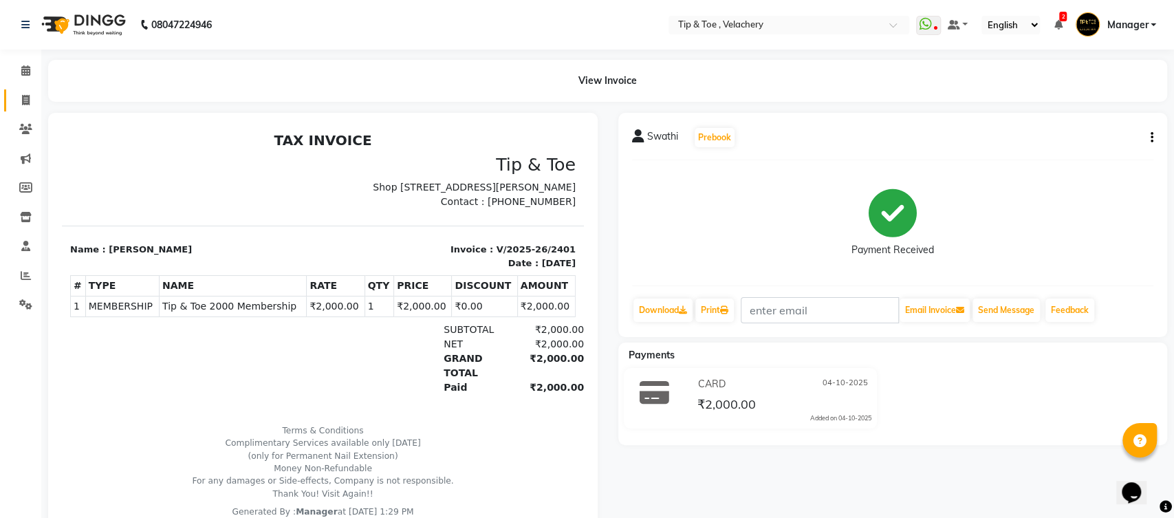
select select "service"
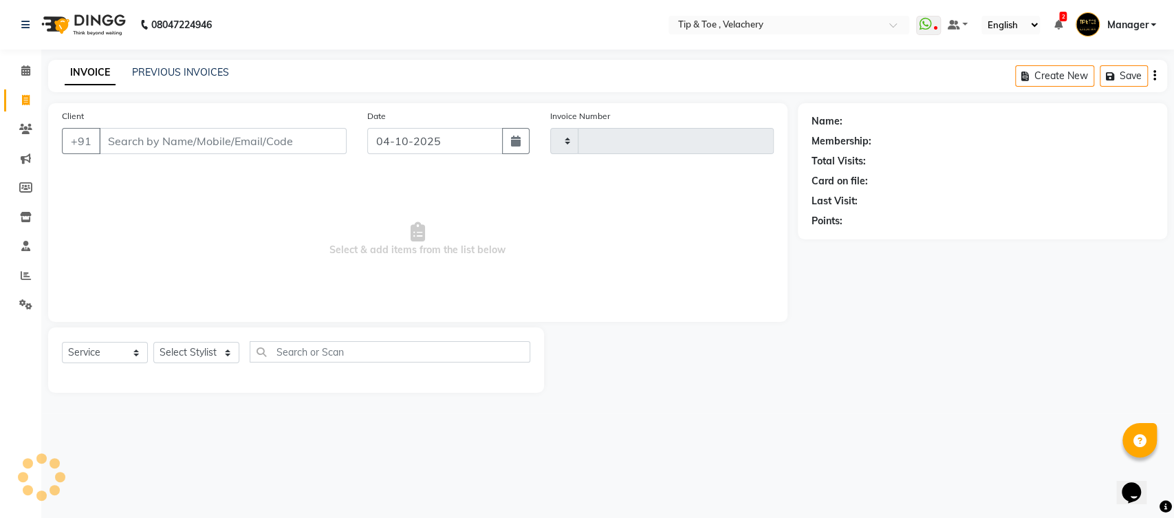
type input "2402"
select select "5863"
click at [196, 74] on link "PREVIOUS INVOICES" at bounding box center [180, 72] width 97 height 12
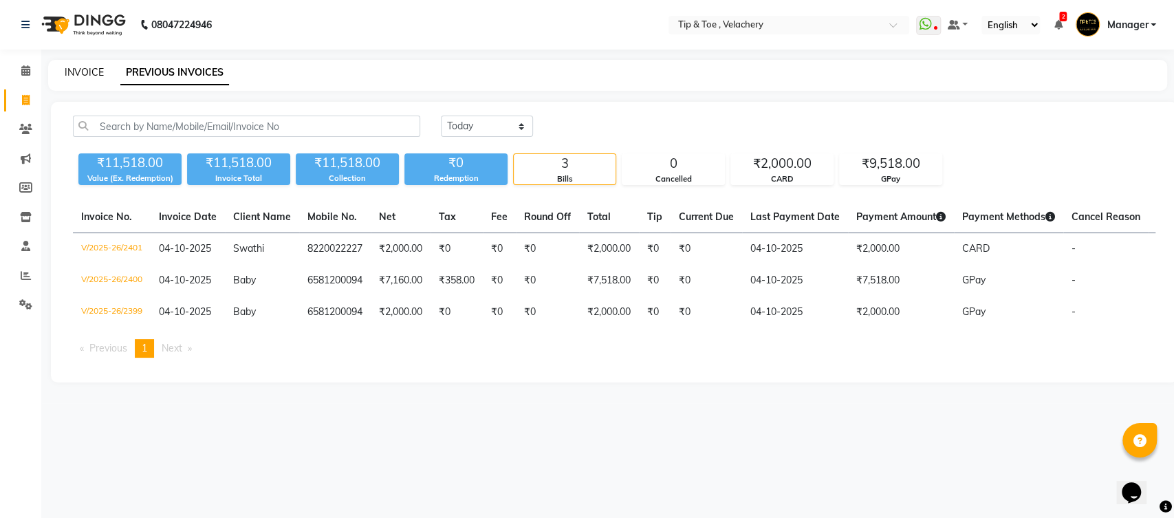
click at [83, 70] on link "INVOICE" at bounding box center [84, 72] width 39 height 12
select select "service"
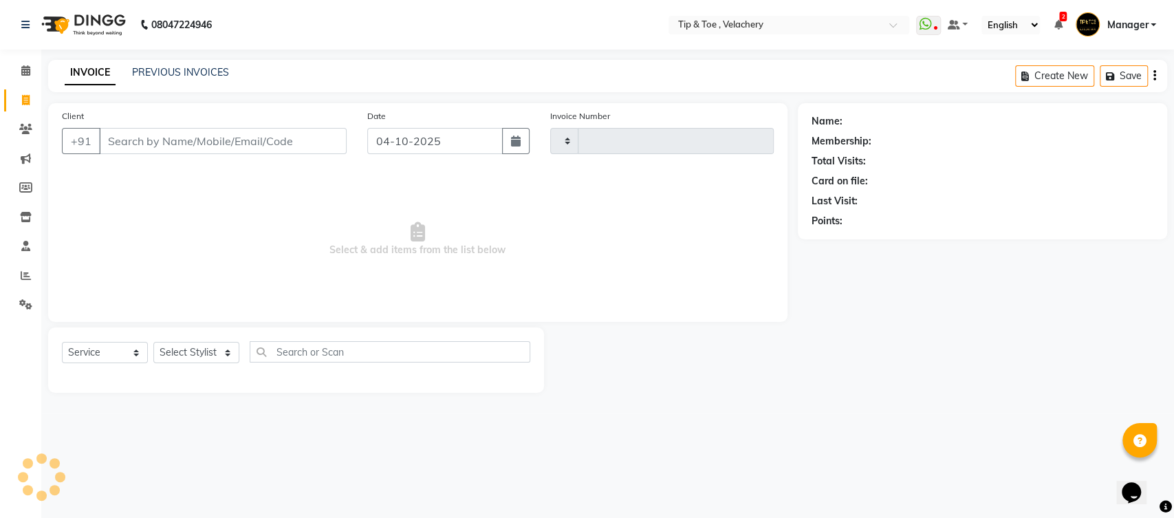
click at [140, 142] on input "Client" at bounding box center [223, 141] width 248 height 26
select select "5863"
type input "2402"
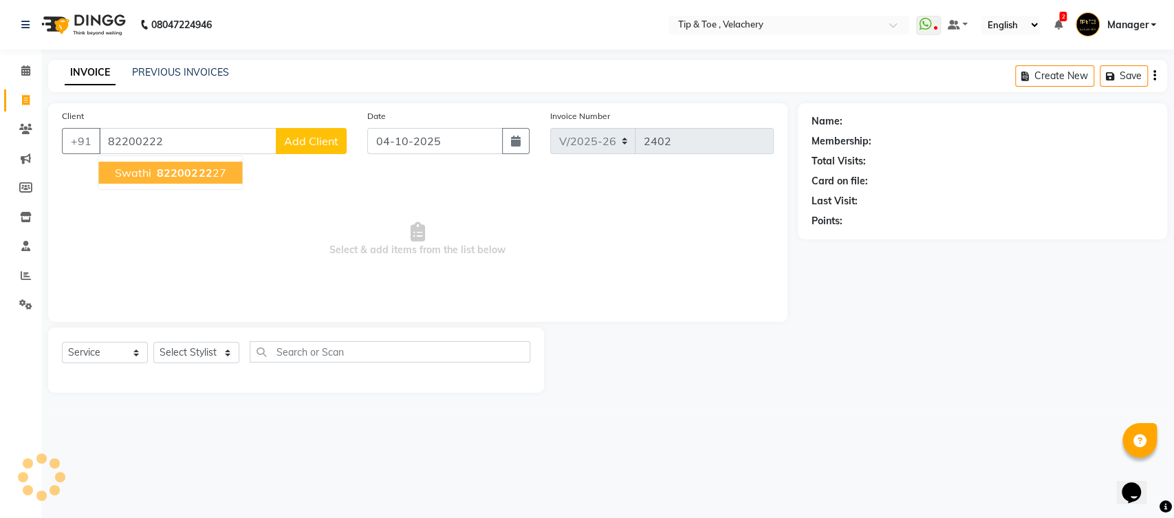
click at [134, 181] on button "Swathi 82200222 27" at bounding box center [170, 173] width 144 height 22
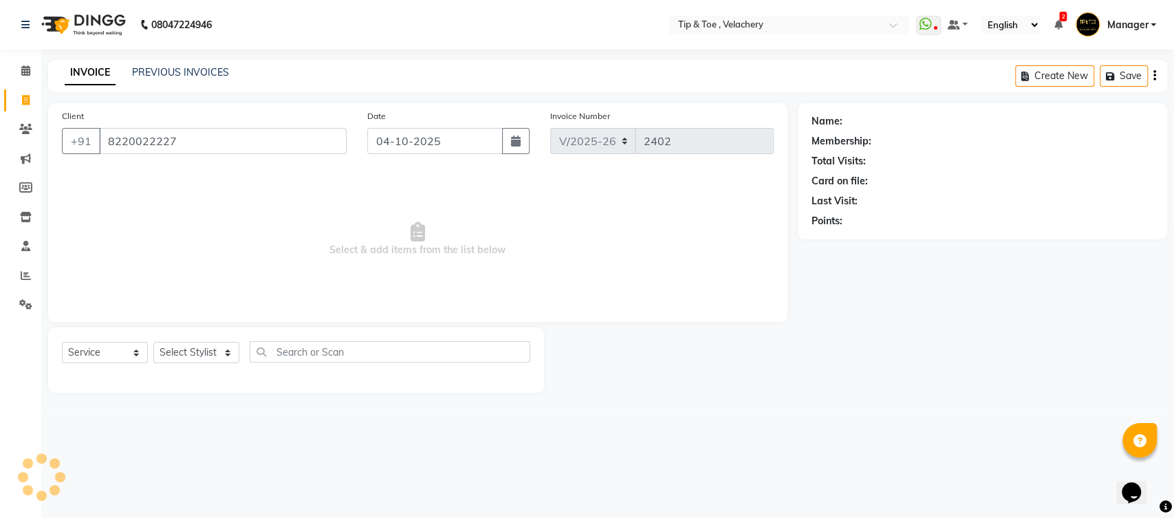
type input "8220022227"
select select "1: Object"
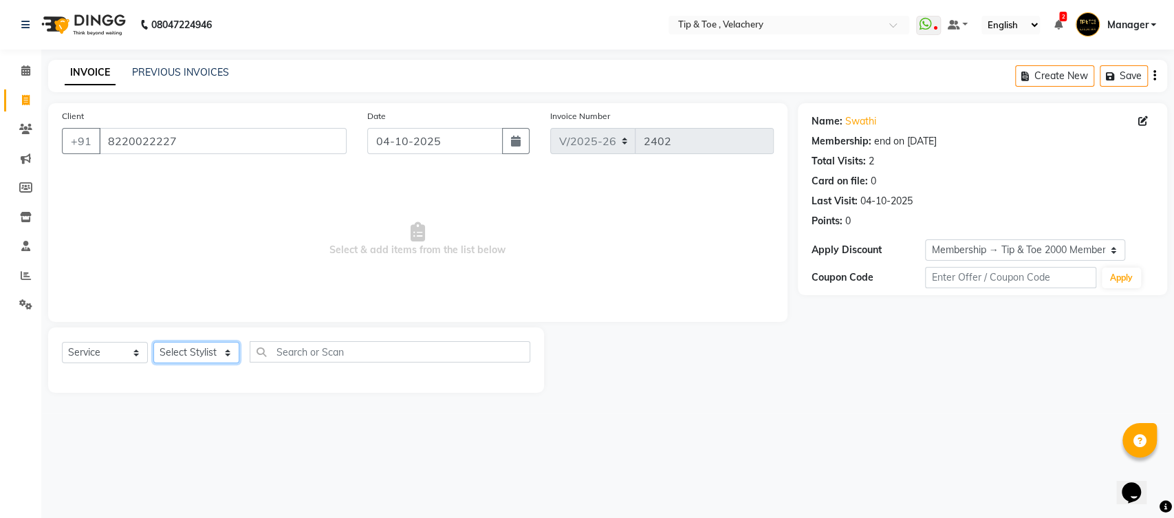
click at [232, 353] on select "Select Stylist Afroz Canaan Gopinath Jianrei Joycee Lenglu Manager Sharmila Som…" at bounding box center [196, 352] width 86 height 21
select select "41035"
click at [153, 342] on select "Select Stylist Afroz Canaan Gopinath Jianrei Joycee Lenglu Manager Sharmila Som…" at bounding box center [196, 352] width 86 height 21
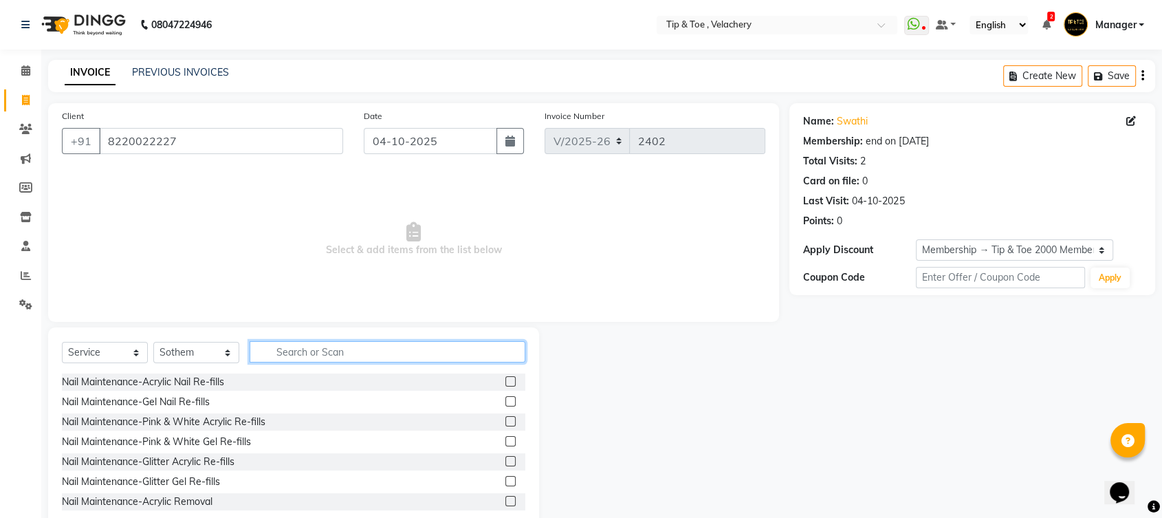
click at [328, 359] on input "text" at bounding box center [388, 351] width 276 height 21
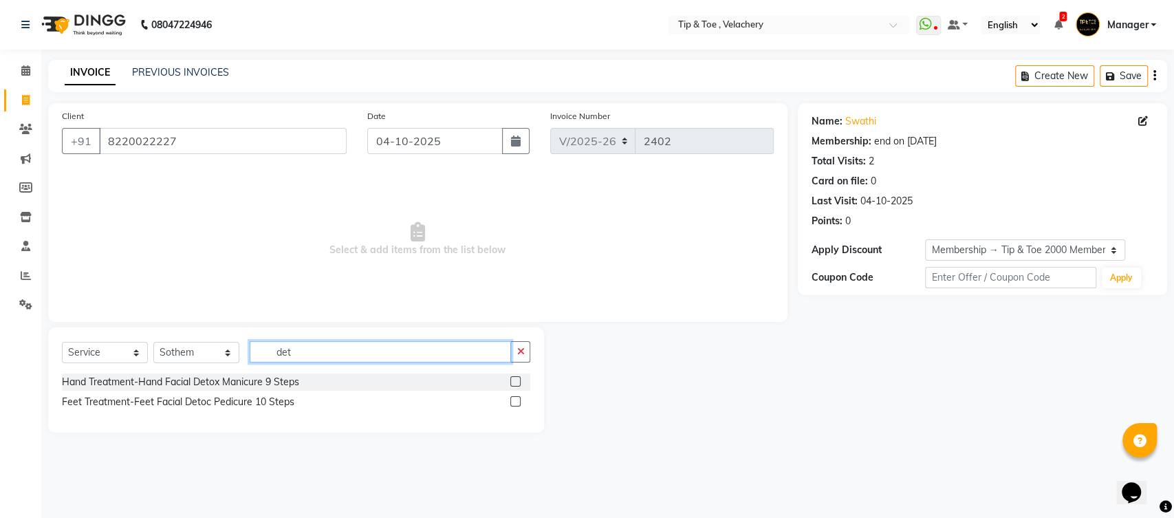
type input "det"
click at [514, 400] on label at bounding box center [515, 401] width 10 height 10
click at [514, 400] on input "checkbox" at bounding box center [514, 401] width 9 height 9
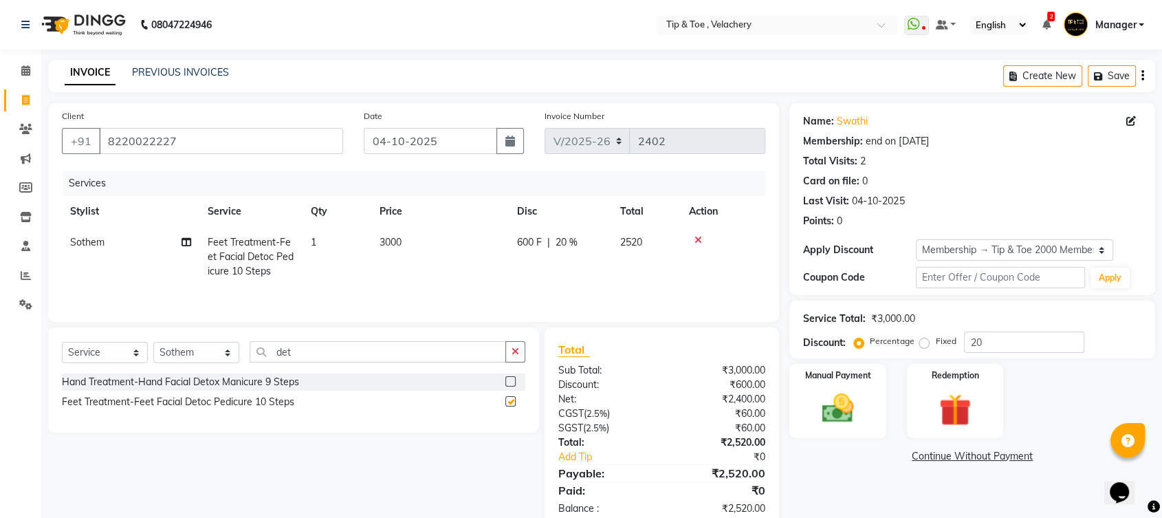
checkbox input "false"
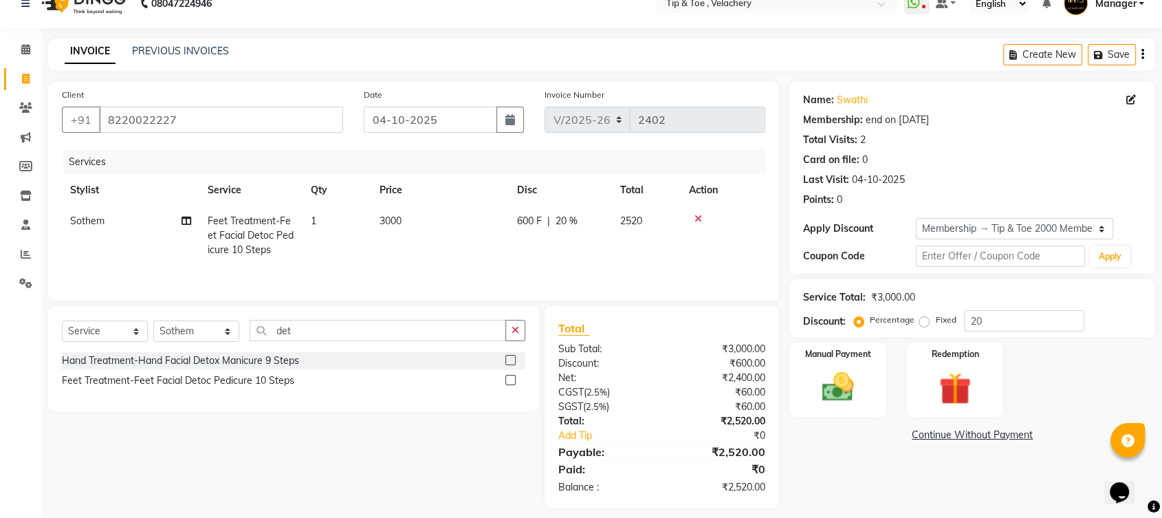
scroll to position [33, 0]
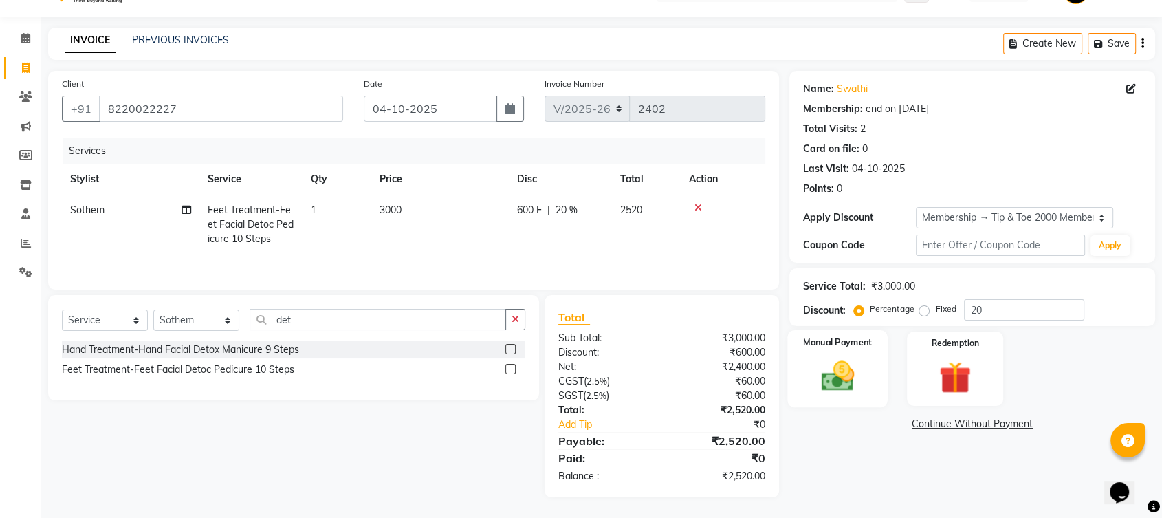
click at [837, 371] on img at bounding box center [838, 376] width 54 height 39
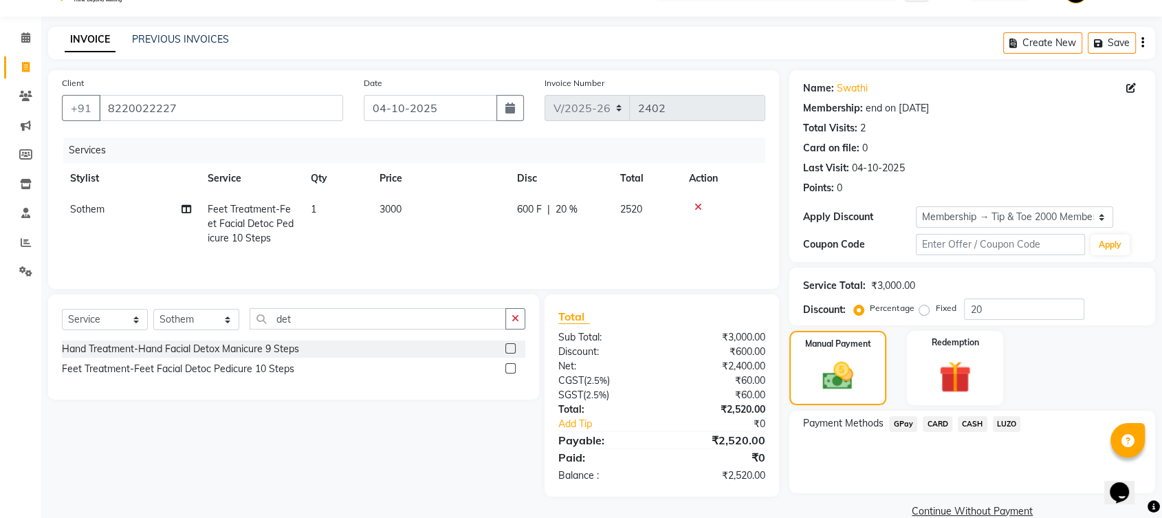
click at [938, 424] on span "CARD" at bounding box center [938, 424] width 30 height 16
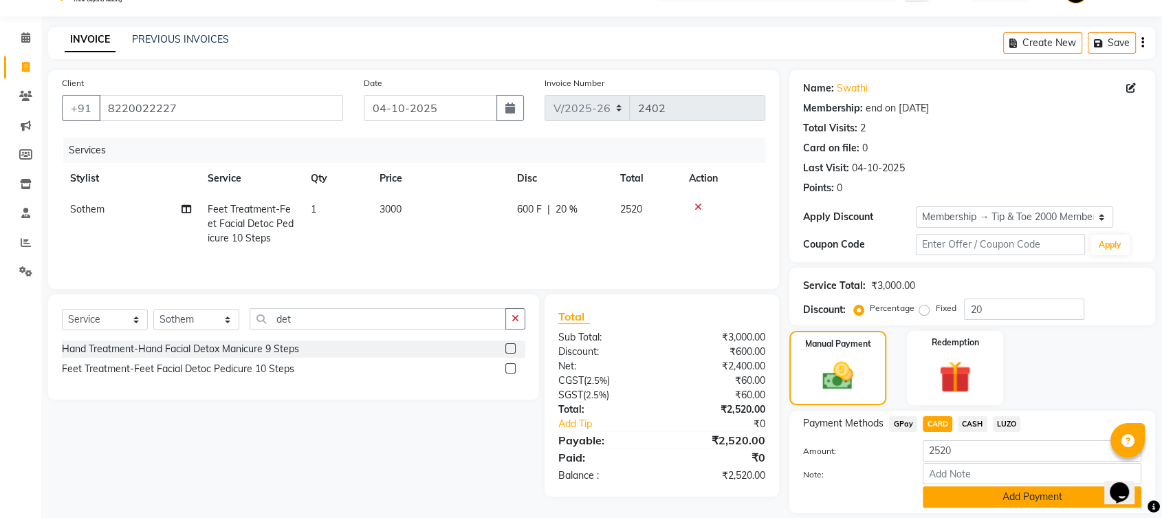
click at [957, 499] on button "Add Payment" at bounding box center [1032, 496] width 219 height 21
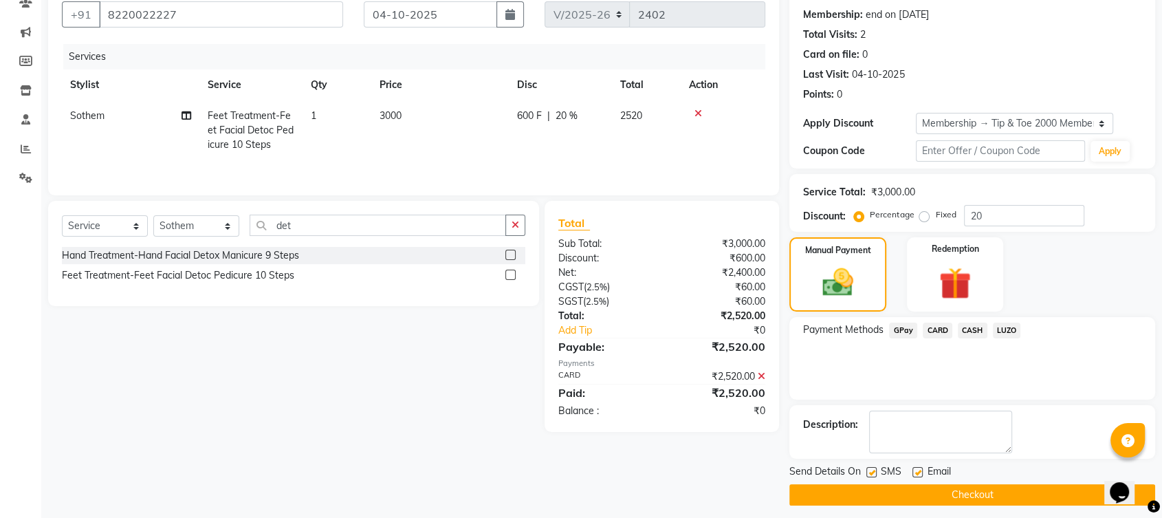
scroll to position [133, 0]
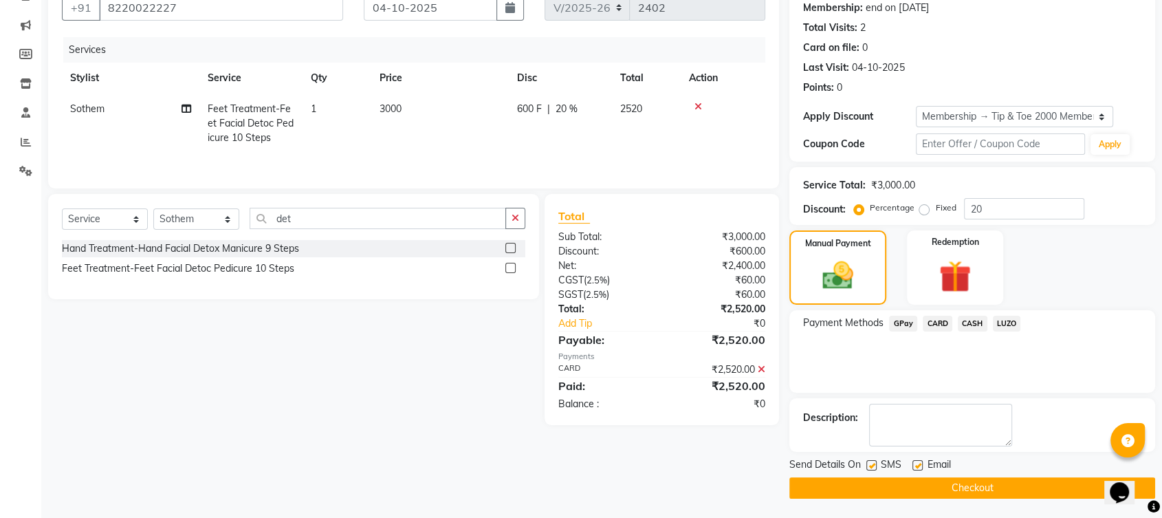
drag, startPoint x: 915, startPoint y: 463, endPoint x: 924, endPoint y: 494, distance: 32.2
click at [915, 463] on label at bounding box center [918, 465] width 10 height 10
click at [915, 463] on input "checkbox" at bounding box center [917, 465] width 9 height 9
checkbox input "false"
click at [924, 496] on button "Checkout" at bounding box center [972, 487] width 366 height 21
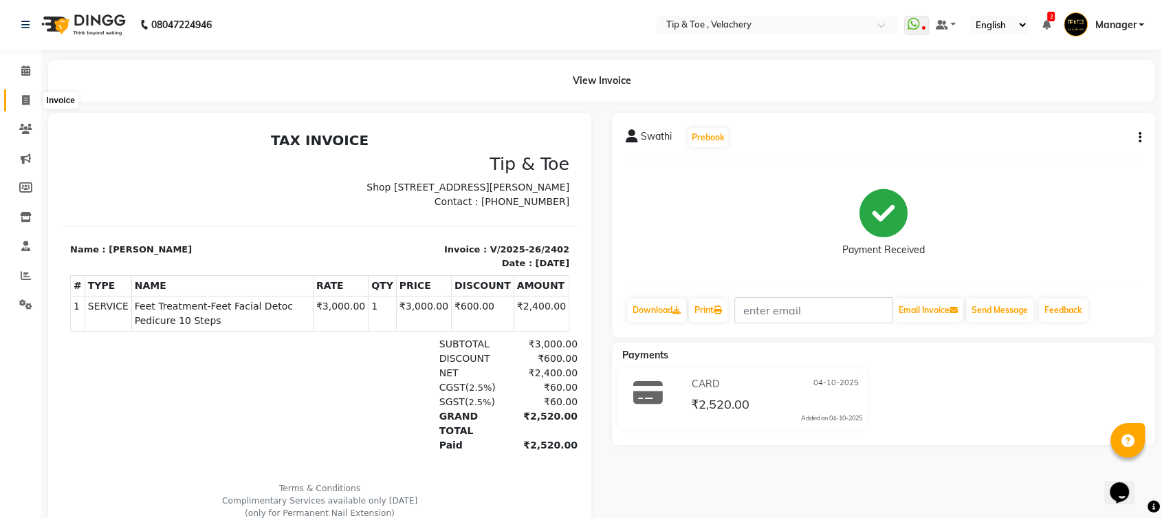
click at [21, 96] on span at bounding box center [26, 101] width 24 height 16
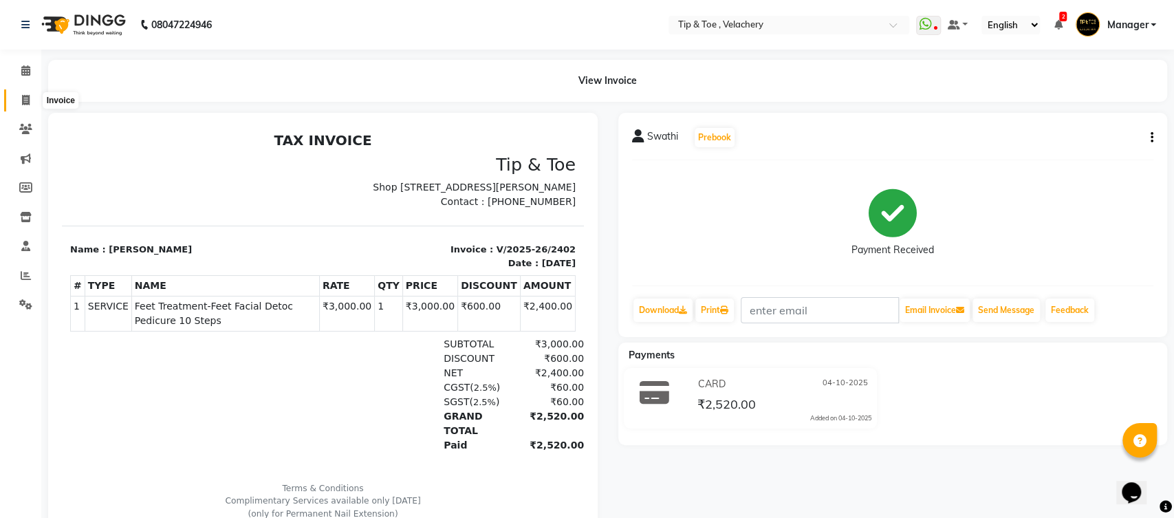
select select "service"
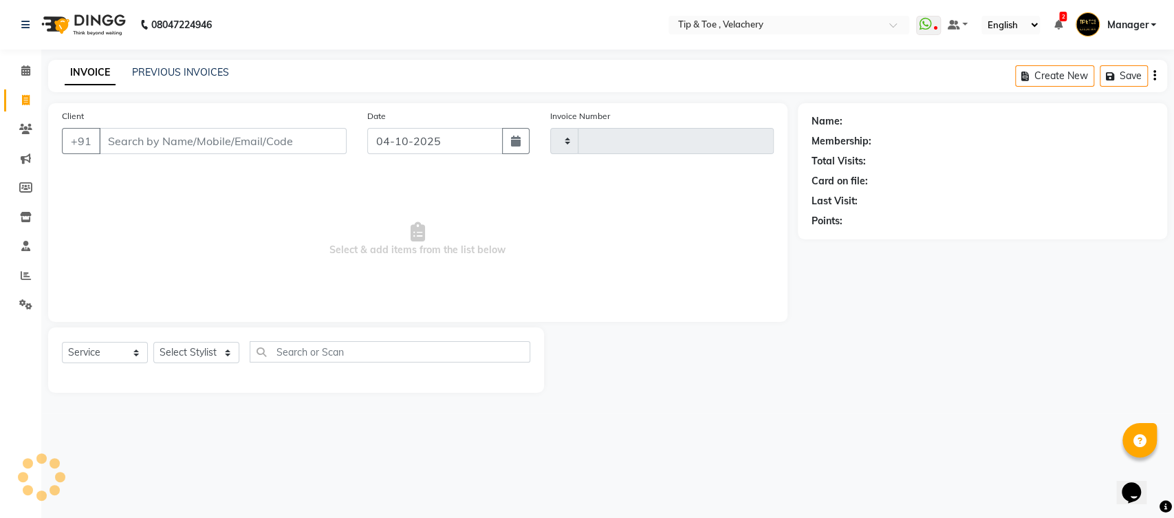
type input "2403"
select select "5863"
click at [207, 72] on link "PREVIOUS INVOICES" at bounding box center [180, 72] width 97 height 12
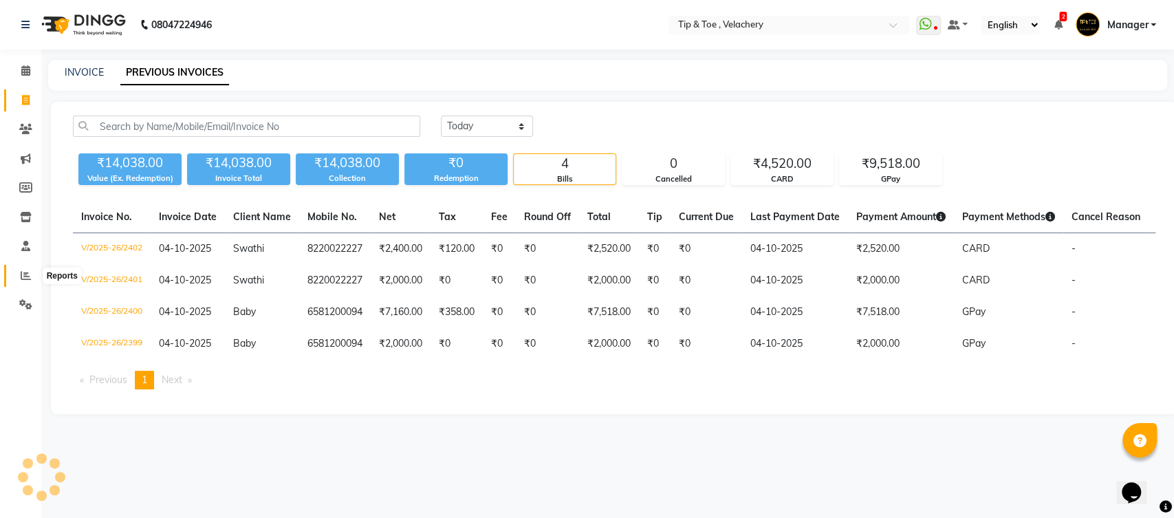
click at [30, 268] on span at bounding box center [26, 276] width 24 height 16
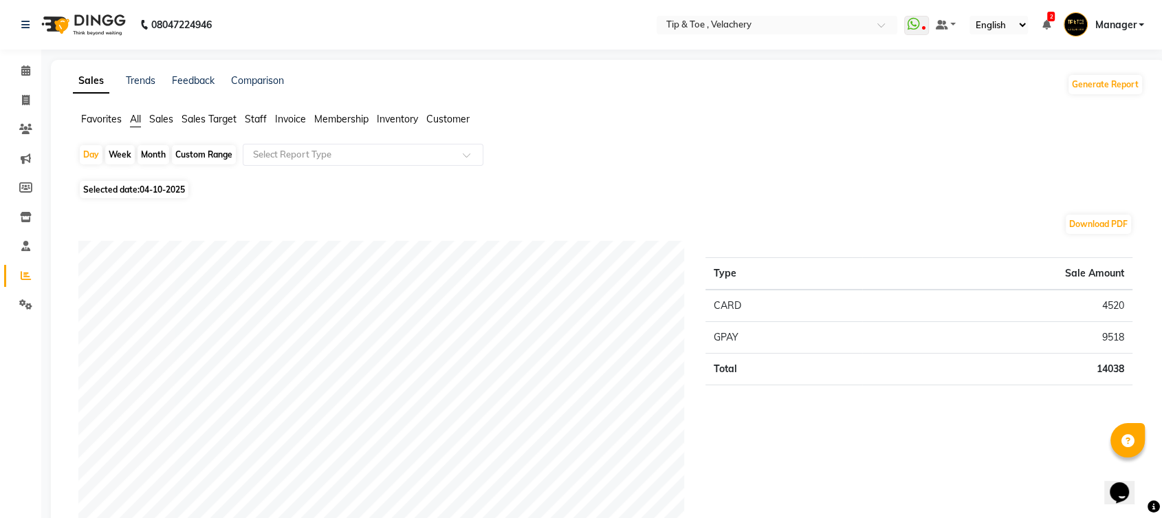
click at [259, 113] on span "Staff" at bounding box center [256, 119] width 22 height 12
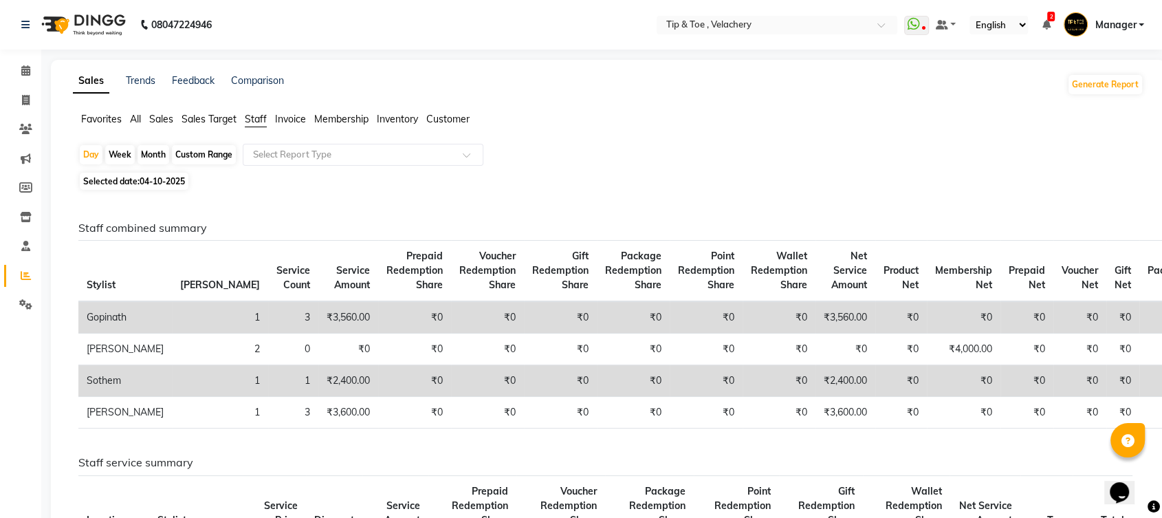
click at [178, 180] on span "04-10-2025" at bounding box center [162, 181] width 45 height 10
select select "10"
select select "2025"
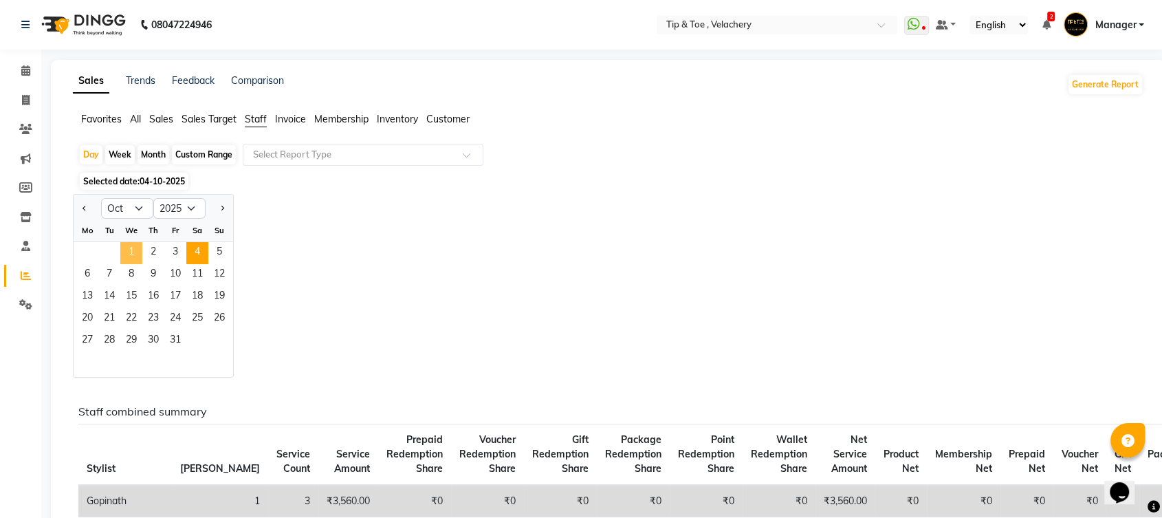
click at [125, 250] on span "1" at bounding box center [131, 253] width 22 height 22
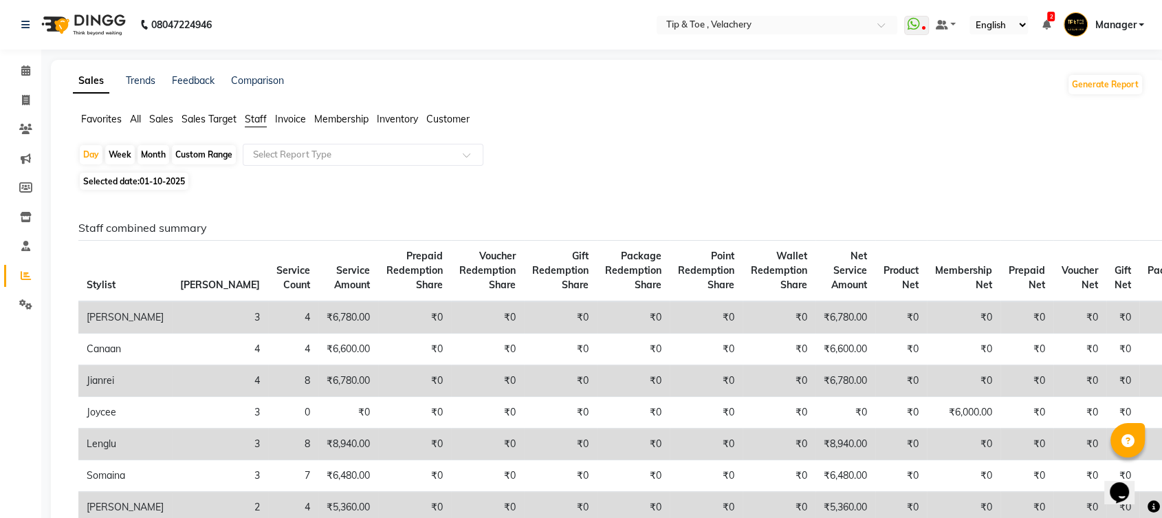
click at [230, 151] on div "Custom Range" at bounding box center [204, 154] width 64 height 19
select select "10"
select select "2025"
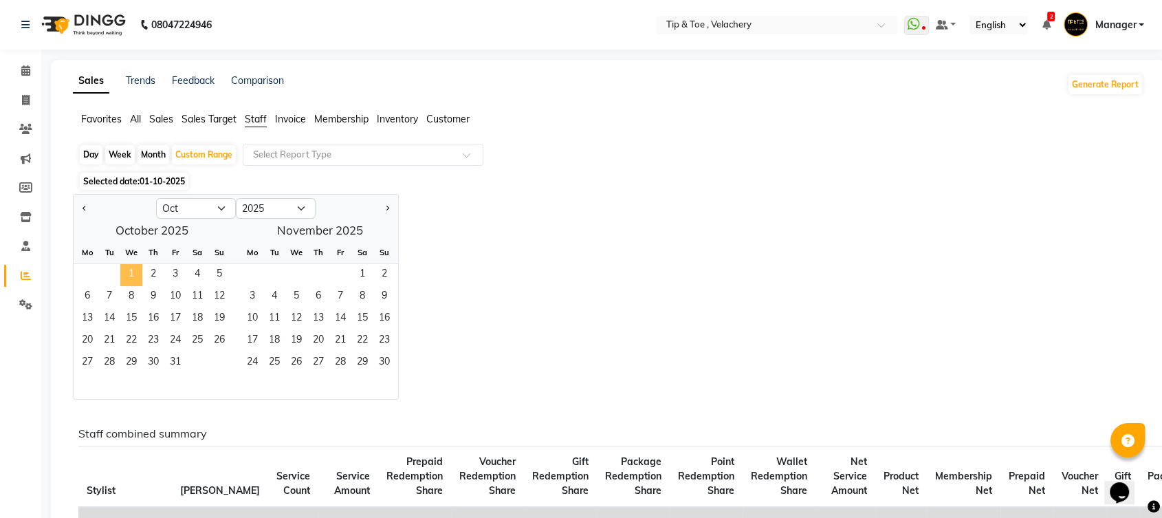
click at [131, 274] on span "1" at bounding box center [131, 275] width 22 height 22
click at [270, 287] on span "4" at bounding box center [274, 297] width 22 height 22
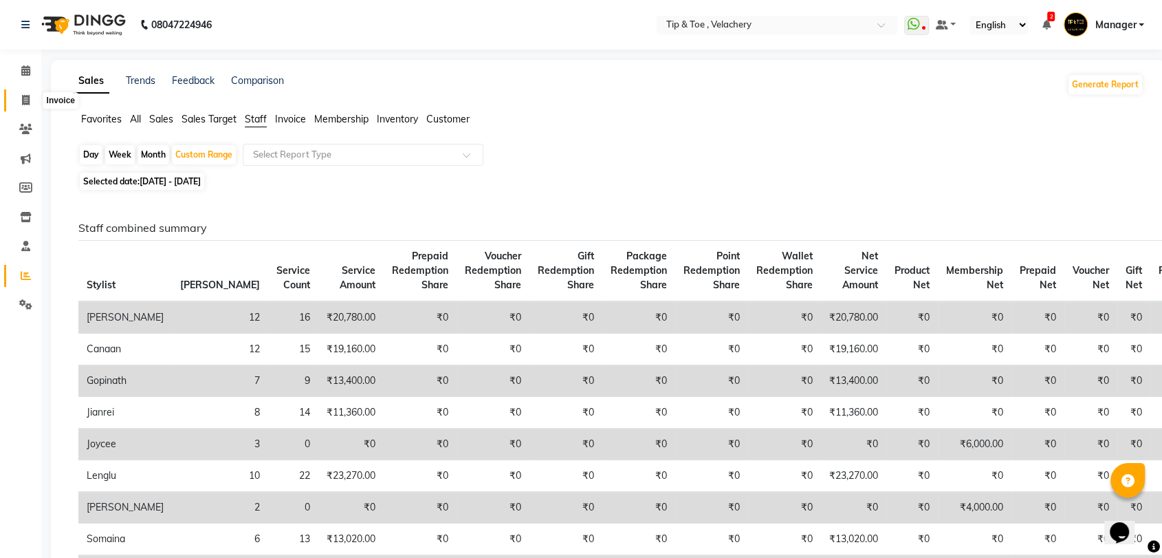
click at [27, 105] on icon at bounding box center [26, 100] width 8 height 10
select select "service"
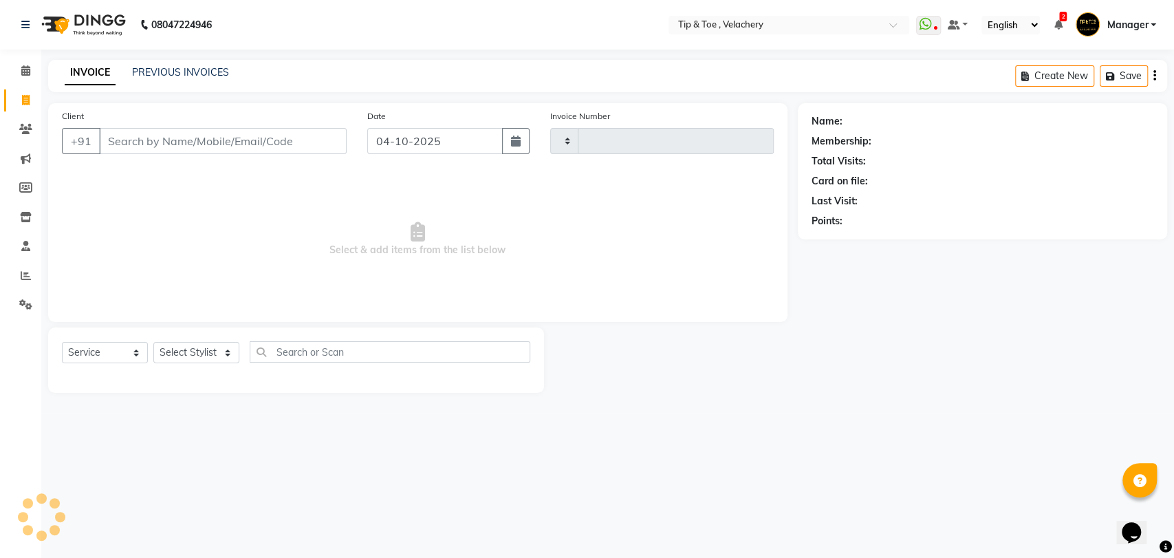
type input "2403"
select select "5863"
click at [152, 75] on link "PREVIOUS INVOICES" at bounding box center [180, 72] width 97 height 12
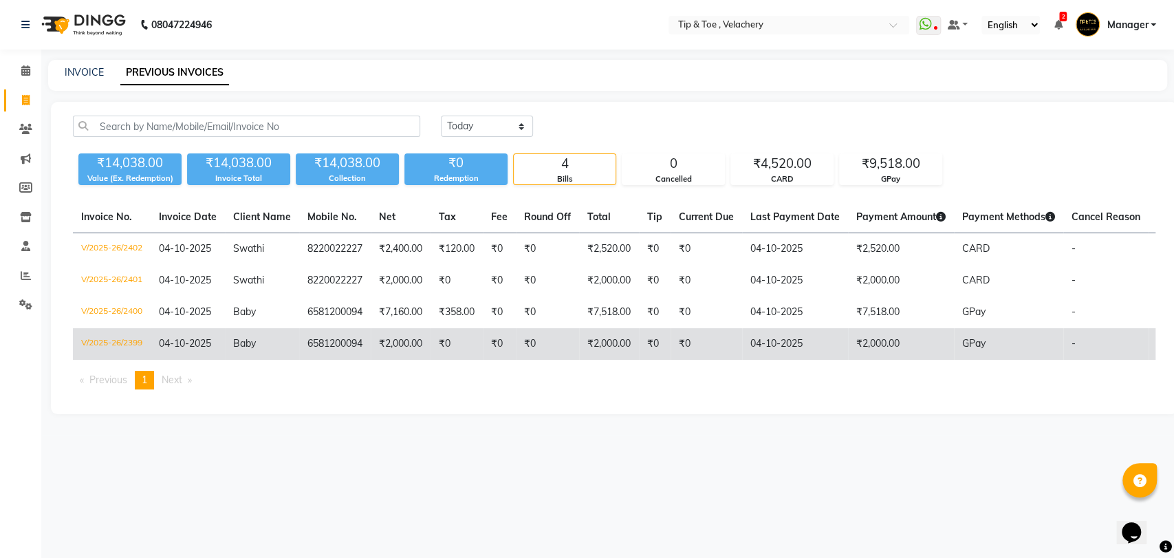
click at [299, 343] on td "6581200094" at bounding box center [335, 344] width 72 height 32
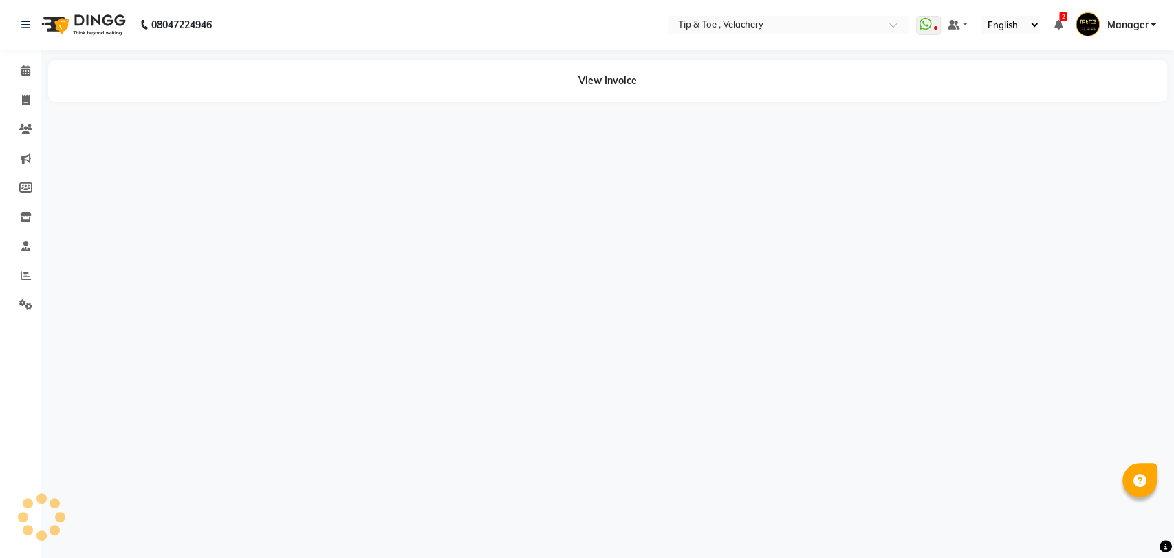
select select "en"
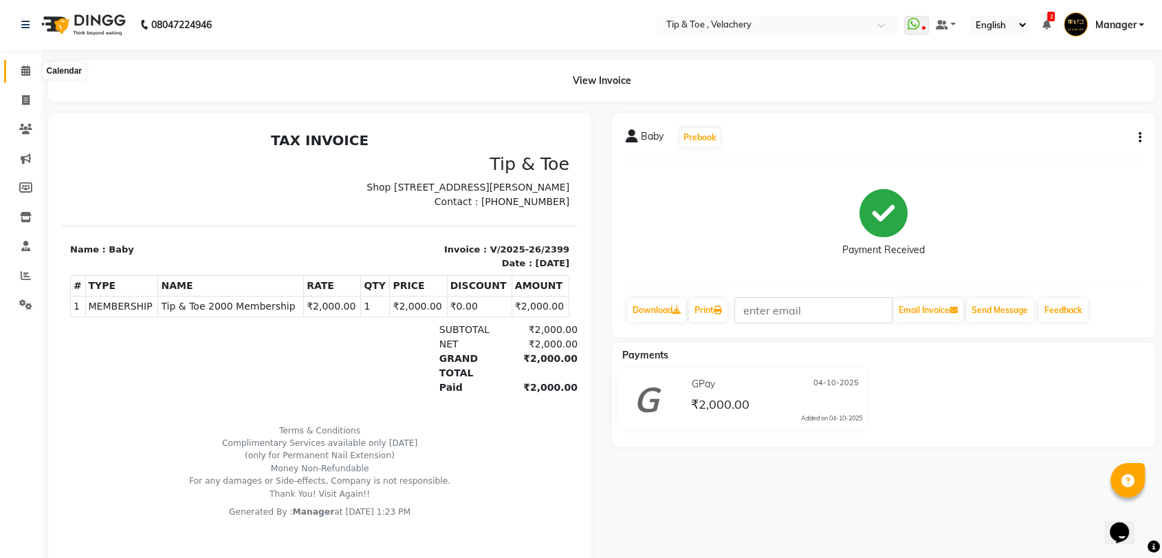
click at [23, 69] on icon at bounding box center [25, 70] width 9 height 10
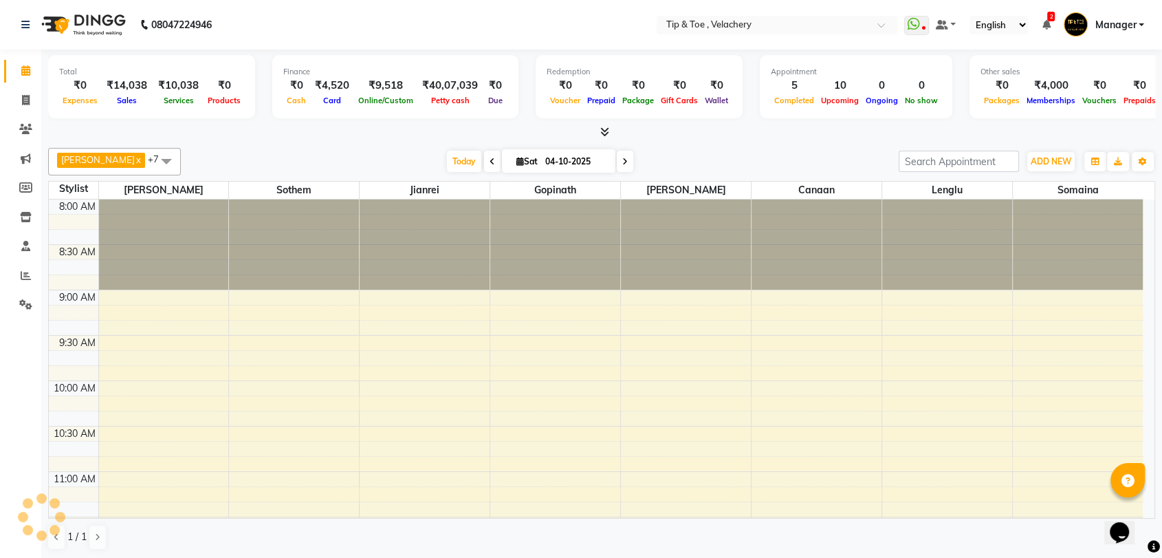
scroll to position [452, 0]
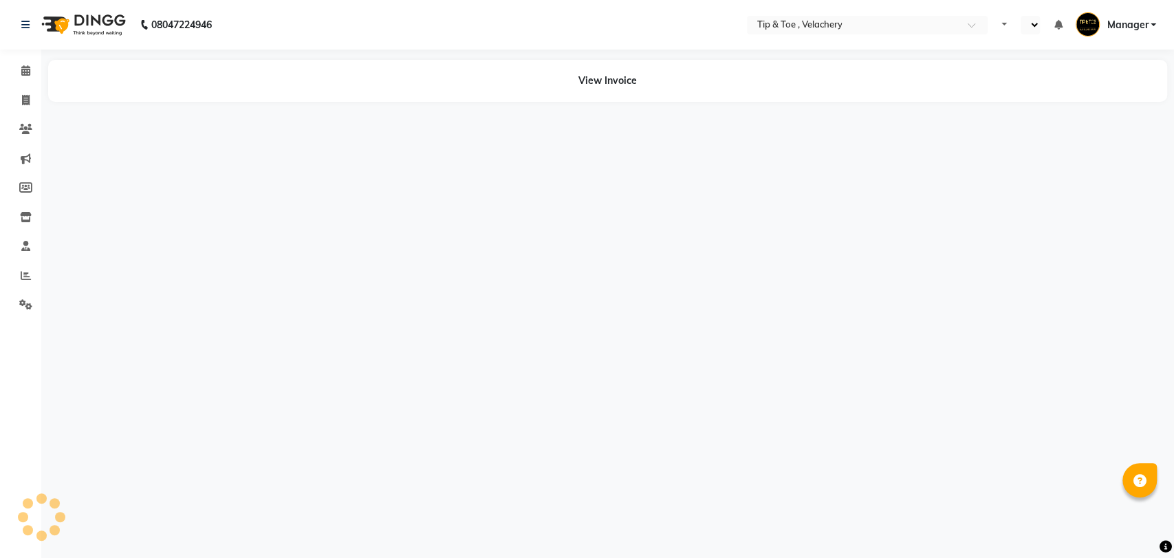
select select "en"
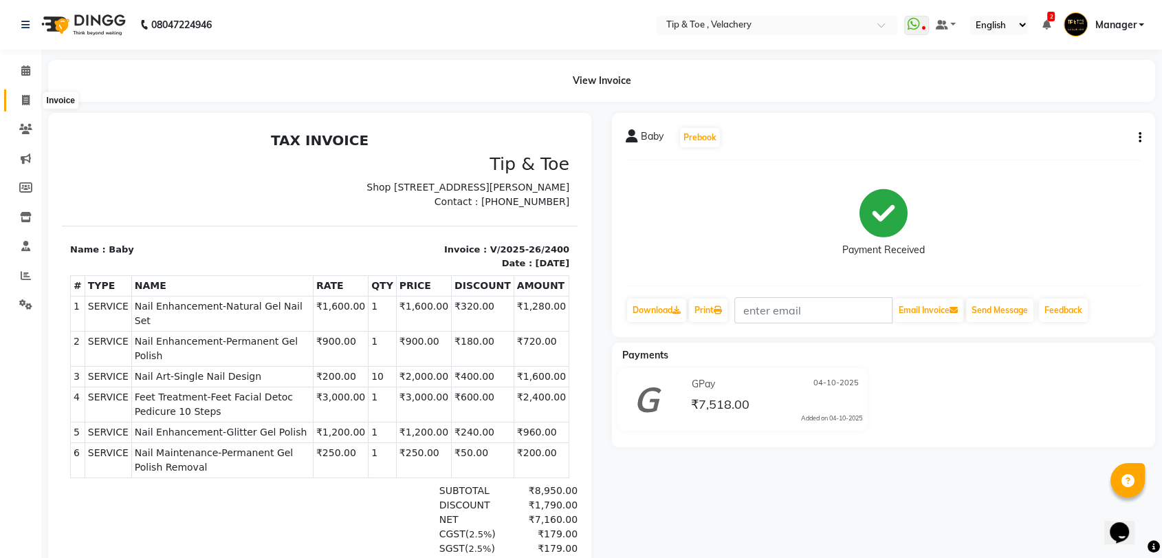
click at [29, 100] on icon at bounding box center [26, 100] width 8 height 10
select select "service"
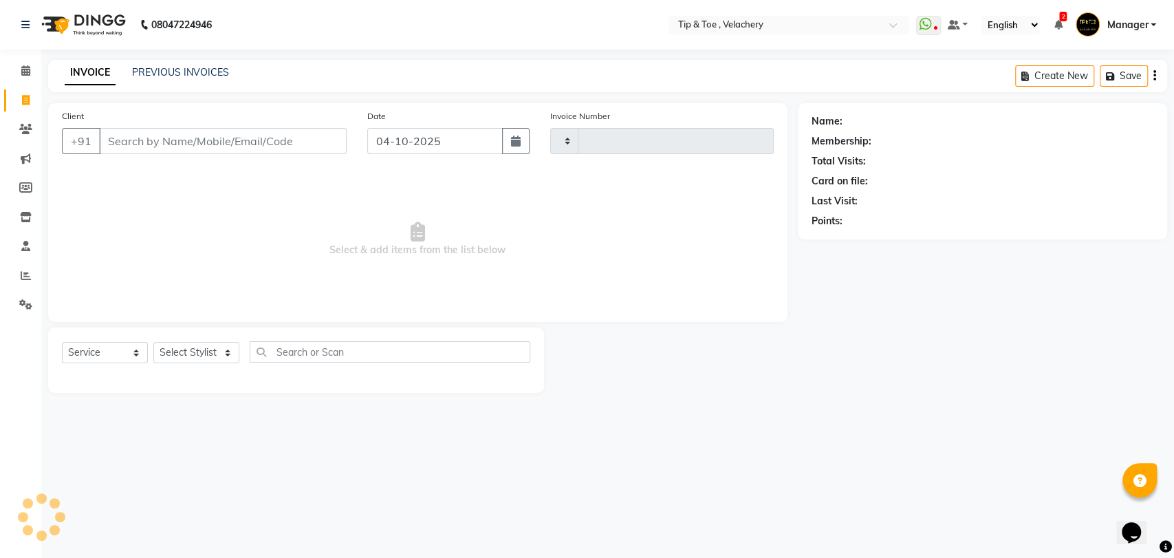
type input "2403"
select select "5863"
click at [166, 74] on link "PREVIOUS INVOICES" at bounding box center [180, 72] width 97 height 12
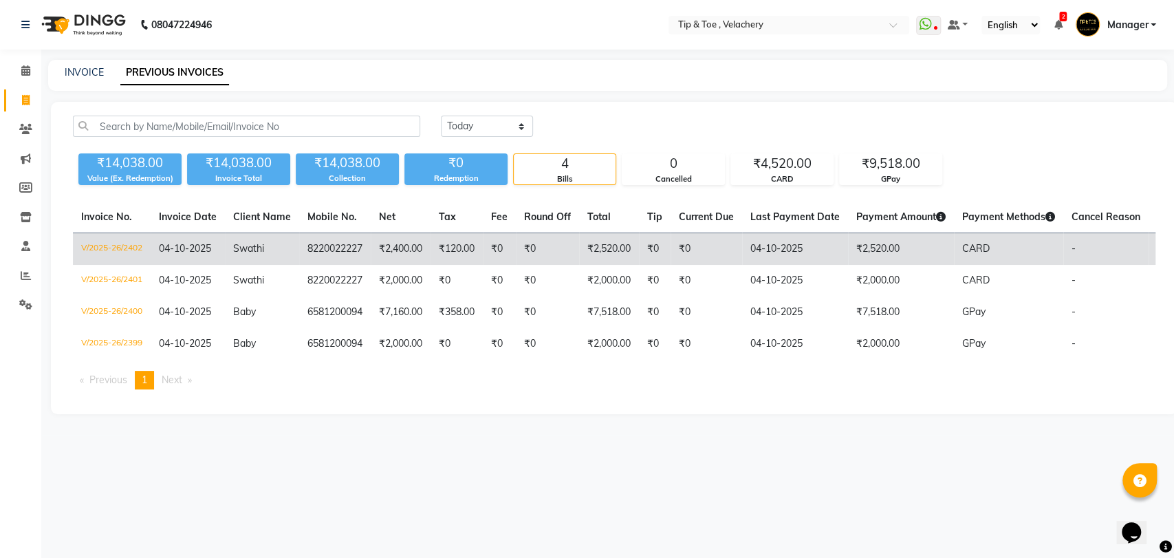
click at [242, 248] on span "Swathi" at bounding box center [248, 248] width 31 height 12
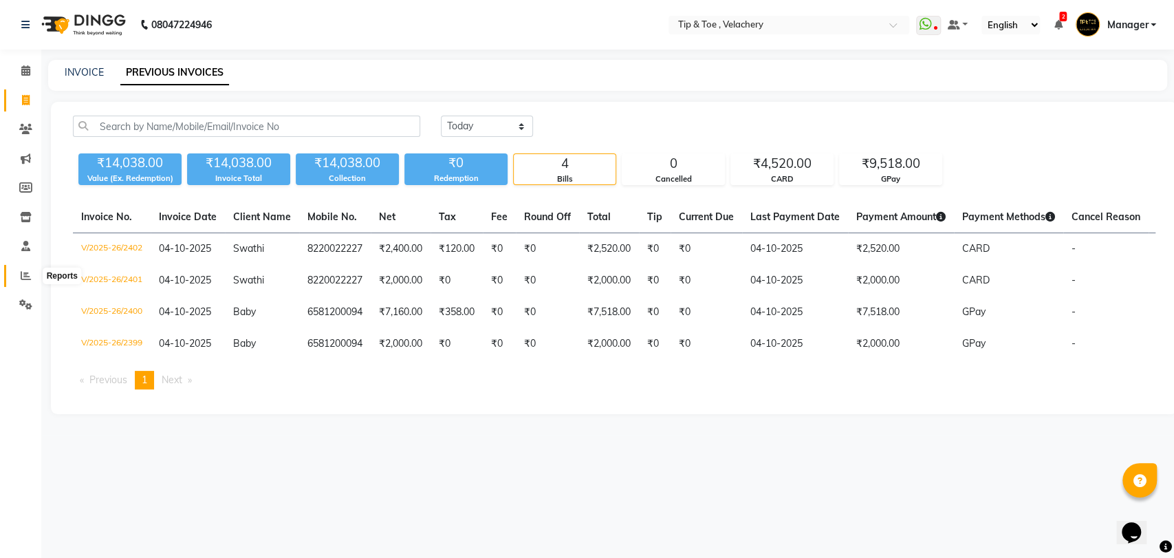
click at [21, 274] on icon at bounding box center [26, 275] width 10 height 10
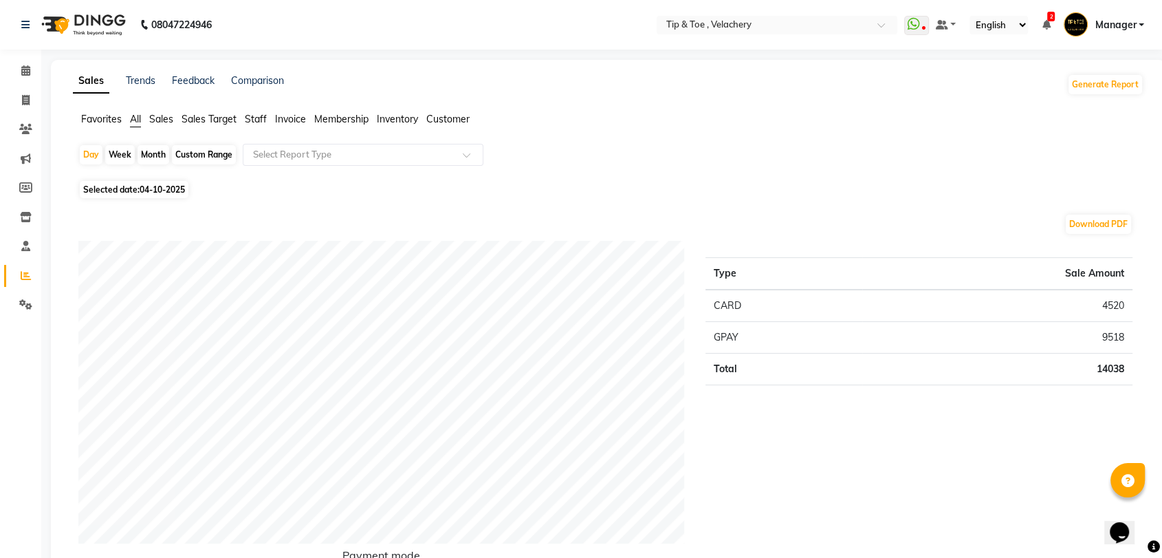
click at [261, 122] on span "Staff" at bounding box center [256, 119] width 22 height 12
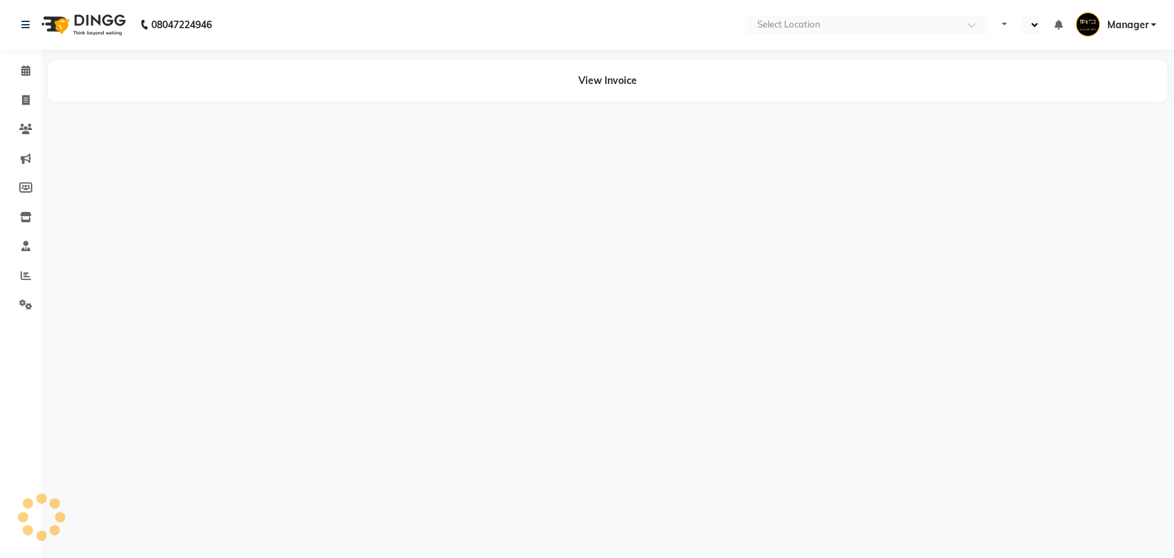
select select "en"
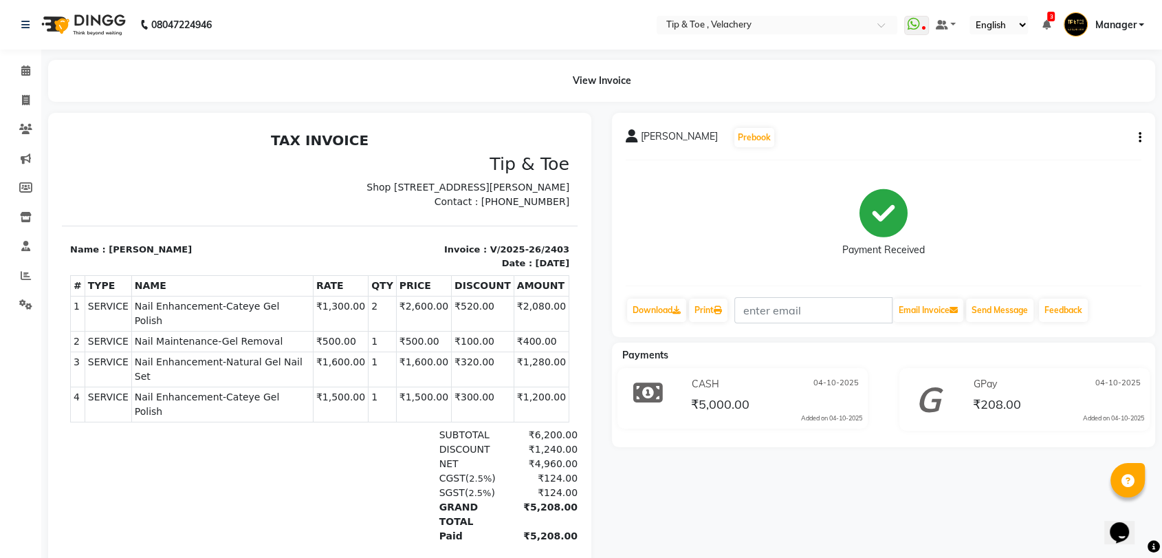
click at [704, 496] on div "Poongothai Prebook Payment Received Download Print Email Invoice Send Message F…" at bounding box center [884, 394] width 564 height 562
click at [25, 95] on icon at bounding box center [26, 100] width 8 height 10
select select "service"
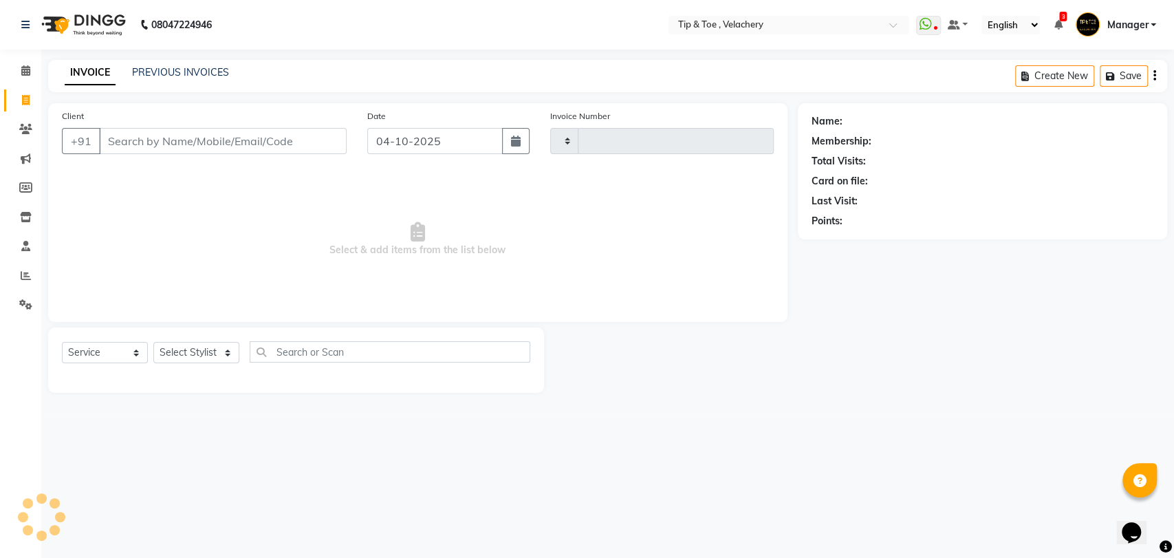
type input "2404"
select select "5863"
click at [185, 75] on link "PREVIOUS INVOICES" at bounding box center [180, 72] width 97 height 12
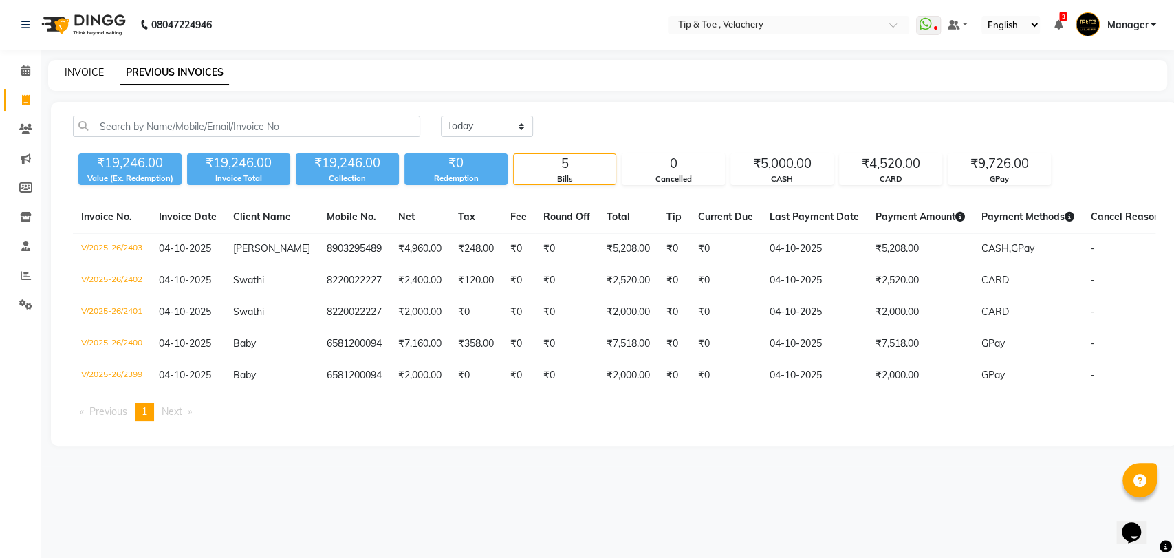
click at [94, 73] on link "INVOICE" at bounding box center [84, 72] width 39 height 12
select select "service"
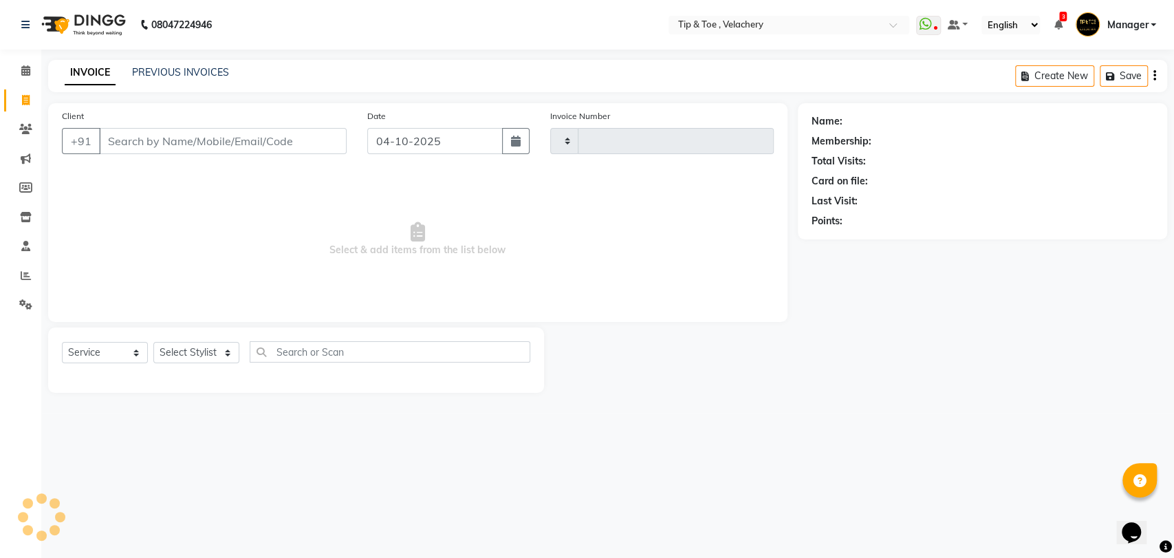
type input "2404"
select select "5863"
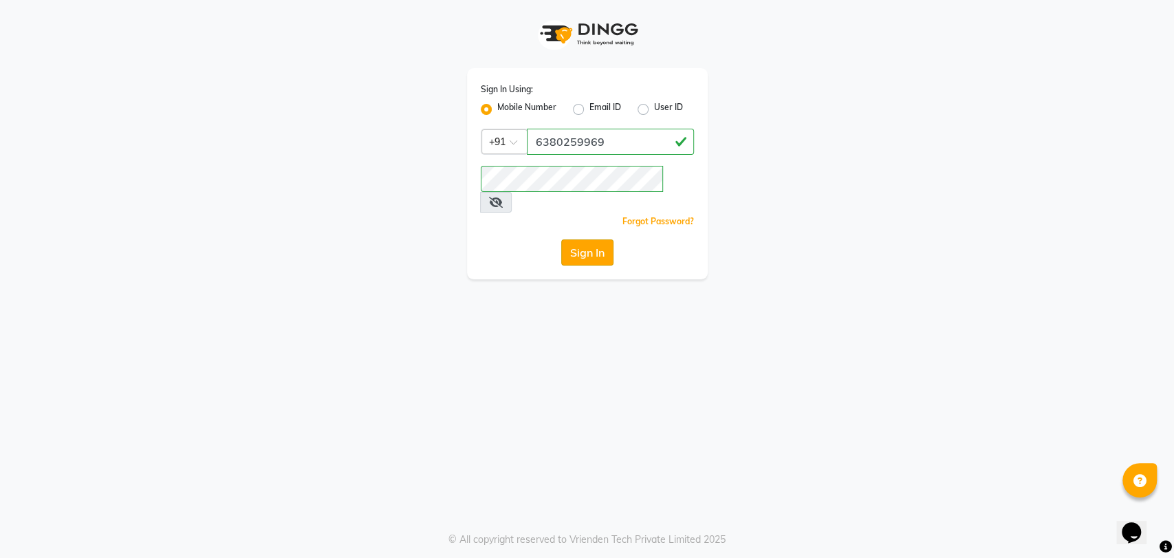
click at [589, 239] on button "Sign In" at bounding box center [587, 252] width 52 height 26
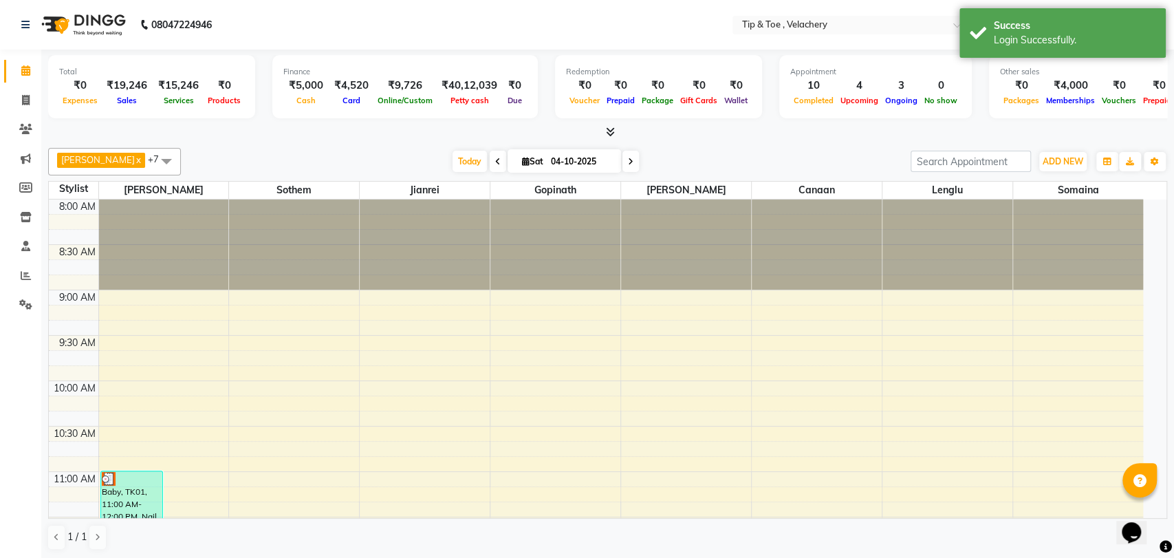
select select "en"
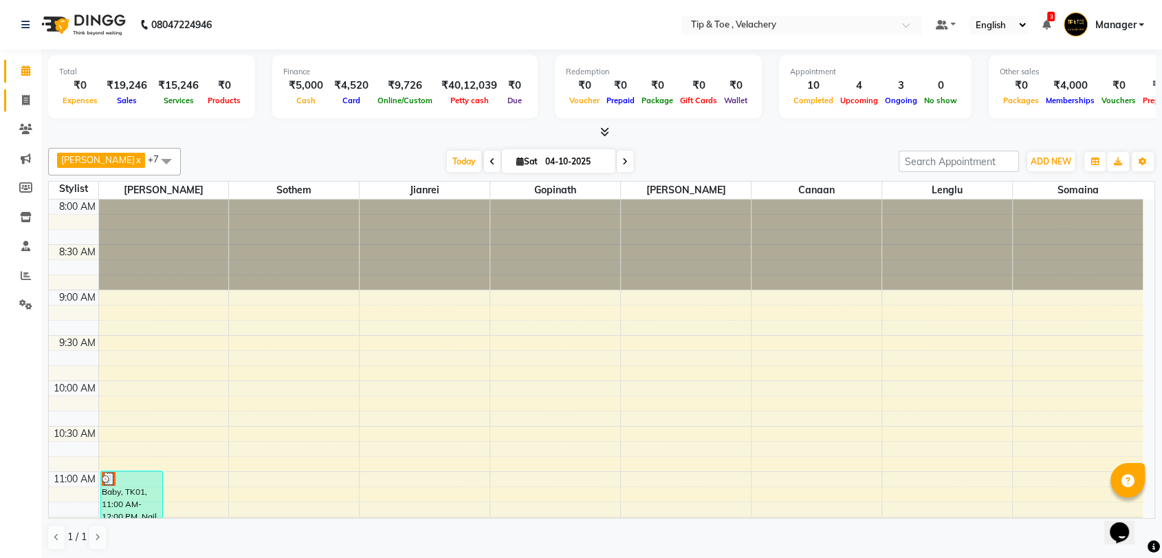
click at [23, 95] on icon at bounding box center [26, 100] width 8 height 10
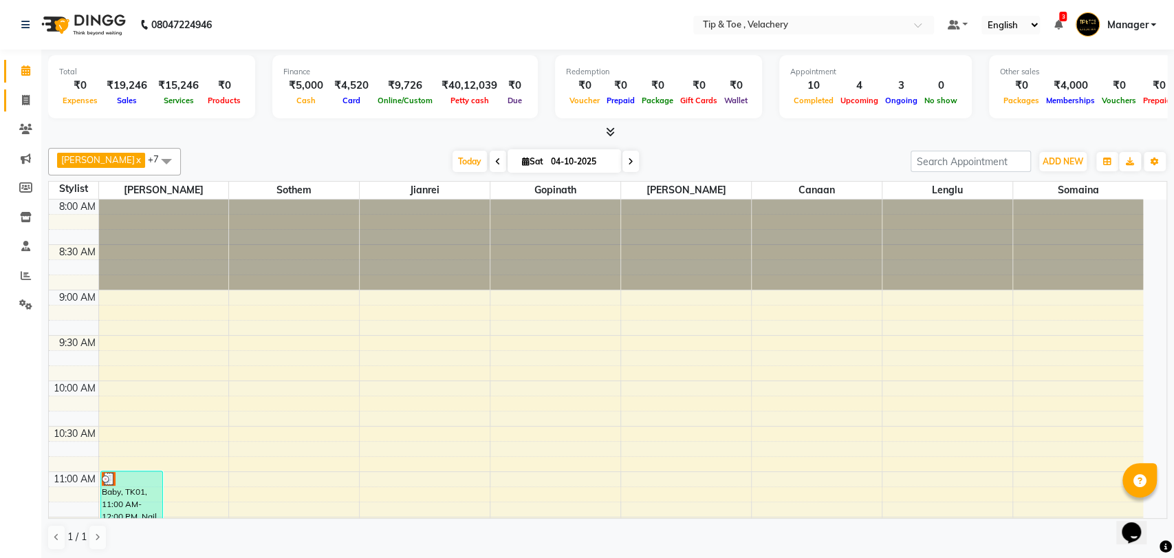
select select "service"
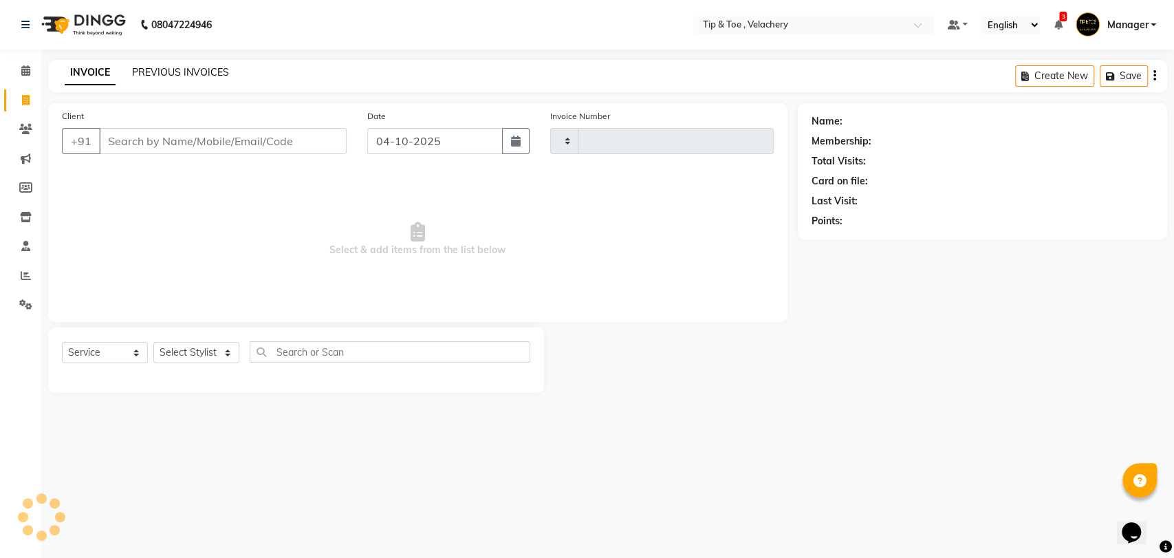
type input "2405"
select select "5863"
click at [182, 71] on link "PREVIOUS INVOICES" at bounding box center [180, 72] width 97 height 12
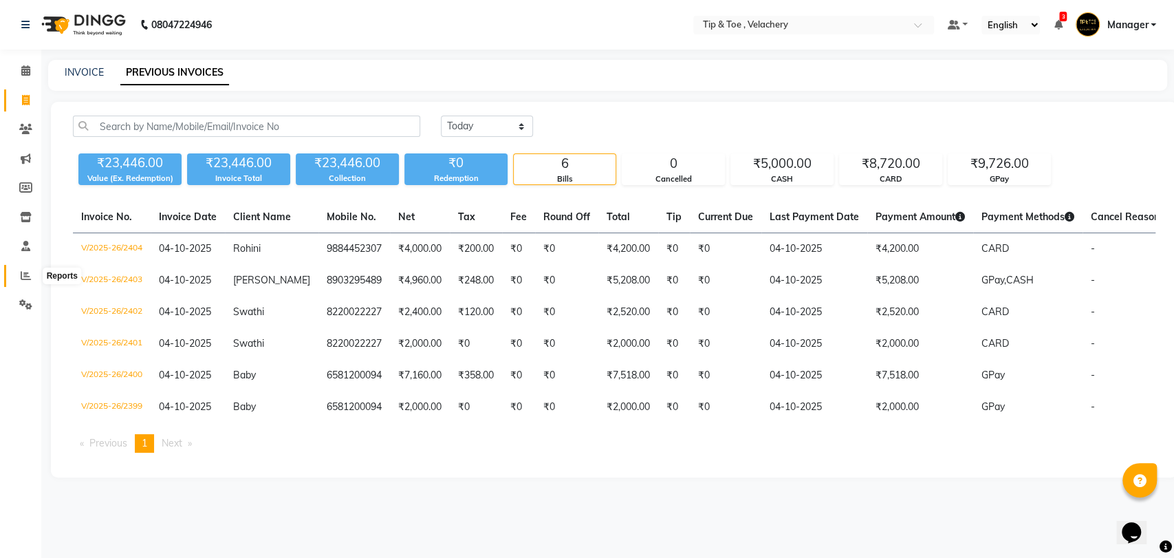
drag, startPoint x: 17, startPoint y: 272, endPoint x: 32, endPoint y: 262, distance: 18.9
click at [18, 272] on span at bounding box center [26, 276] width 24 height 16
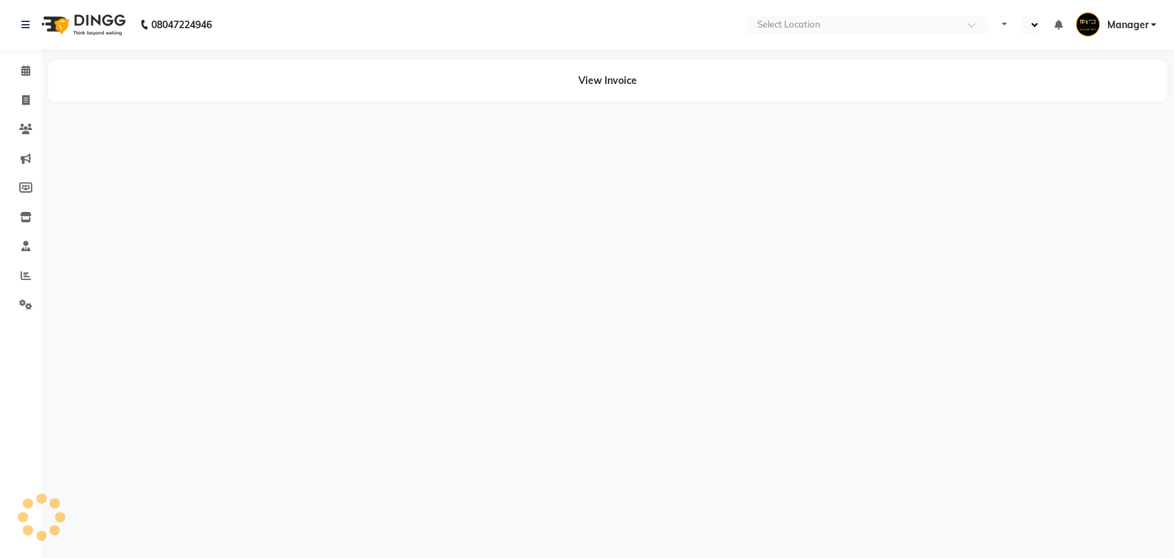
select select "en"
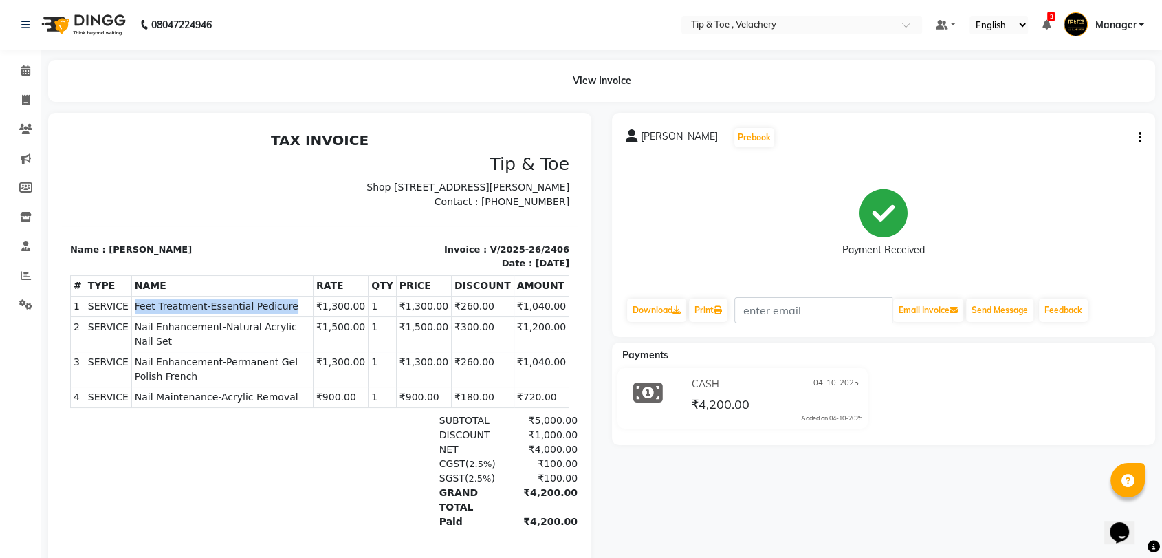
copy tr "SERVICE Feet Treatment-Essential Pedicure"
drag, startPoint x: 119, startPoint y: 318, endPoint x: 296, endPoint y: 314, distance: 176.8
click at [296, 314] on tr "1 SERVICE SERVICE Feet Treatment-Essential Pedicure ₹1,300.00 1" at bounding box center [320, 306] width 499 height 21
drag, startPoint x: 126, startPoint y: 338, endPoint x: 309, endPoint y: 337, distance: 182.9
click at [309, 337] on td "SERVICE Nail Enhancement-Natural Acrylic Nail Set" at bounding box center [222, 334] width 182 height 35
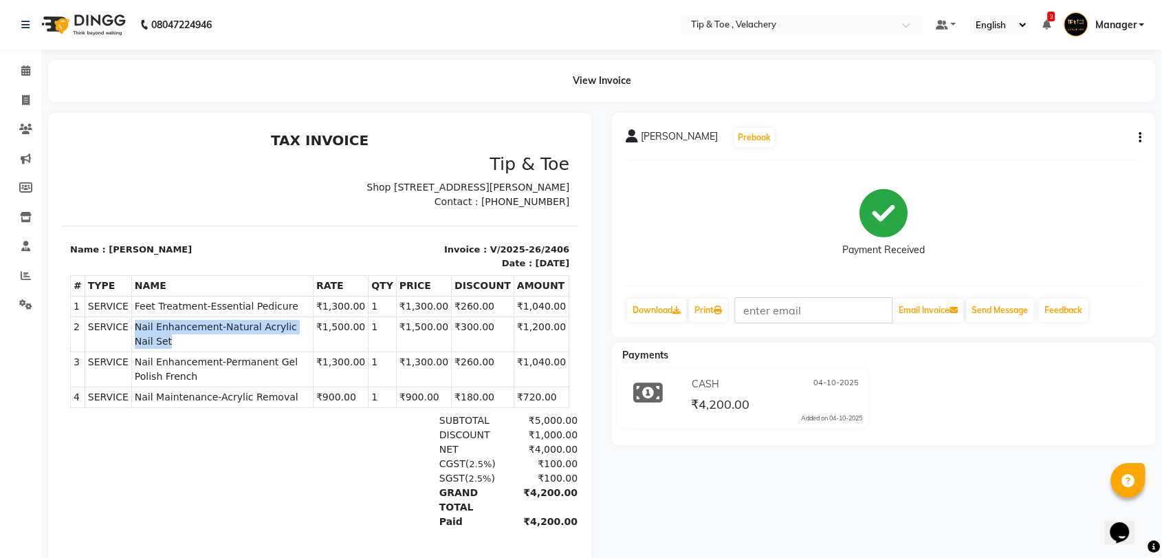
copy span "Nail Enhancement-Natural Acrylic Nail Set"
copy span "Nail Enhancement-Permanent Gel Polish French"
drag, startPoint x: 129, startPoint y: 359, endPoint x: 289, endPoint y: 371, distance: 161.3
click at [289, 371] on span "Nail Enhancement-Permanent Gel Polish French" at bounding box center [222, 369] width 175 height 29
drag, startPoint x: 127, startPoint y: 394, endPoint x: 293, endPoint y: 403, distance: 166.0
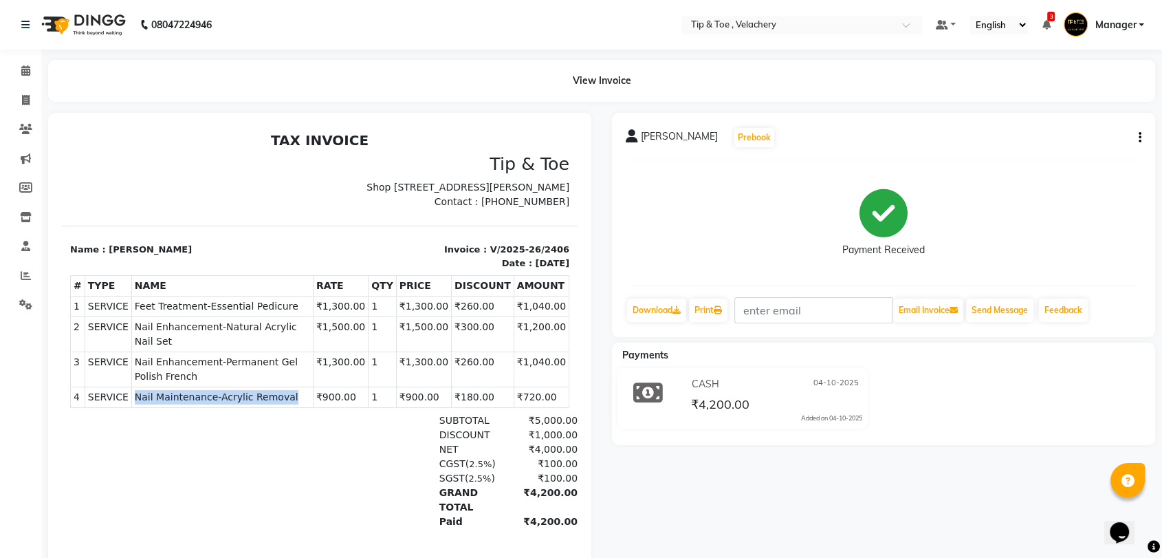
click at [293, 403] on span "Nail Maintenance-Acrylic Removal" at bounding box center [222, 397] width 175 height 14
copy span "Nail Maintenance-Acrylic Removal"
click at [26, 93] on span at bounding box center [26, 101] width 24 height 16
select select "service"
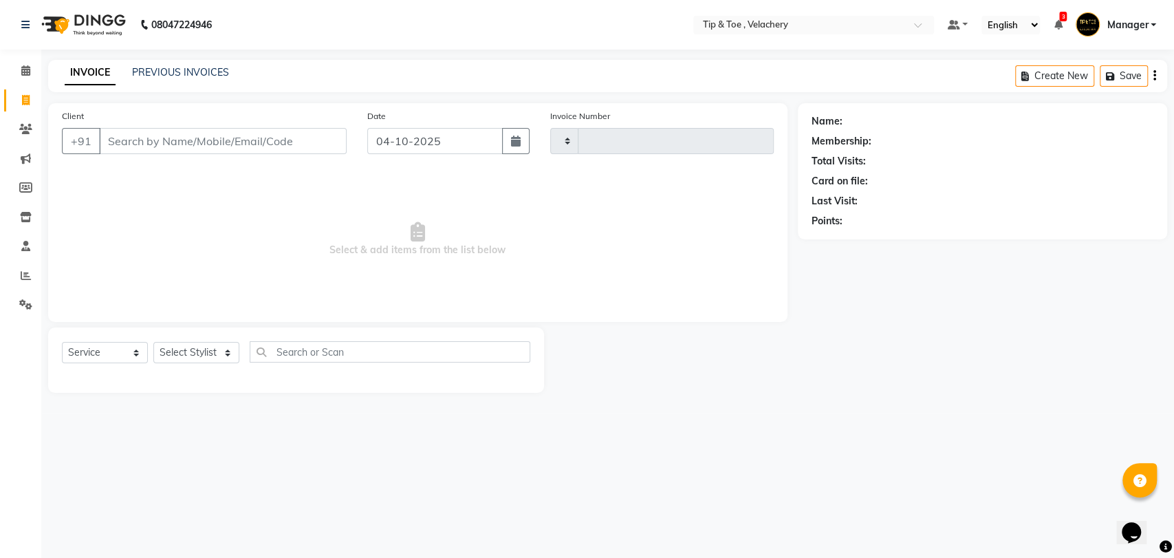
type input "2407"
select select "5863"
click at [27, 73] on icon at bounding box center [25, 70] width 9 height 10
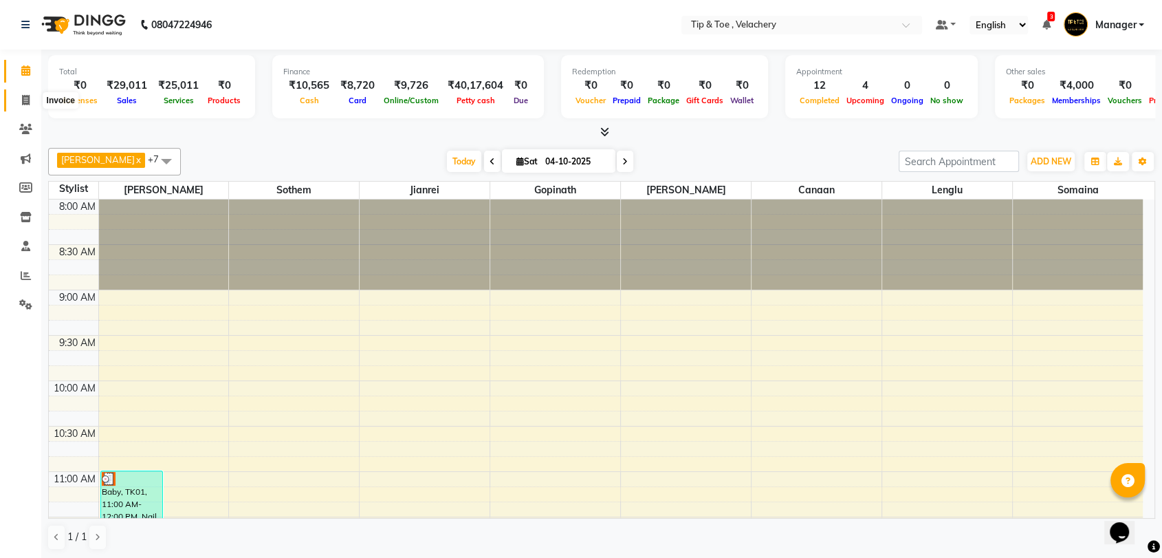
click at [25, 96] on icon at bounding box center [26, 100] width 8 height 10
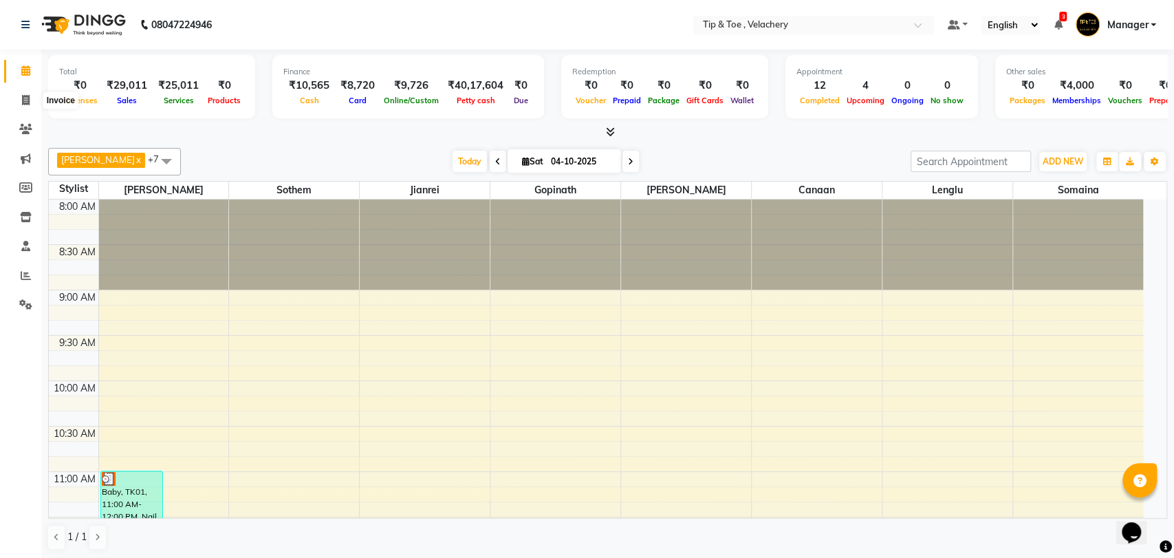
select select "5863"
select select "service"
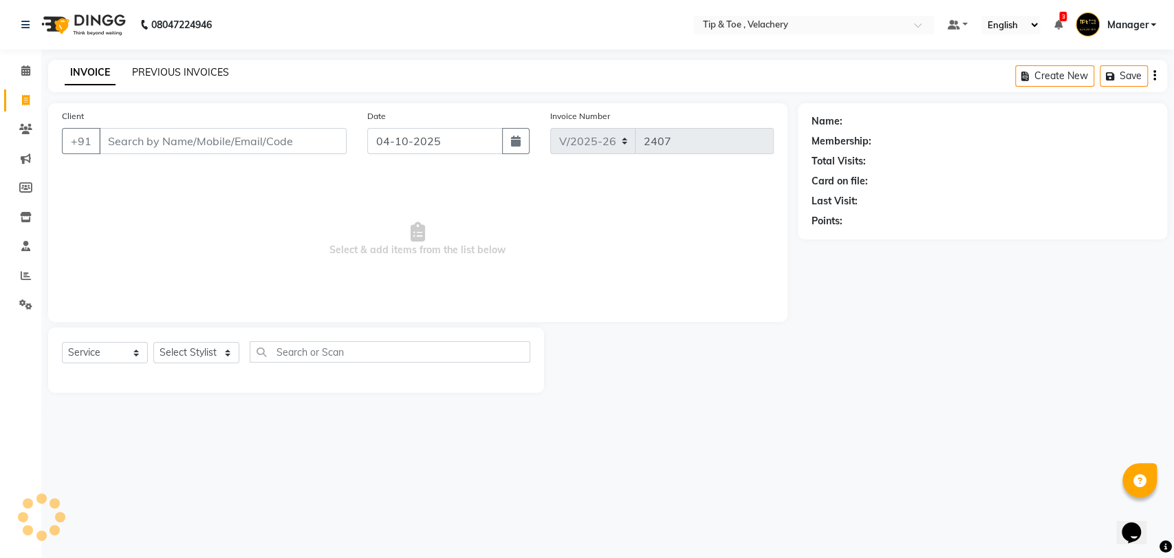
click at [139, 69] on link "PREVIOUS INVOICES" at bounding box center [180, 72] width 97 height 12
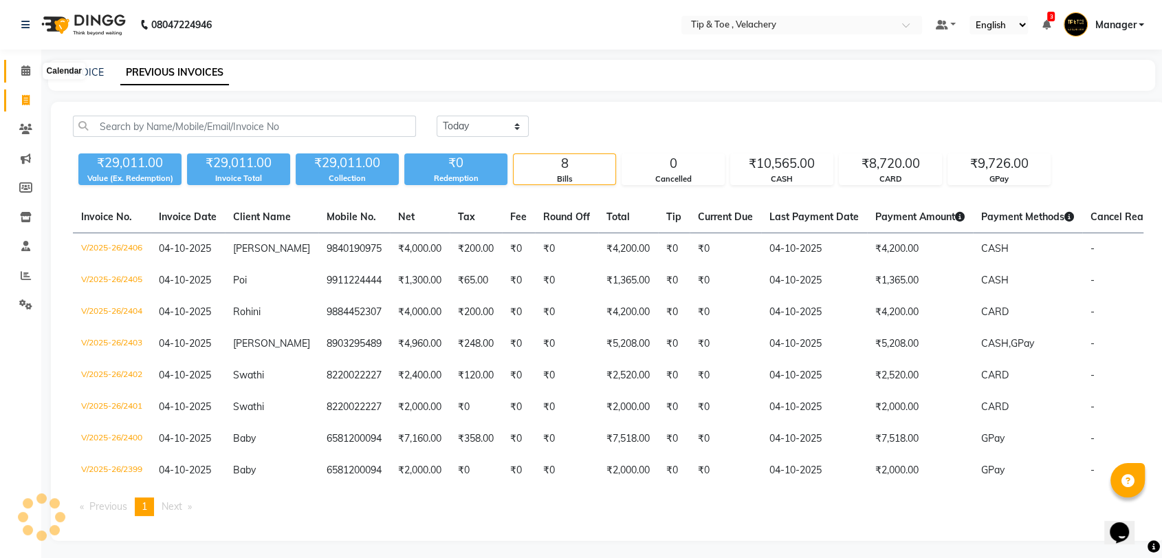
click at [25, 71] on icon at bounding box center [25, 70] width 9 height 10
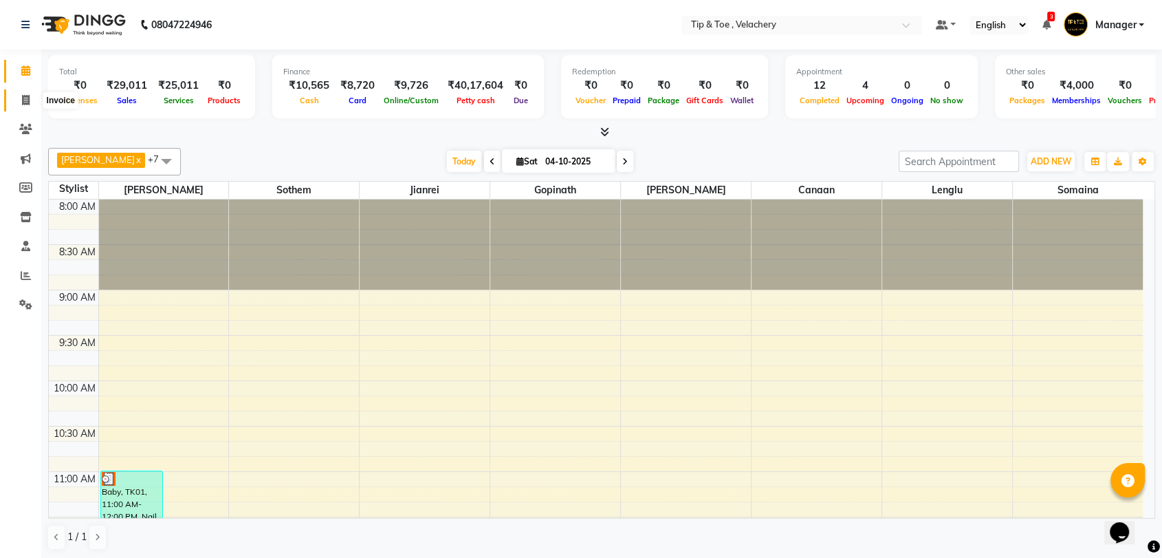
click at [28, 100] on icon at bounding box center [26, 100] width 8 height 10
select select "service"
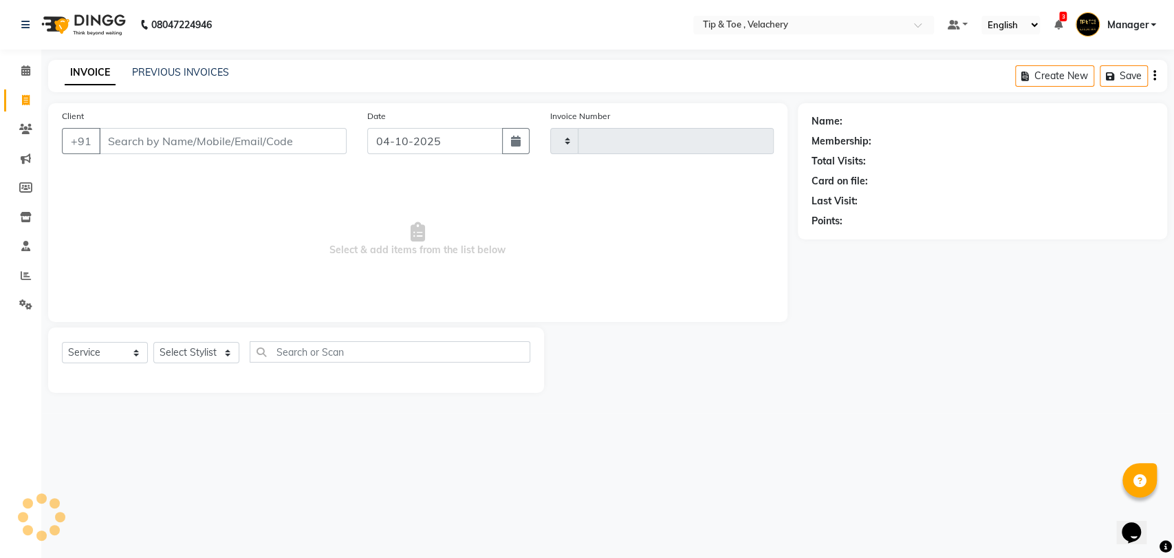
type input "2407"
select select "5863"
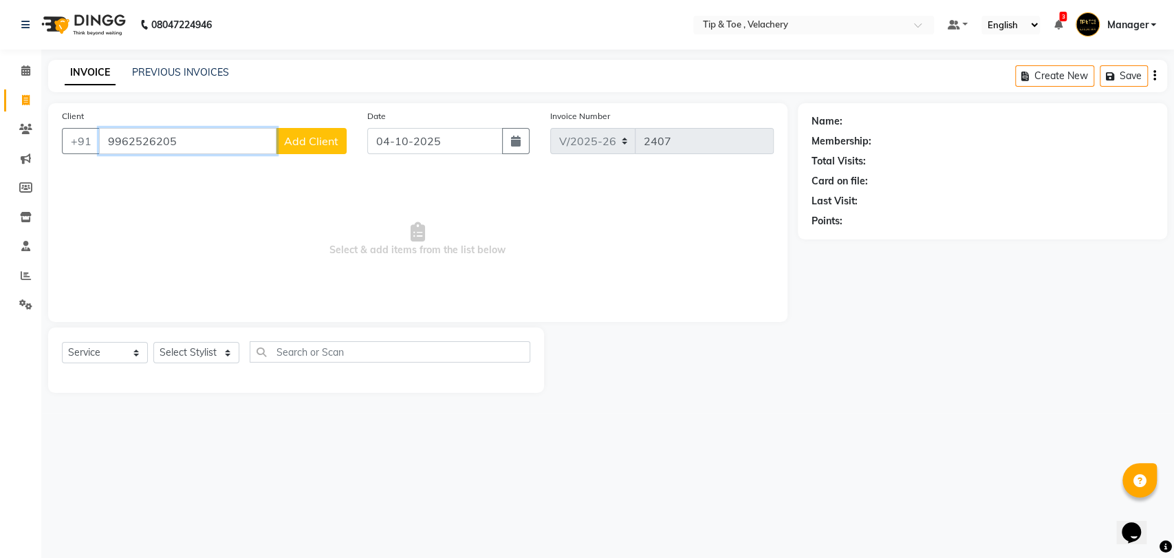
type input "9962526205"
click at [304, 134] on span "Add Client" at bounding box center [311, 141] width 54 height 14
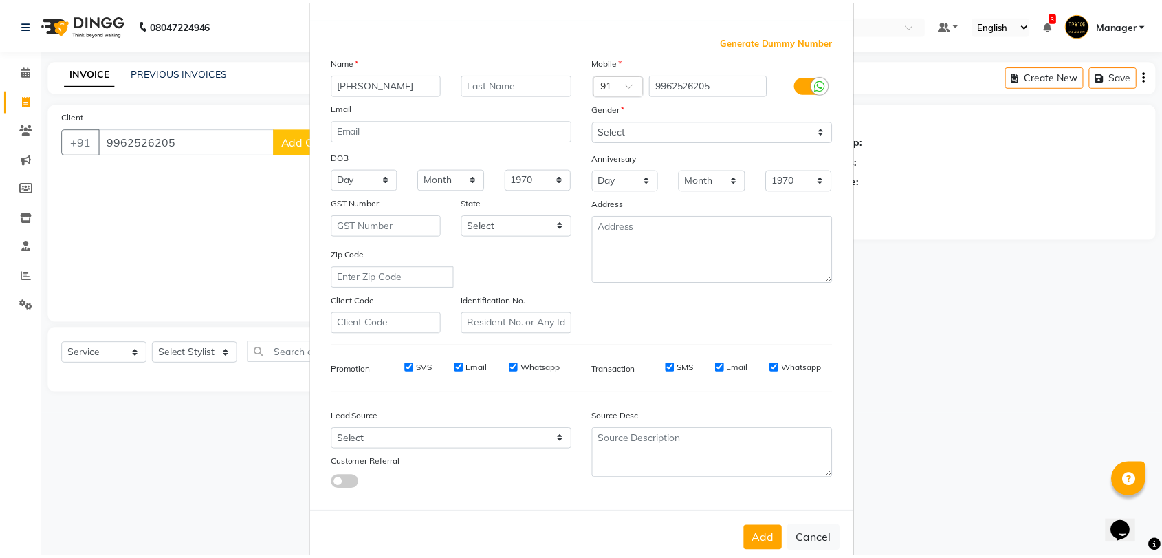
scroll to position [74, 0]
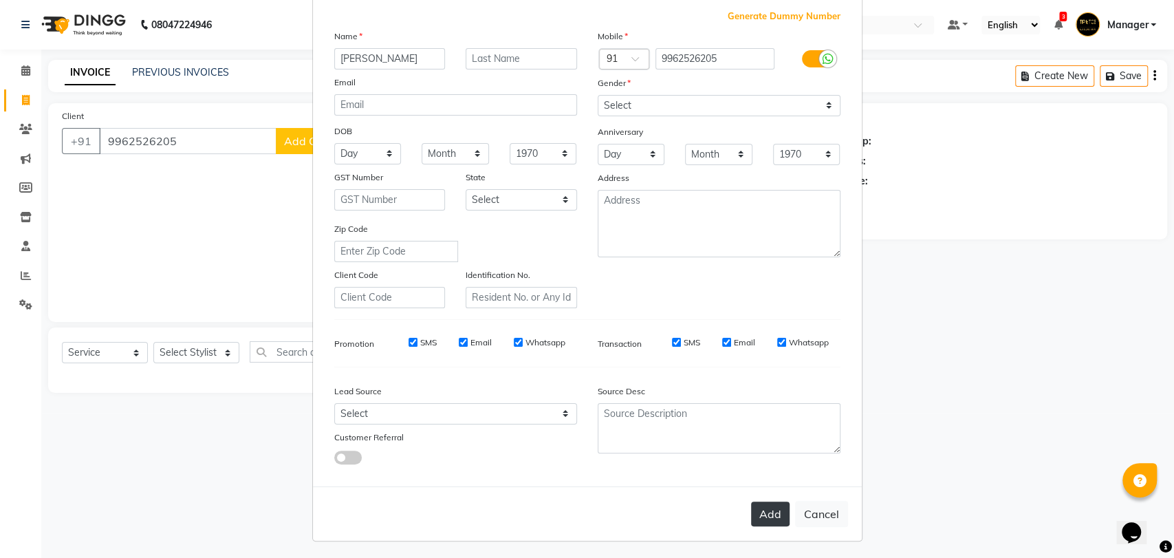
type input "[PERSON_NAME]"
click at [759, 512] on button "Add" at bounding box center [770, 513] width 39 height 25
click at [764, 514] on button "Add" at bounding box center [770, 513] width 39 height 25
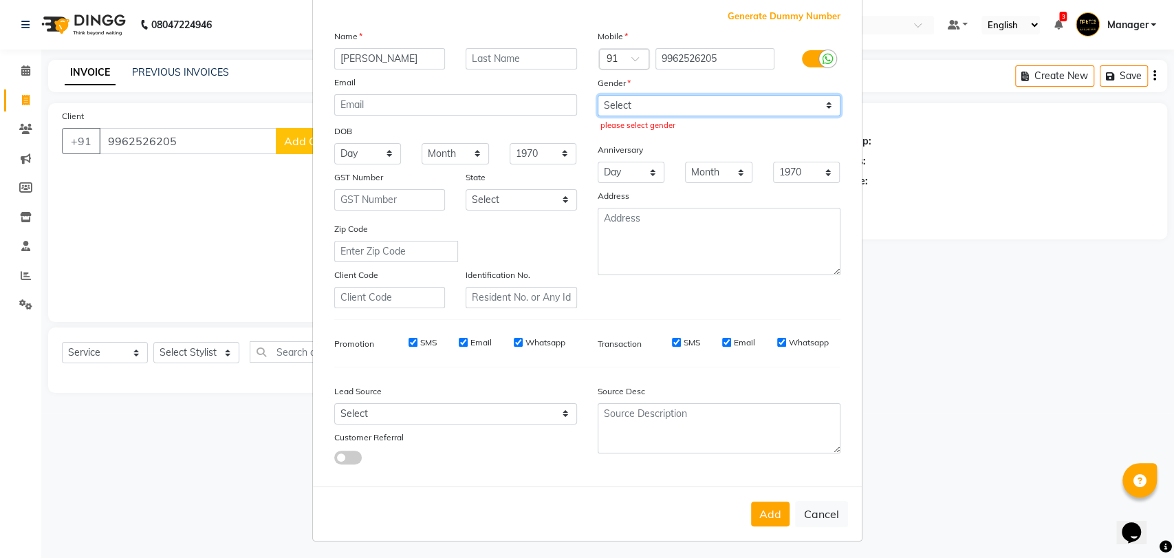
click at [629, 107] on select "Select Male Female Other Prefer Not To Say" at bounding box center [719, 105] width 243 height 21
select select "female"
click at [598, 95] on select "Select Male Female Other Prefer Not To Say" at bounding box center [719, 105] width 243 height 21
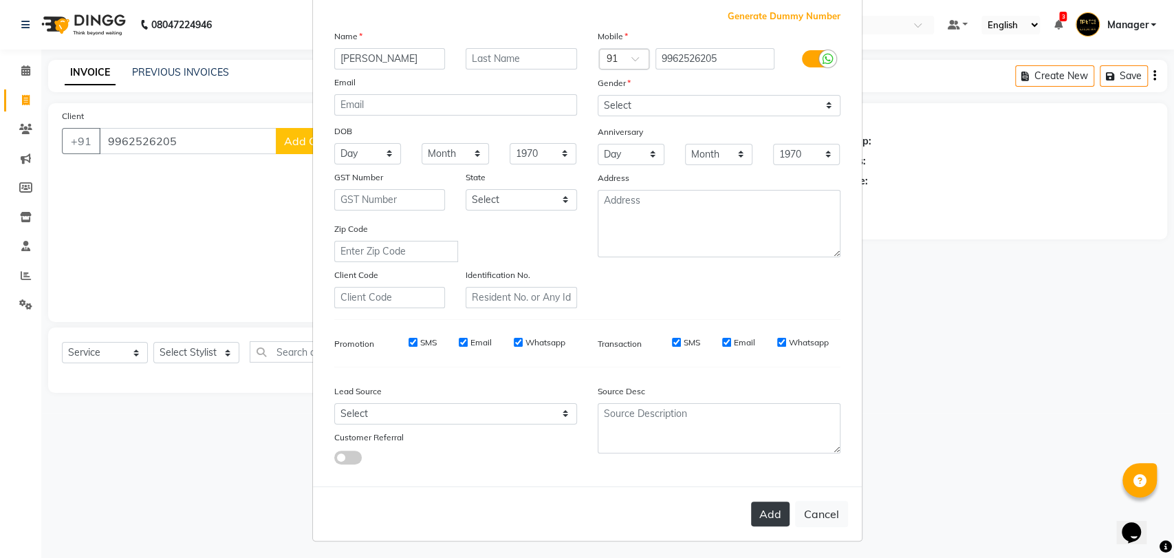
click at [778, 515] on button "Add" at bounding box center [770, 513] width 39 height 25
select select
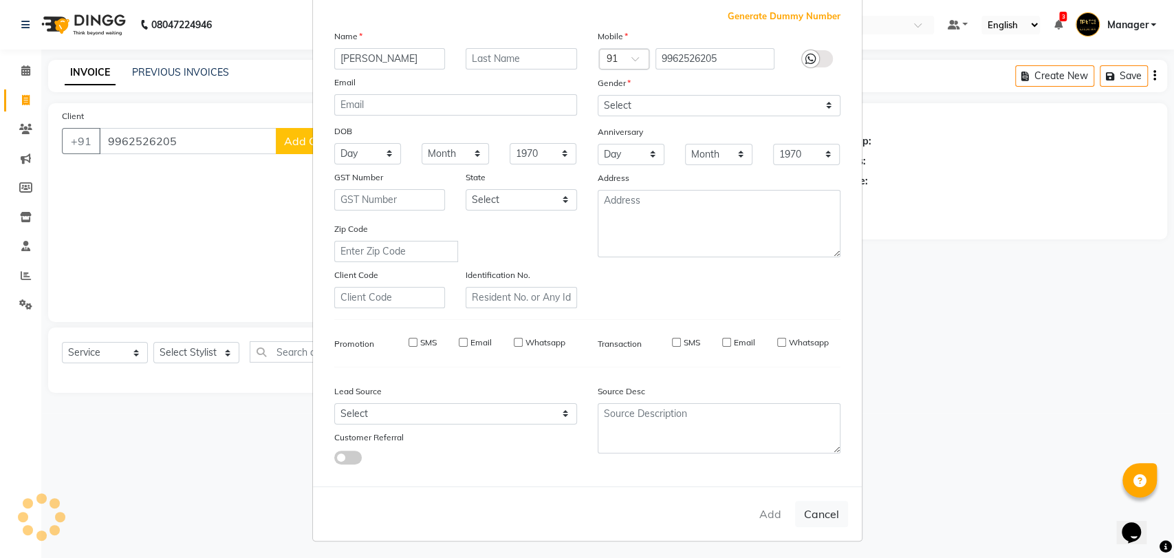
select select
checkbox input "false"
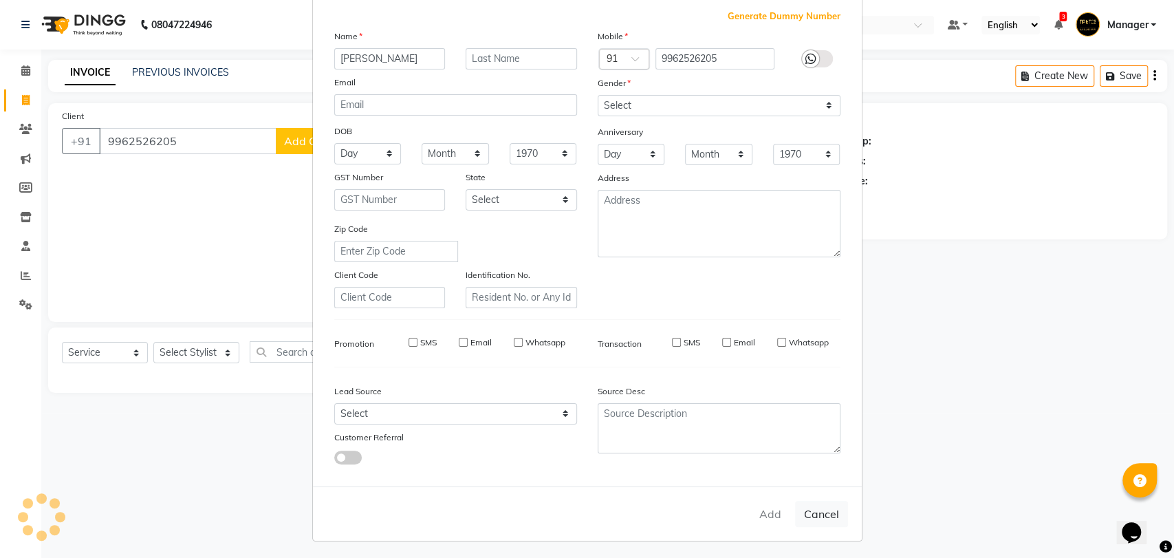
checkbox input "false"
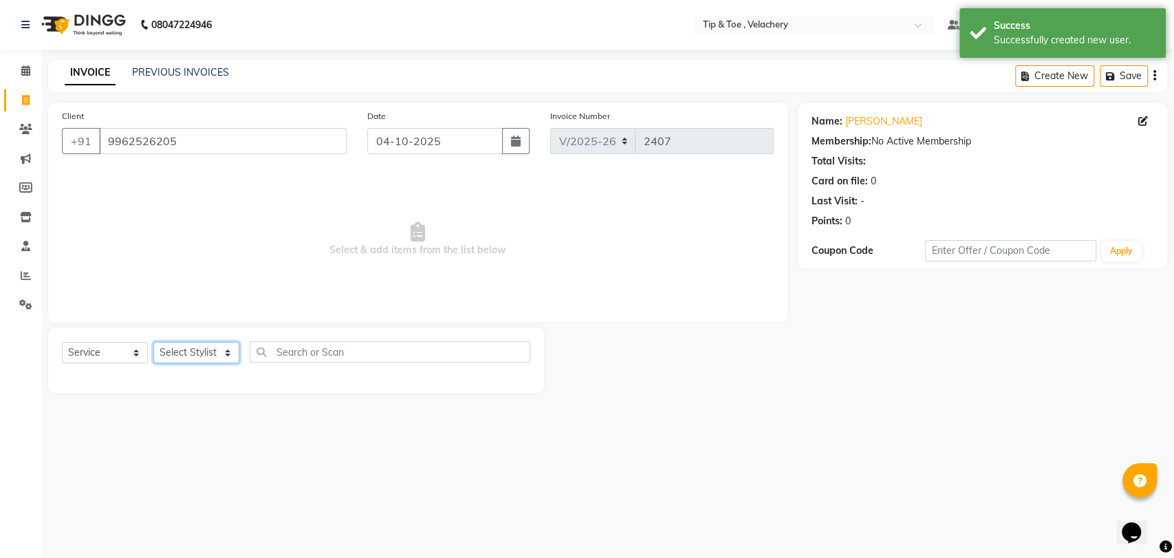
click at [223, 351] on select "Select Stylist Afroz Canaan Gopinath Jianrei Joycee Lenglu Manager Sharmila Som…" at bounding box center [196, 352] width 86 height 21
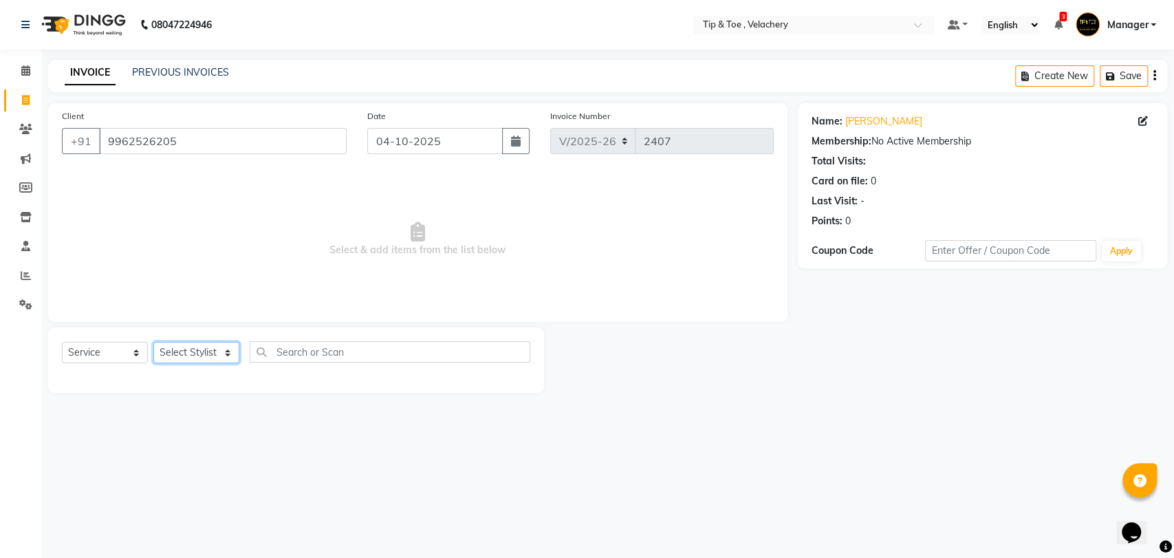
select select "41026"
click at [153, 342] on select "Select Stylist Afroz Canaan Gopinath Jianrei Joycee Lenglu Manager Sharmila Som…" at bounding box center [196, 352] width 86 height 21
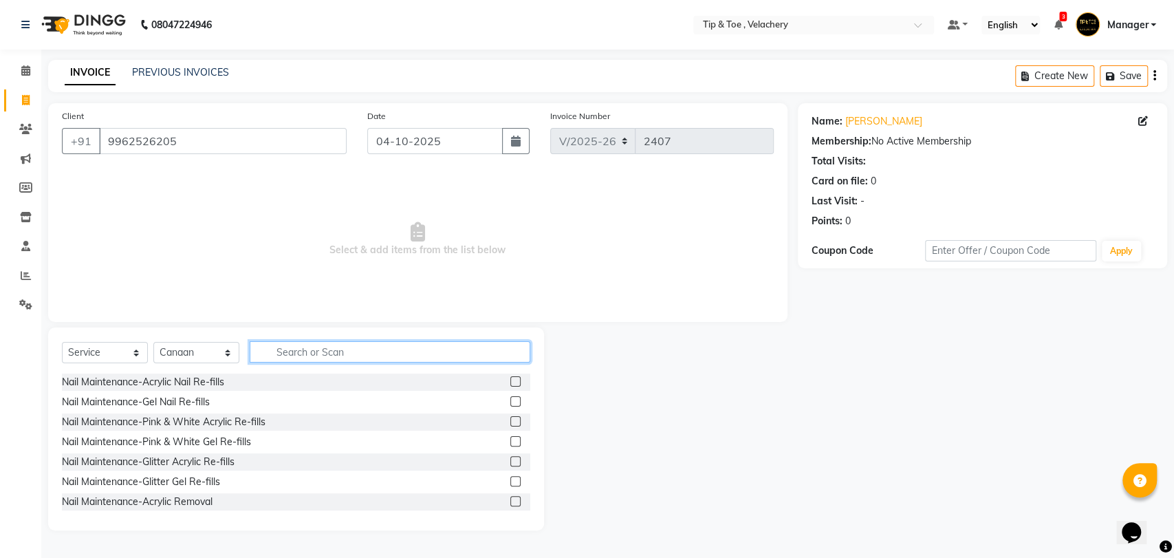
click at [280, 351] on input "text" at bounding box center [390, 351] width 281 height 21
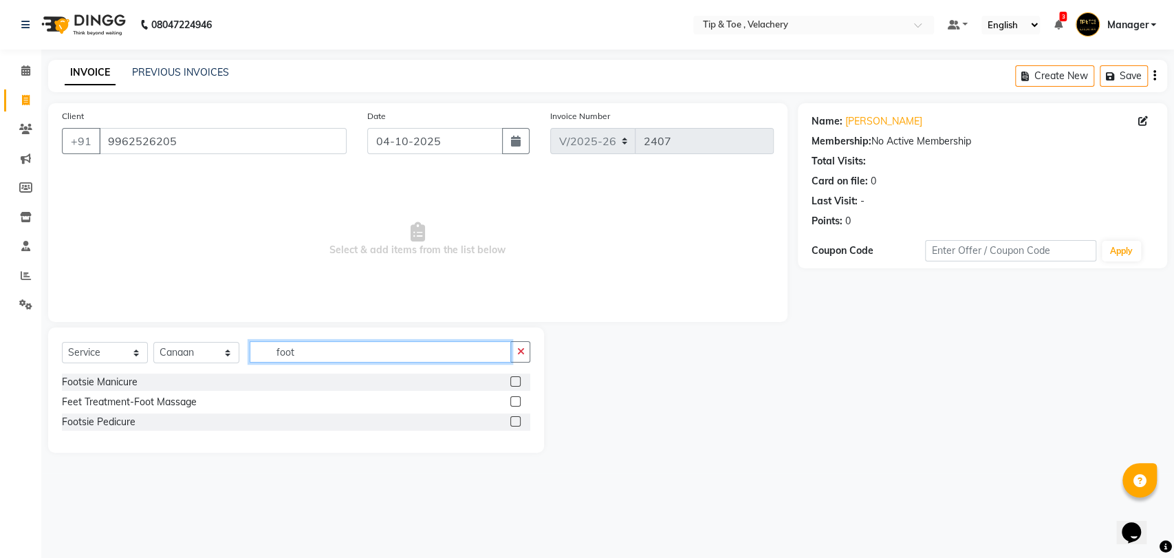
type input "foot"
click at [516, 402] on label at bounding box center [515, 401] width 10 height 10
click at [516, 402] on input "checkbox" at bounding box center [514, 401] width 9 height 9
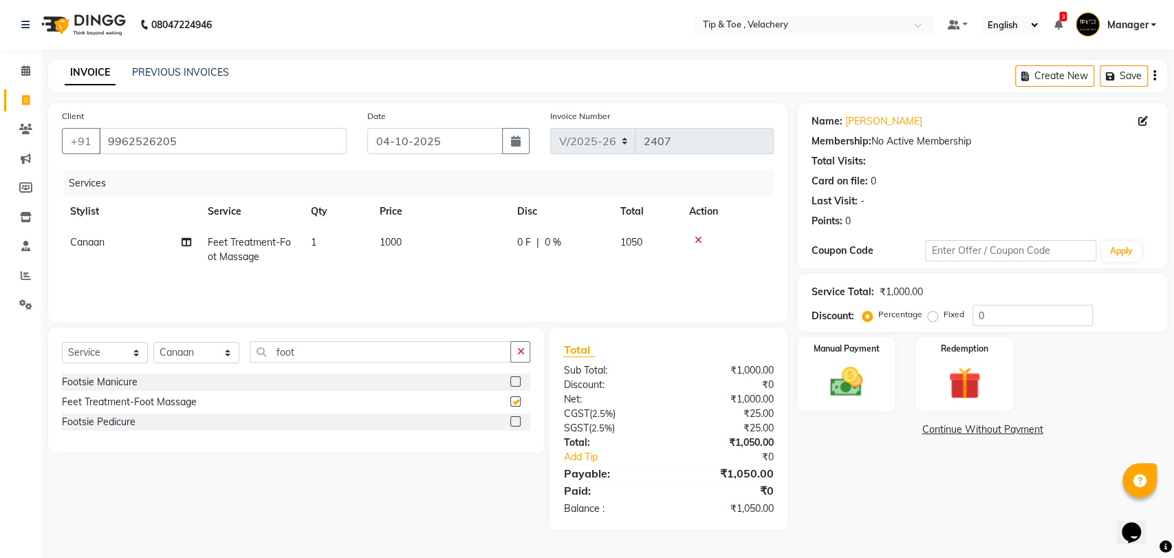
checkbox input "false"
click at [413, 239] on td "1000" at bounding box center [440, 249] width 138 height 45
select select "41026"
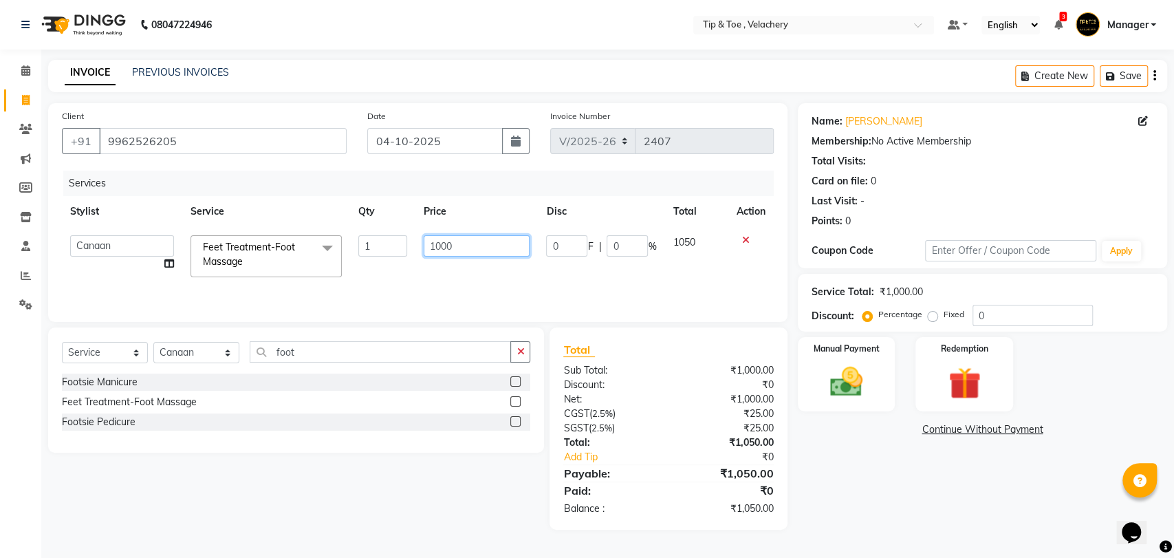
click at [472, 239] on input "1000" at bounding box center [477, 245] width 107 height 21
type input "1"
type input "900"
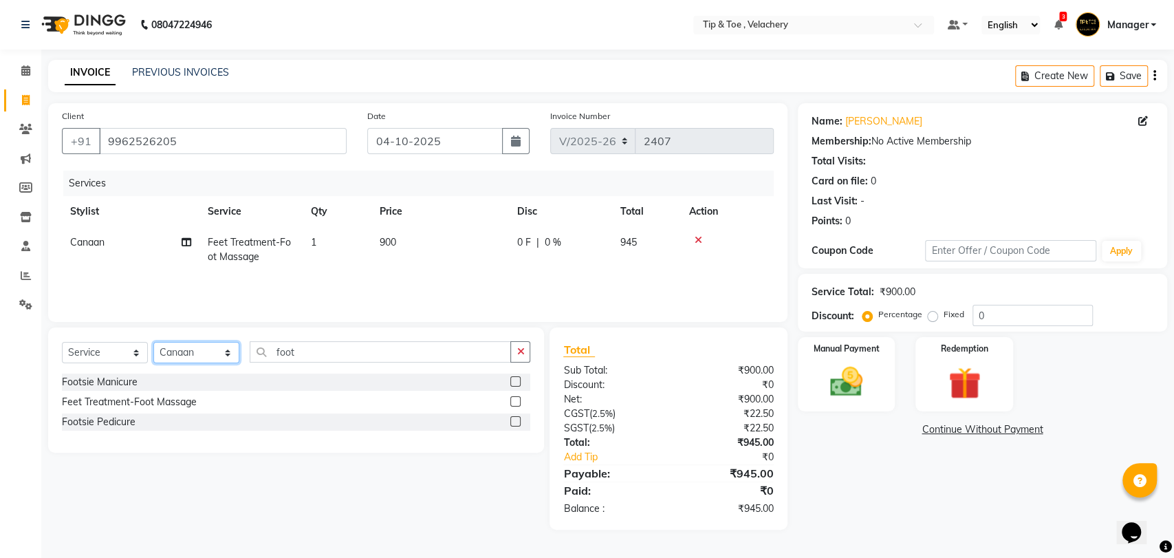
drag, startPoint x: 227, startPoint y: 353, endPoint x: 234, endPoint y: 347, distance: 9.3
click at [227, 353] on select "Select Stylist Afroz Canaan Gopinath Jianrei Joycee Lenglu Manager Sharmila Som…" at bounding box center [196, 352] width 86 height 21
select select "41023"
click at [153, 342] on select "Select Stylist Afroz Canaan Gopinath Jianrei Joycee Lenglu Manager Sharmila Som…" at bounding box center [196, 352] width 86 height 21
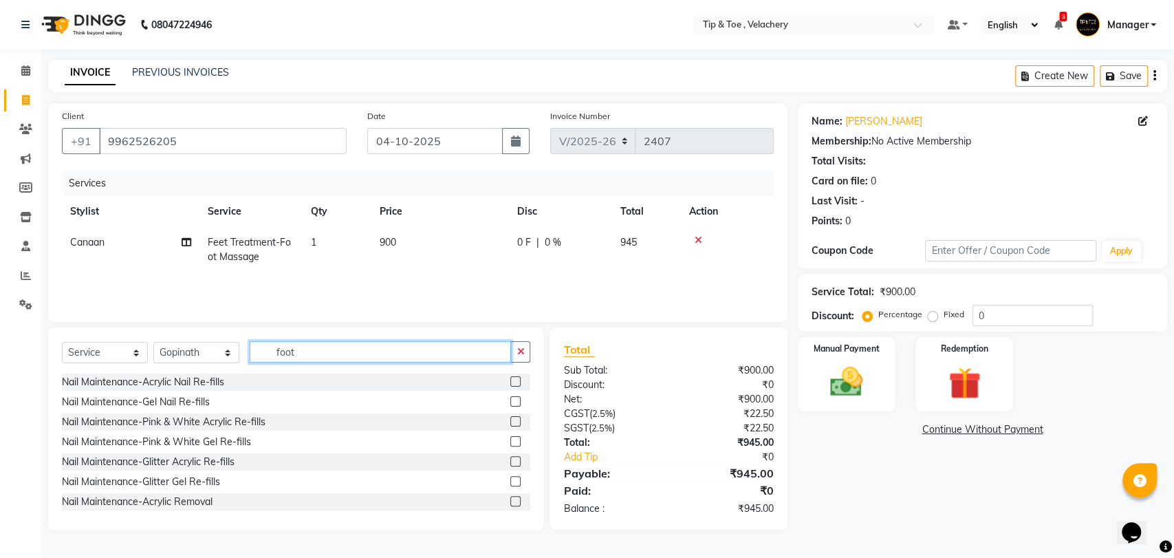
click at [316, 349] on input "foot" at bounding box center [380, 351] width 261 height 21
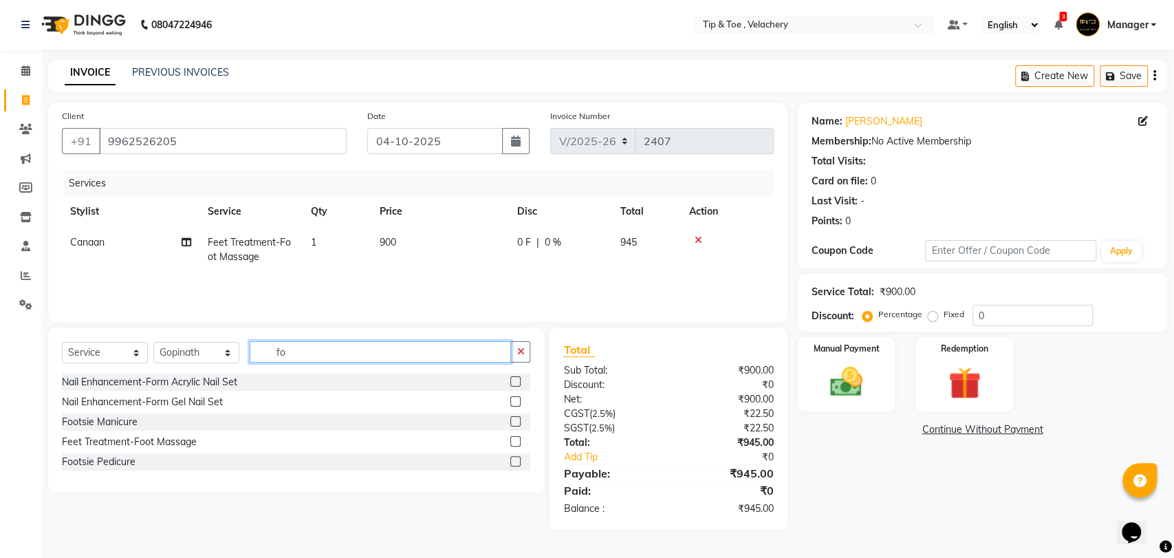
type input "f"
type input "foot"
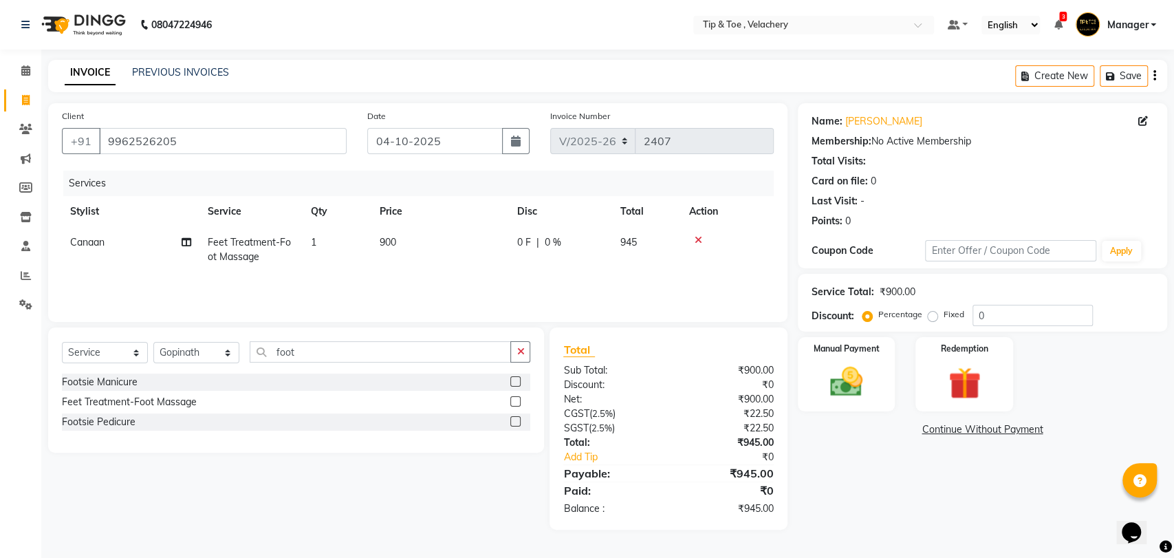
click at [514, 401] on label at bounding box center [515, 401] width 10 height 10
click at [514, 401] on input "checkbox" at bounding box center [514, 401] width 9 height 9
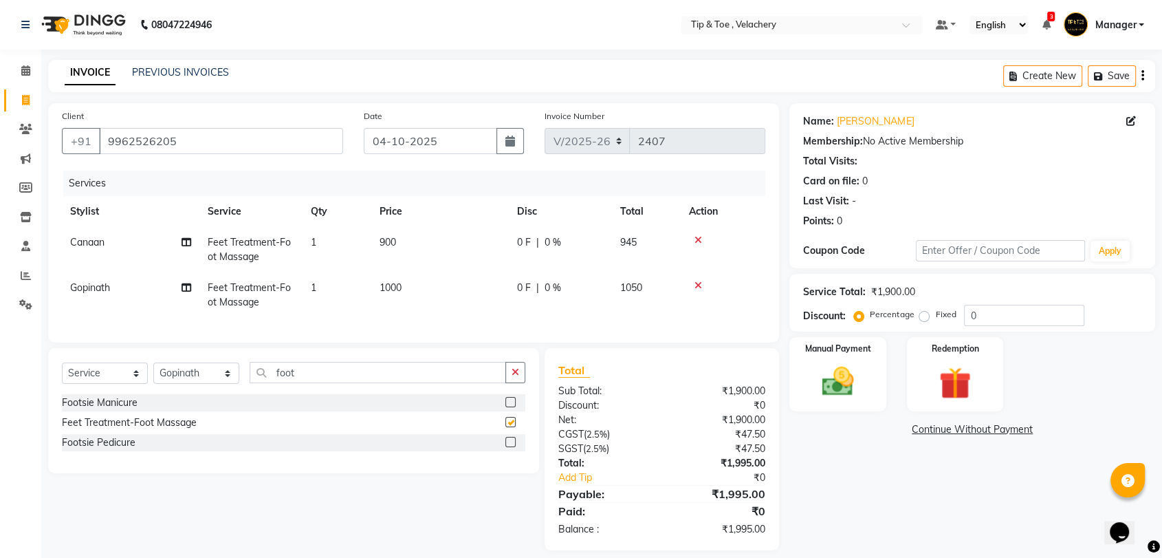
checkbox input "false"
click at [422, 281] on td "1000" at bounding box center [440, 294] width 138 height 45
select select "41023"
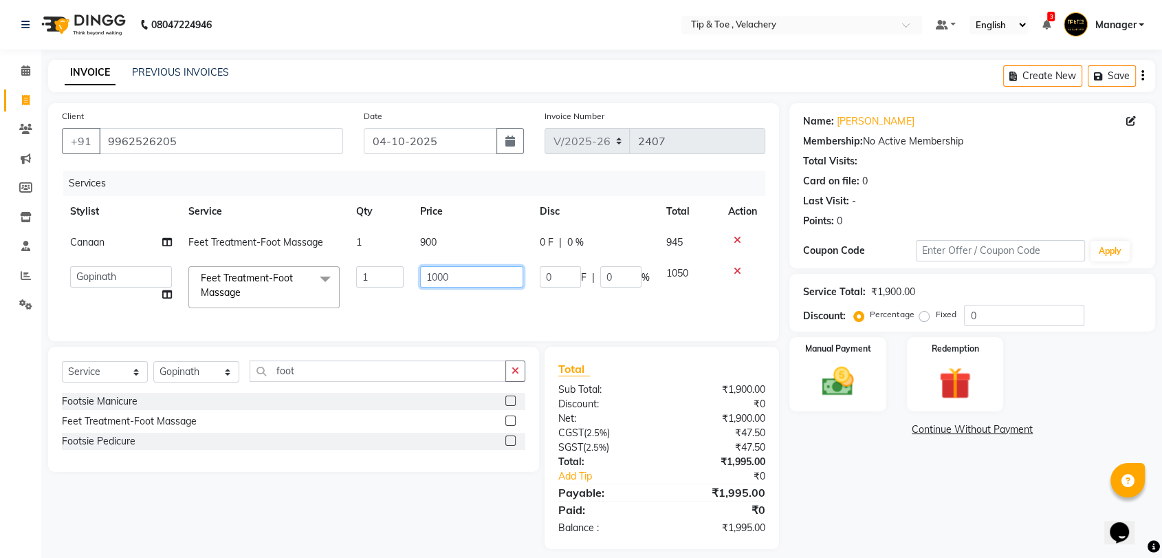
click at [459, 278] on input "1000" at bounding box center [471, 276] width 103 height 21
type input "1"
type input "900"
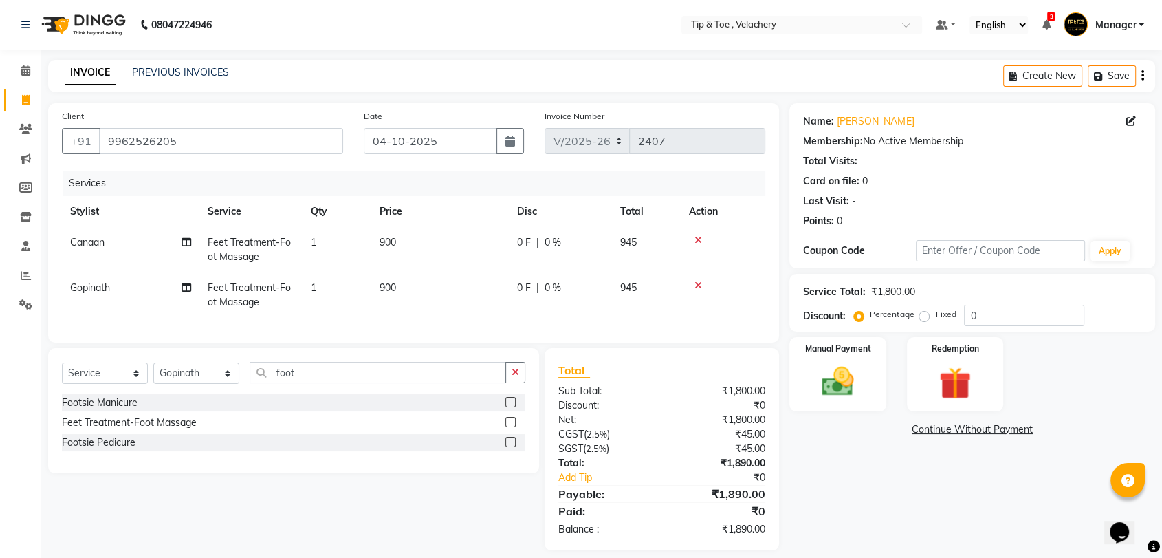
click at [408, 300] on tr "Gopinath Feet Treatment-Foot Massage 1 900 0 F | 0 % 945" at bounding box center [413, 294] width 703 height 45
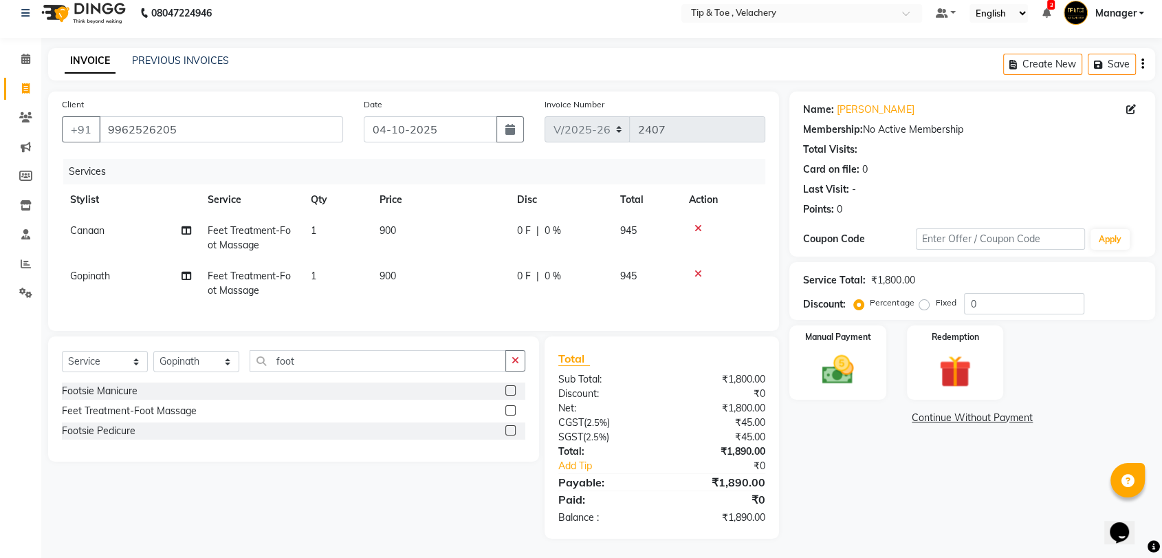
scroll to position [24, 0]
click at [816, 367] on img at bounding box center [838, 368] width 54 height 39
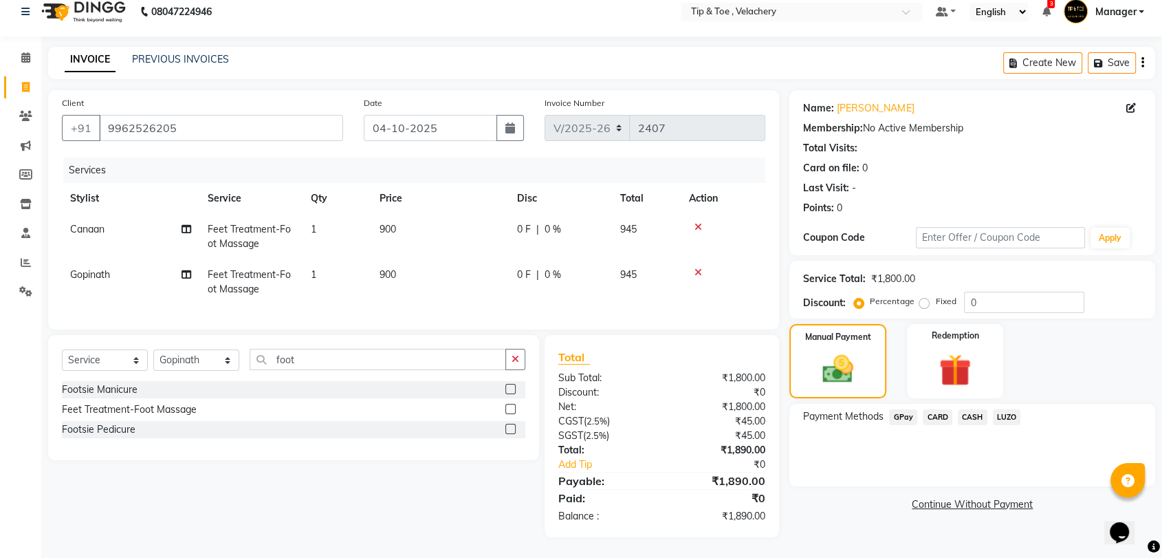
click at [902, 409] on span "GPay" at bounding box center [903, 417] width 28 height 16
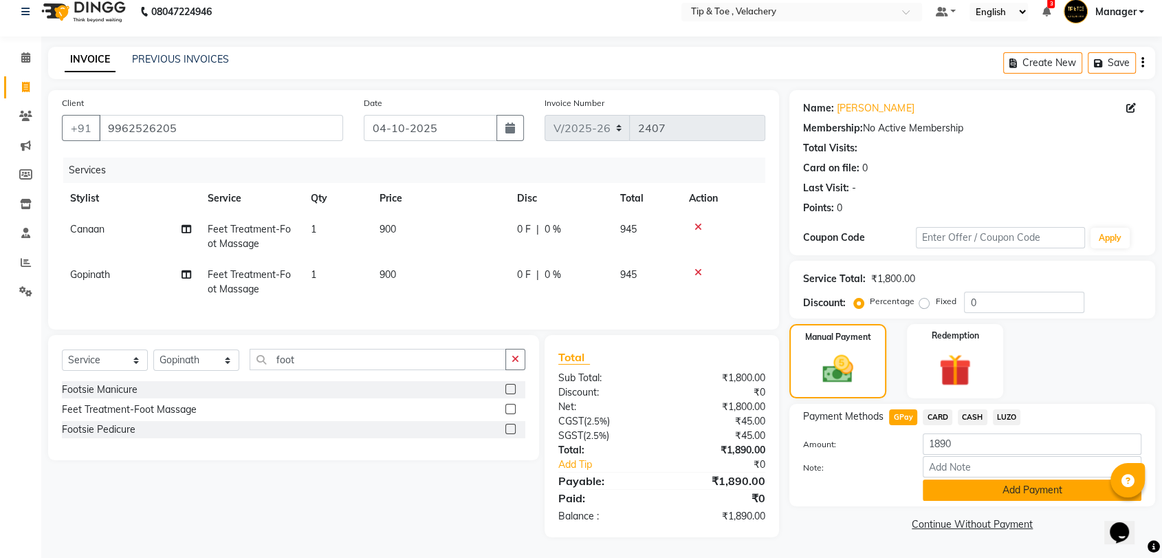
click at [957, 479] on button "Add Payment" at bounding box center [1032, 489] width 219 height 21
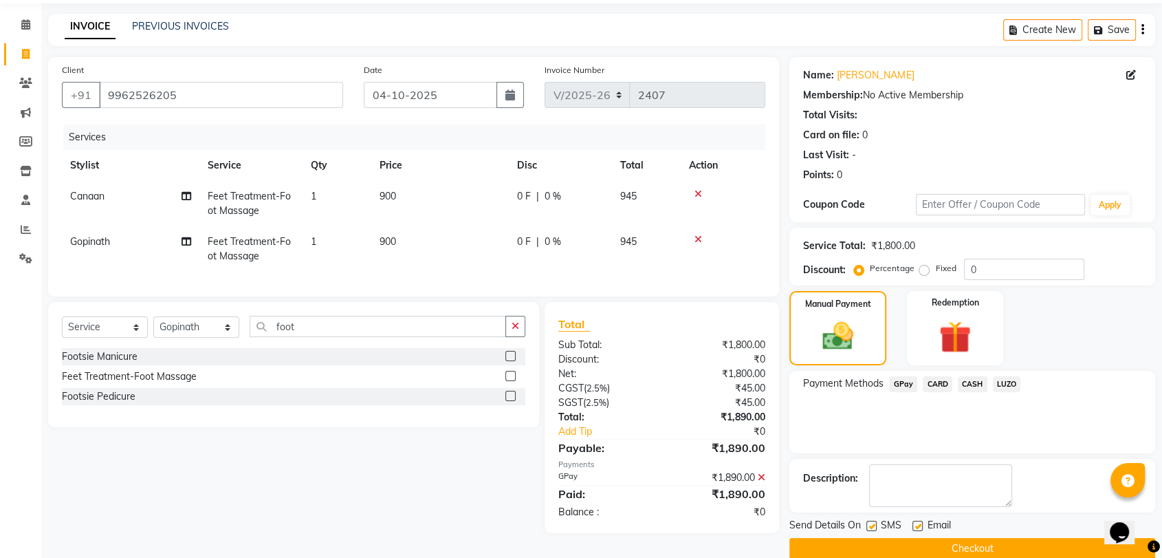
scroll to position [67, 0]
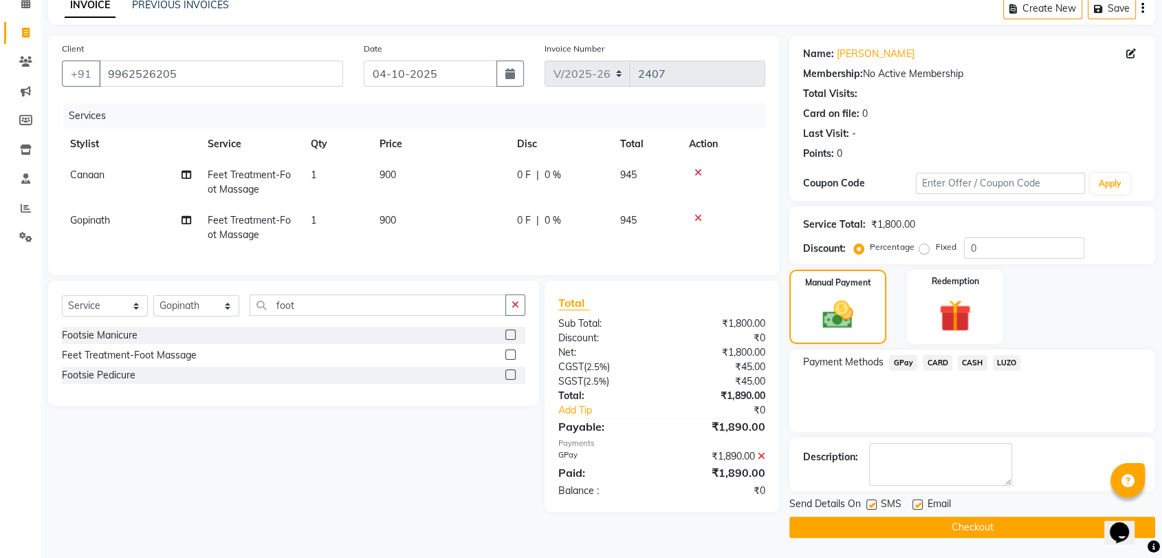
drag, startPoint x: 920, startPoint y: 500, endPoint x: 931, endPoint y: 532, distance: 34.1
click at [920, 501] on label at bounding box center [918, 504] width 10 height 10
click at [920, 501] on input "checkbox" at bounding box center [917, 505] width 9 height 9
checkbox input "false"
click at [929, 535] on button "Checkout" at bounding box center [972, 526] width 366 height 21
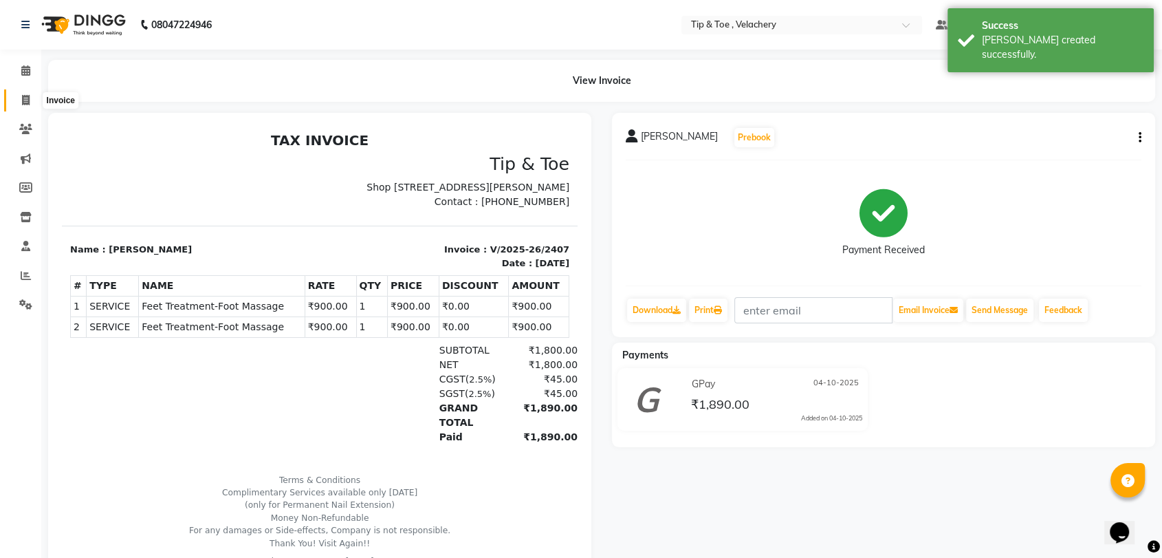
click at [22, 102] on icon at bounding box center [26, 100] width 8 height 10
select select "service"
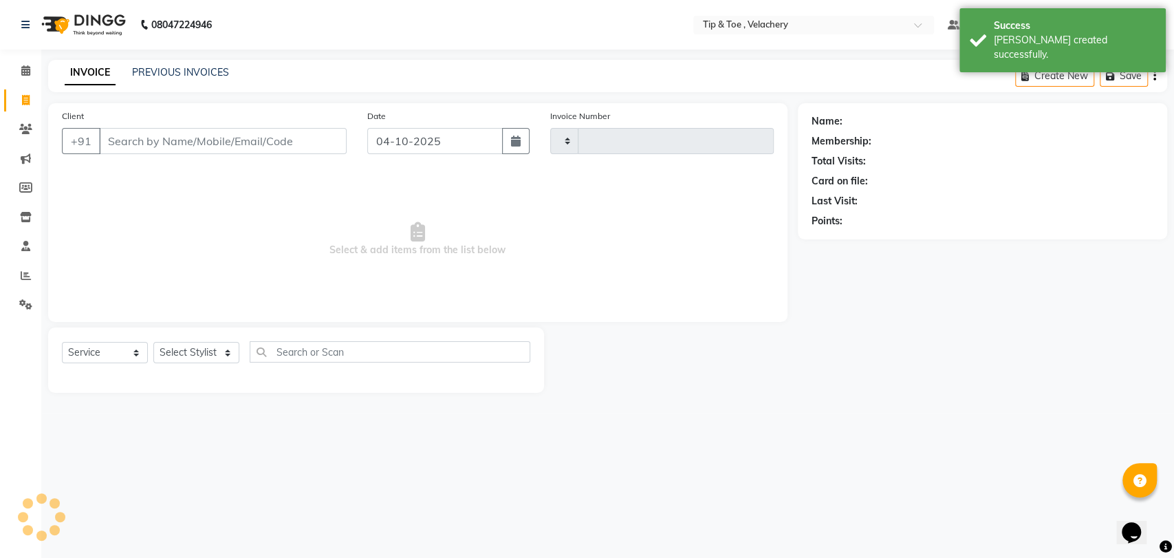
type input "2408"
select select "5863"
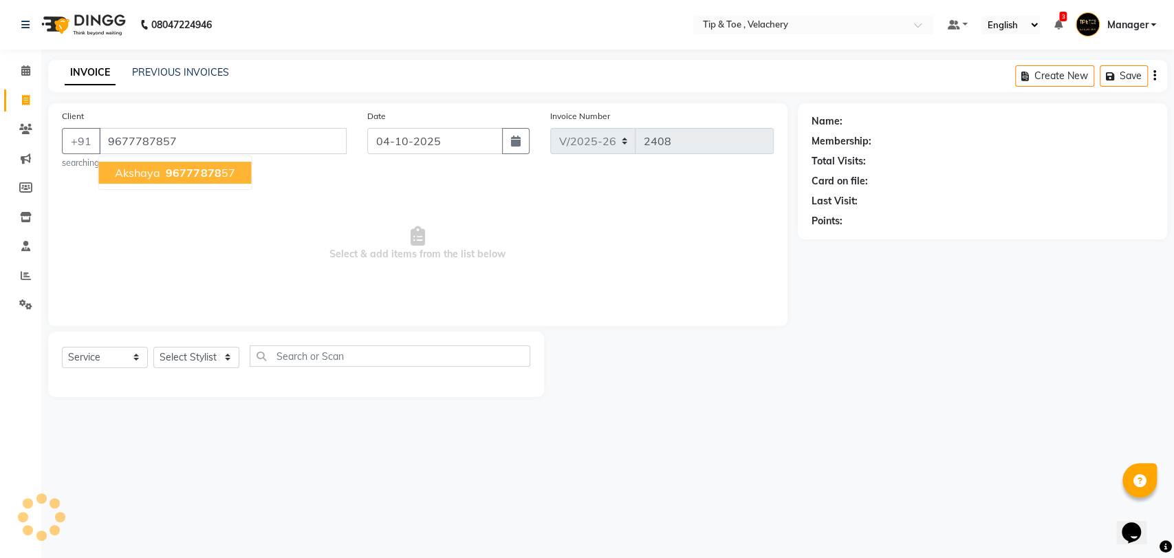
type input "9677787857"
click at [192, 168] on span "96777878" at bounding box center [193, 173] width 55 height 14
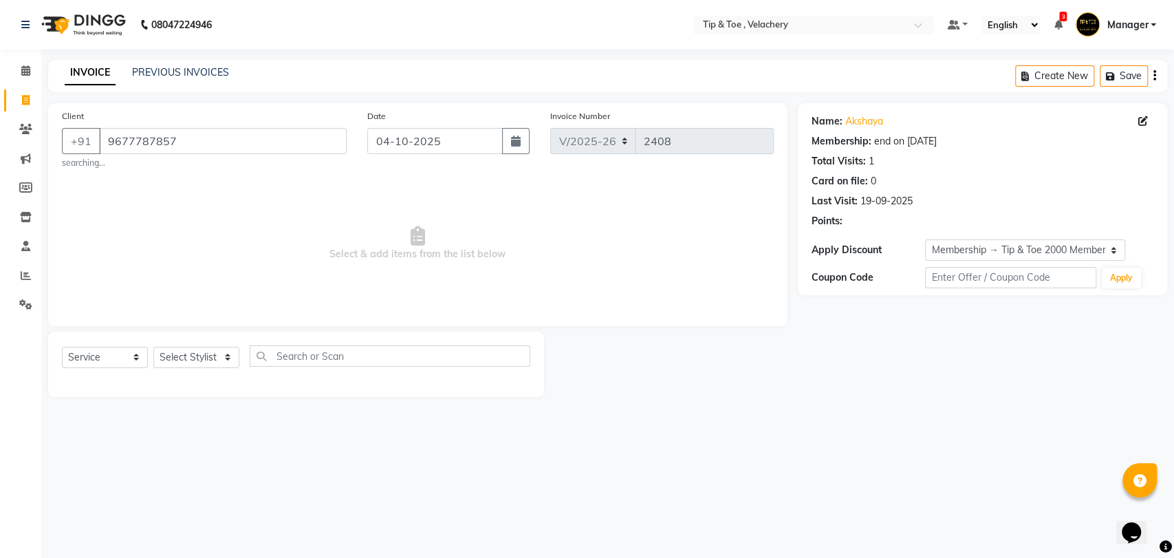
select select "2: Object"
click at [192, 359] on select "Select Stylist Afroz Canaan Gopinath Jianrei Joycee Lenglu Manager Sharmila Som…" at bounding box center [196, 357] width 86 height 21
select select "41021"
click at [153, 347] on select "Select Stylist Afroz Canaan Gopinath Jianrei Joycee Lenglu Manager Sharmila Som…" at bounding box center [196, 357] width 86 height 21
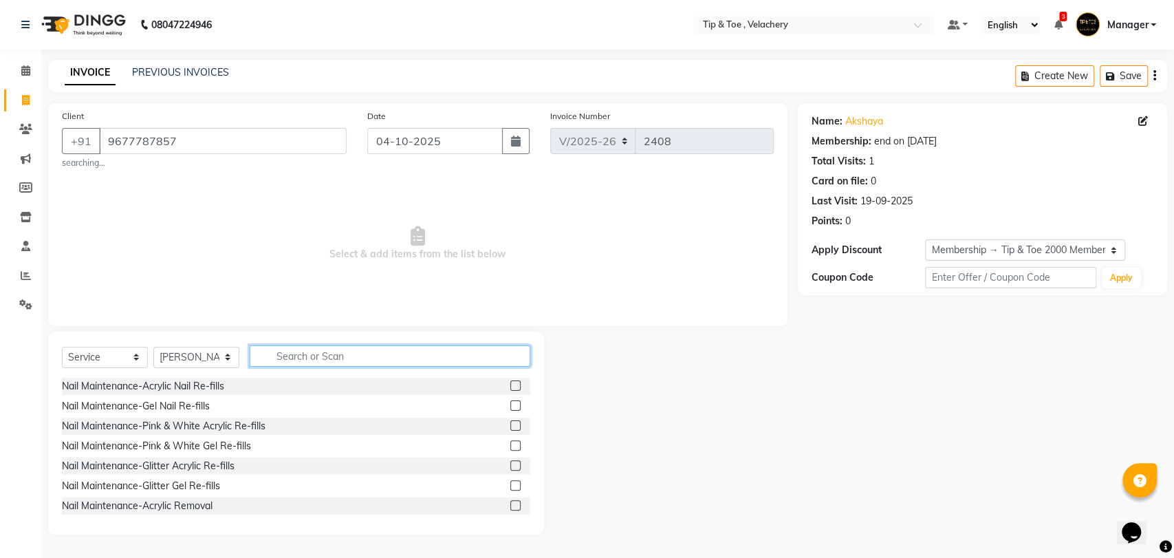
click at [297, 355] on input "text" at bounding box center [390, 355] width 281 height 21
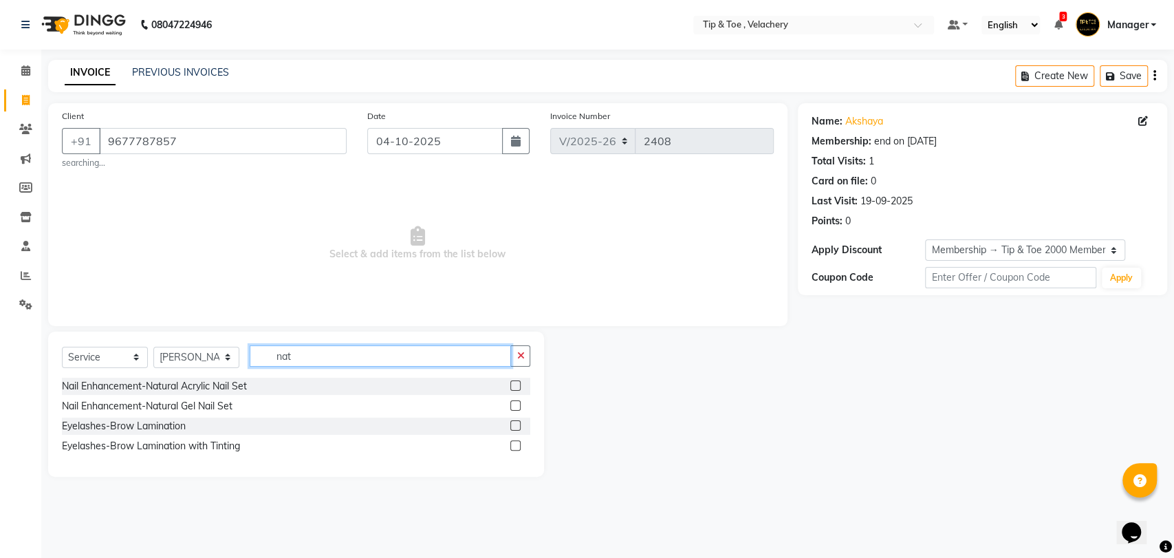
type input "nat"
click at [511, 402] on label at bounding box center [515, 405] width 10 height 10
click at [511, 402] on input "checkbox" at bounding box center [514, 406] width 9 height 9
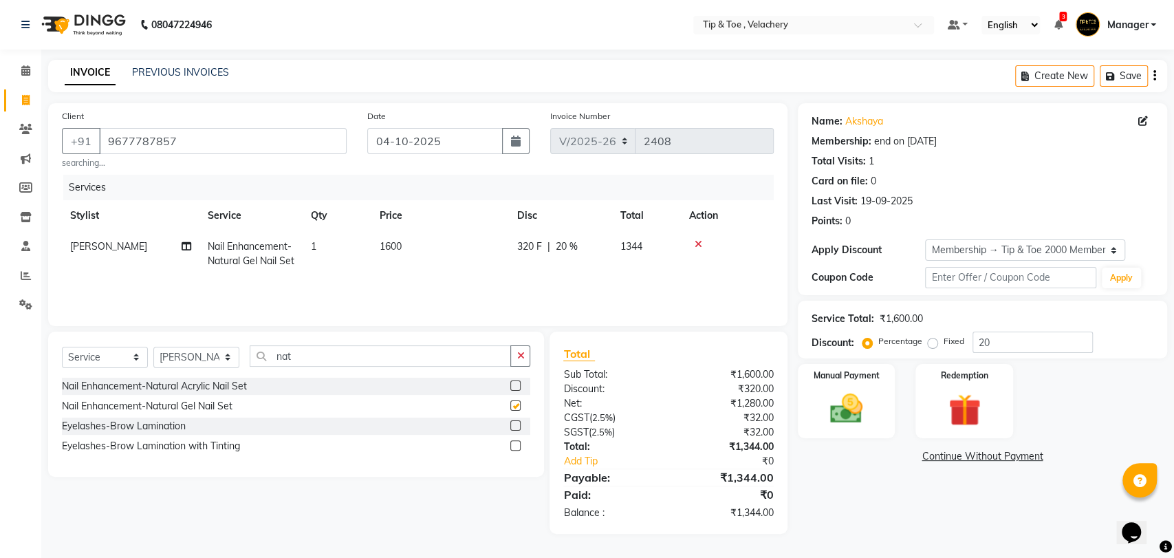
checkbox input "false"
click at [347, 343] on div "Select Service Product Membership Package Voucher Prepaid Gift Card Select Styl…" at bounding box center [296, 403] width 496 height 145
drag, startPoint x: 338, startPoint y: 357, endPoint x: 350, endPoint y: 342, distance: 18.6
click at [350, 342] on div "Select Service Product Membership Package Voucher Prepaid Gift Card Select Styl…" at bounding box center [296, 403] width 496 height 145
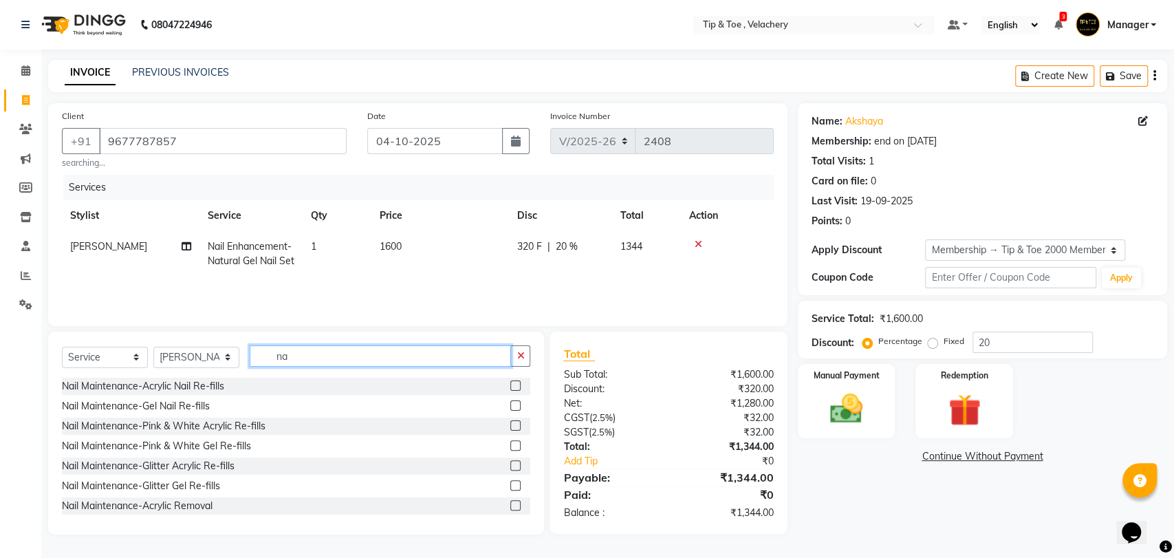
type input "n"
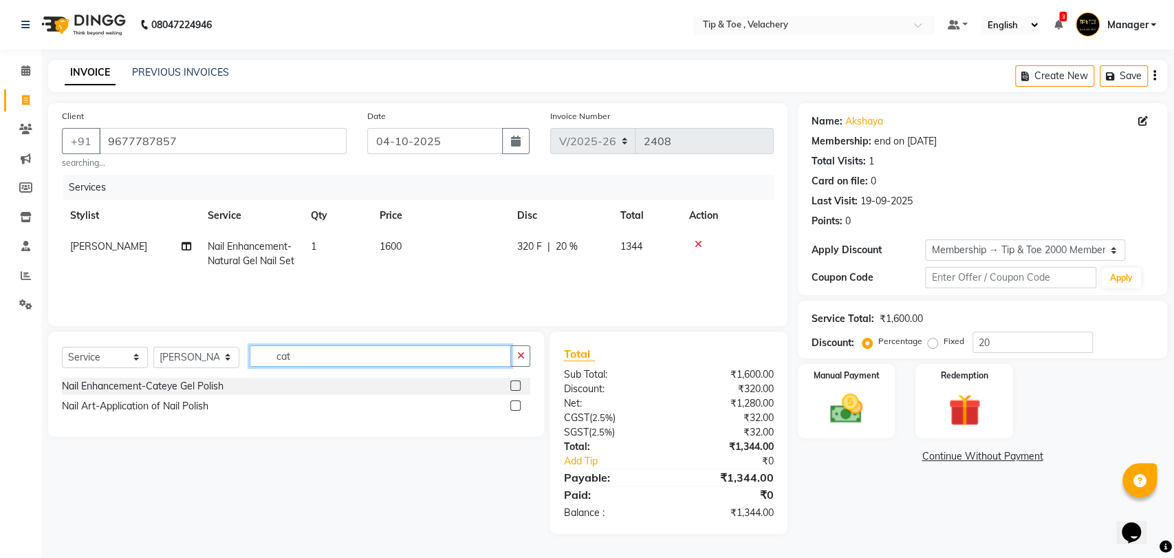
type input "cat"
click at [519, 385] on label at bounding box center [515, 385] width 10 height 10
click at [519, 385] on input "checkbox" at bounding box center [514, 386] width 9 height 9
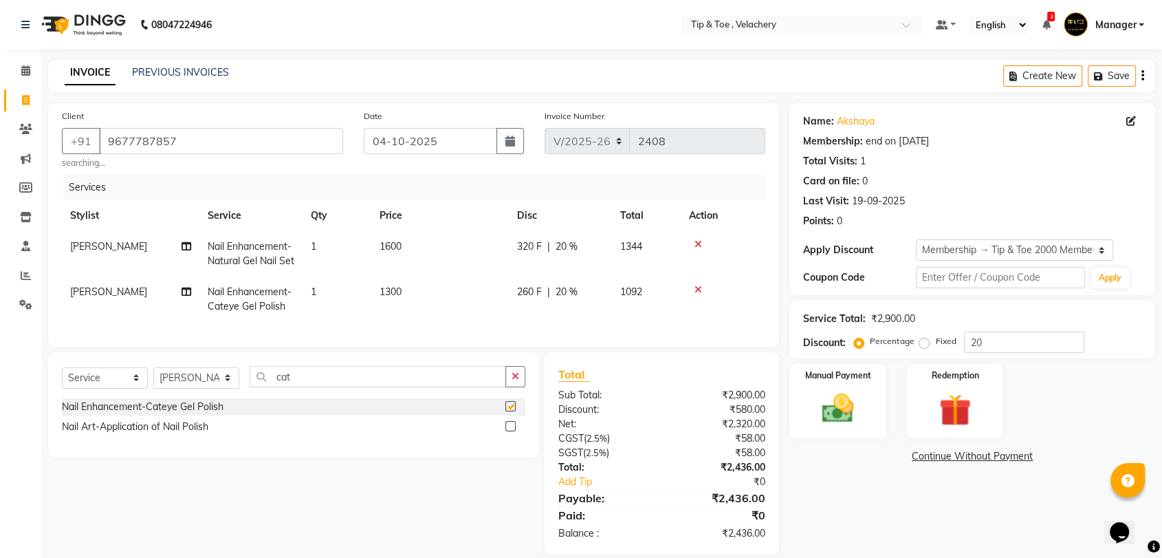
checkbox input "false"
click at [228, 389] on select "Select Stylist Afroz Canaan Gopinath Jianrei Joycee Lenglu Manager Sharmila Som…" at bounding box center [196, 377] width 86 height 21
select select "41026"
click at [153, 389] on select "Select Stylist Afroz Canaan Gopinath Jianrei Joycee Lenglu Manager Sharmila Som…" at bounding box center [196, 377] width 86 height 21
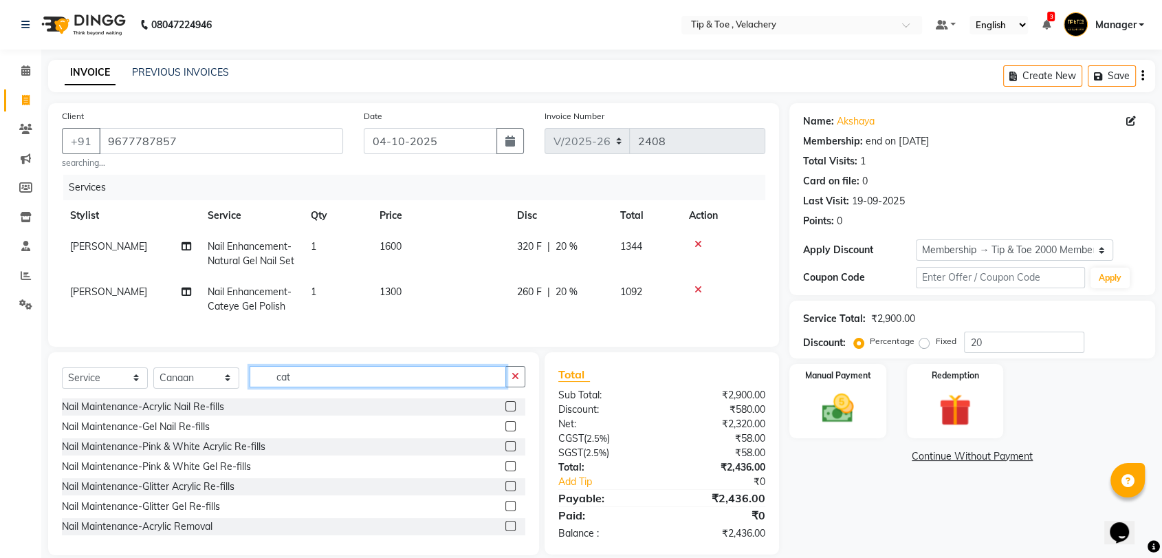
click at [284, 387] on input "cat" at bounding box center [378, 376] width 256 height 21
click at [318, 387] on input "cat" at bounding box center [378, 376] width 256 height 21
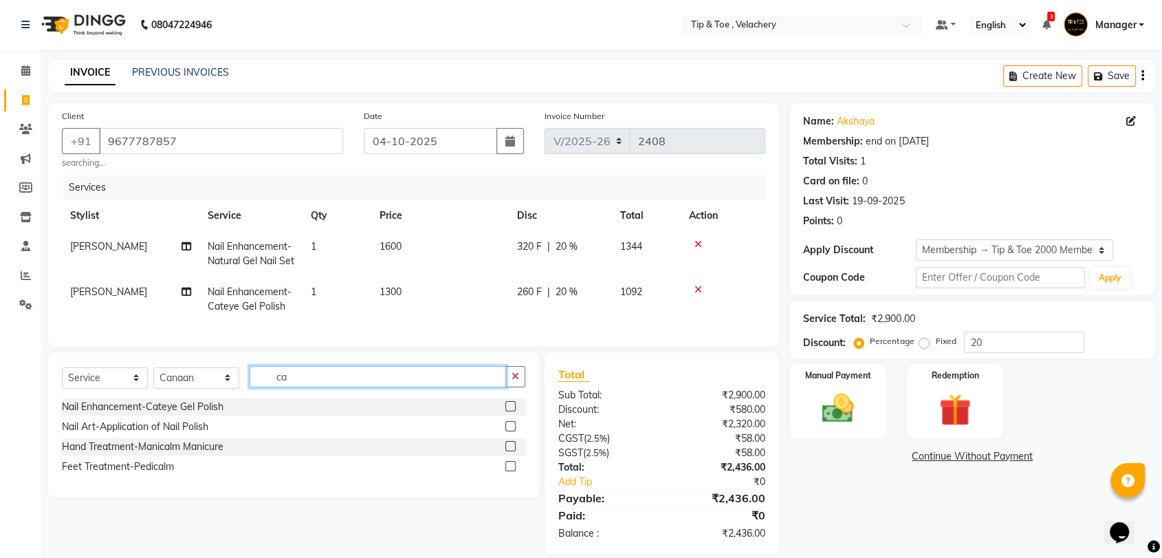
type input "c"
type input "coc"
click at [510, 431] on label at bounding box center [510, 426] width 10 height 10
click at [510, 431] on input "checkbox" at bounding box center [509, 426] width 9 height 9
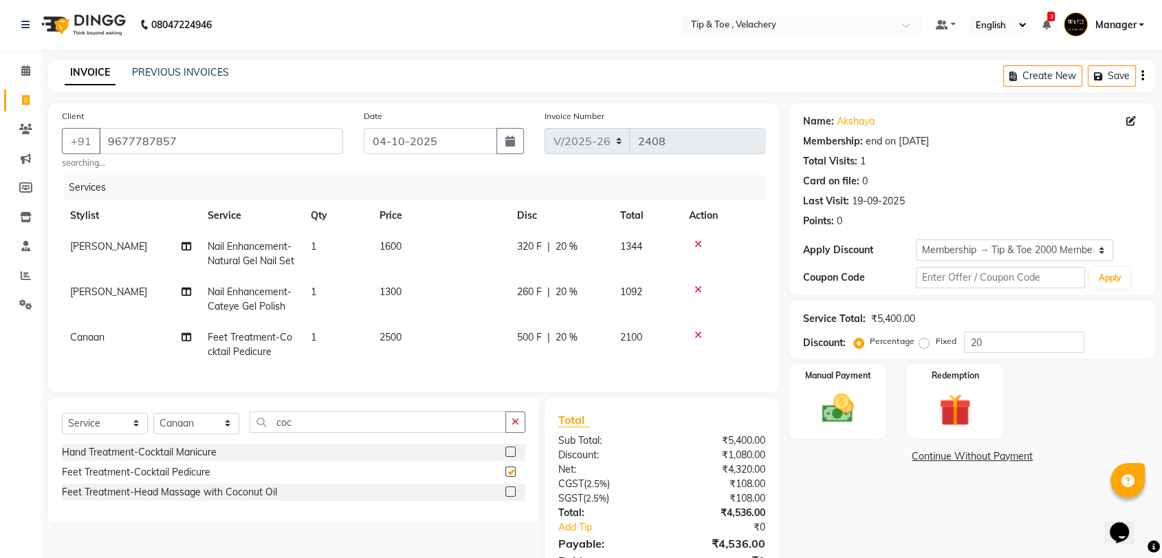
checkbox input "false"
click at [399, 433] on input "coc" at bounding box center [378, 421] width 256 height 21
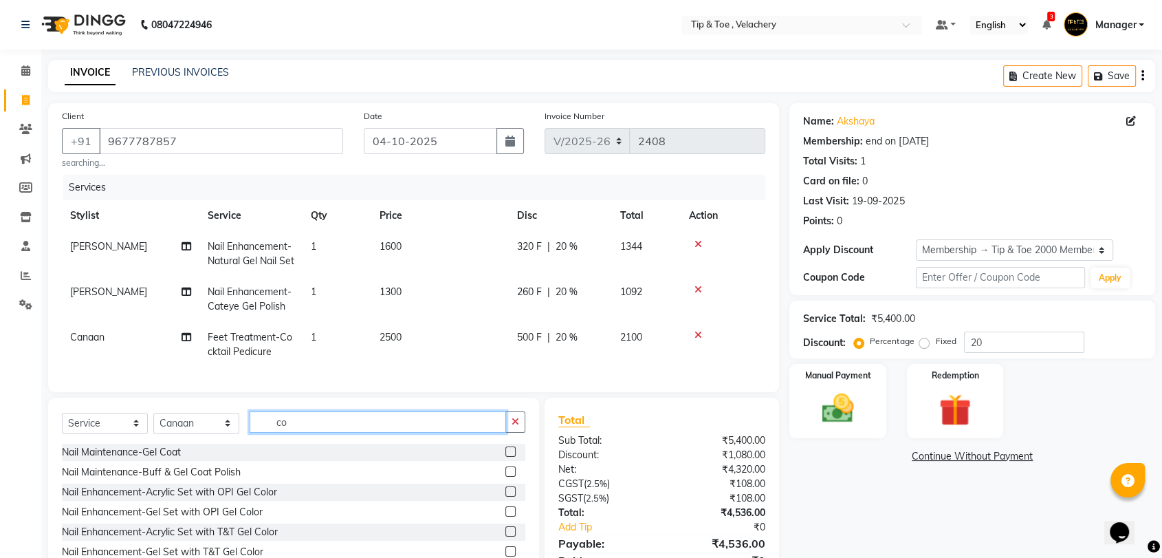
type input "c"
type input "per"
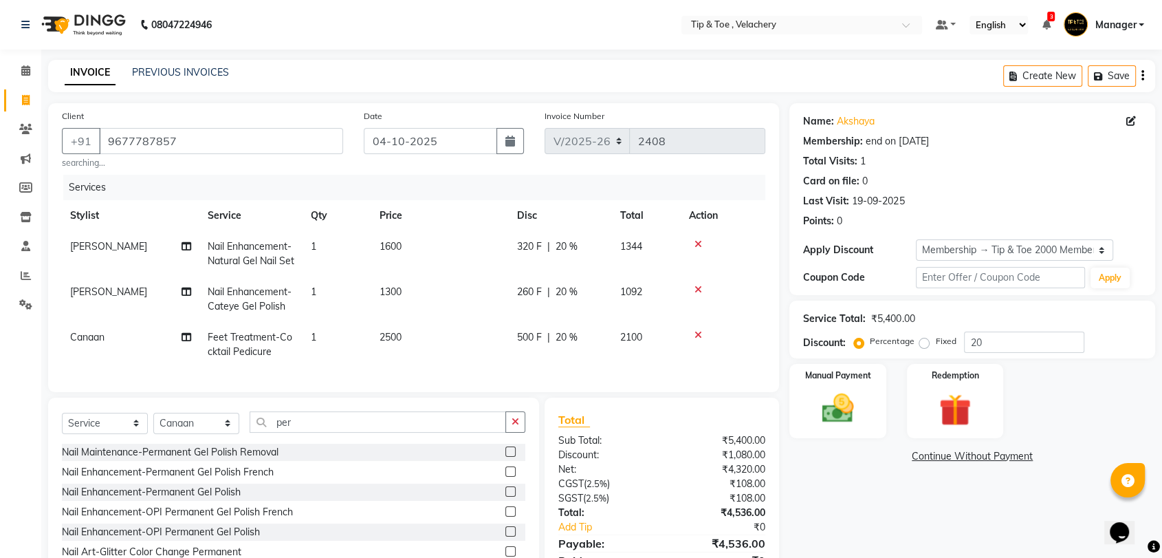
drag, startPoint x: 496, startPoint y: 515, endPoint x: 521, endPoint y: 510, distance: 25.2
click at [505, 496] on label at bounding box center [510, 491] width 10 height 10
click at [505, 496] on input "checkbox" at bounding box center [509, 492] width 9 height 9
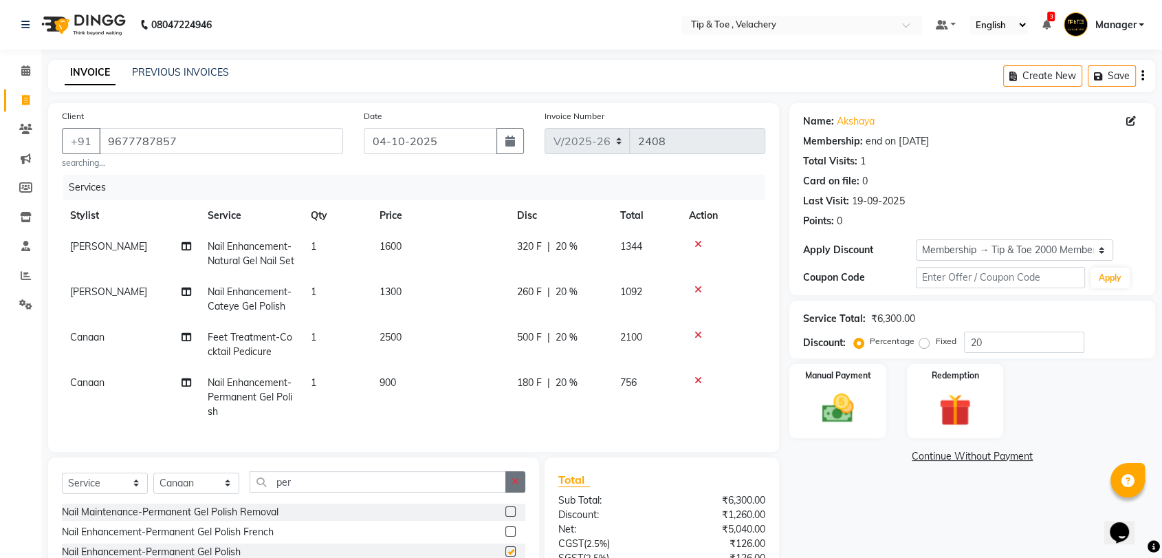
checkbox input "false"
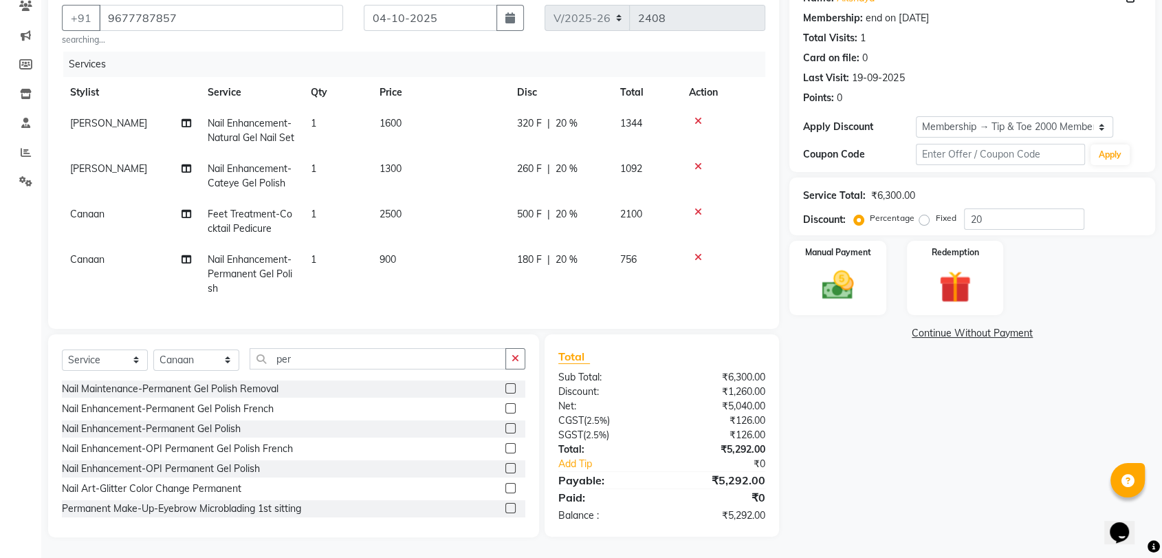
scroll to position [149, 0]
click at [842, 266] on img at bounding box center [838, 285] width 54 height 39
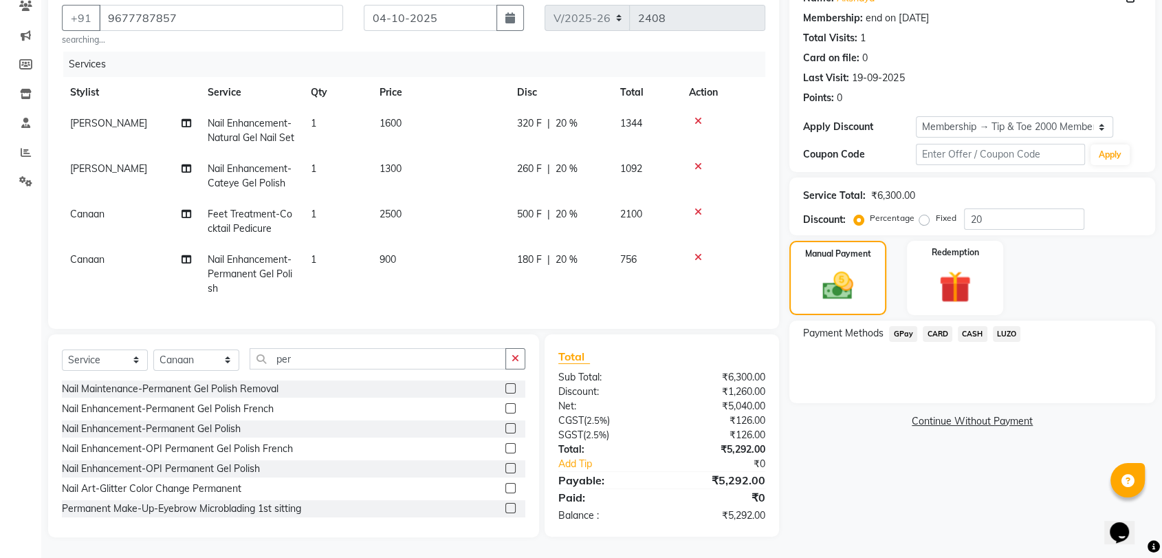
click at [939, 326] on span "CARD" at bounding box center [938, 334] width 30 height 16
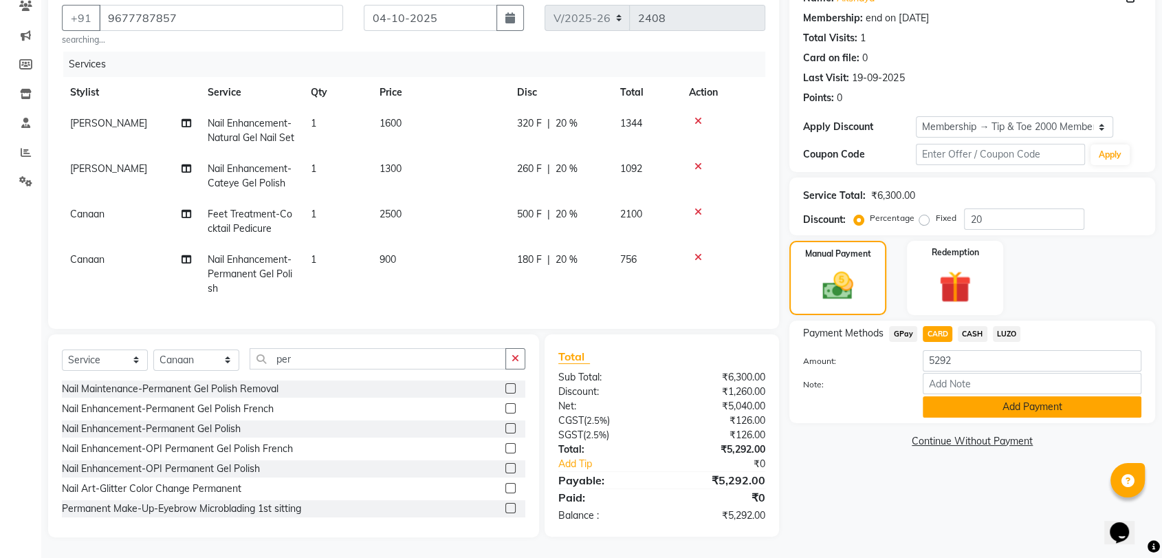
click at [941, 396] on button "Add Payment" at bounding box center [1032, 406] width 219 height 21
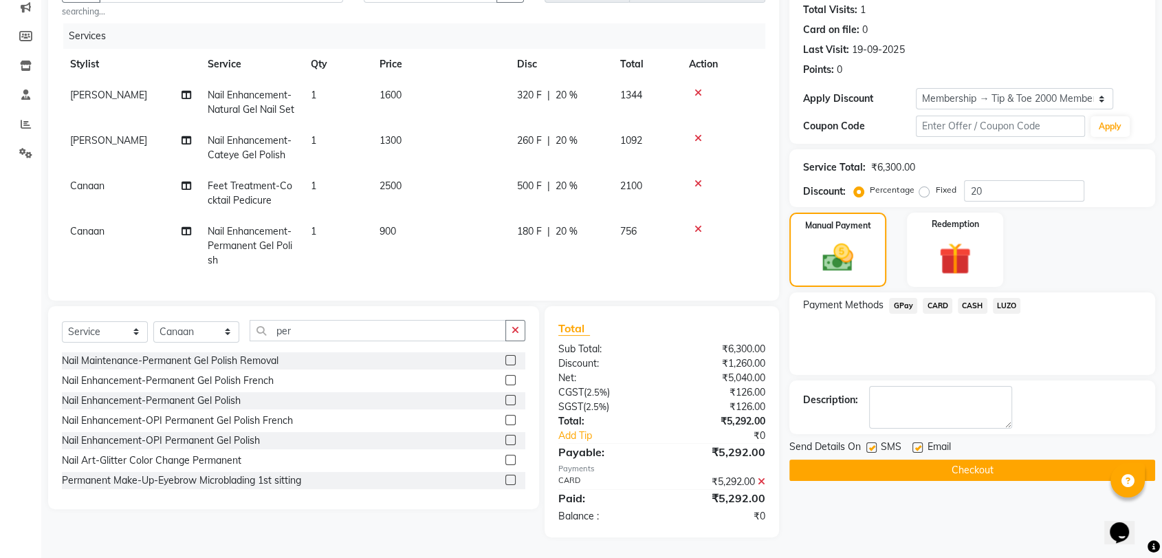
scroll to position [177, 0]
click at [916, 442] on label at bounding box center [918, 447] width 10 height 10
click at [916, 444] on input "checkbox" at bounding box center [917, 448] width 9 height 9
checkbox input "false"
click at [919, 459] on button "Checkout" at bounding box center [972, 469] width 366 height 21
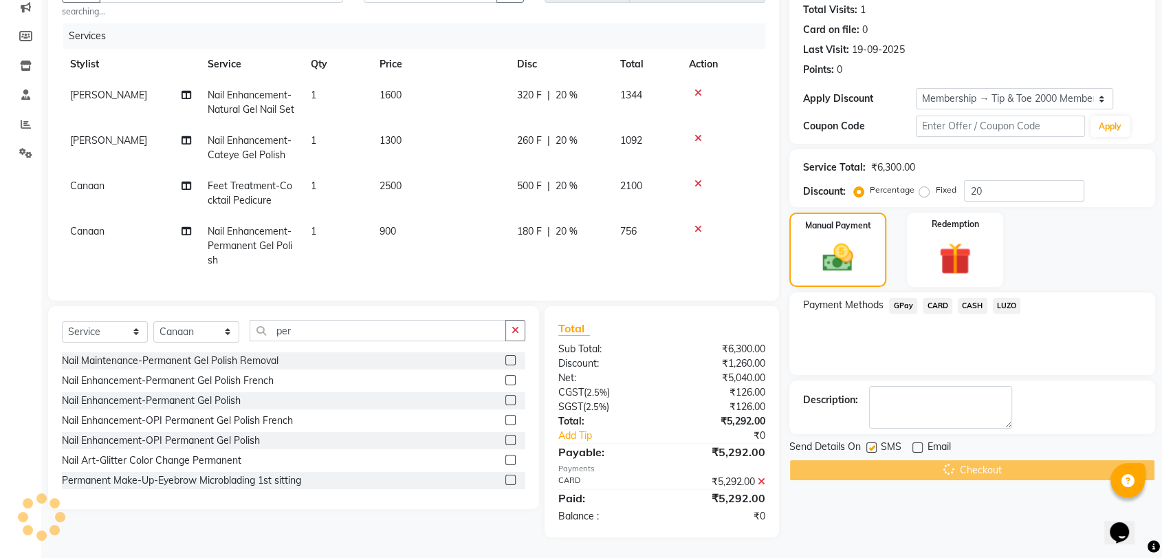
scroll to position [34, 0]
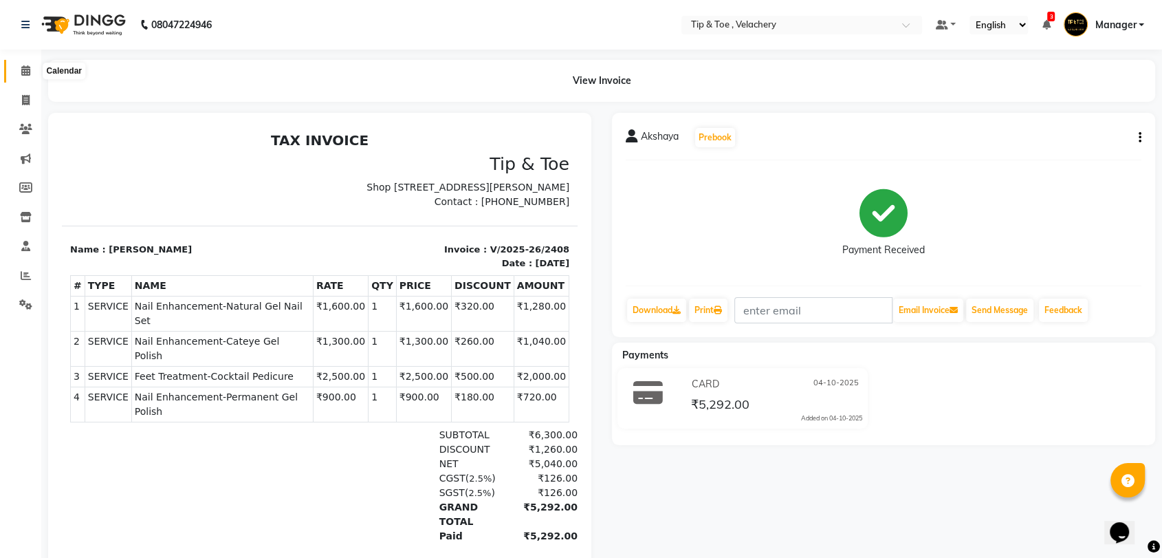
click at [24, 73] on icon at bounding box center [25, 70] width 9 height 10
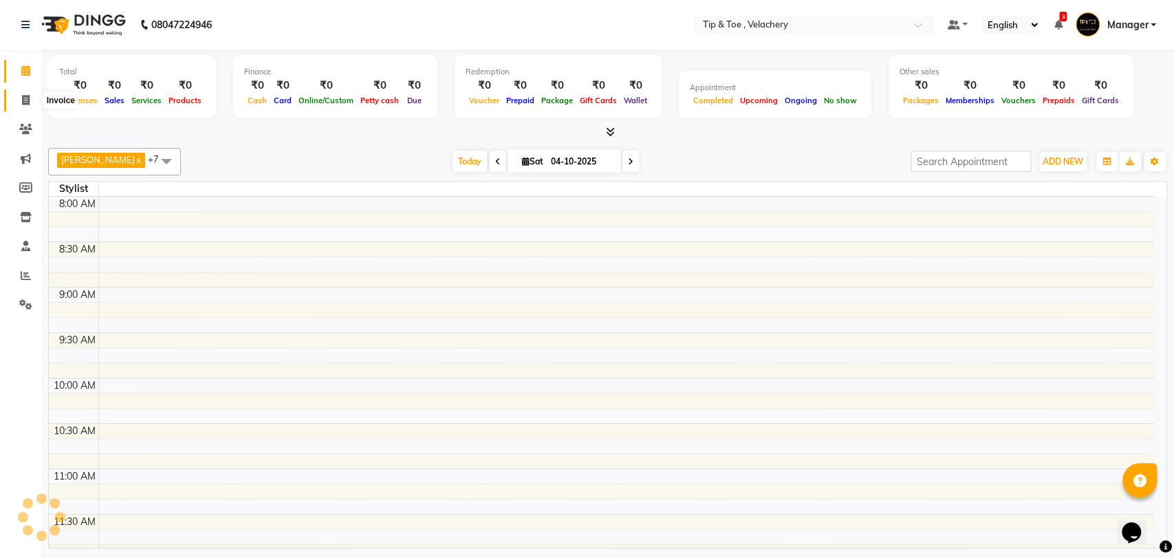
click at [25, 98] on icon at bounding box center [26, 100] width 8 height 10
select select "service"
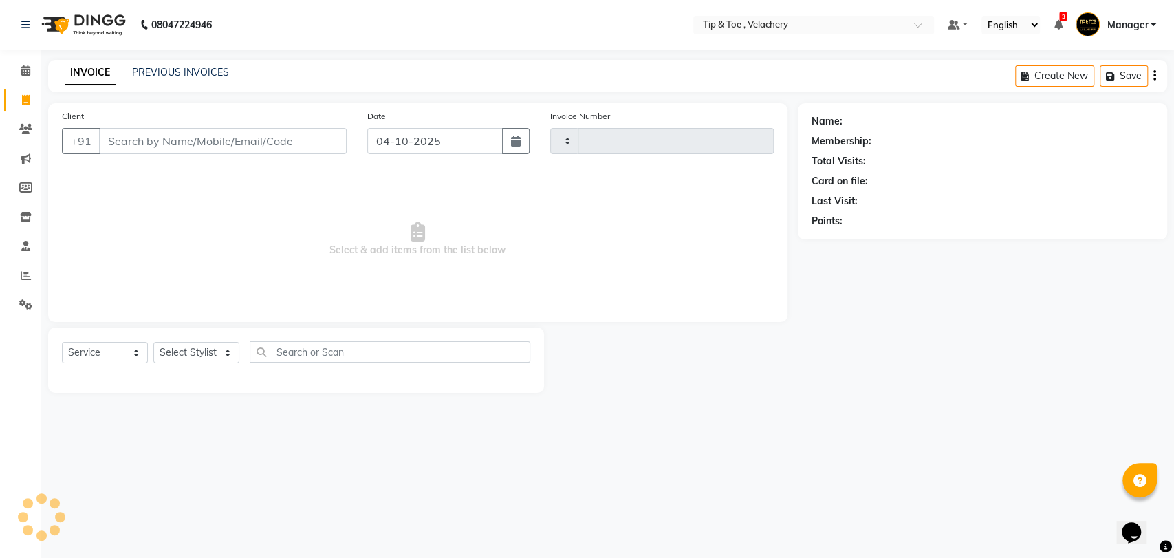
type input "2409"
select select "5863"
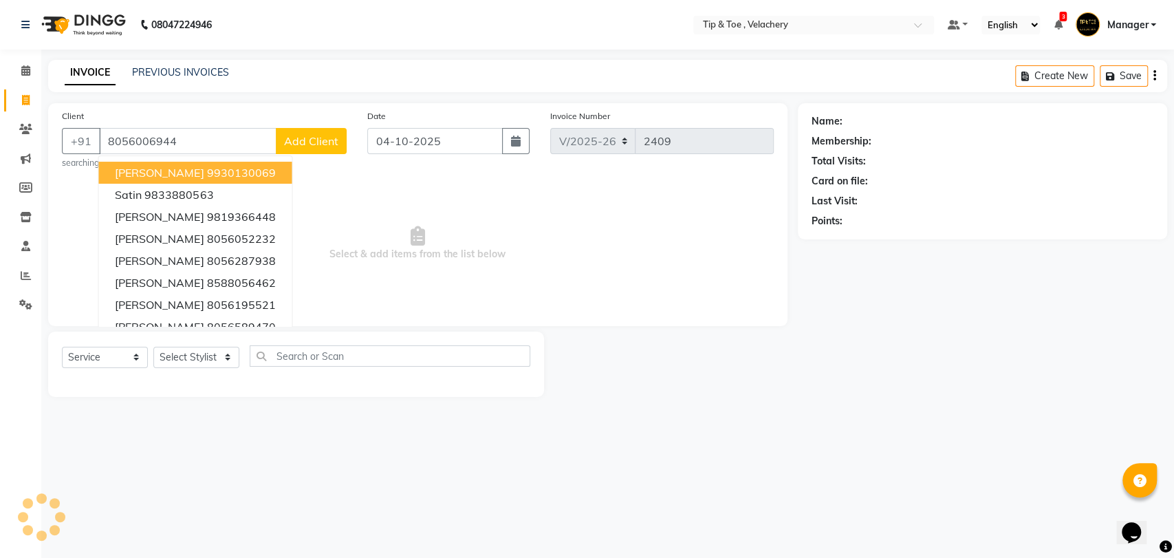
type input "8056006944"
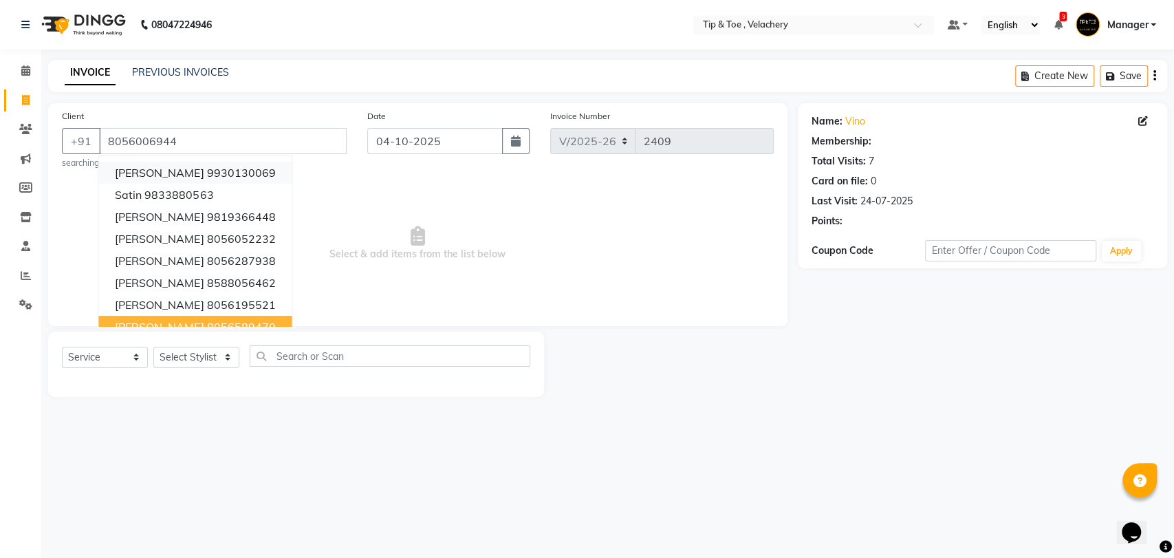
select select "1: Object"
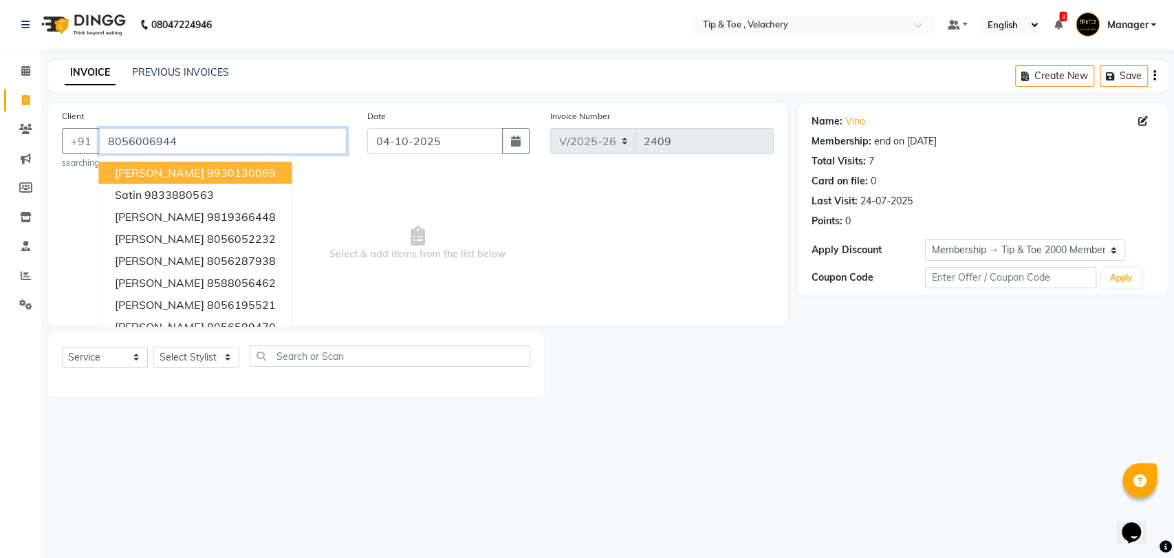
click at [205, 149] on input "8056006944" at bounding box center [223, 141] width 248 height 26
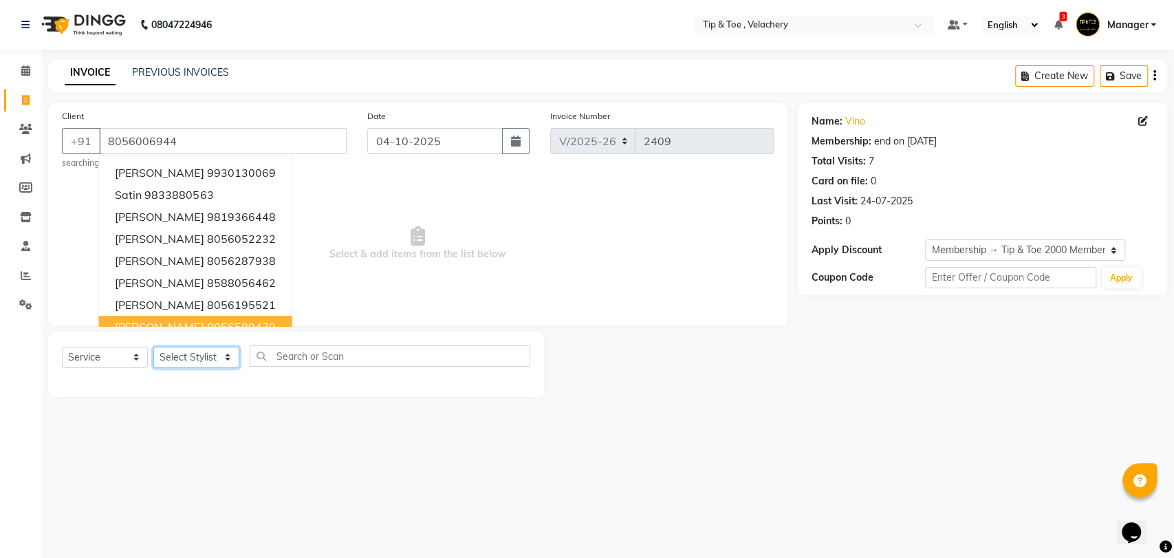
click at [227, 353] on select "Select Stylist Afroz Canaan Gopinath Jianrei Joycee Lenglu Manager Sharmila Som…" at bounding box center [196, 357] width 86 height 21
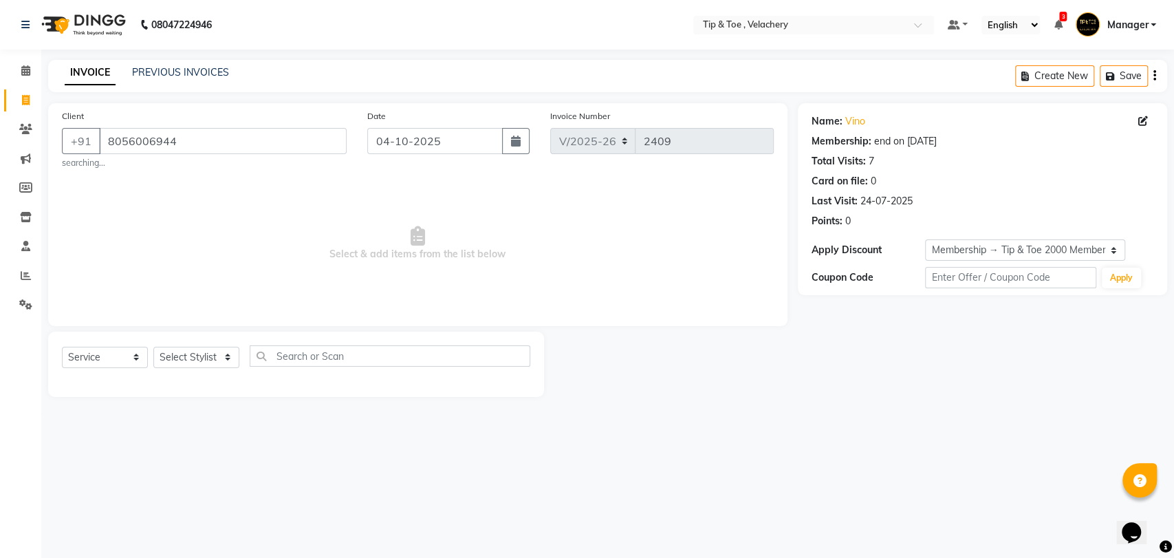
click at [293, 201] on span "Select & add items from the list below" at bounding box center [418, 244] width 712 height 138
click at [221, 364] on select "Select Stylist Afroz Canaan Gopinath Jianrei Joycee Lenglu Manager Sharmila Som…" at bounding box center [196, 357] width 86 height 21
select select "63979"
click at [153, 347] on select "Select Stylist Afroz Canaan Gopinath Jianrei Joycee Lenglu Manager Sharmila Som…" at bounding box center [196, 357] width 86 height 21
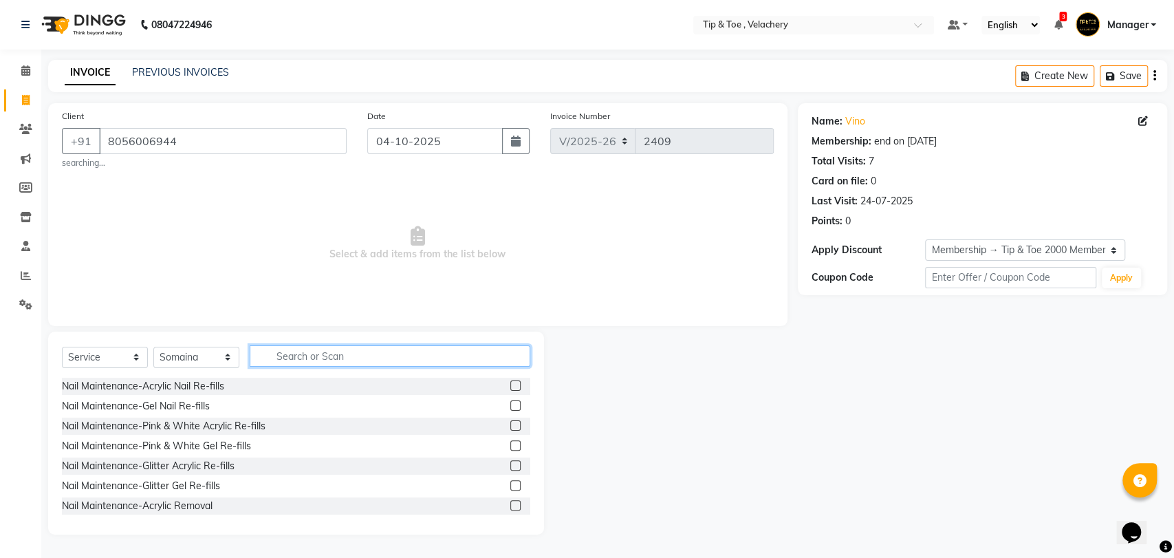
click at [304, 356] on input "text" at bounding box center [390, 355] width 281 height 21
type input "p"
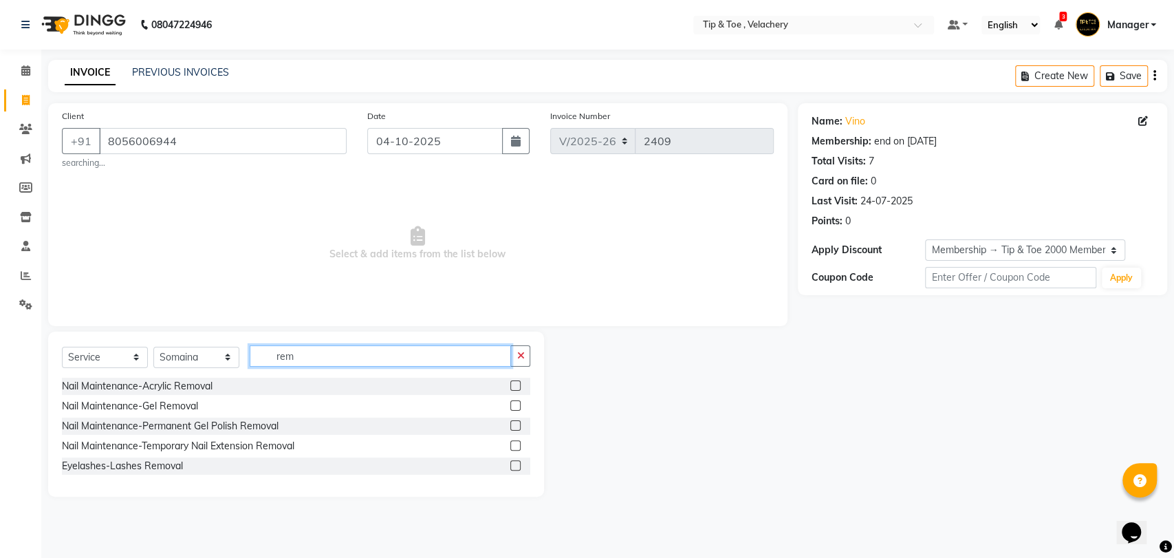
type input "rem"
click at [517, 404] on label at bounding box center [515, 405] width 10 height 10
click at [517, 404] on input "checkbox" at bounding box center [514, 406] width 9 height 9
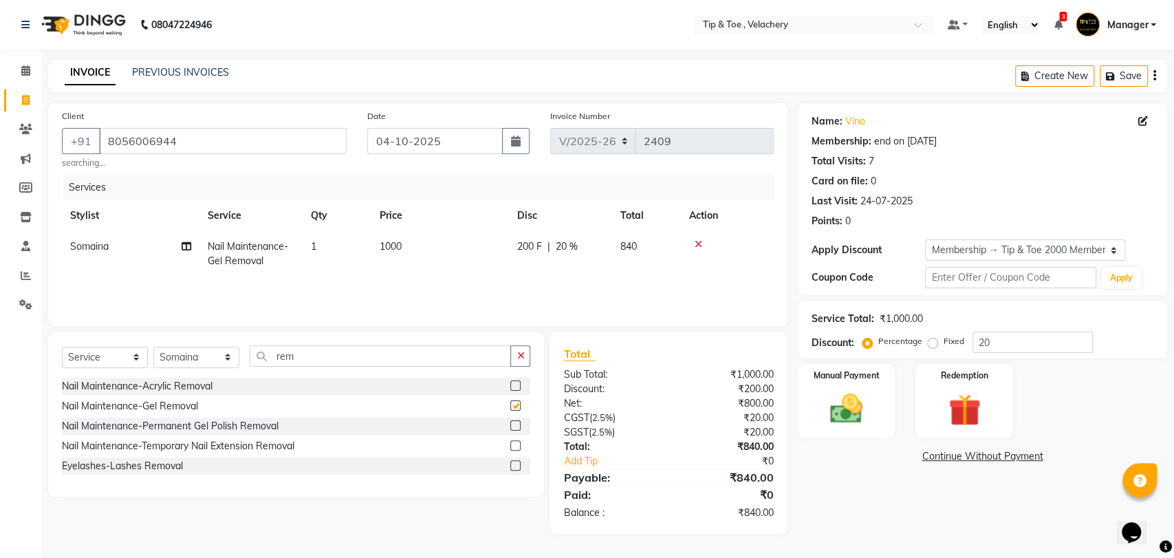
checkbox input "false"
click at [316, 348] on input "rem" at bounding box center [380, 355] width 261 height 21
drag, startPoint x: 308, startPoint y: 359, endPoint x: 320, endPoint y: 356, distance: 12.0
click at [308, 359] on input "rem" at bounding box center [380, 355] width 261 height 21
type input "r"
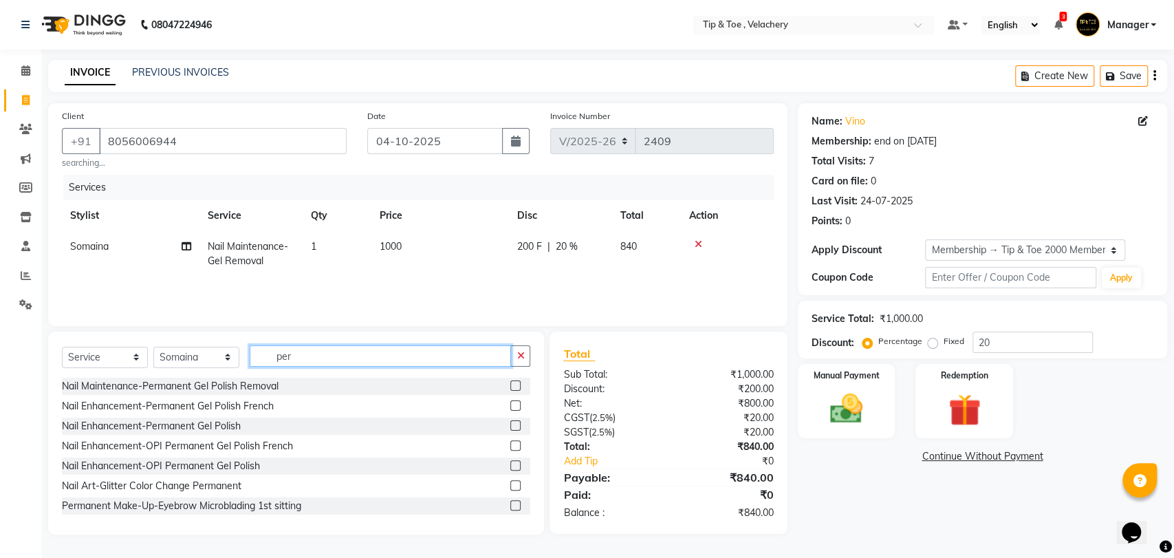
type input "per"
click at [510, 386] on label at bounding box center [515, 385] width 10 height 10
click at [510, 386] on input "checkbox" at bounding box center [514, 386] width 9 height 9
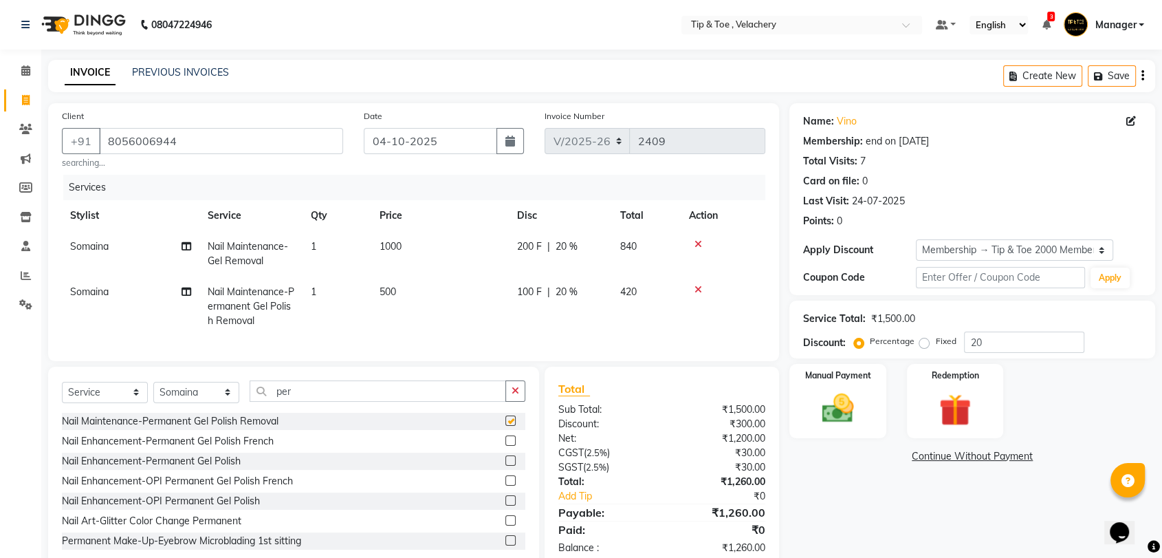
checkbox input "false"
click at [695, 242] on icon at bounding box center [699, 244] width 8 height 10
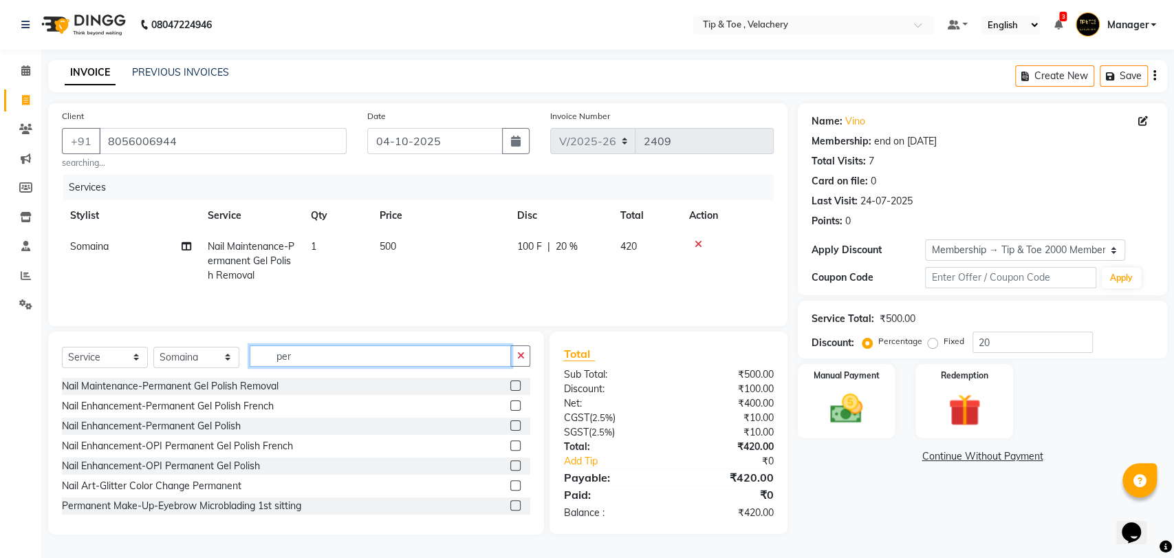
click at [297, 358] on input "per" at bounding box center [380, 355] width 261 height 21
type input "p"
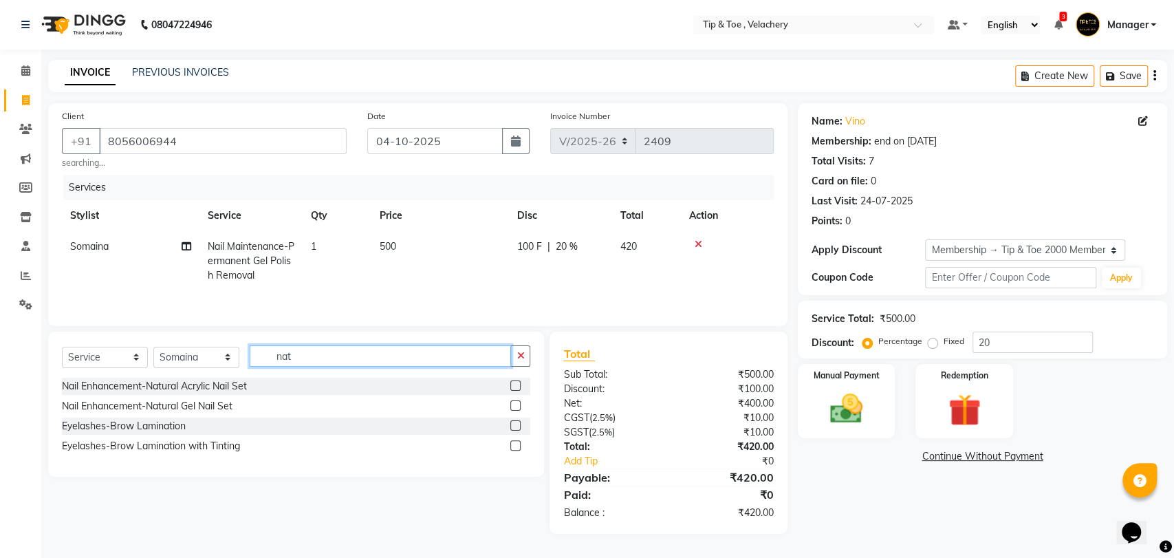
type input "nat"
click at [514, 407] on label at bounding box center [515, 405] width 10 height 10
click at [514, 407] on input "checkbox" at bounding box center [514, 406] width 9 height 9
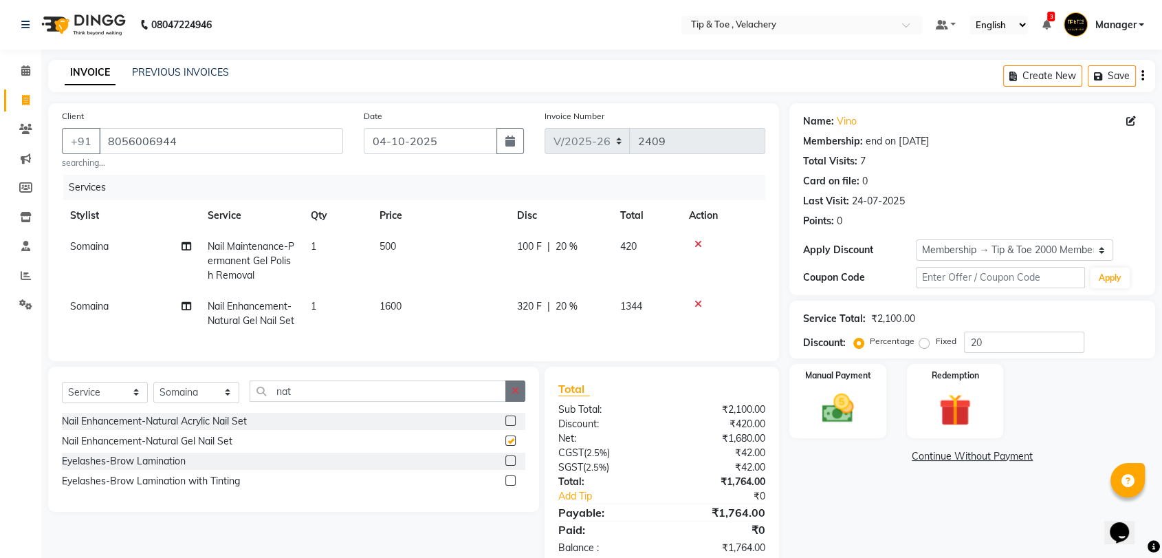
checkbox input "false"
click at [298, 402] on input "nat" at bounding box center [378, 390] width 256 height 21
type input "n"
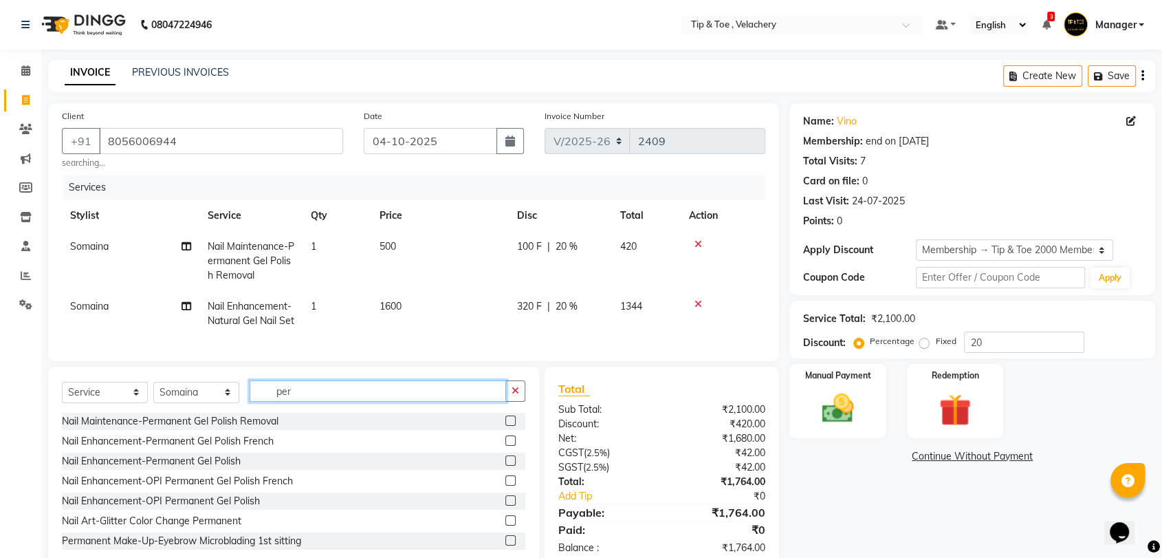
type input "per"
click at [505, 485] on label at bounding box center [510, 480] width 10 height 10
click at [505, 485] on input "checkbox" at bounding box center [509, 481] width 9 height 9
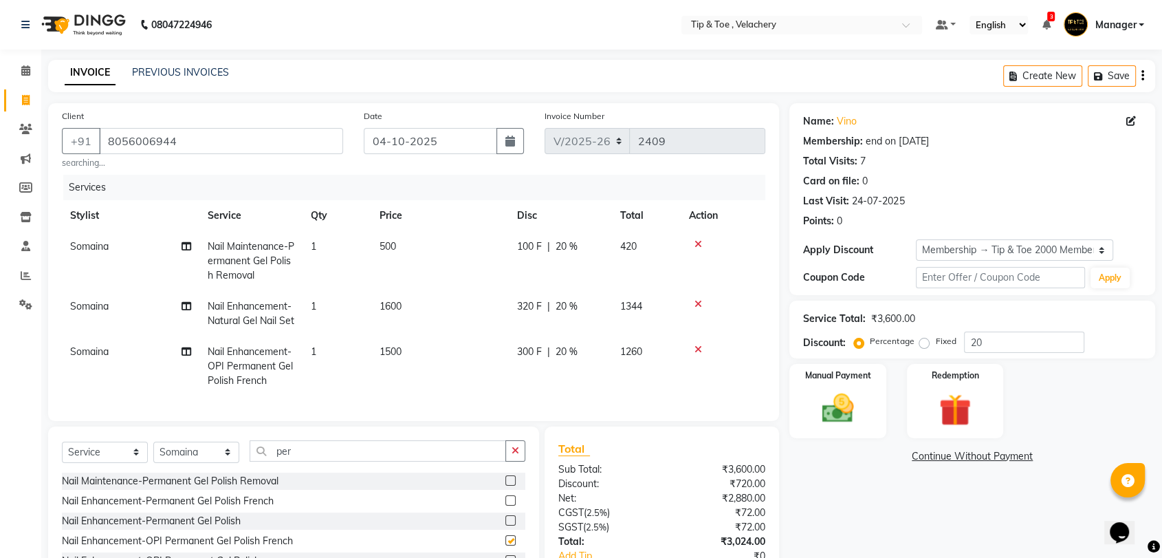
checkbox input "false"
click at [318, 461] on input "per" at bounding box center [378, 450] width 256 height 21
type input "p"
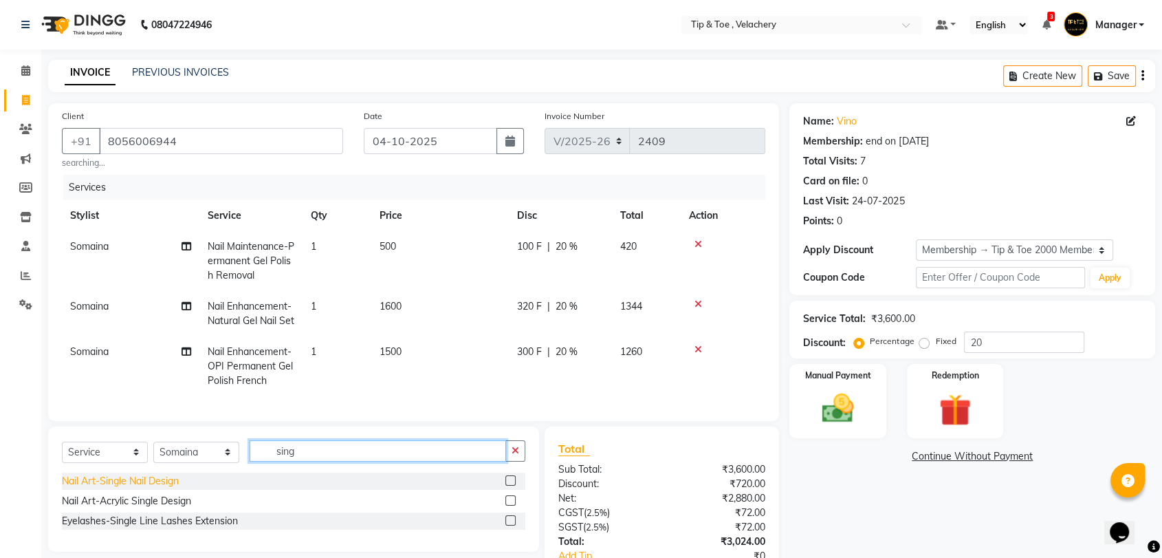
type input "sing"
click at [157, 488] on div "Nail Art-Single Nail Design" at bounding box center [120, 481] width 117 height 14
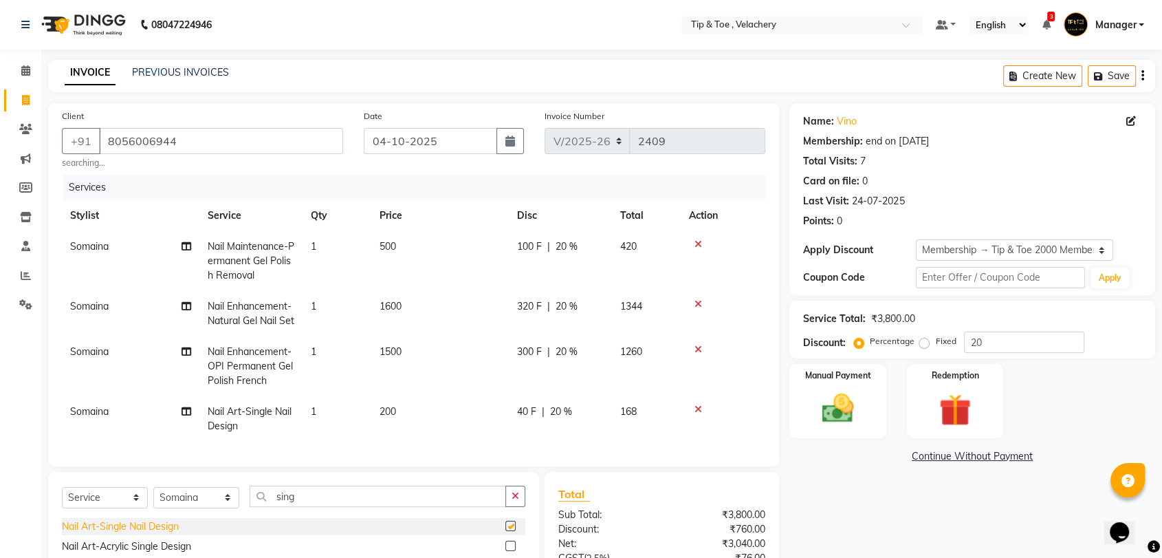
checkbox input "false"
click at [331, 420] on td "1" at bounding box center [337, 418] width 69 height 45
select select "63979"
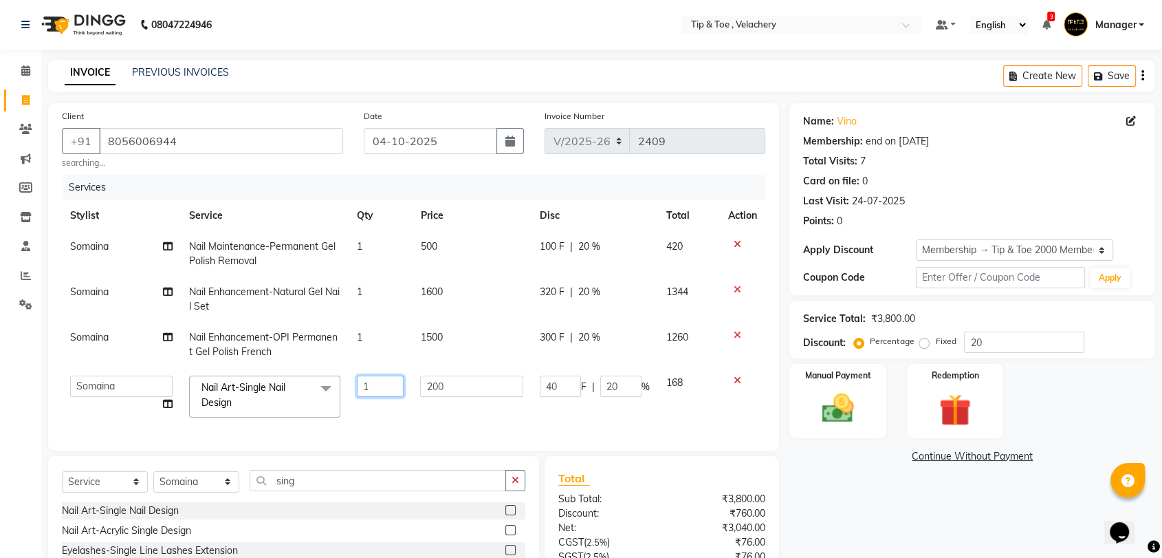
click at [382, 391] on input "1" at bounding box center [380, 385] width 47 height 21
type input "4"
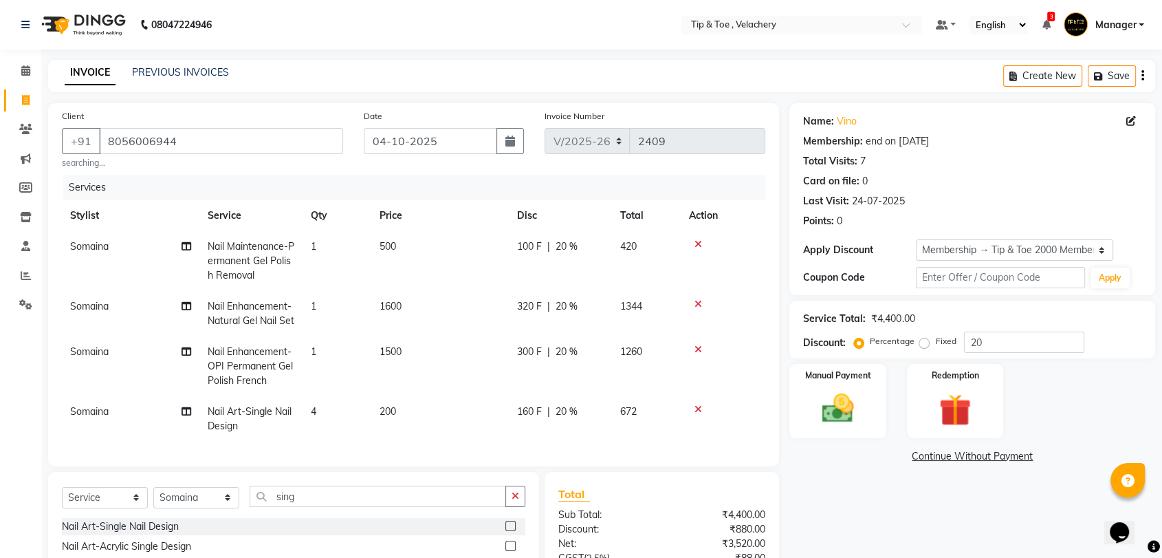
click at [391, 425] on div "Services Stylist Service Qty Price Disc Total Action Somaina Nail Maintenance-P…" at bounding box center [413, 314] width 703 height 278
click at [220, 508] on select "Select Stylist Afroz Canaan Gopinath Jianrei Joycee Lenglu Manager Sharmila Som…" at bounding box center [196, 497] width 86 height 21
select select "41027"
click at [153, 508] on select "Select Stylist Afroz Canaan Gopinath Jianrei Joycee Lenglu Manager Sharmila Som…" at bounding box center [196, 497] width 86 height 21
click at [345, 507] on input "sing" at bounding box center [378, 495] width 256 height 21
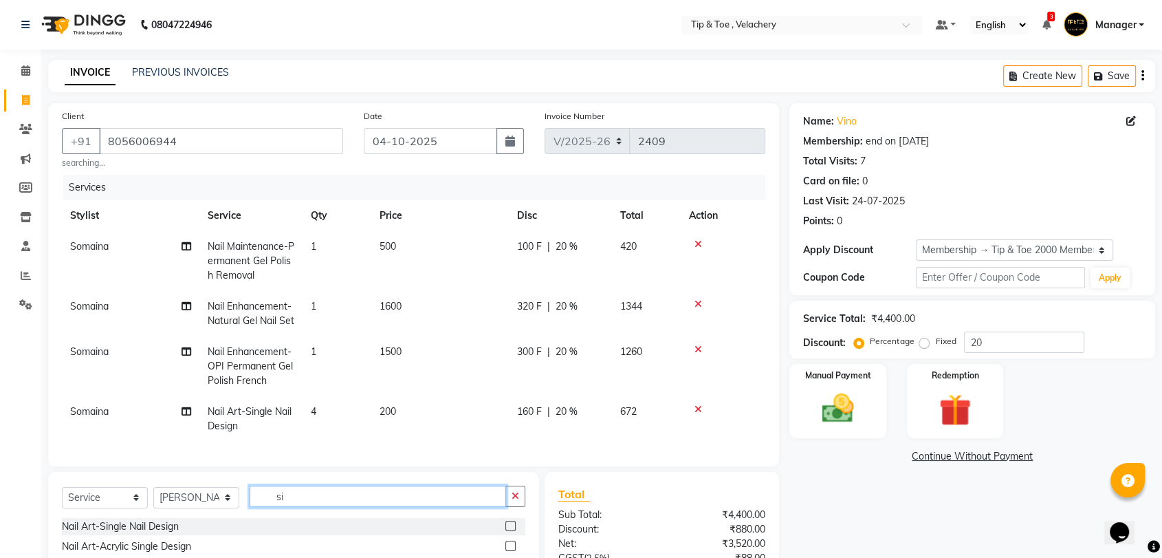
type input "s"
click at [314, 507] on input "text" at bounding box center [388, 495] width 276 height 21
type input "per"
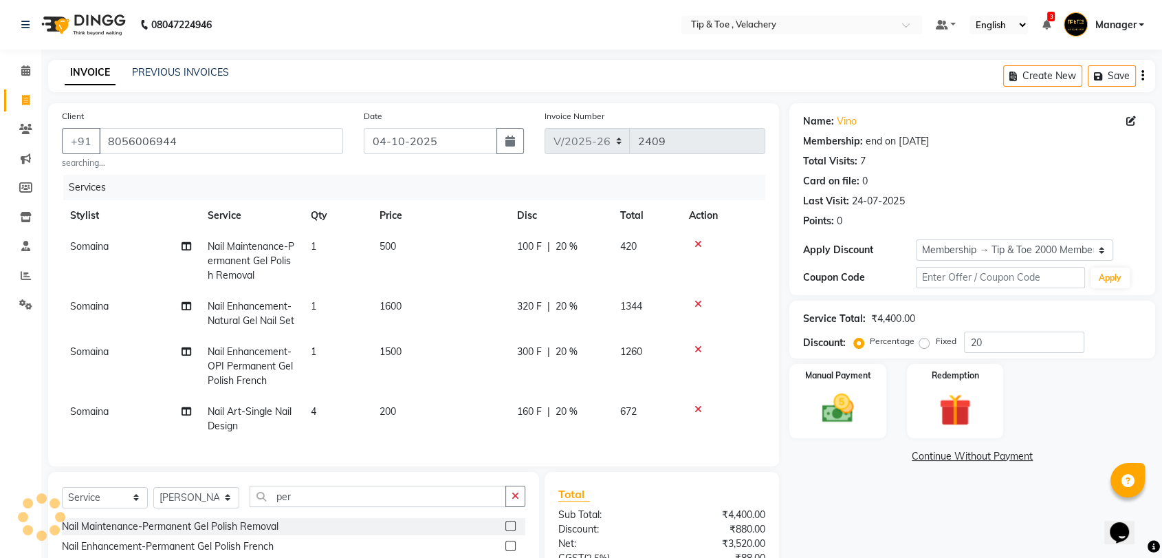
click at [505, 531] on label at bounding box center [510, 526] width 10 height 10
click at [505, 531] on input "checkbox" at bounding box center [509, 526] width 9 height 9
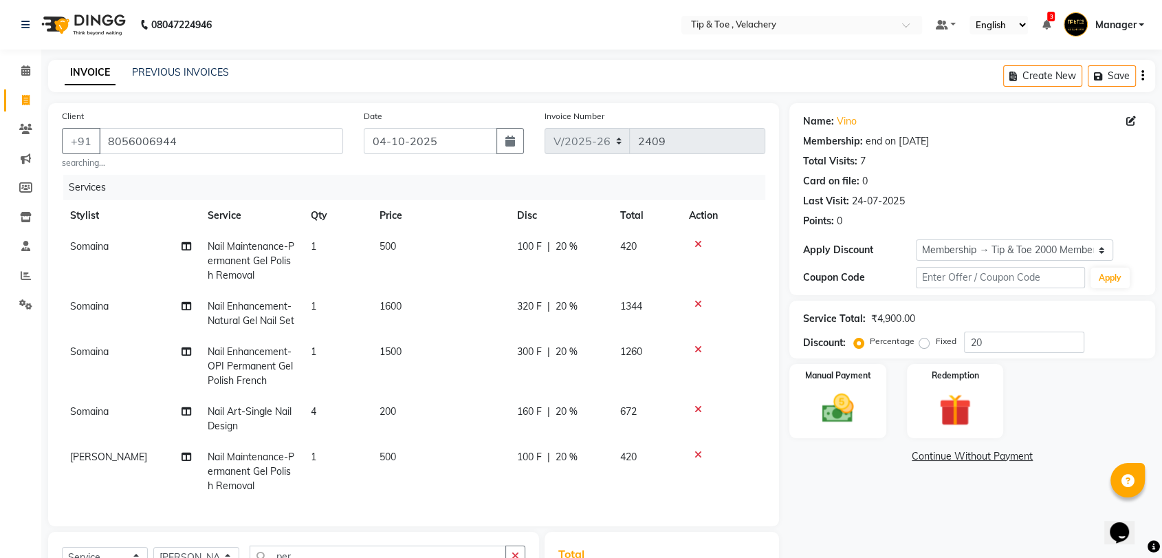
checkbox input "false"
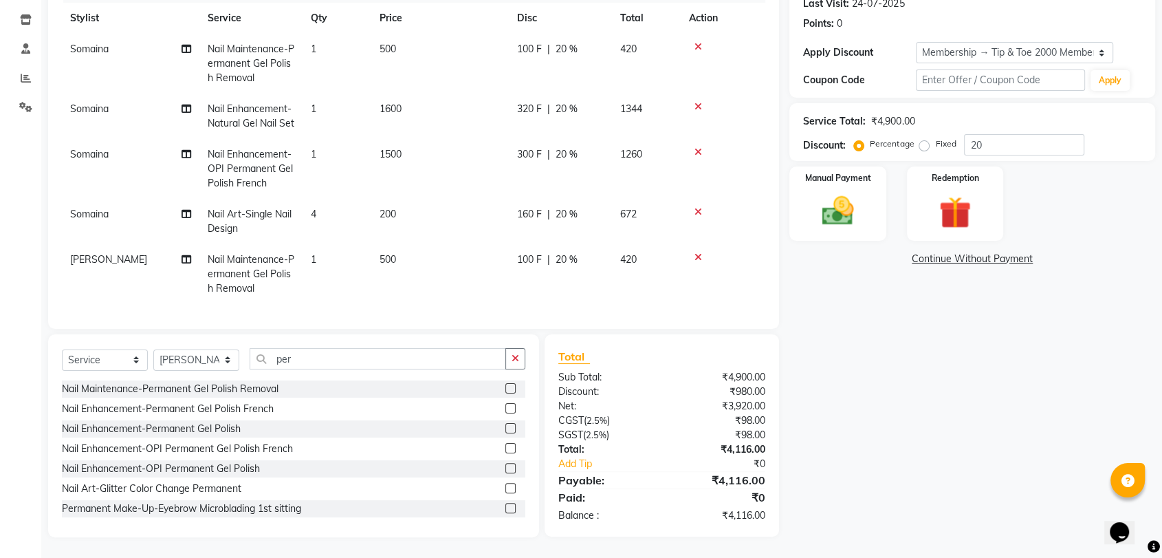
scroll to position [204, 0]
click at [309, 357] on input "per" at bounding box center [378, 358] width 256 height 21
type input "p"
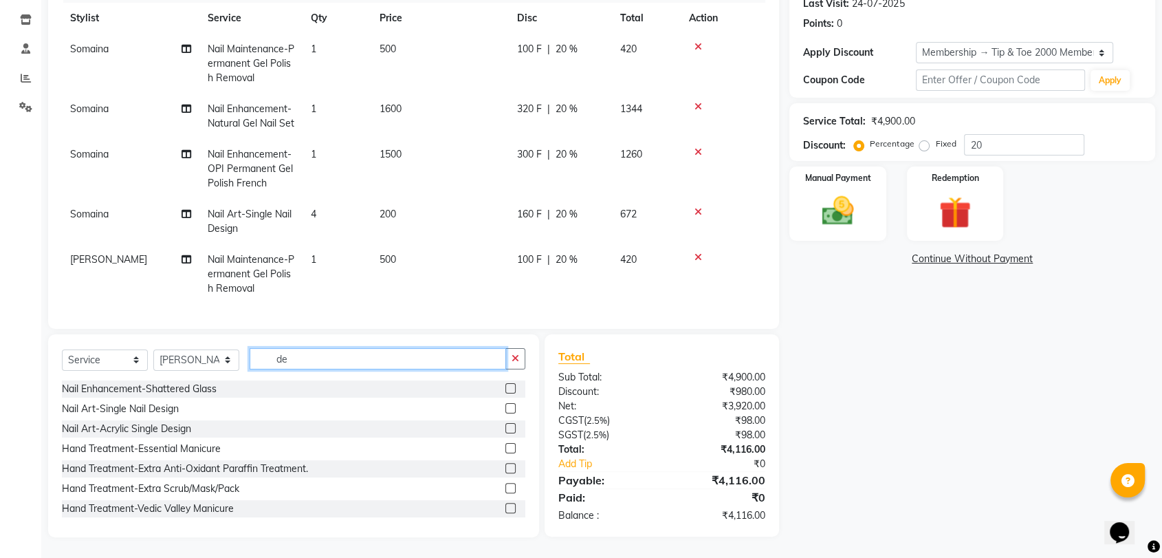
scroll to position [203, 0]
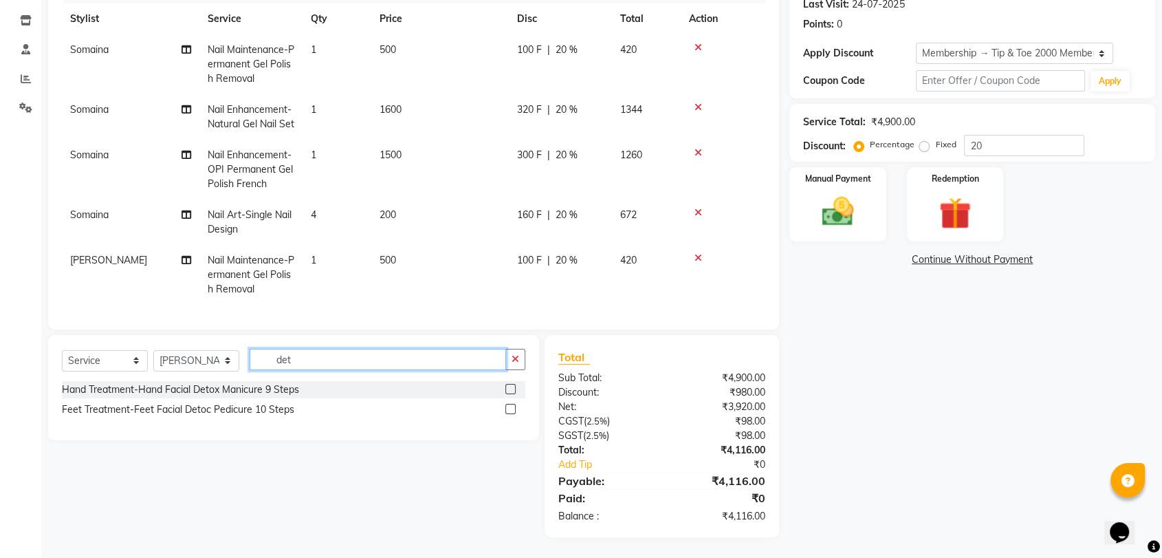
type input "det"
click at [512, 406] on label at bounding box center [510, 409] width 10 height 10
click at [512, 406] on input "checkbox" at bounding box center [509, 409] width 9 height 9
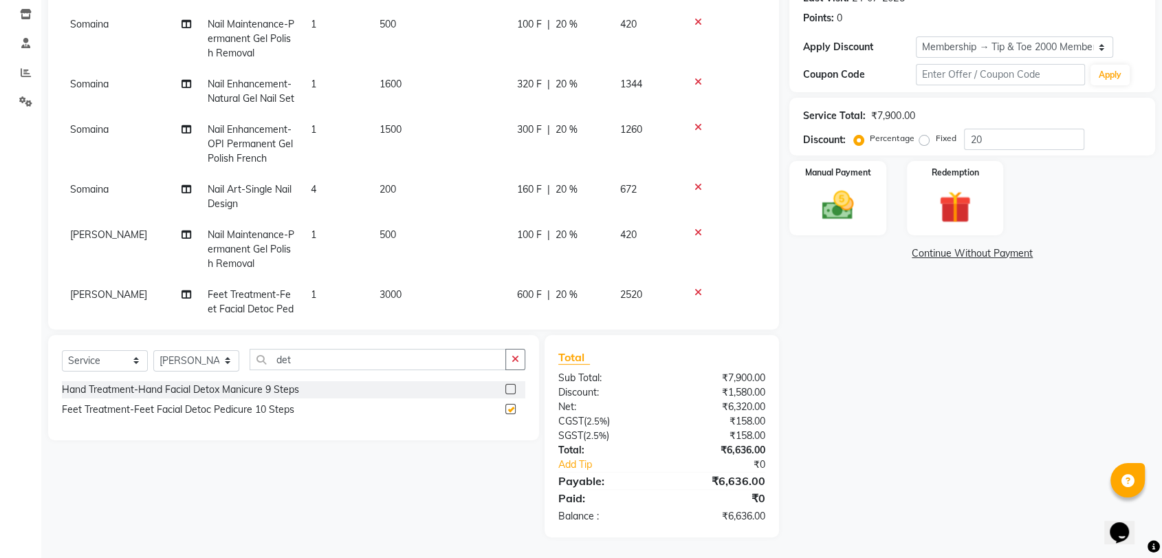
checkbox input "false"
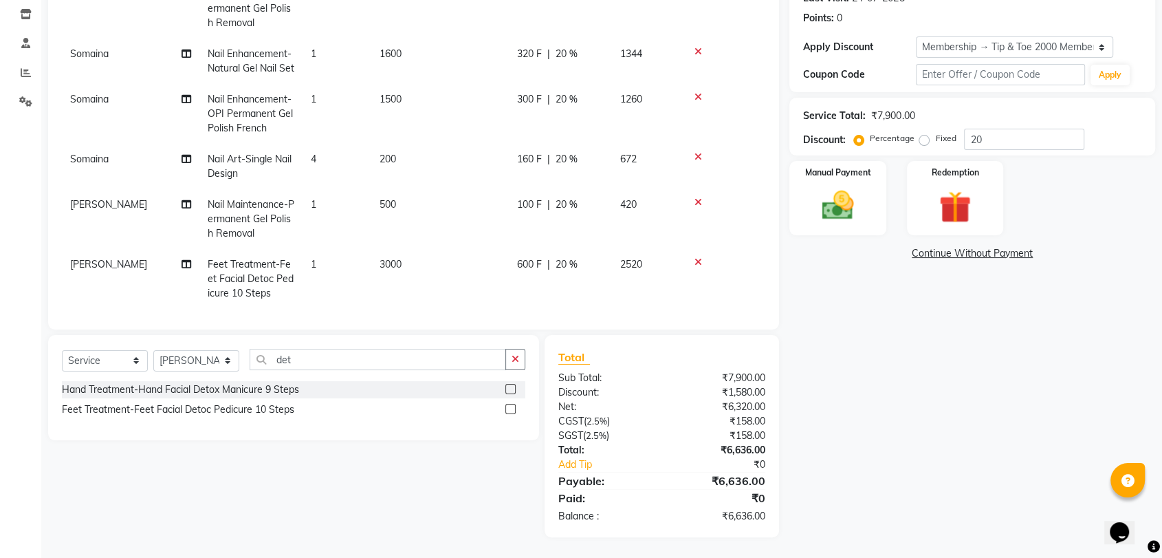
scroll to position [79, 0]
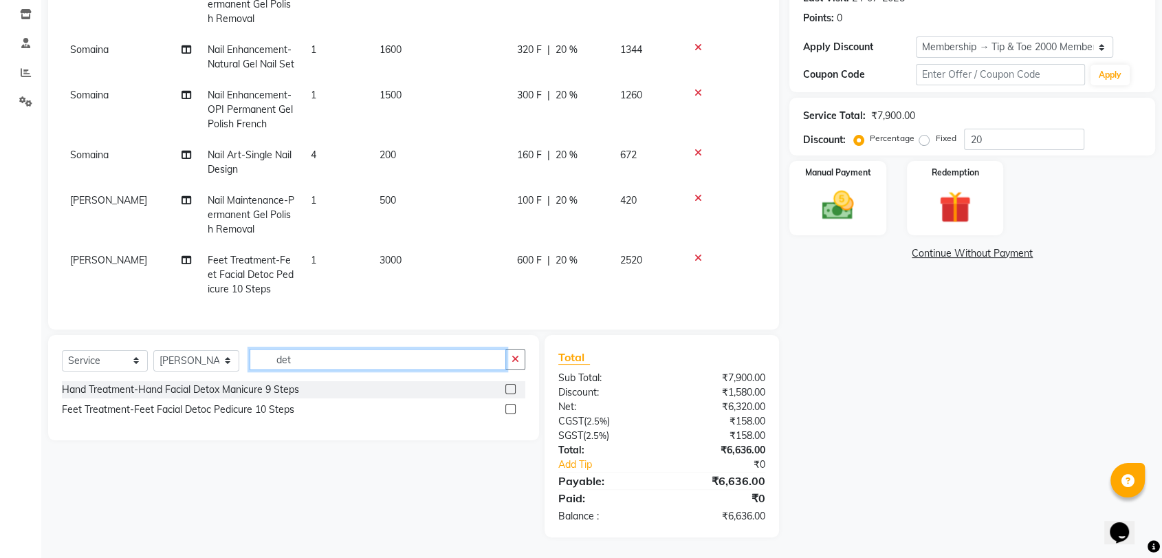
click at [340, 357] on input "det" at bounding box center [378, 359] width 256 height 21
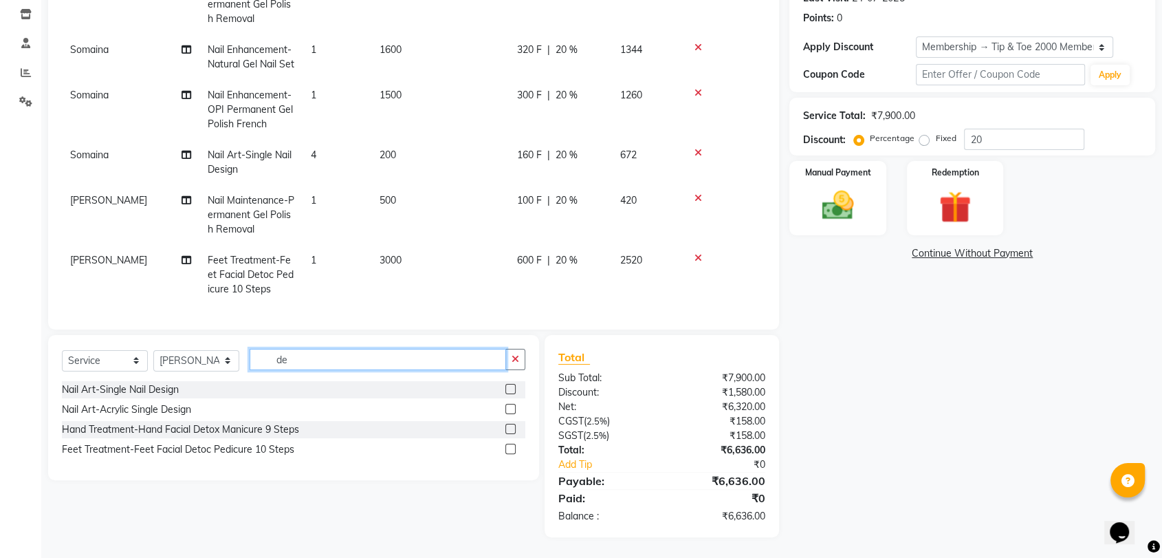
type input "d"
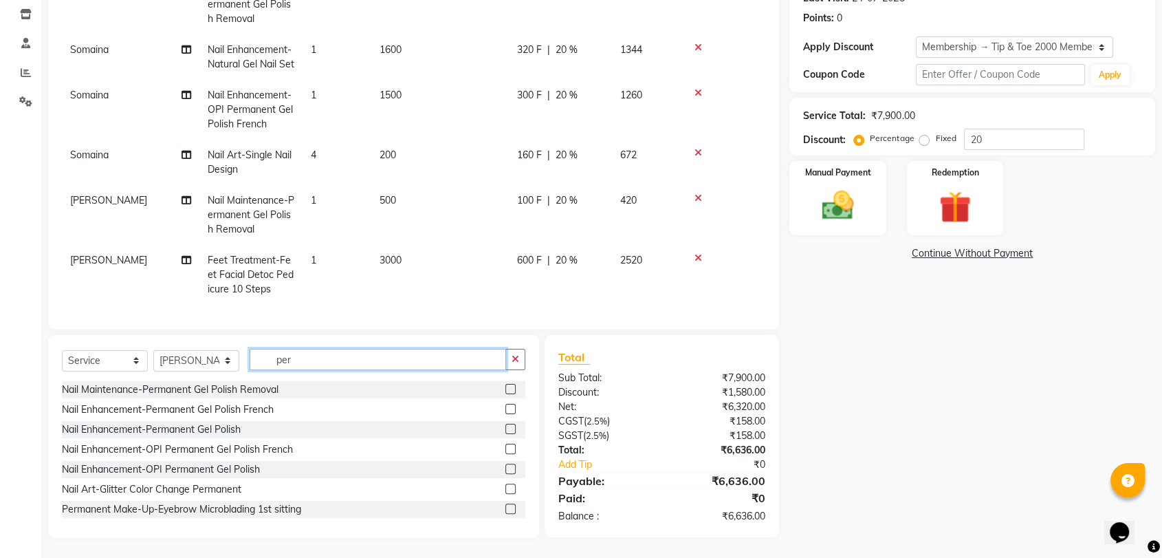
type input "per"
click at [505, 408] on label at bounding box center [510, 409] width 10 height 10
click at [505, 408] on input "checkbox" at bounding box center [509, 409] width 9 height 9
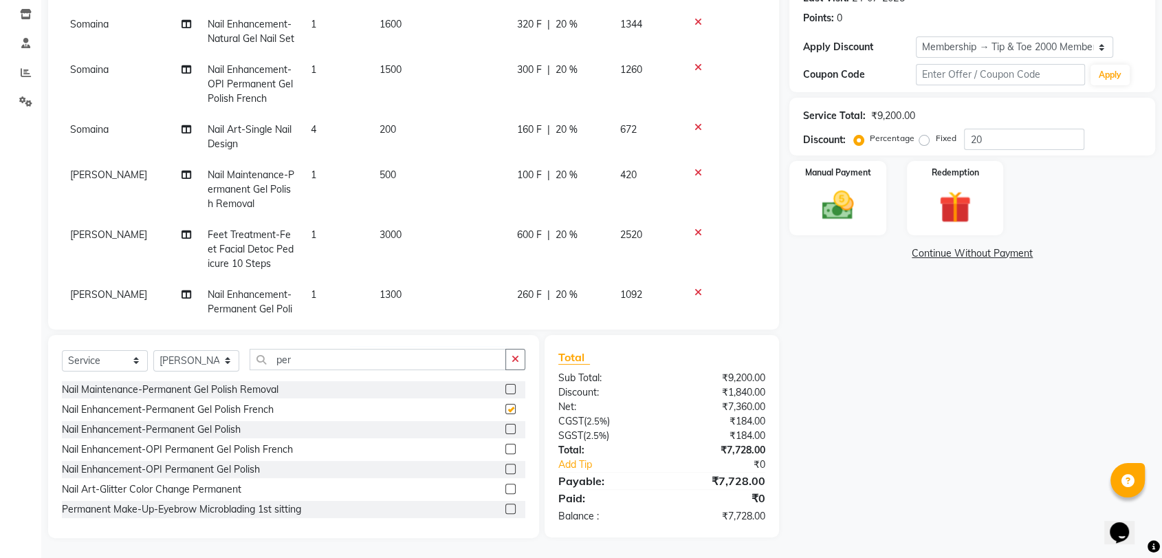
checkbox input "false"
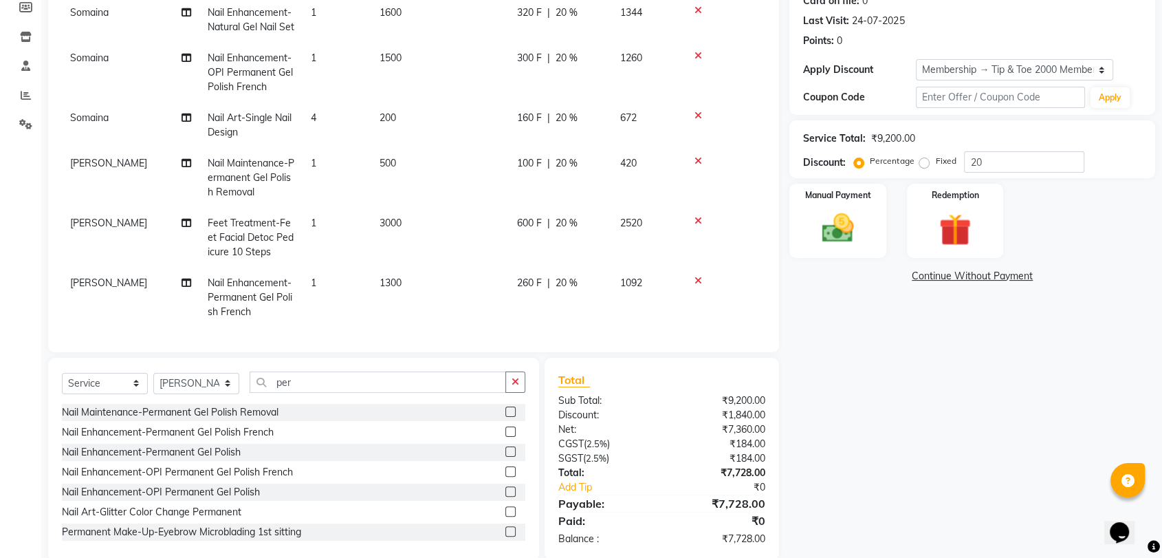
scroll to position [204, 0]
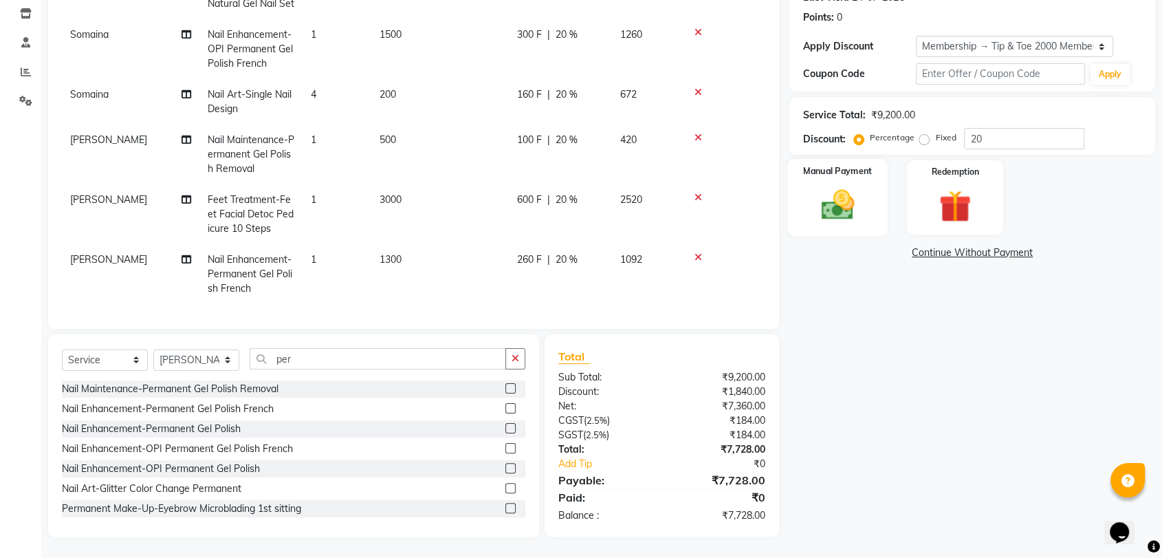
click at [853, 195] on img at bounding box center [838, 205] width 54 height 39
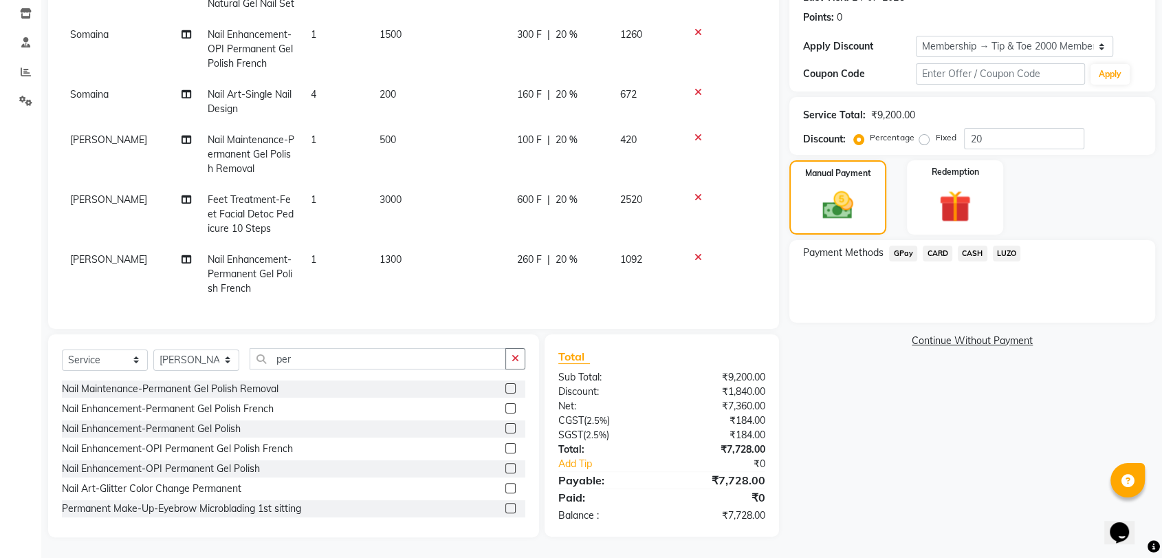
click at [903, 254] on span "GPay" at bounding box center [903, 253] width 28 height 16
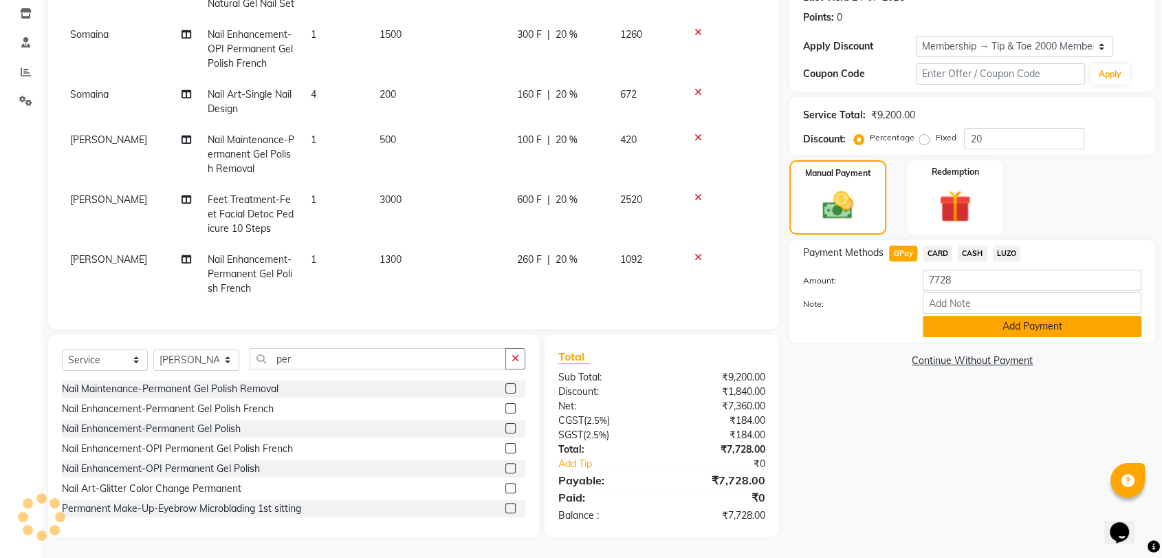
click at [968, 331] on button "Add Payment" at bounding box center [1032, 326] width 219 height 21
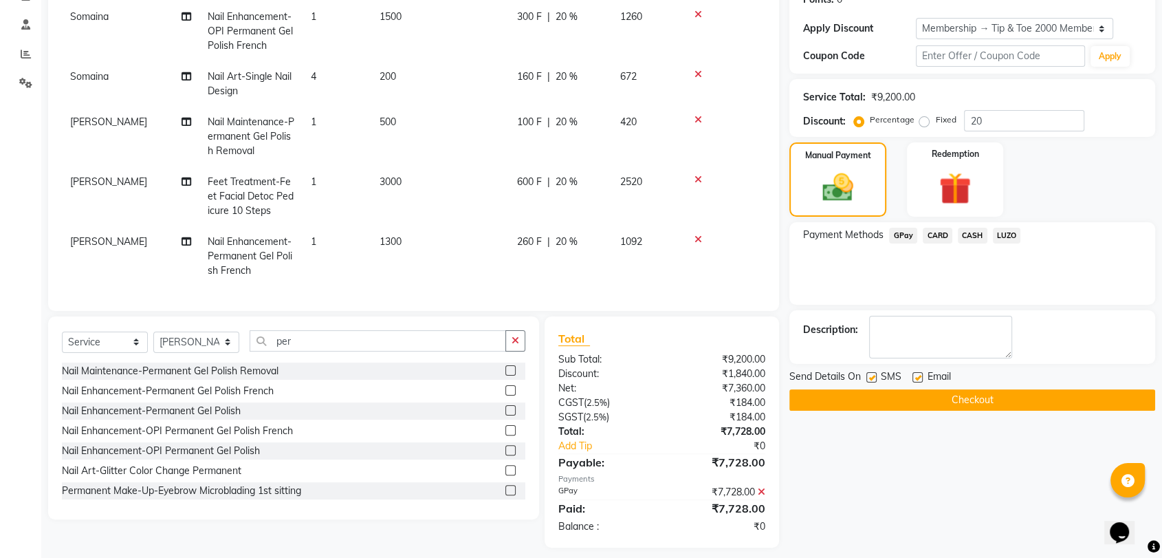
scroll to position [231, 0]
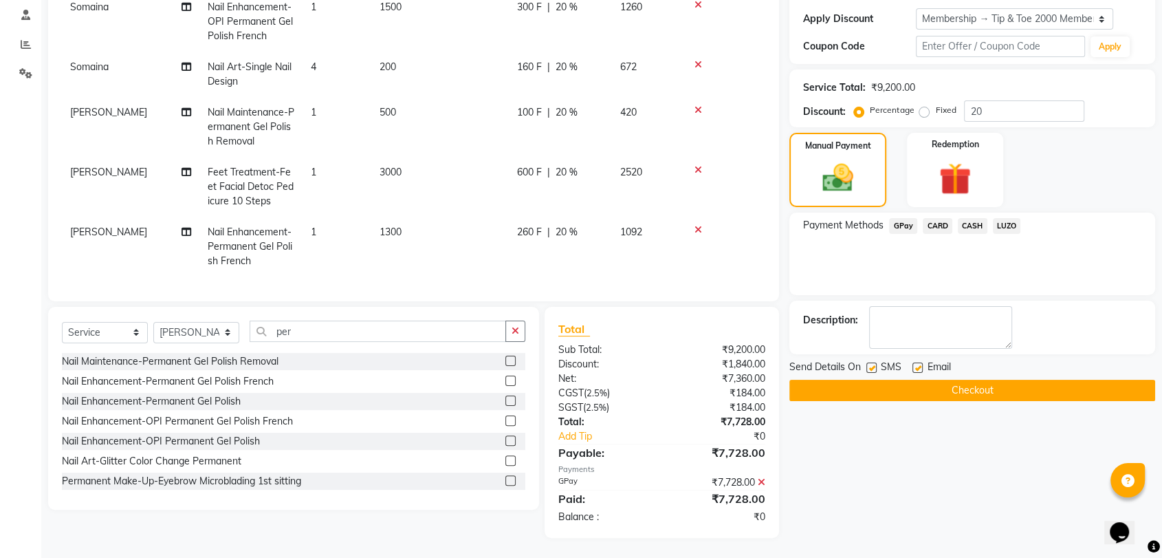
click at [916, 364] on label at bounding box center [918, 367] width 10 height 10
click at [916, 364] on input "checkbox" at bounding box center [917, 368] width 9 height 9
checkbox input "false"
click at [917, 388] on button "Checkout" at bounding box center [972, 390] width 366 height 21
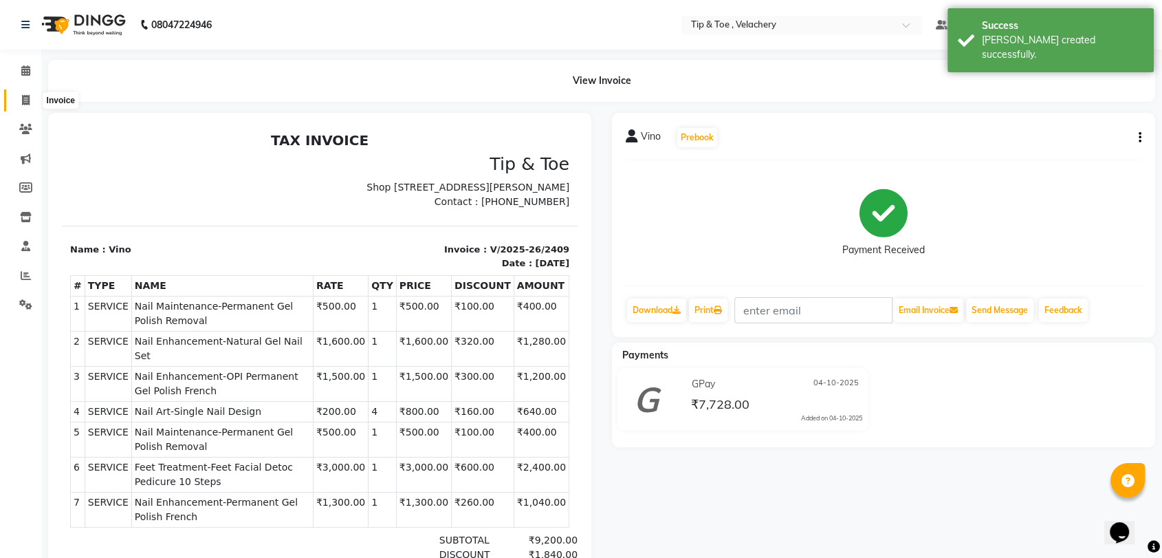
drag, startPoint x: 22, startPoint y: 98, endPoint x: 20, endPoint y: 88, distance: 10.5
click at [22, 98] on icon at bounding box center [26, 100] width 8 height 10
select select "service"
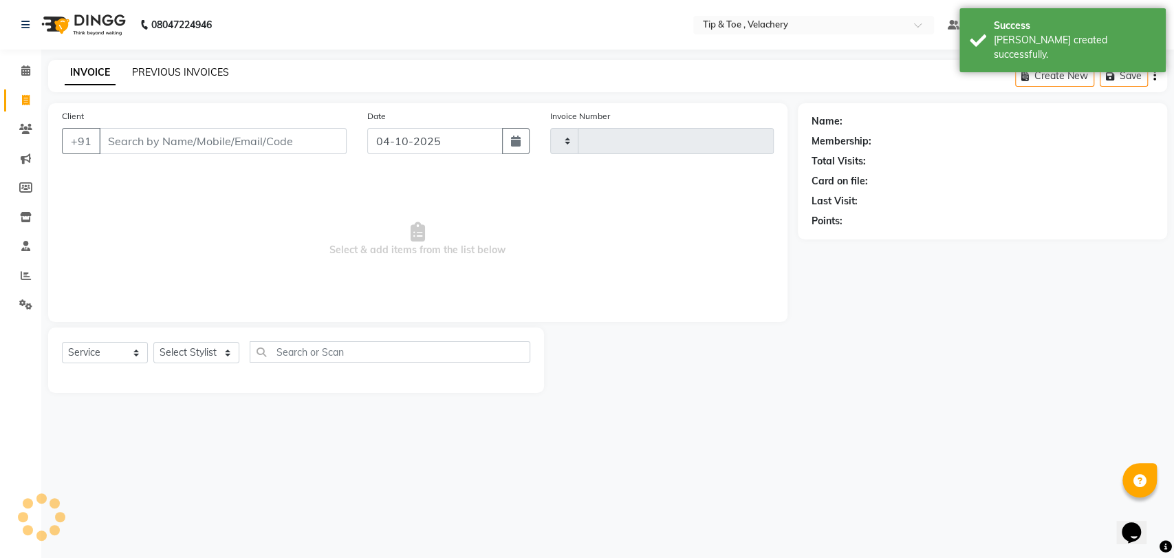
type input "2410"
select select "5863"
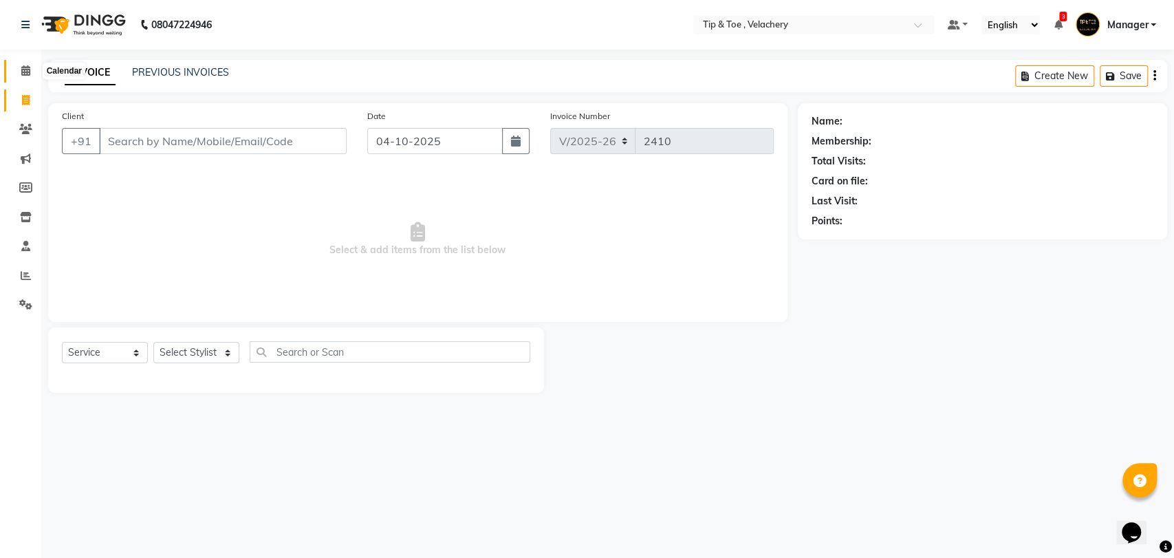
click at [25, 71] on icon at bounding box center [25, 70] width 9 height 10
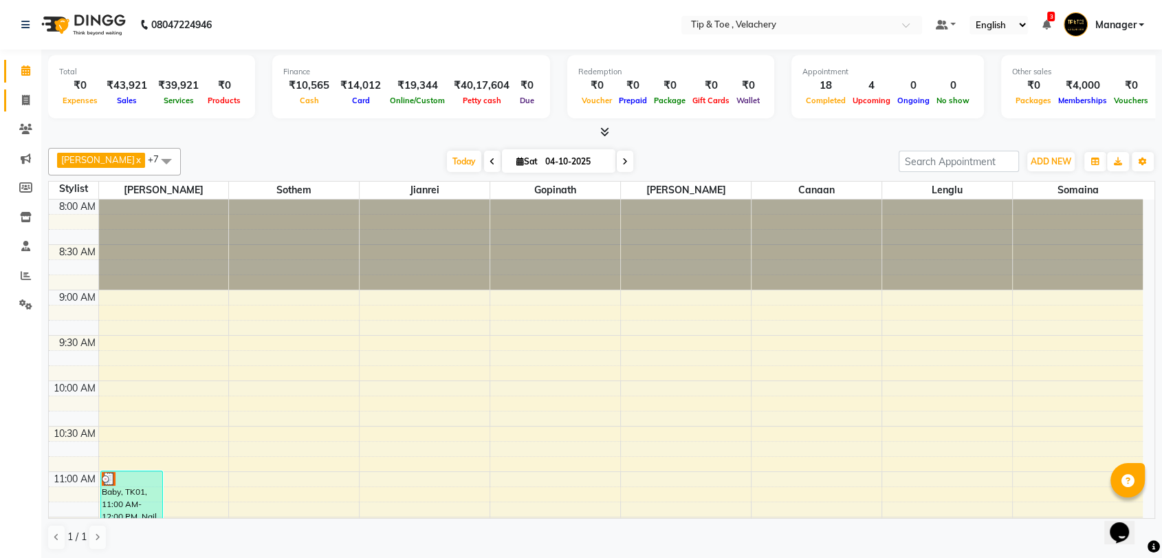
click at [24, 94] on li "Invoice" at bounding box center [20, 101] width 41 height 30
click at [25, 100] on icon at bounding box center [26, 100] width 8 height 10
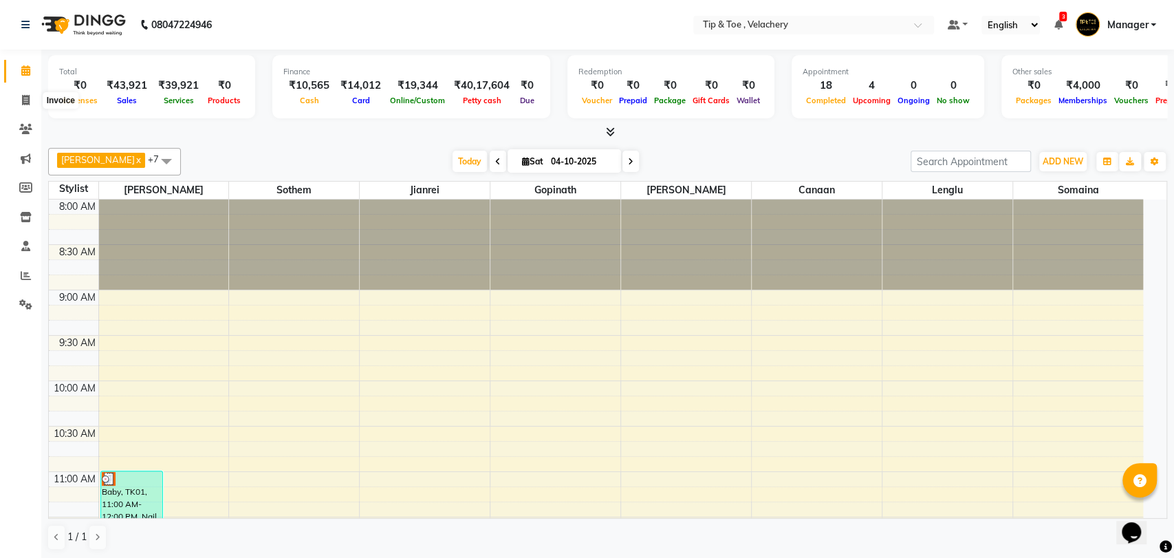
select select "service"
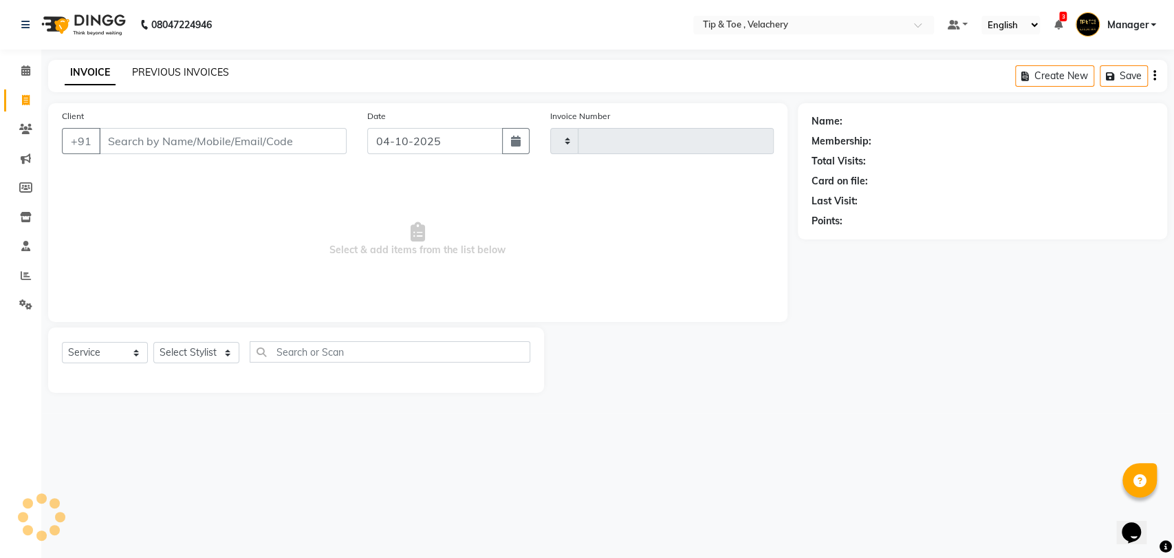
click at [160, 66] on link "PREVIOUS INVOICES" at bounding box center [180, 72] width 97 height 12
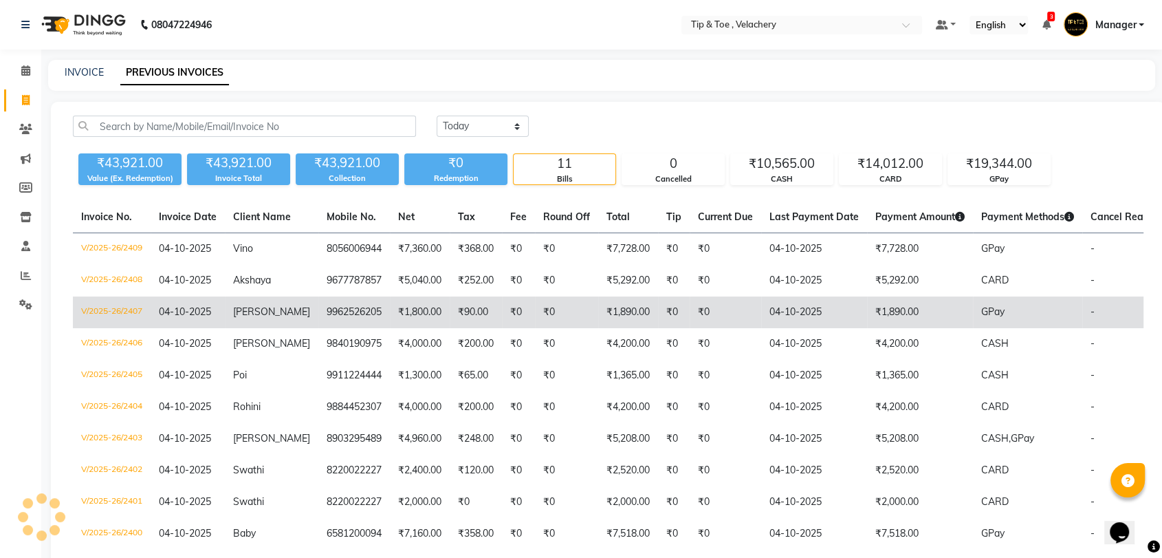
click at [262, 312] on span "[PERSON_NAME]" at bounding box center [271, 311] width 77 height 12
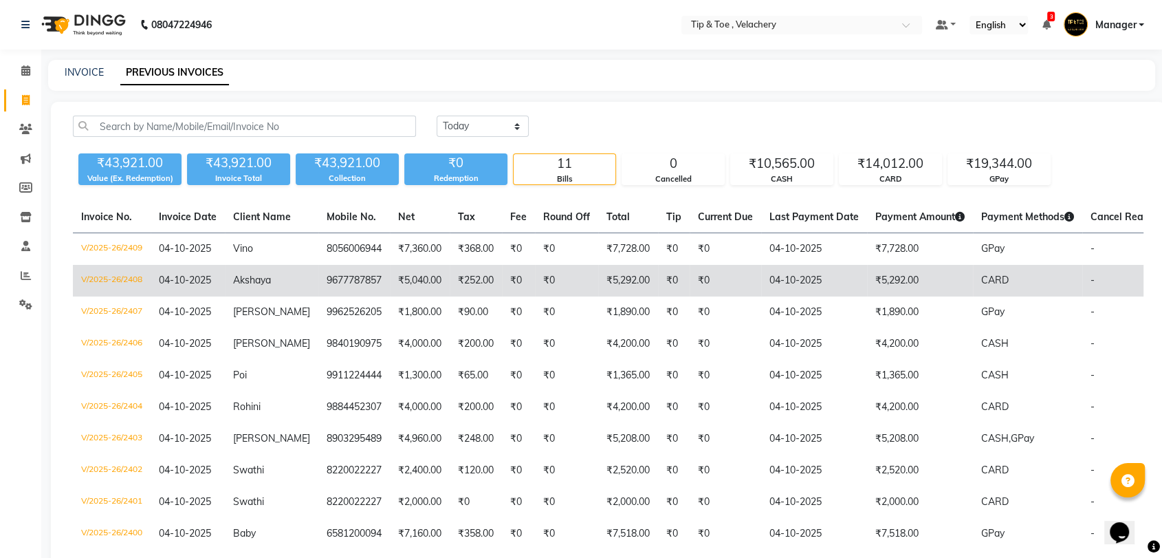
click at [245, 270] on td "Akshaya" at bounding box center [272, 281] width 94 height 32
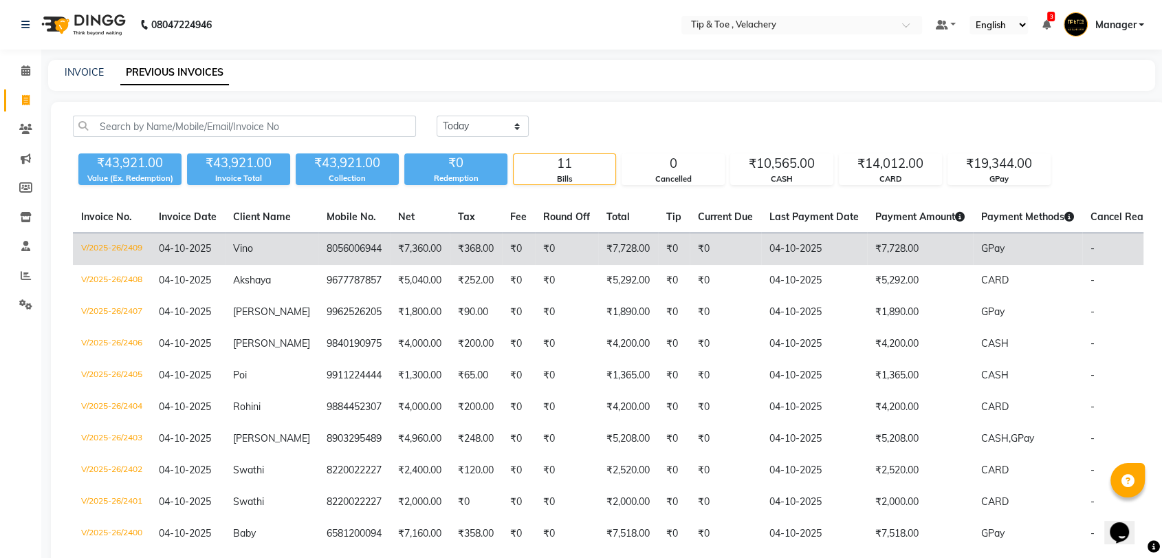
click at [248, 247] on span "Vino" at bounding box center [243, 248] width 20 height 12
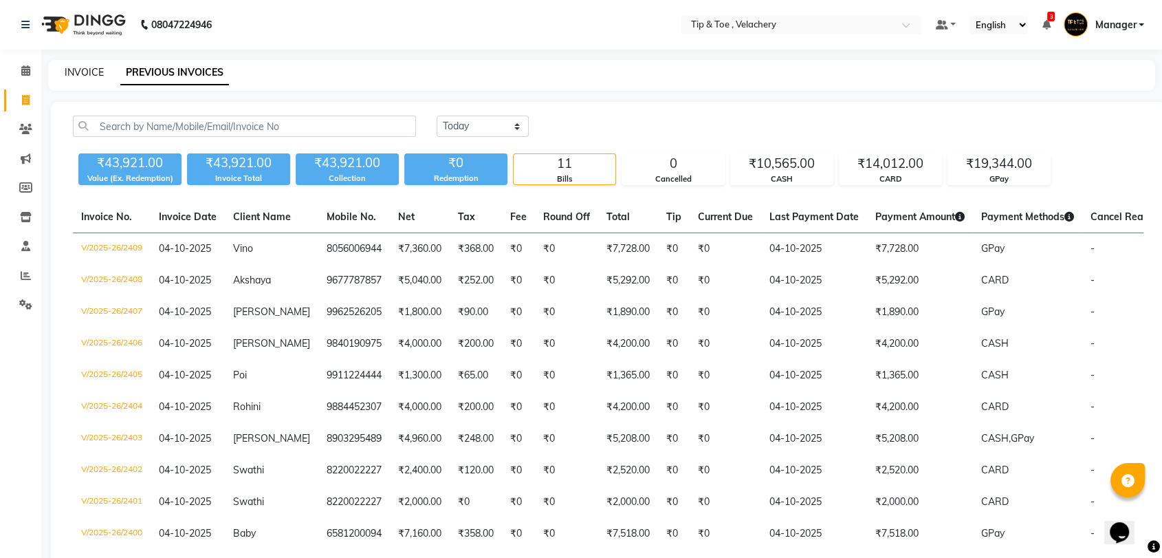
click at [81, 69] on link "INVOICE" at bounding box center [84, 72] width 39 height 12
select select "service"
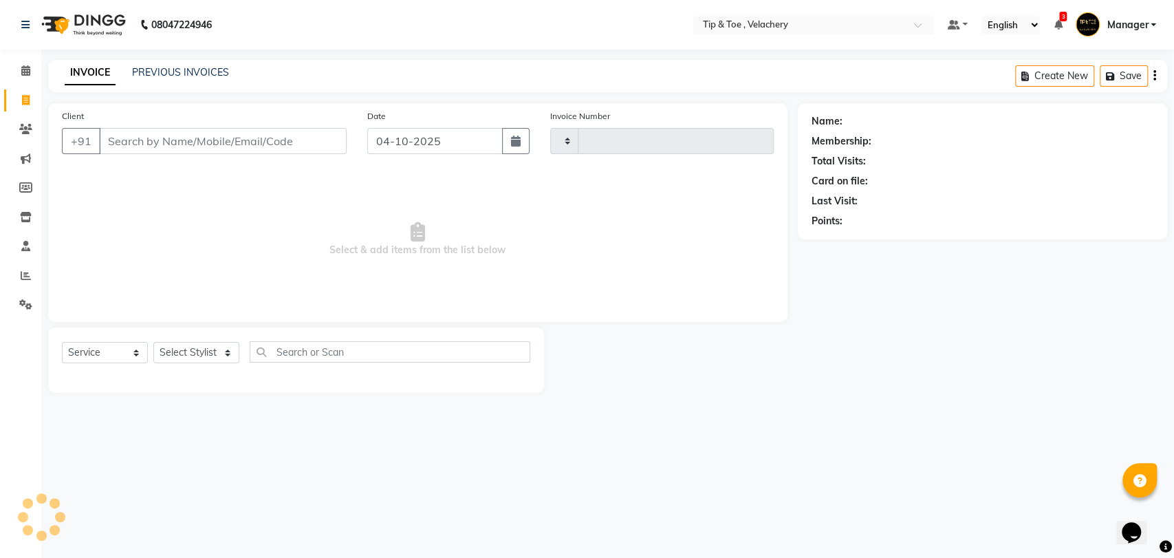
type input "2410"
select select "5863"
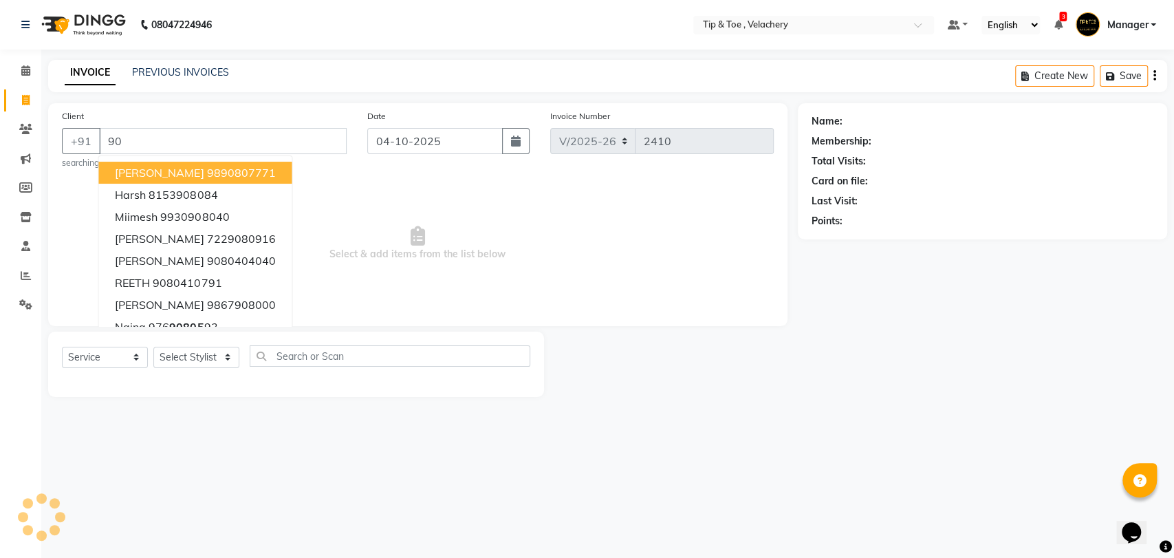
type input "9"
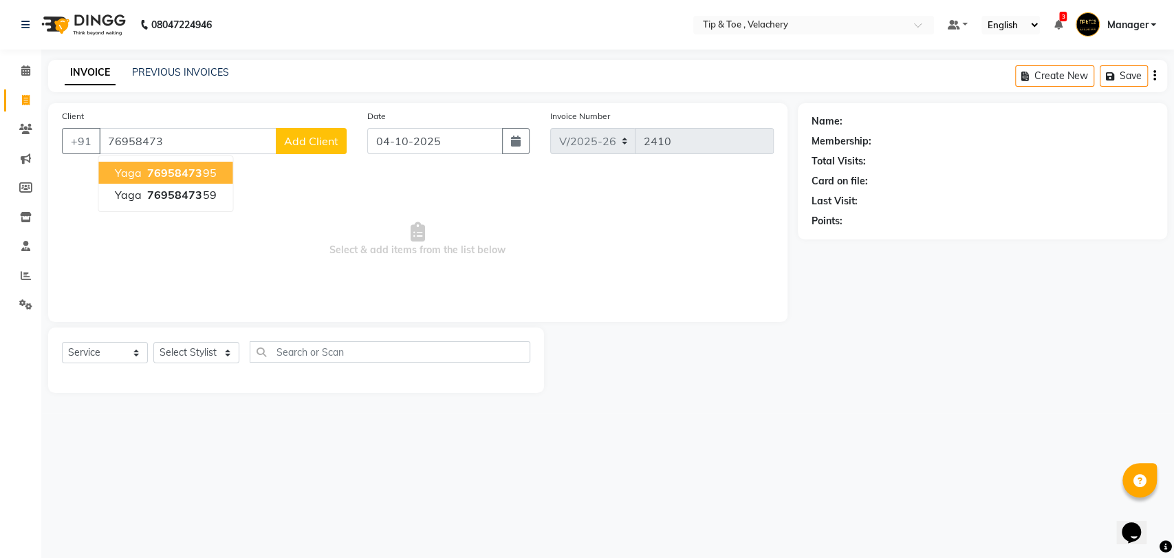
click at [153, 171] on span "76958473" at bounding box center [174, 173] width 55 height 14
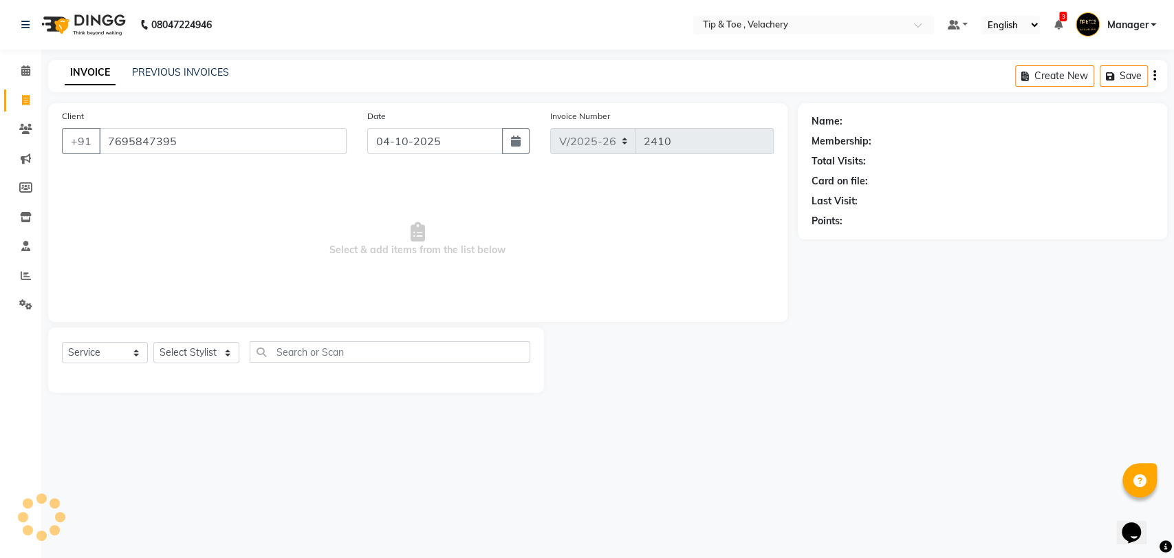
type input "7695847395"
select select "1: Object"
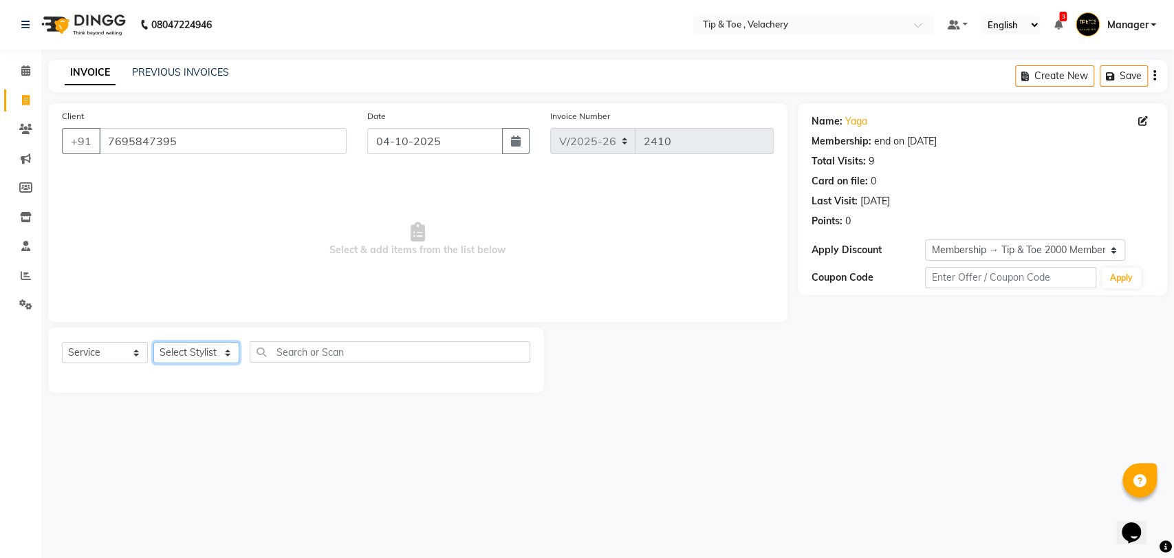
click at [234, 352] on select "Select Stylist Afroz Canaan Gopinath Jianrei Joycee Lenglu Manager Sharmila Som…" at bounding box center [196, 352] width 86 height 21
select select "41031"
click at [153, 342] on select "Select Stylist Afroz Canaan Gopinath Jianrei Joycee Lenglu Manager Sharmila Som…" at bounding box center [196, 352] width 86 height 21
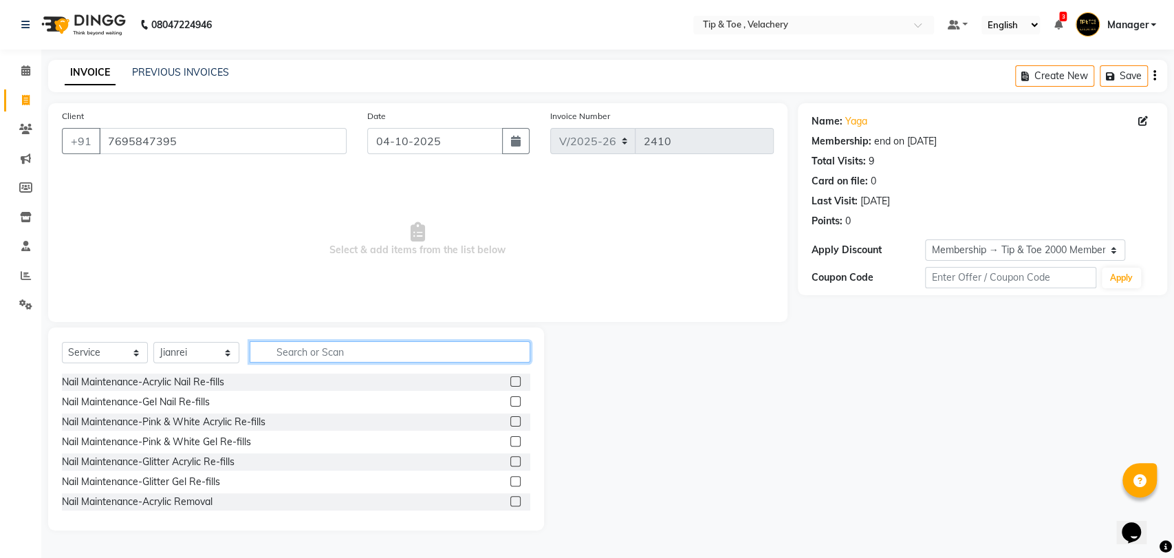
click at [287, 351] on input "text" at bounding box center [390, 351] width 281 height 21
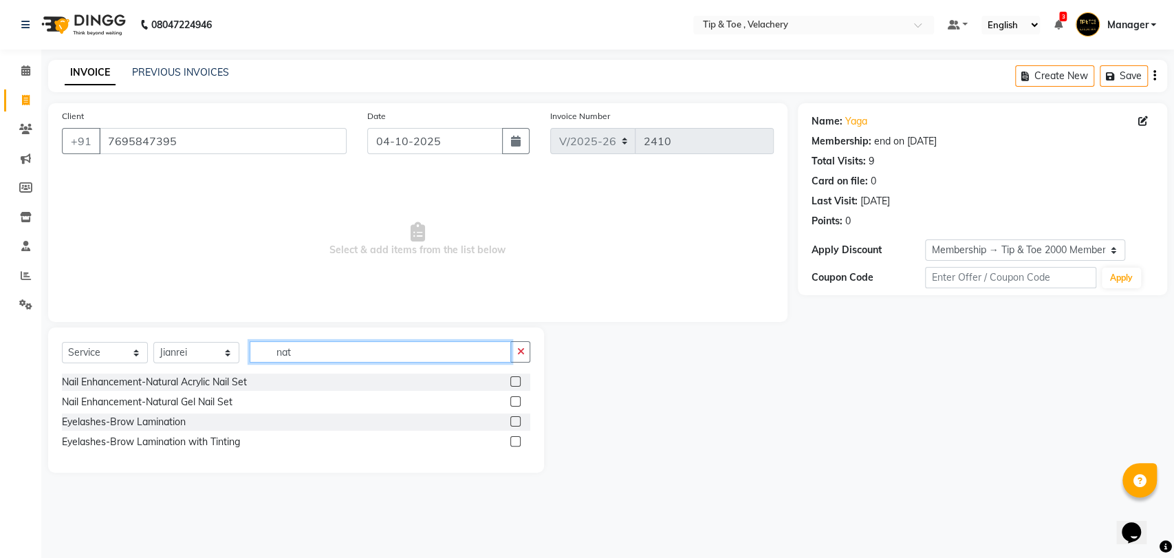
type input "nat"
click at [516, 402] on label at bounding box center [515, 401] width 10 height 10
click at [516, 402] on input "checkbox" at bounding box center [514, 401] width 9 height 9
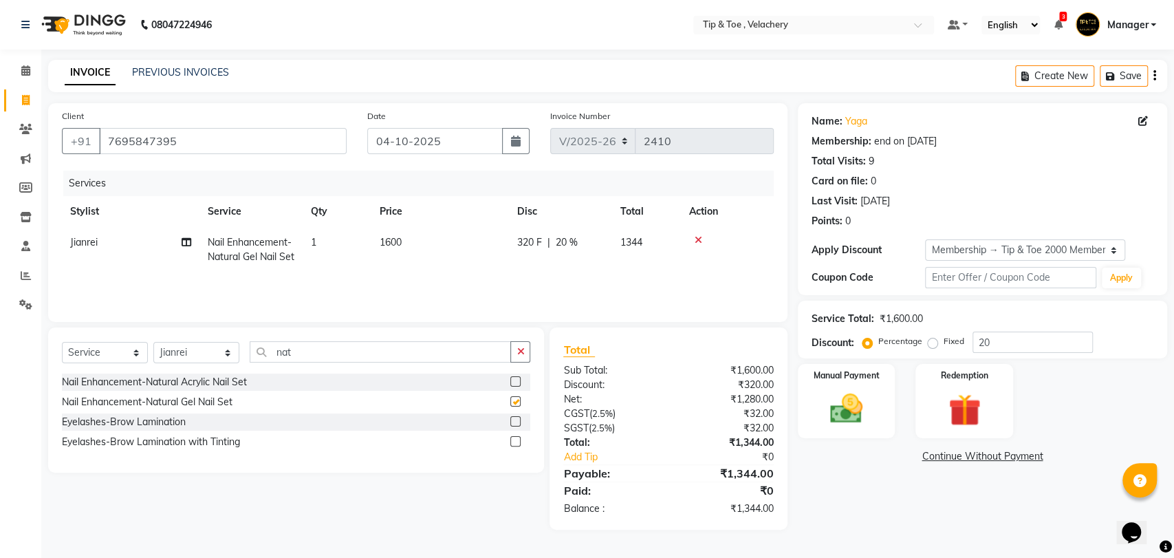
checkbox input "false"
click at [30, 69] on icon at bounding box center [25, 70] width 9 height 10
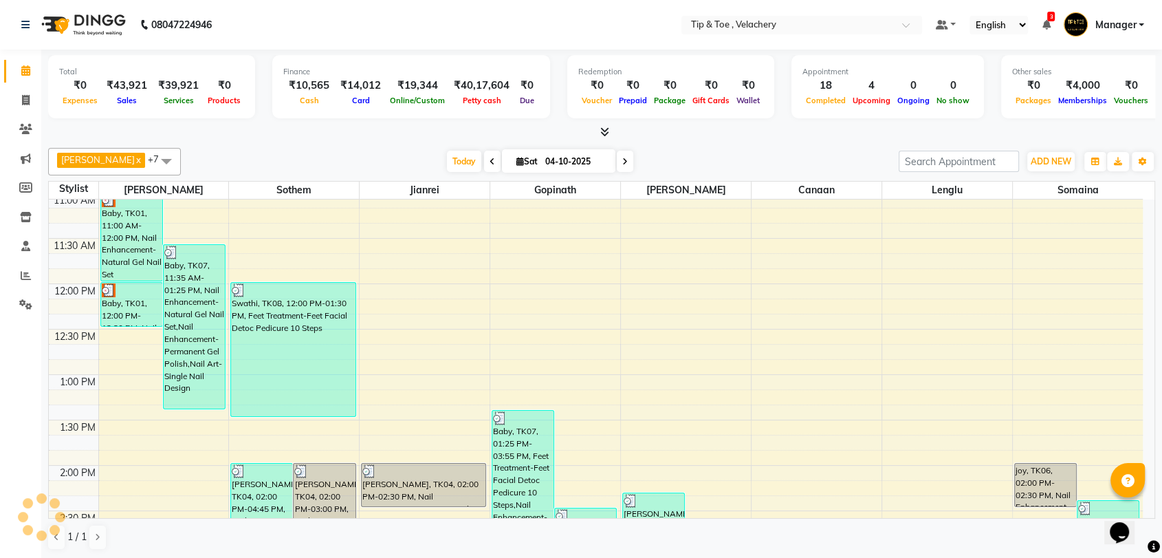
scroll to position [836, 0]
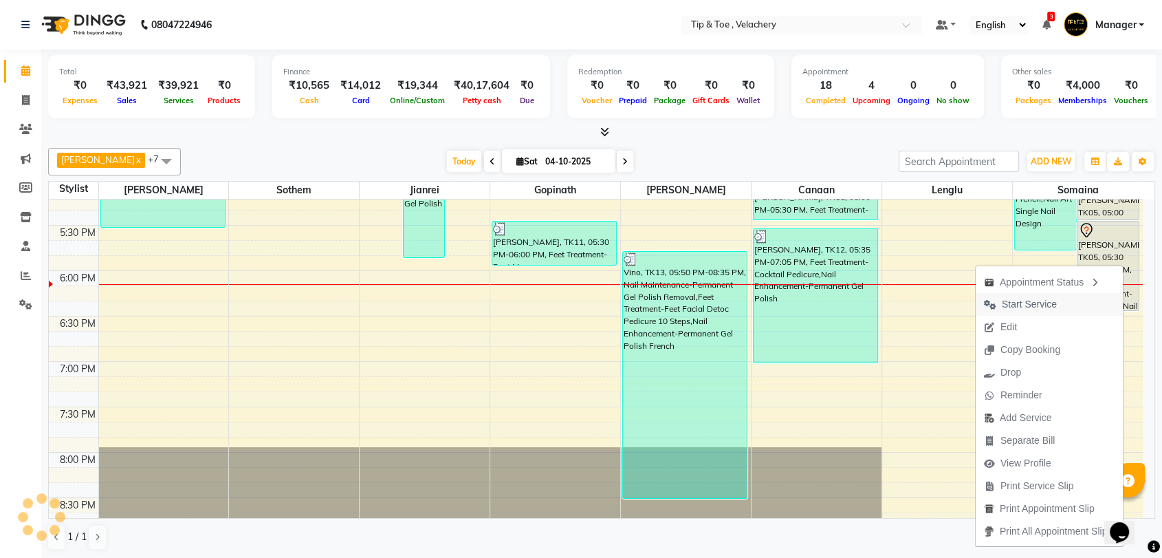
click at [1002, 301] on span "Start Service" at bounding box center [1029, 304] width 55 height 14
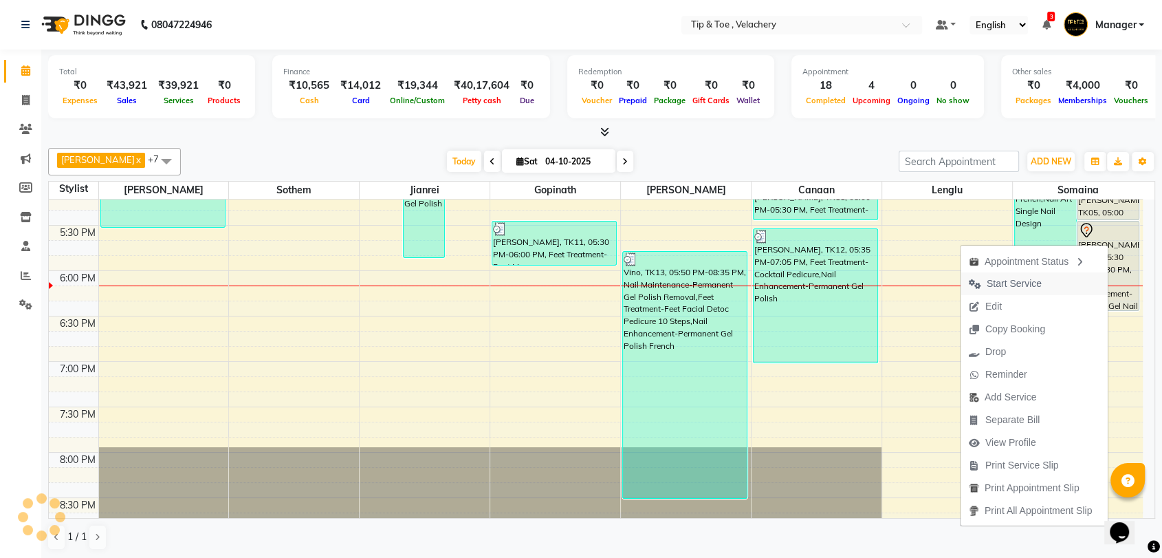
click at [1018, 281] on span "Start Service" at bounding box center [1014, 283] width 55 height 14
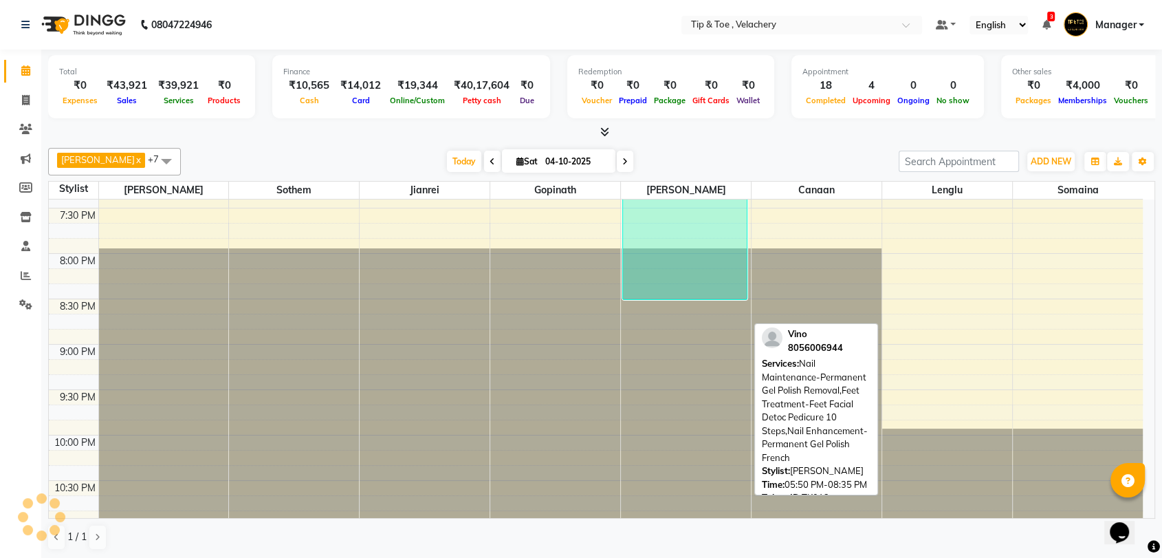
scroll to position [756, 0]
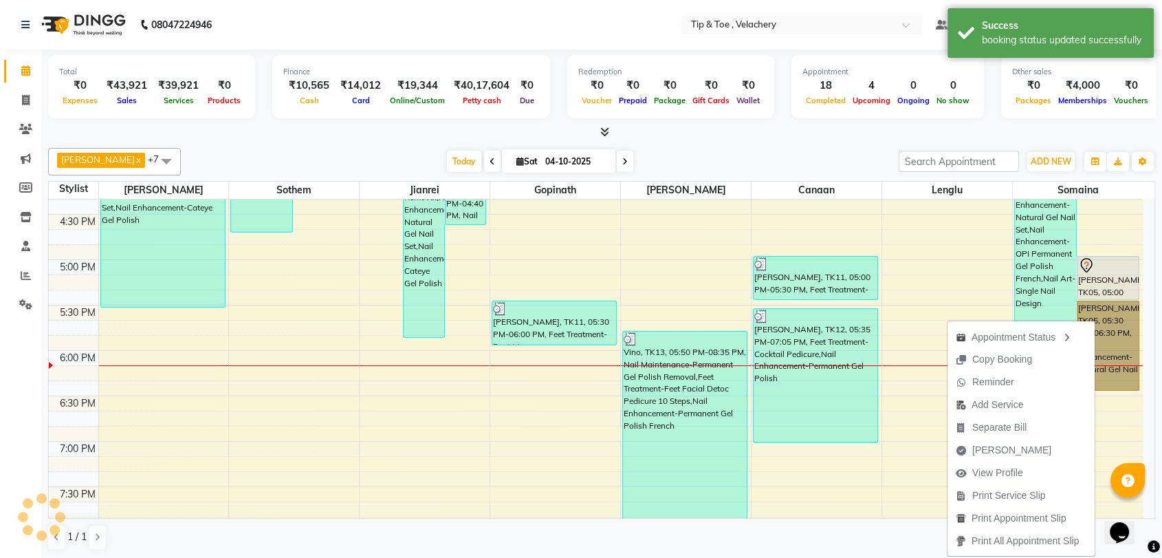
click at [908, 234] on div "8:00 AM 8:30 AM 9:00 AM 9:30 AM 10:00 AM 10:30 AM 11:00 AM 11:30 AM 12:00 PM 12…" at bounding box center [596, 123] width 1094 height 1361
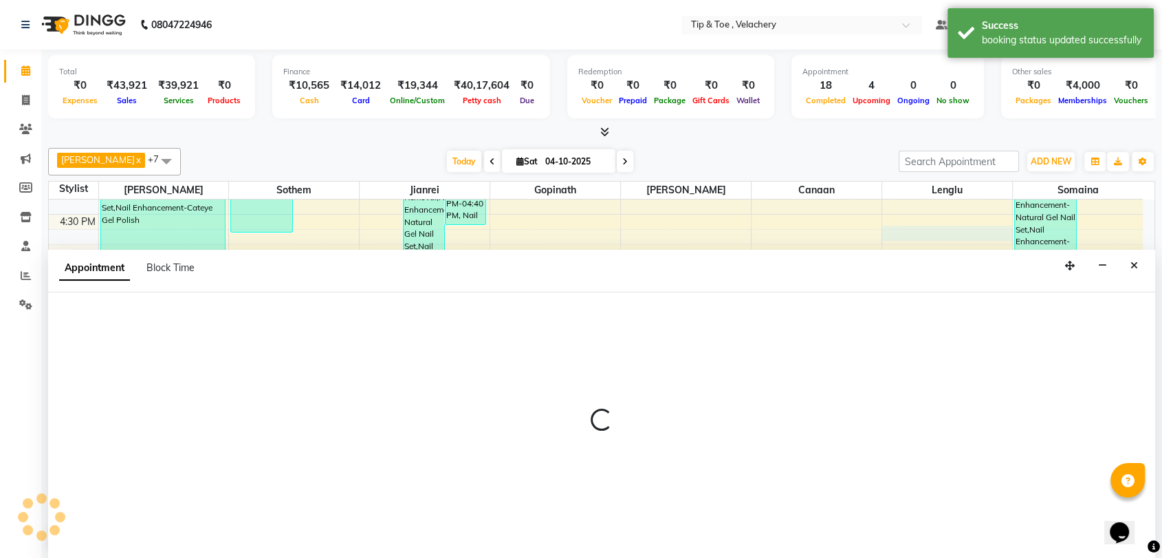
scroll to position [1, 0]
click at [1130, 263] on icon "Close" at bounding box center [1134, 265] width 8 height 10
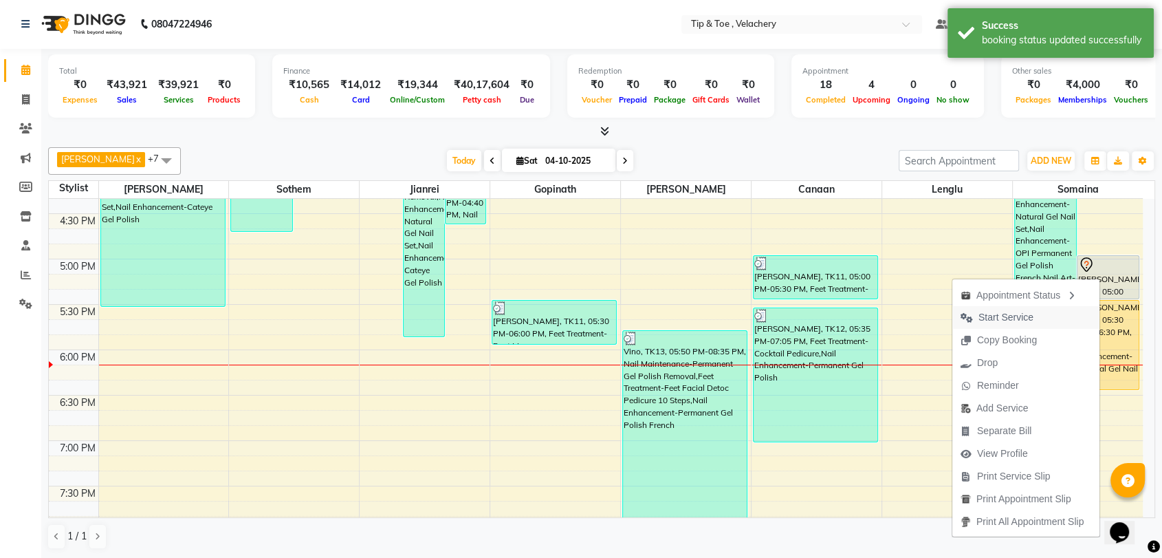
click at [1020, 315] on span "Start Service" at bounding box center [1006, 317] width 55 height 14
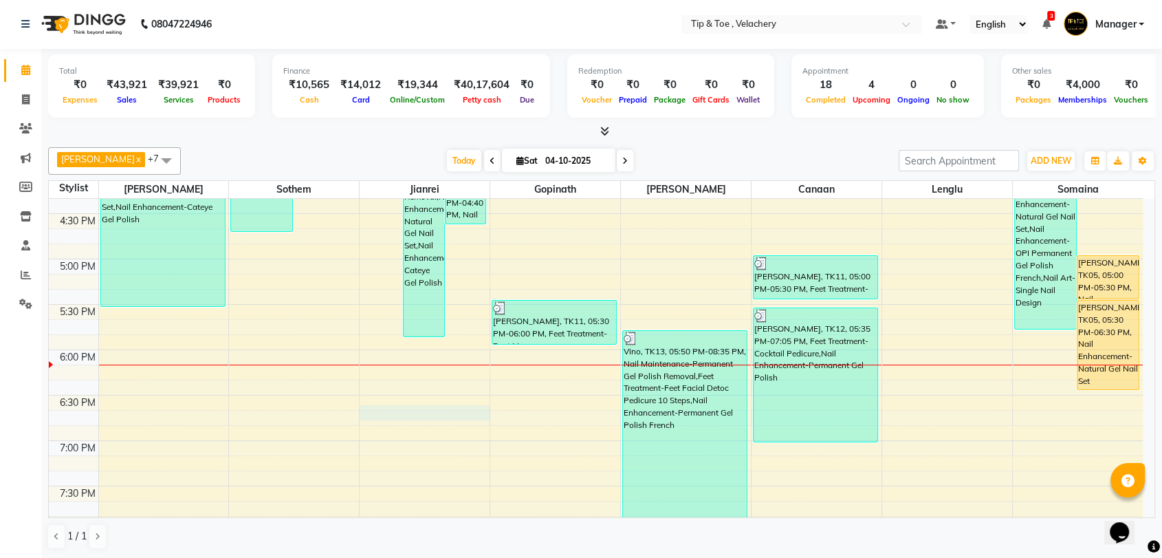
click at [393, 409] on div "8:00 AM 8:30 AM 9:00 AM 9:30 AM 10:00 AM 10:30 AM 11:00 AM 11:30 AM 12:00 PM 12…" at bounding box center [596, 122] width 1094 height 1361
select select "41031"
select select "1125"
select select "tentative"
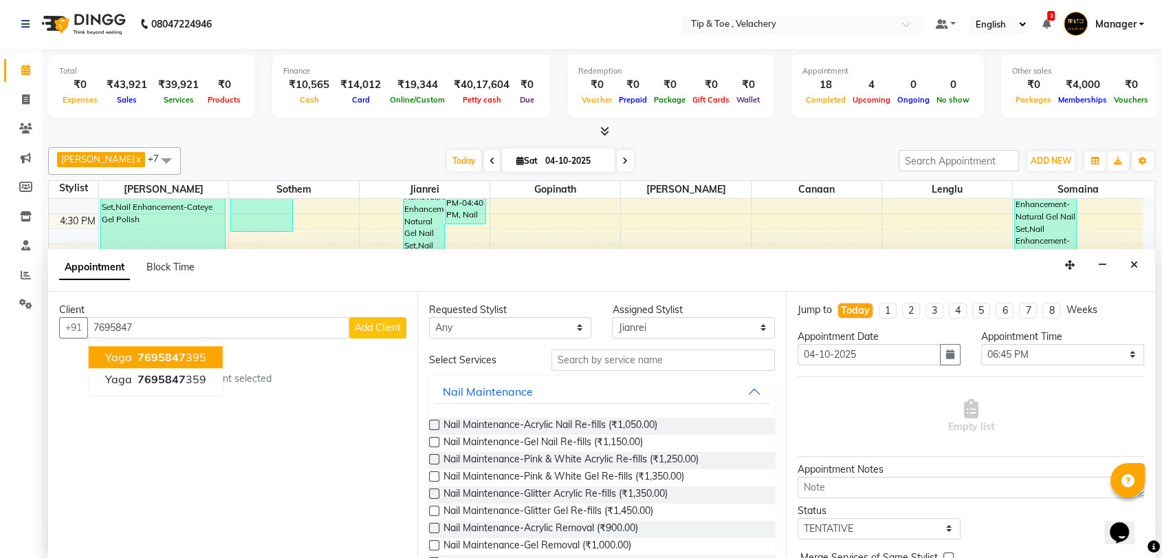
click at [188, 356] on ngb-highlight "7695847 395" at bounding box center [171, 357] width 72 height 14
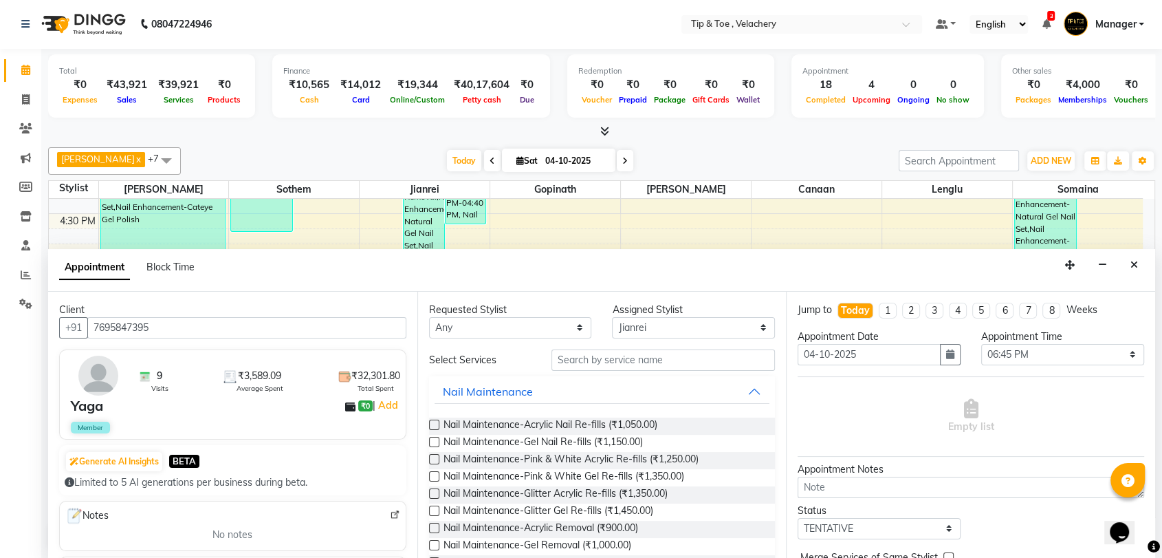
type input "7695847395"
drag, startPoint x: 572, startPoint y: 361, endPoint x: 563, endPoint y: 363, distance: 9.2
click at [571, 362] on input "text" at bounding box center [663, 359] width 224 height 21
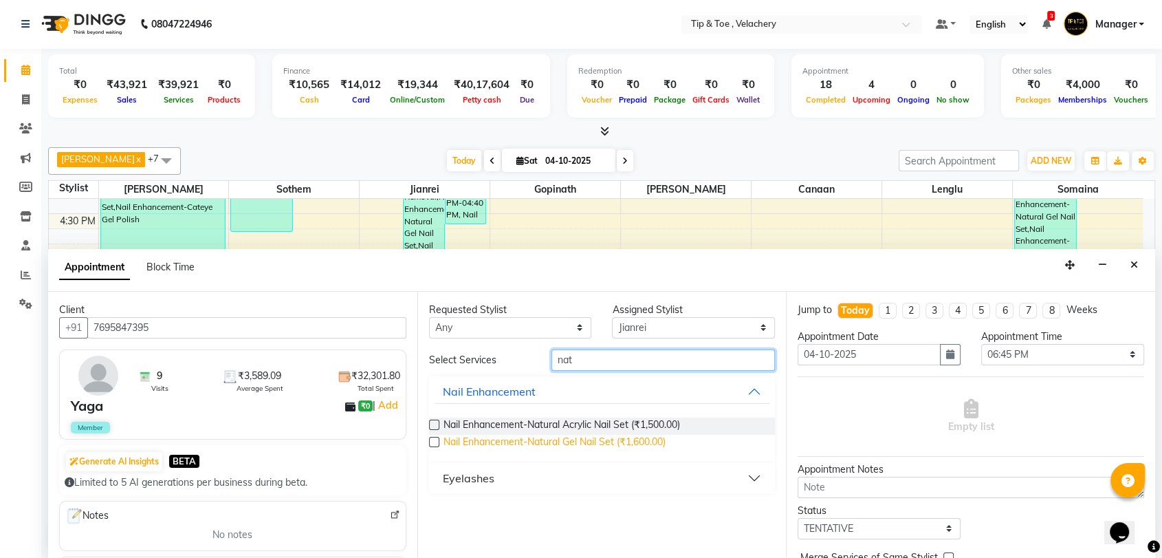
type input "nat"
click at [620, 436] on span "Nail Enhancement-Natural Gel Nail Set (₹1,600.00)" at bounding box center [555, 443] width 222 height 17
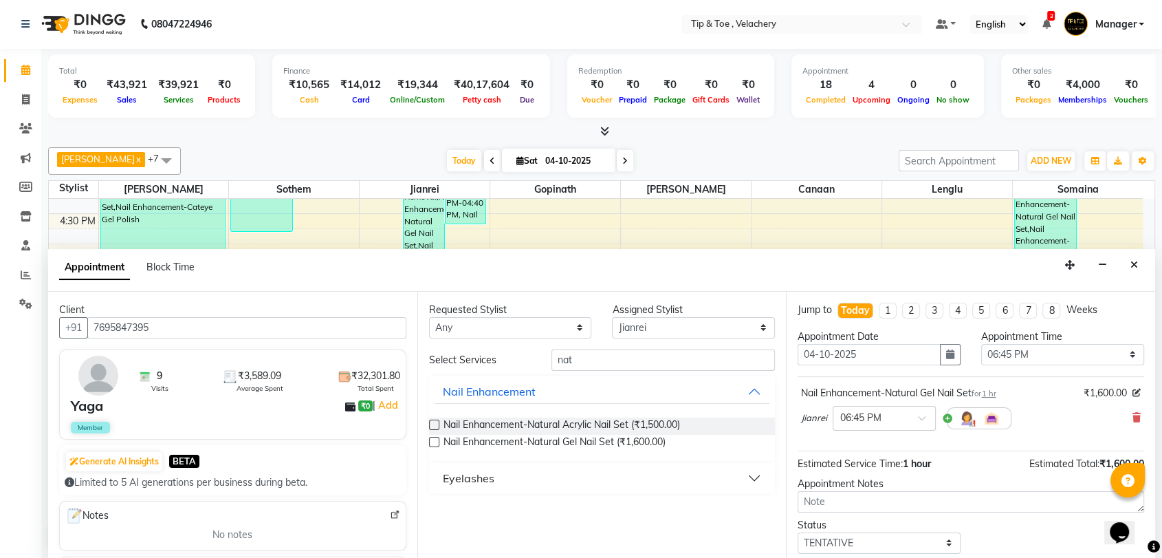
click at [436, 441] on label at bounding box center [434, 442] width 10 height 10
click at [436, 441] on input "checkbox" at bounding box center [433, 443] width 9 height 9
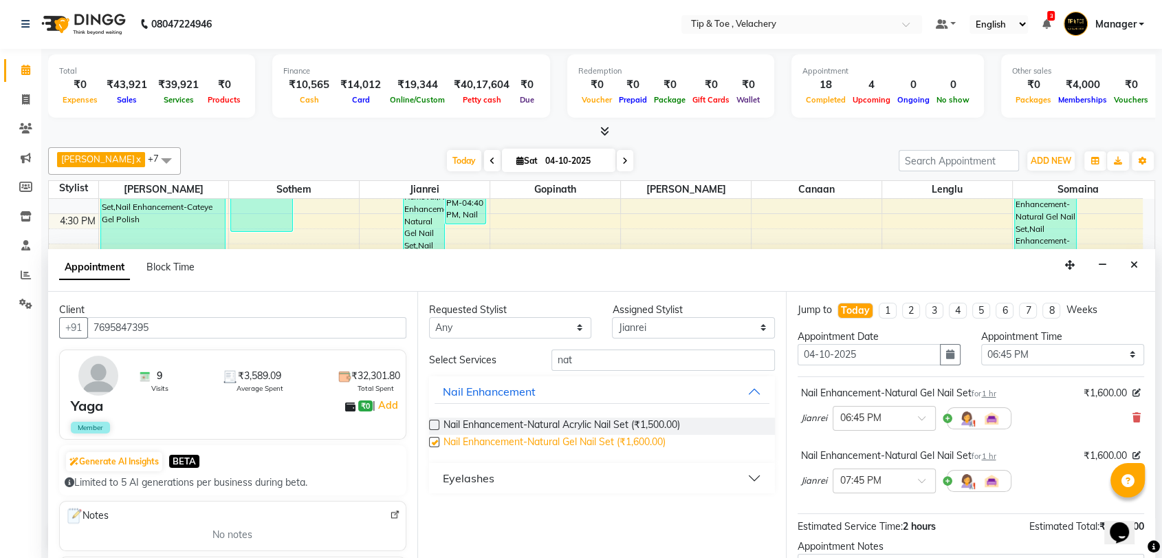
checkbox input "false"
click at [598, 356] on input "nat" at bounding box center [663, 359] width 224 height 21
type input "n"
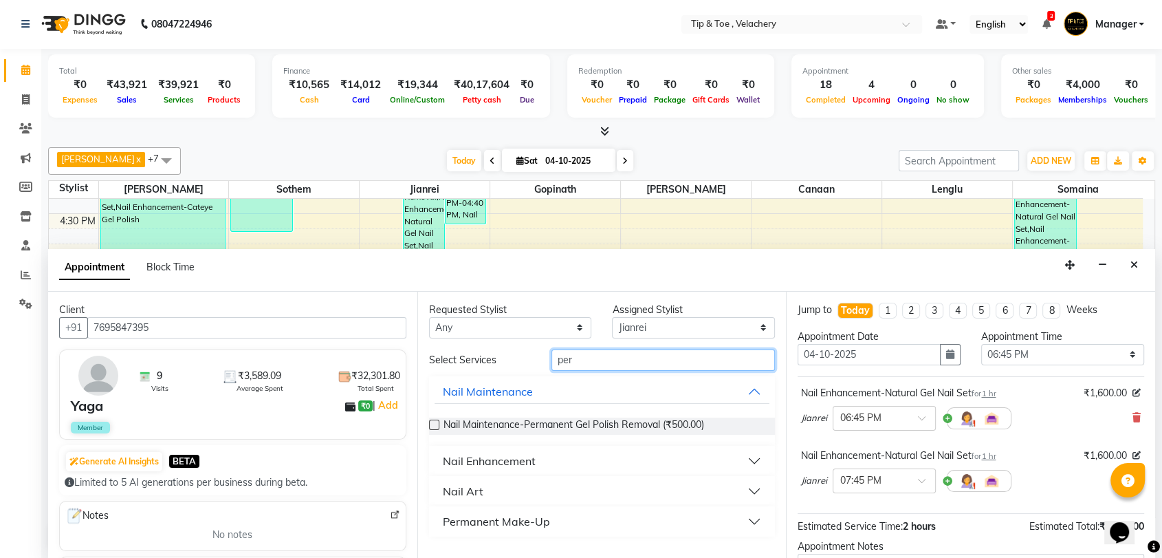
type input "per"
click at [473, 463] on div "Nail Enhancement" at bounding box center [489, 460] width 93 height 17
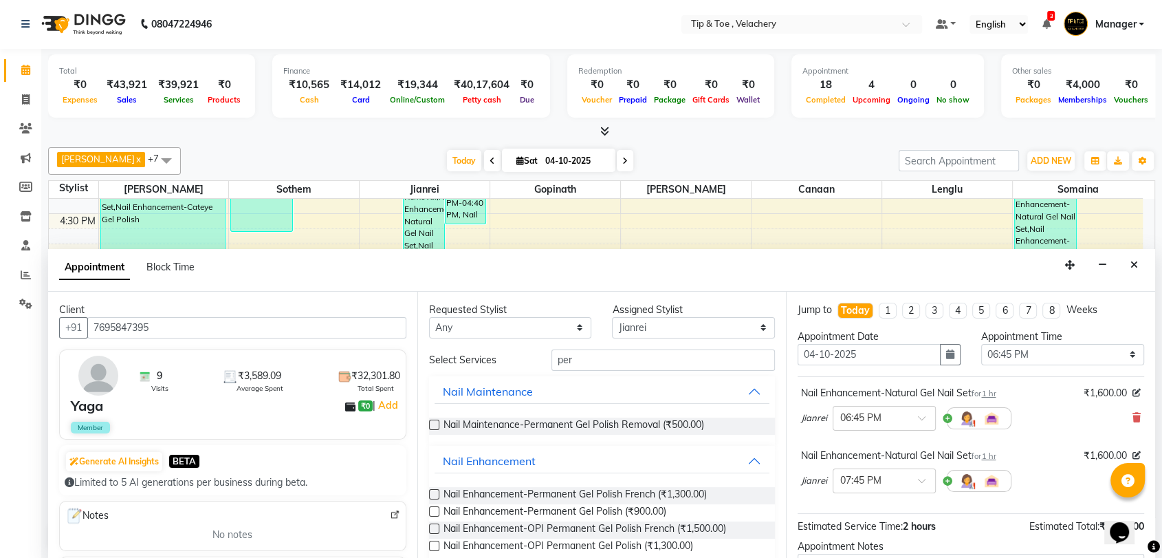
click at [430, 512] on label at bounding box center [434, 511] width 10 height 10
click at [430, 512] on input "checkbox" at bounding box center [433, 512] width 9 height 9
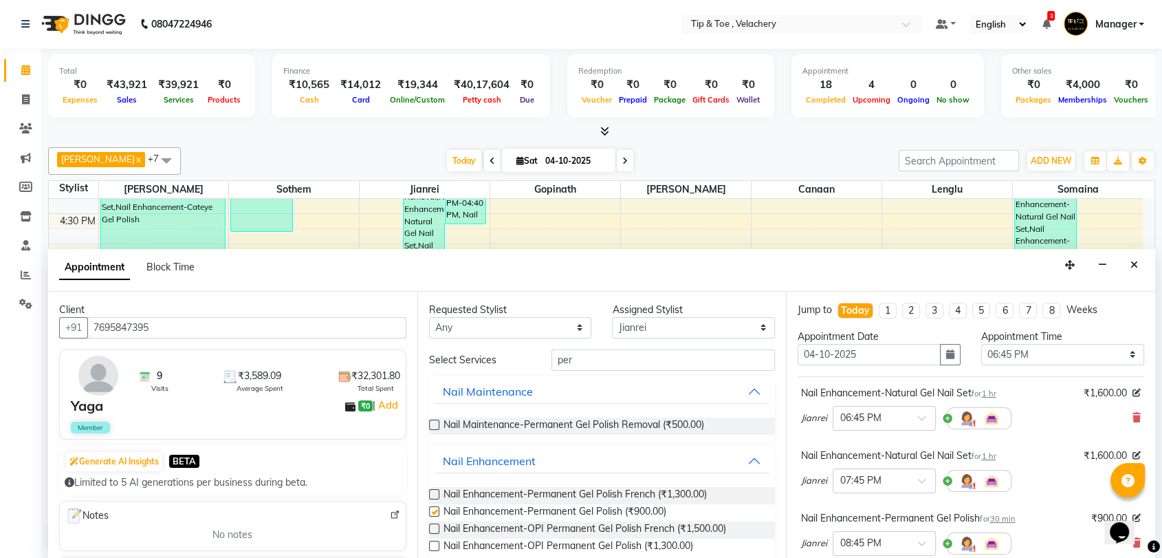
checkbox input "false"
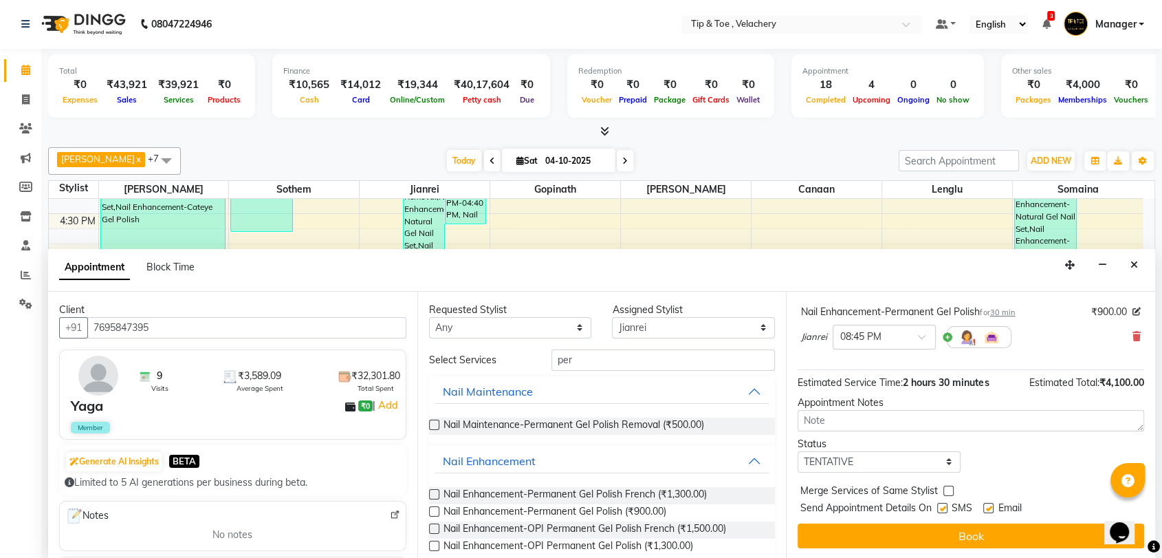
click at [990, 509] on label at bounding box center [988, 508] width 10 height 10
click at [990, 509] on input "checkbox" at bounding box center [987, 509] width 9 height 9
checkbox input "false"
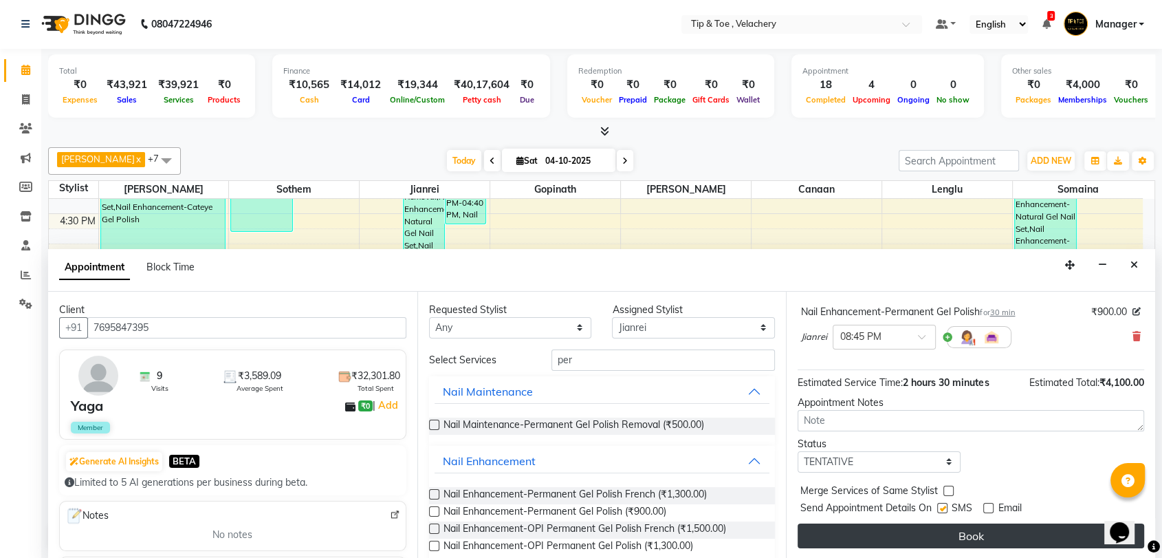
click at [990, 530] on button "Book" at bounding box center [971, 535] width 347 height 25
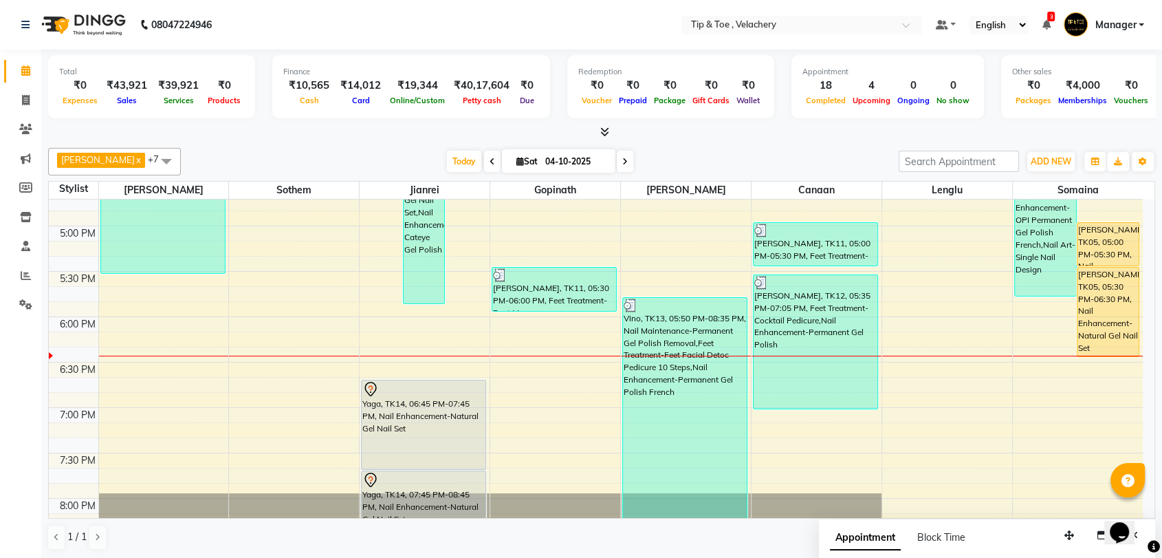
scroll to position [793, 0]
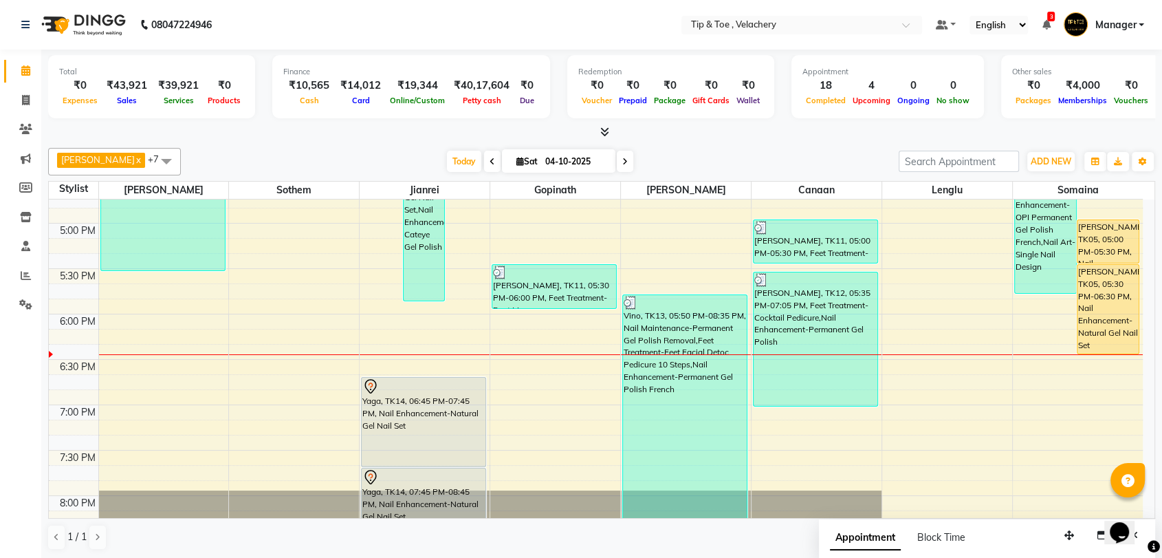
click at [622, 161] on icon at bounding box center [625, 161] width 6 height 8
type input "05-10-2025"
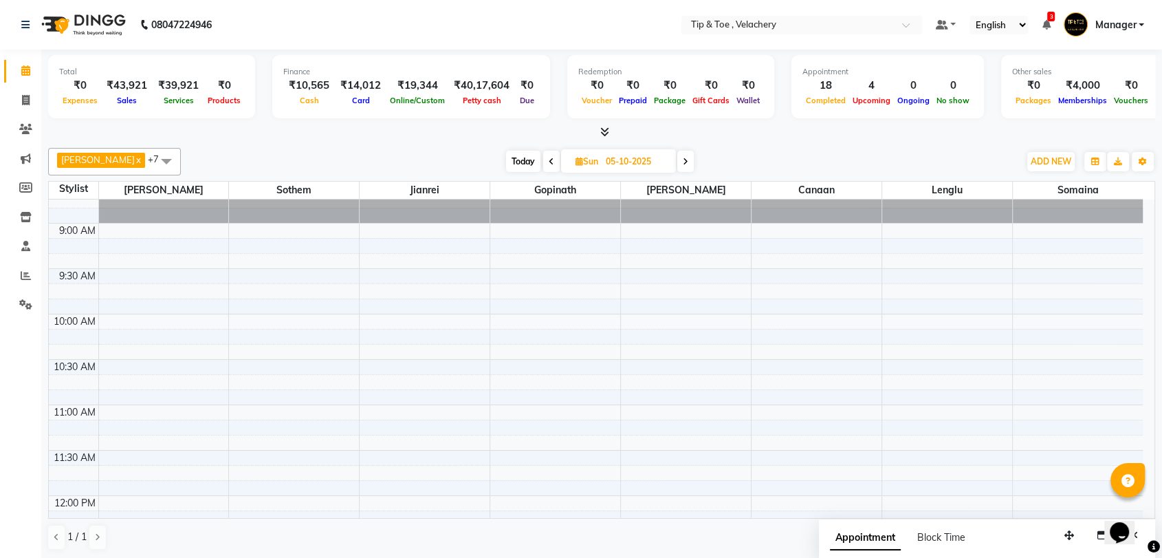
scroll to position [346, 0]
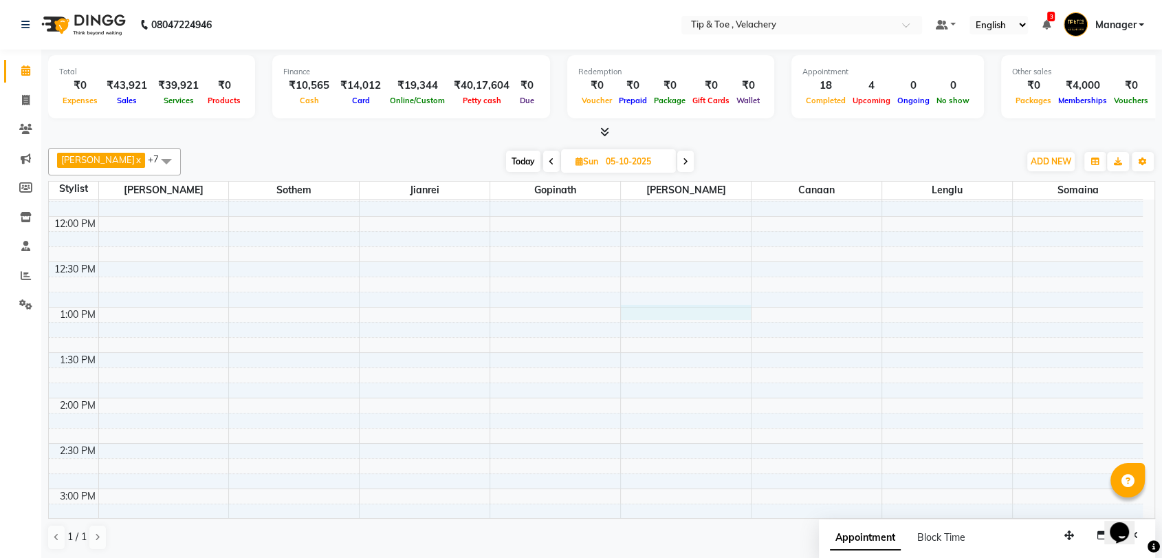
click at [631, 310] on div "8:00 AM 8:30 AM 9:00 AM 9:30 AM 10:00 AM 10:30 AM 11:00 AM 11:30 AM 12:00 PM 12…" at bounding box center [596, 534] width 1094 height 1361
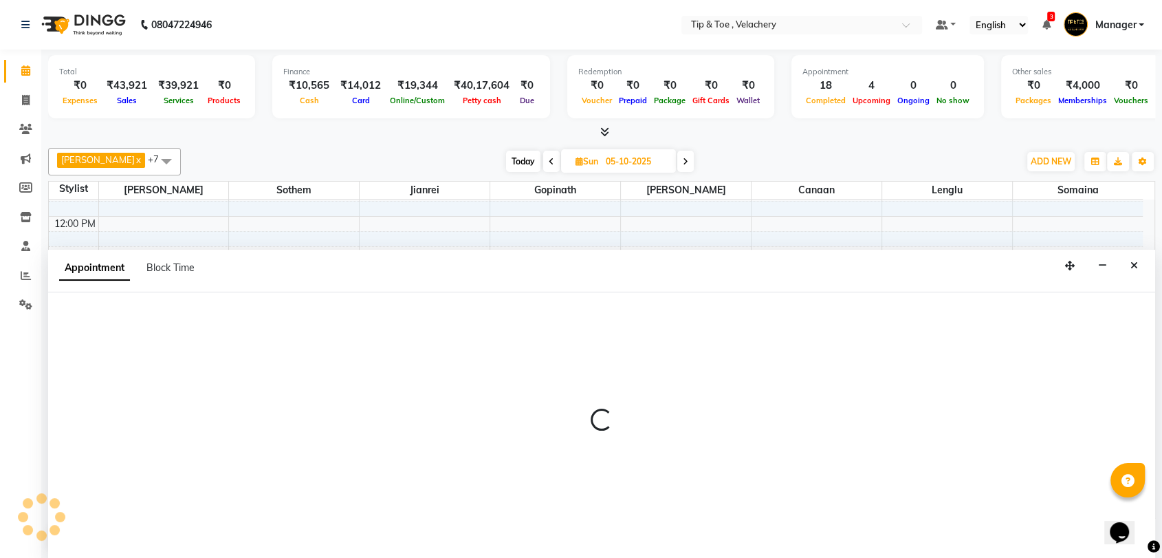
scroll to position [1, 0]
select select "41027"
select select "tentative"
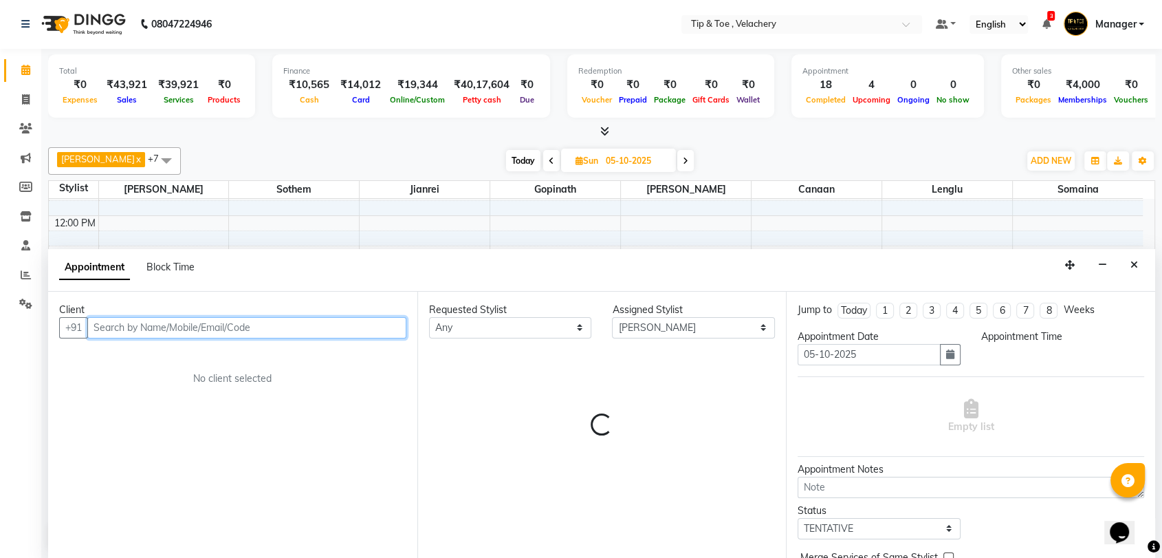
select select "780"
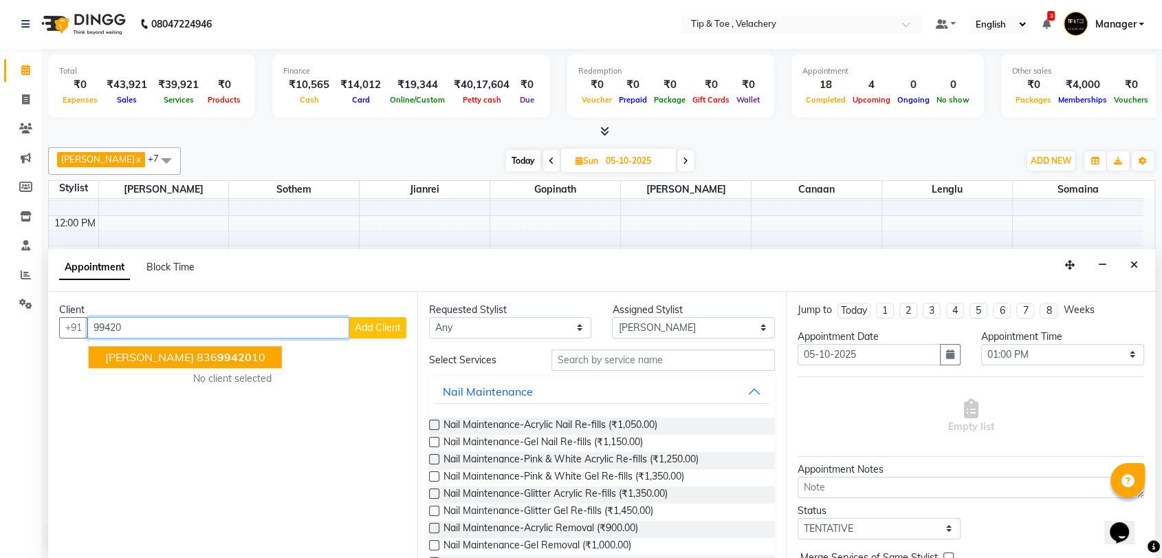
click at [112, 320] on input "99420" at bounding box center [218, 327] width 262 height 21
click at [139, 328] on input "999420" at bounding box center [218, 327] width 262 height 21
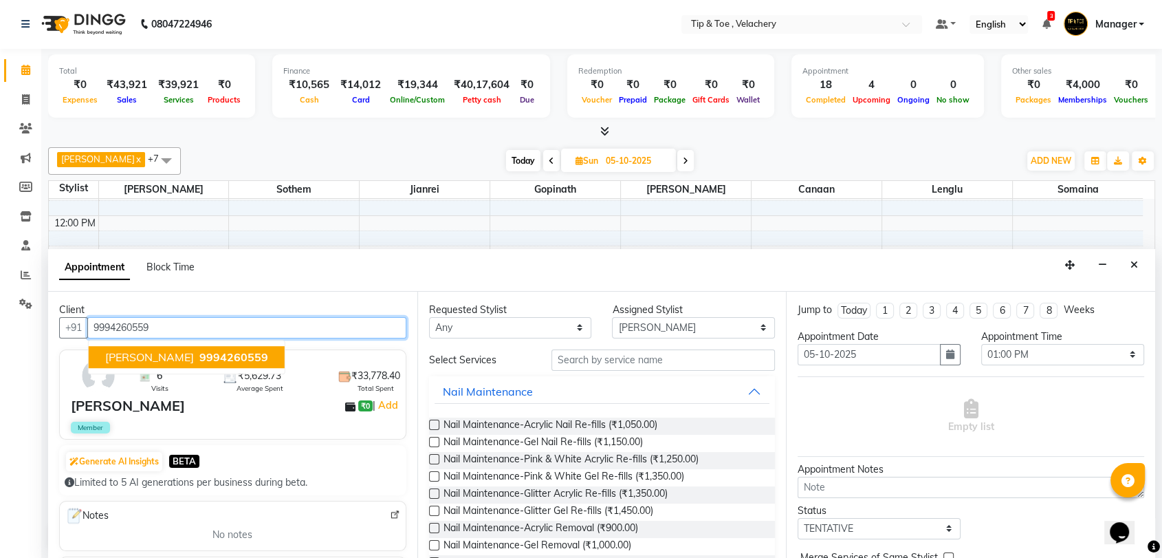
click at [199, 350] on span "9994260559" at bounding box center [233, 357] width 69 height 14
type input "9994260559"
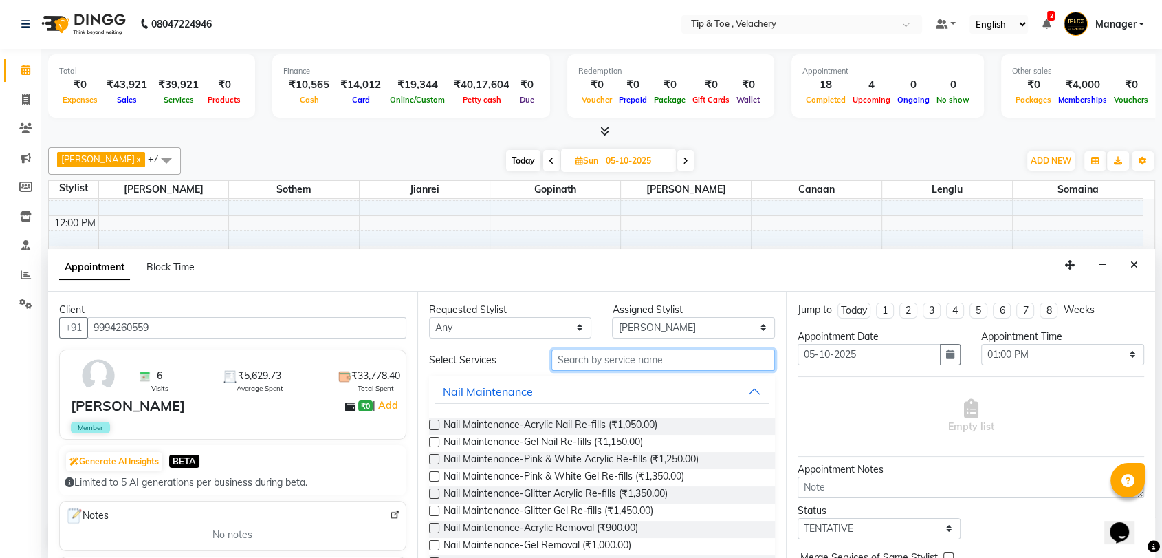
click at [634, 359] on input "text" at bounding box center [663, 359] width 224 height 21
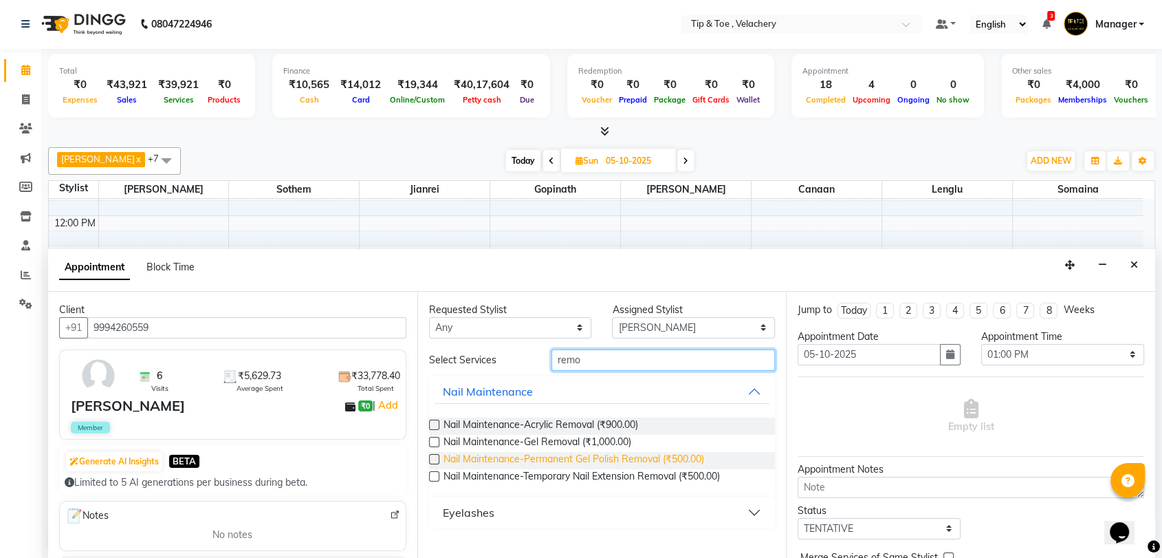
type input "remo"
click at [587, 455] on span "Nail Maintenance-Permanent Gel Polish Removal (₹500.00)" at bounding box center [574, 460] width 261 height 17
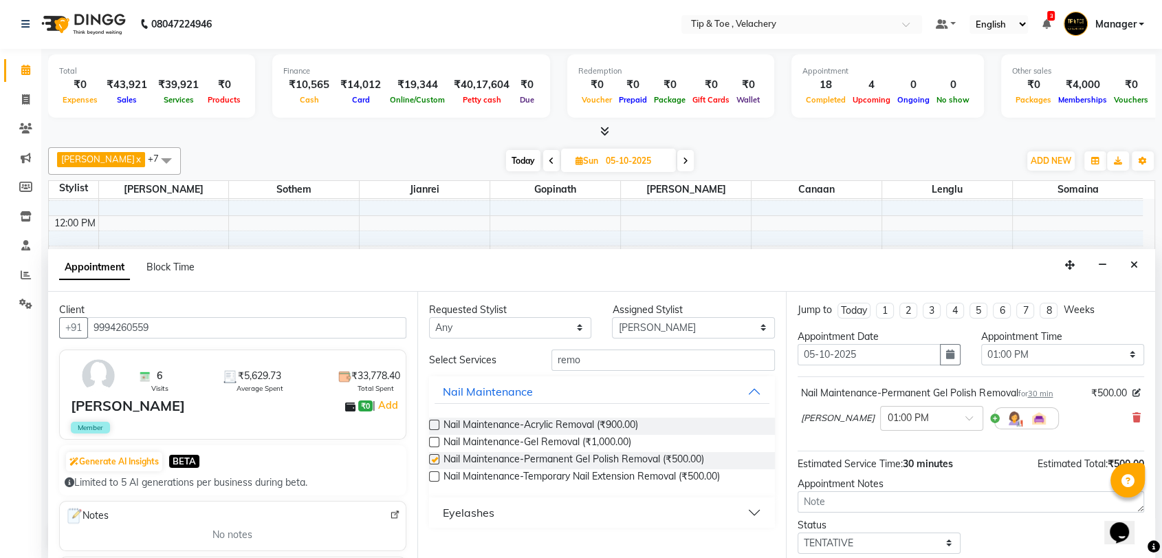
checkbox input "false"
drag, startPoint x: 591, startPoint y: 364, endPoint x: 466, endPoint y: 373, distance: 125.5
click at [468, 375] on div "Select Services remo Nail Maintenance Nail Maintenance-Acrylic Removal (₹900.00…" at bounding box center [602, 438] width 347 height 178
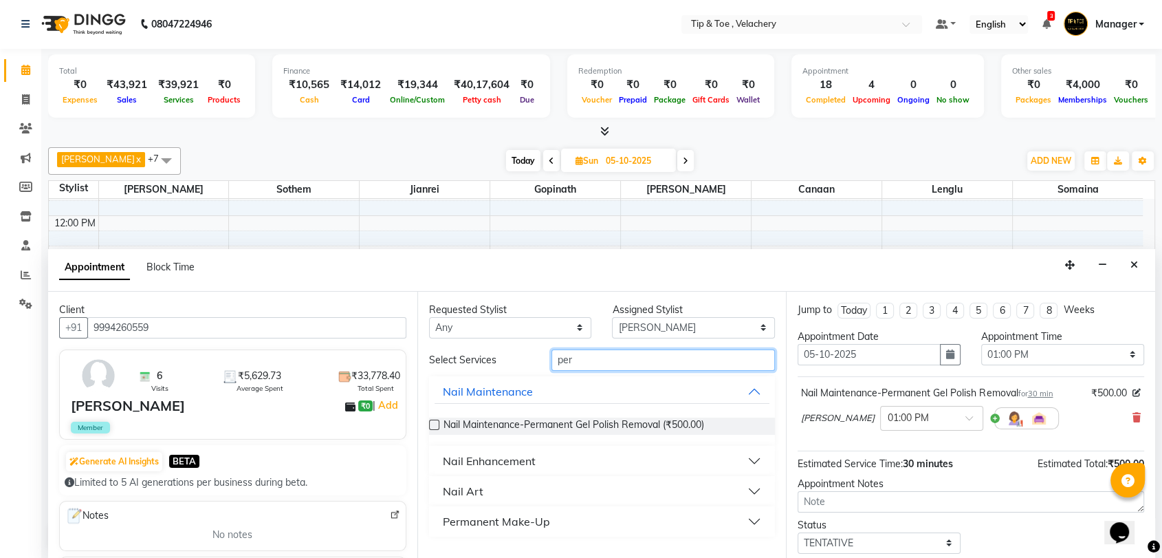
type input "per"
click at [509, 459] on div "Nail Enhancement" at bounding box center [489, 460] width 93 height 17
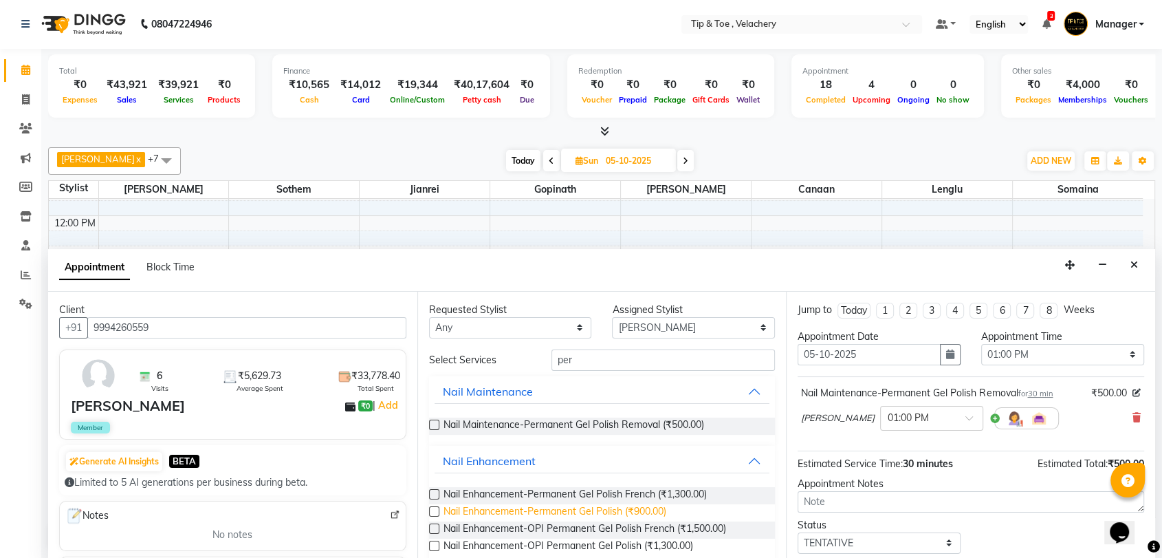
click at [631, 507] on span "Nail Enhancement-Permanent Gel Polish (₹900.00)" at bounding box center [555, 512] width 223 height 17
checkbox input "false"
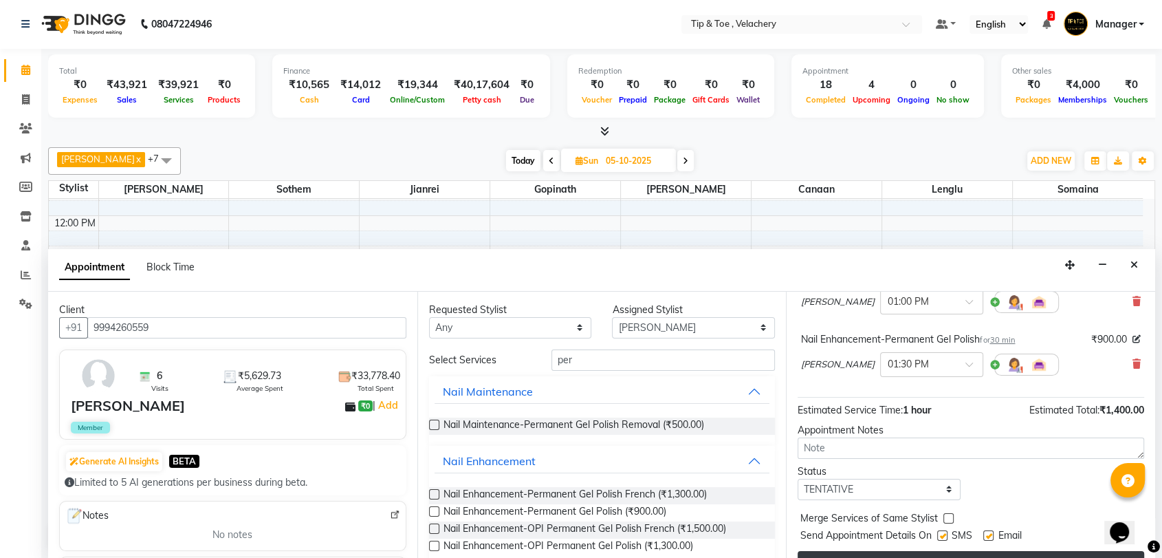
scroll to position [143, 0]
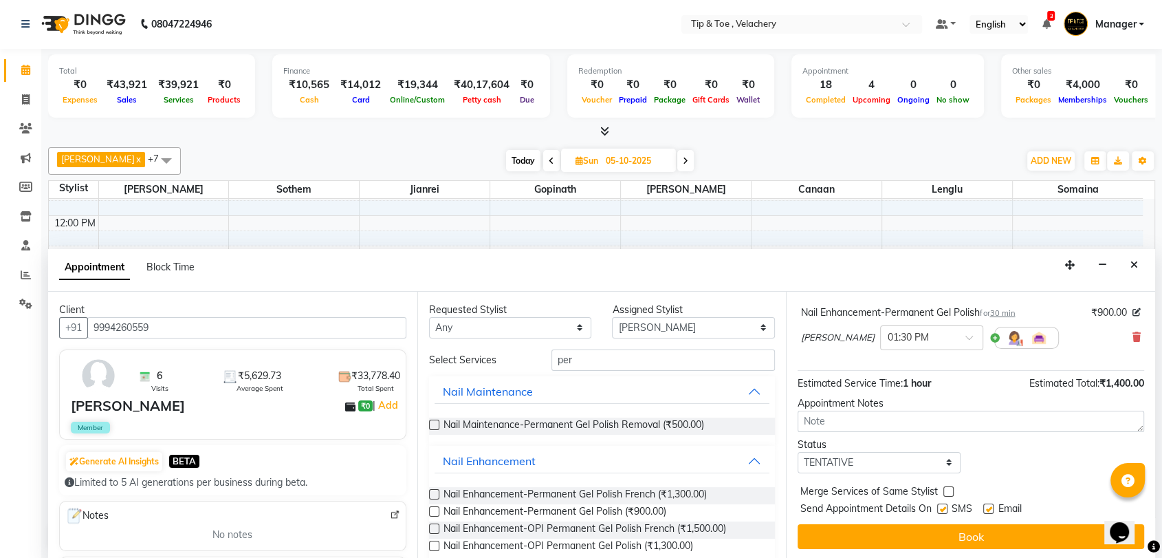
click at [987, 507] on label at bounding box center [988, 508] width 10 height 10
click at [987, 507] on input "checkbox" at bounding box center [987, 509] width 9 height 9
checkbox input "false"
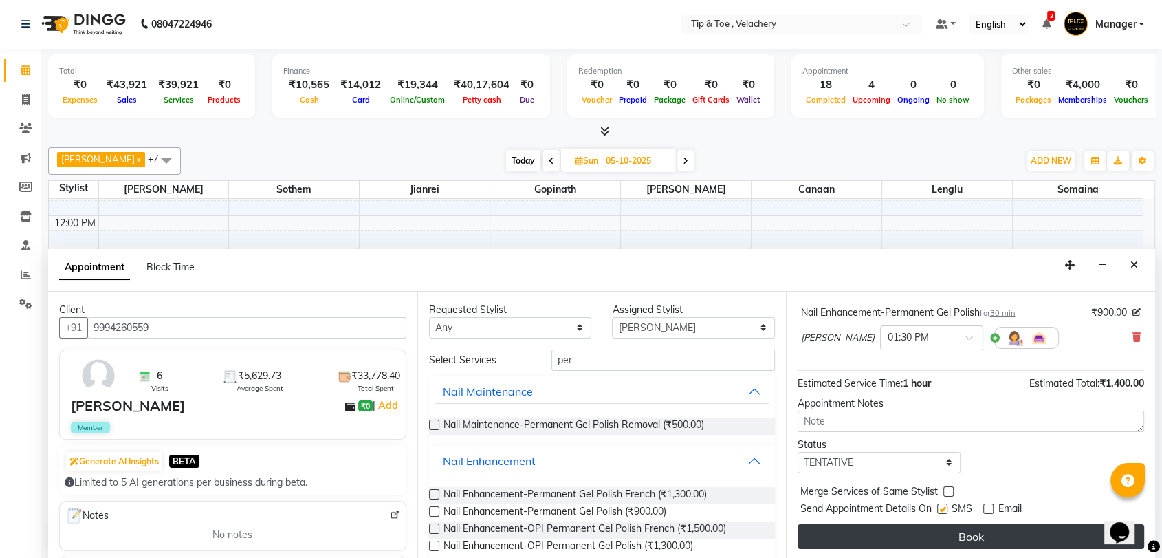
click at [990, 524] on button "Book" at bounding box center [971, 536] width 347 height 25
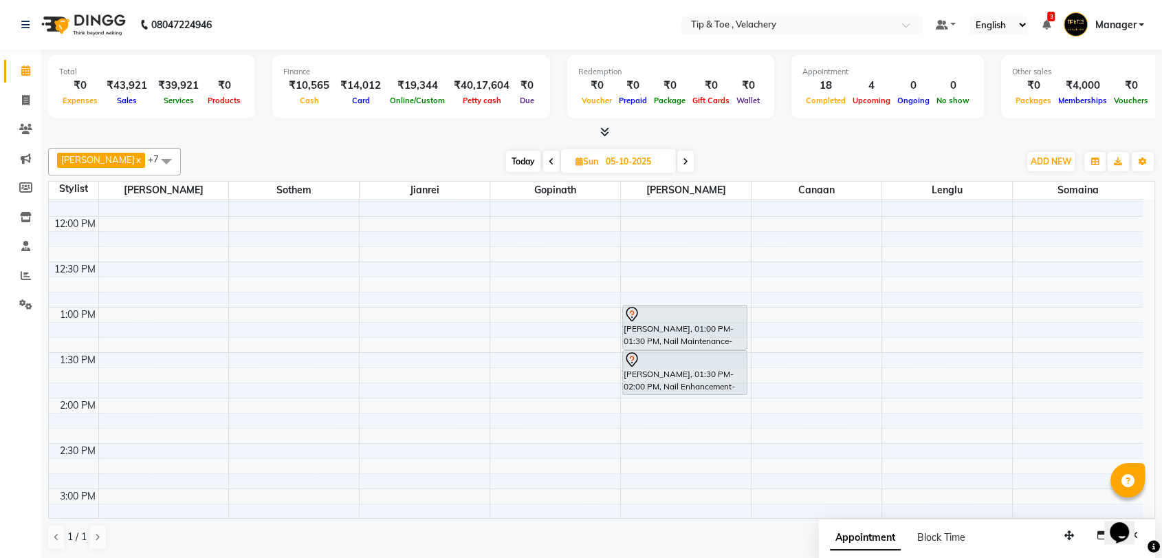
scroll to position [1, 0]
click at [506, 158] on span "Today" at bounding box center [523, 160] width 34 height 21
type input "04-10-2025"
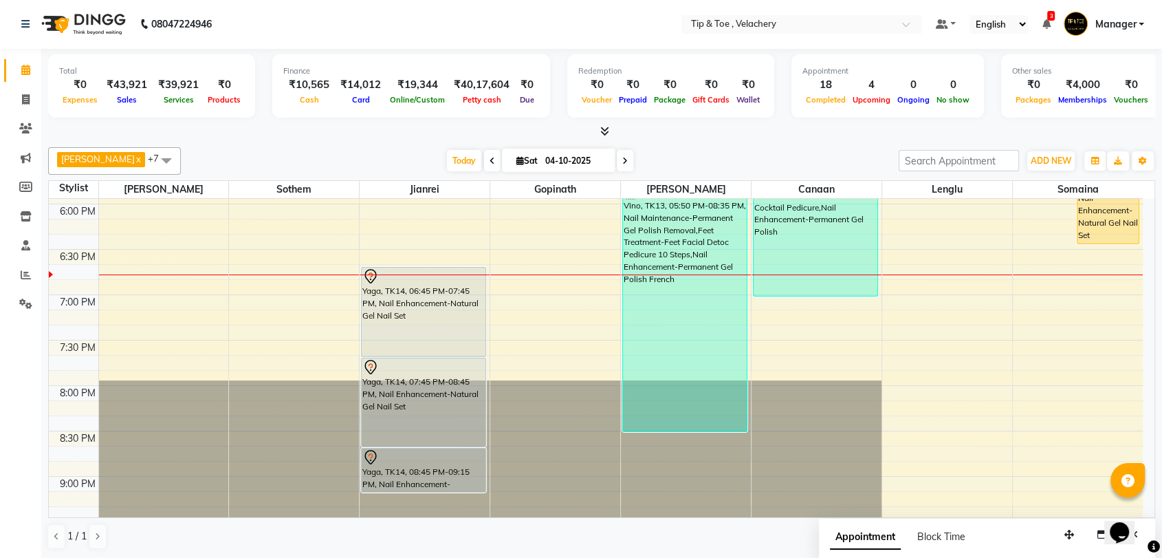
scroll to position [891, 0]
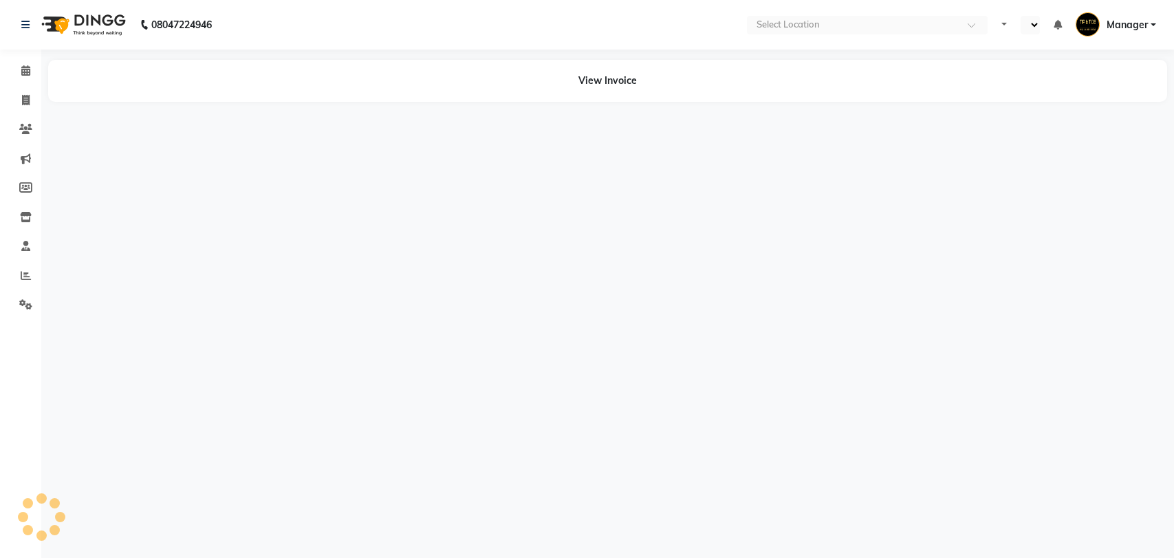
select select "en"
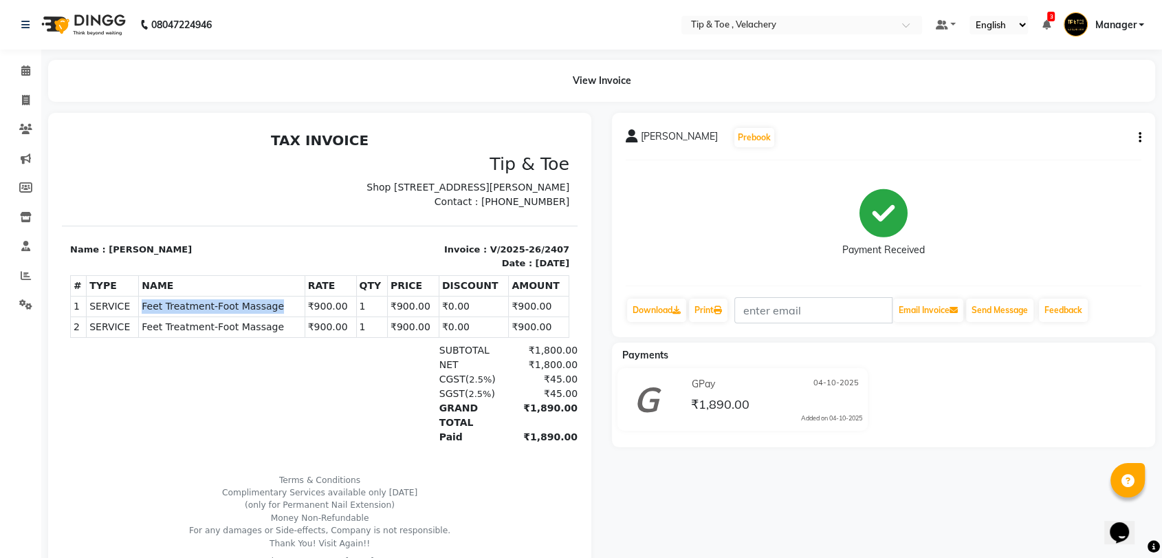
copy span "Feet Treatment-Foot Massage"
drag, startPoint x: 138, startPoint y: 321, endPoint x: 262, endPoint y: 320, distance: 124.5
click at [262, 314] on span "Feet Treatment-Foot Massage" at bounding box center [222, 306] width 160 height 14
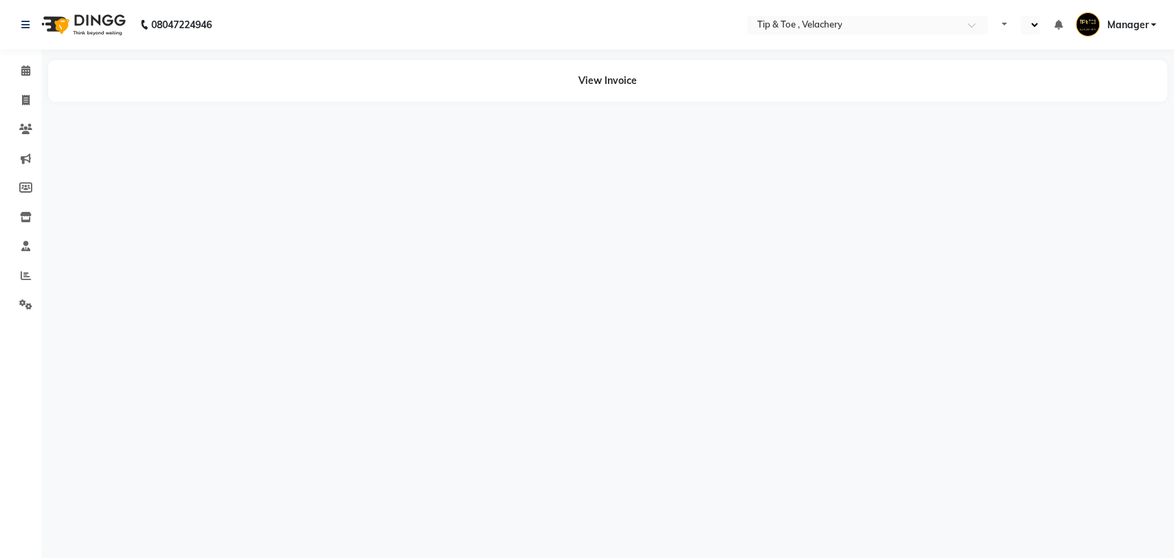
select select "en"
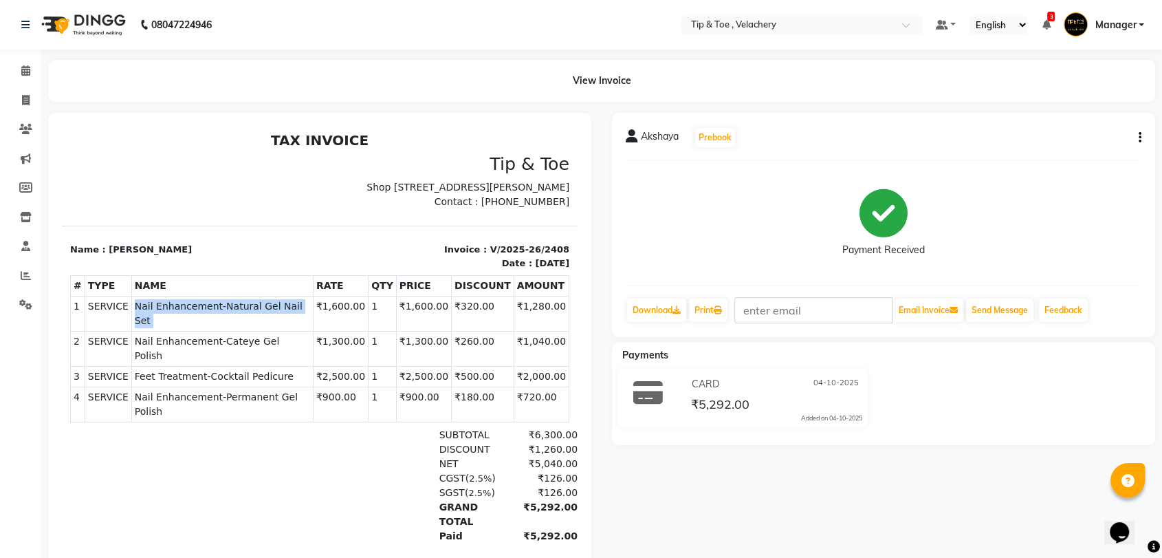
drag, startPoint x: 129, startPoint y: 317, endPoint x: 312, endPoint y: 318, distance: 183.6
click at [312, 318] on tr "1 SERVICE SERVICE Nail Enhancement-Natural Gel Nail Set ₹1,600.00 1" at bounding box center [320, 313] width 499 height 35
copy tr "Nail Enhancement-Natural Gel Nail Set"
drag, startPoint x: 127, startPoint y: 342, endPoint x: 309, endPoint y: 343, distance: 182.2
click at [309, 343] on td "SERVICE Nail Enhancement-Cateye Gel Polish" at bounding box center [222, 348] width 182 height 35
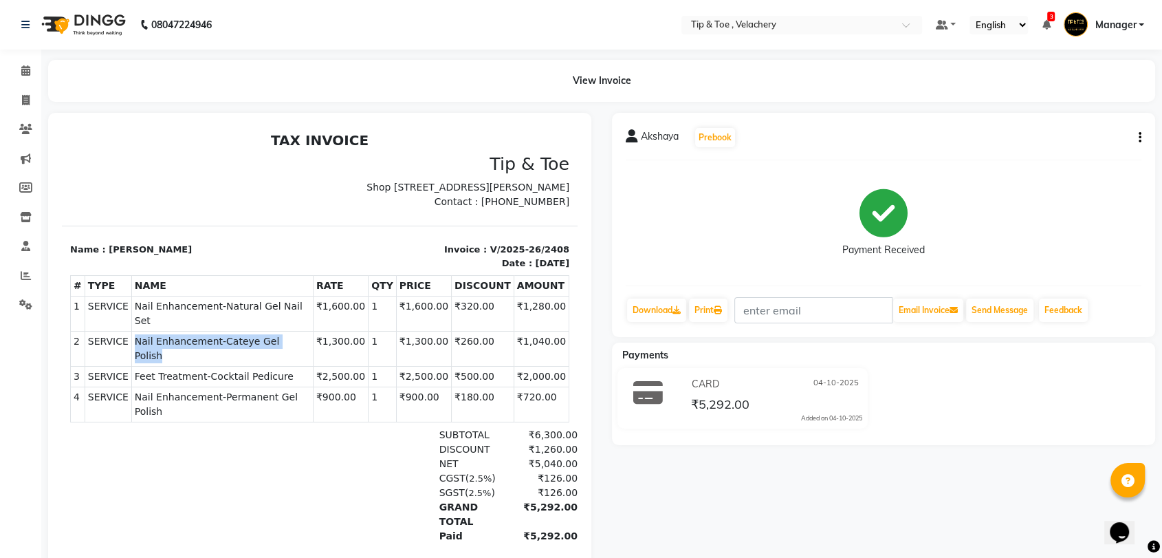
copy span "Nail Enhancement-Cateye Gel Polish"
drag, startPoint x: 128, startPoint y: 358, endPoint x: 296, endPoint y: 359, distance: 167.8
click at [296, 369] on span "Feet Treatment-Cocktail Pedicure" at bounding box center [222, 376] width 175 height 14
copy span "Feet Treatment-Cocktail Pedicure"
drag, startPoint x: 131, startPoint y: 382, endPoint x: 305, endPoint y: 378, distance: 174.7
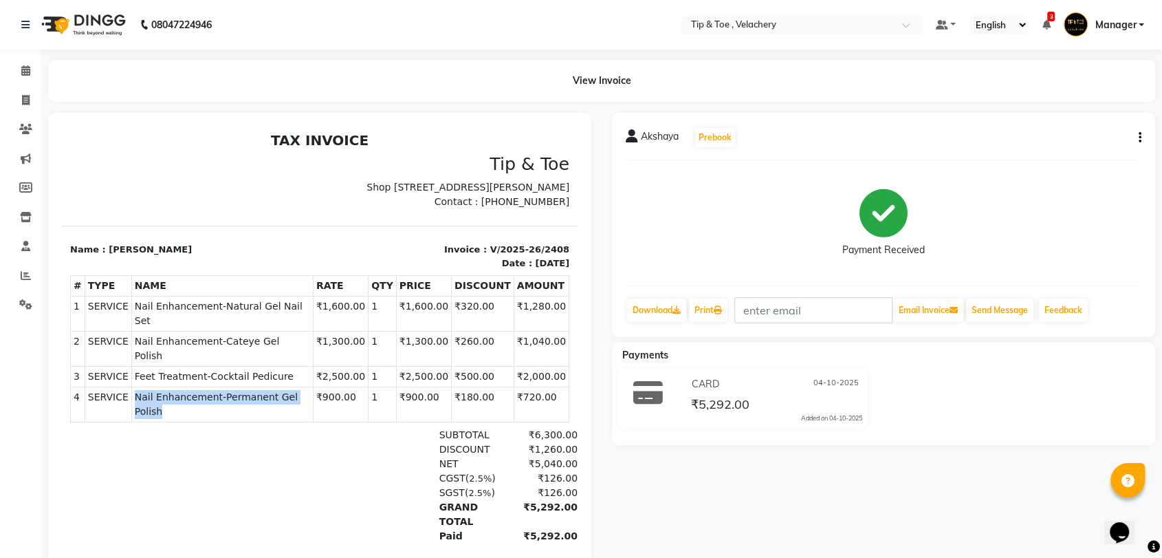
click at [305, 390] on span "Nail Enhancement-Permanent Gel Polish" at bounding box center [222, 404] width 175 height 29
copy span "Nail Enhancement-Permanent Gel Polish"
click at [20, 100] on span at bounding box center [26, 101] width 24 height 16
select select "service"
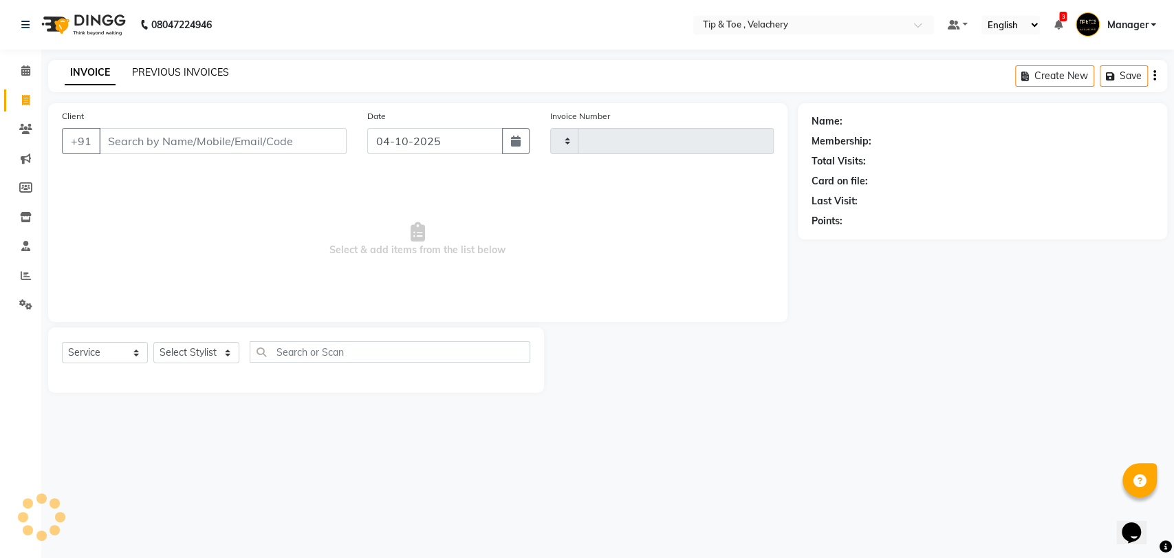
click at [149, 72] on link "PREVIOUS INVOICES" at bounding box center [180, 72] width 97 height 12
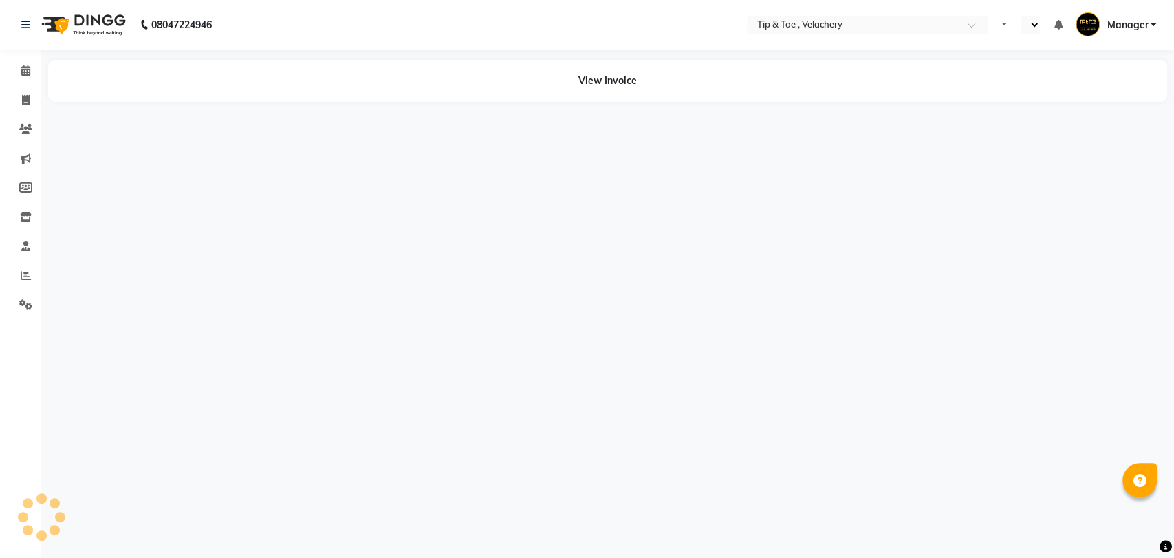
select select "en"
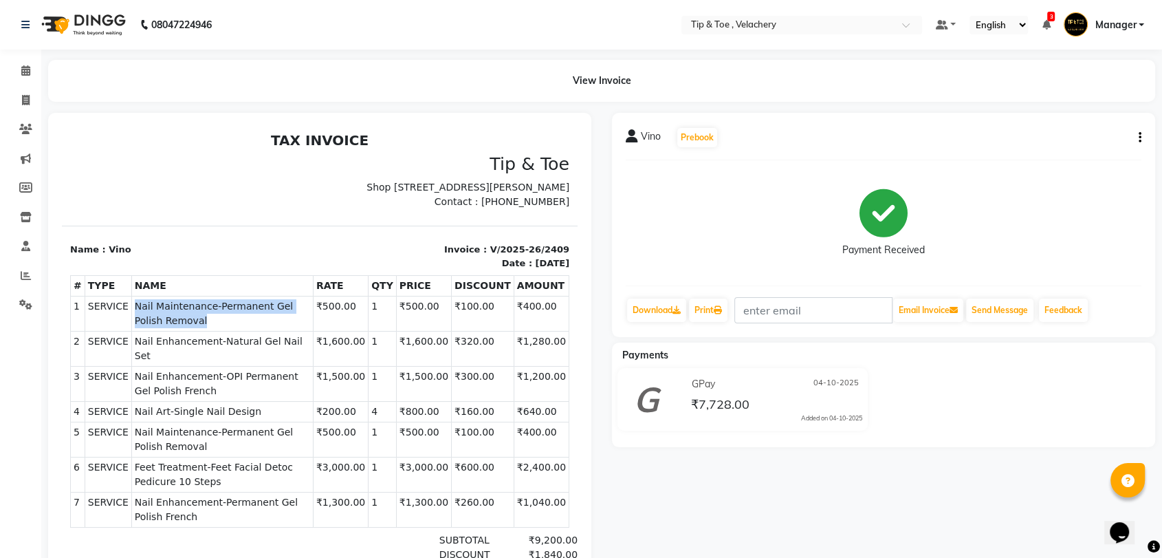
copy span "Nail Maintenance-Permanent Gel Polish Removal"
drag, startPoint x: 127, startPoint y: 320, endPoint x: 281, endPoint y: 327, distance: 154.2
click at [281, 327] on span "Nail Maintenance-Permanent Gel Polish Removal" at bounding box center [222, 313] width 175 height 29
click at [296, 328] on span "Nail Maintenance-Permanent Gel Polish Removal" at bounding box center [222, 313] width 175 height 29
copy span "Nail Maintenance-Permanent Gel Polish Removal"
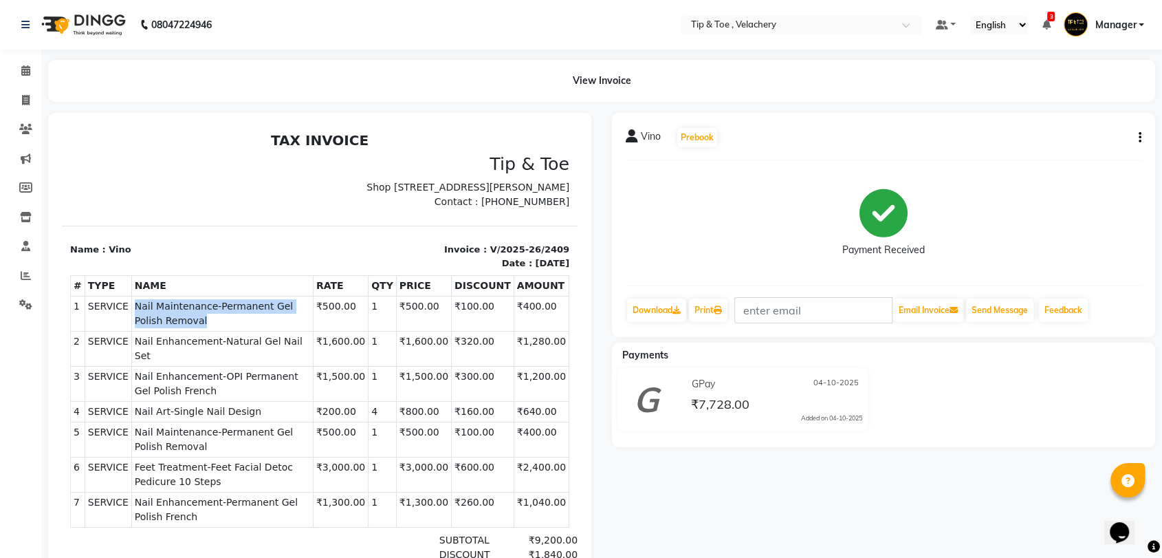
drag, startPoint x: 126, startPoint y: 316, endPoint x: 306, endPoint y: 331, distance: 180.9
click at [306, 331] on td "SERVICE Nail Maintenance-Permanent Gel Polish Removal" at bounding box center [222, 313] width 182 height 35
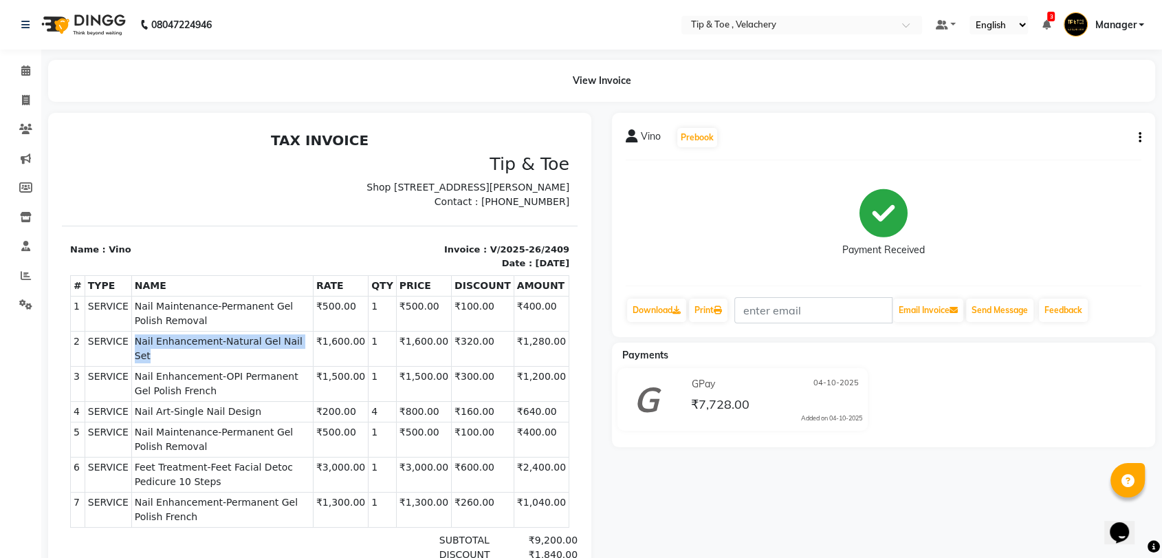
drag, startPoint x: 127, startPoint y: 353, endPoint x: 307, endPoint y: 357, distance: 180.2
click at [307, 357] on span "Nail Enhancement-Natural Gel Nail Set" at bounding box center [222, 348] width 175 height 29
copy span "Nail Enhancement-Natural Gel Nail Set"
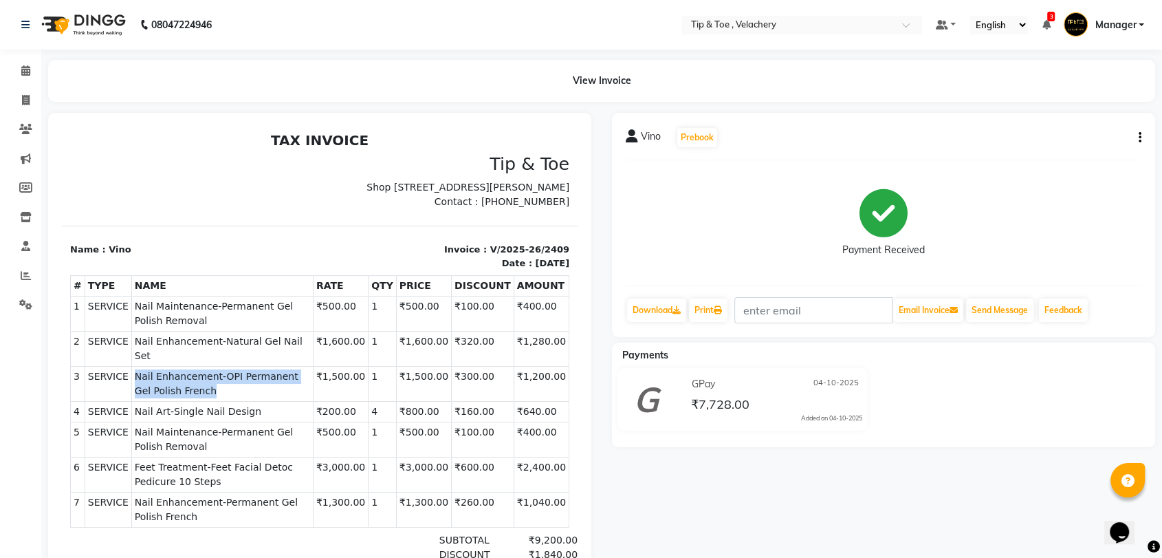
drag, startPoint x: 125, startPoint y: 374, endPoint x: 303, endPoint y: 386, distance: 177.8
click at [303, 386] on td "SERVICE Nail Enhancement-OPI Permanent Gel Polish French" at bounding box center [222, 384] width 182 height 35
copy span "Nail Enhancement-OPI Permanent Gel Polish French"
click at [303, 386] on span "Nail Enhancement-OPI Permanent Gel Polish French" at bounding box center [222, 383] width 175 height 29
copy span "Nail Art-Single Nail Design"
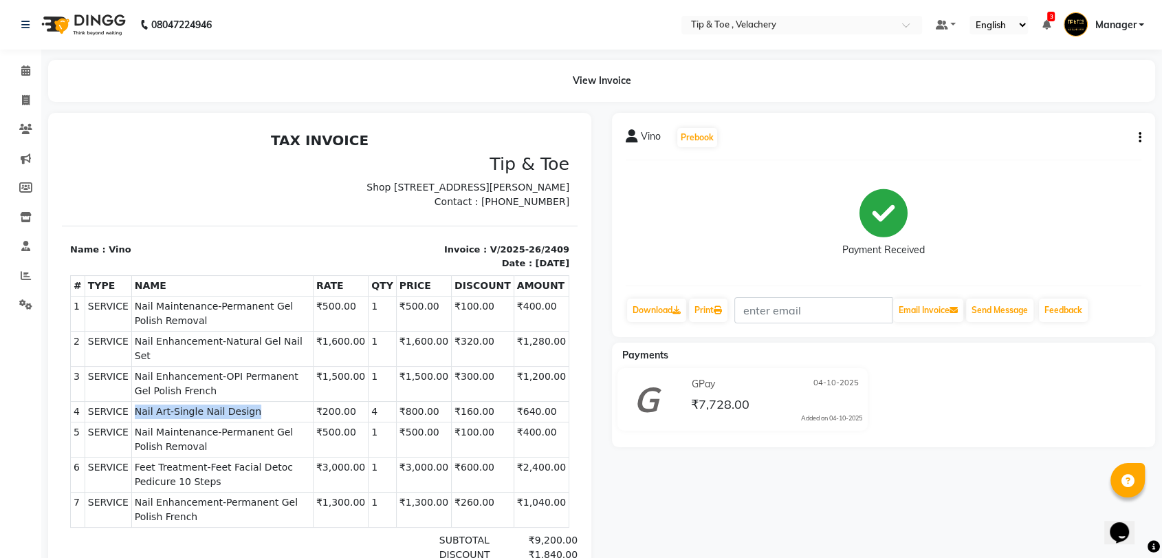
drag, startPoint x: 127, startPoint y: 405, endPoint x: 279, endPoint y: 403, distance: 152.7
click at [279, 403] on td "SERVICE Nail Art-Single Nail Design" at bounding box center [222, 412] width 182 height 21
copy span "Nail Maintenance-Permanent Gel Polish Removal"
drag, startPoint x: 124, startPoint y: 430, endPoint x: 309, endPoint y: 446, distance: 184.9
click at [309, 446] on td "SERVICE Nail Maintenance-Permanent Gel Polish Removal" at bounding box center [222, 439] width 182 height 35
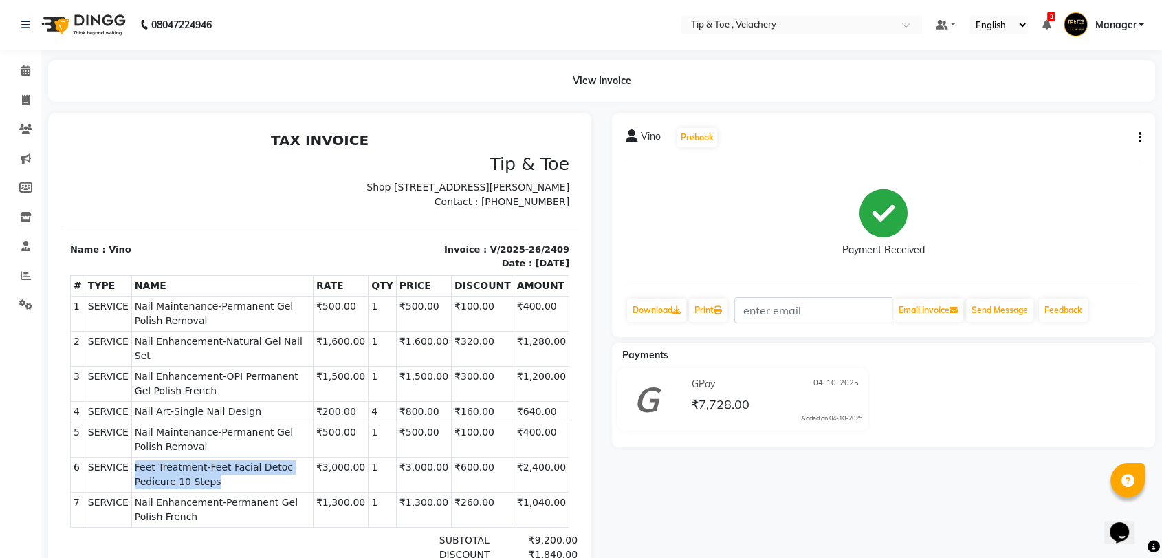
copy span "Feet Treatment-Feet Facial Detoc Pedicure 10 Steps"
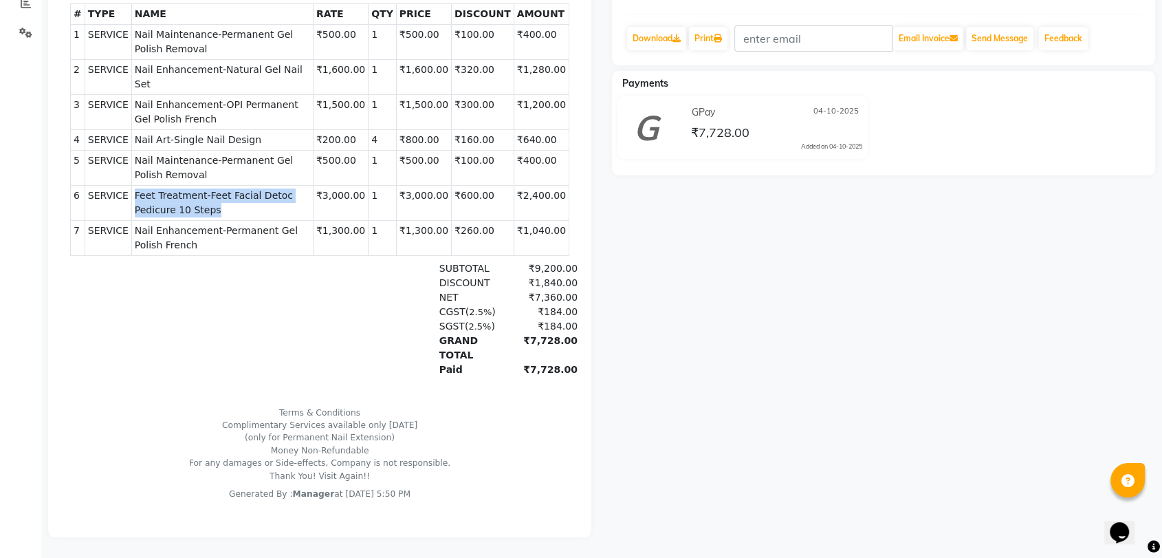
scroll to position [11, 0]
drag, startPoint x: 127, startPoint y: 194, endPoint x: 314, endPoint y: 200, distance: 187.1
click at [310, 200] on span "Feet Treatment-Feet Facial Detoc Pedicure 10 Steps" at bounding box center [222, 202] width 175 height 29
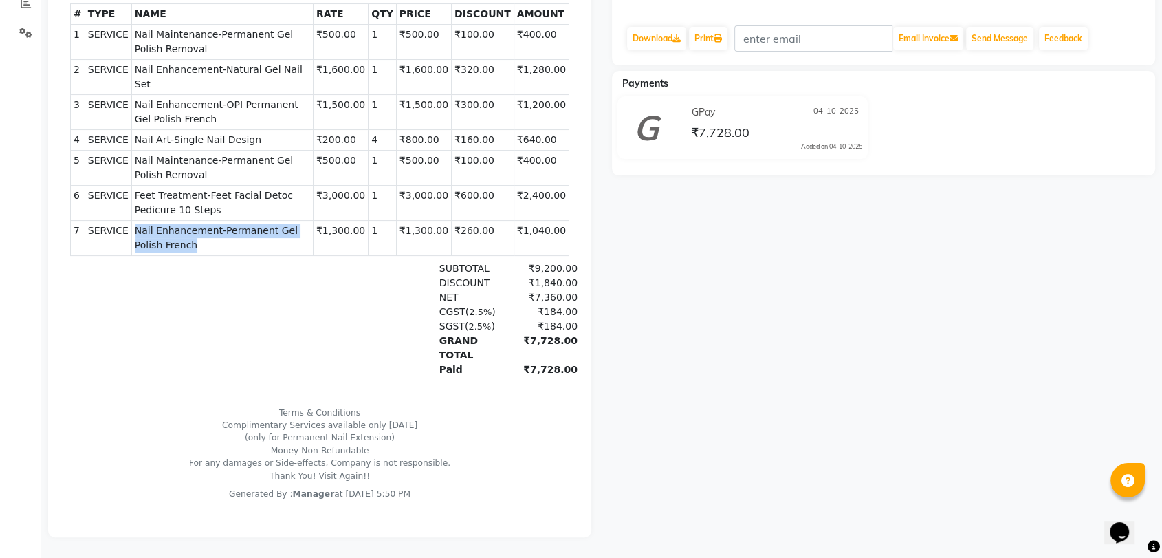
drag, startPoint x: 124, startPoint y: 219, endPoint x: 190, endPoint y: 232, distance: 68.0
click at [190, 232] on td "SERVICE Nail Enhancement-Permanent Gel Polish French" at bounding box center [222, 238] width 182 height 35
copy span "Nail Enhancement-Permanent Gel Polish French"
click at [191, 230] on span "Nail Enhancement-Permanent Gel Polish French" at bounding box center [222, 237] width 175 height 29
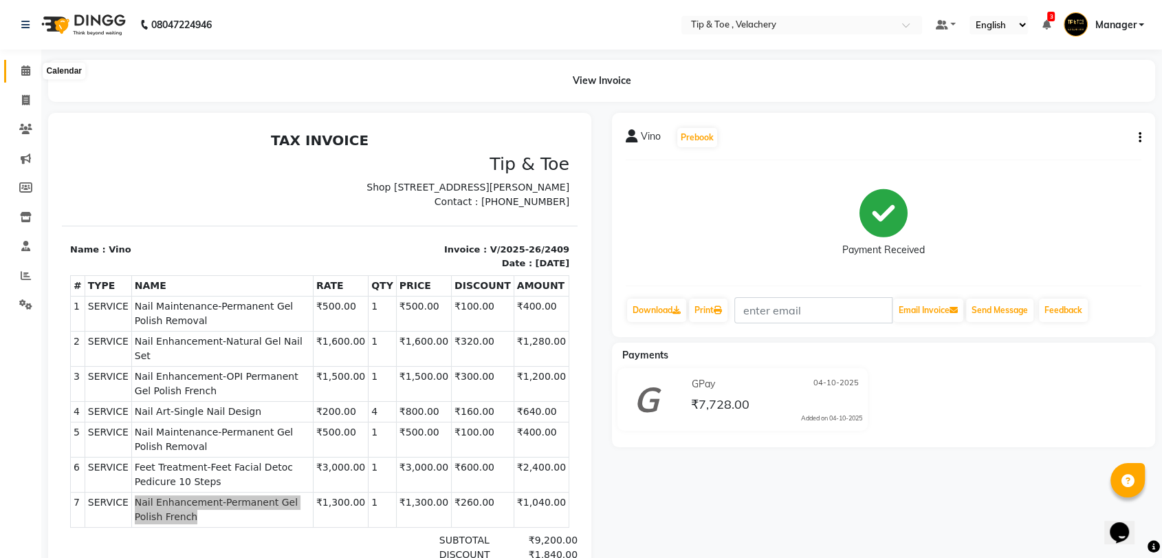
click at [24, 71] on icon at bounding box center [25, 70] width 9 height 10
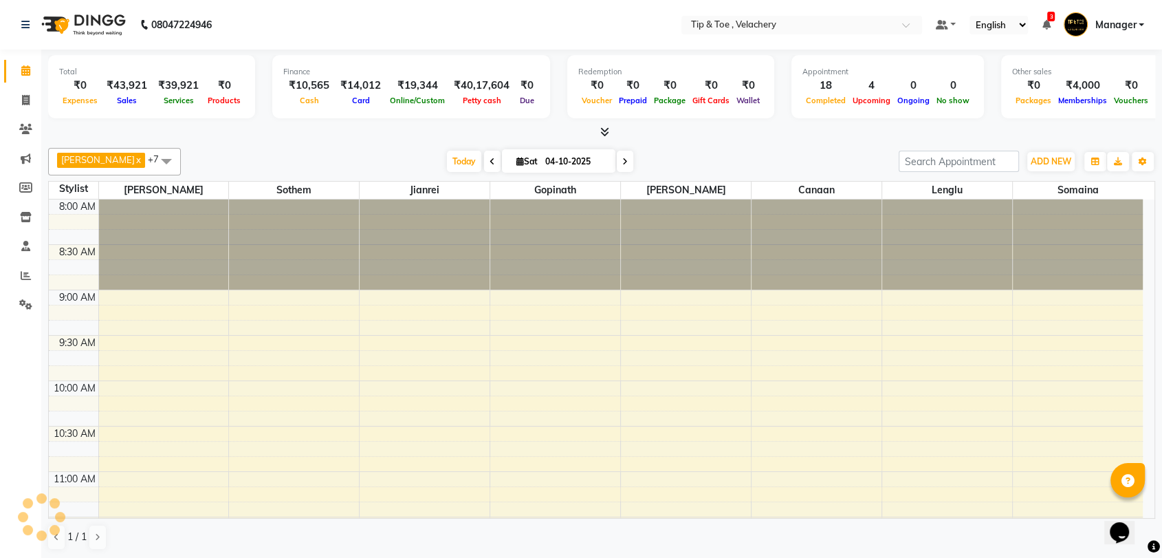
scroll to position [903, 0]
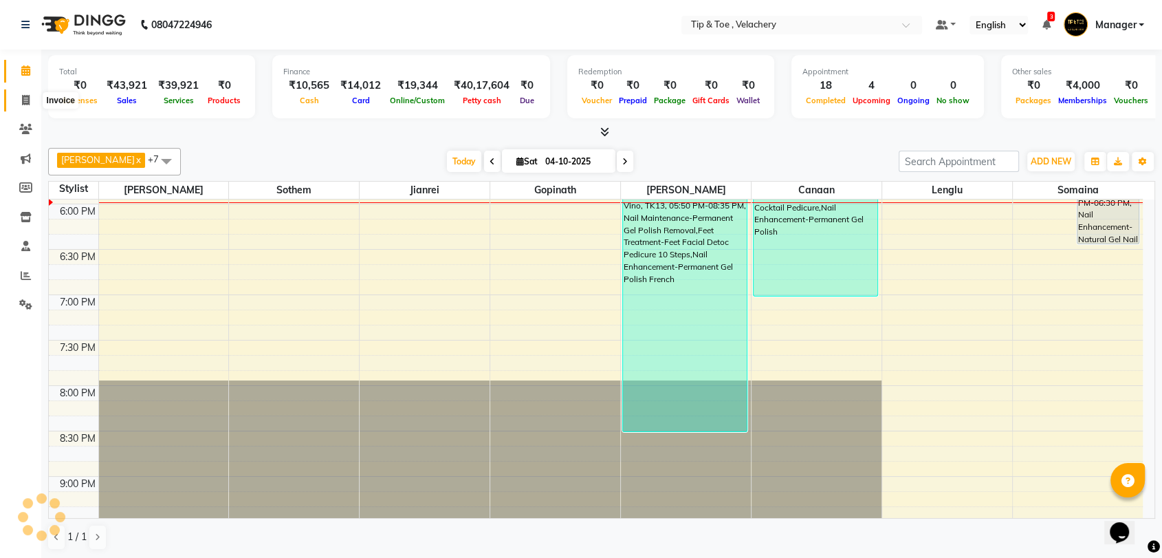
click at [30, 95] on span at bounding box center [26, 101] width 24 height 16
select select "service"
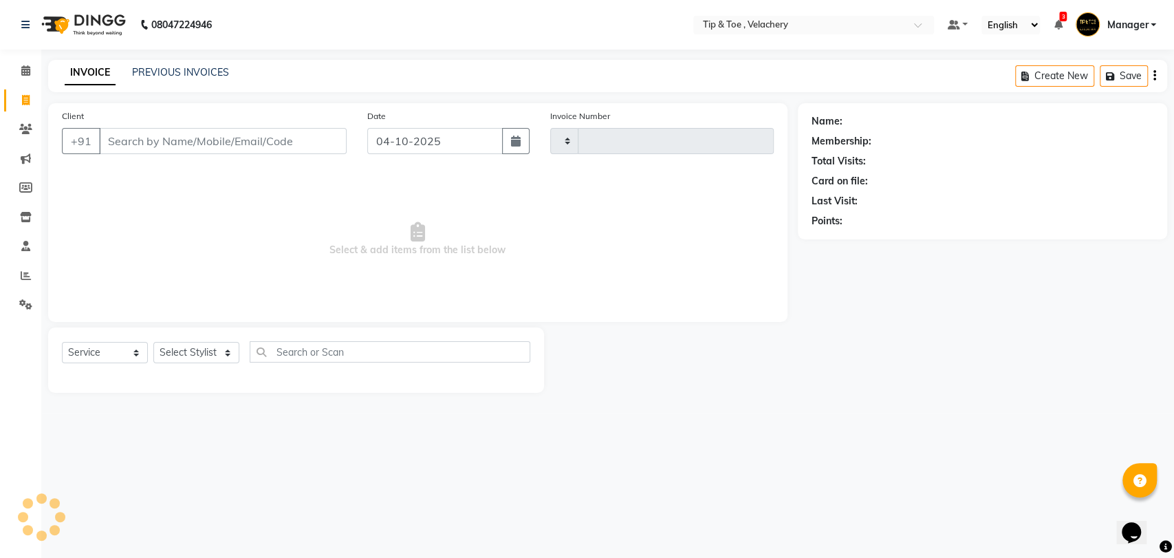
type input "2410"
select select "5863"
click at [217, 71] on link "PREVIOUS INVOICES" at bounding box center [180, 72] width 97 height 12
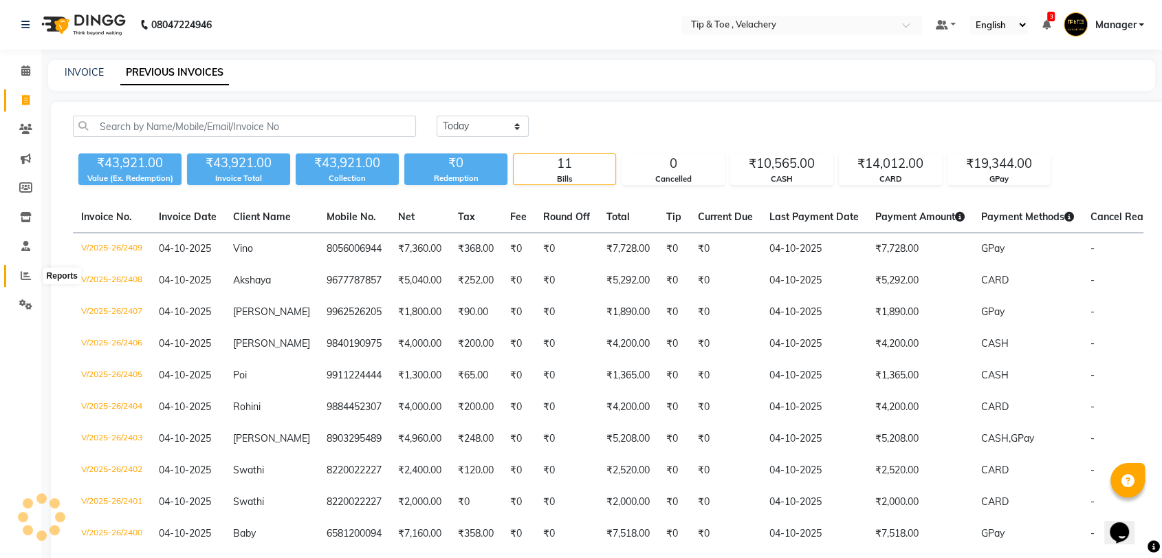
click at [25, 275] on icon at bounding box center [26, 275] width 10 height 10
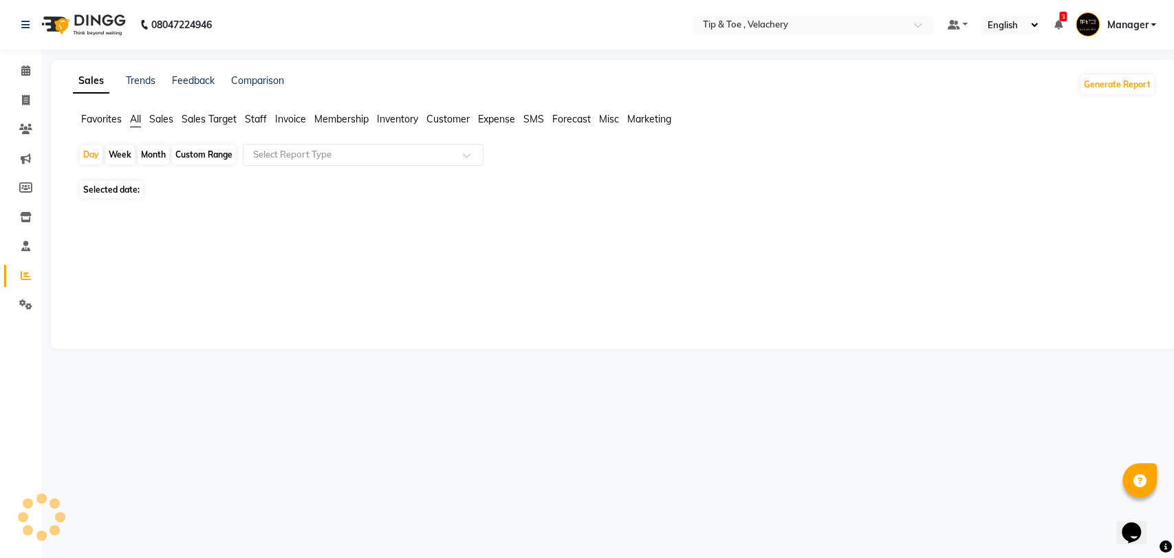
click at [163, 121] on span "Sales" at bounding box center [161, 119] width 24 height 12
click at [247, 114] on span "Staff" at bounding box center [256, 119] width 22 height 12
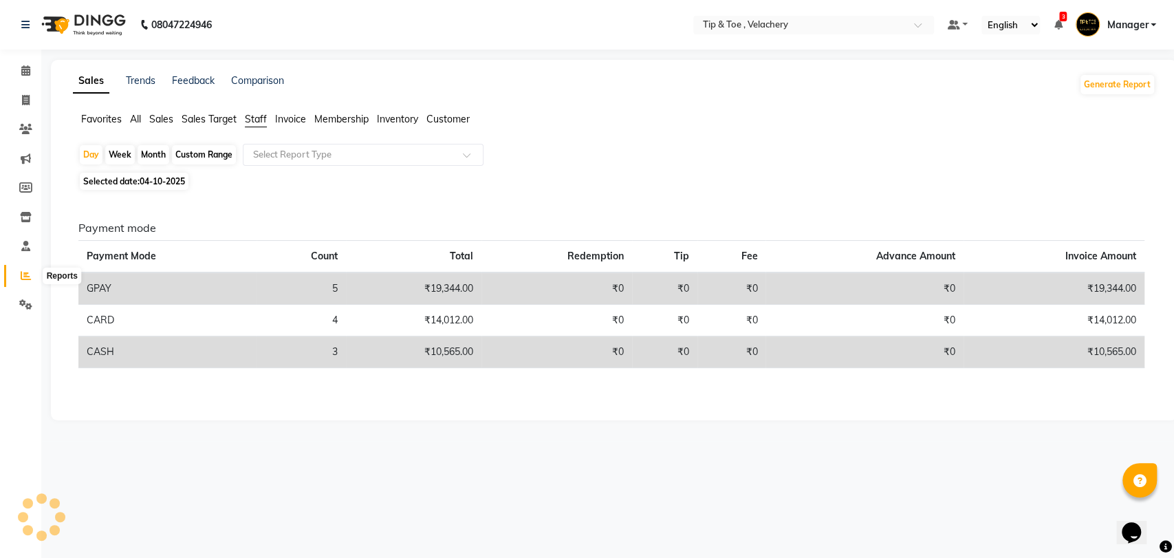
click at [22, 275] on icon at bounding box center [26, 275] width 10 height 10
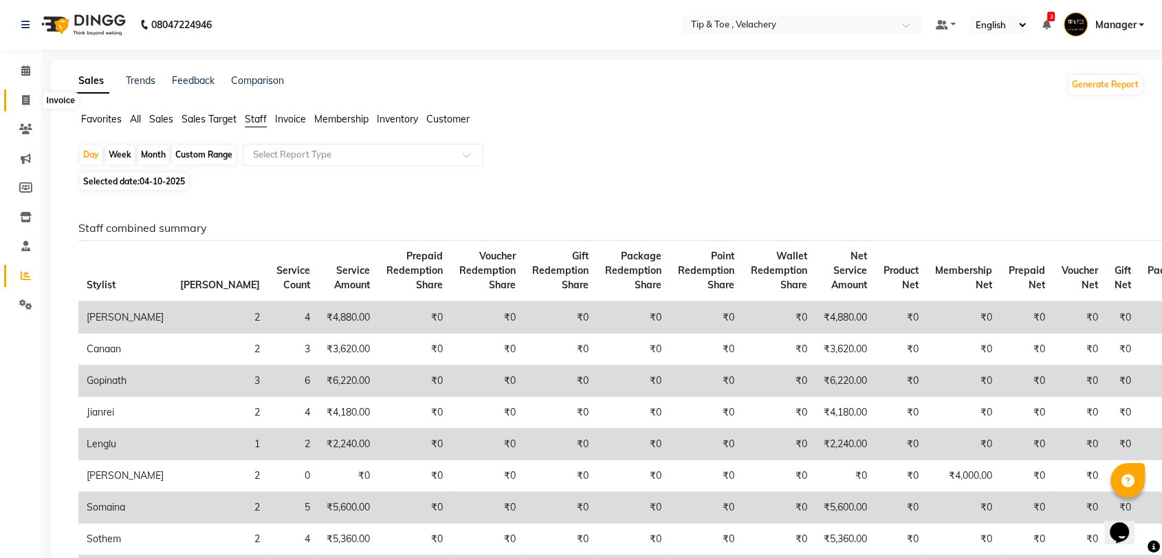
click at [23, 95] on icon at bounding box center [26, 100] width 8 height 10
select select "service"
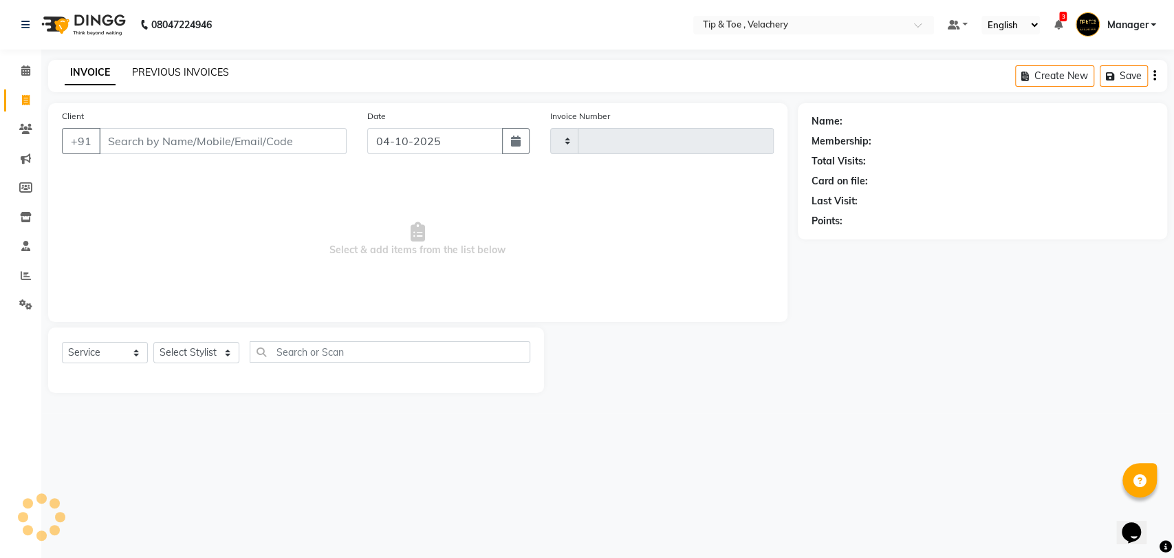
click at [172, 66] on link "PREVIOUS INVOICES" at bounding box center [180, 72] width 97 height 12
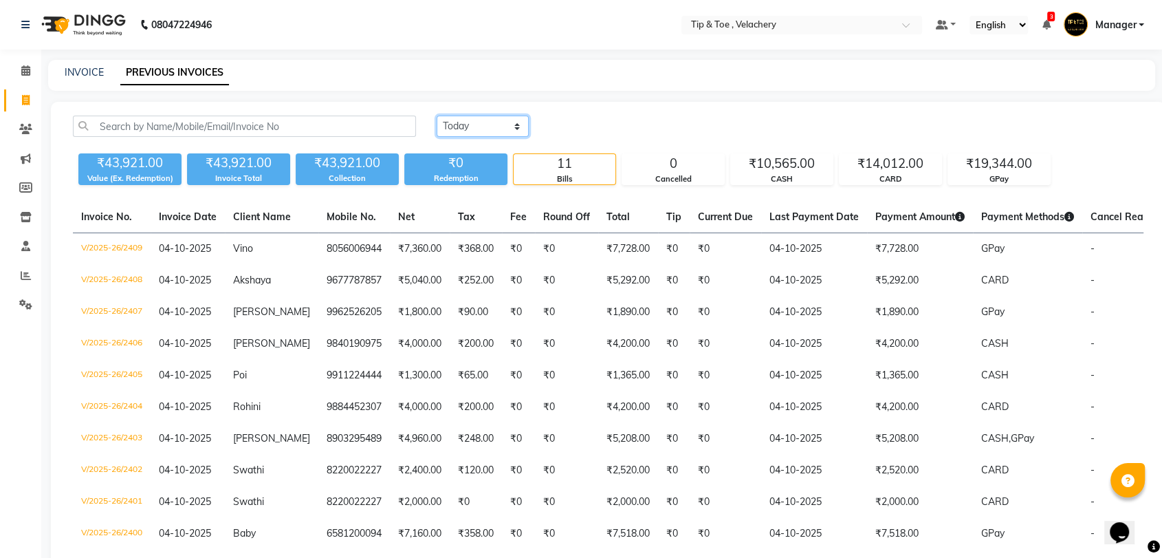
click at [483, 125] on select "[DATE] [DATE] Custom Range" at bounding box center [483, 126] width 92 height 21
select select "yesterday"
click at [437, 116] on select "[DATE] [DATE] Custom Range" at bounding box center [483, 126] width 92 height 21
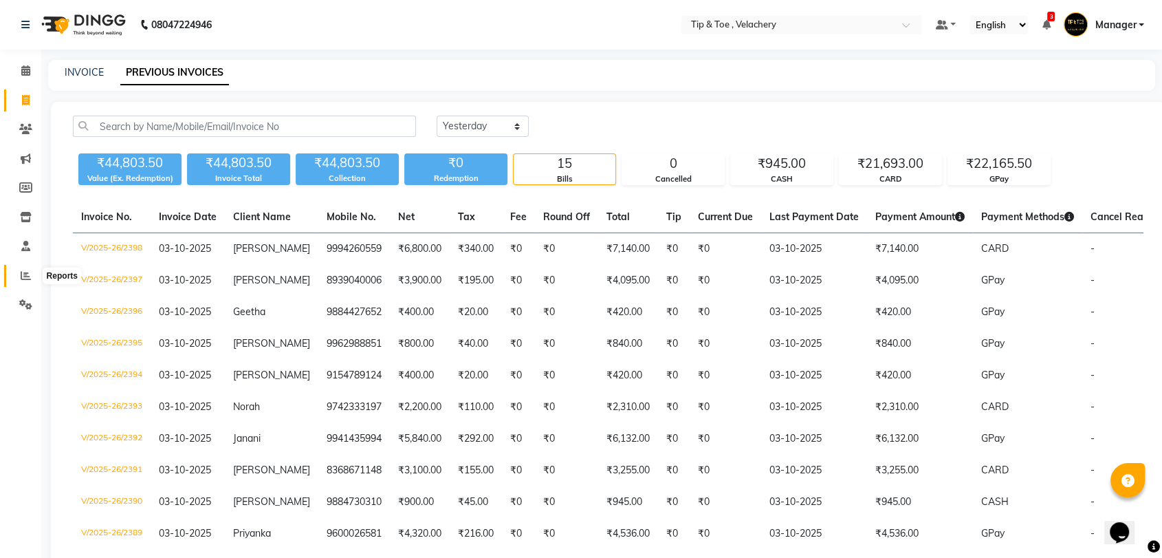
drag, startPoint x: 25, startPoint y: 278, endPoint x: 39, endPoint y: 262, distance: 21.0
click at [25, 278] on icon at bounding box center [26, 275] width 10 height 10
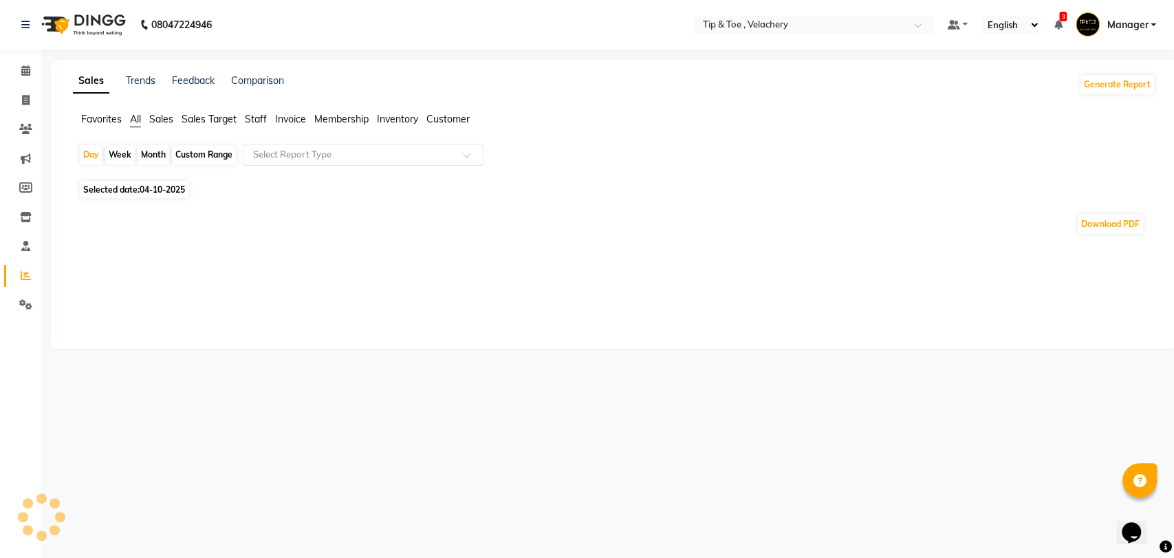
click at [261, 117] on span "Staff" at bounding box center [256, 119] width 22 height 12
